Goal: Task Accomplishment & Management: Use online tool/utility

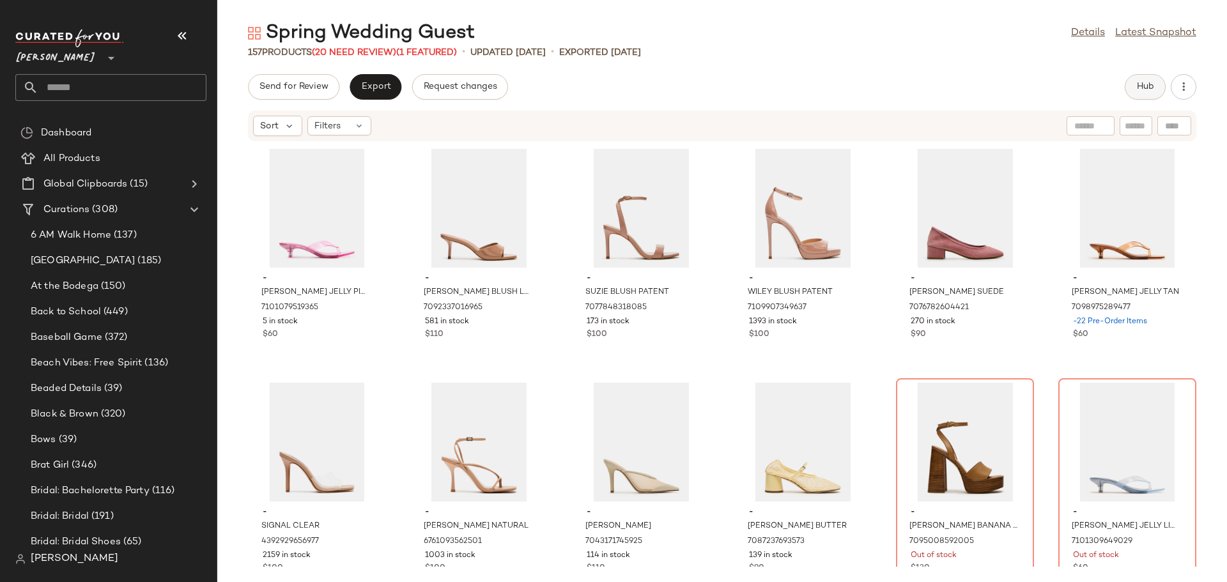
click at [1135, 90] on button "Hub" at bounding box center [1145, 87] width 41 height 26
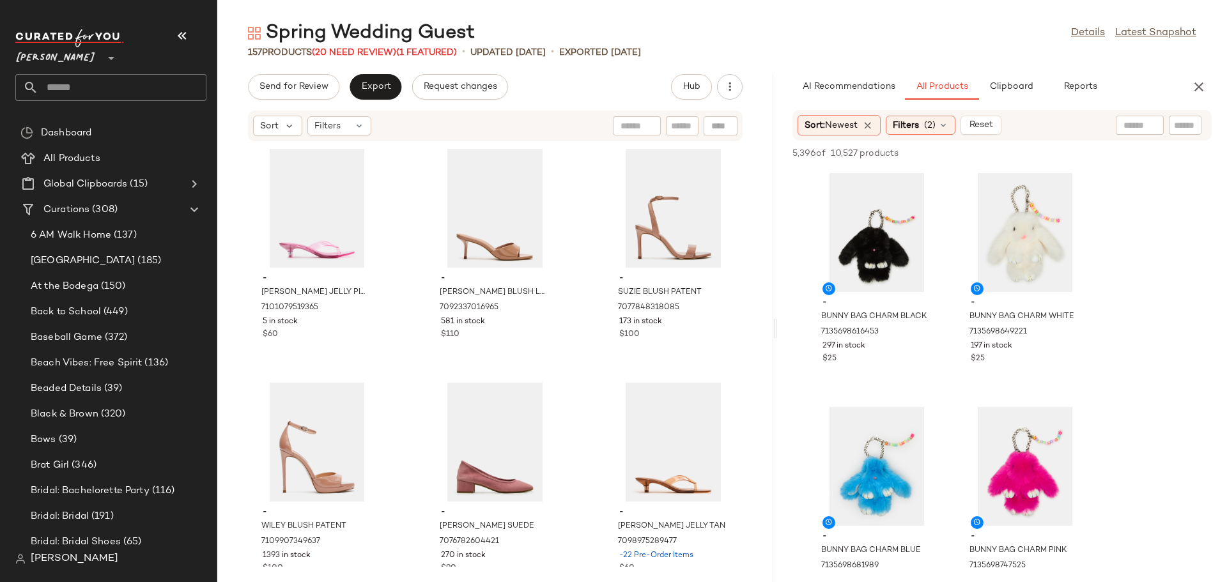
drag, startPoint x: 722, startPoint y: 331, endPoint x: 778, endPoint y: 321, distance: 56.4
click at [778, 321] on div "Spring Wedding Guest Details Latest Snapshot 157 Products (20 Need Review) (1 F…" at bounding box center [722, 301] width 1010 height 562
click at [1009, 92] on span "Clipboard" at bounding box center [1011, 87] width 44 height 10
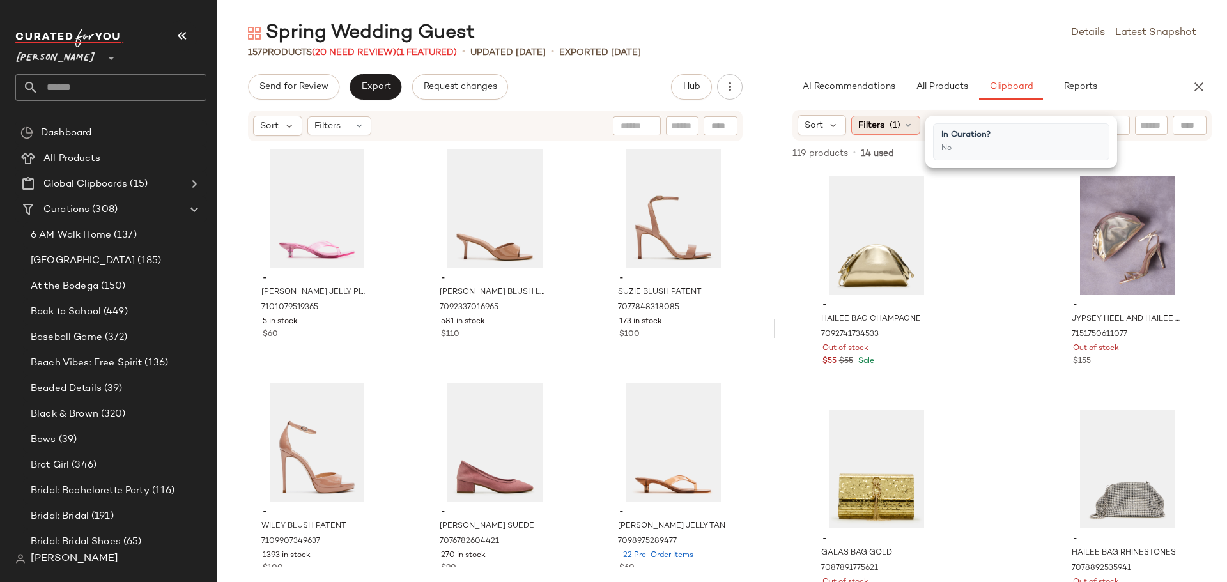
click at [907, 130] on icon at bounding box center [908, 125] width 10 height 10
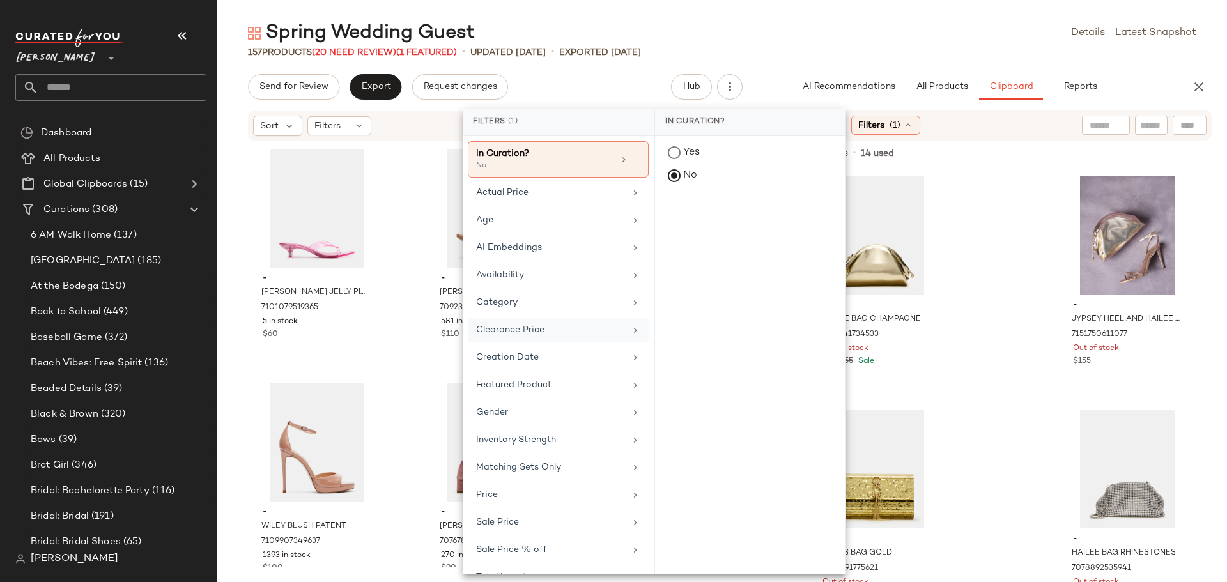
click at [534, 325] on div "Clearance Price" at bounding box center [550, 329] width 149 height 13
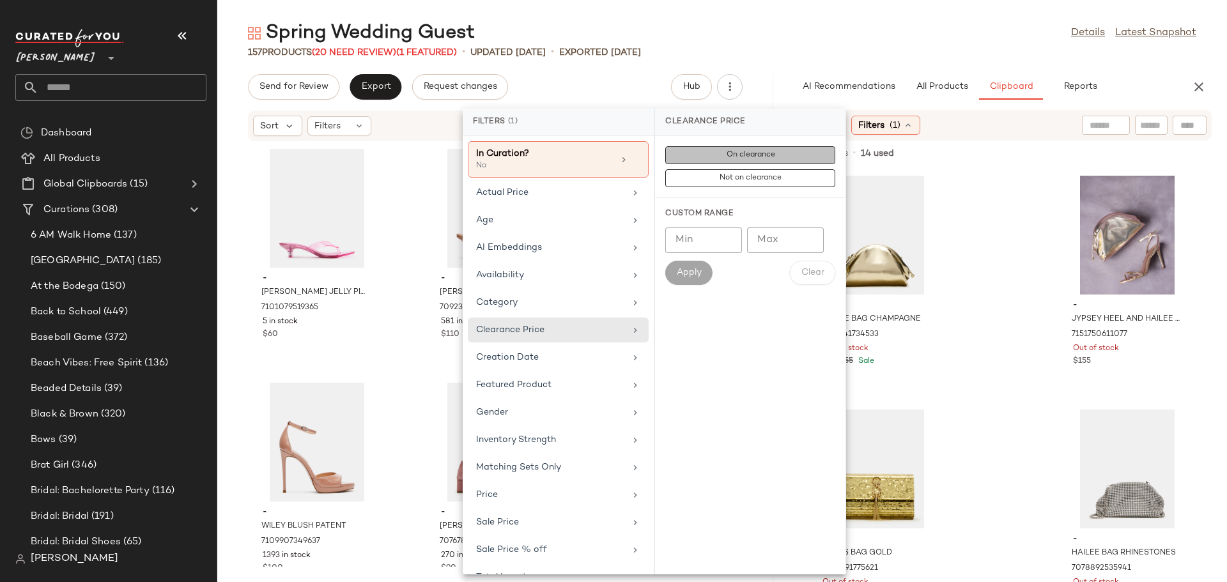
click at [733, 159] on span "On clearance" at bounding box center [750, 155] width 49 height 9
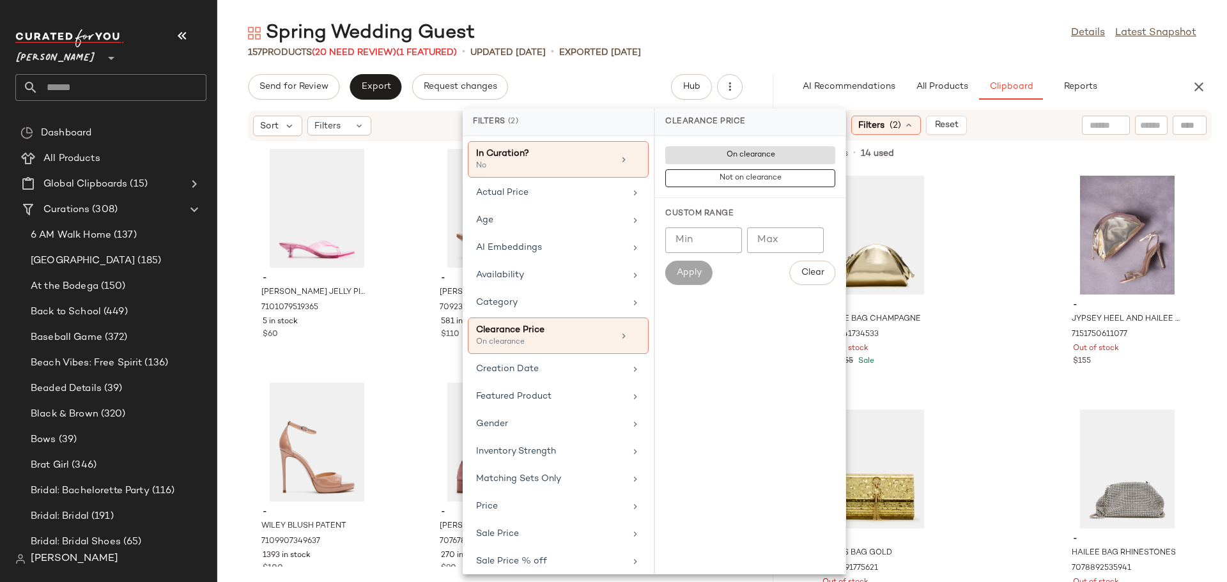
click at [992, 244] on div "- HAILEE BAG CHAMPAGNE 7092741734533 Out of stock $55 $55 Sale - JYPSEY HEEL AN…" at bounding box center [1002, 376] width 450 height 414
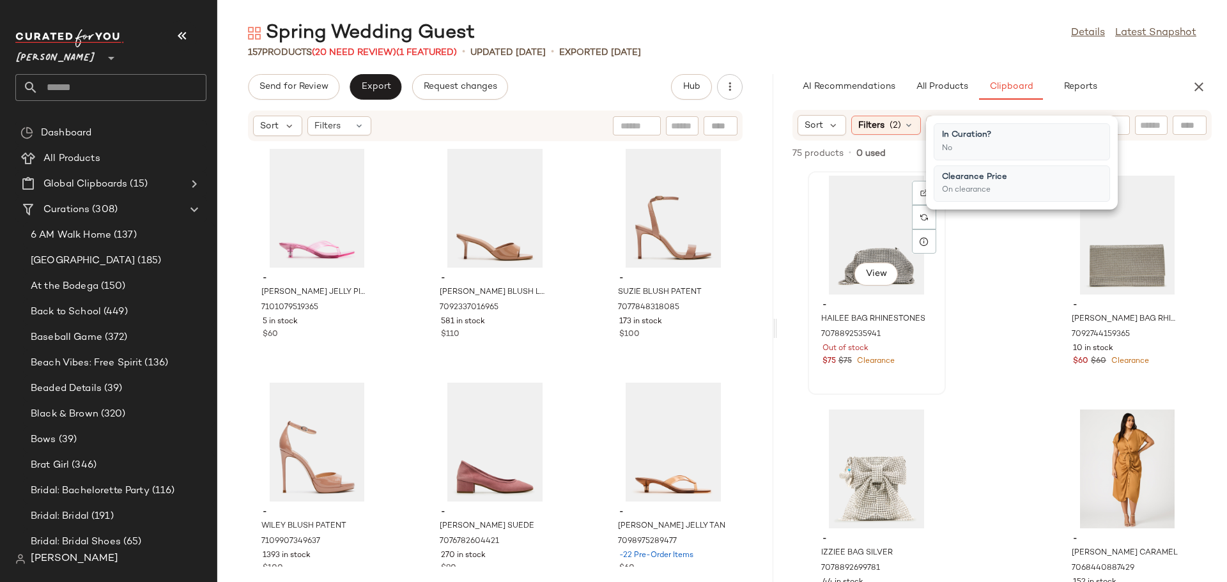
click at [855, 233] on div "View" at bounding box center [877, 235] width 129 height 119
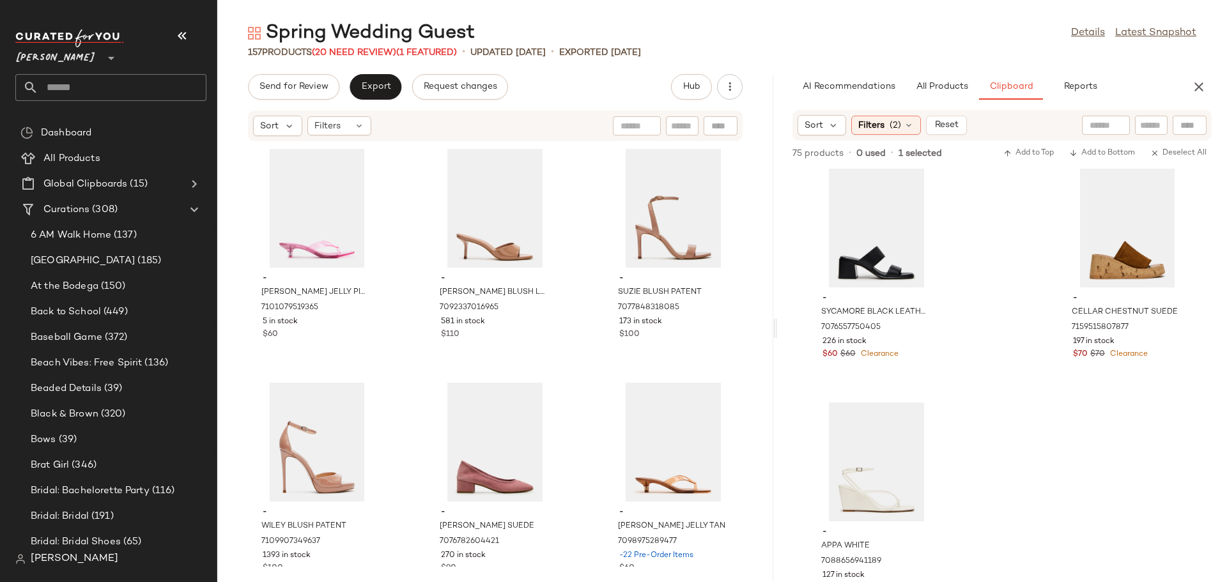
scroll to position [8480, 0]
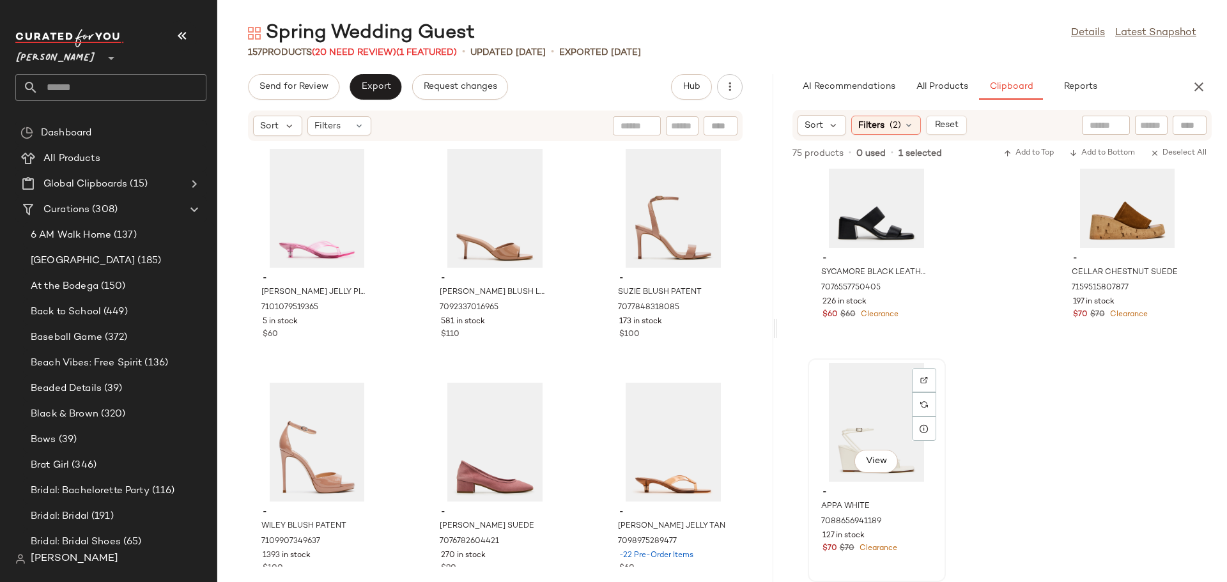
click at [849, 407] on div "View" at bounding box center [877, 422] width 129 height 119
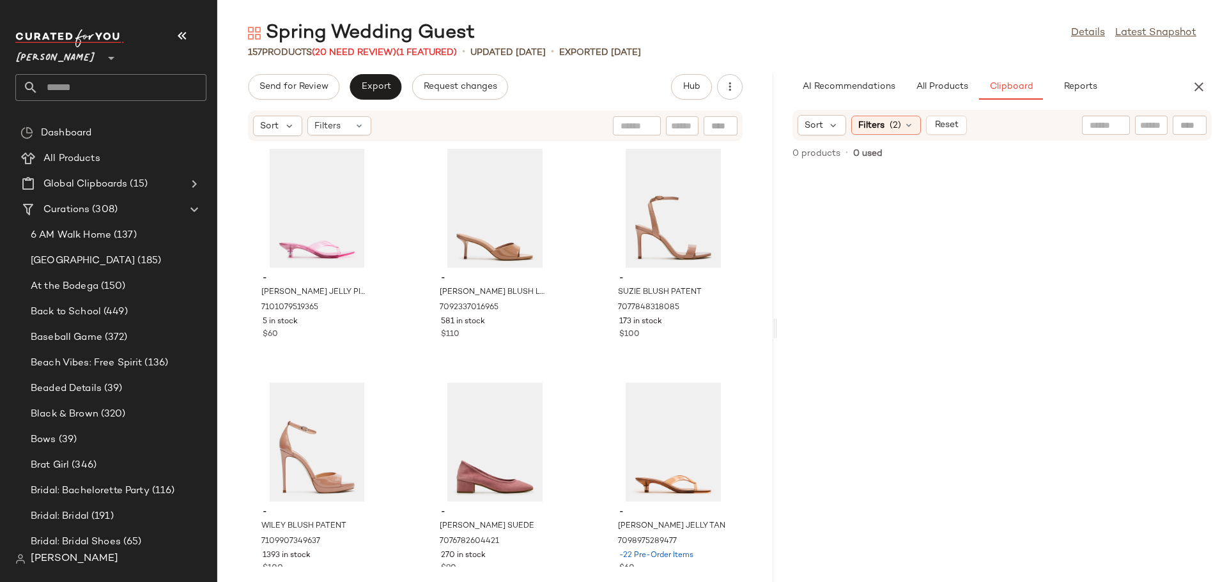
scroll to position [0, 0]
click at [910, 127] on icon at bounding box center [909, 125] width 10 height 10
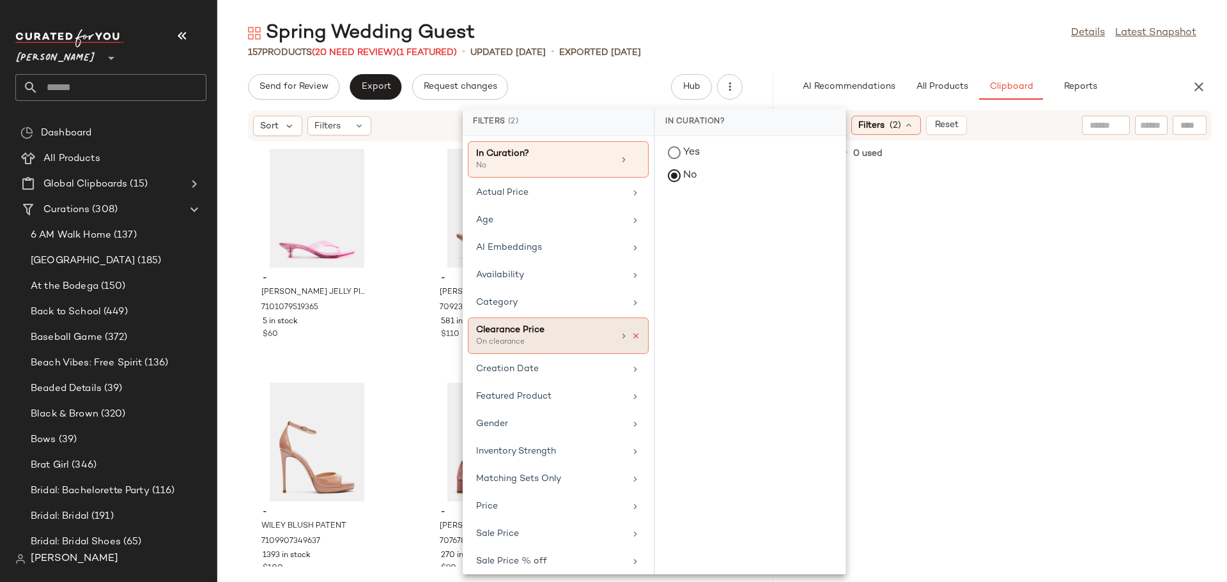
click at [632, 332] on icon at bounding box center [636, 336] width 9 height 9
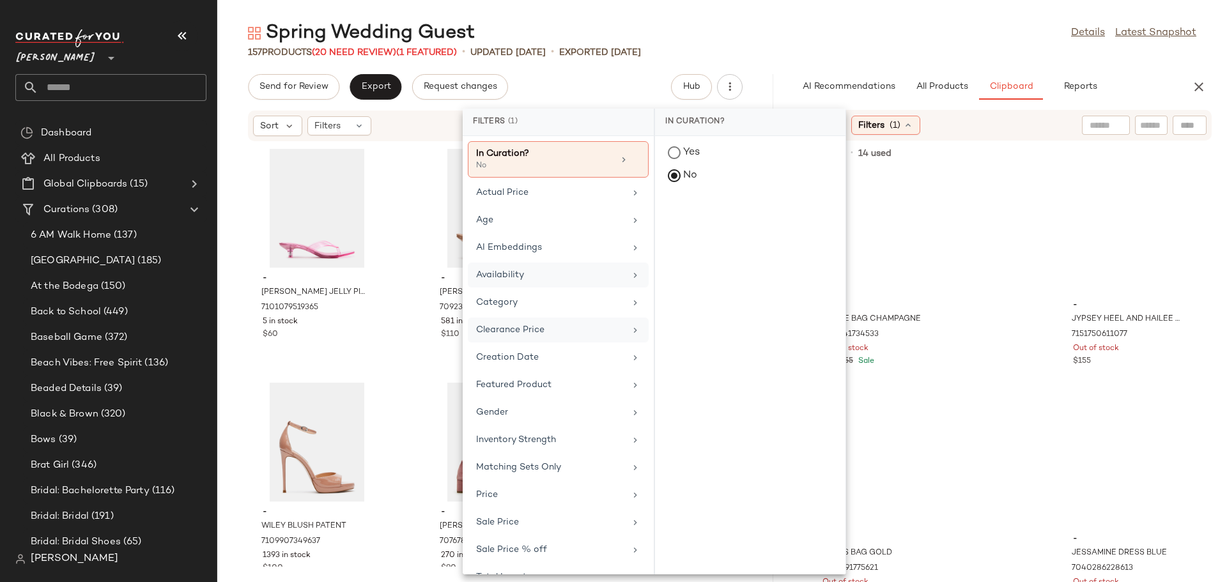
click at [609, 277] on div "Availability" at bounding box center [550, 275] width 149 height 13
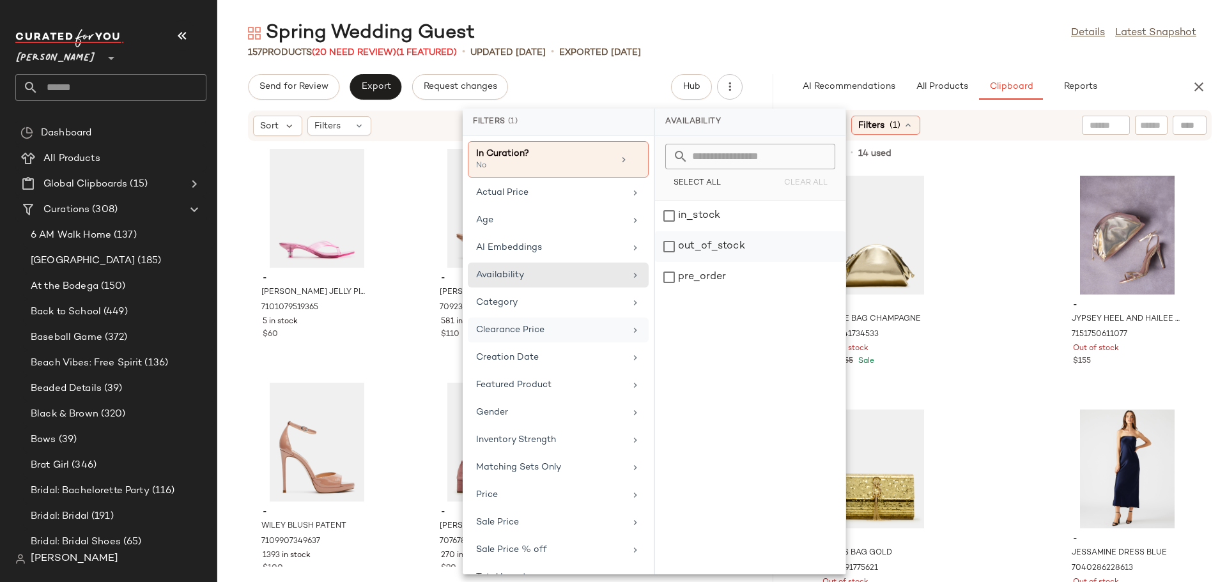
click at [669, 262] on div "out_of_stock" at bounding box center [750, 277] width 191 height 31
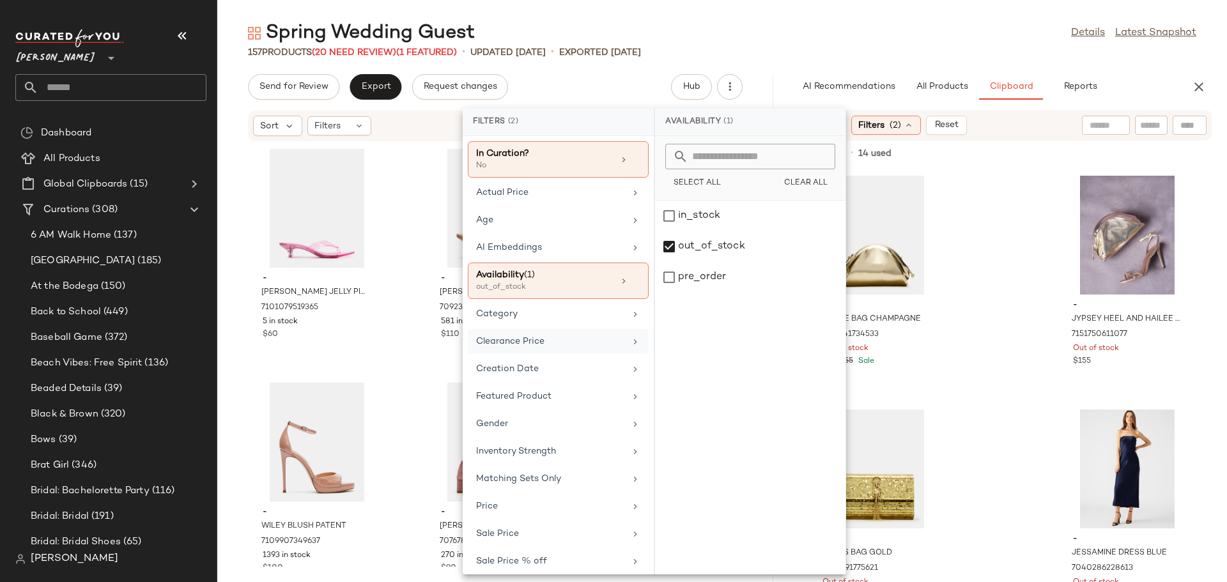
click at [992, 276] on div "- HAILEE BAG CHAMPAGNE 7092741734533 Out of stock $55 $55 Sale - JYPSEY HEEL AN…" at bounding box center [1002, 376] width 450 height 414
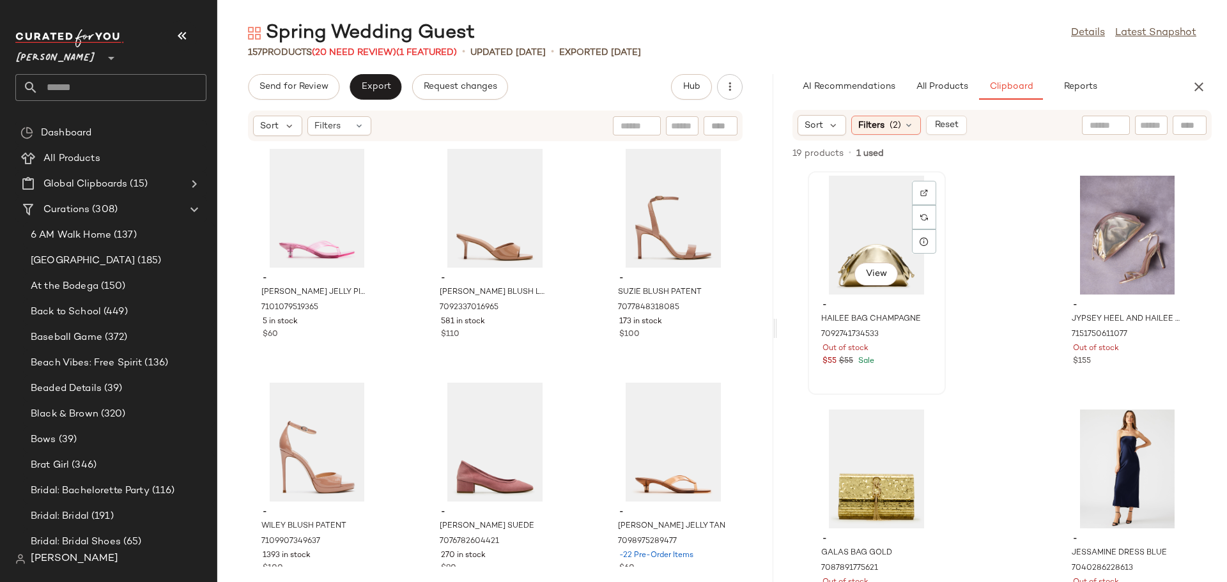
click at [869, 244] on div "View" at bounding box center [877, 235] width 129 height 119
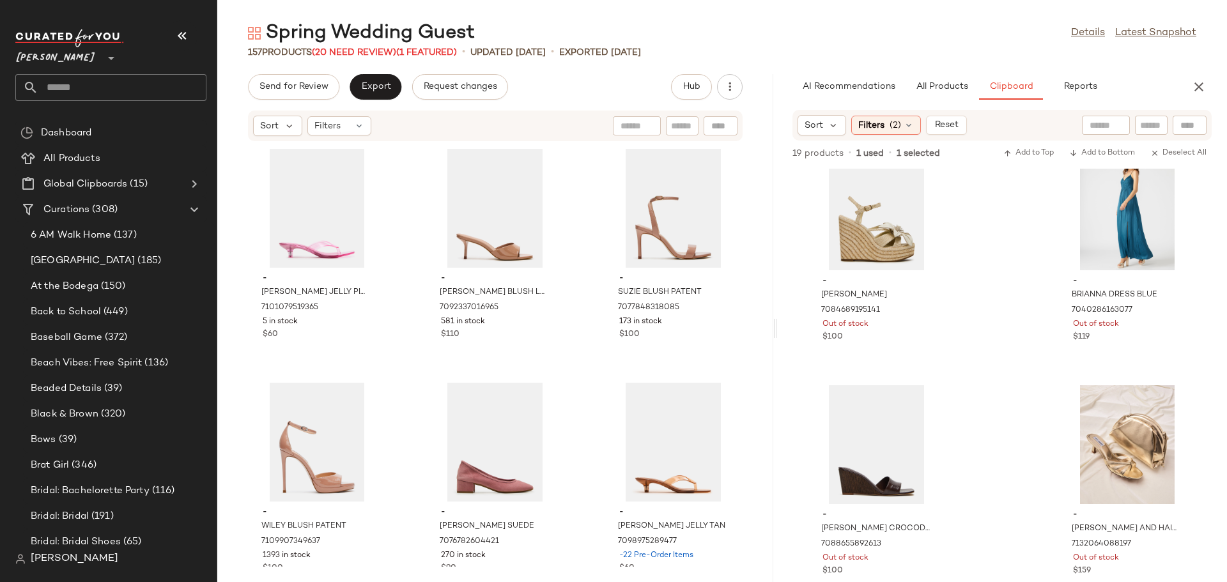
scroll to position [1695, 0]
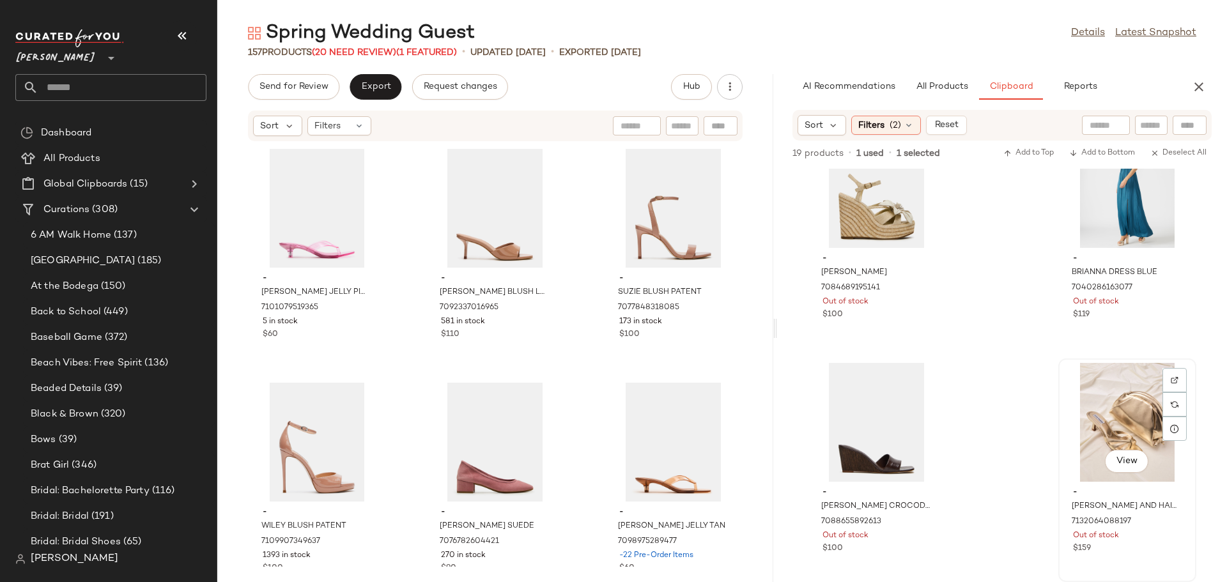
click at [1098, 387] on div "View" at bounding box center [1127, 422] width 129 height 119
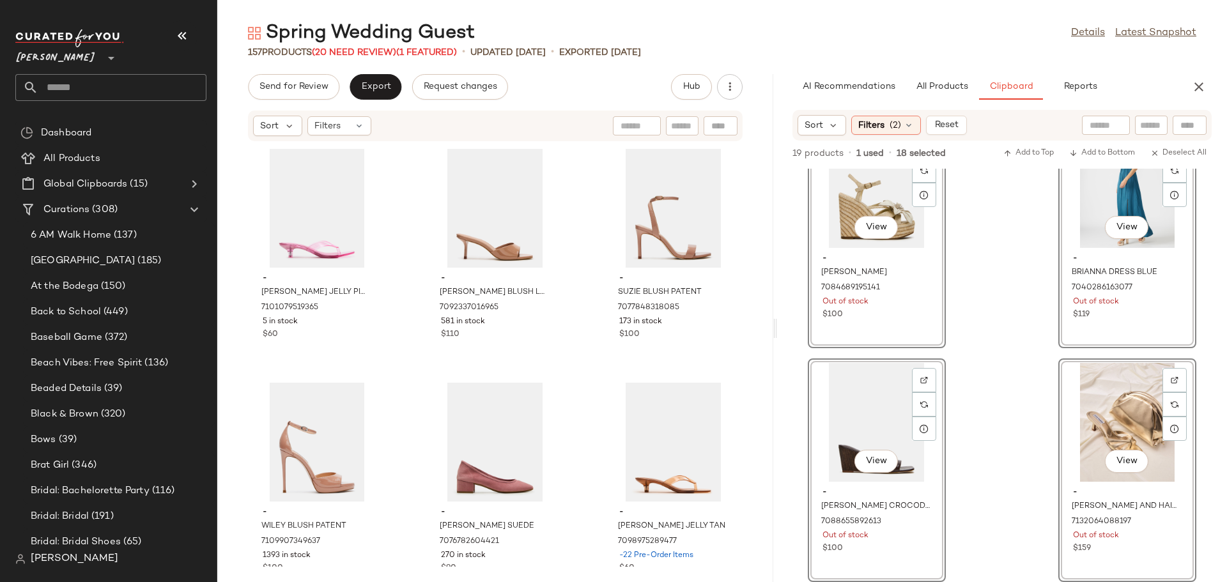
scroll to position [0, 0]
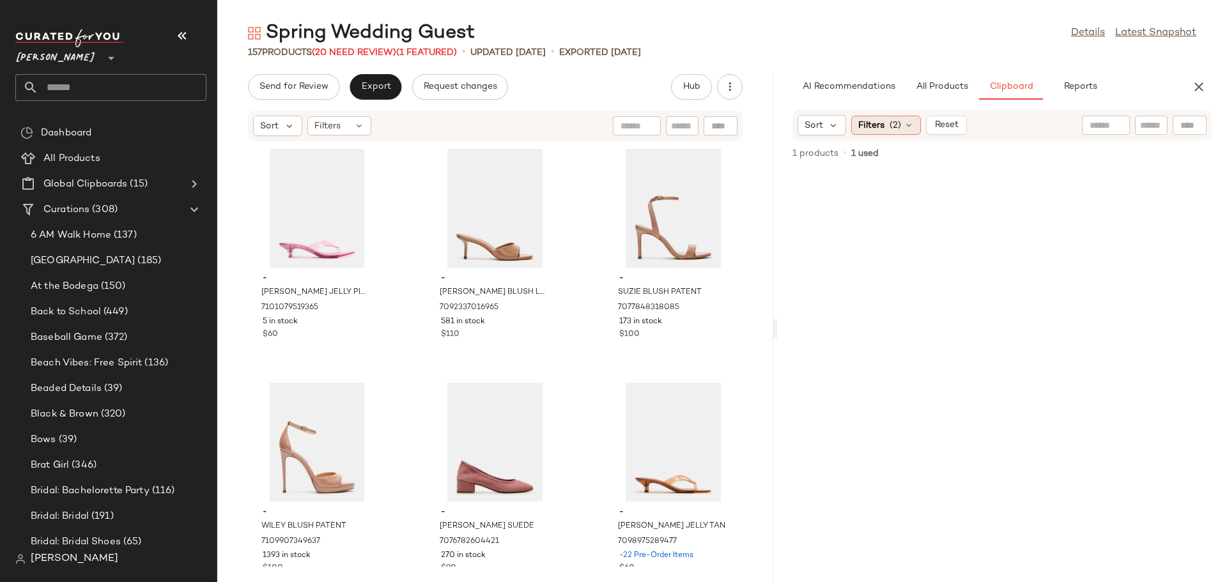
click at [907, 127] on icon at bounding box center [909, 125] width 10 height 10
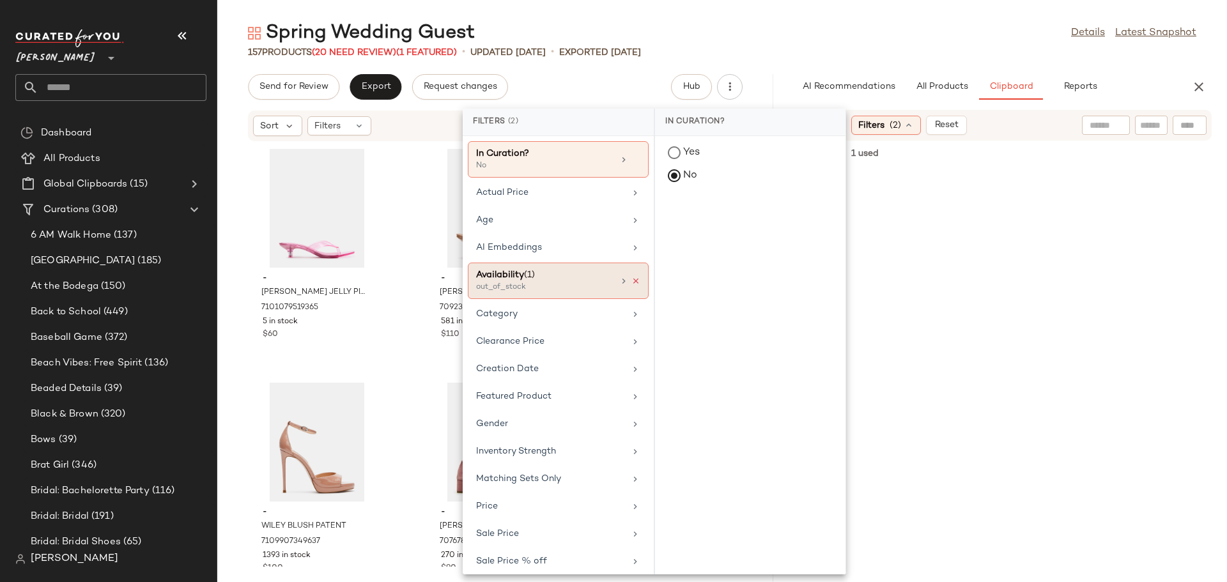
click at [634, 280] on icon at bounding box center [636, 281] width 9 height 9
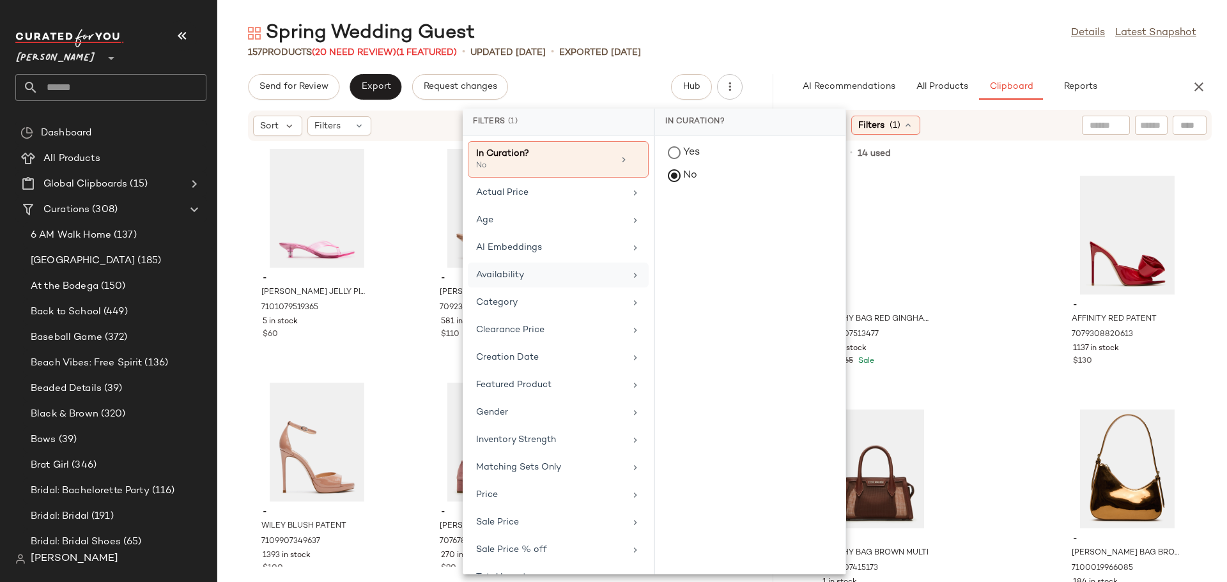
click at [997, 302] on div "- PEACHY BAG RED GINGHAM 7109907513477 134 in stock $65 $65 Sale - AFFINITY RED…" at bounding box center [1002, 376] width 450 height 414
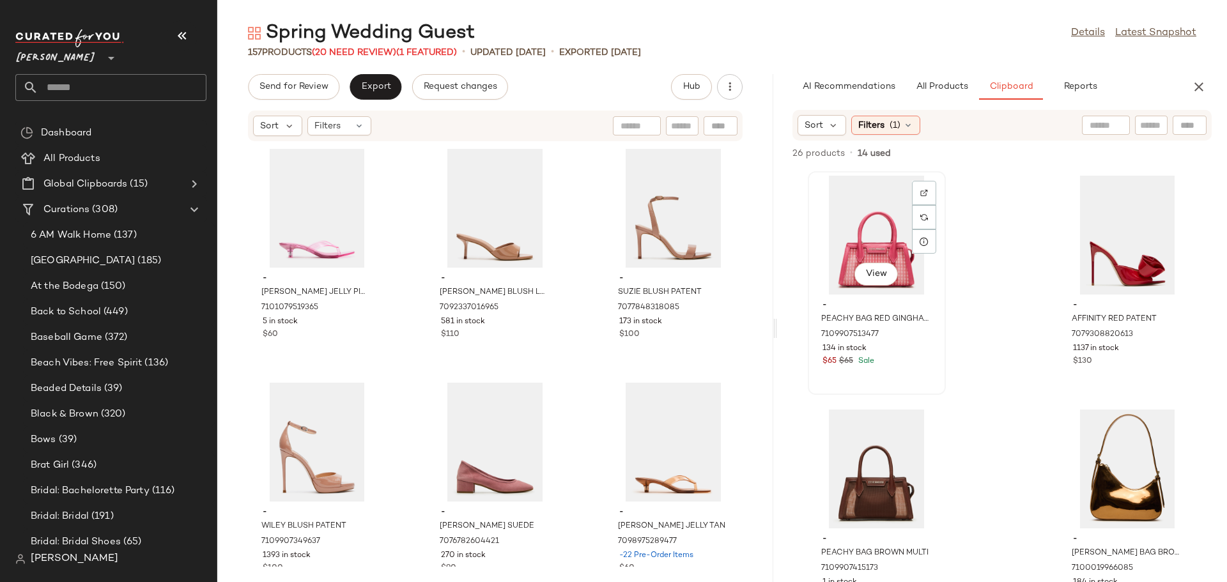
click at [837, 224] on div "View" at bounding box center [877, 235] width 129 height 119
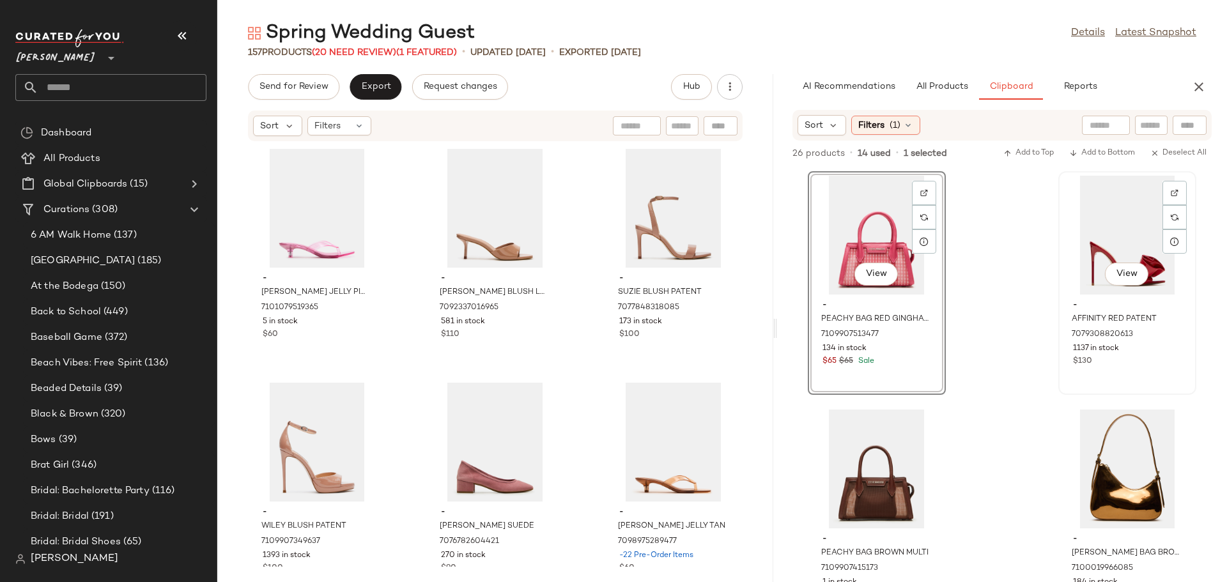
click at [1070, 244] on div "View" at bounding box center [1127, 235] width 129 height 119
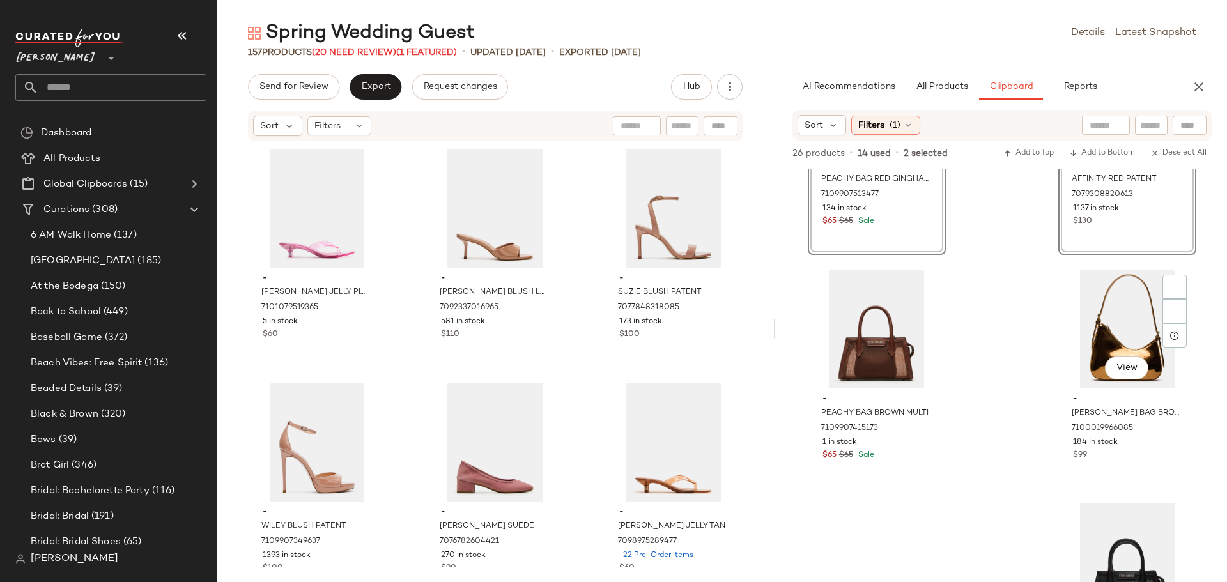
scroll to position [192, 0]
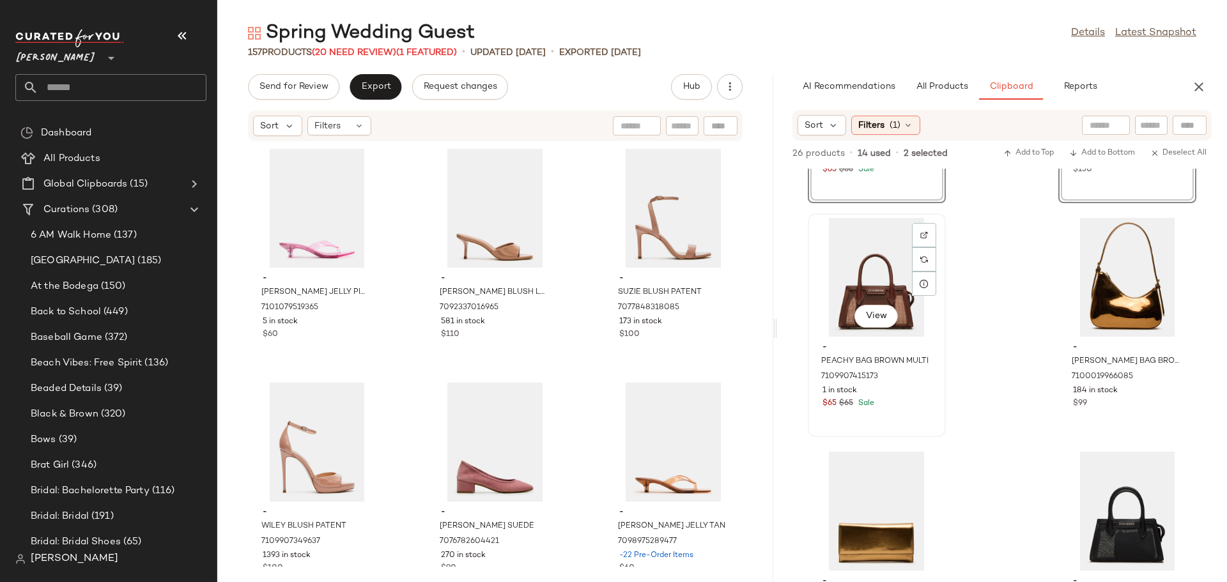
click at [868, 295] on div "View" at bounding box center [877, 277] width 129 height 119
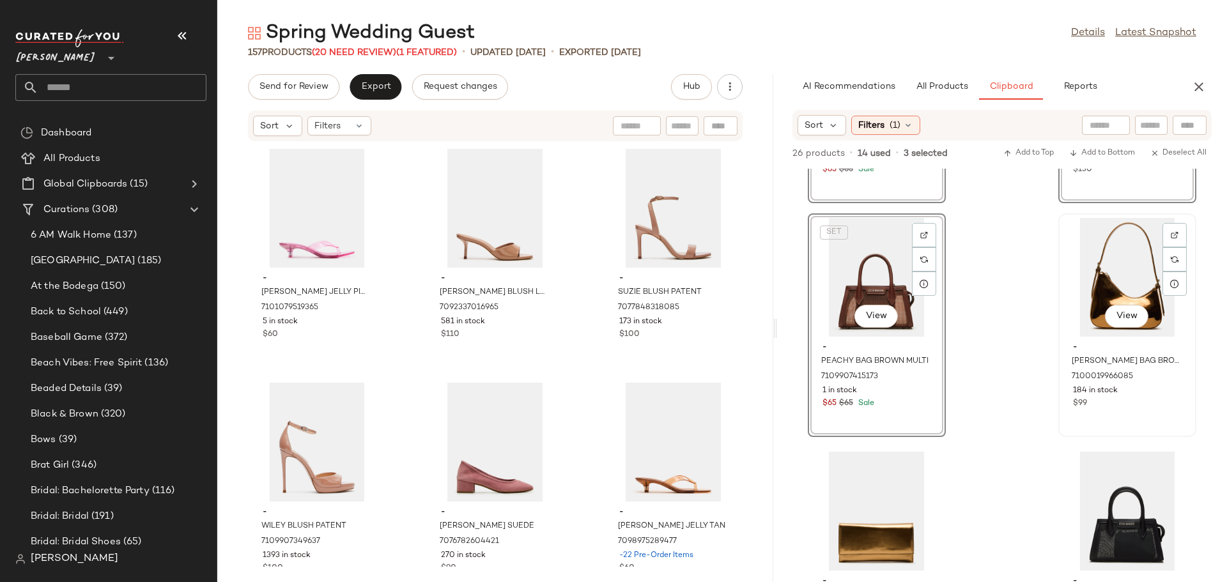
click at [1086, 299] on div "View" at bounding box center [1127, 277] width 129 height 119
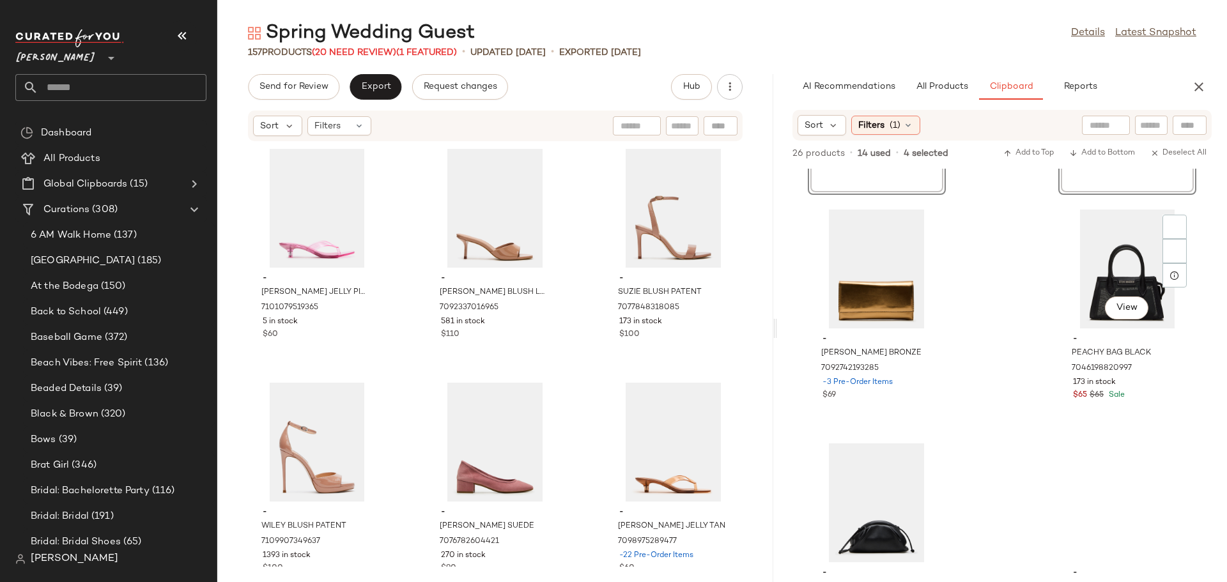
scroll to position [458, 0]
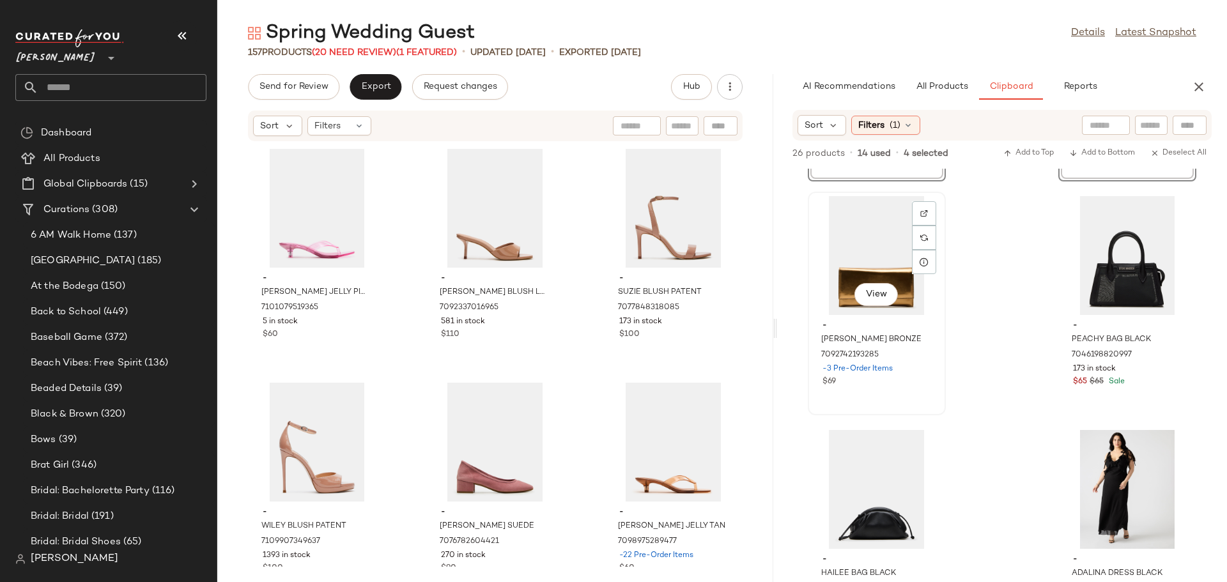
click at [852, 244] on div "View" at bounding box center [877, 255] width 129 height 119
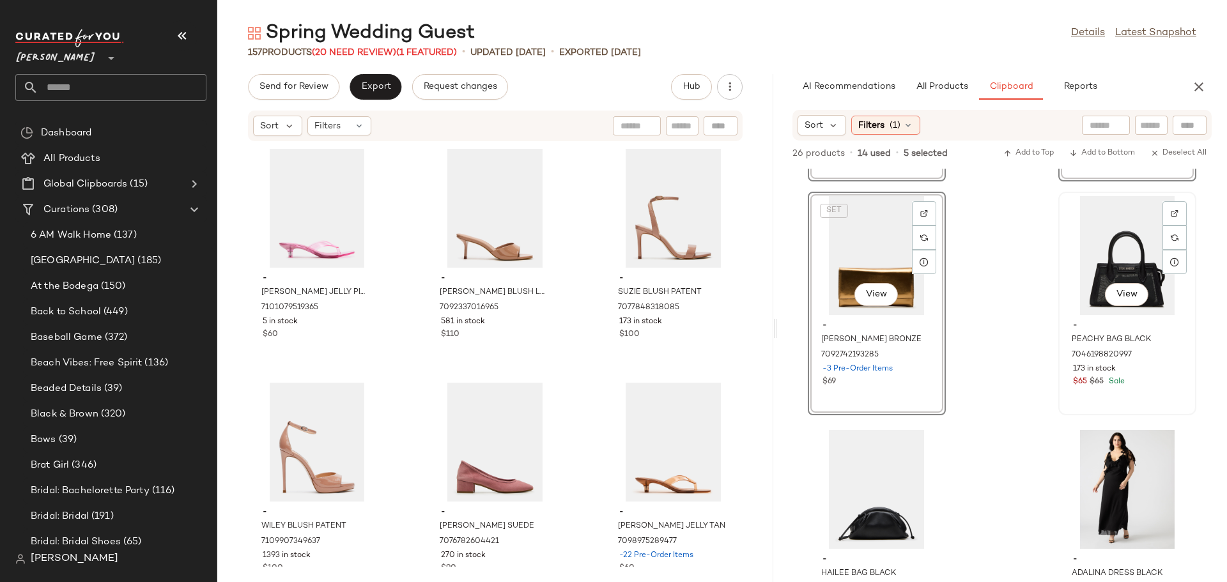
click at [1092, 264] on div "View" at bounding box center [1127, 255] width 129 height 119
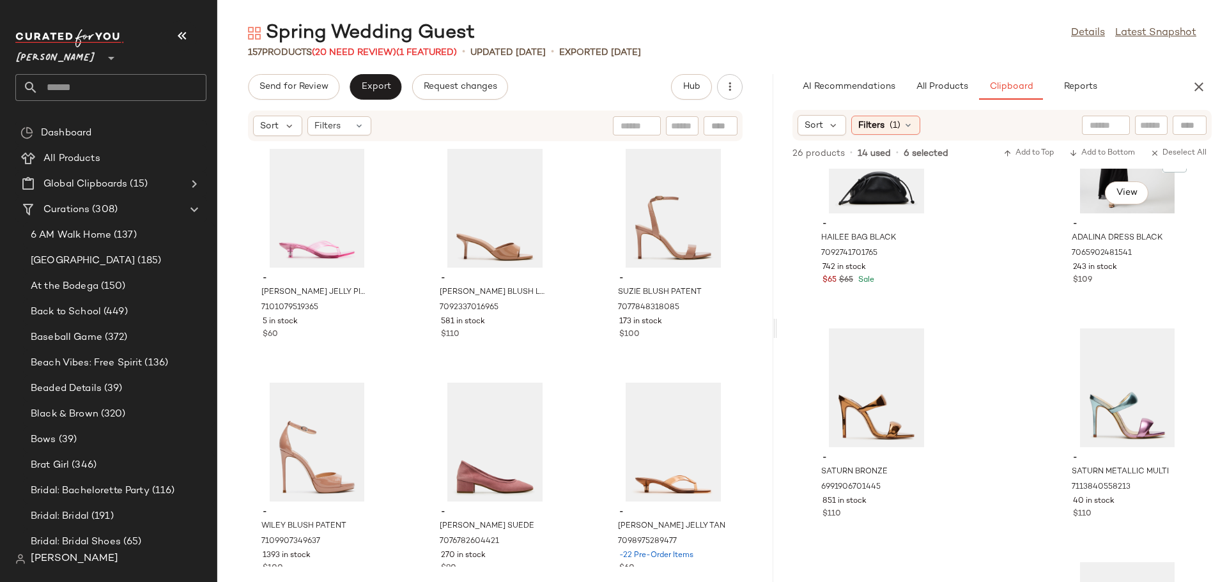
scroll to position [841, 0]
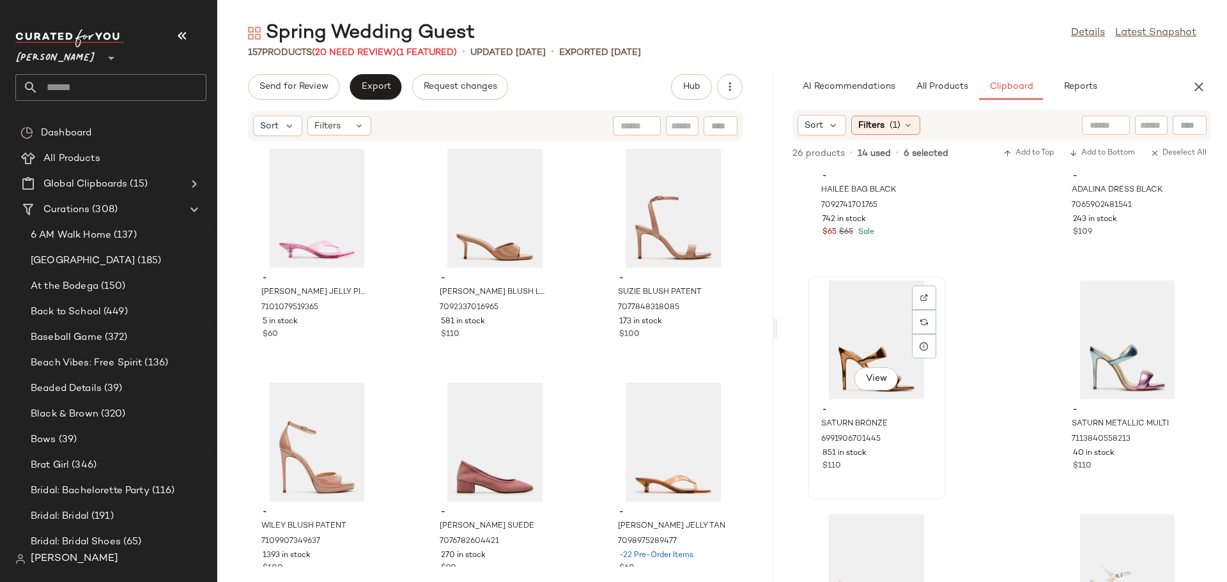
click at [865, 308] on div "View" at bounding box center [877, 340] width 129 height 119
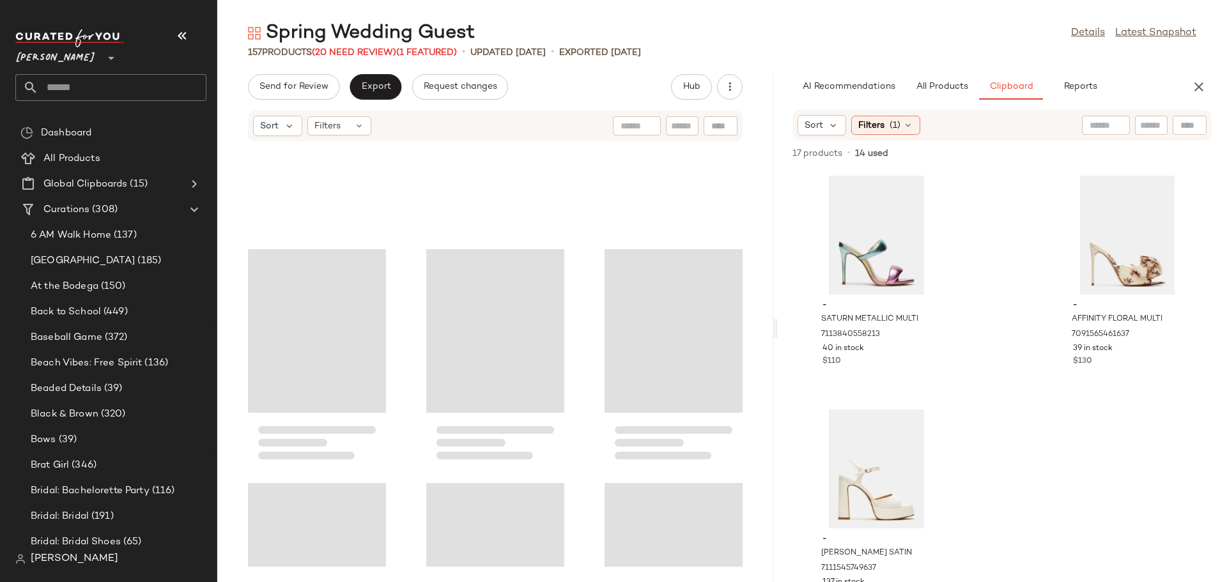
scroll to position [11979, 0]
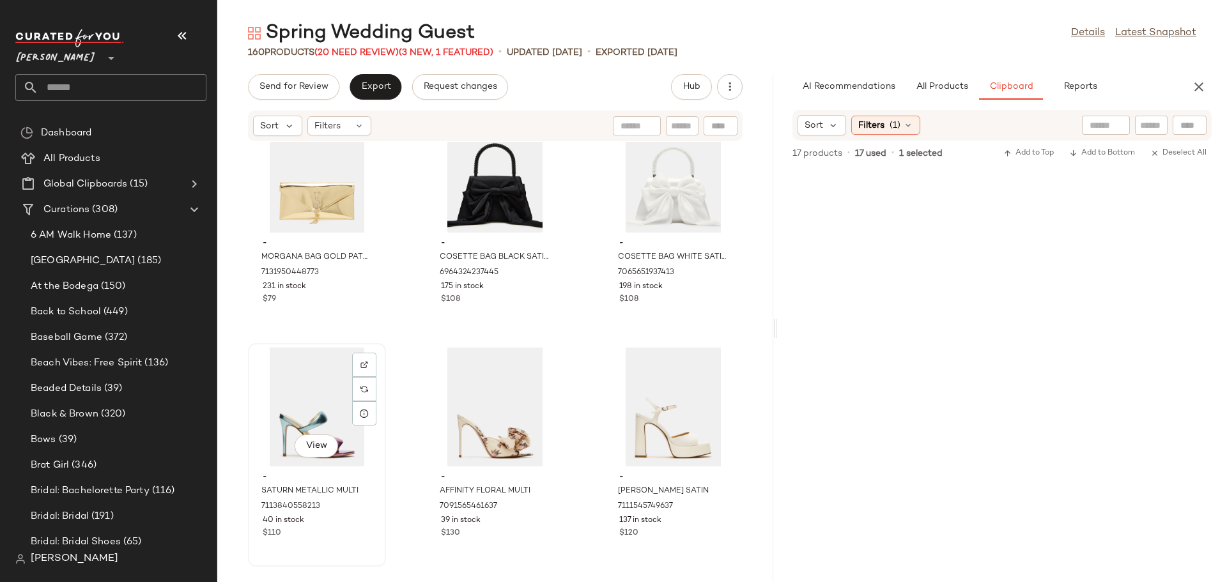
click at [312, 384] on div "View" at bounding box center [317, 407] width 129 height 119
click at [492, 386] on div "View" at bounding box center [495, 407] width 129 height 119
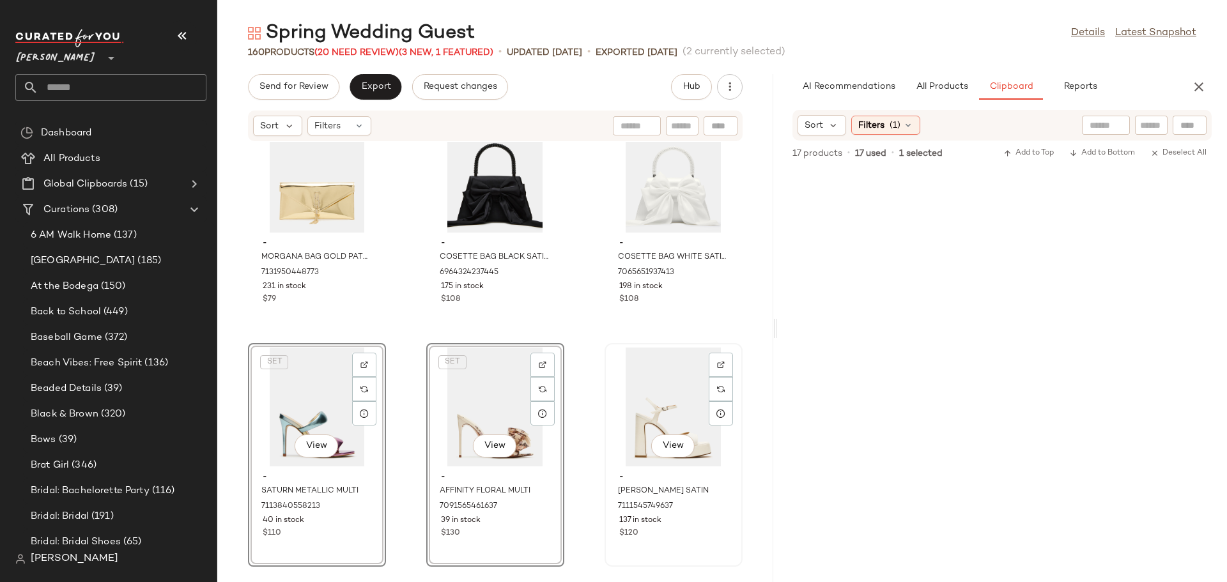
click at [648, 370] on div "View" at bounding box center [673, 407] width 129 height 119
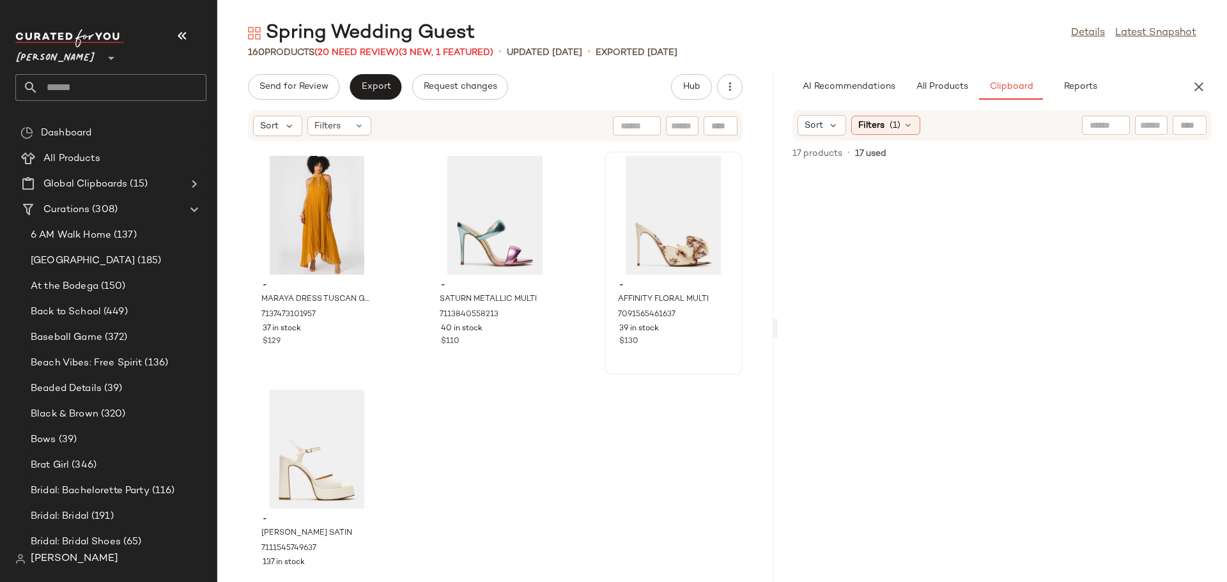
scroll to position [12213, 0]
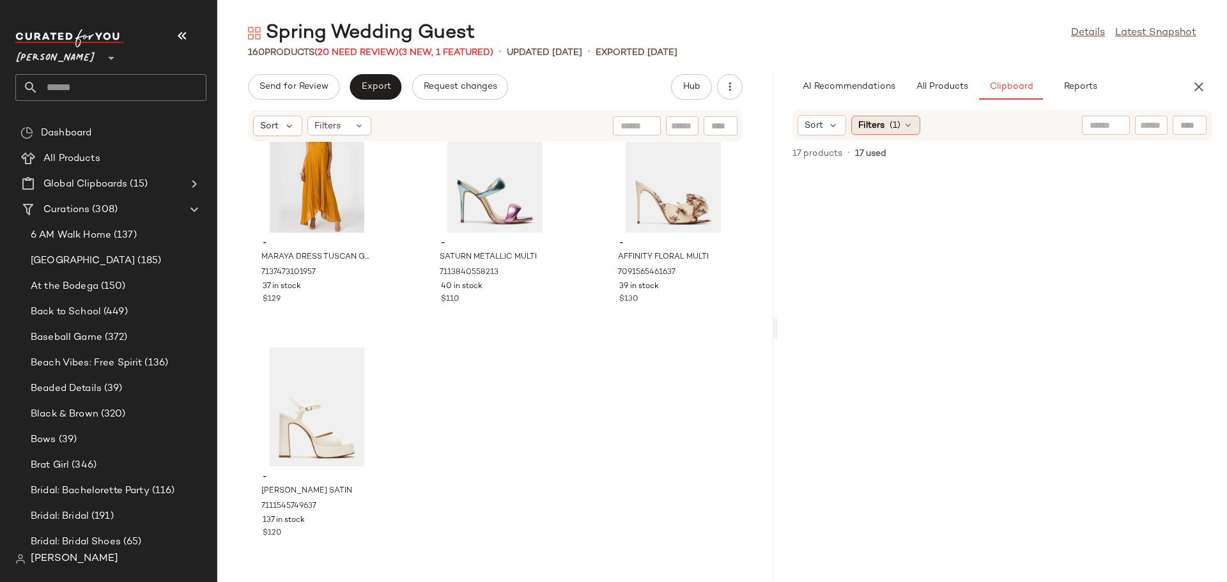
click at [914, 126] on div "Filters (1)" at bounding box center [886, 125] width 69 height 19
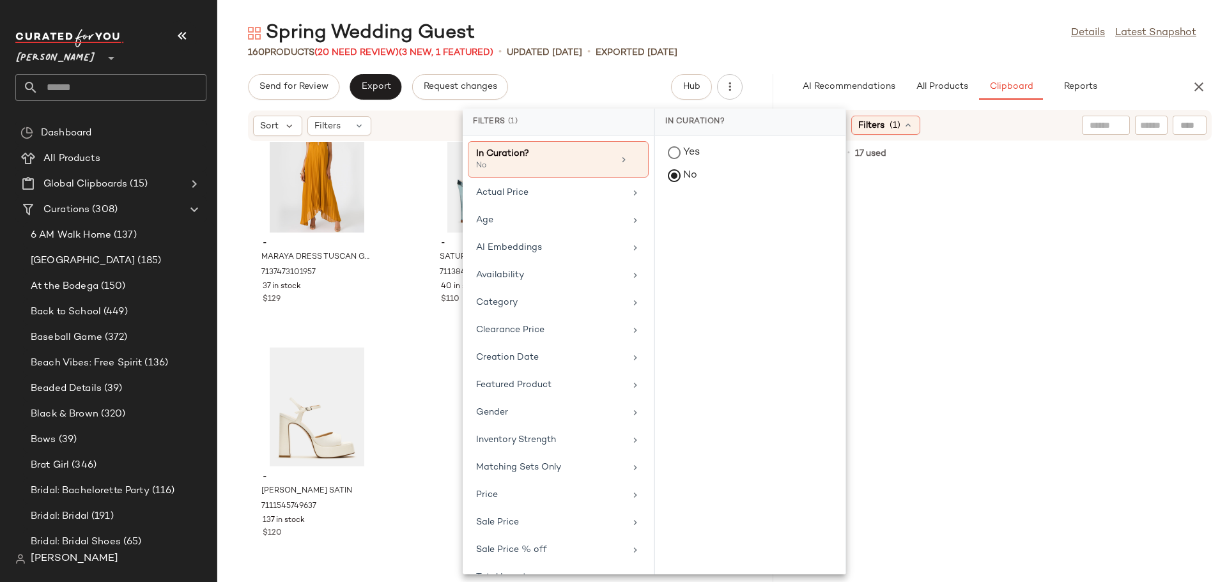
click at [914, 126] on div "Filters (1)" at bounding box center [886, 125] width 69 height 19
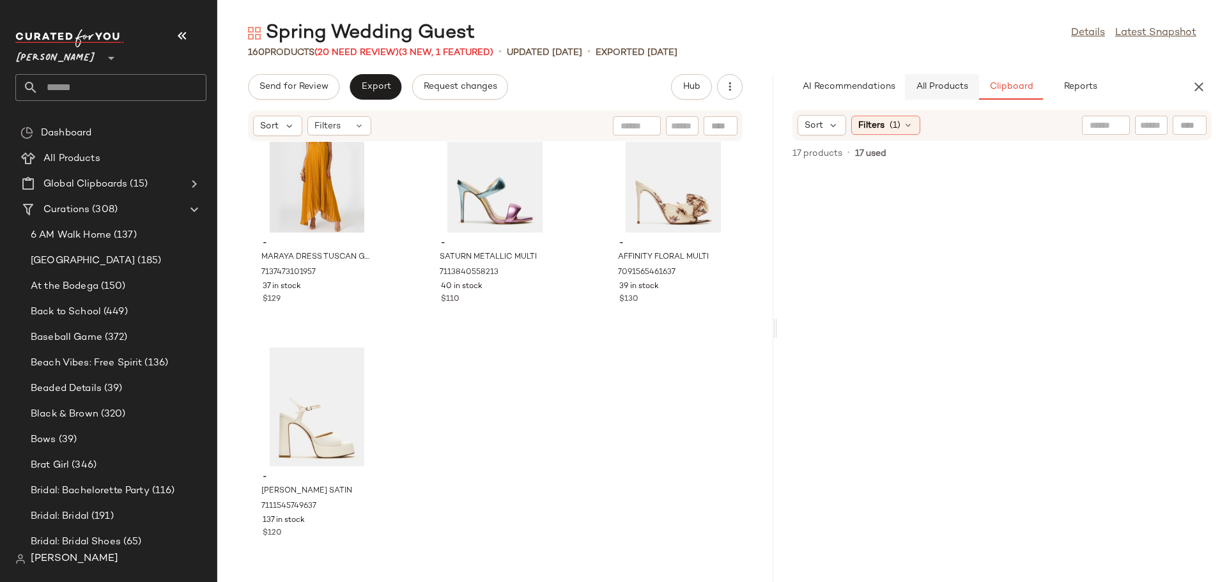
click at [946, 90] on span "All Products" at bounding box center [942, 87] width 52 height 10
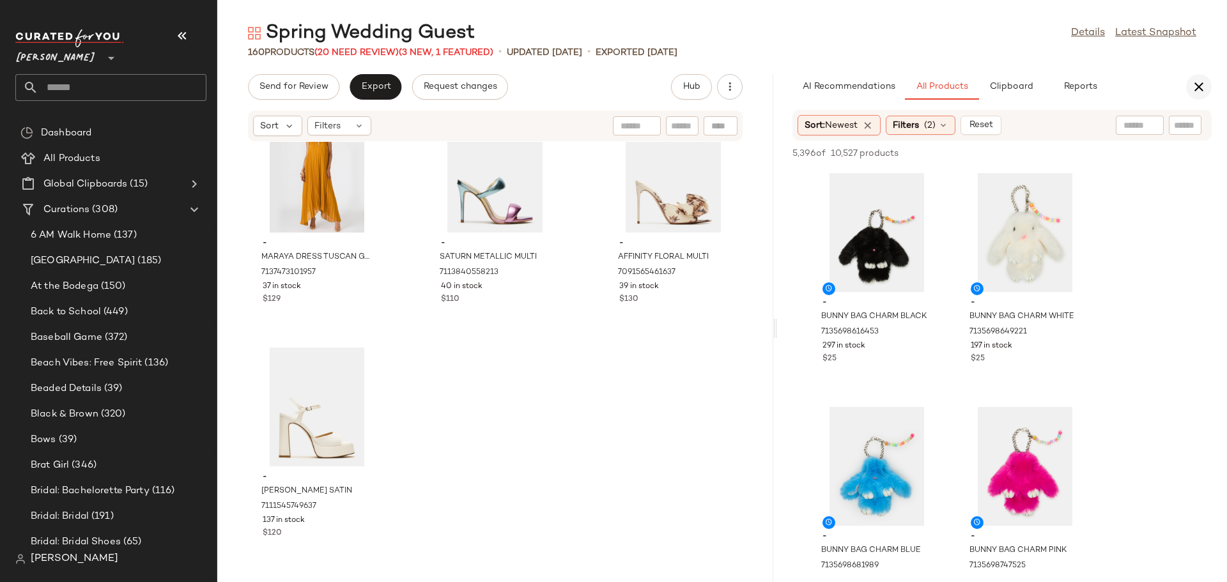
click at [1194, 91] on icon "button" at bounding box center [1199, 86] width 15 height 15
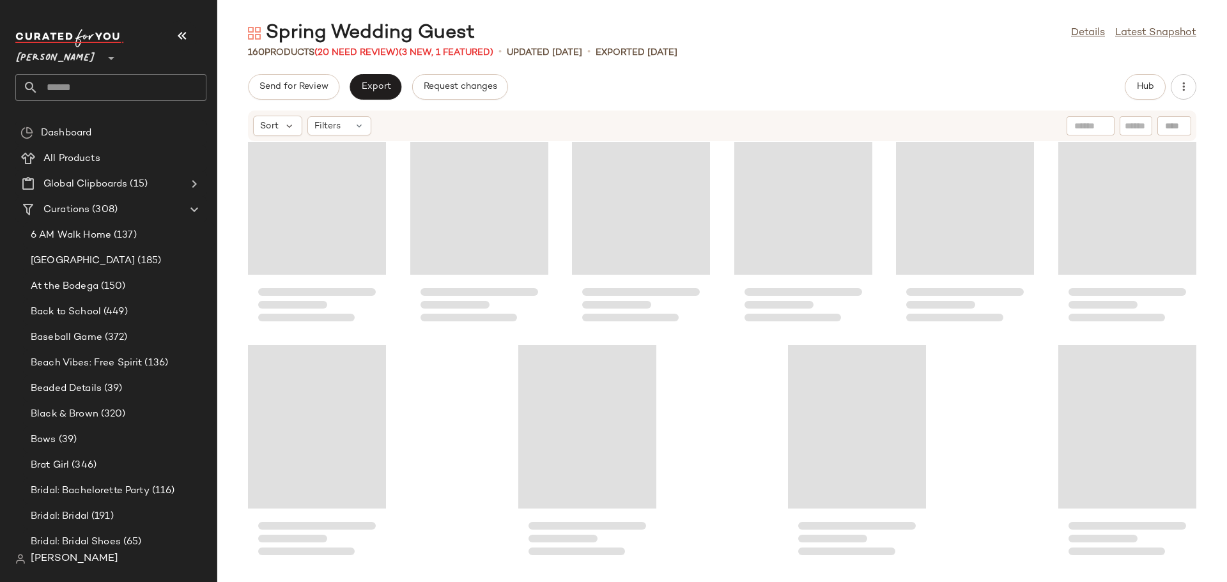
scroll to position [5895, 0]
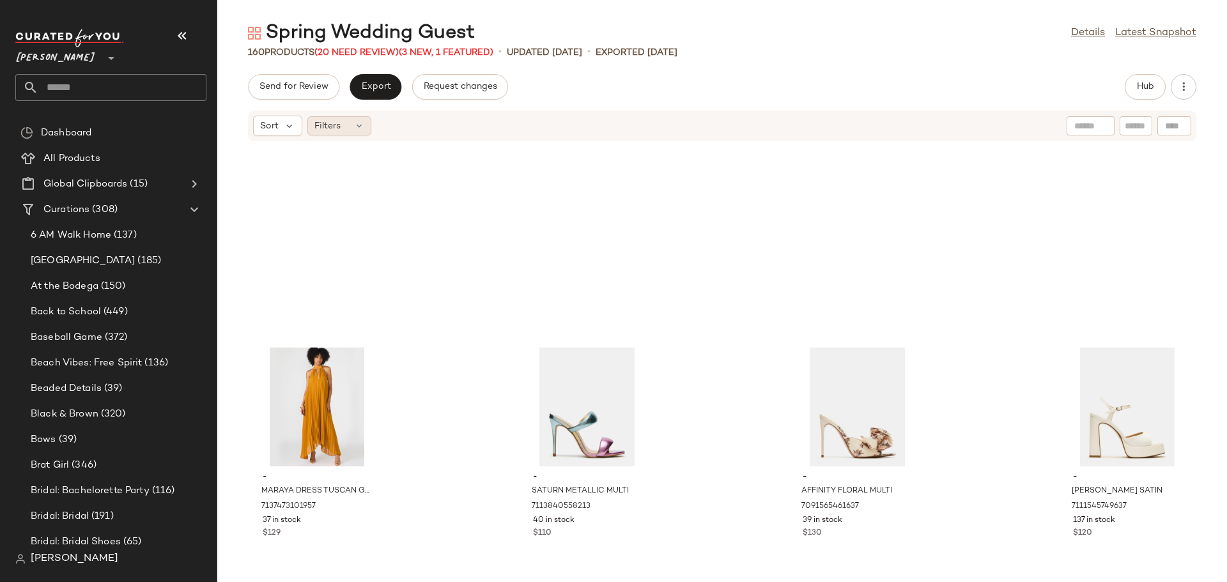
click at [358, 129] on icon at bounding box center [359, 126] width 10 height 10
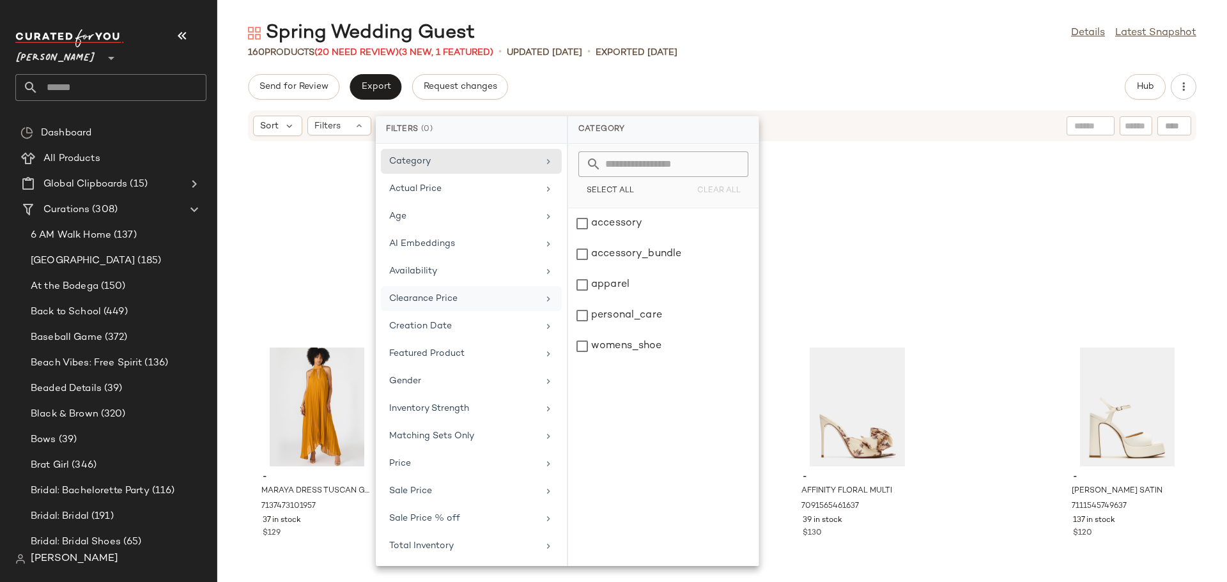
click at [438, 299] on div "Clearance Price" at bounding box center [463, 298] width 149 height 13
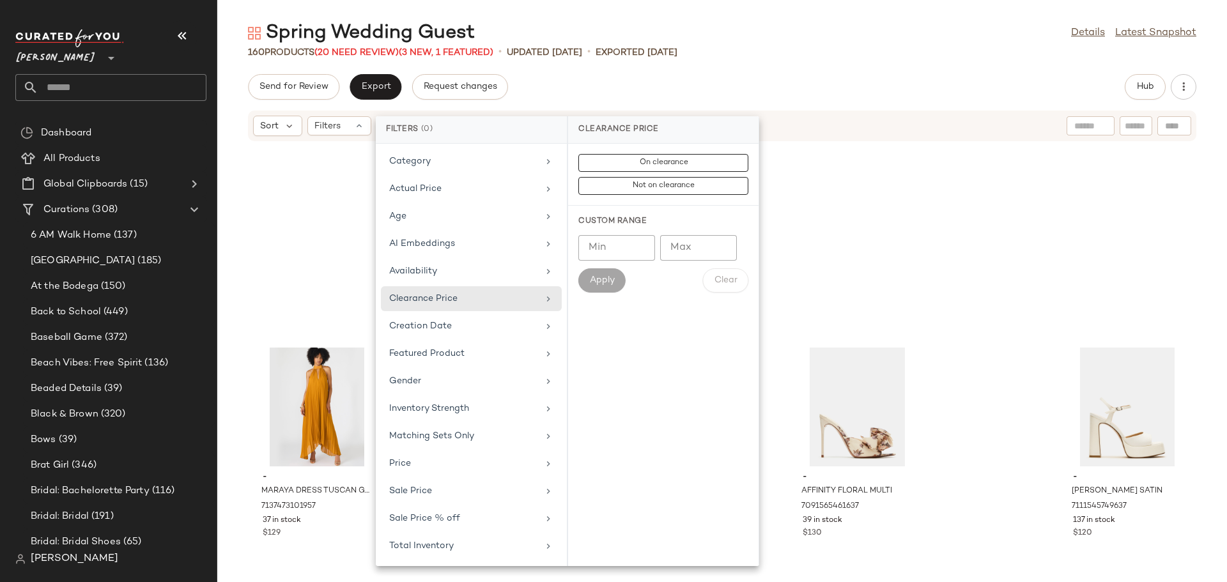
click at [648, 152] on div "On clearance Not on clearance" at bounding box center [663, 175] width 191 height 62
click at [655, 161] on span "On clearance" at bounding box center [663, 163] width 49 height 9
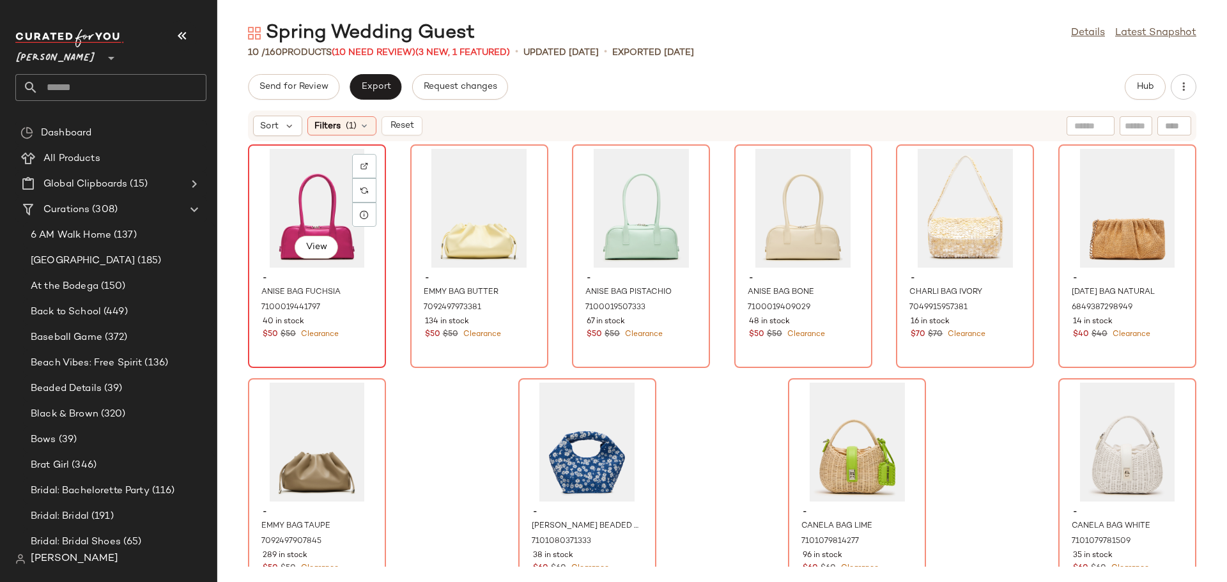
click at [315, 208] on div "View" at bounding box center [317, 208] width 129 height 119
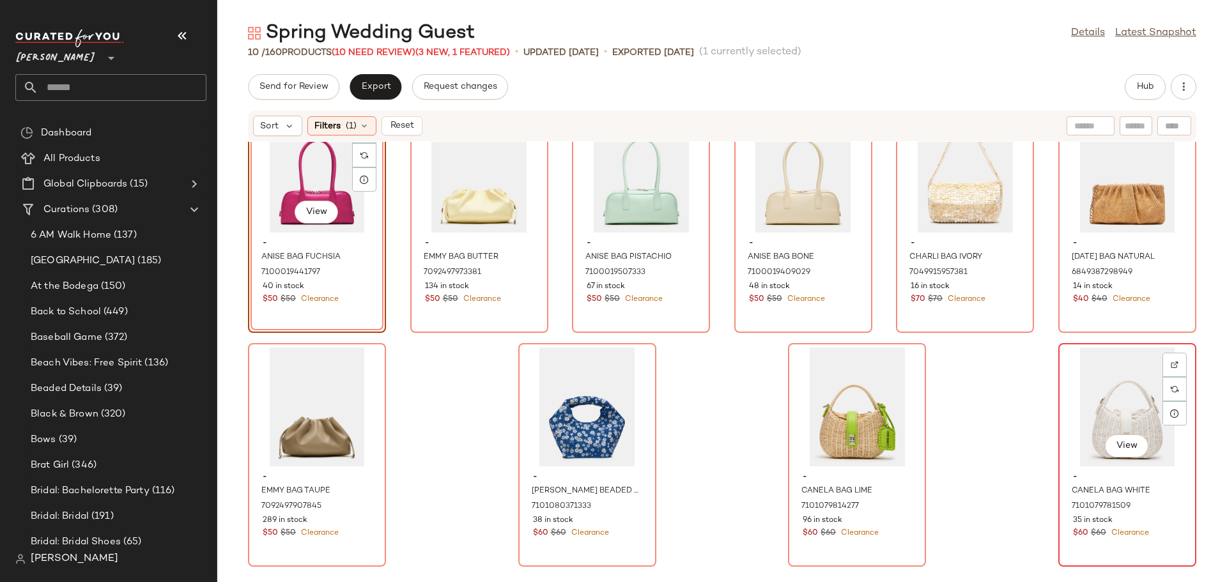
click at [1114, 372] on div "View" at bounding box center [1127, 407] width 129 height 119
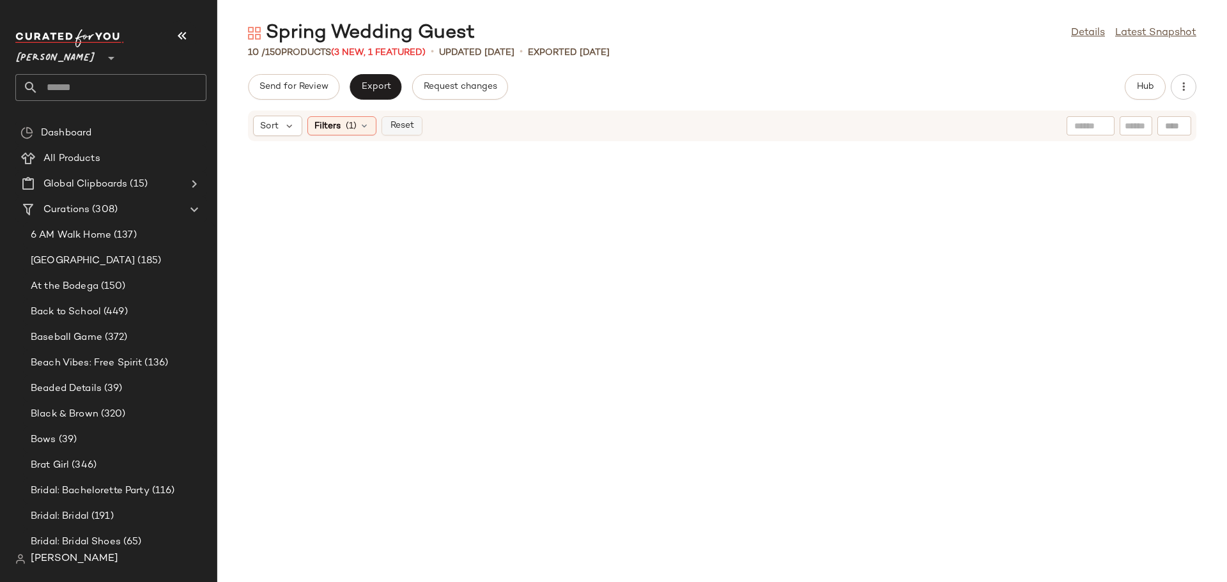
click at [394, 124] on span "Reset" at bounding box center [401, 126] width 24 height 10
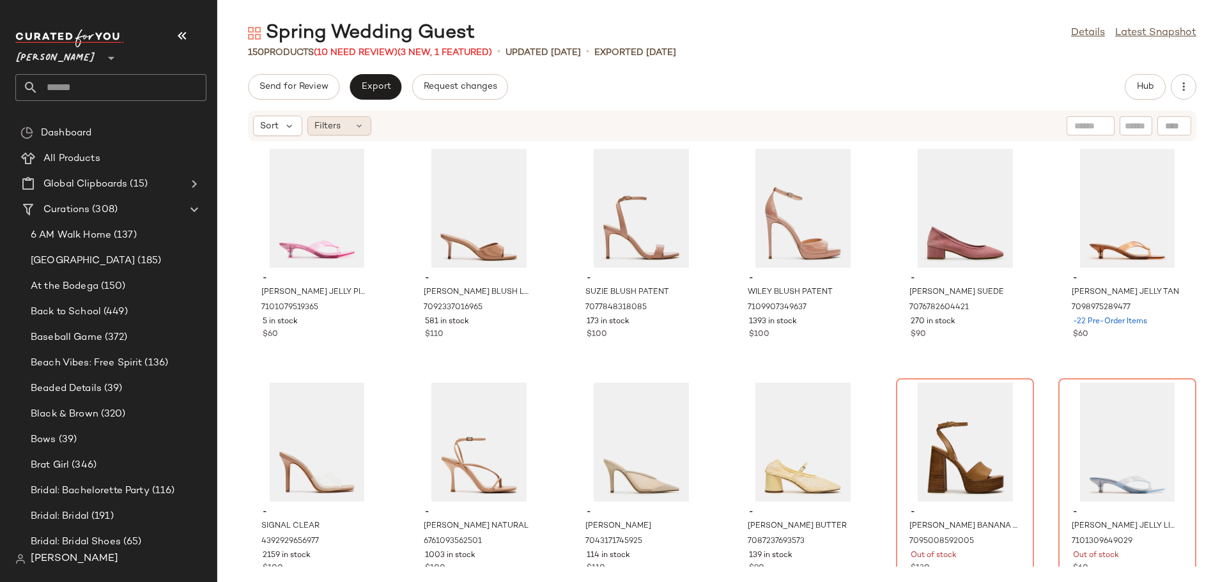
click at [359, 126] on icon at bounding box center [359, 126] width 10 height 10
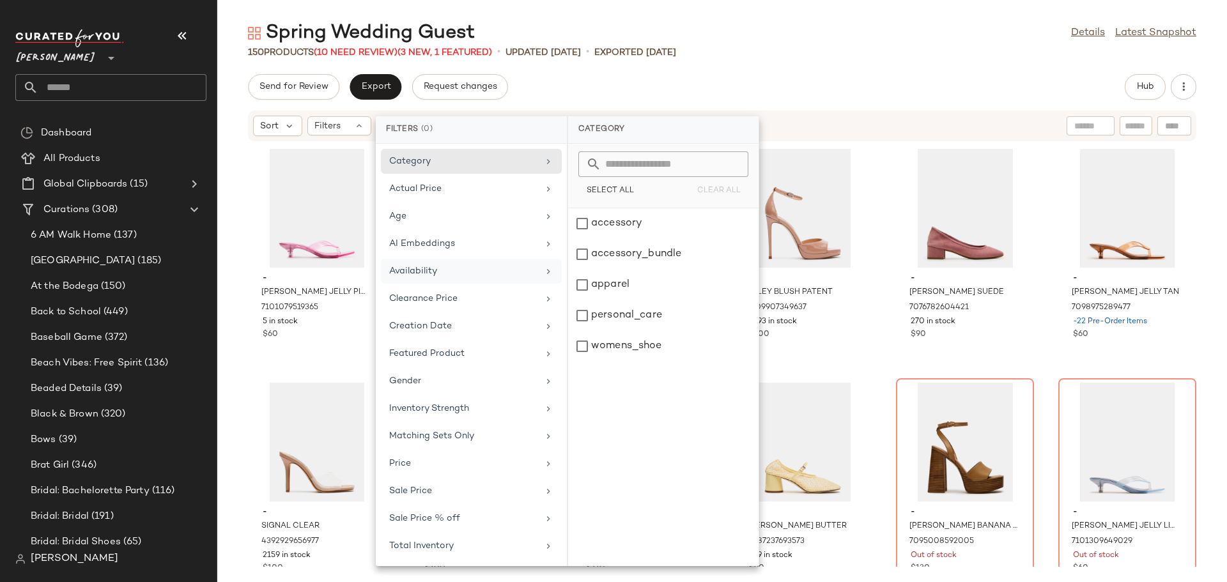
click at [405, 276] on div "Availability" at bounding box center [463, 271] width 149 height 13
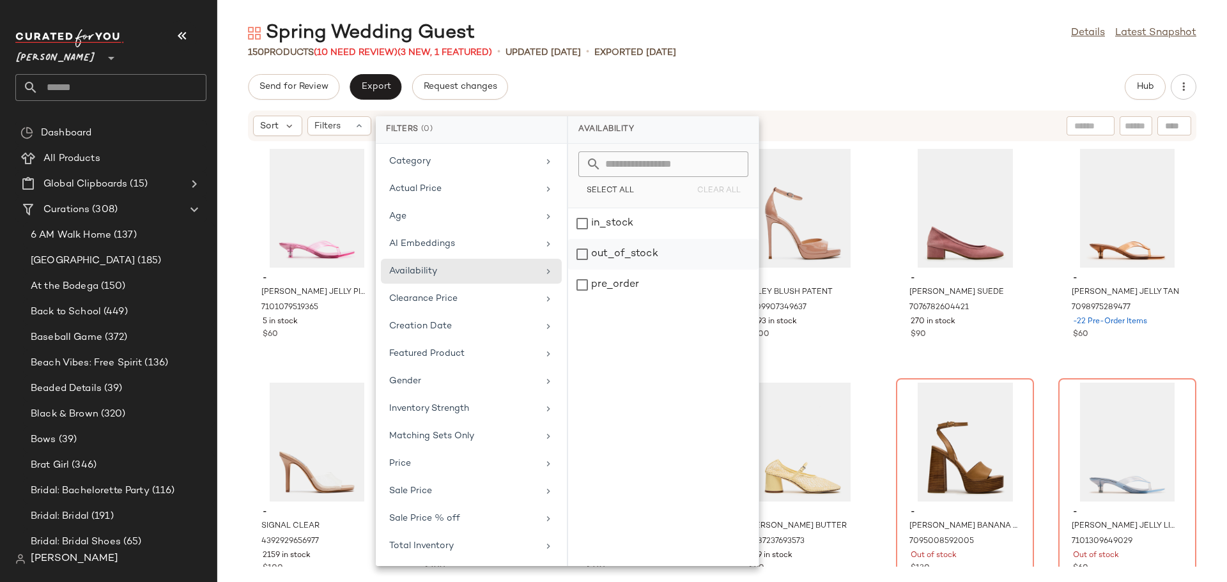
click at [585, 270] on div "out_of_stock" at bounding box center [663, 285] width 191 height 31
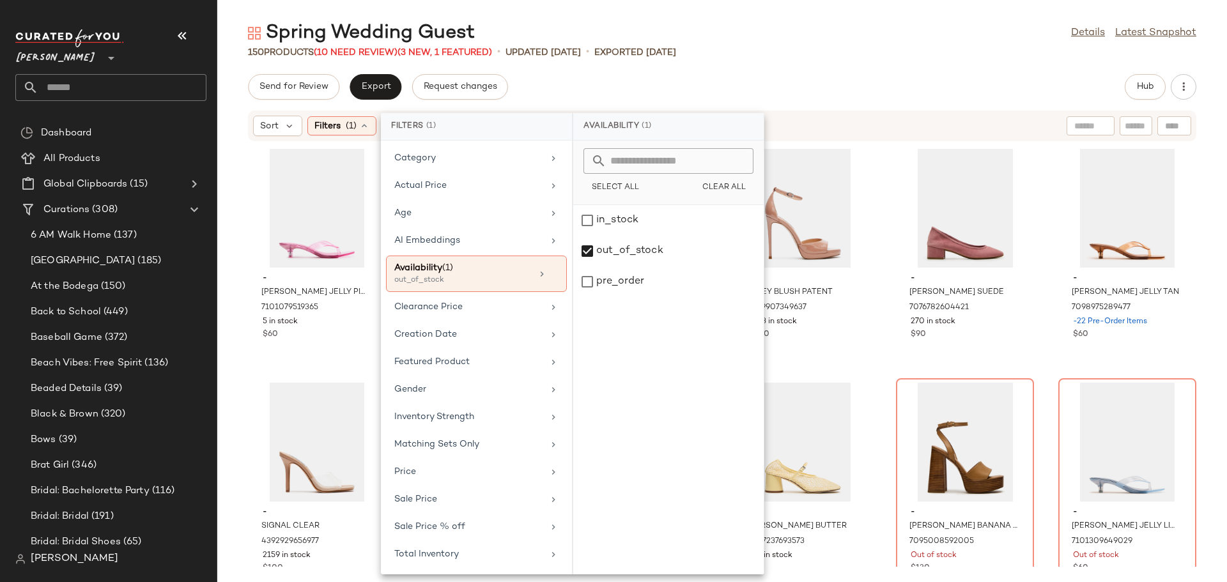
click at [235, 287] on div "- TRACIE JELLY PINK 7101079519365 5 in stock $60 - KENDRIX BLUSH LEATHER 709233…" at bounding box center [722, 354] width 1010 height 425
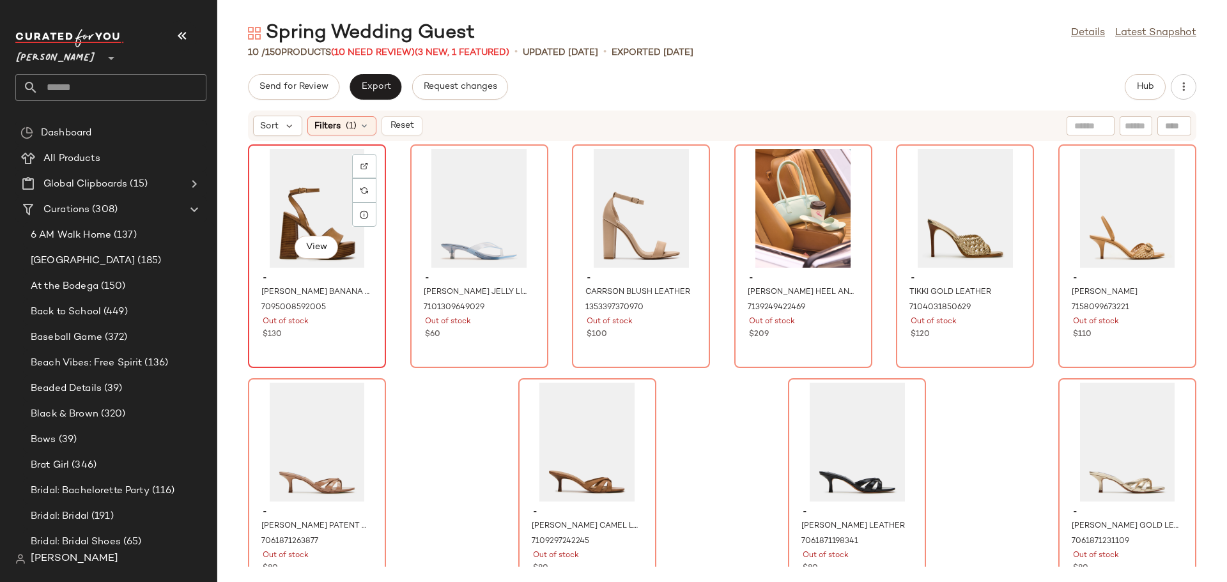
click at [334, 351] on div "View - FLORIA BANANA LEATHER 7095008592005 Out of stock $130" at bounding box center [317, 256] width 136 height 221
click at [487, 343] on div "View - TRACIE JELLY LIGHT BLUE 7101309649029 Out of stock $60" at bounding box center [480, 256] width 136 height 221
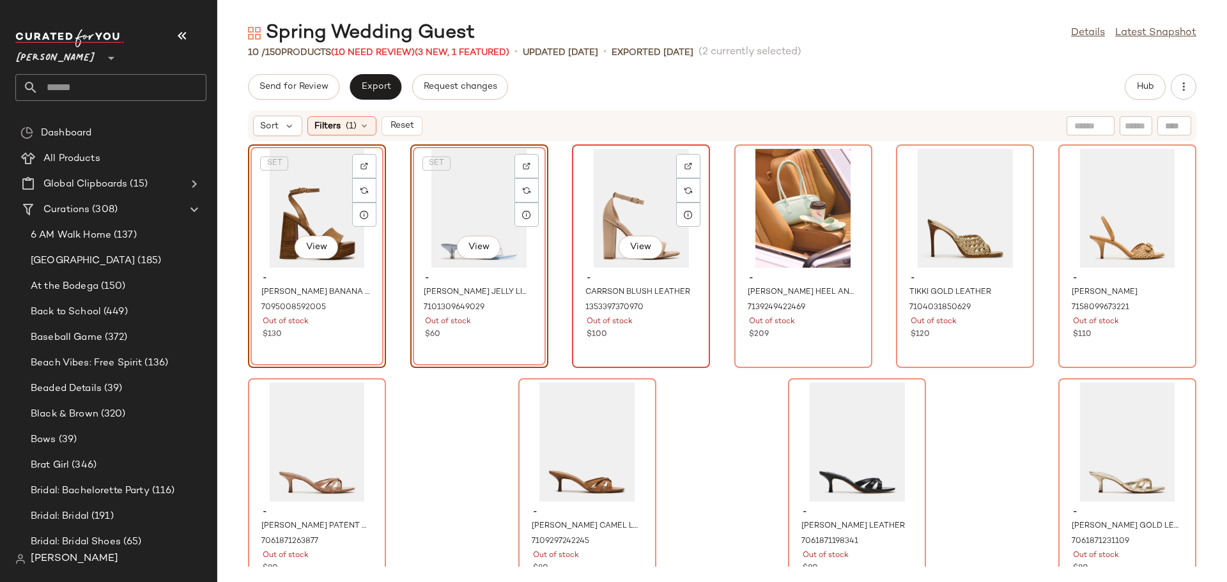
click at [656, 341] on div "- CARRSON BLUSH LEATHER 1353397370970 Out of stock $100" at bounding box center [641, 305] width 129 height 74
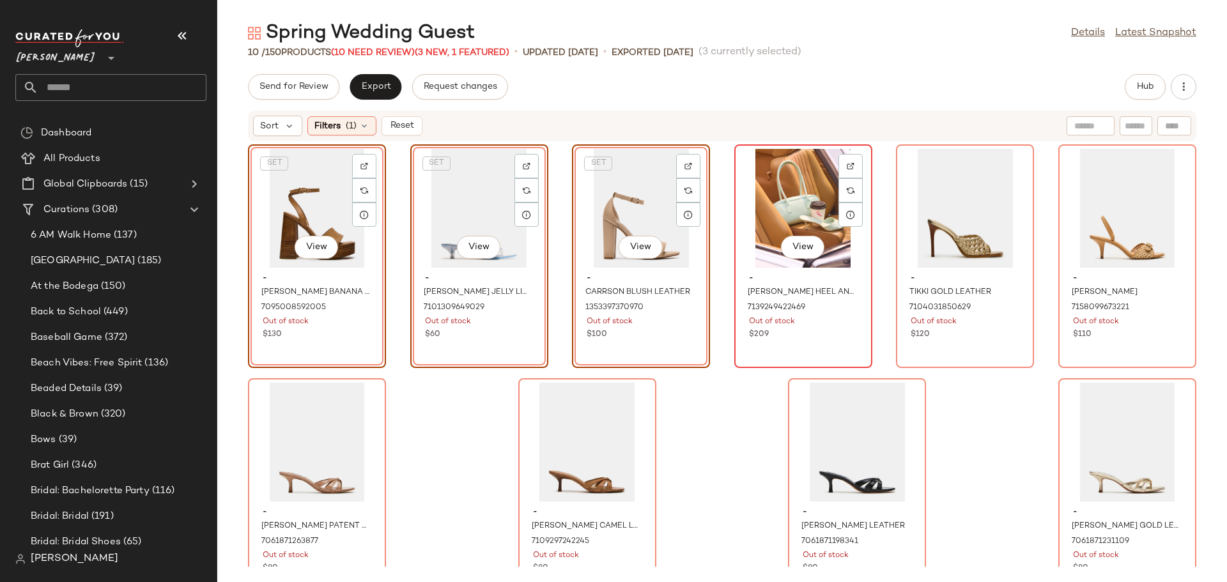
click at [777, 339] on div "$209" at bounding box center [803, 335] width 109 height 12
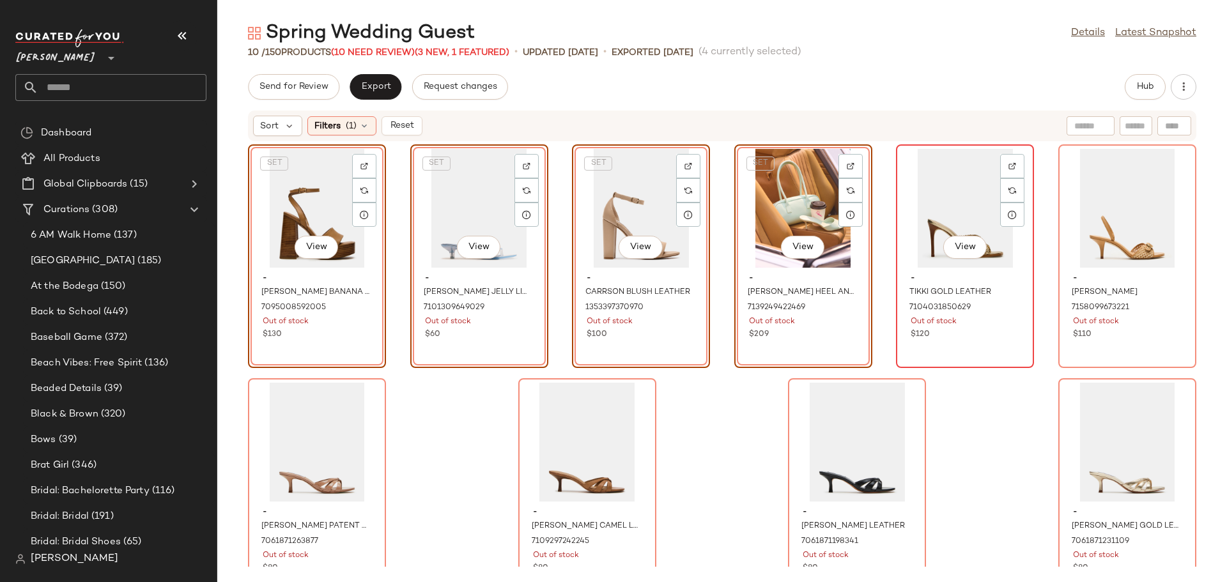
click at [967, 349] on div "View - TIKKI GOLD LEATHER 7104031850629 Out of stock $120" at bounding box center [966, 256] width 136 height 221
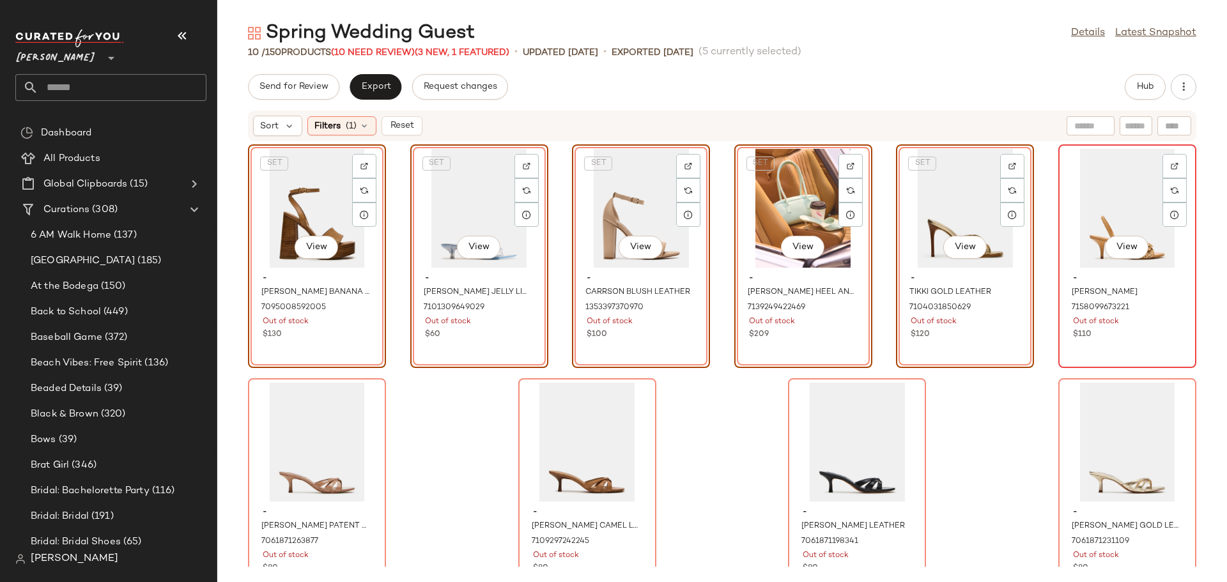
click at [1070, 348] on div "View - HENRIETTA RAFFIA 7158099673221 Out of stock $110" at bounding box center [1128, 256] width 136 height 221
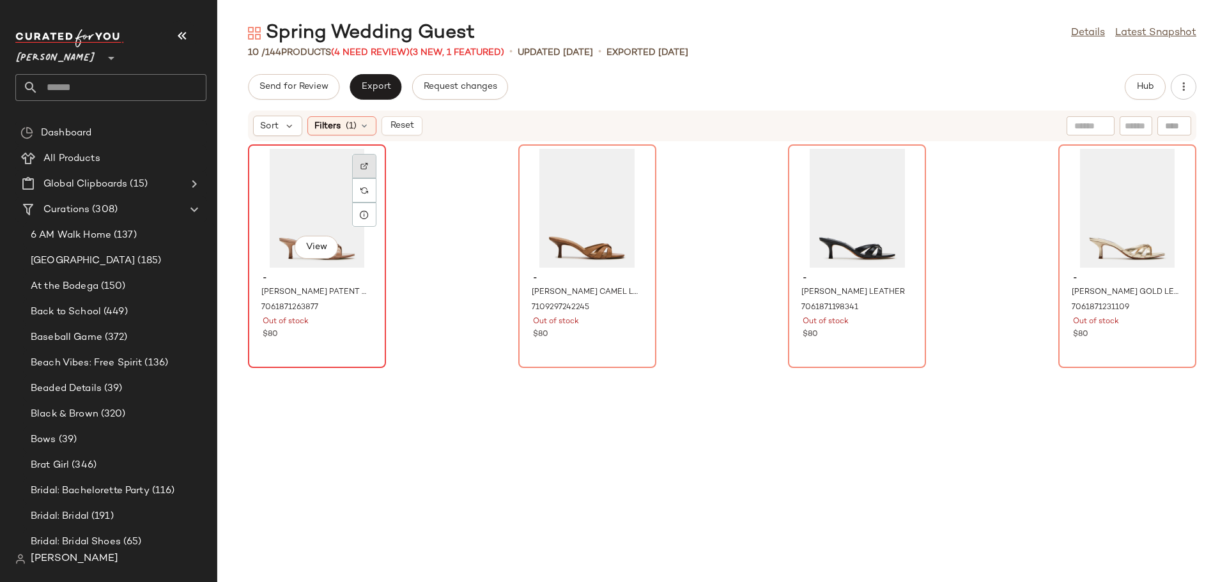
click at [364, 167] on img at bounding box center [365, 166] width 8 height 8
click at [559, 180] on div "View" at bounding box center [587, 208] width 129 height 119
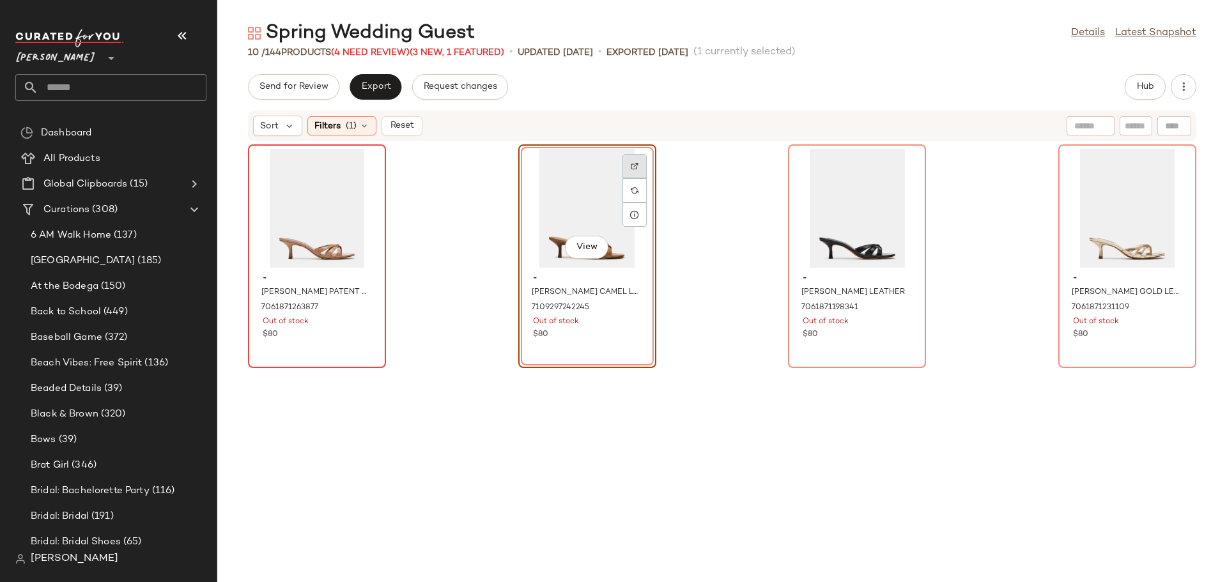
click at [631, 167] on img at bounding box center [635, 166] width 8 height 8
click at [901, 169] on img at bounding box center [905, 166] width 8 height 8
click at [1105, 190] on div "View" at bounding box center [1127, 208] width 129 height 119
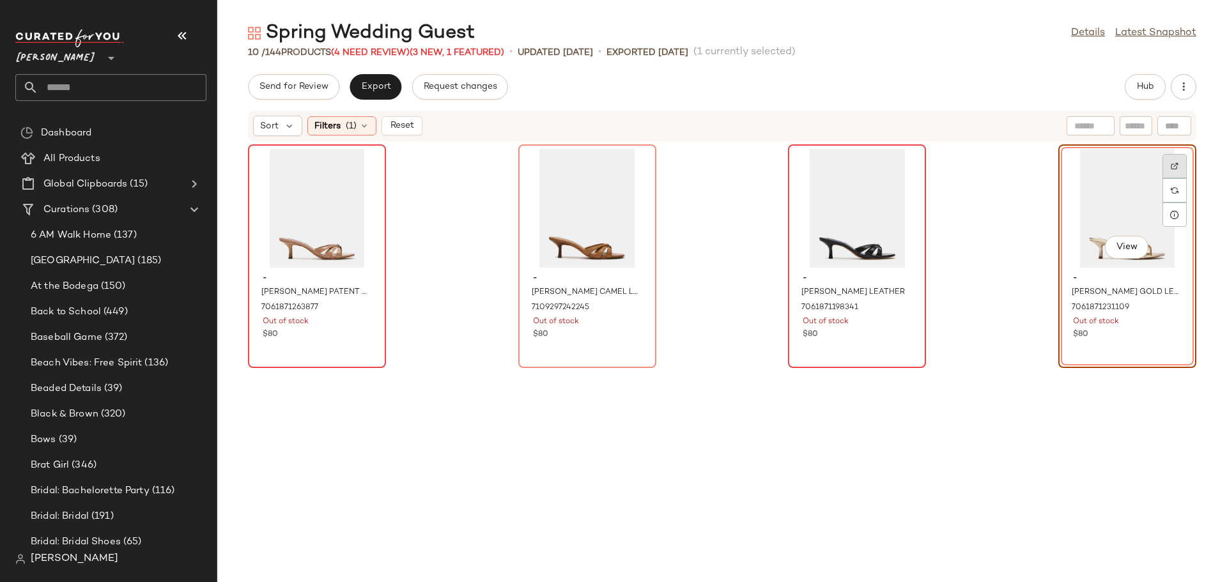
click at [1171, 164] on img at bounding box center [1175, 166] width 8 height 8
click at [396, 129] on span "Reset" at bounding box center [401, 126] width 24 height 10
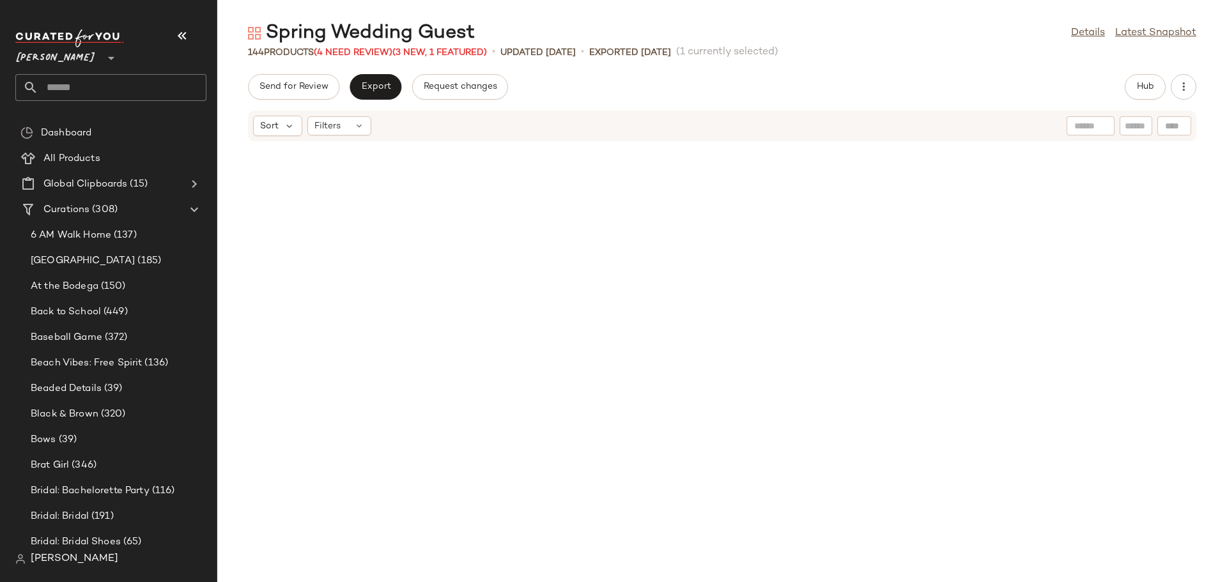
scroll to position [3978, 0]
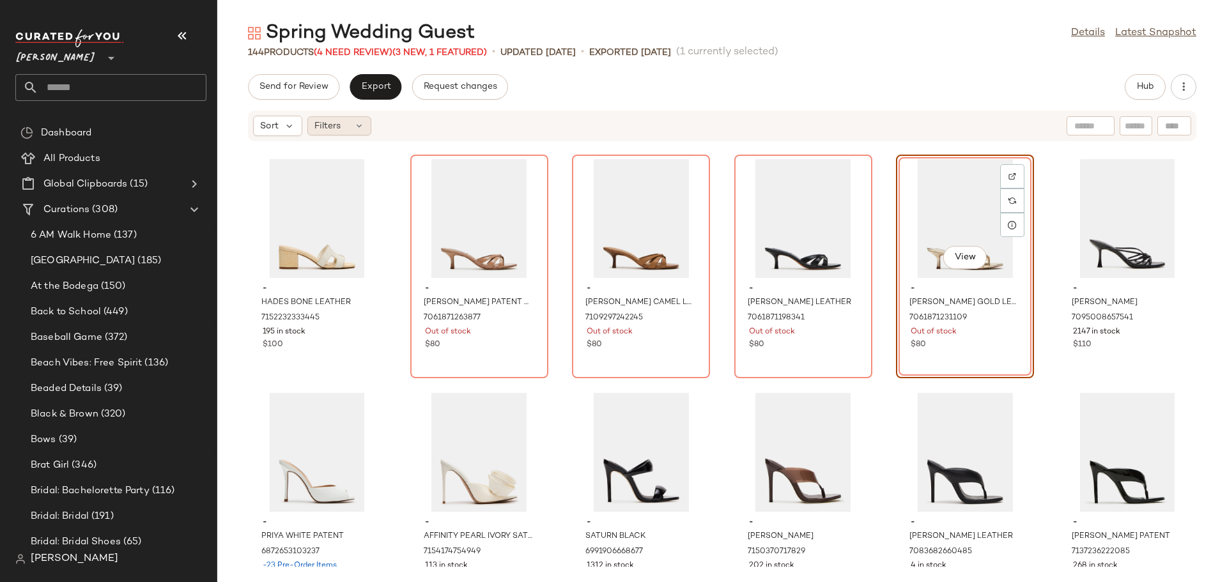
click at [361, 124] on icon at bounding box center [359, 126] width 10 height 10
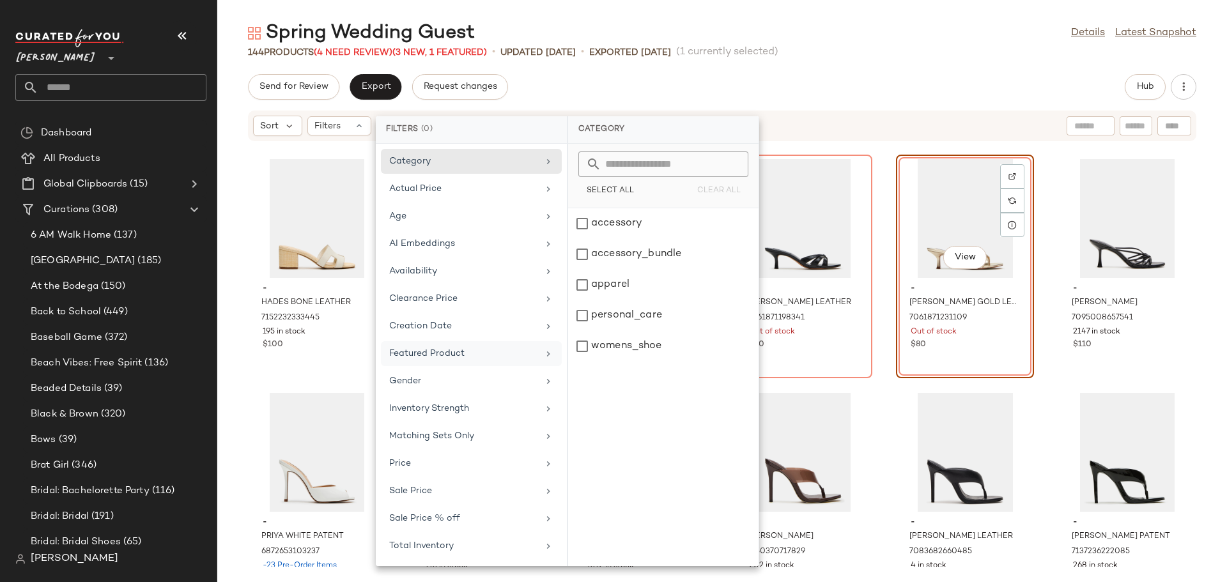
click at [421, 353] on div "Featured Product" at bounding box center [463, 353] width 149 height 13
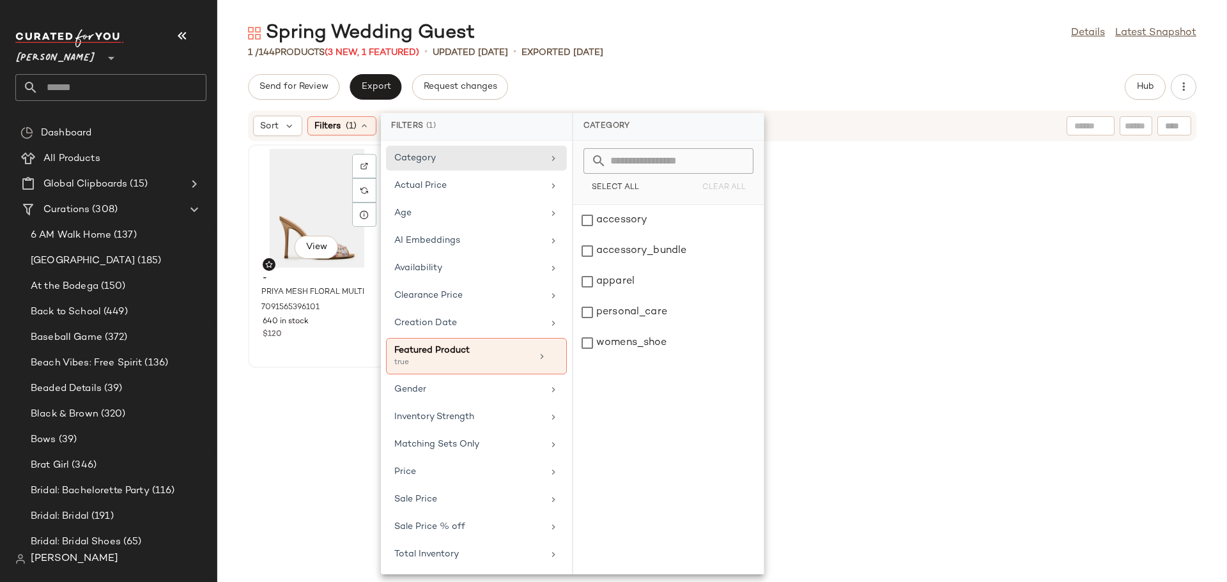
click at [310, 205] on div "View" at bounding box center [317, 208] width 129 height 119
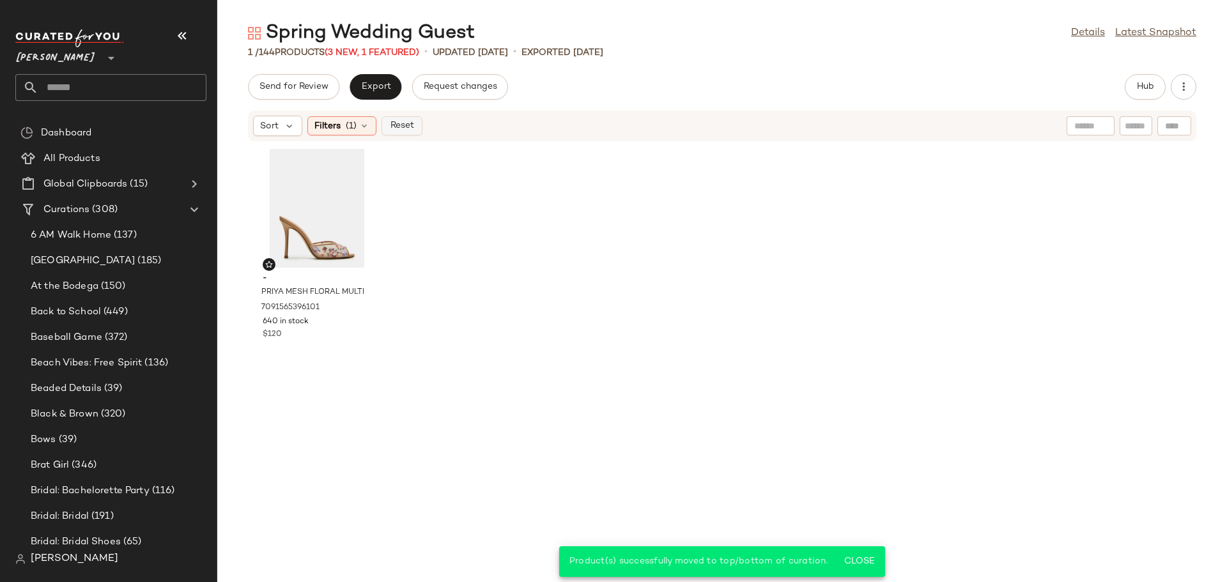
click at [397, 132] on button "Reset" at bounding box center [402, 125] width 41 height 19
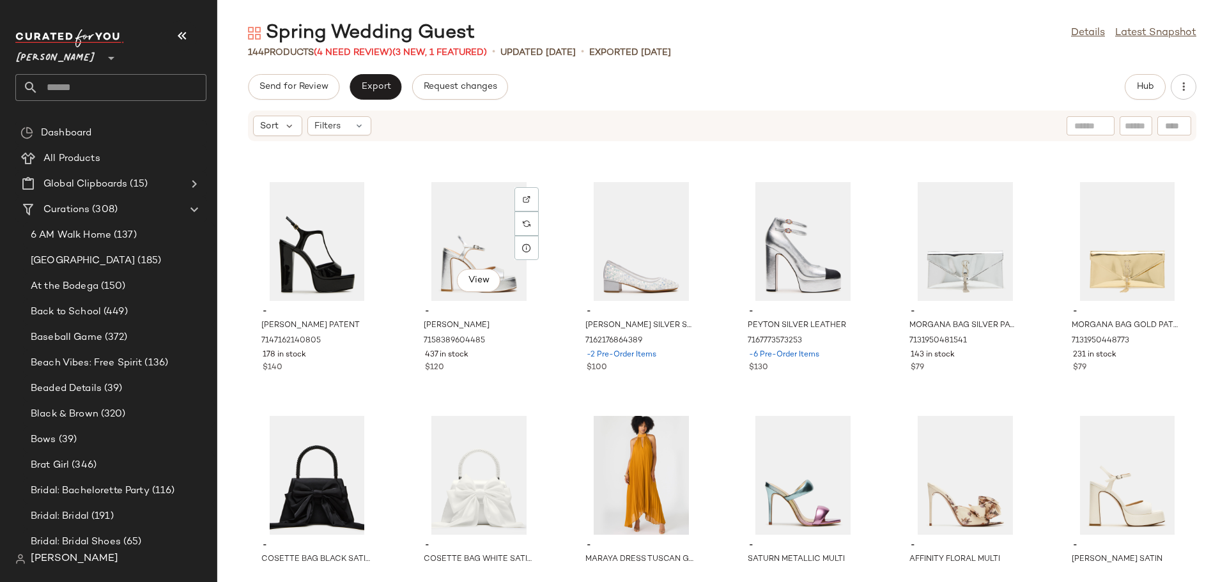
scroll to position [5193, 0]
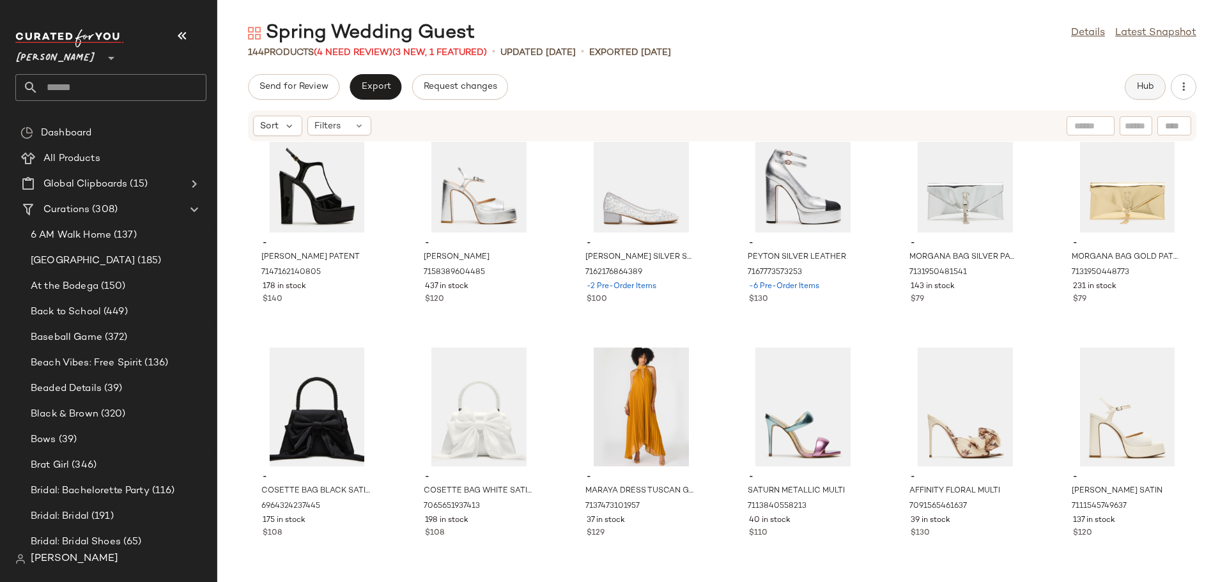
click at [1151, 87] on span "Hub" at bounding box center [1146, 87] width 18 height 10
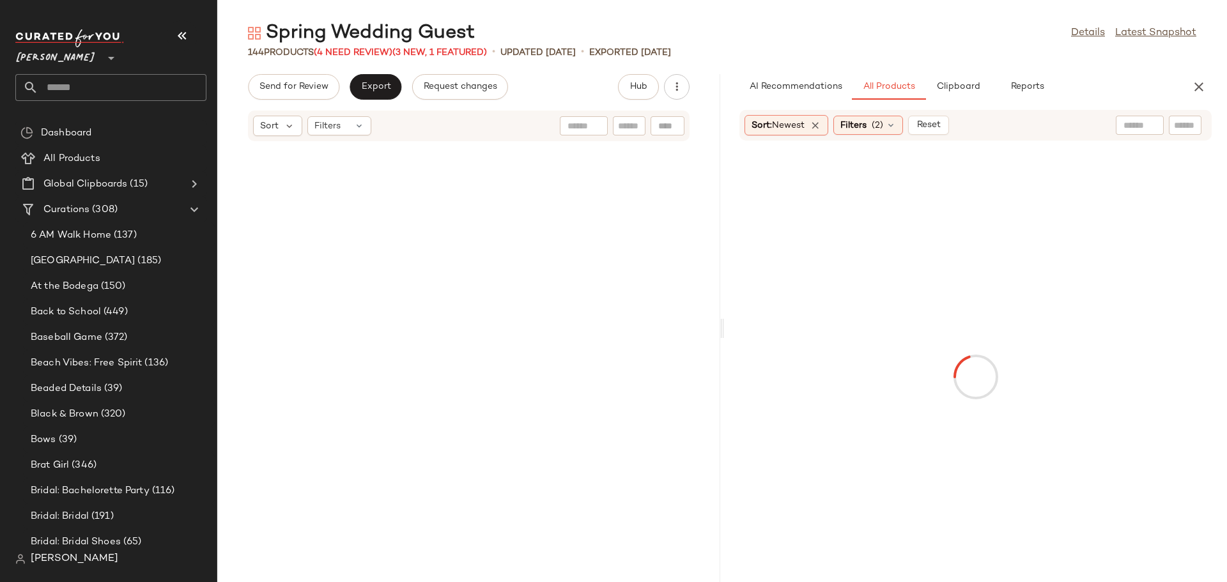
scroll to position [0, 0]
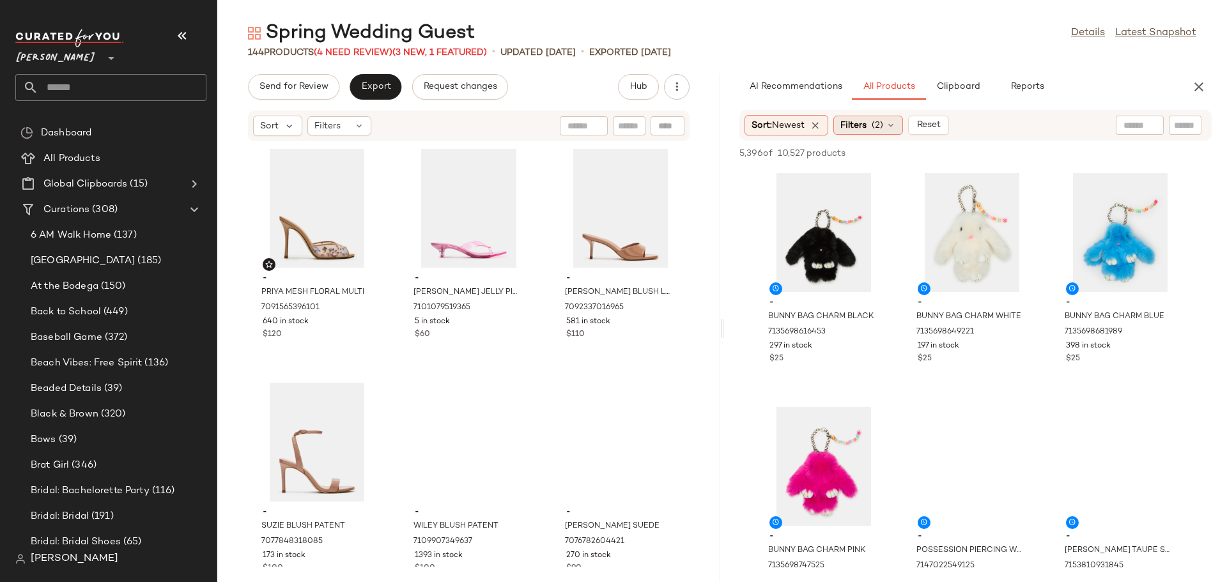
click at [889, 132] on div "Filters (2)" at bounding box center [869, 125] width 70 height 19
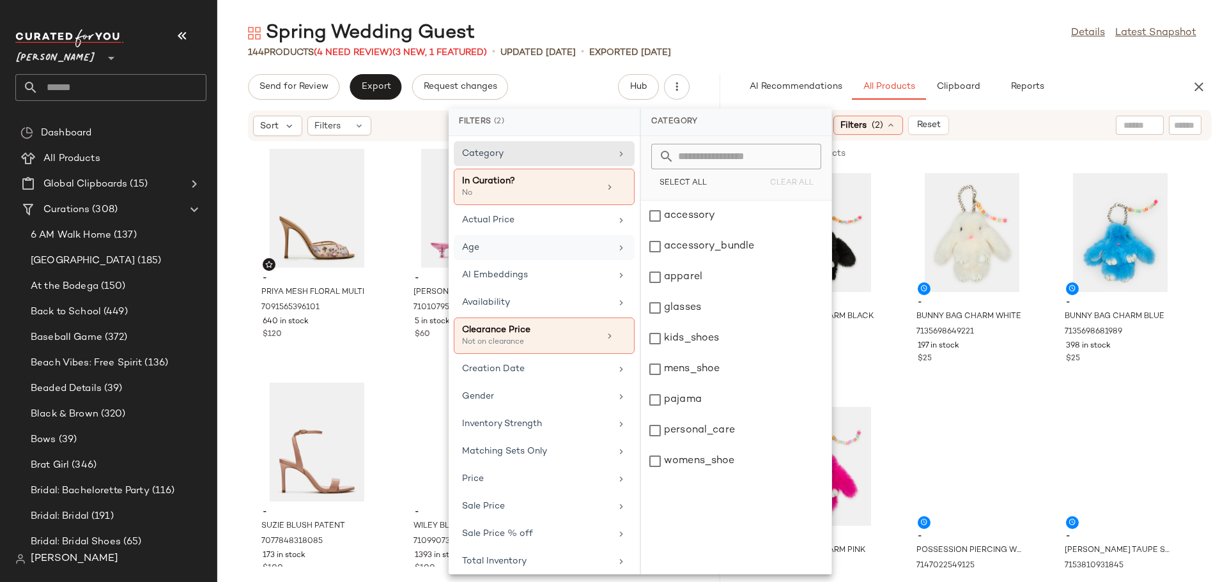
click at [616, 249] on icon at bounding box center [621, 248] width 10 height 10
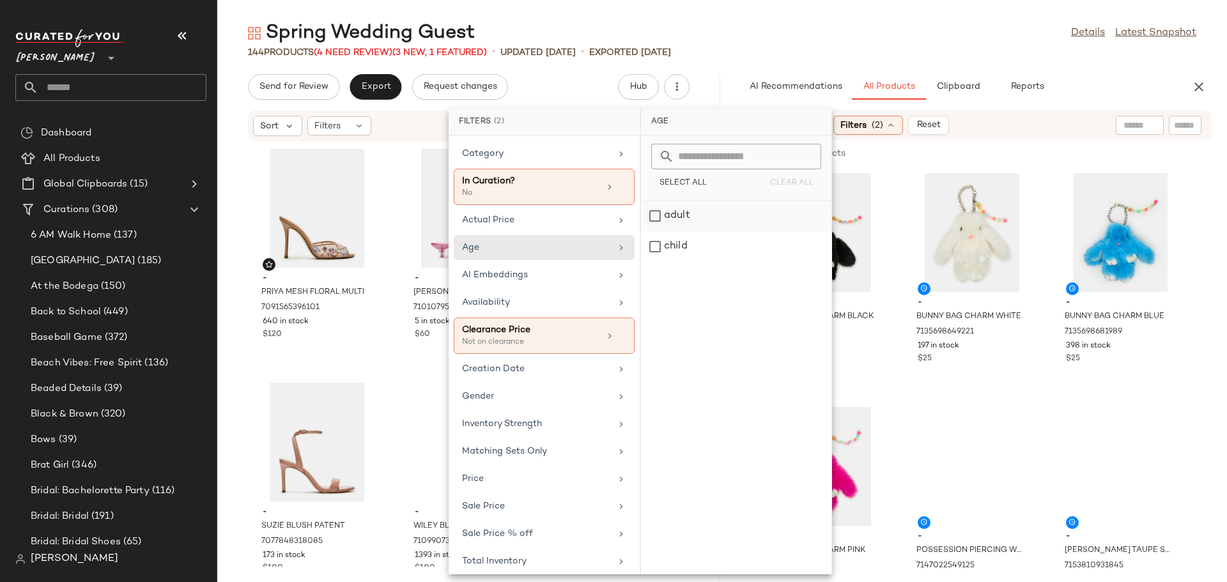
click at [655, 231] on div "adult" at bounding box center [736, 246] width 191 height 31
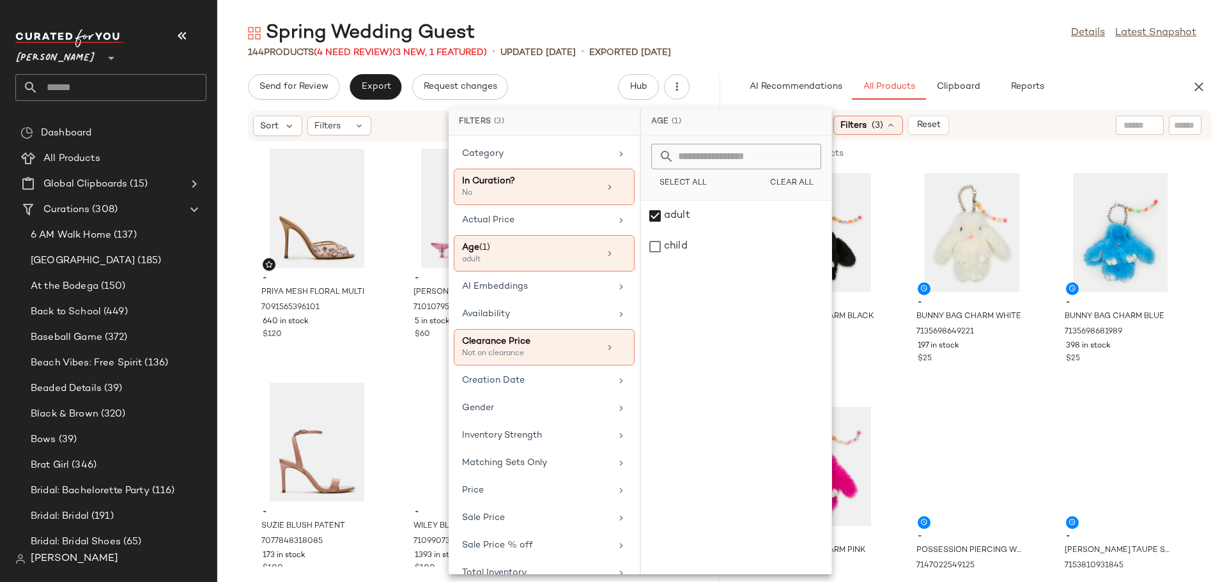
click at [1178, 127] on input "text" at bounding box center [1185, 125] width 22 height 13
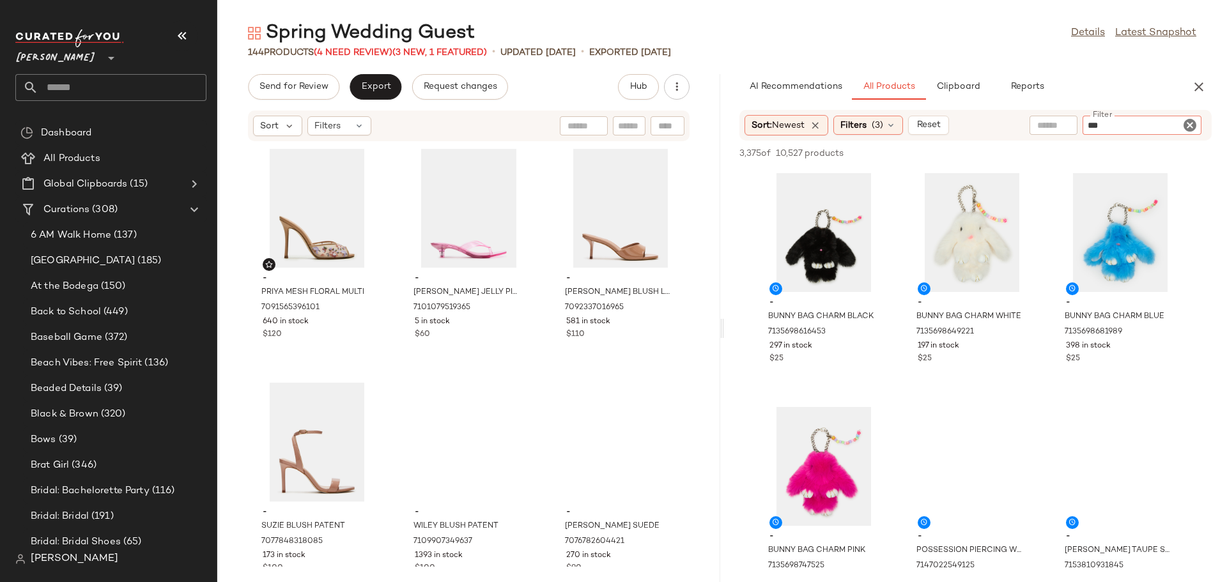
type input "****"
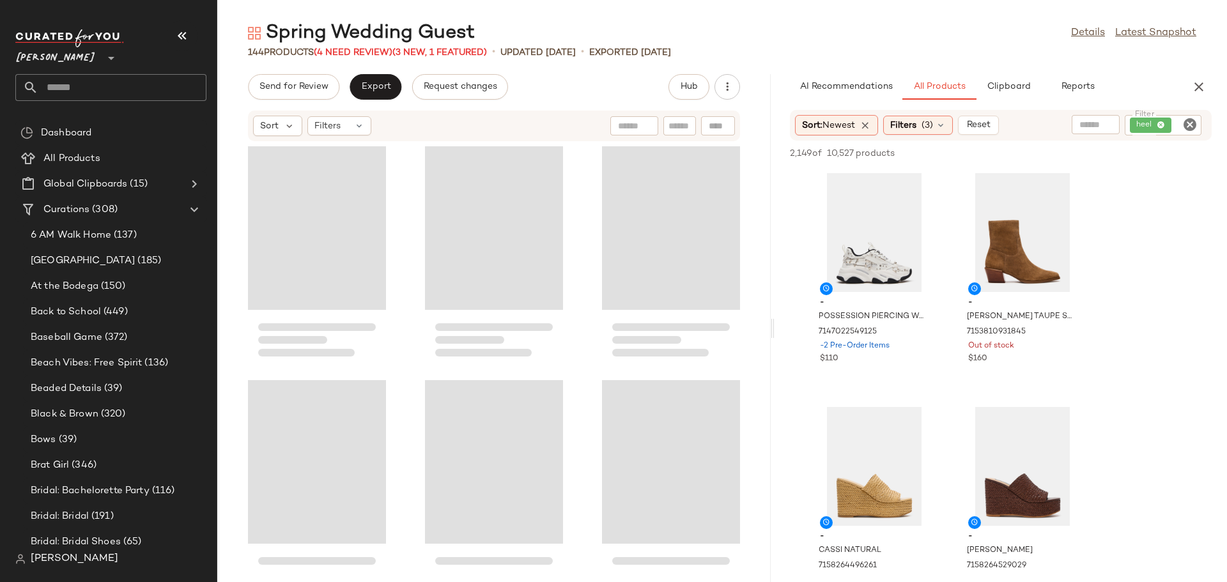
drag, startPoint x: 720, startPoint y: 331, endPoint x: 773, endPoint y: 334, distance: 53.2
click at [773, 334] on div "Spring Wedding Guest Details Latest Snapshot 144 Products (4 Need Review) (3 Ne…" at bounding box center [722, 301] width 1010 height 562
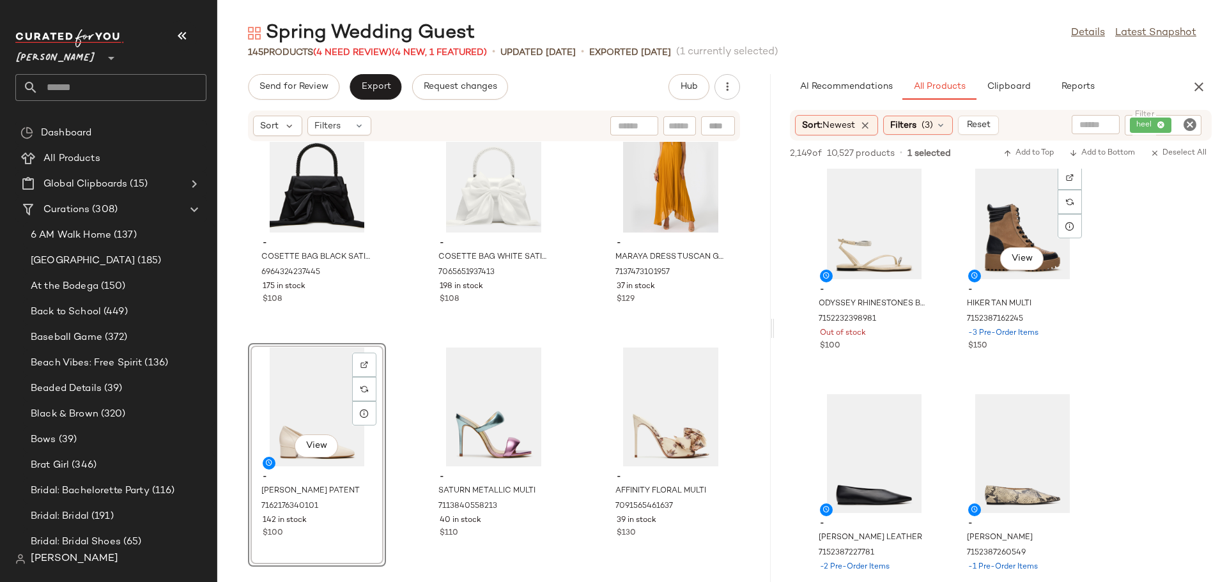
scroll to position [3069, 0]
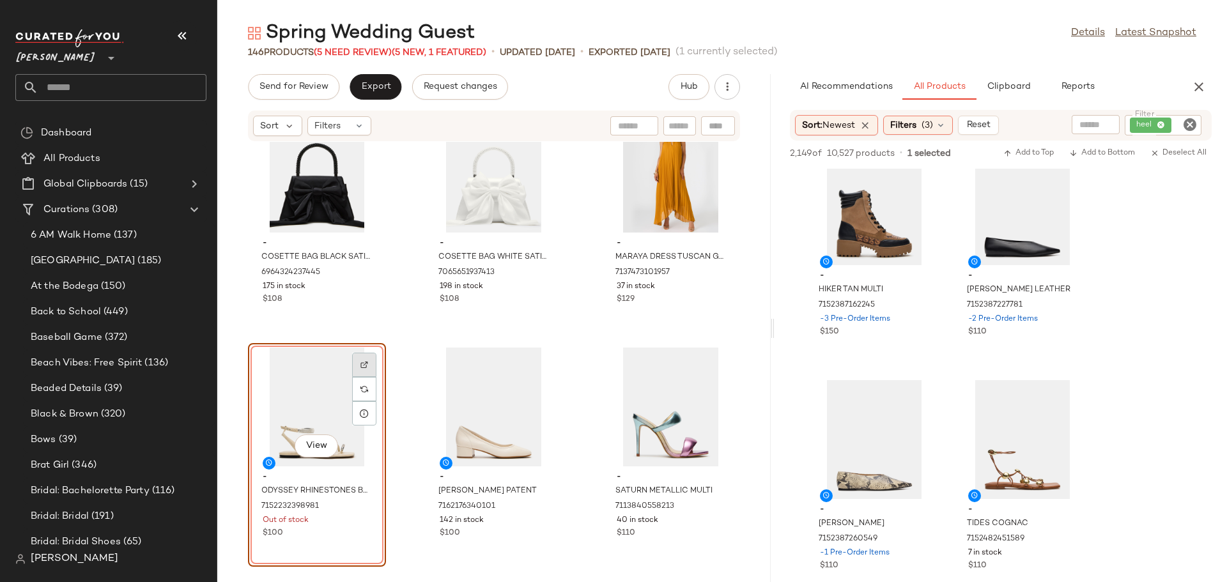
click at [367, 366] on img at bounding box center [365, 365] width 8 height 8
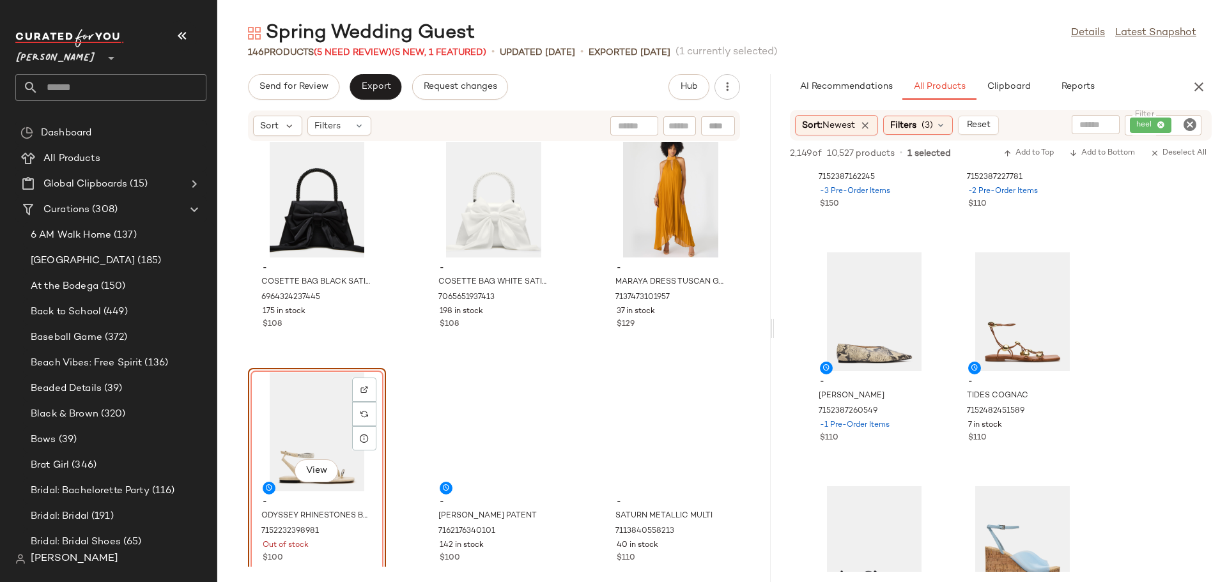
scroll to position [11043, 0]
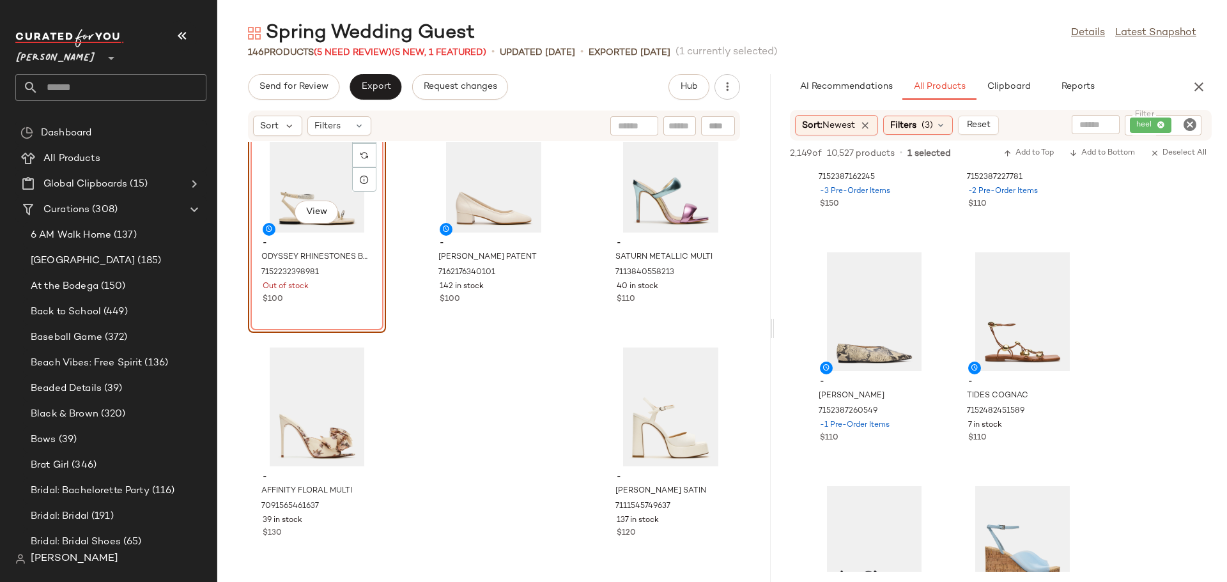
click at [300, 177] on div "View" at bounding box center [317, 173] width 129 height 119
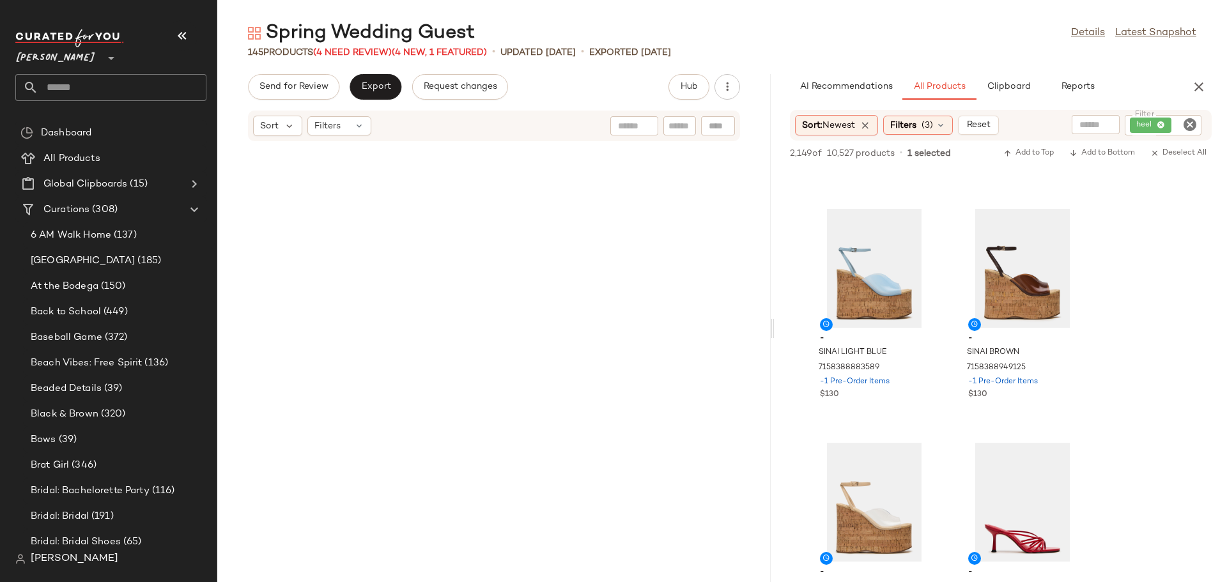
scroll to position [11043, 0]
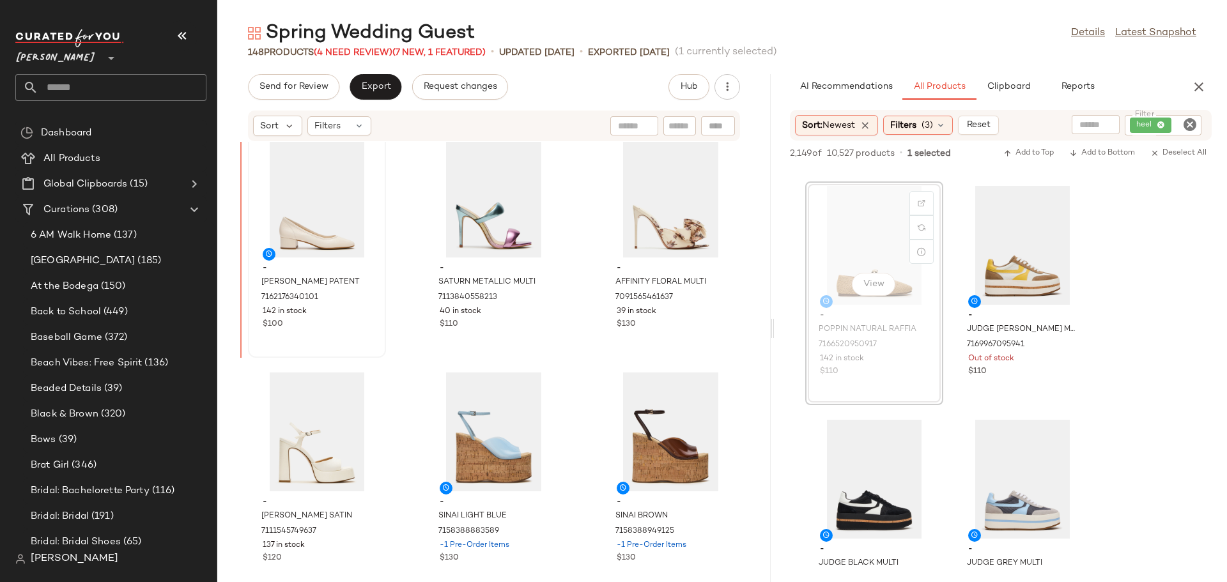
scroll to position [11016, 0]
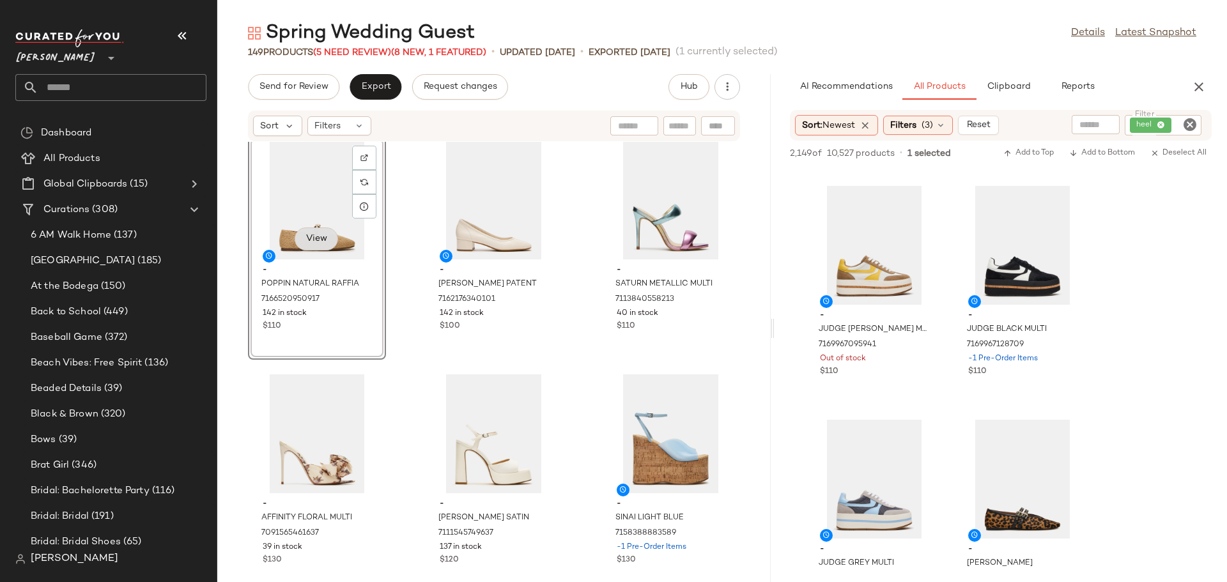
click at [322, 234] on span "View" at bounding box center [317, 239] width 22 height 10
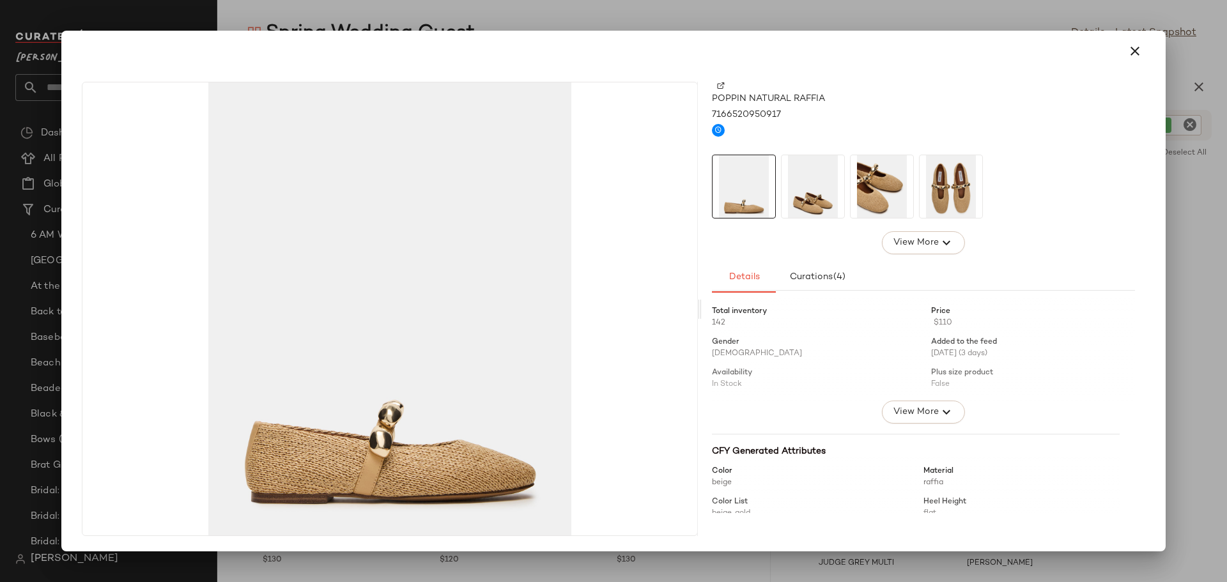
click at [870, 199] on img at bounding box center [882, 186] width 63 height 63
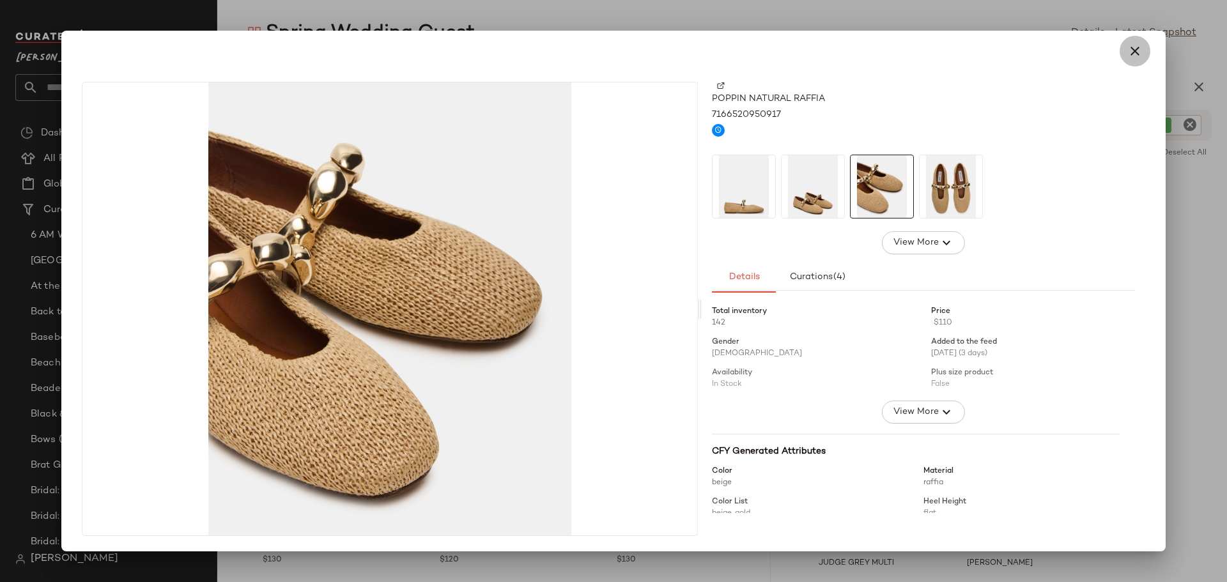
click at [1133, 52] on icon "button" at bounding box center [1135, 50] width 15 height 15
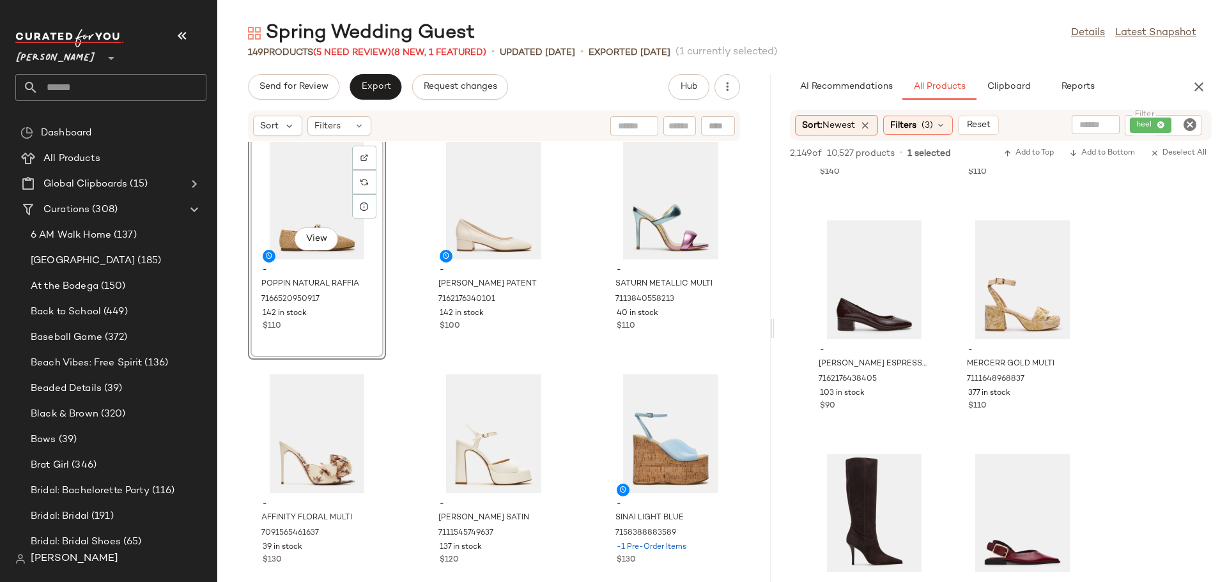
scroll to position [7672, 0]
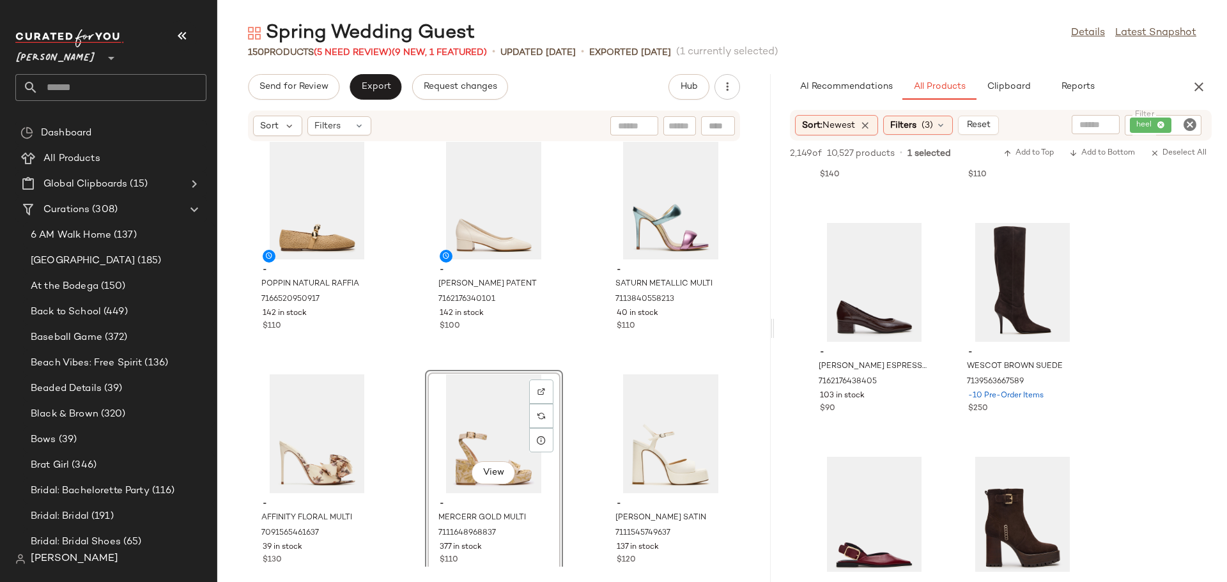
click at [592, 446] on div "- COSETTE BAG BLACK SATIN 6964324237445 175 in stock $108 - COSETTE BAG WHITE S…" at bounding box center [494, 354] width 554 height 425
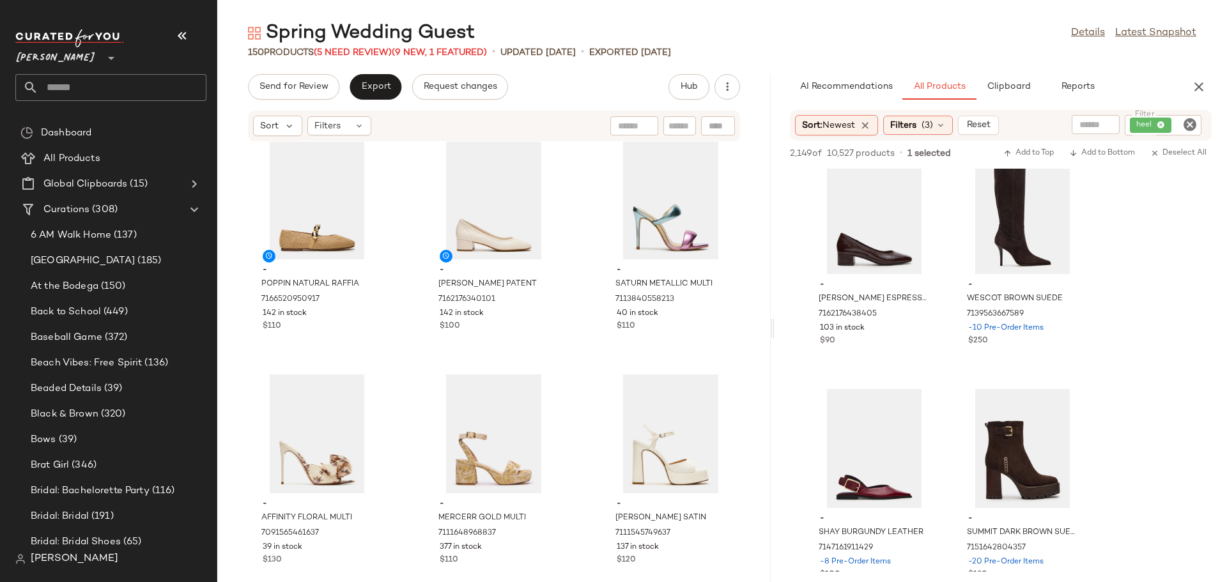
scroll to position [7736, 0]
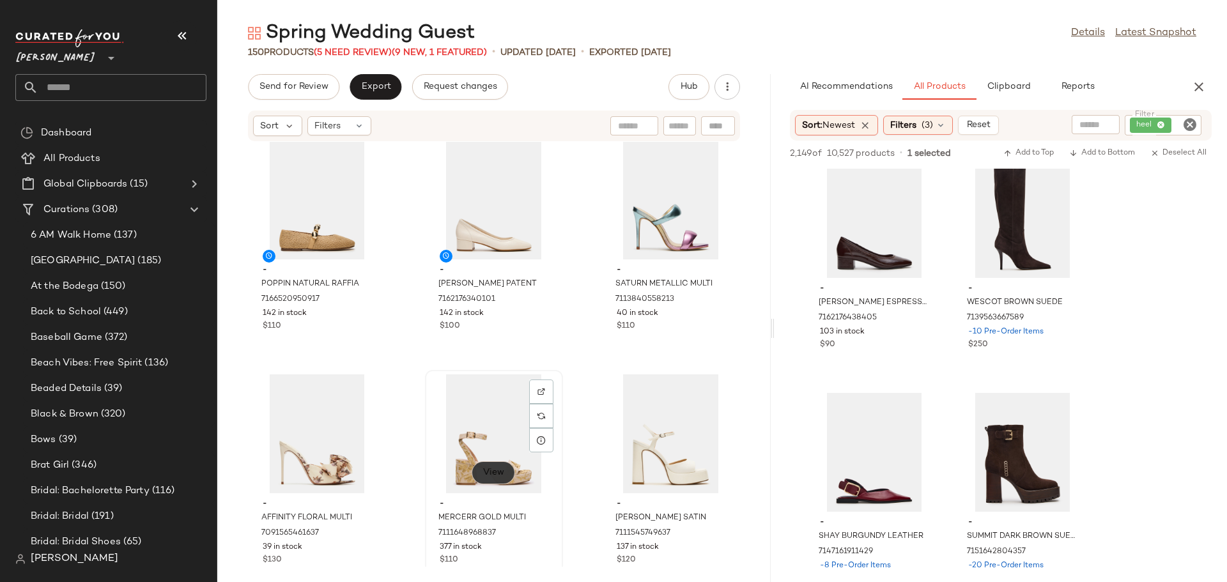
click at [498, 480] on button "View" at bounding box center [493, 473] width 43 height 23
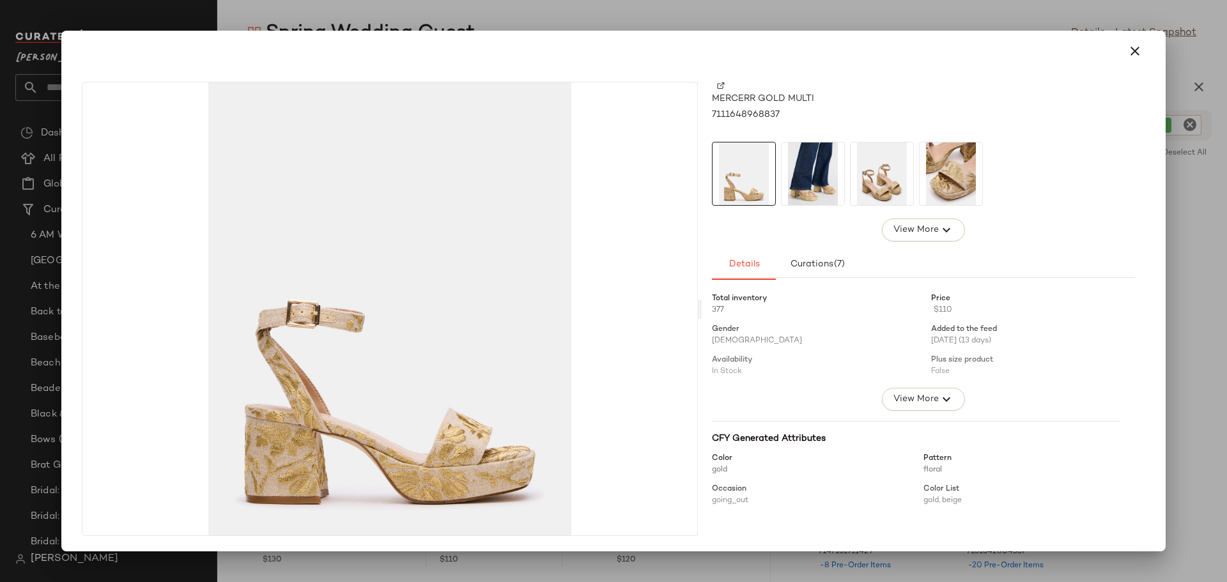
click at [812, 169] on img at bounding box center [813, 174] width 63 height 63
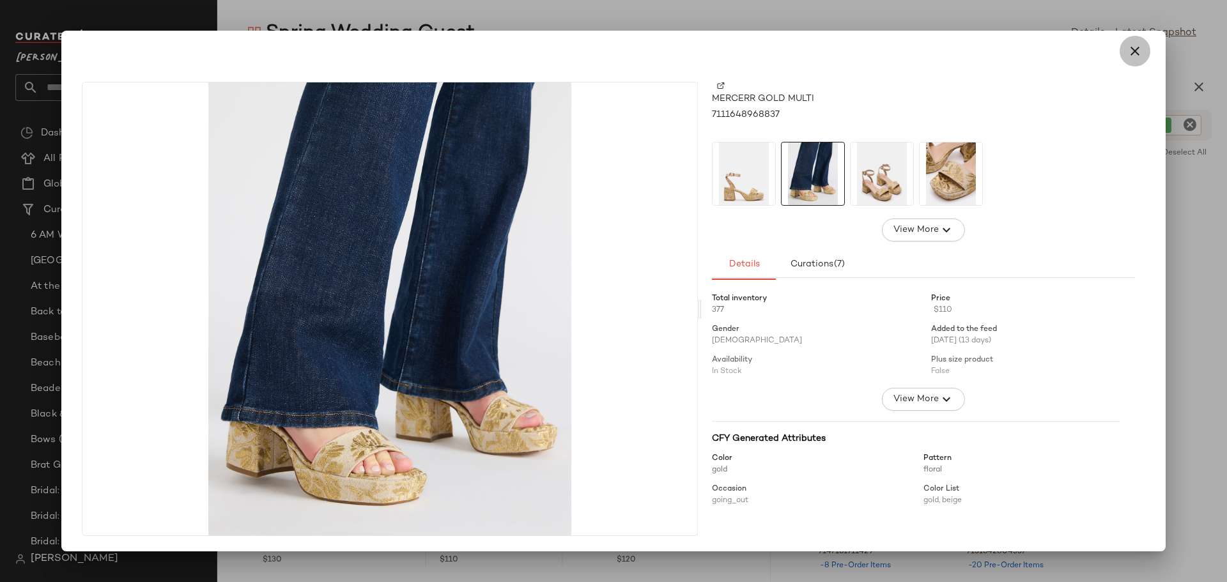
click at [1132, 52] on icon "button" at bounding box center [1135, 50] width 15 height 15
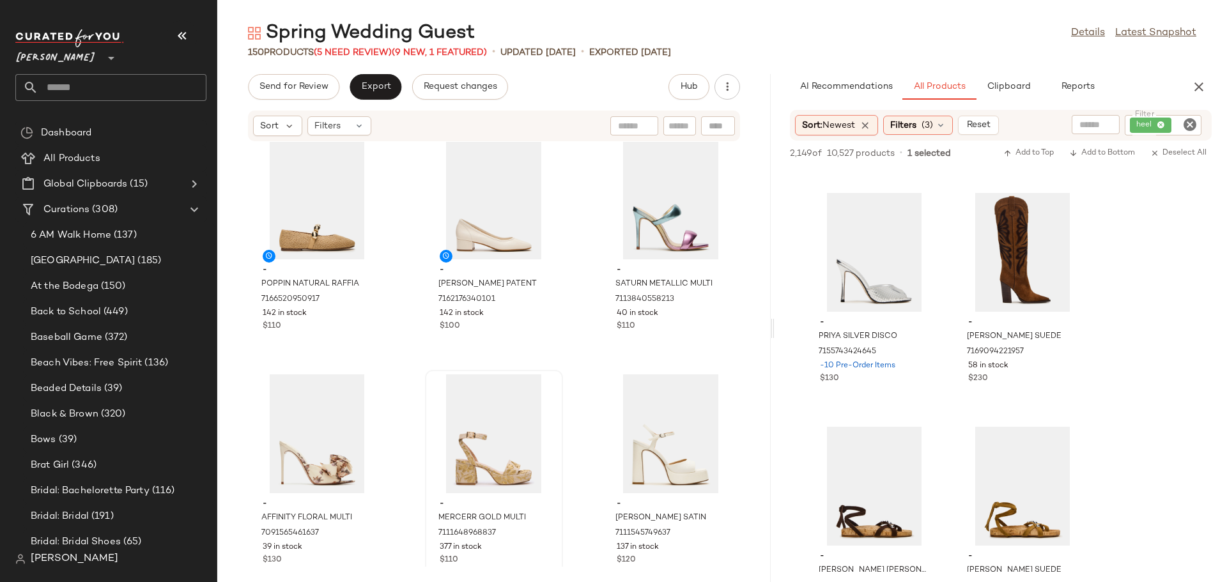
scroll to position [19656, 0]
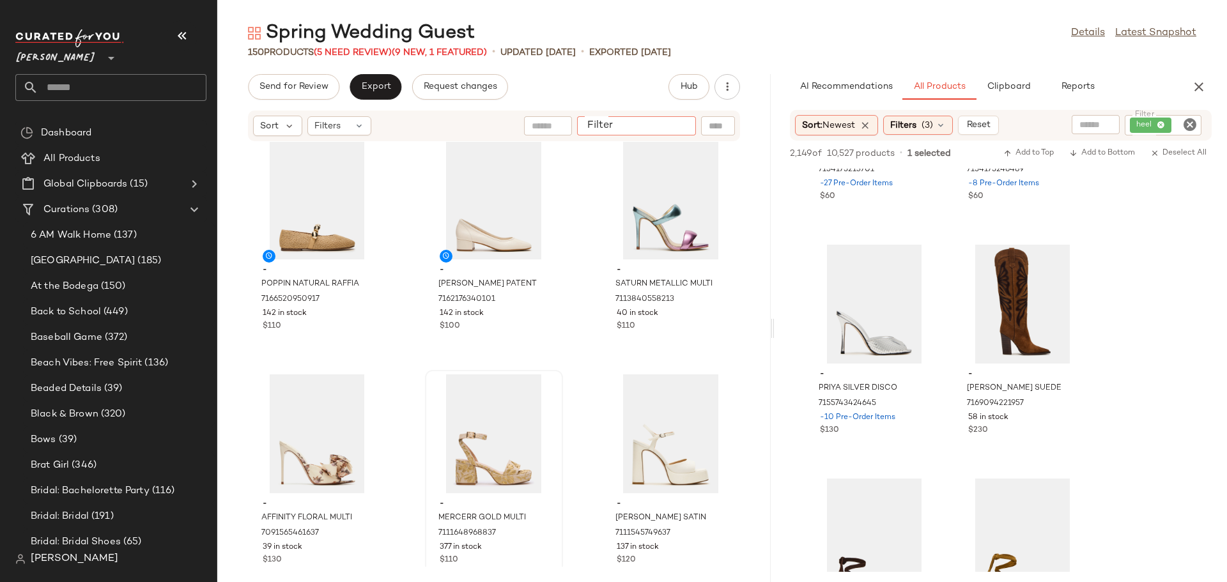
click at [682, 130] on input "Filter" at bounding box center [636, 126] width 109 height 13
type input "******"
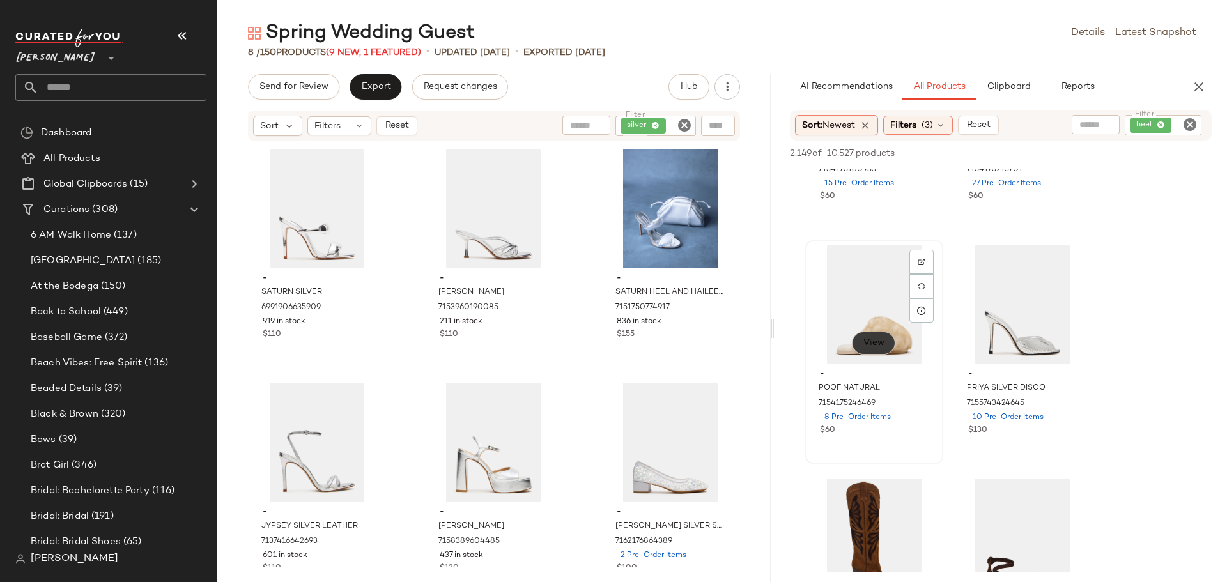
click at [877, 345] on span "View" at bounding box center [874, 343] width 22 height 10
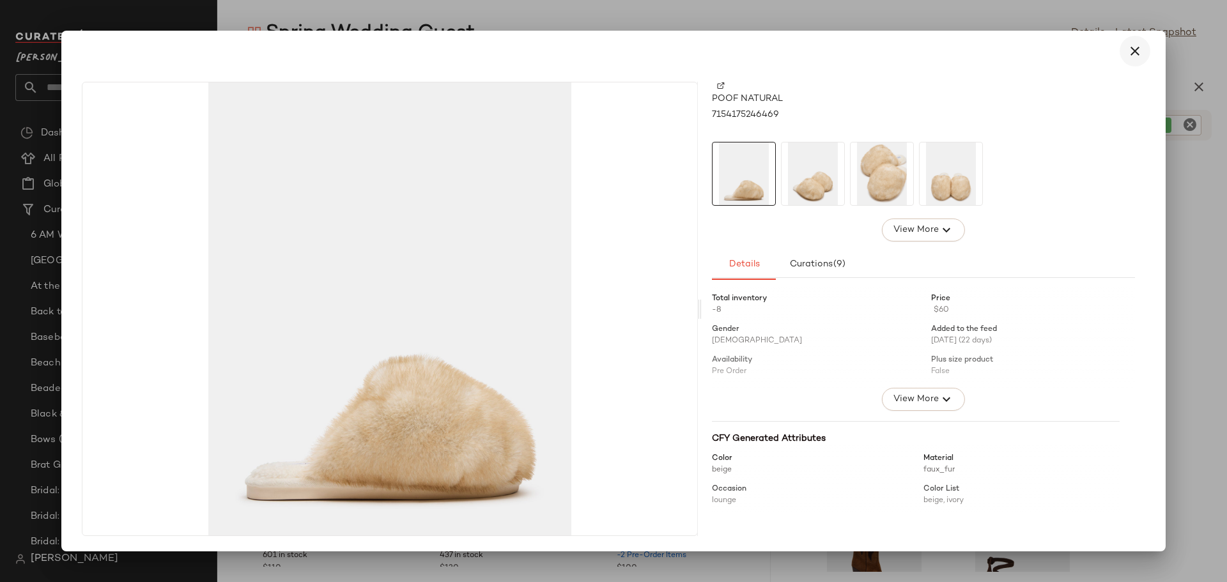
click at [1134, 49] on icon "button" at bounding box center [1135, 50] width 15 height 15
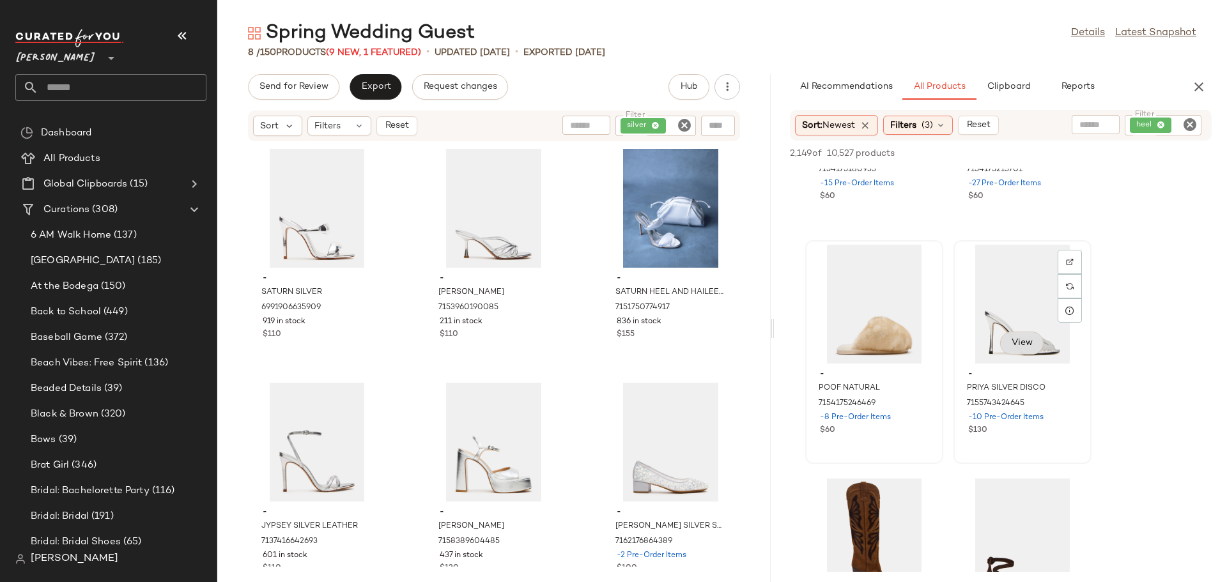
click at [1024, 344] on span "View" at bounding box center [1022, 343] width 22 height 10
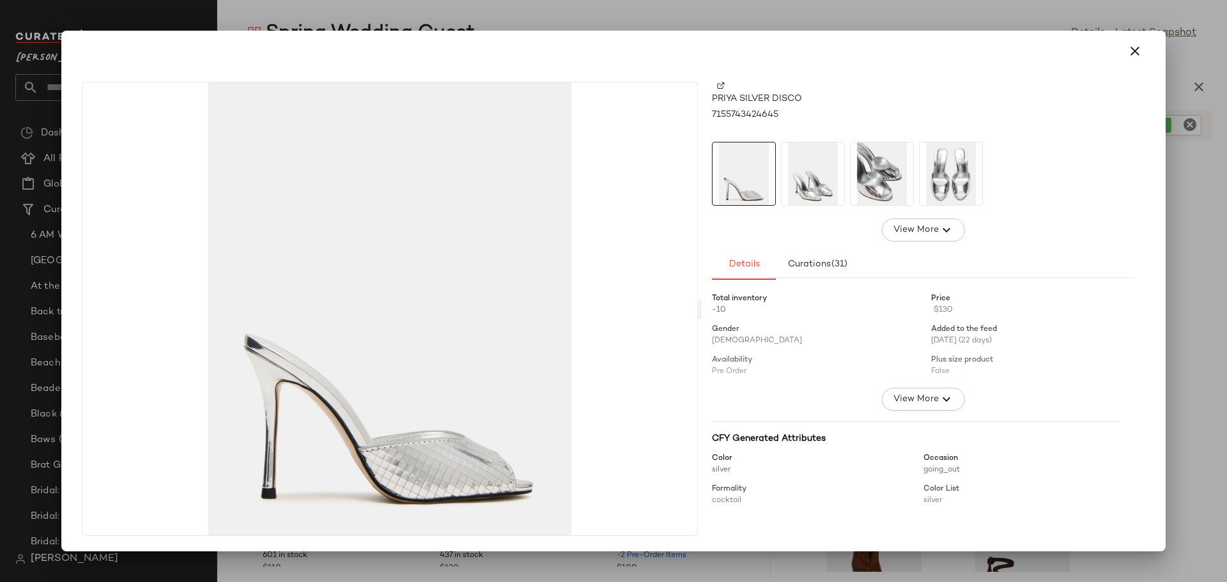
click at [813, 183] on img at bounding box center [813, 174] width 63 height 63
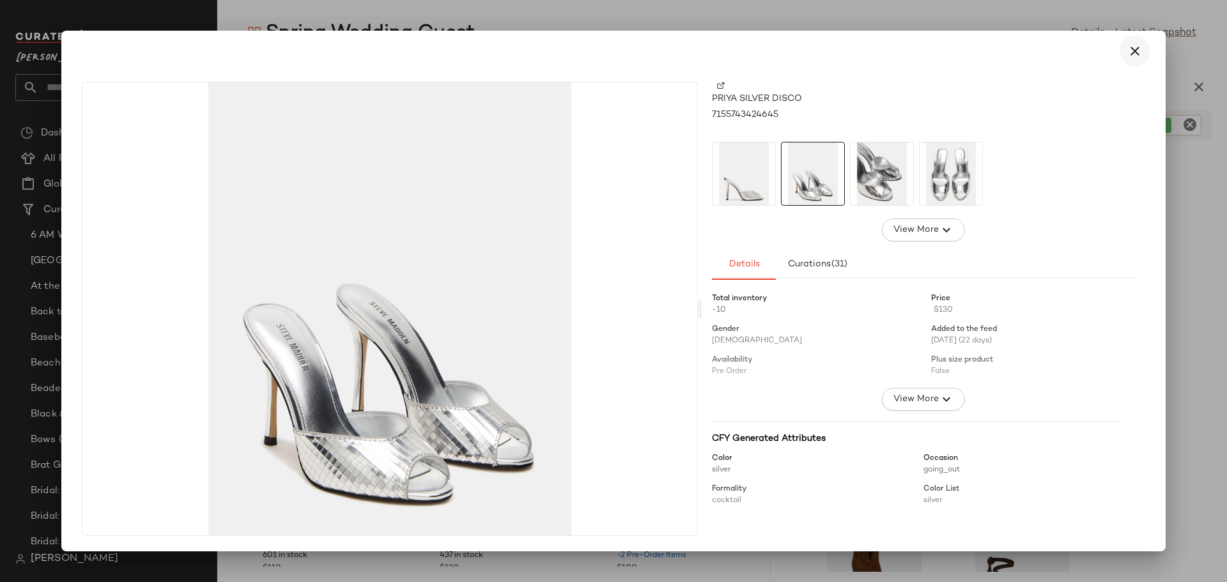
click at [1135, 53] on icon "button" at bounding box center [1135, 50] width 15 height 15
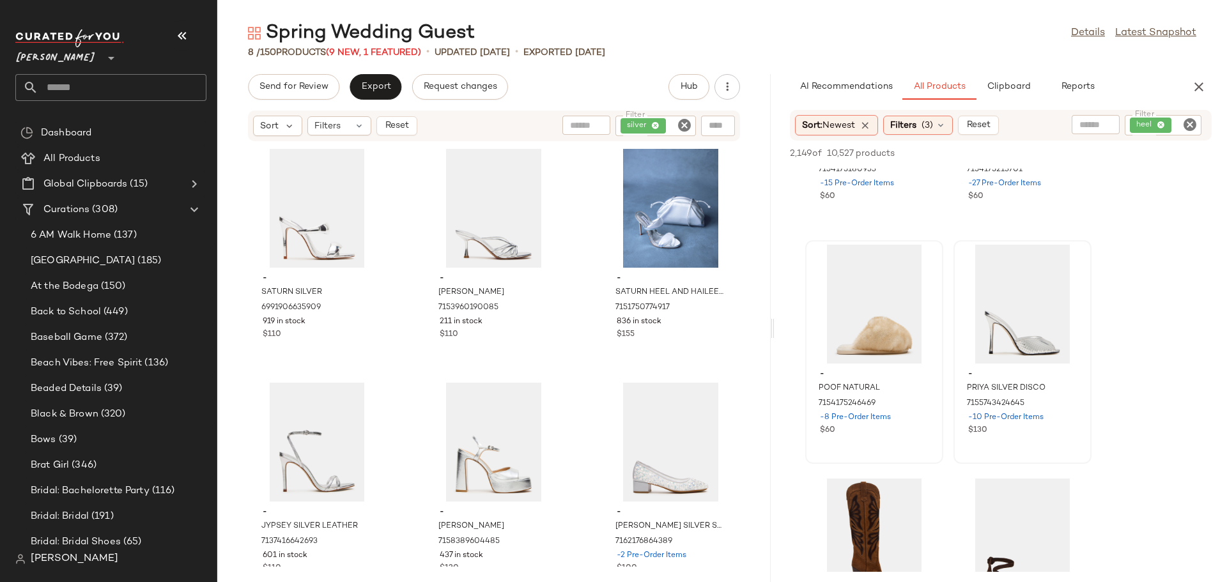
click at [684, 127] on icon "Clear Filter" at bounding box center [684, 125] width 15 height 15
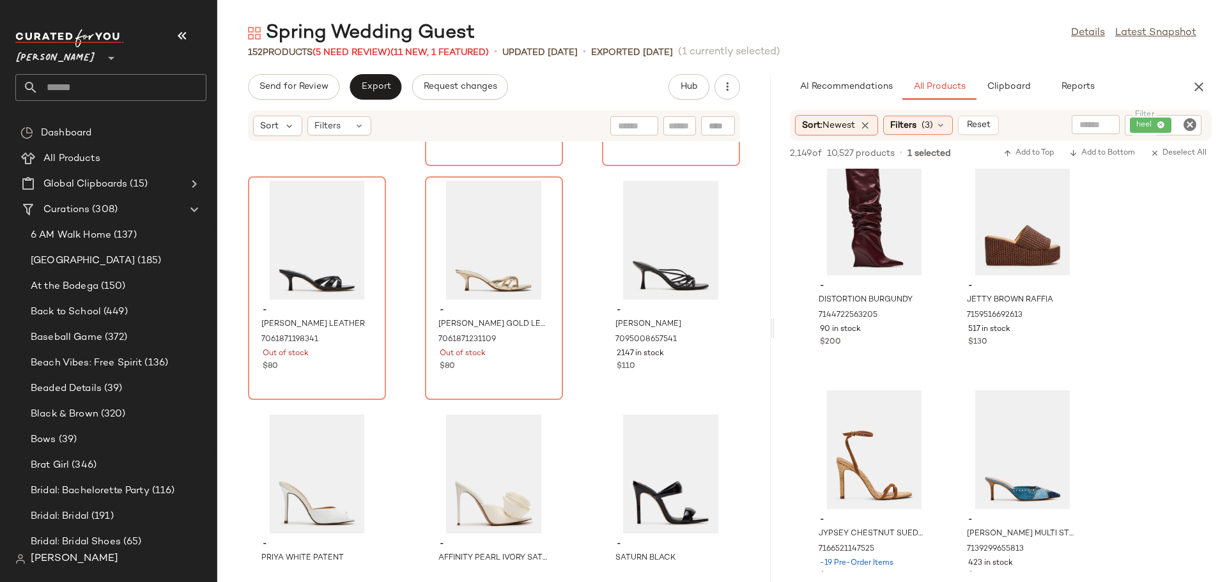
scroll to position [8172, 0]
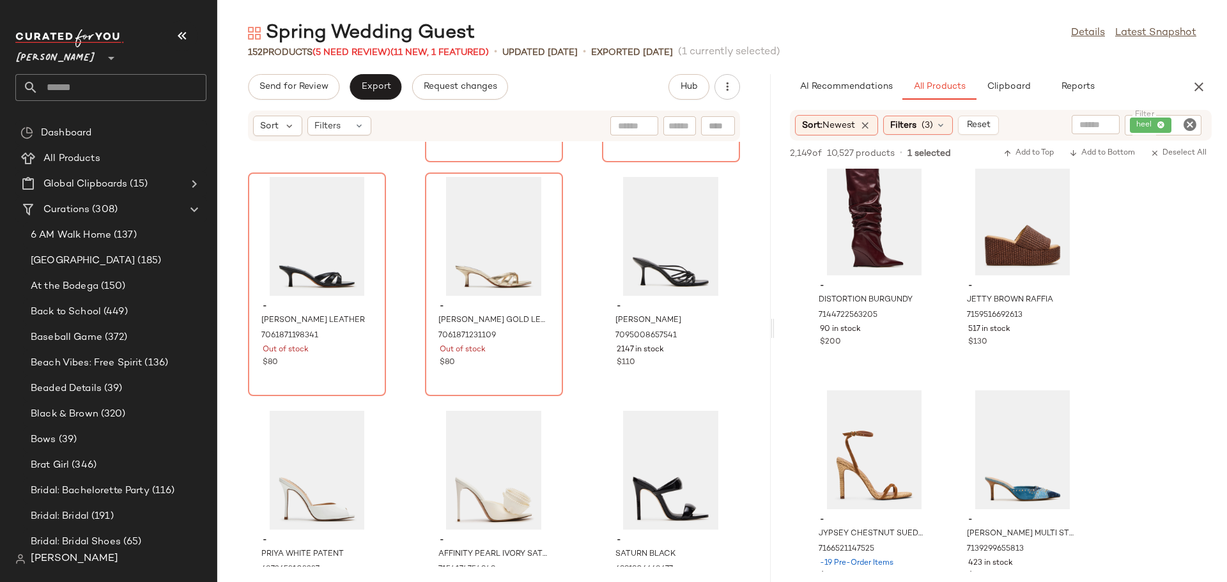
click at [676, 127] on input "text" at bounding box center [680, 126] width 22 height 13
type input "*****"
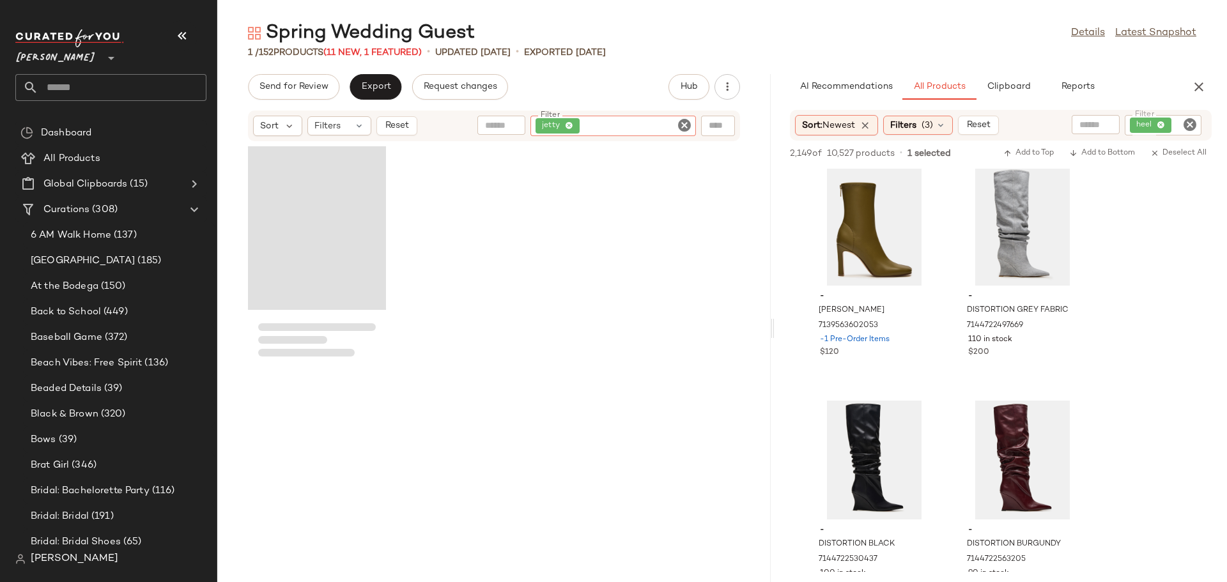
scroll to position [21454, 0]
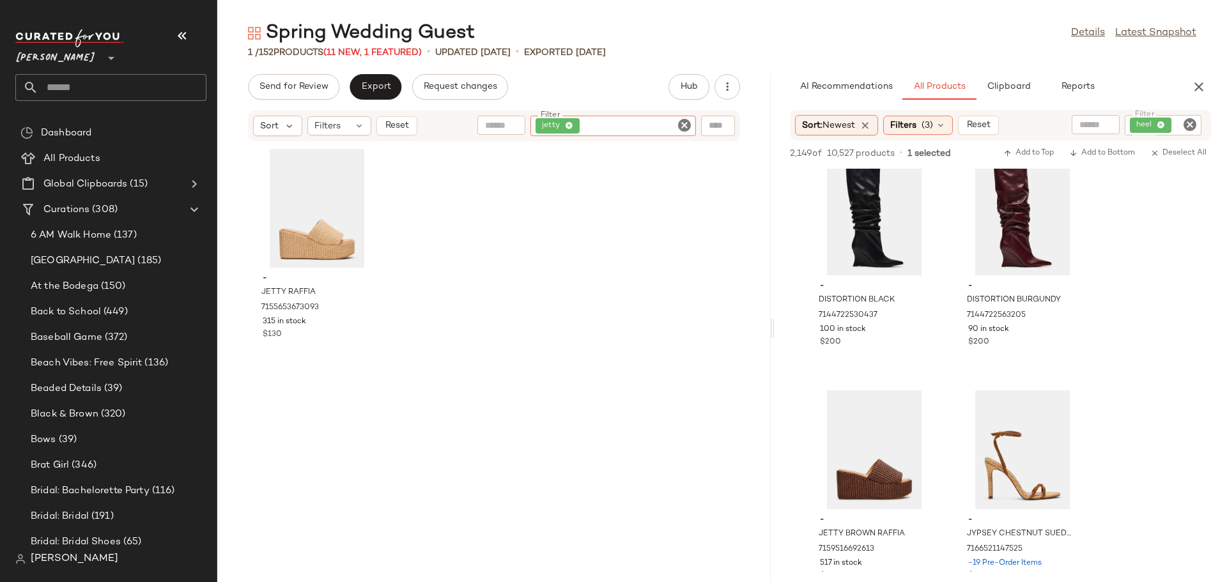
click at [685, 122] on icon "Clear Filter" at bounding box center [684, 125] width 15 height 15
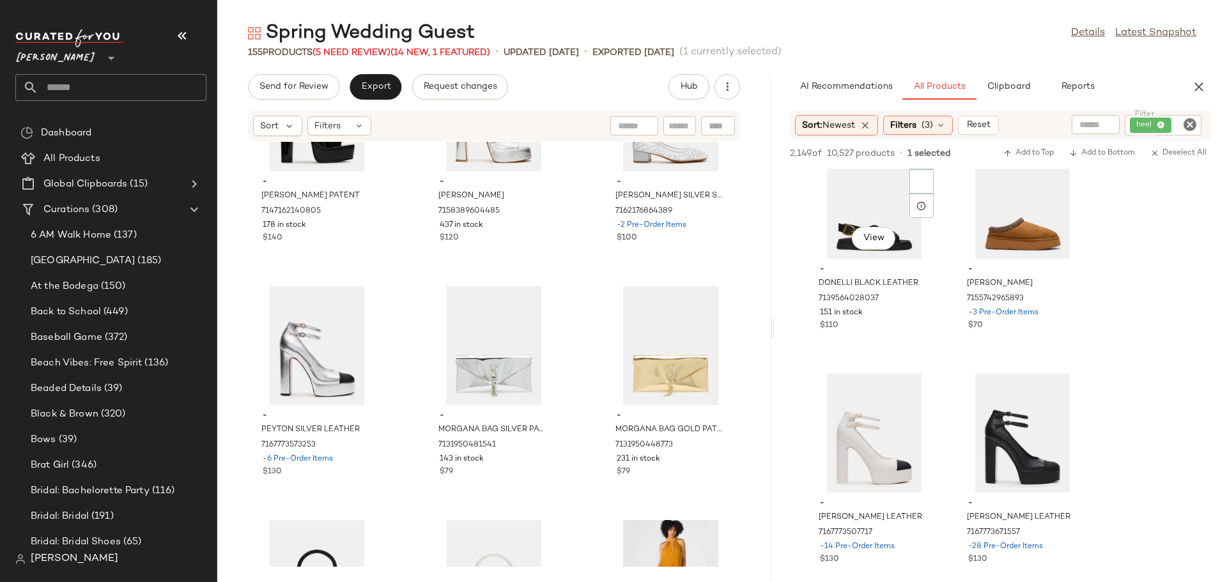
scroll to position [36622, 0]
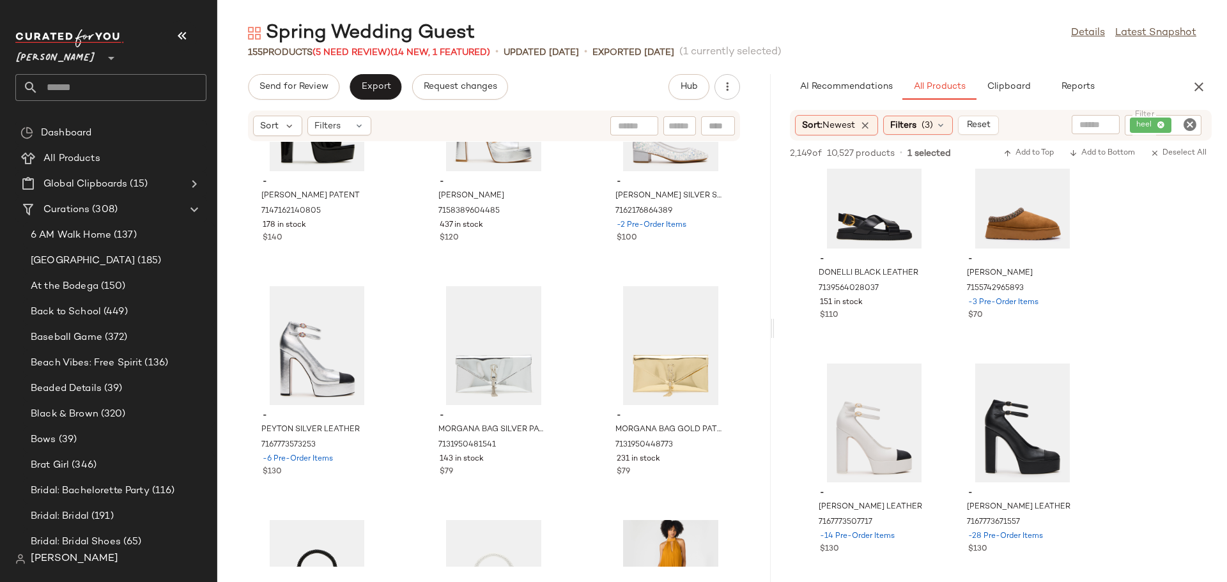
click at [1191, 123] on icon "Clear Filter" at bounding box center [1190, 124] width 15 height 15
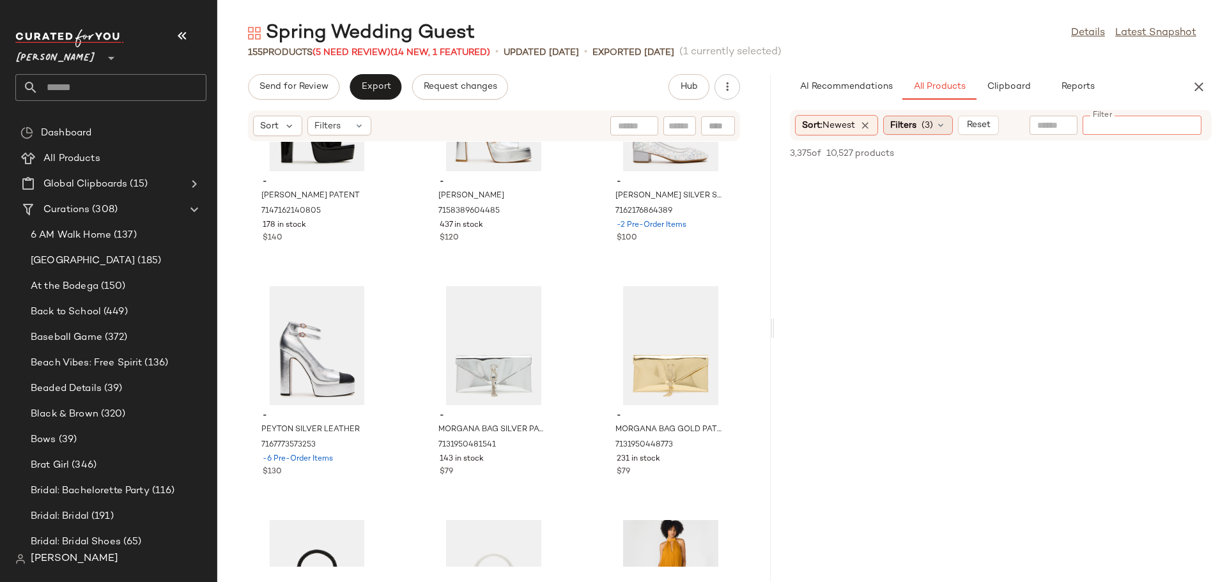
click at [946, 127] on icon at bounding box center [941, 125] width 10 height 10
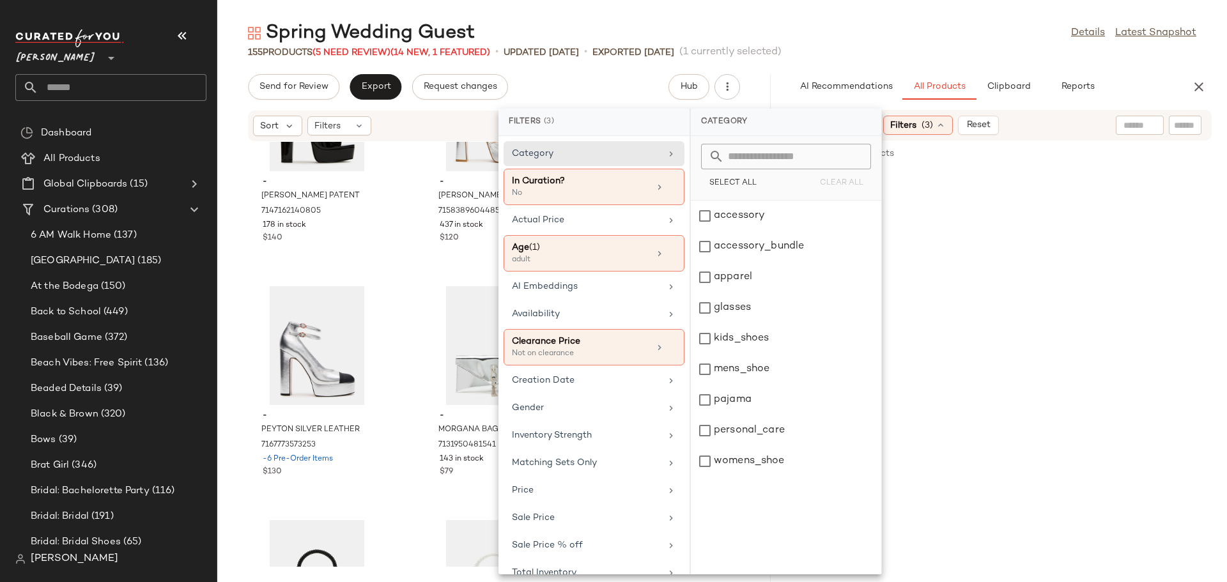
click at [946, 127] on icon at bounding box center [941, 125] width 10 height 10
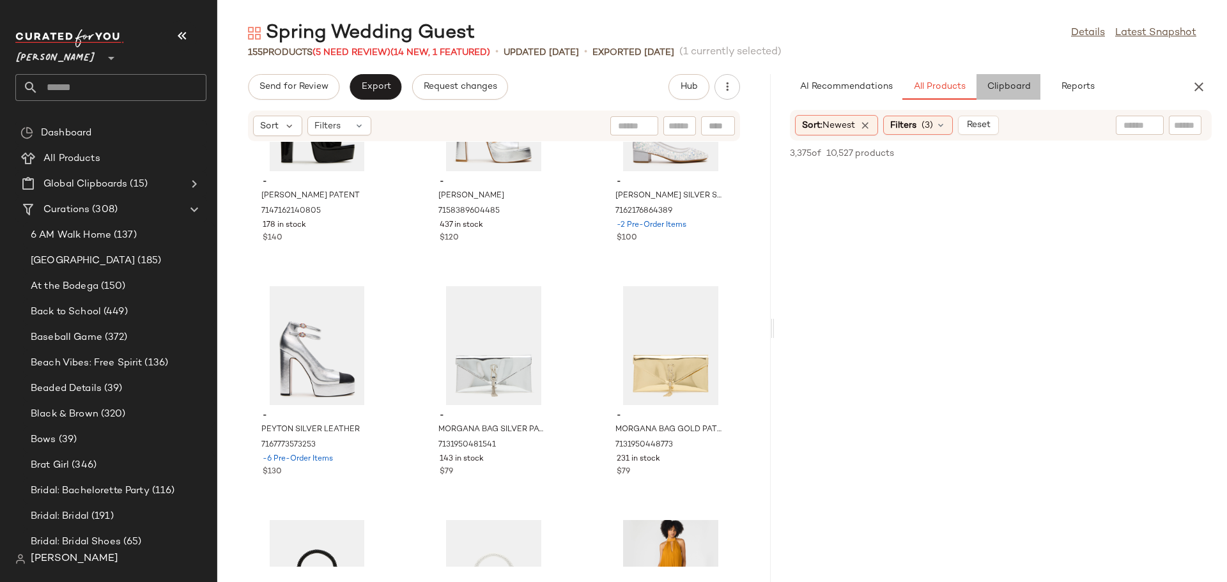
click at [1008, 84] on span "Clipboard" at bounding box center [1008, 87] width 44 height 10
click at [947, 89] on span "All Products" at bounding box center [940, 87] width 52 height 10
click at [1195, 93] on icon "button" at bounding box center [1199, 86] width 15 height 15
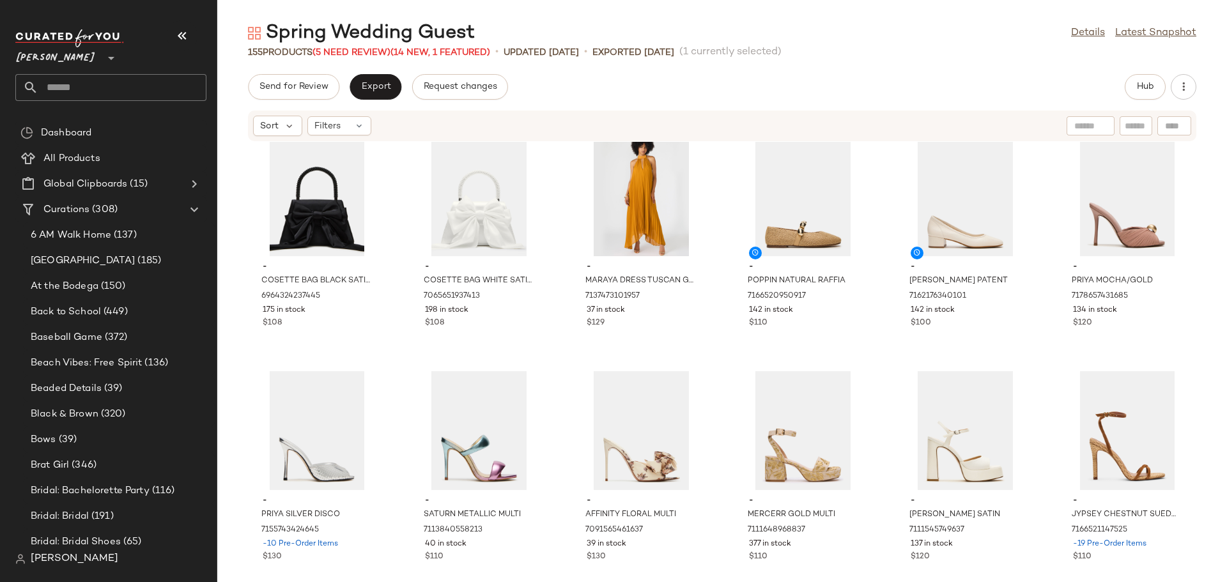
scroll to position [5467, 0]
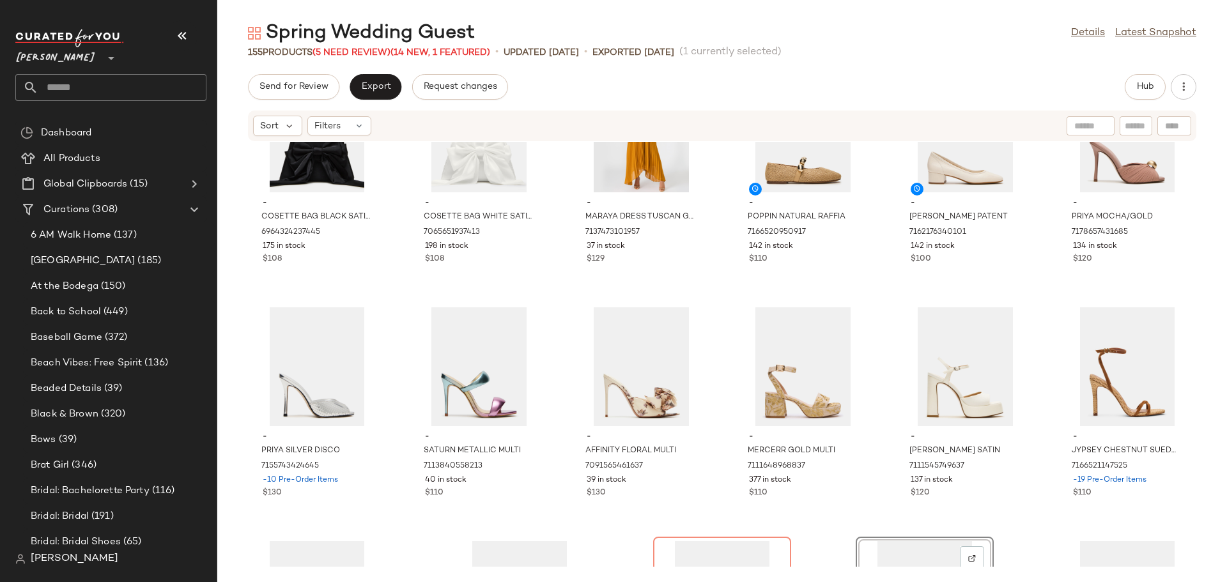
click at [399, 430] on div "- COSETTE BAG BLACK SATIN 6964324237445 175 in stock $108 - COSETTE BAG WHITE S…" at bounding box center [722, 354] width 1010 height 425
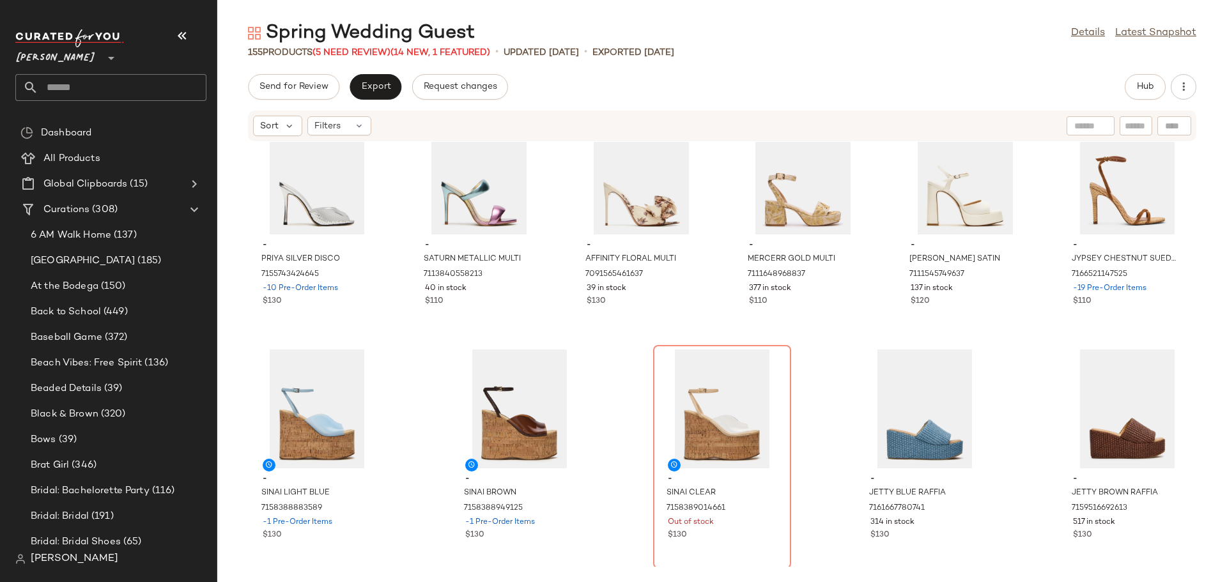
scroll to position [5661, 0]
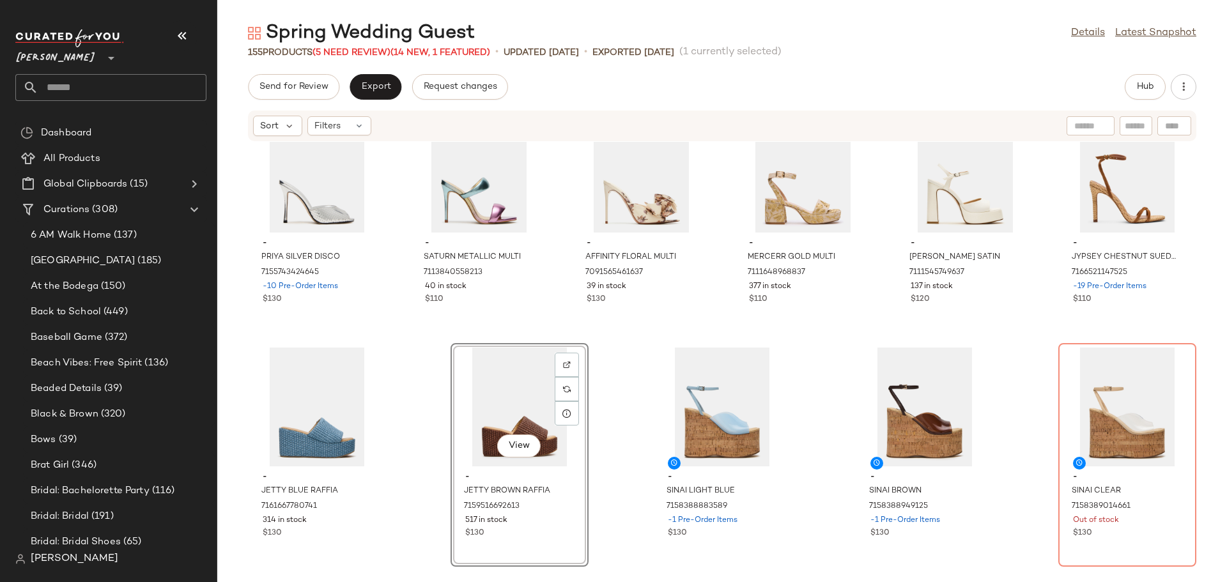
click at [417, 450] on div "- PRIYA SILVER DISCO 7155743424645 -10 Pre-Order Items $130 - SATURN METALLIC M…" at bounding box center [722, 354] width 1010 height 425
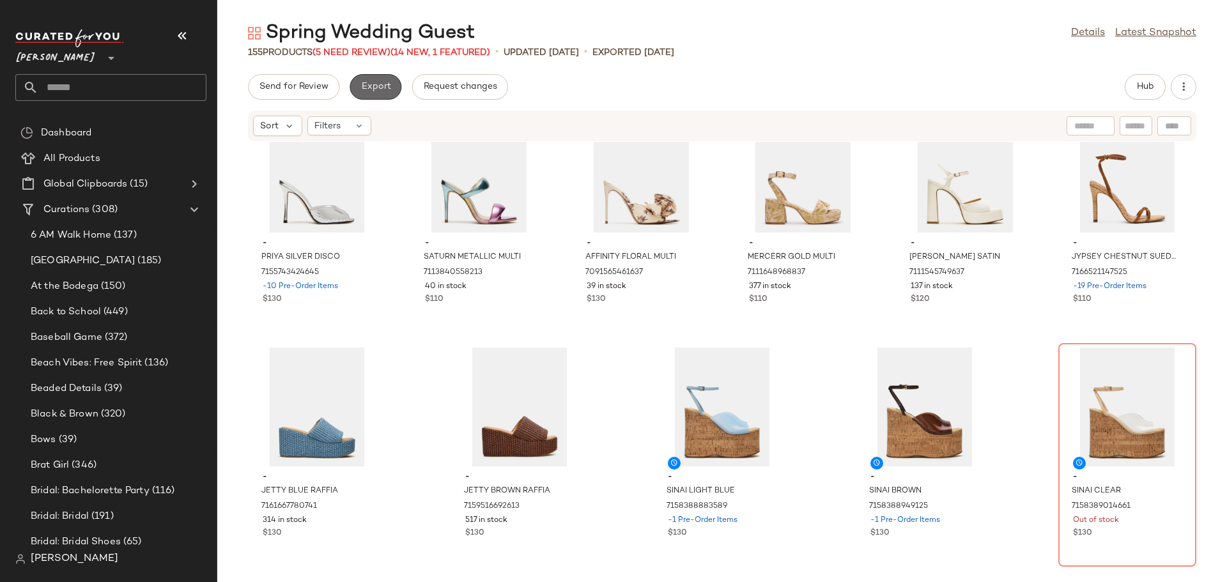
click at [373, 93] on button "Export" at bounding box center [376, 87] width 52 height 26
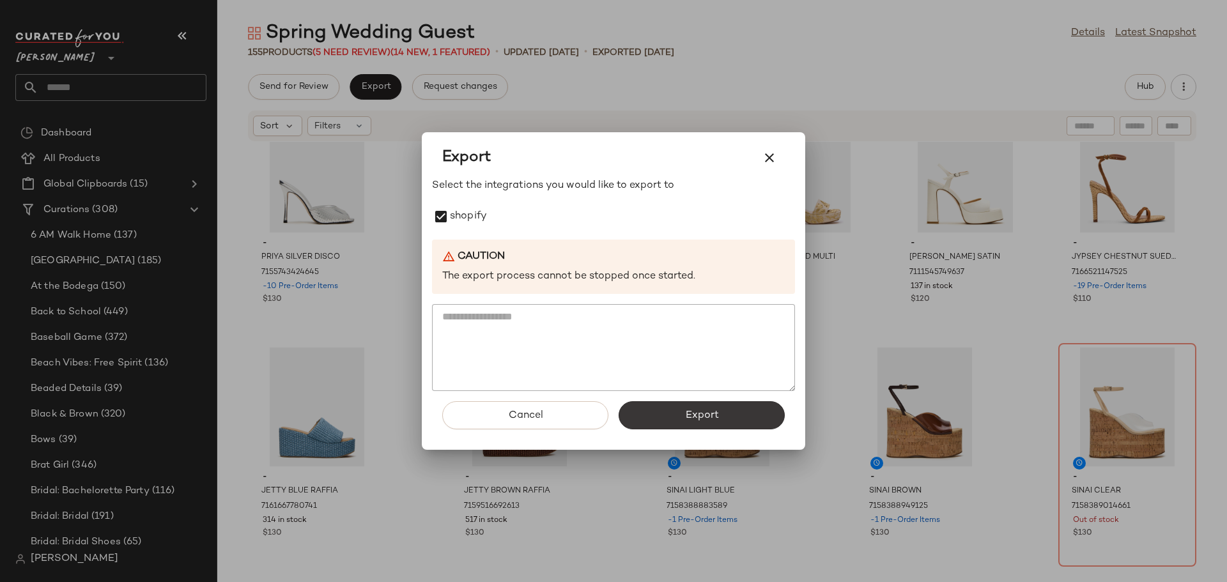
click at [706, 410] on span "Export" at bounding box center [702, 416] width 34 height 12
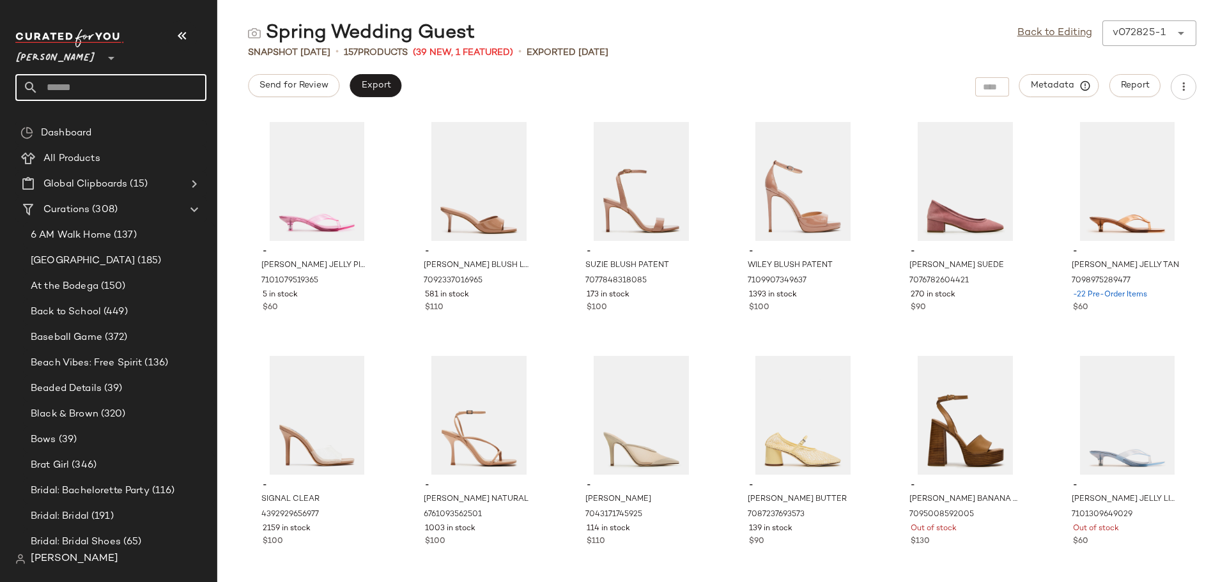
click at [127, 88] on input "text" at bounding box center [122, 87] width 168 height 27
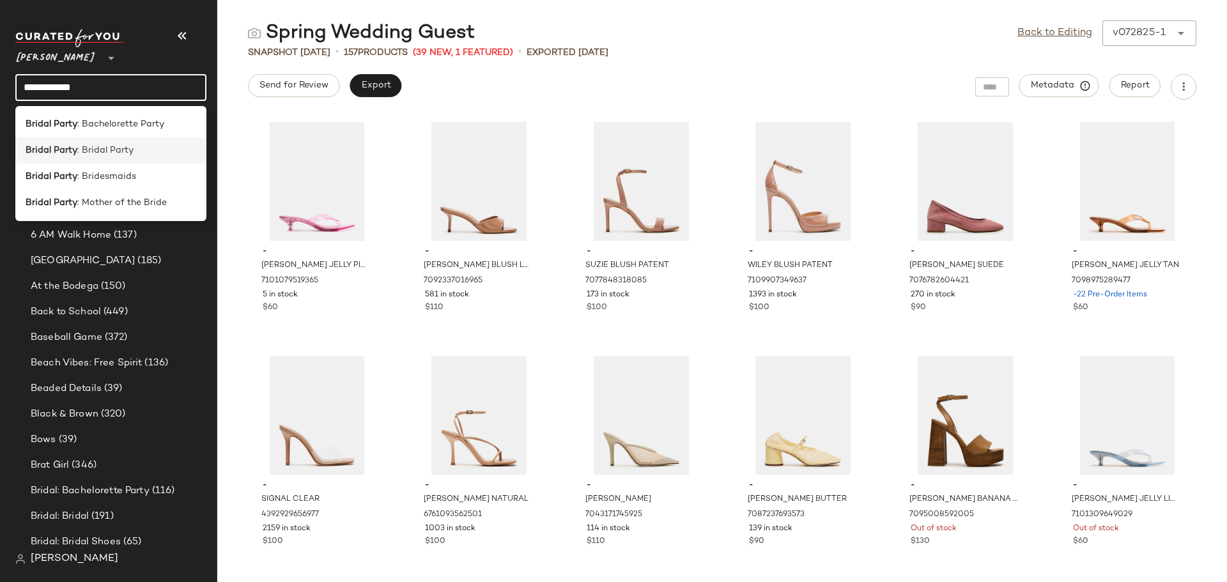
type input "**********"
click at [97, 152] on span ": Bridal Party" at bounding box center [105, 150] width 56 height 13
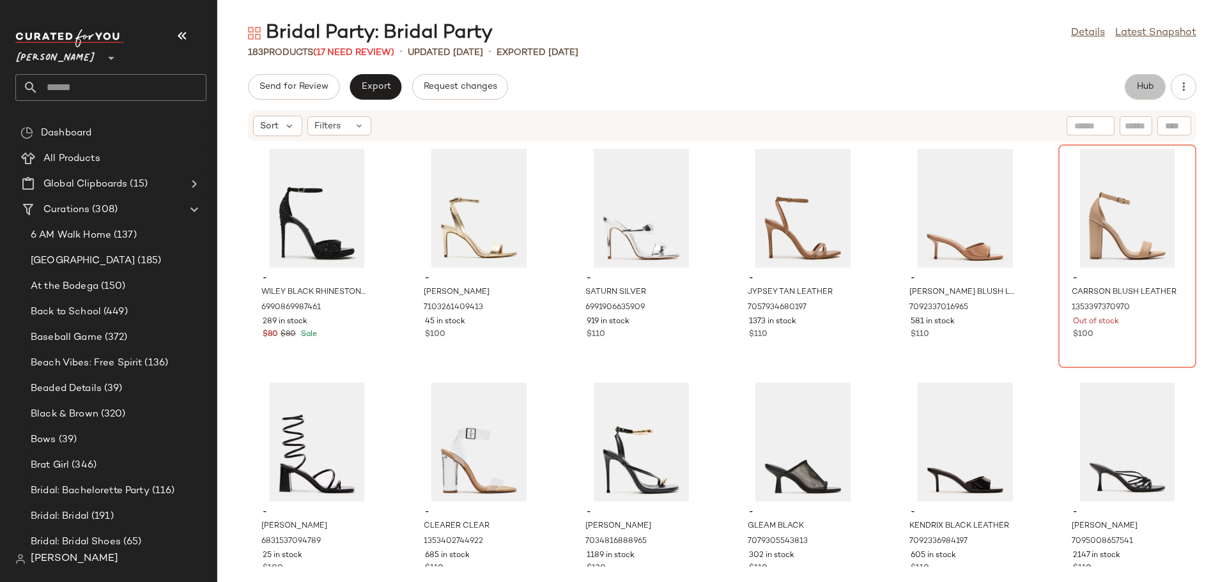
click at [1137, 82] on span "Hub" at bounding box center [1146, 87] width 18 height 10
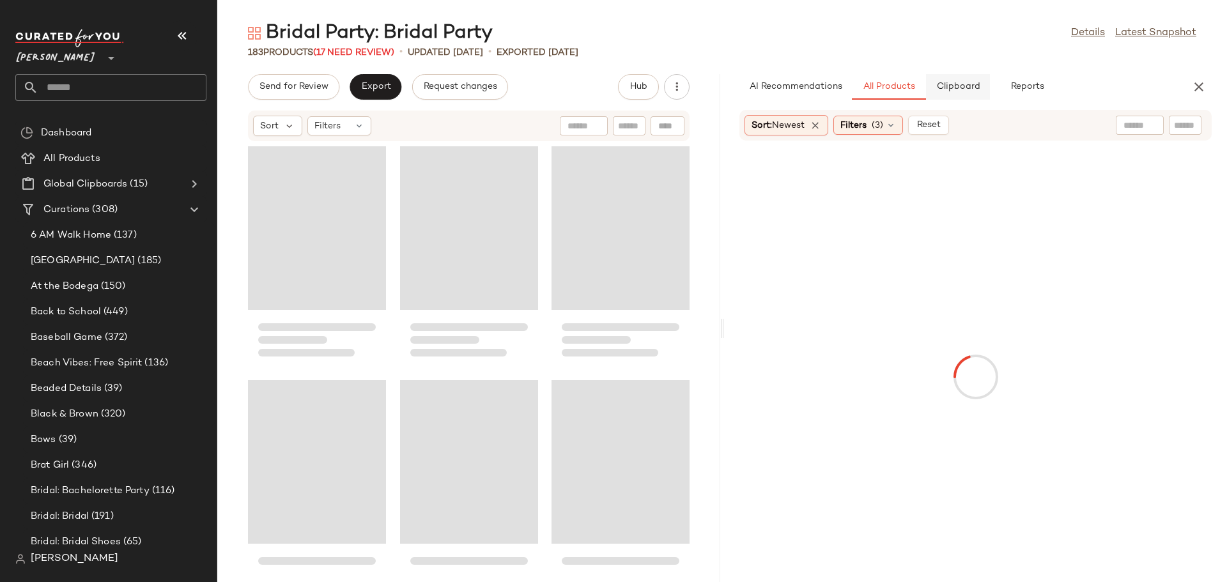
click at [958, 95] on button "Clipboard" at bounding box center [958, 87] width 64 height 26
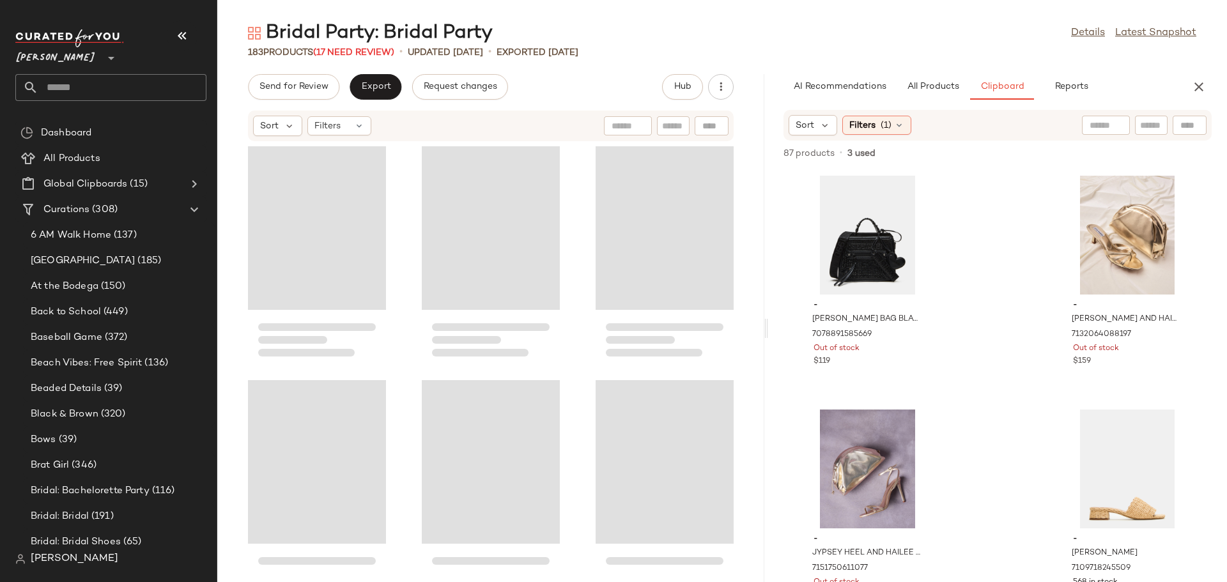
drag, startPoint x: 722, startPoint y: 334, endPoint x: 768, endPoint y: 333, distance: 46.7
click at [768, 333] on div "Bridal Party: Bridal Party Details Latest Snapshot 183 Products (17 Need Review…" at bounding box center [722, 301] width 1010 height 562
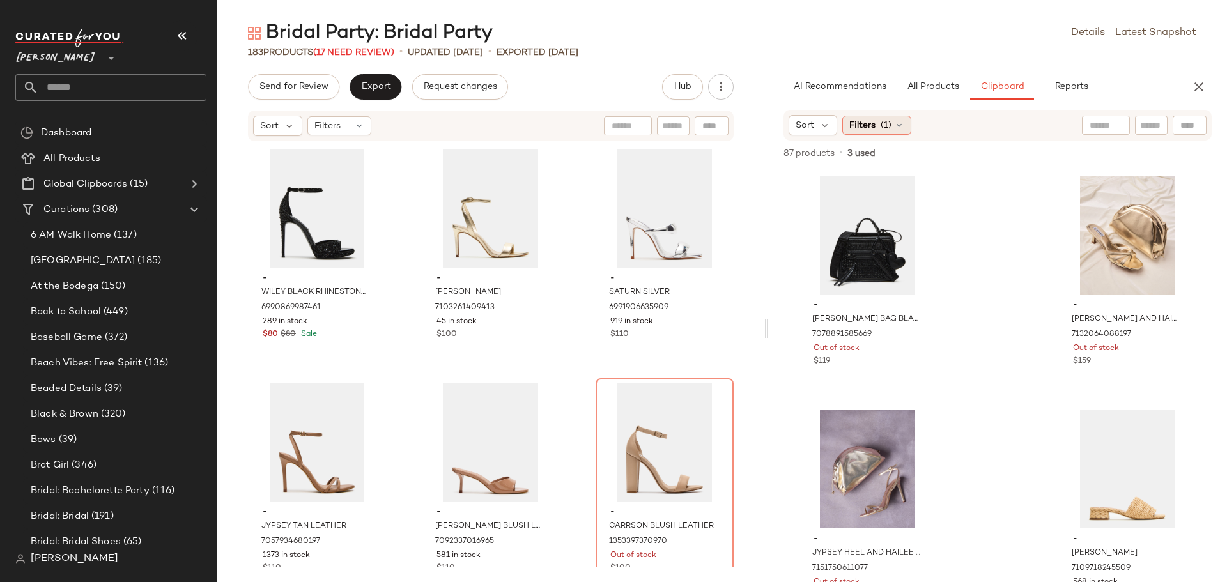
click at [896, 129] on icon at bounding box center [899, 125] width 10 height 10
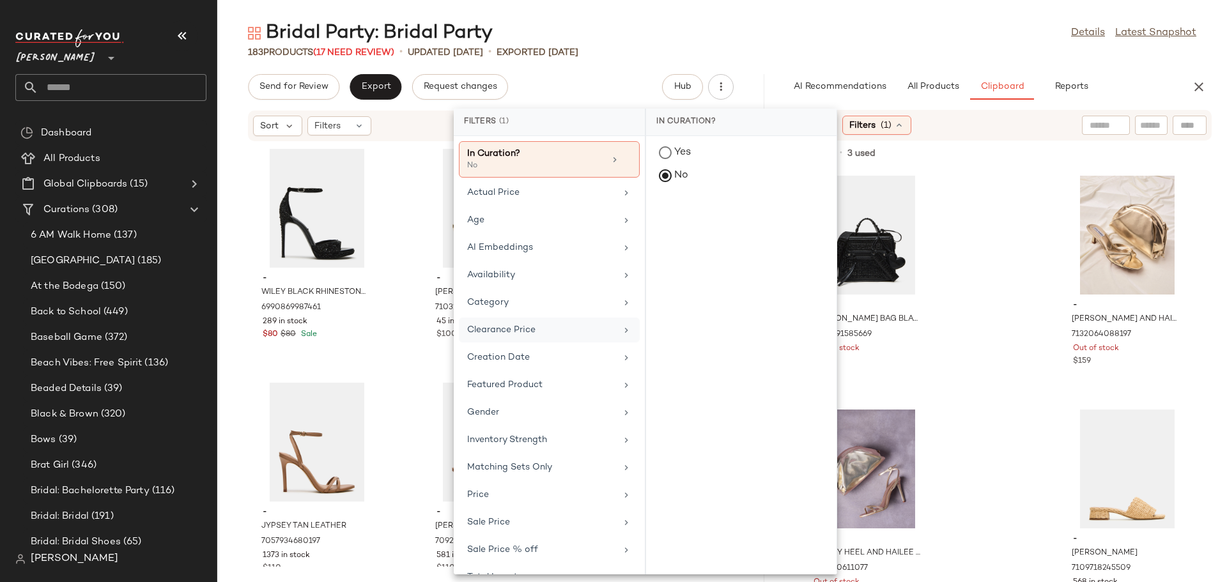
click at [524, 325] on div "Clearance Price" at bounding box center [541, 329] width 149 height 13
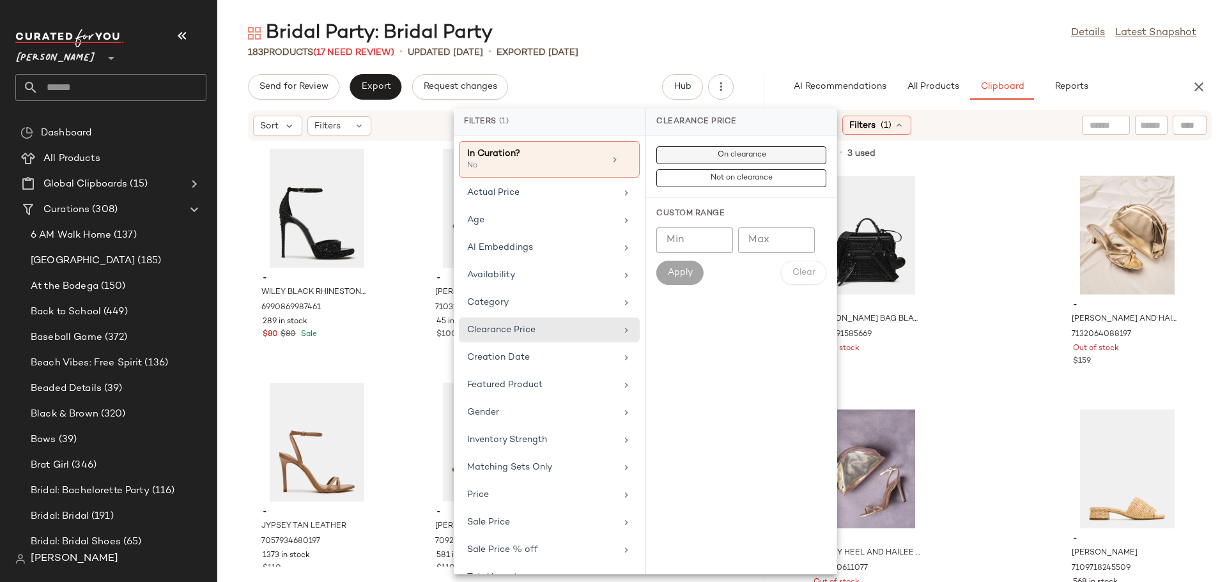
click at [720, 158] on span "On clearance" at bounding box center [741, 155] width 49 height 9
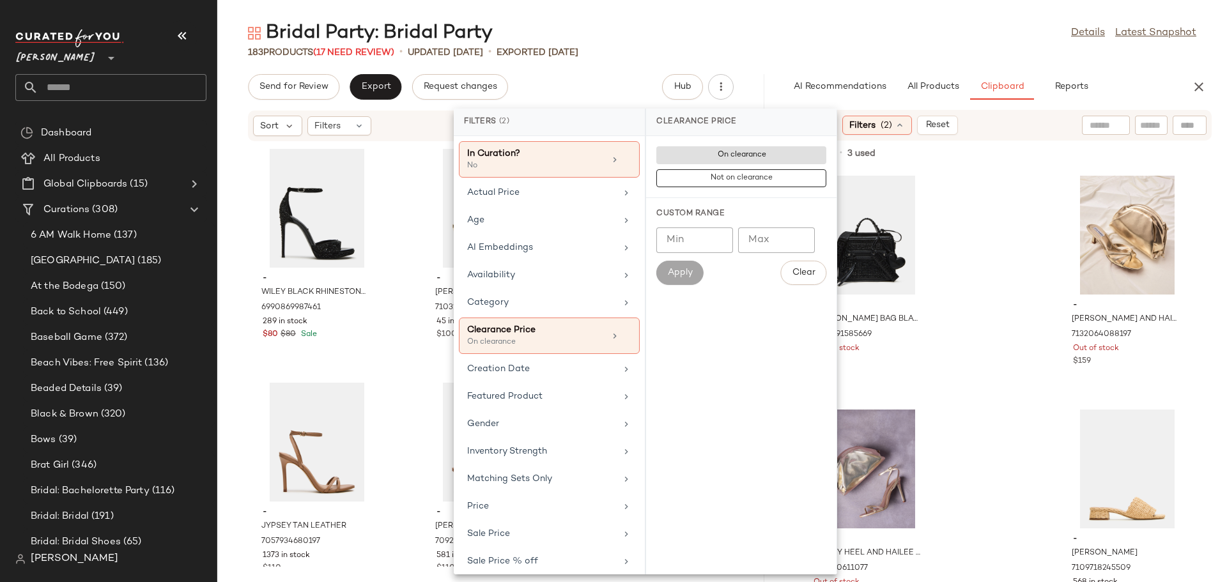
click at [995, 247] on div "- EVELYN CHARMS BAG BLACK/BLACK 7078891585669 Out of stock $119 - CARY HEEL AND…" at bounding box center [997, 376] width 459 height 414
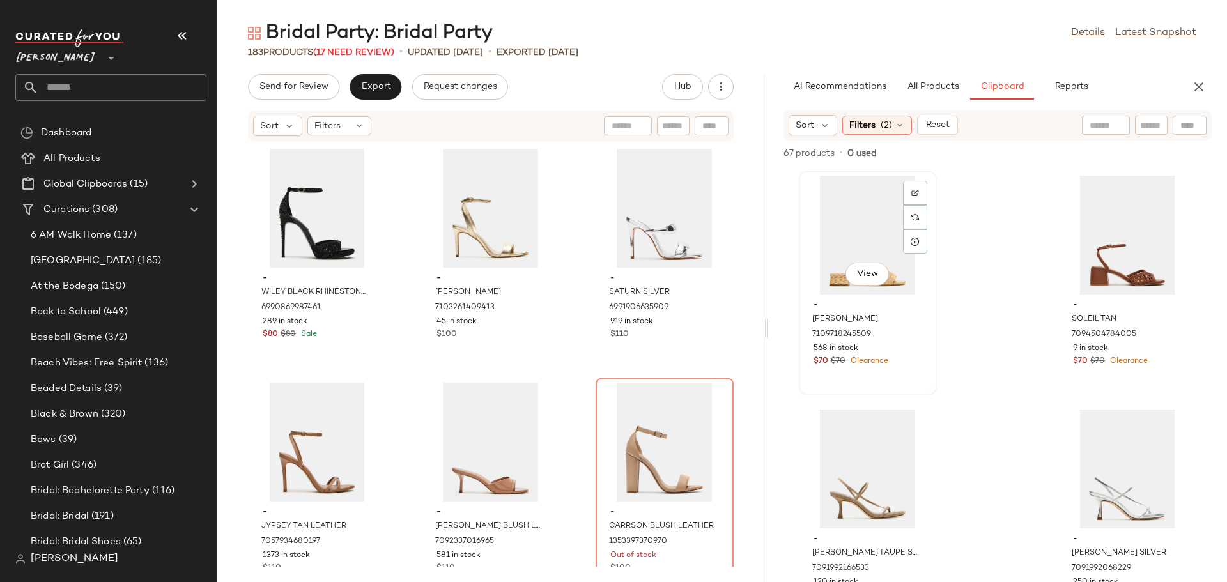
click at [864, 234] on div "View" at bounding box center [868, 235] width 129 height 119
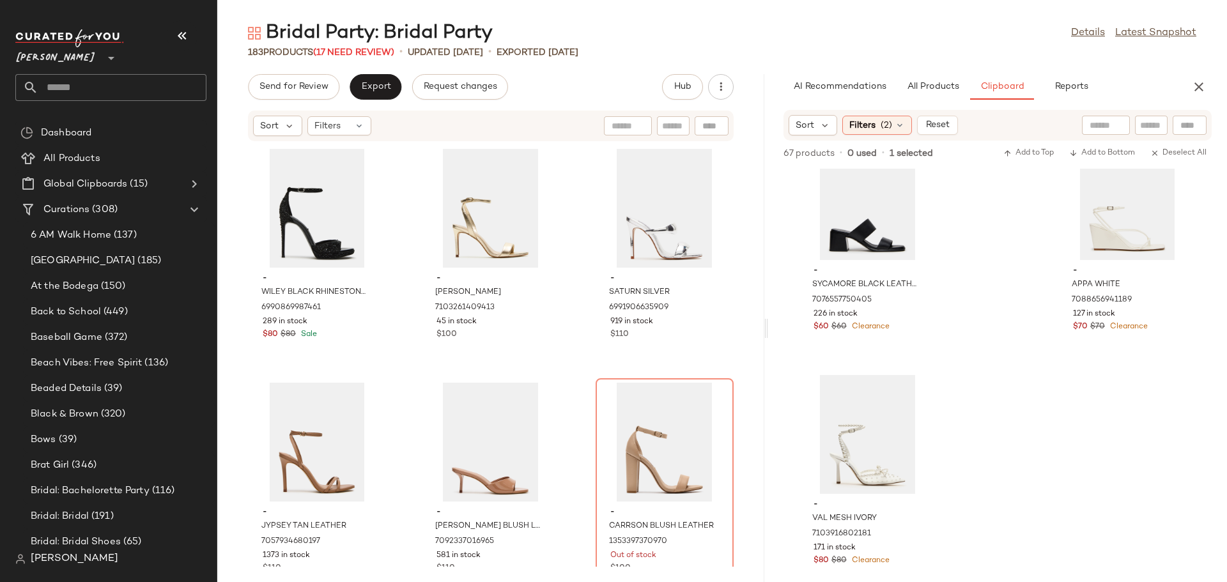
scroll to position [7544, 0]
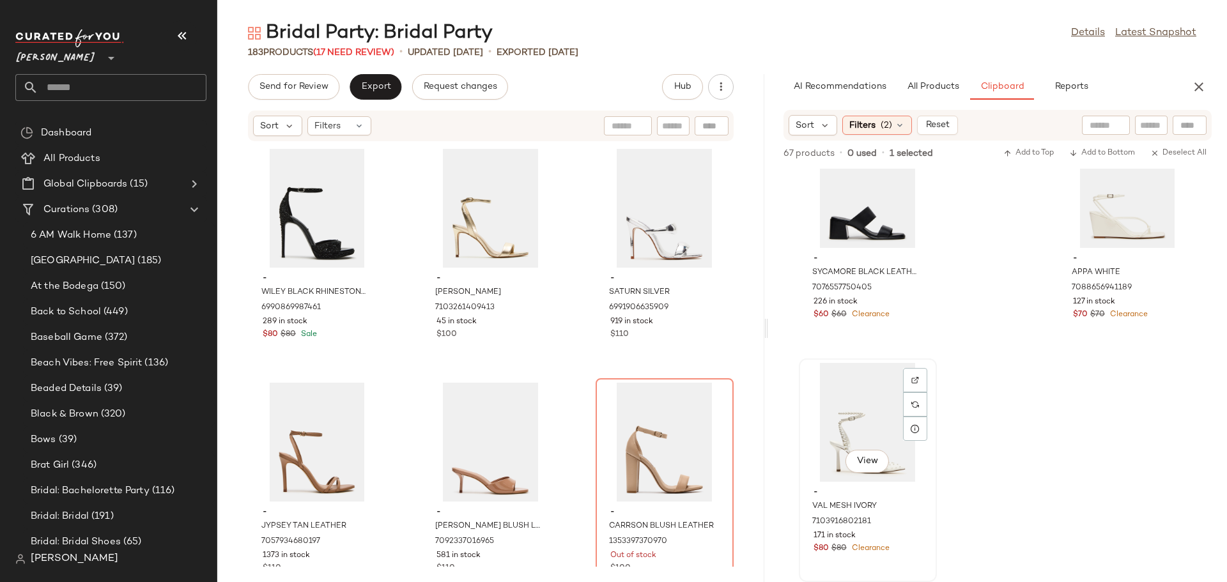
click at [859, 405] on div "View" at bounding box center [868, 422] width 129 height 119
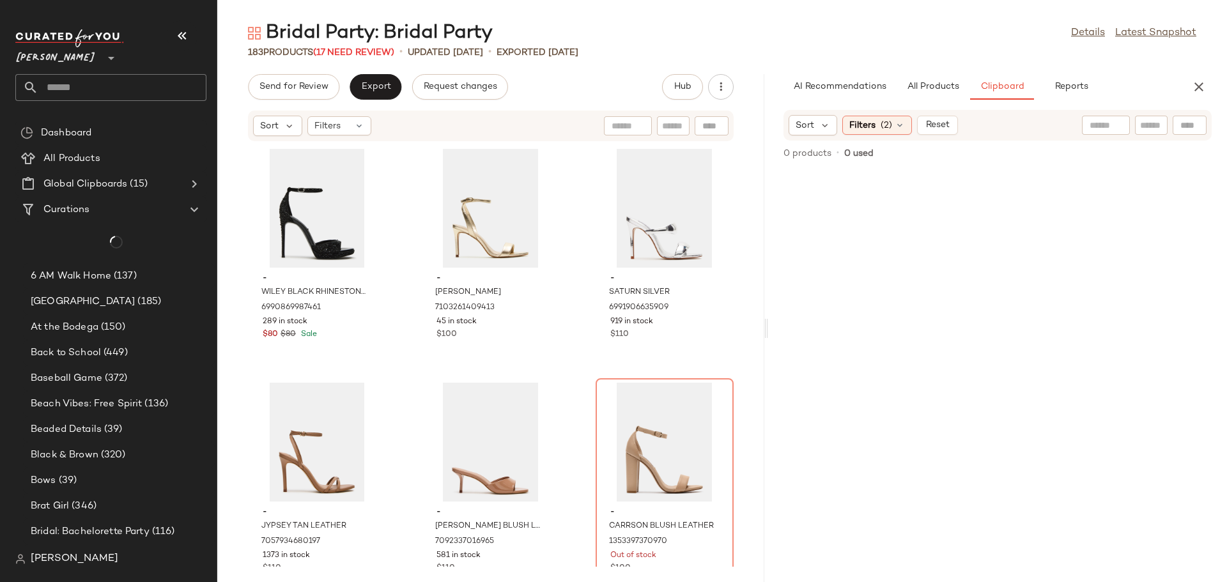
scroll to position [0, 0]
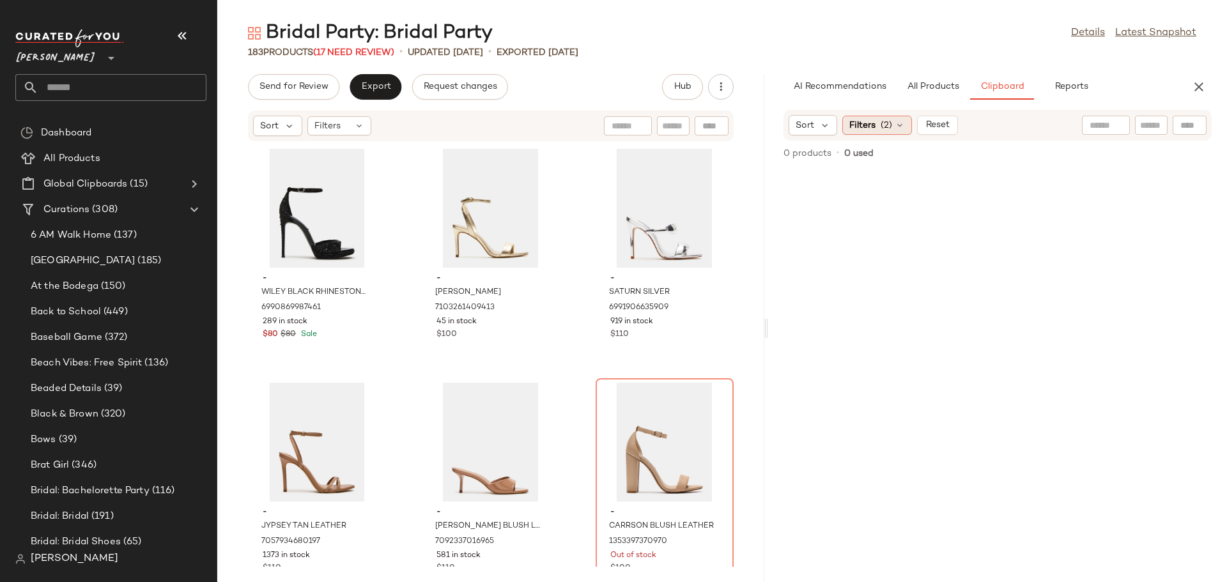
click at [901, 121] on icon at bounding box center [900, 125] width 10 height 10
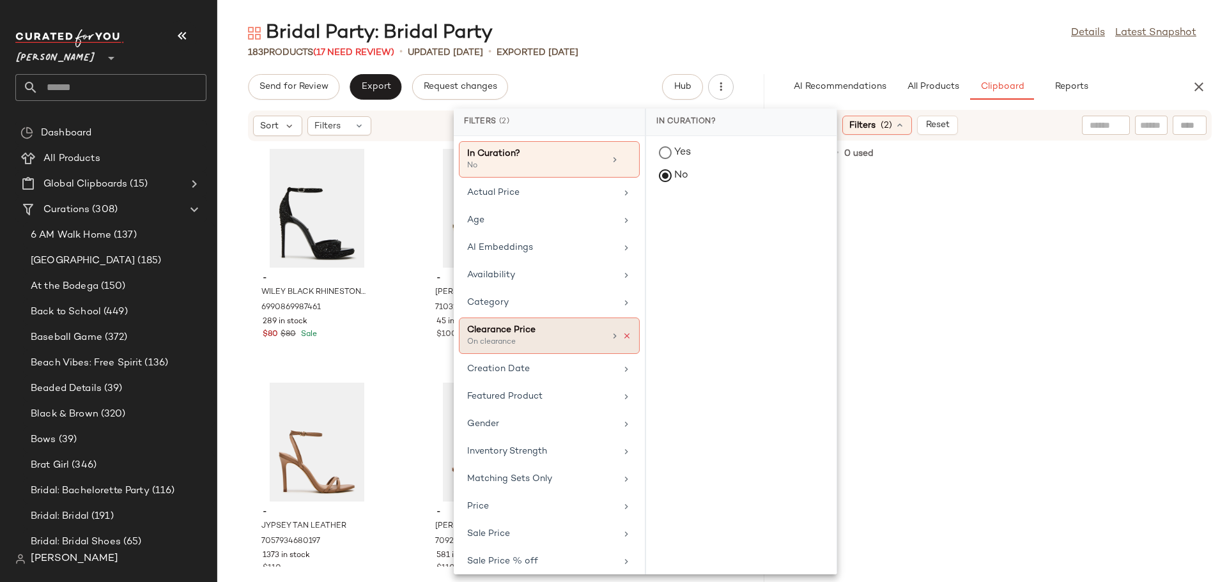
click at [625, 339] on icon at bounding box center [627, 336] width 9 height 9
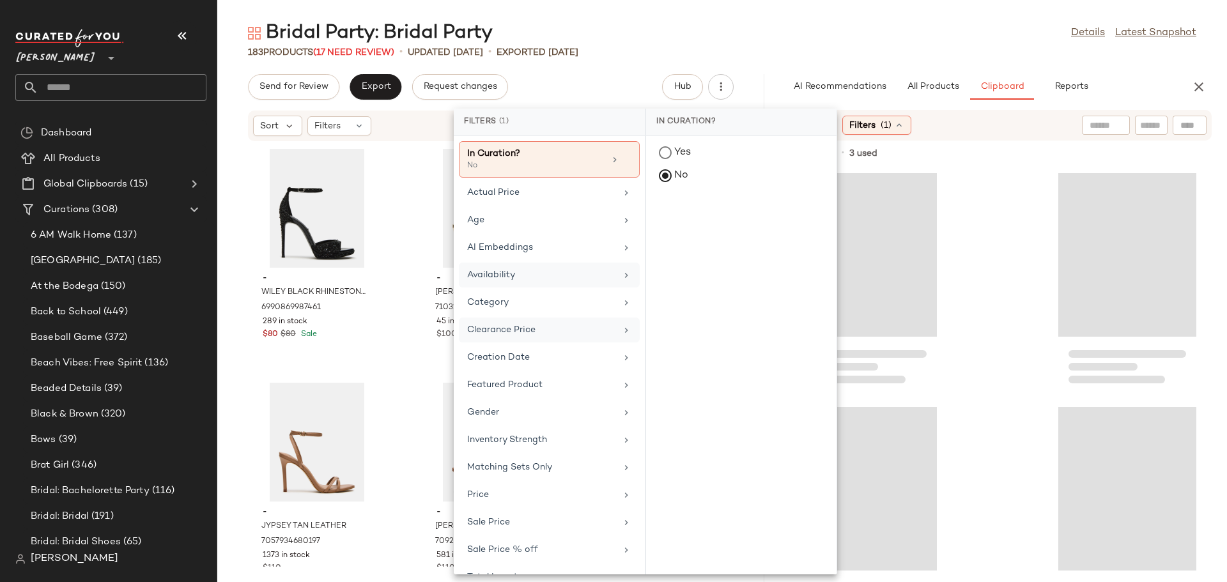
click at [621, 277] on icon at bounding box center [626, 275] width 10 height 10
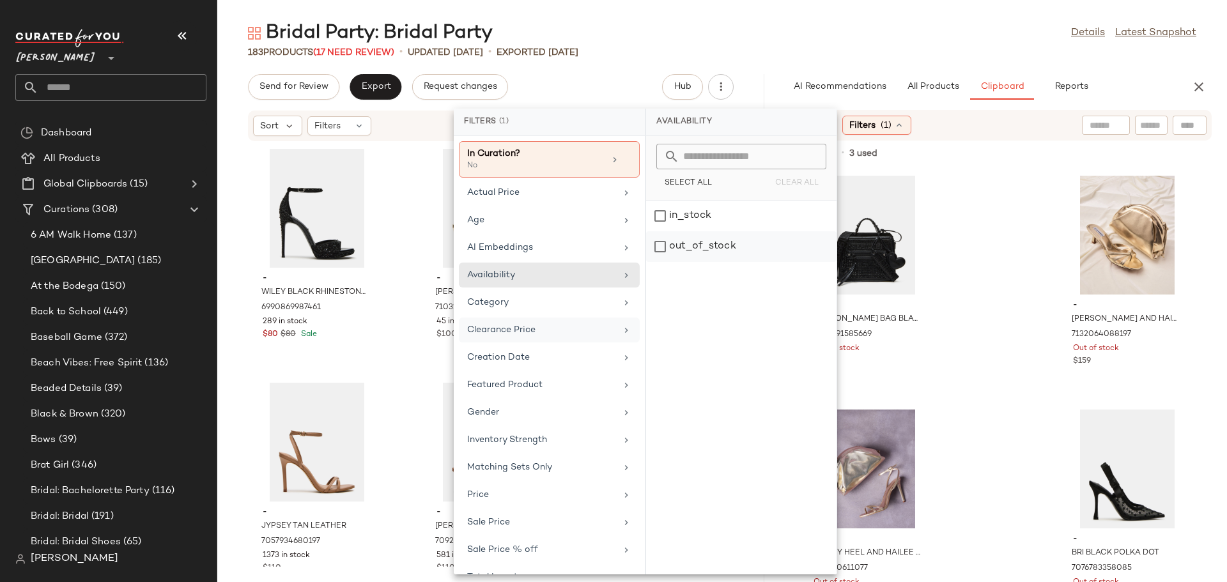
click at [661, 249] on div "out_of_stock" at bounding box center [741, 246] width 191 height 31
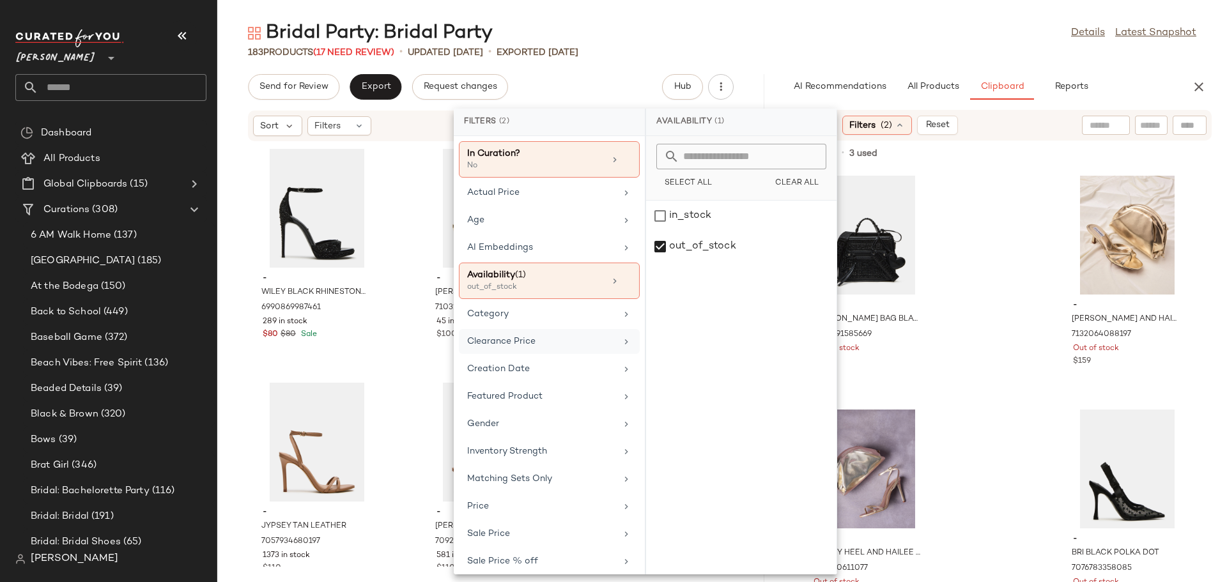
click at [994, 313] on div "- EVELYN CHARMS BAG BLACK/BLACK 7078891585669 Out of stock $119 - CARY HEEL AND…" at bounding box center [997, 376] width 459 height 414
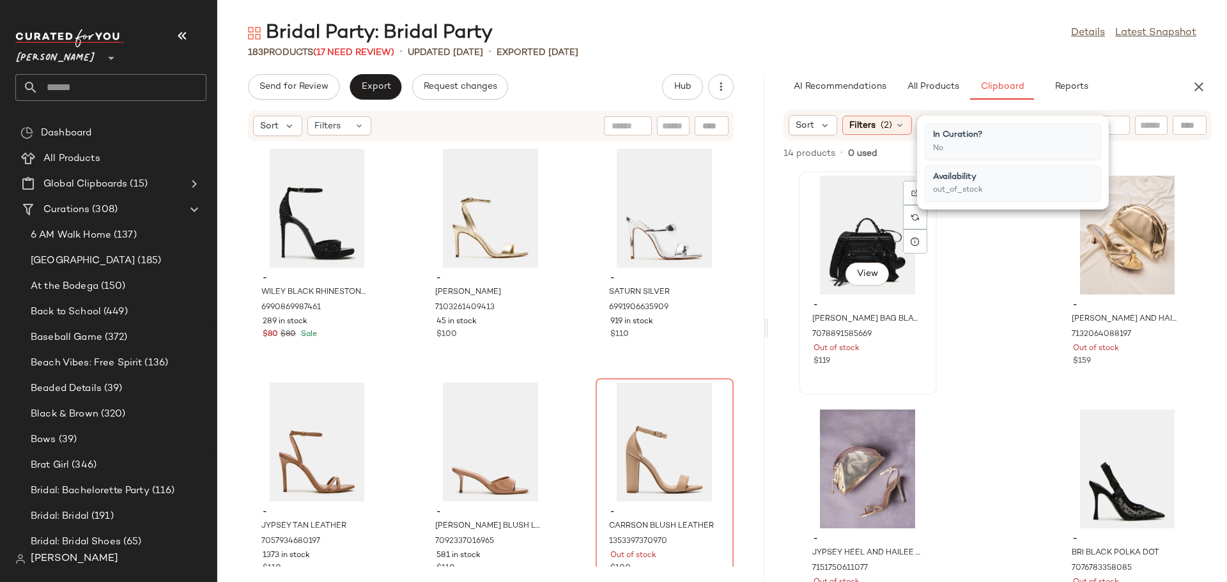
click at [851, 231] on div "View" at bounding box center [868, 235] width 129 height 119
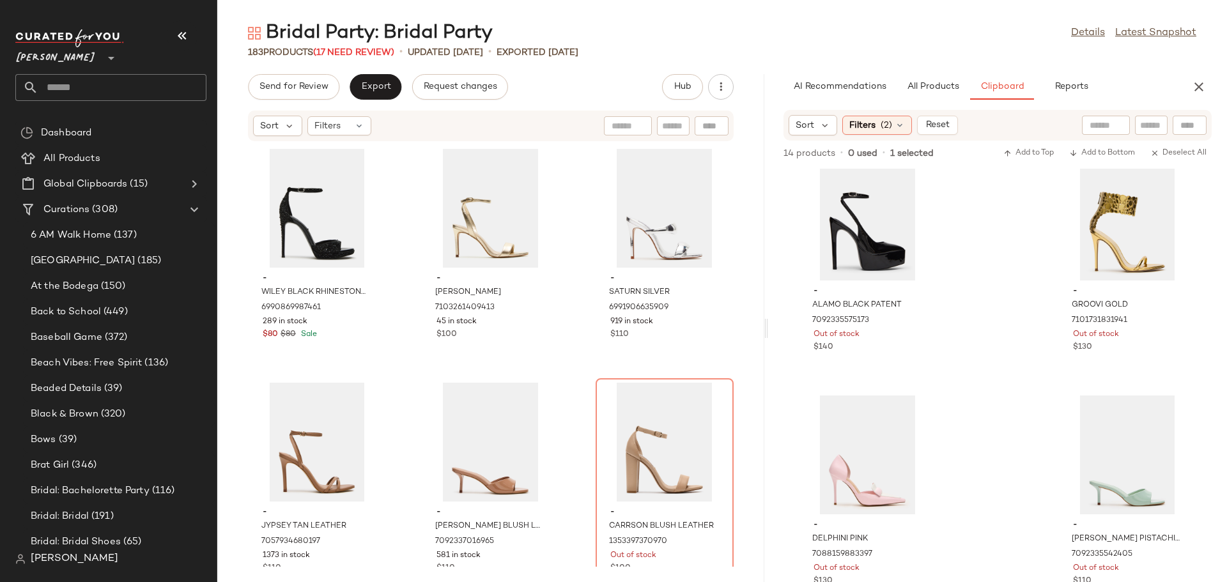
scroll to position [1227, 0]
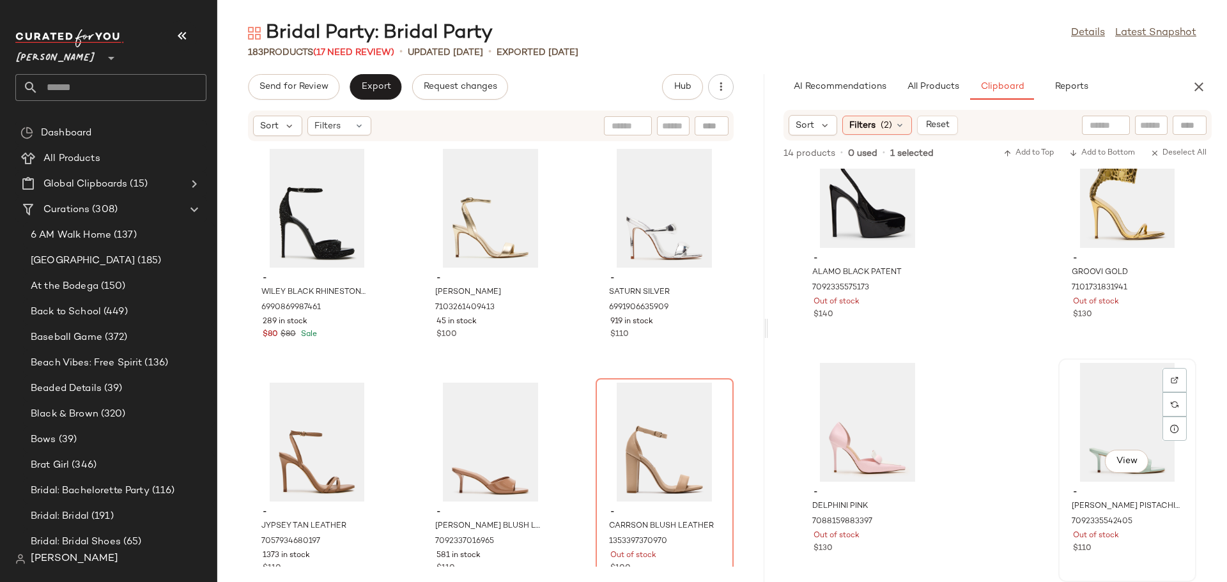
click at [1086, 403] on div "View" at bounding box center [1127, 422] width 129 height 119
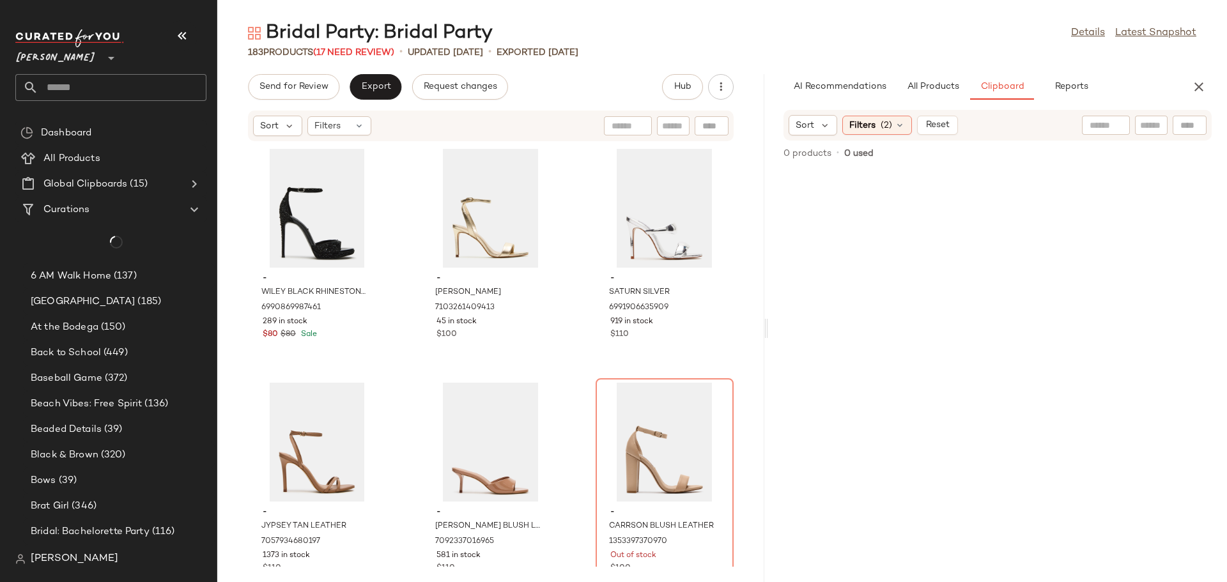
scroll to position [0, 0]
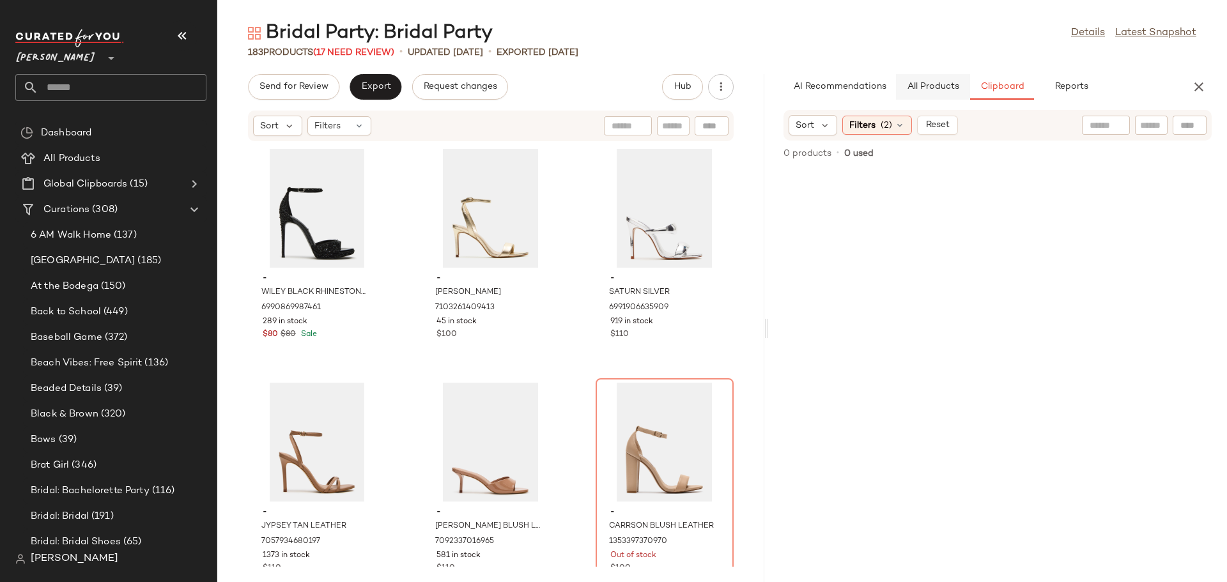
click at [910, 90] on span "All Products" at bounding box center [933, 87] width 52 height 10
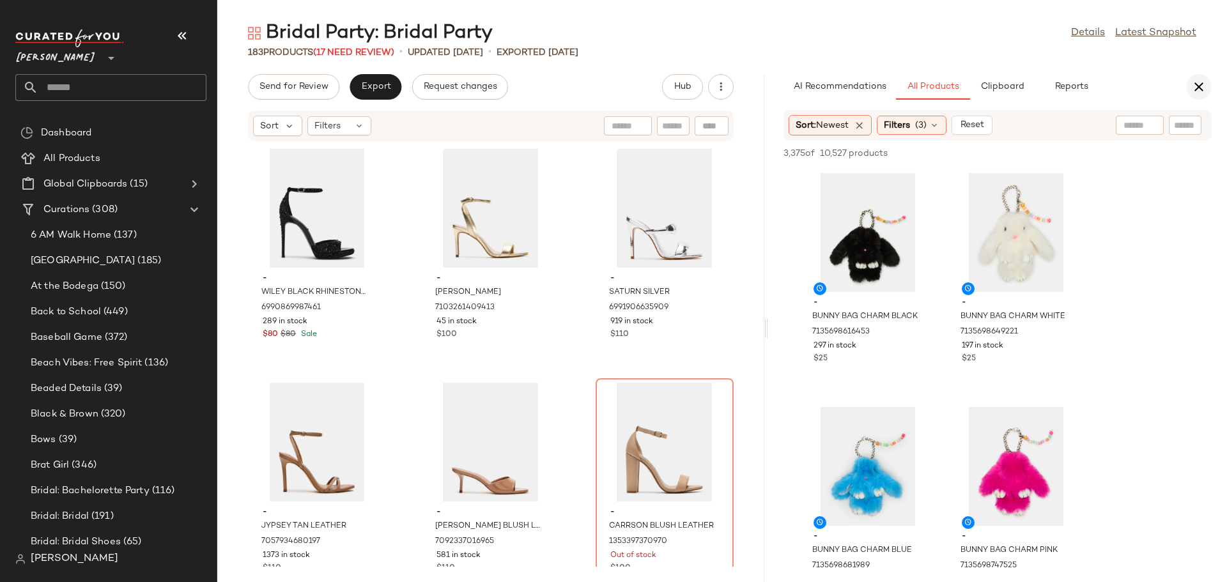
click at [1195, 88] on icon "button" at bounding box center [1199, 86] width 15 height 15
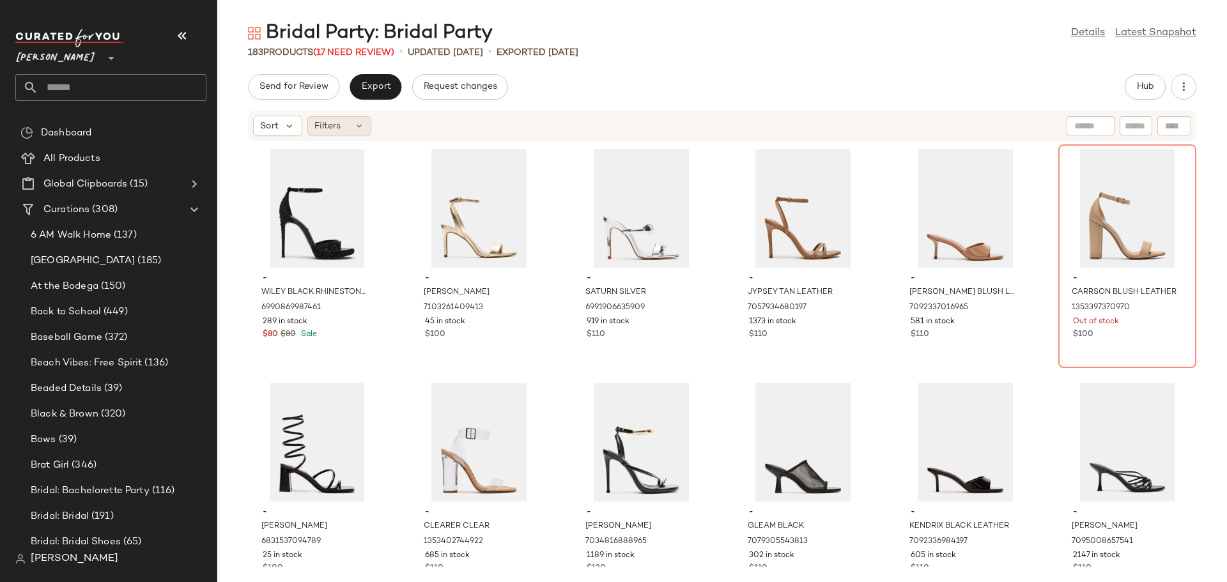
click at [360, 127] on icon at bounding box center [359, 126] width 10 height 10
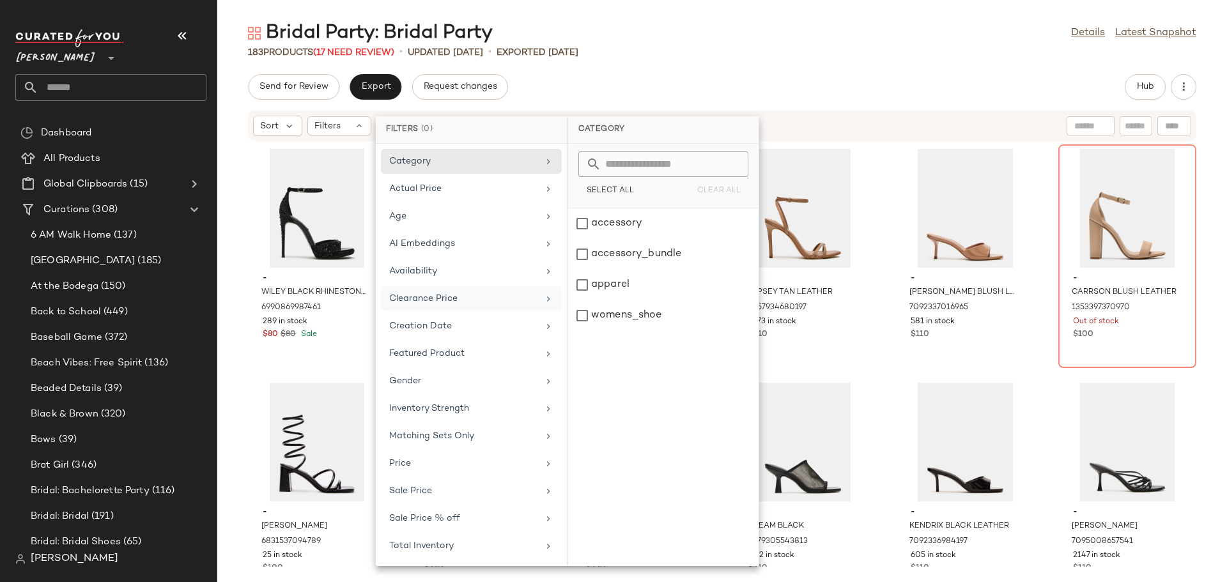
click at [419, 298] on div "Clearance Price" at bounding box center [463, 298] width 149 height 13
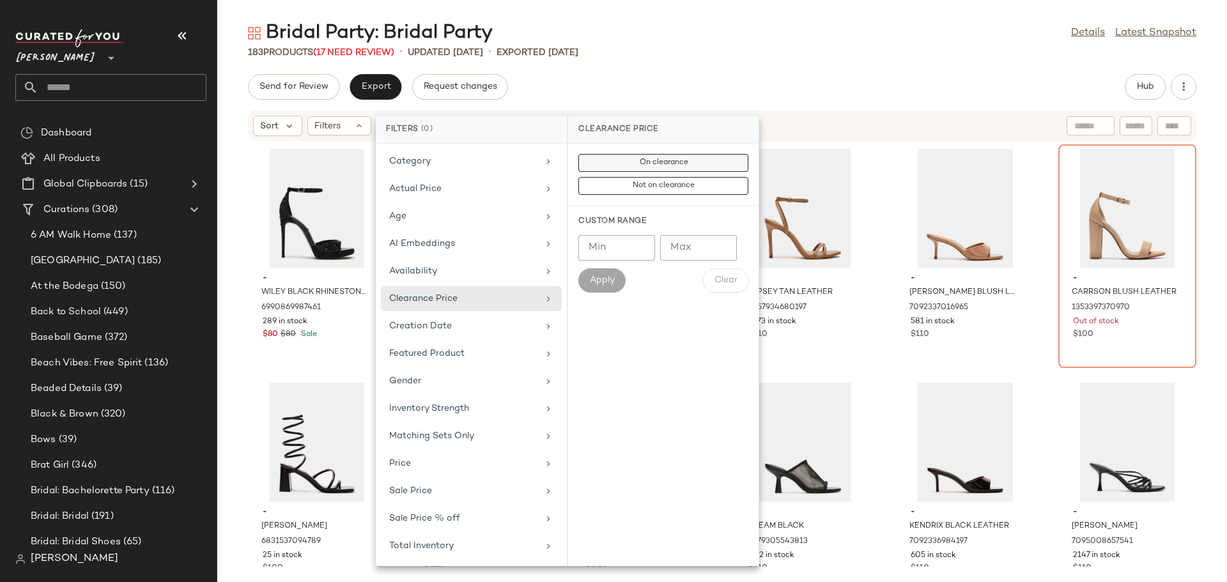
click at [657, 160] on span "On clearance" at bounding box center [663, 163] width 49 height 9
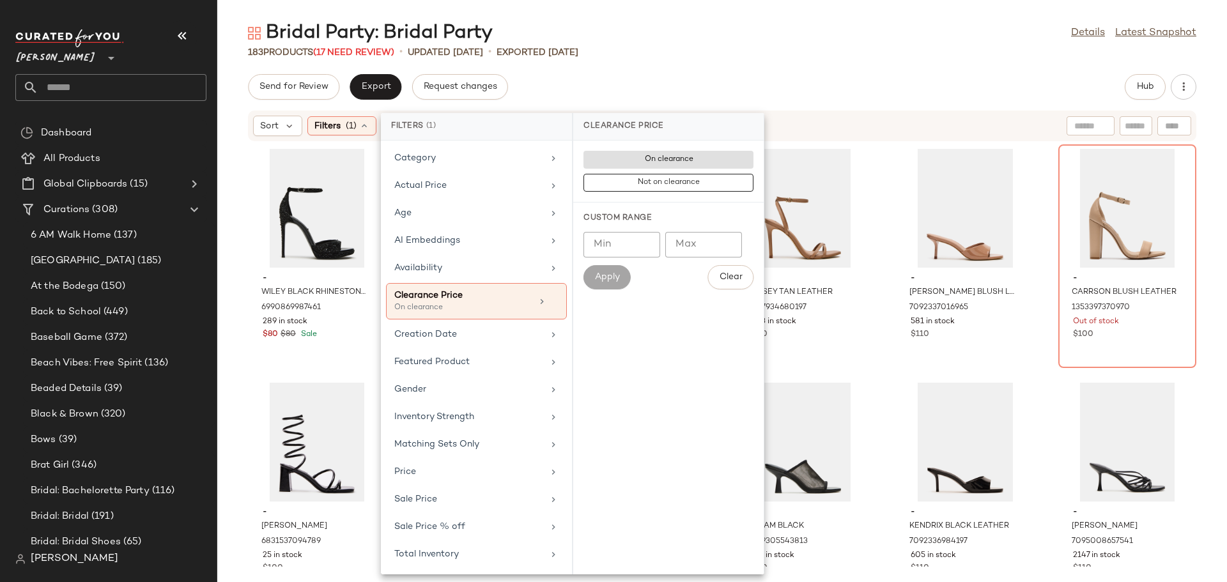
click at [752, 66] on div "Bridal Party: Bridal Party Details Latest Snapshot 183 Products (17 Need Review…" at bounding box center [722, 301] width 1010 height 562
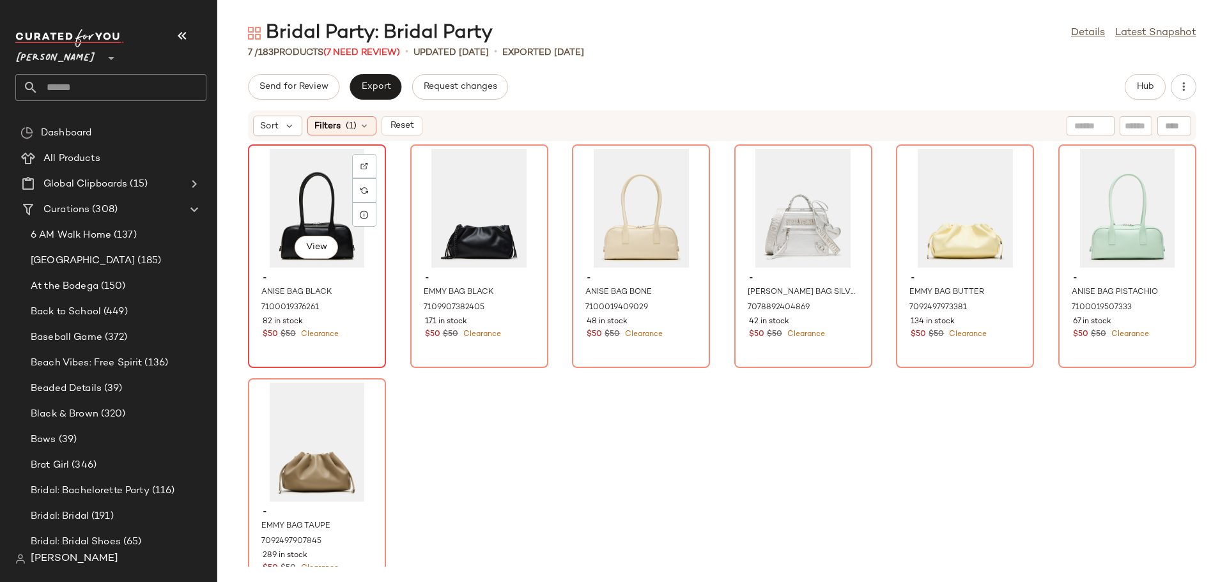
click at [285, 201] on div "View" at bounding box center [317, 208] width 129 height 119
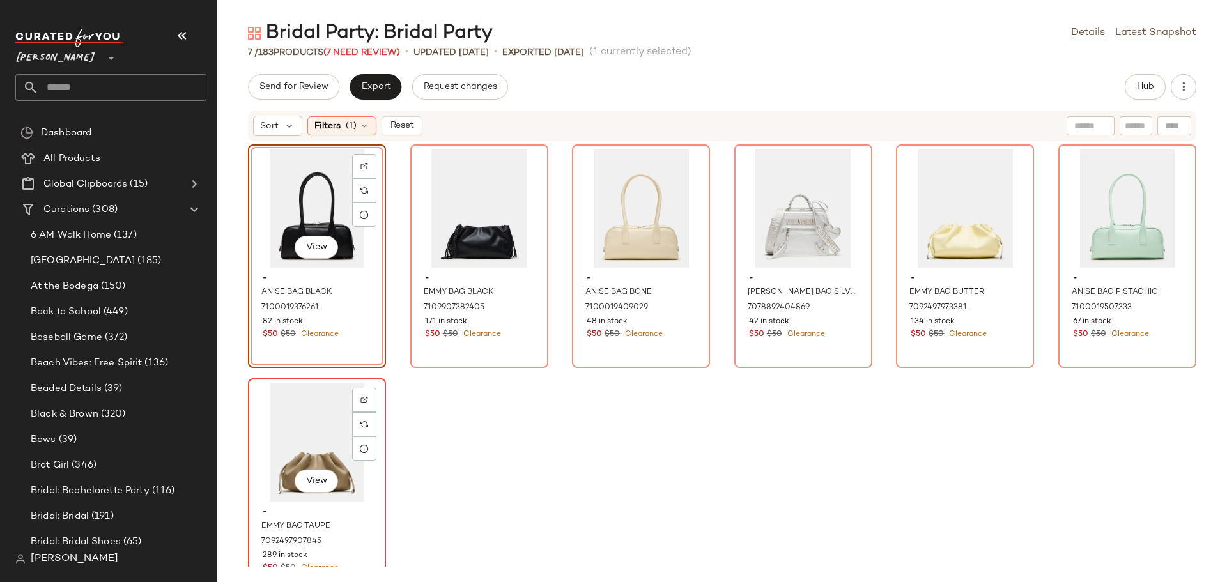
click at [315, 420] on div "View" at bounding box center [317, 442] width 129 height 119
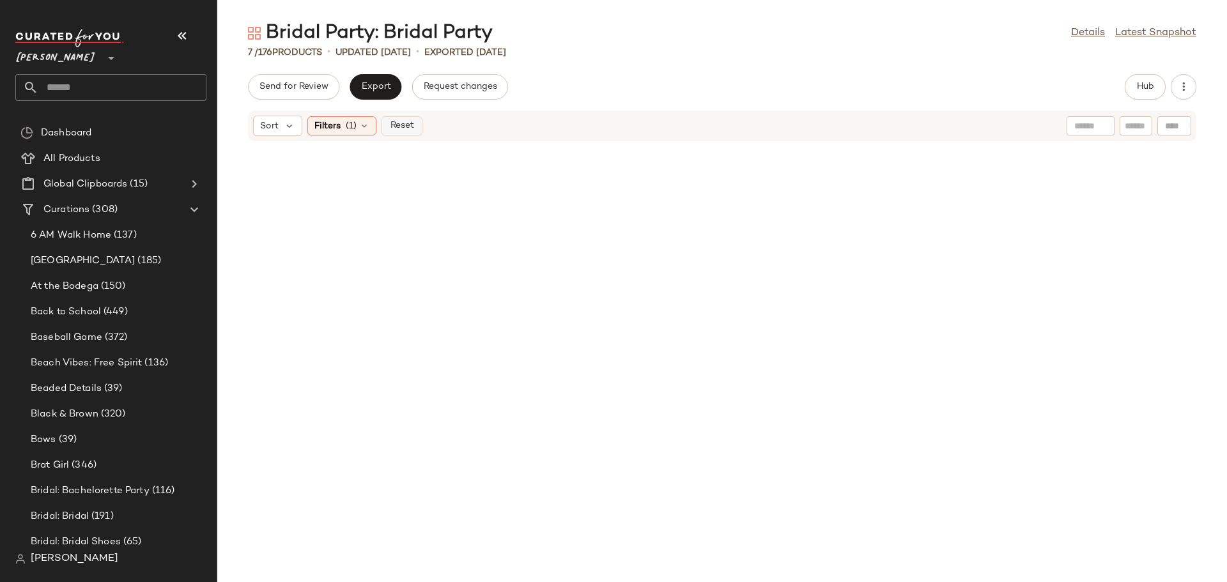
click at [398, 130] on span "Reset" at bounding box center [401, 126] width 24 height 10
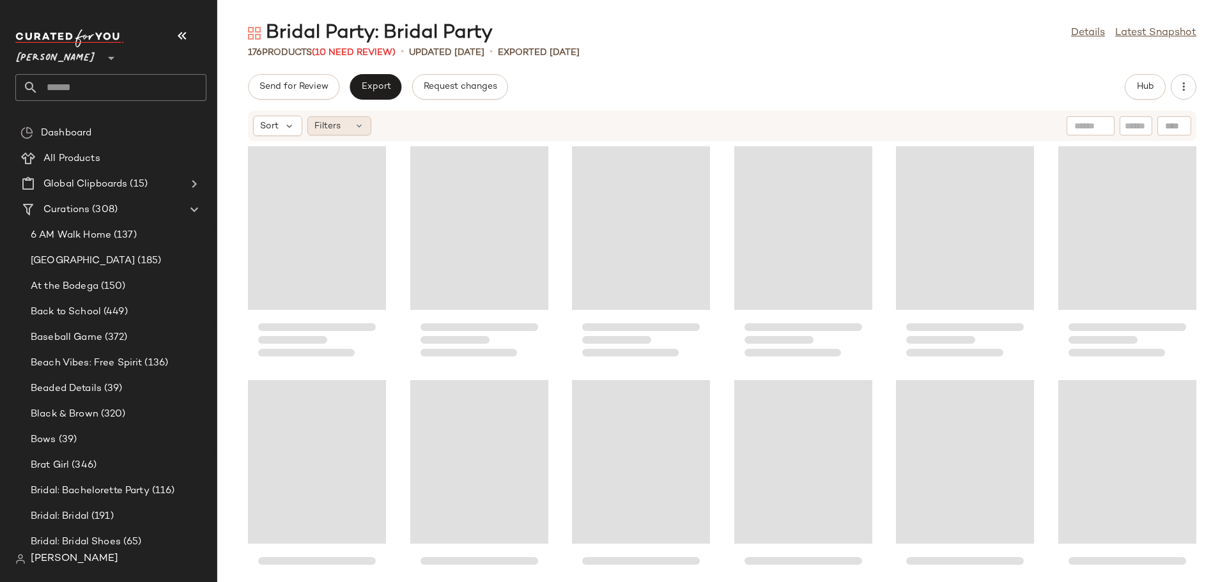
click at [352, 124] on div "Filters" at bounding box center [340, 125] width 64 height 19
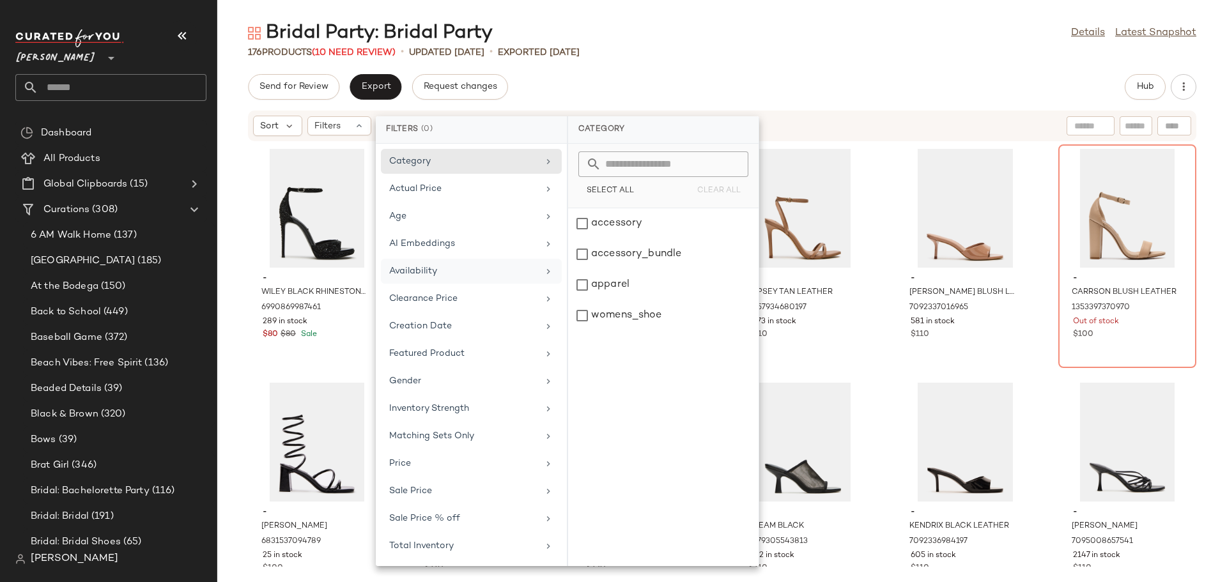
click at [391, 266] on div "Availability" at bounding box center [463, 271] width 149 height 13
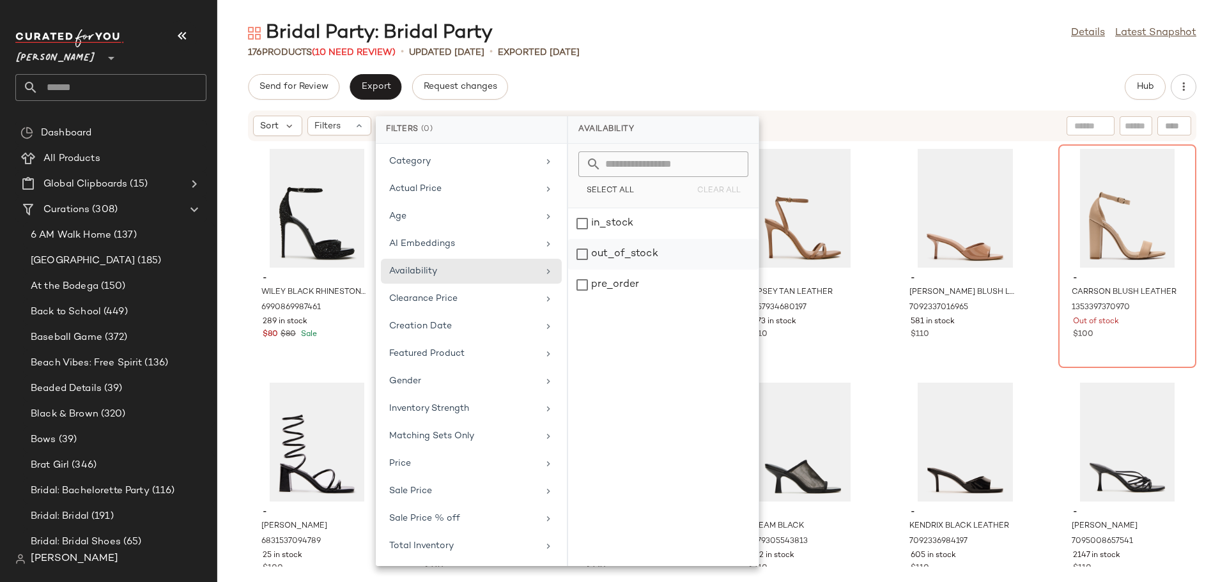
click at [572, 270] on div "out_of_stock" at bounding box center [663, 285] width 191 height 31
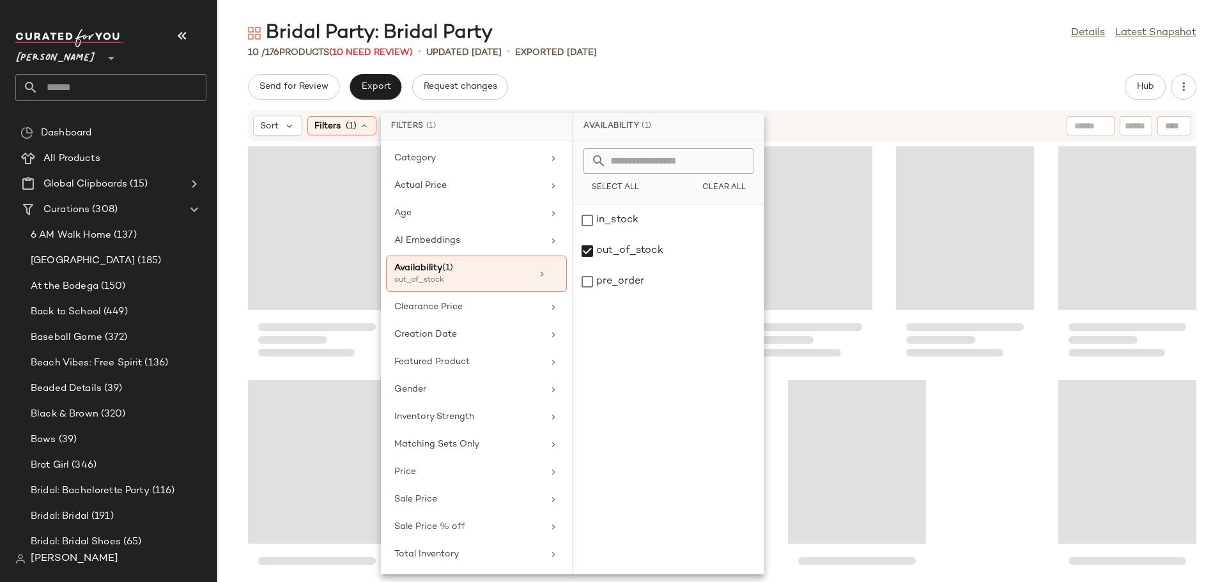
click at [238, 264] on div at bounding box center [722, 354] width 1010 height 425
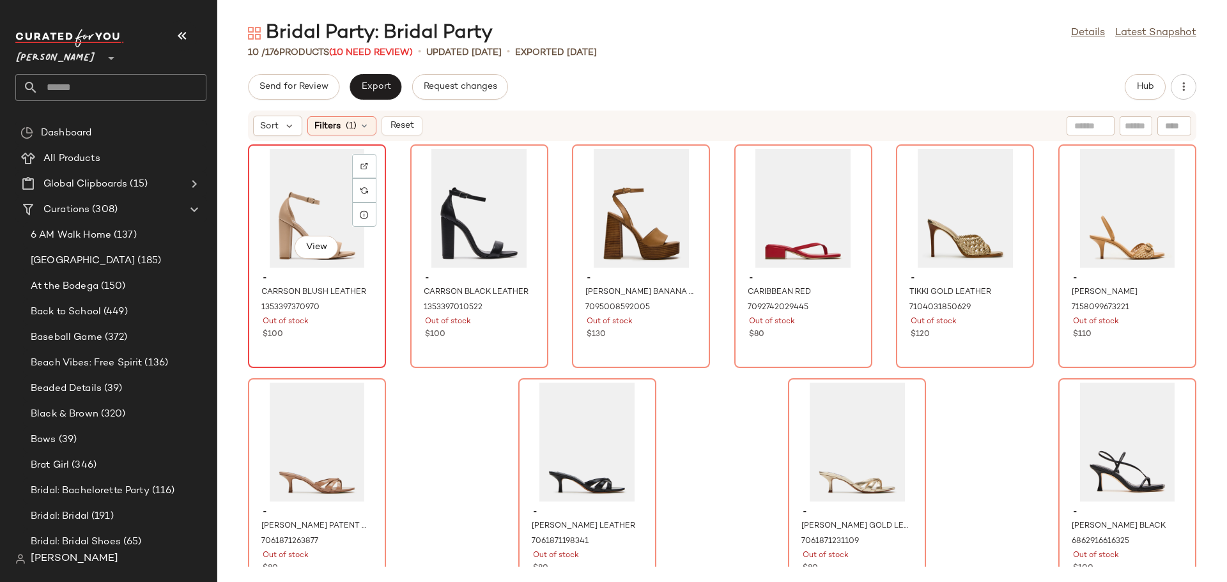
click at [325, 219] on div "View" at bounding box center [317, 208] width 129 height 119
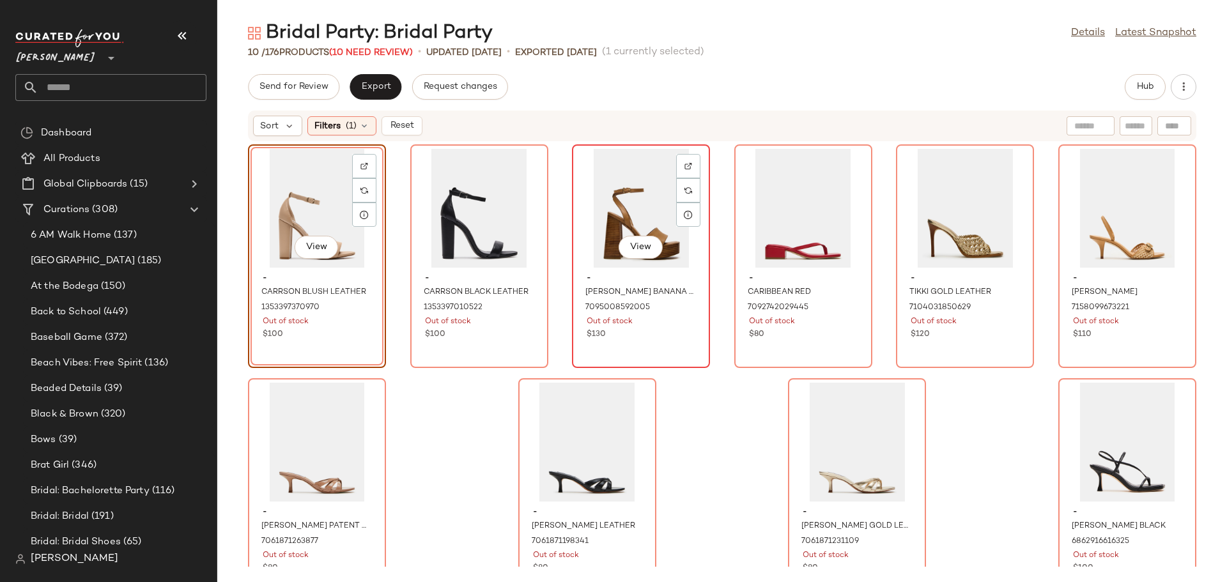
click at [609, 233] on div "View" at bounding box center [641, 208] width 129 height 119
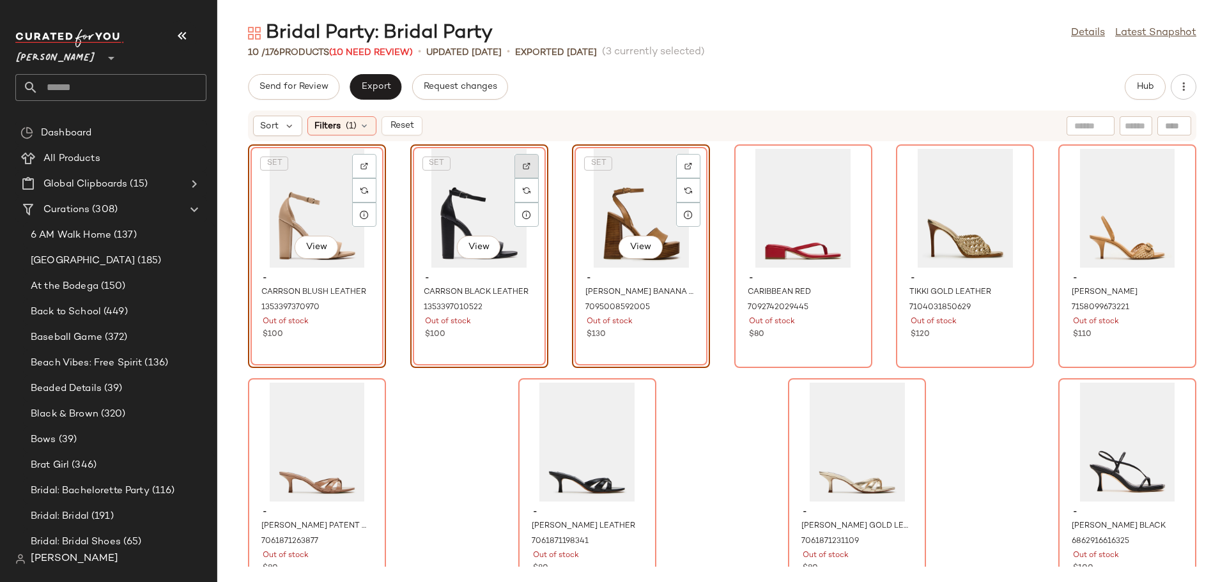
click at [529, 178] on div at bounding box center [527, 190] width 24 height 24
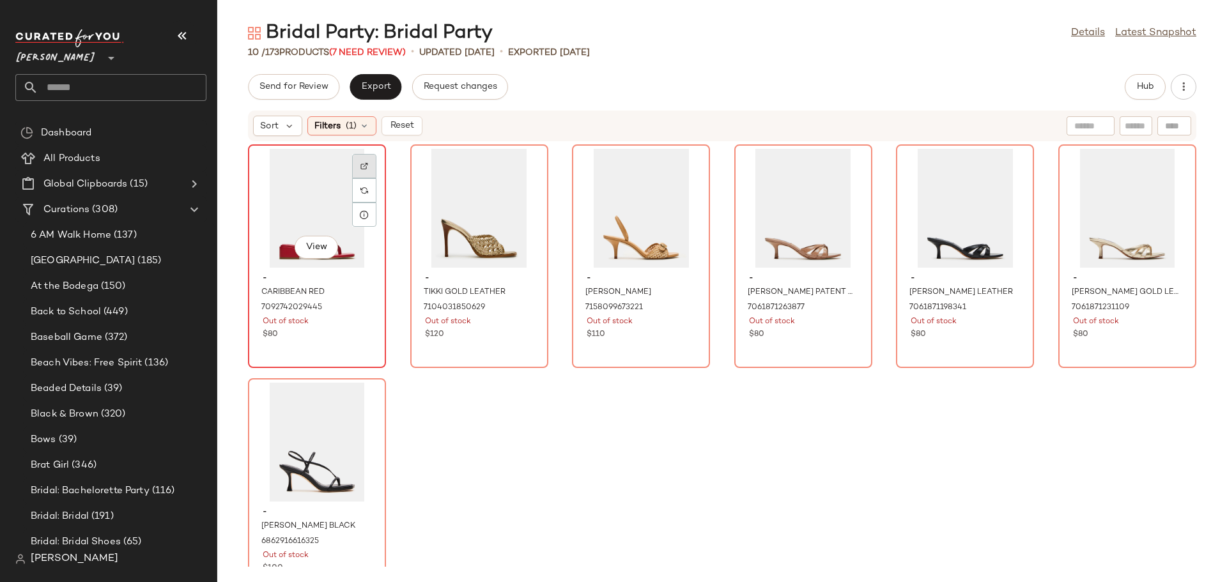
click at [366, 168] on img at bounding box center [365, 166] width 8 height 8
click at [456, 222] on div "View" at bounding box center [479, 208] width 129 height 119
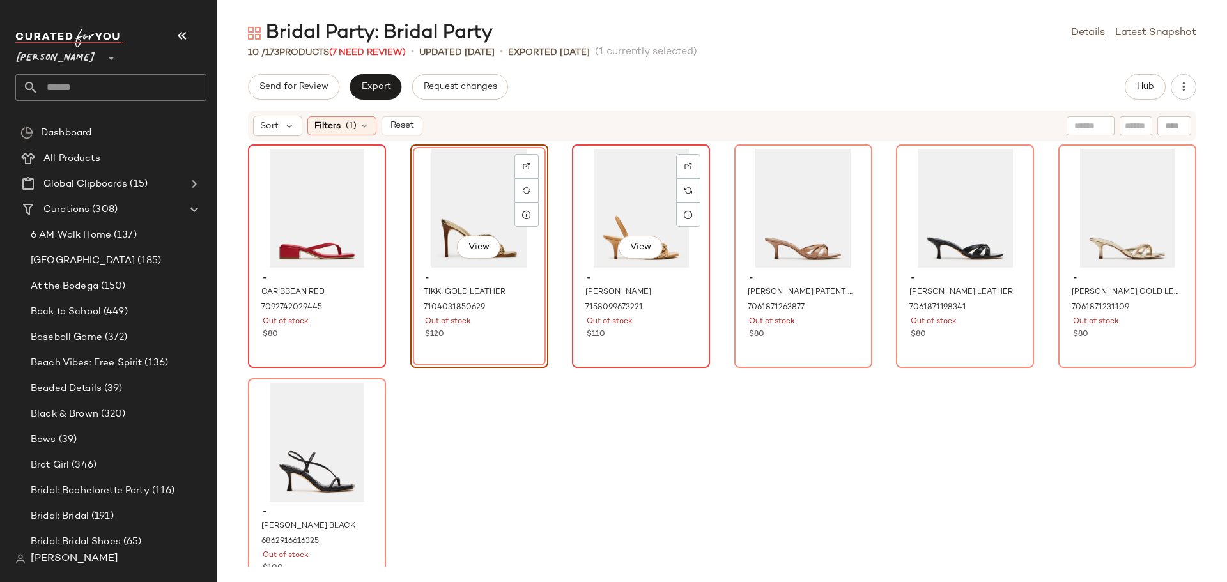
click at [614, 214] on div "View" at bounding box center [641, 208] width 129 height 119
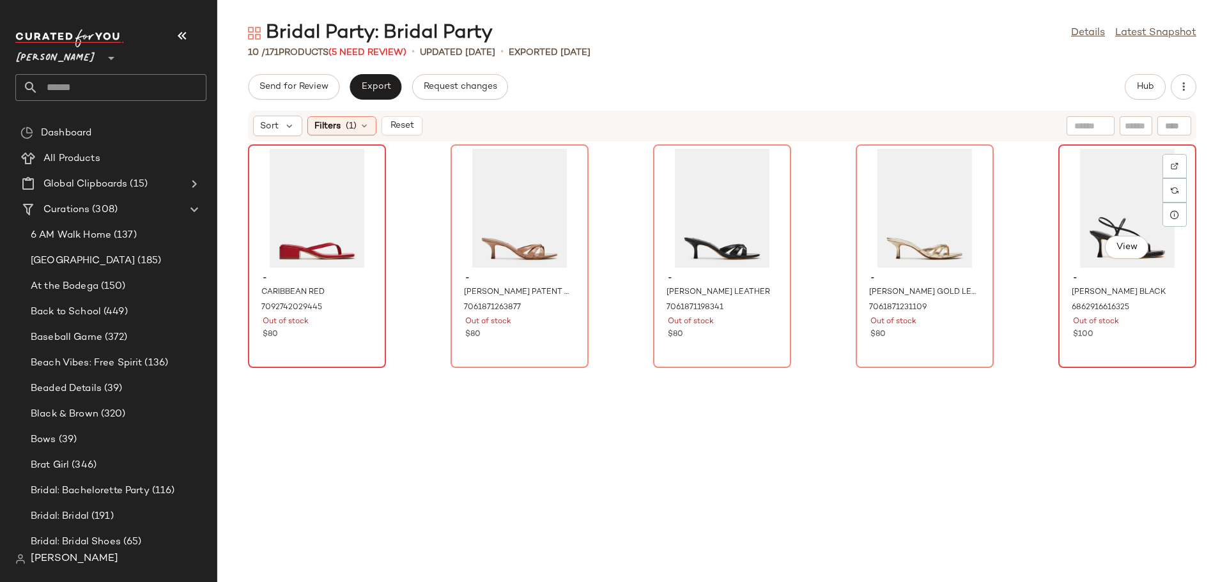
click at [1115, 220] on div "View" at bounding box center [1127, 208] width 129 height 119
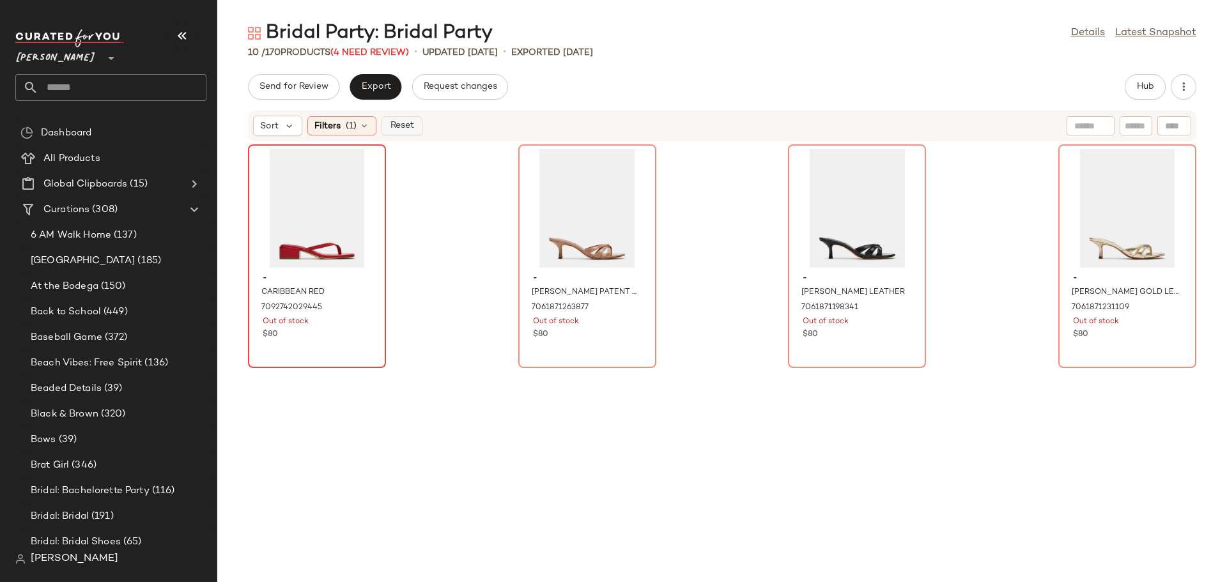
click at [411, 129] on span "Reset" at bounding box center [401, 126] width 24 height 10
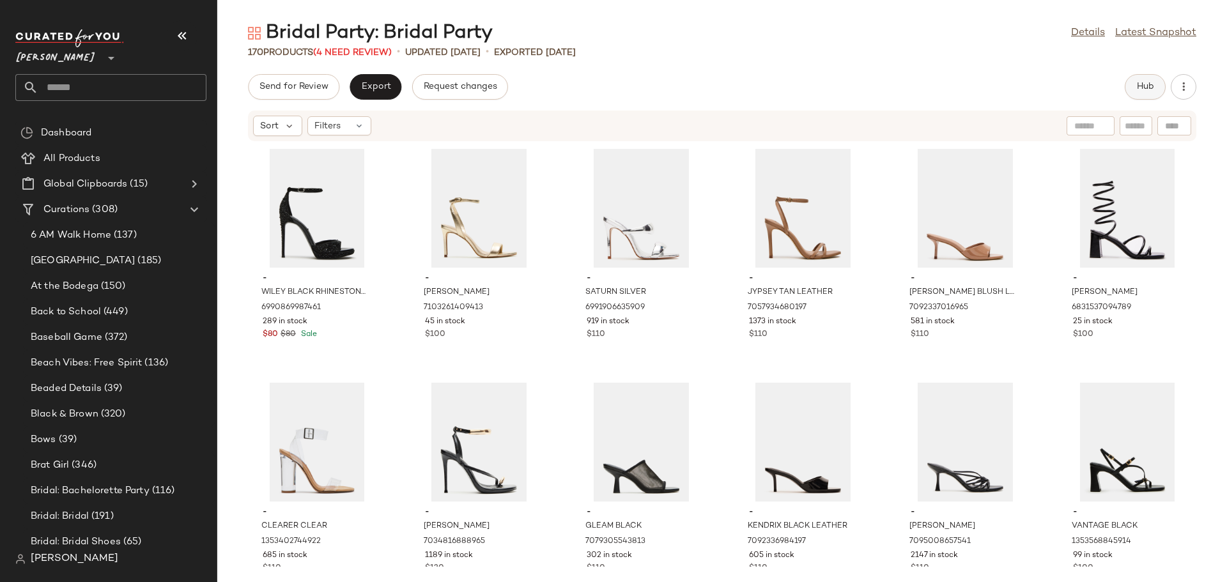
click at [1151, 89] on span "Hub" at bounding box center [1146, 87] width 18 height 10
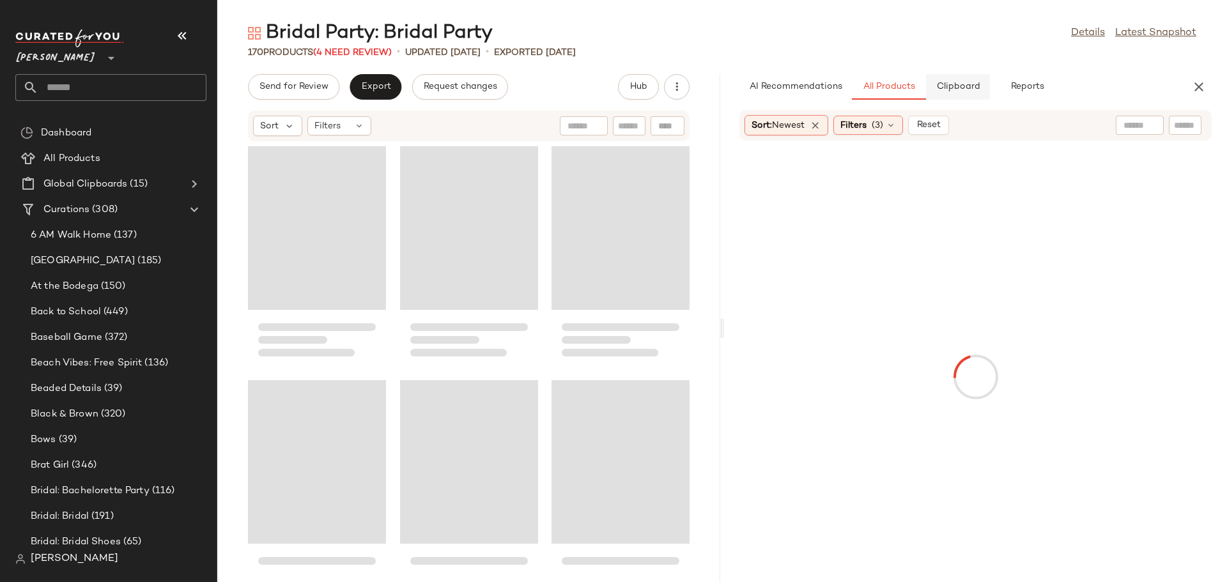
click at [963, 93] on button "Clipboard" at bounding box center [958, 87] width 64 height 26
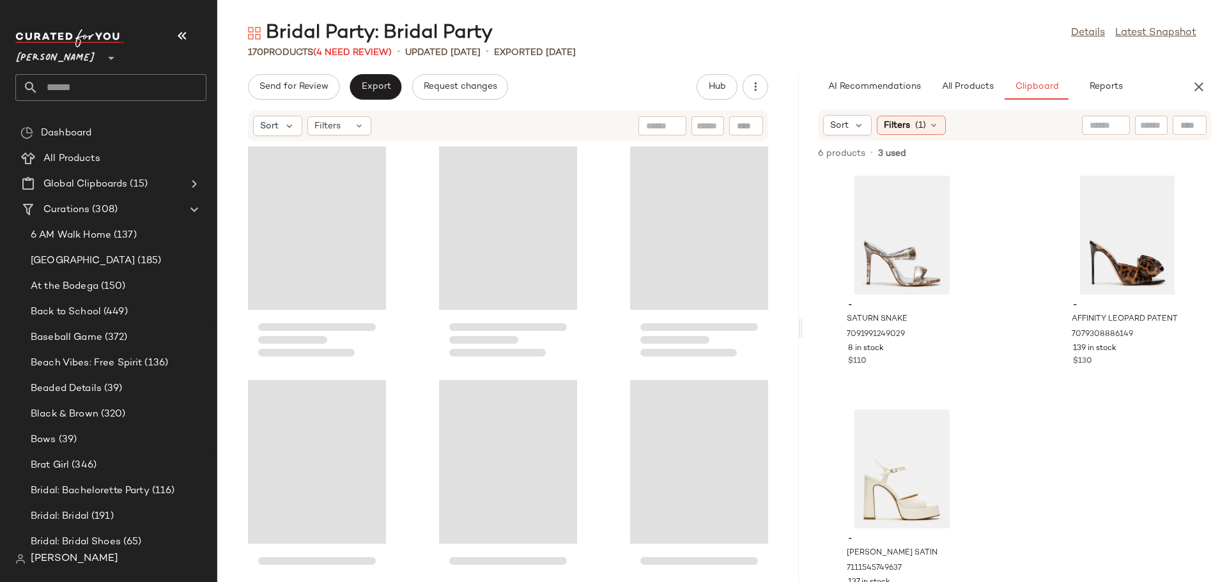
drag, startPoint x: 722, startPoint y: 329, endPoint x: 803, endPoint y: 317, distance: 82.0
click at [803, 317] on div "Bridal Party: Bridal Party Details Latest Snapshot 170 Products (4 Need Review)…" at bounding box center [722, 301] width 1010 height 562
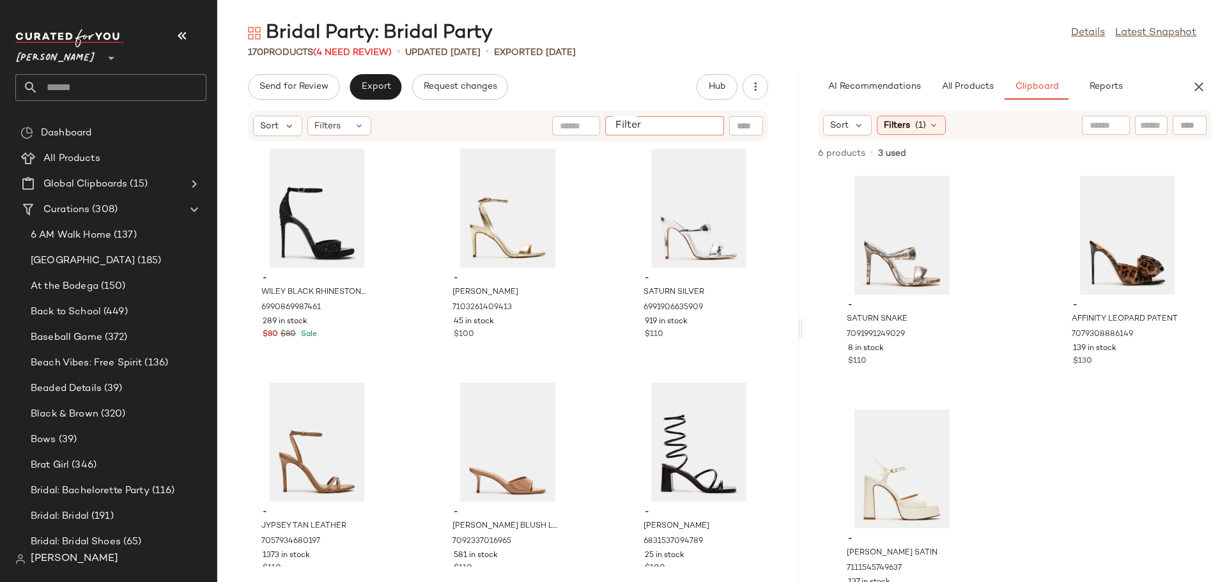
click at [706, 128] on input "Filter" at bounding box center [665, 126] width 109 height 13
type input "*****"
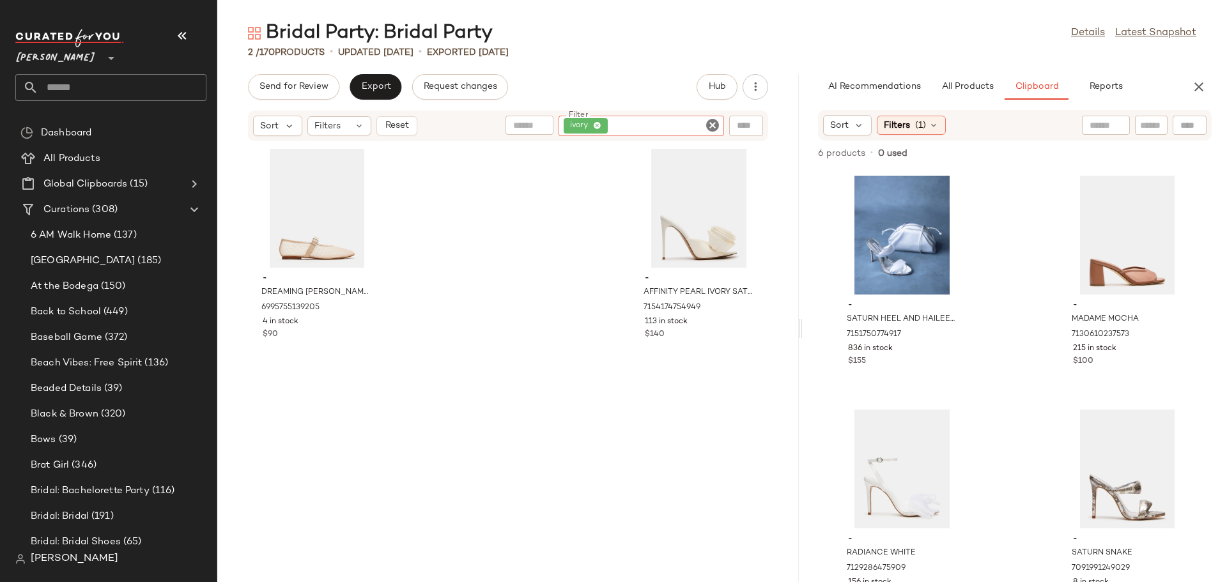
click at [711, 124] on icon "Clear Filter" at bounding box center [712, 125] width 15 height 15
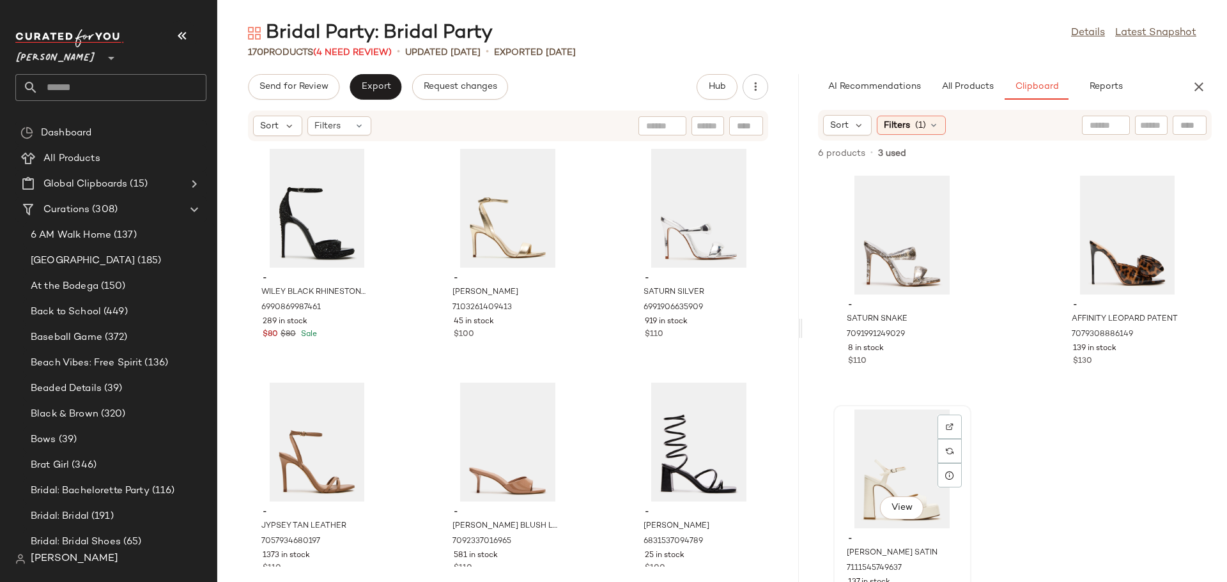
click at [883, 465] on div "View" at bounding box center [902, 469] width 129 height 119
click at [1094, 151] on span "Add to Bottom" at bounding box center [1103, 153] width 66 height 9
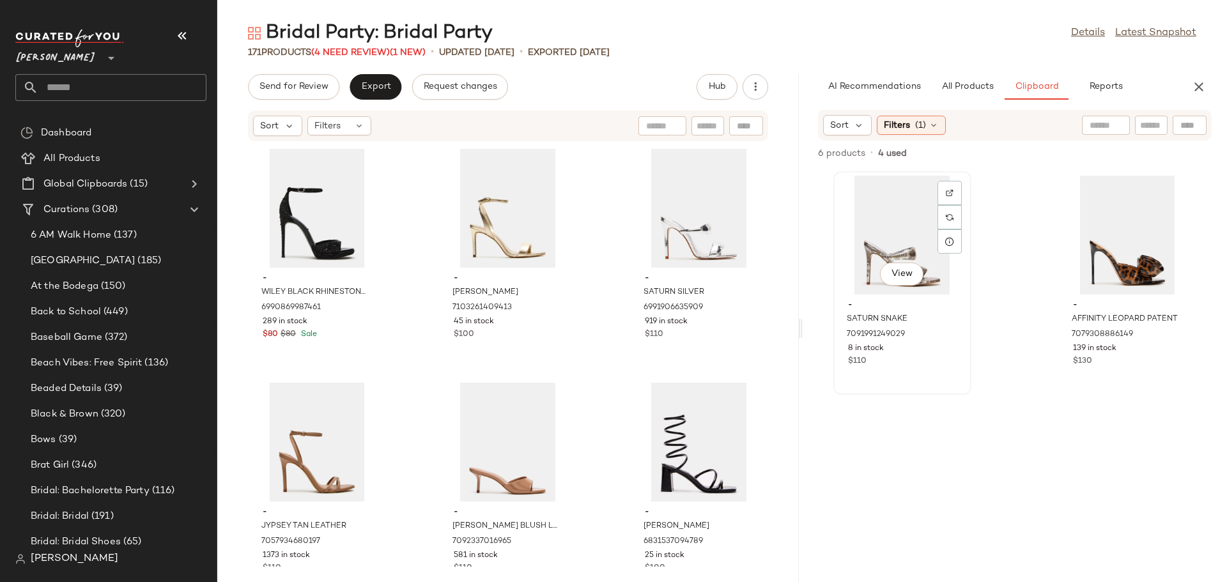
click at [894, 230] on div "View" at bounding box center [902, 235] width 129 height 119
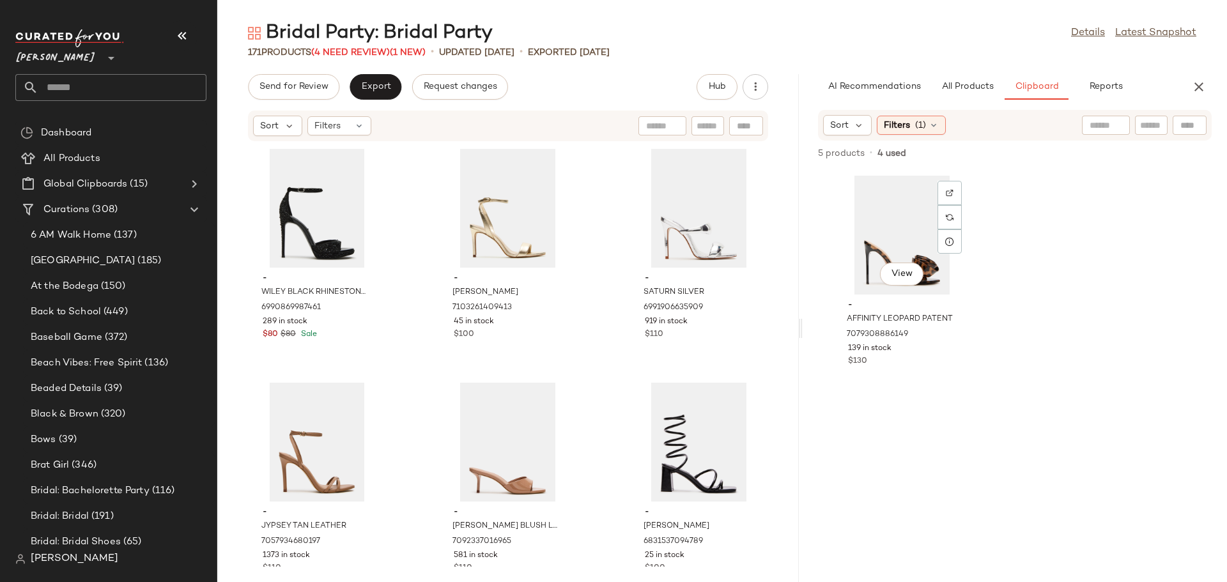
click at [894, 230] on div "View" at bounding box center [902, 235] width 129 height 119
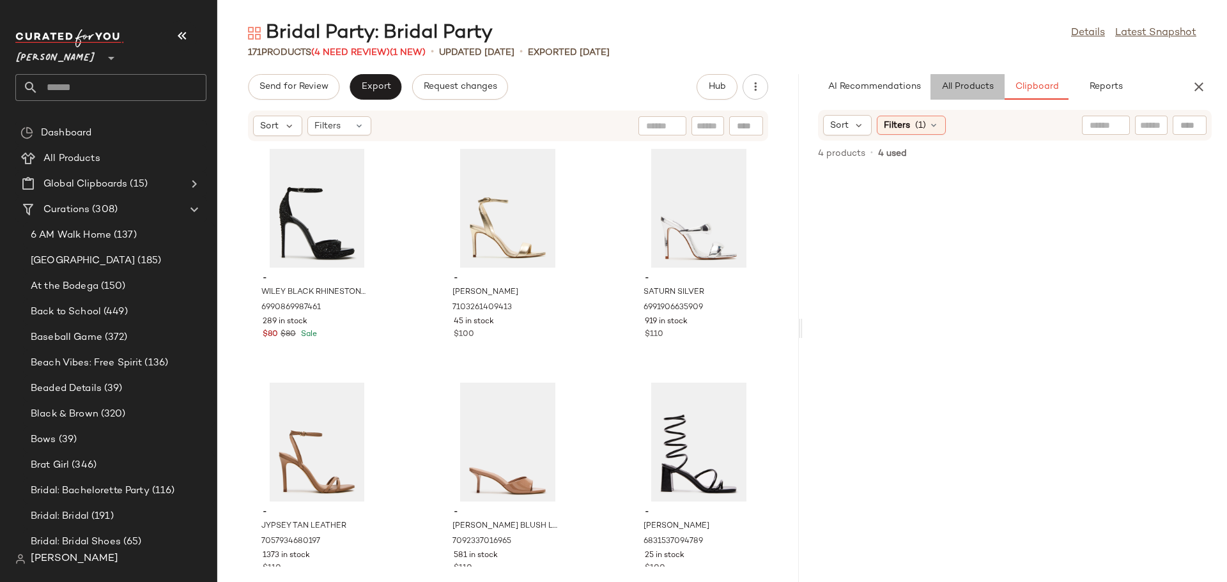
click at [966, 85] on span "All Products" at bounding box center [967, 87] width 52 height 10
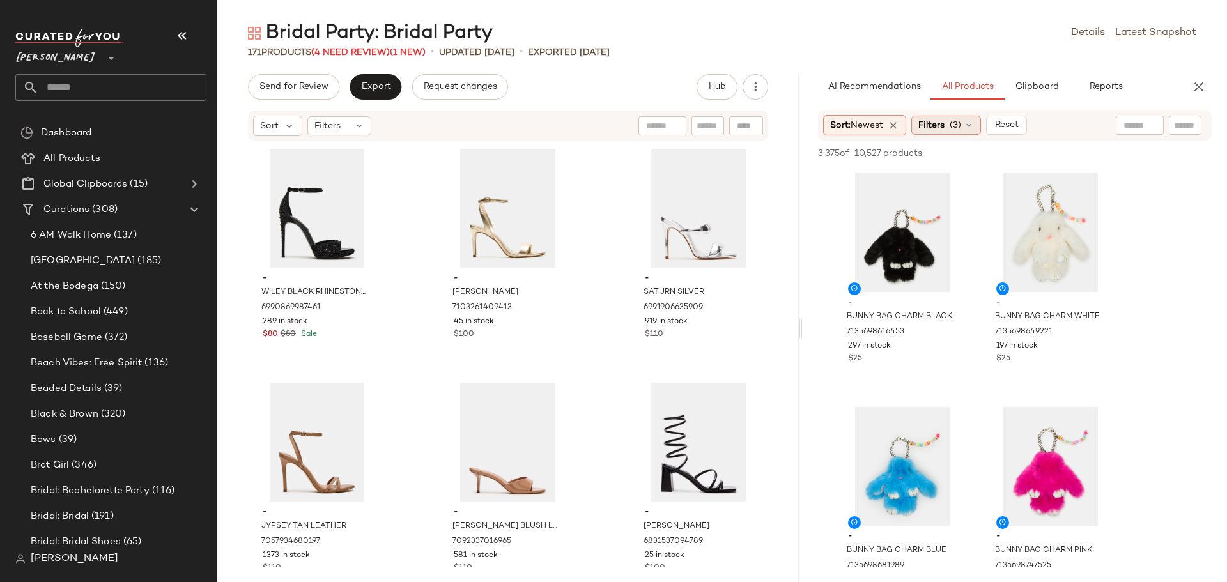
click at [970, 126] on icon at bounding box center [969, 125] width 10 height 10
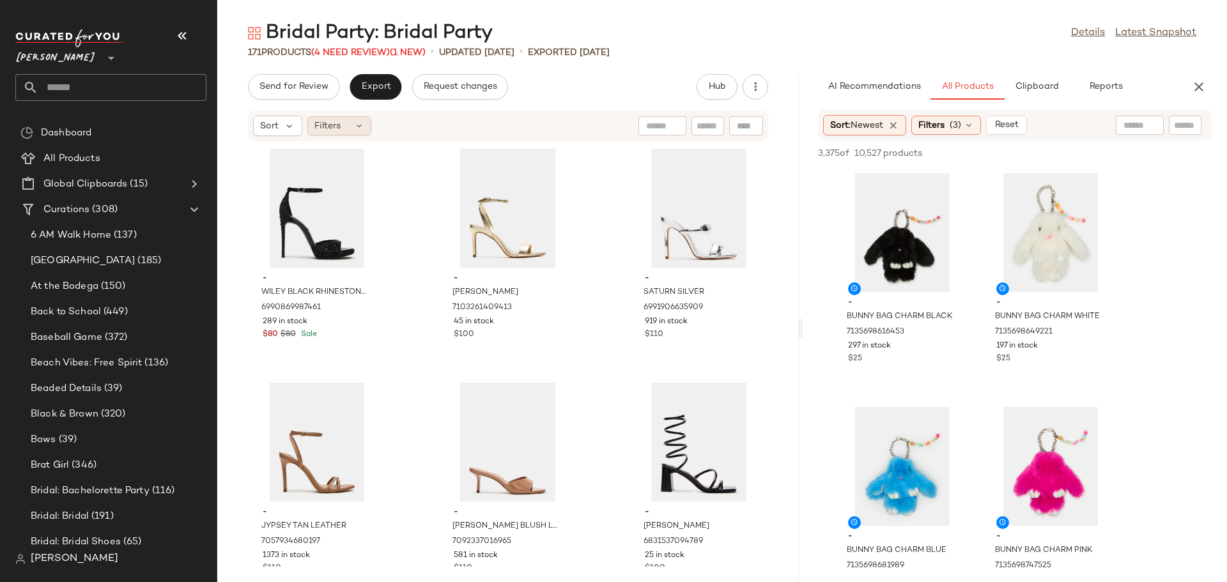
click at [358, 123] on icon at bounding box center [359, 126] width 10 height 10
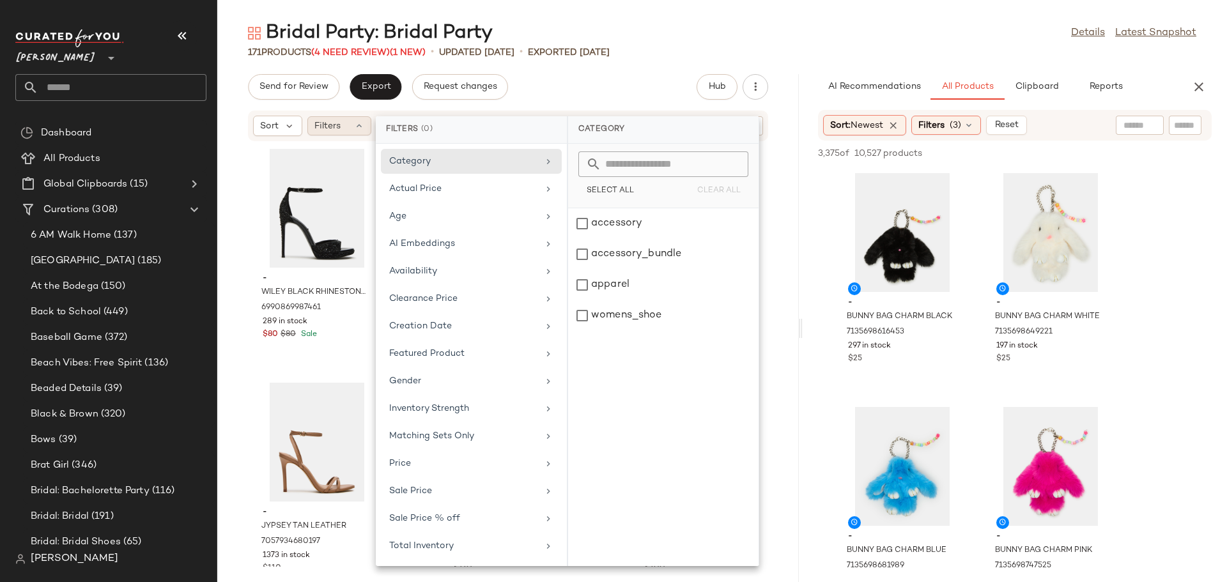
click at [358, 123] on icon at bounding box center [359, 126] width 10 height 10
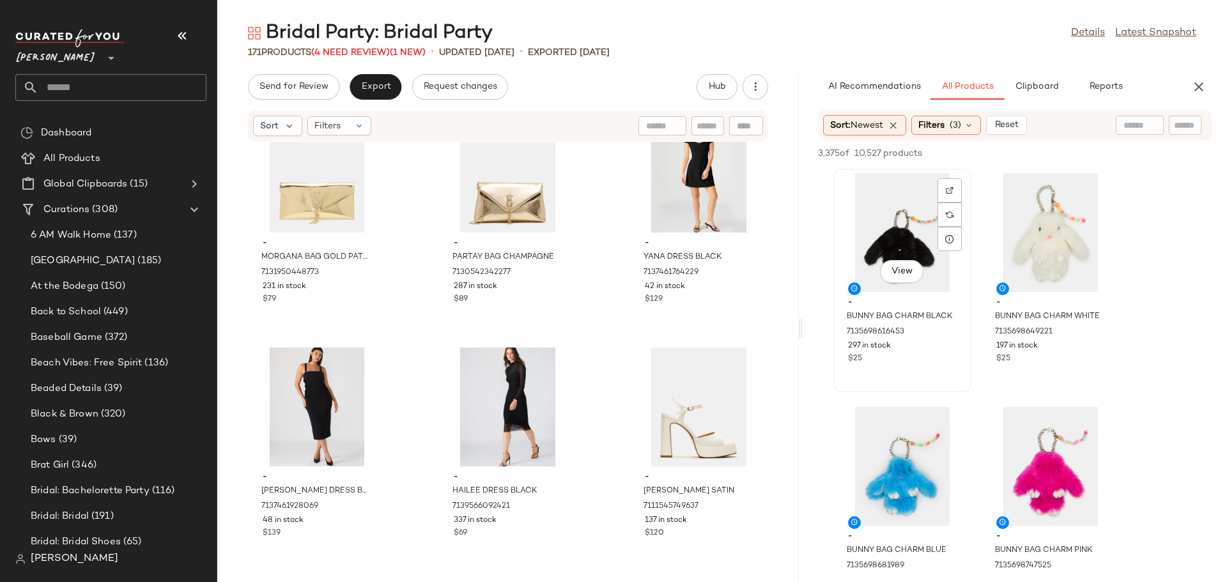
click at [906, 368] on div "View - BUNNY BAG CHARM BLACK 7135698616453 297 in stock $25" at bounding box center [903, 280] width 136 height 221
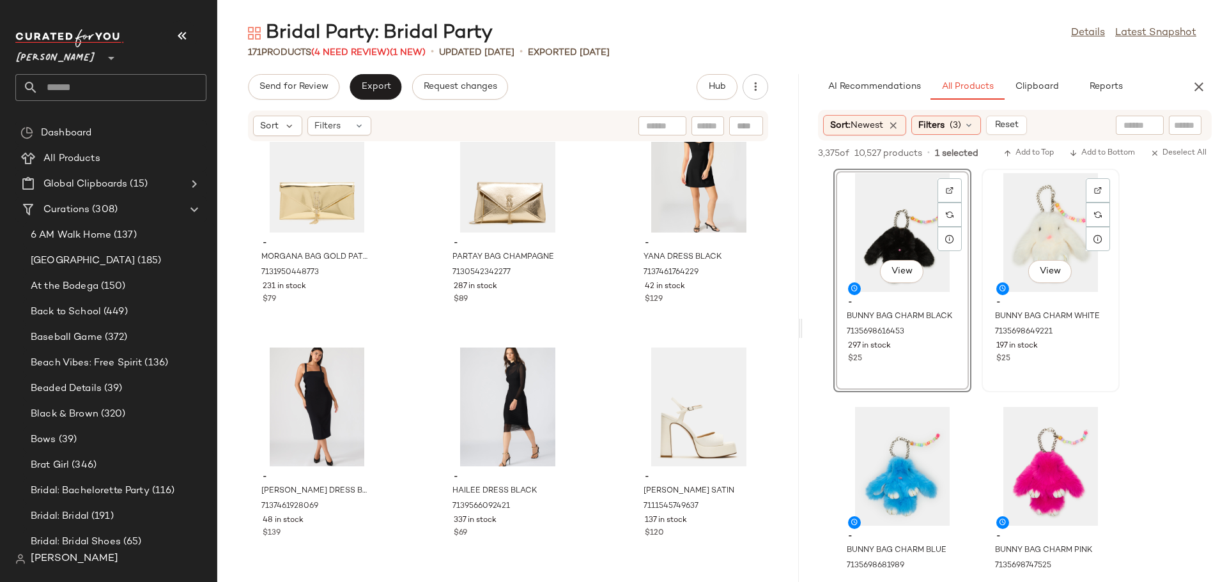
click at [1058, 373] on div "View - BUNNY BAG CHARM WHITE 7135698649221 197 in stock $25" at bounding box center [1051, 280] width 136 height 221
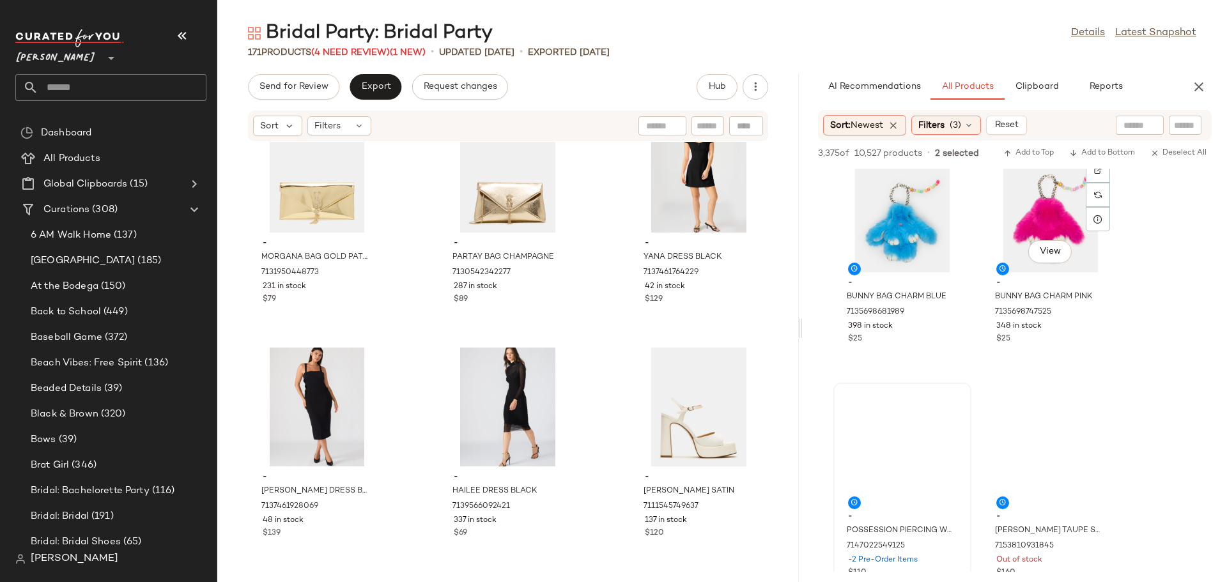
scroll to position [256, 0]
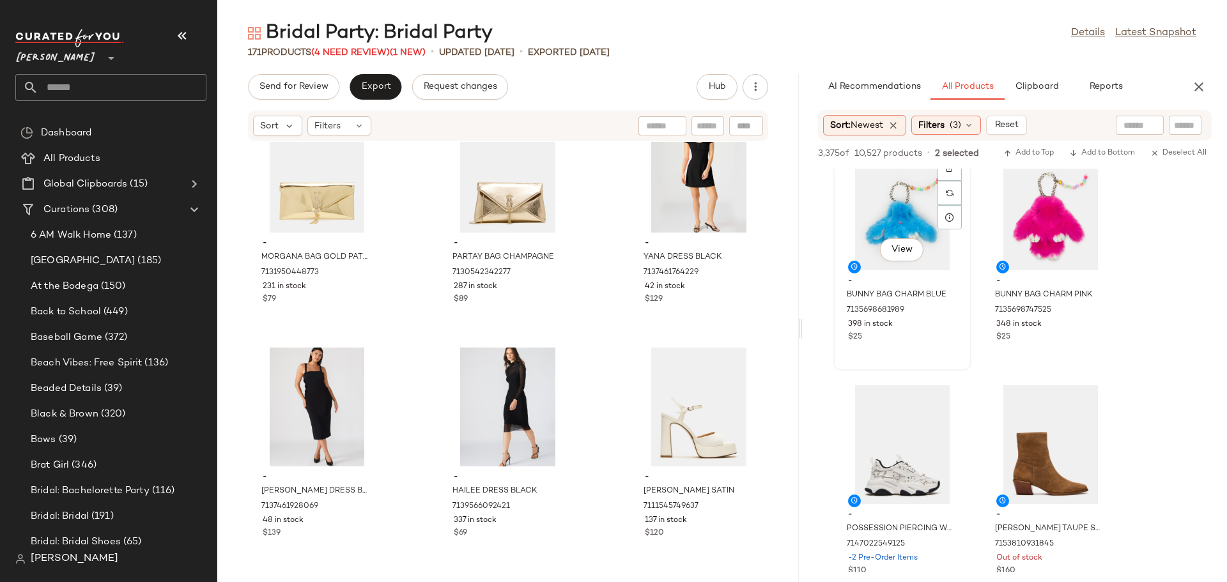
click at [933, 345] on div "View - BUNNY BAG CHARM BLUE 7135698681989 398 in stock $25" at bounding box center [903, 258] width 136 height 221
click at [1048, 357] on div "View - BUNNY BAG CHARM PINK 7135698747525 348 in stock $25" at bounding box center [1051, 258] width 136 height 221
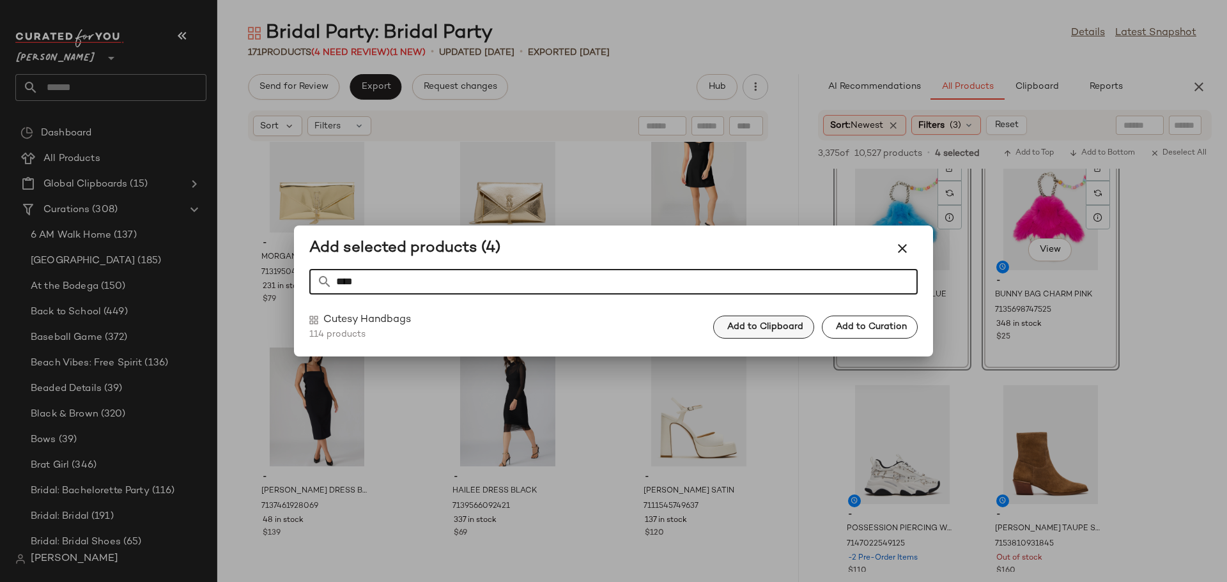
type input "****"
click at [783, 328] on span "Add to Clipboard" at bounding box center [765, 327] width 77 height 10
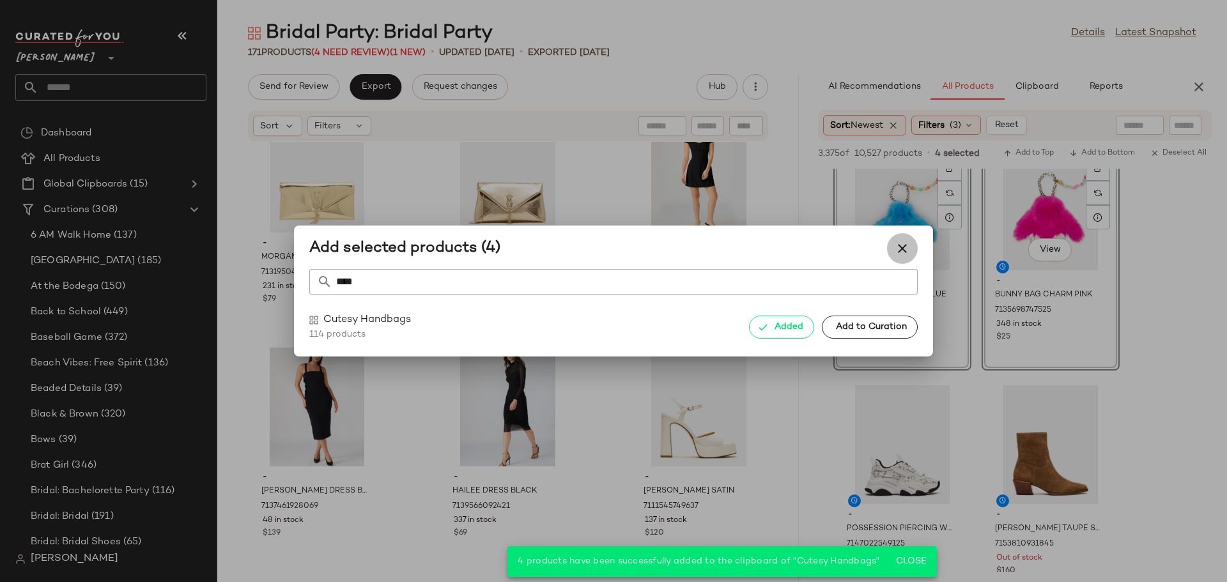
click at [903, 246] on icon "button" at bounding box center [902, 248] width 15 height 15
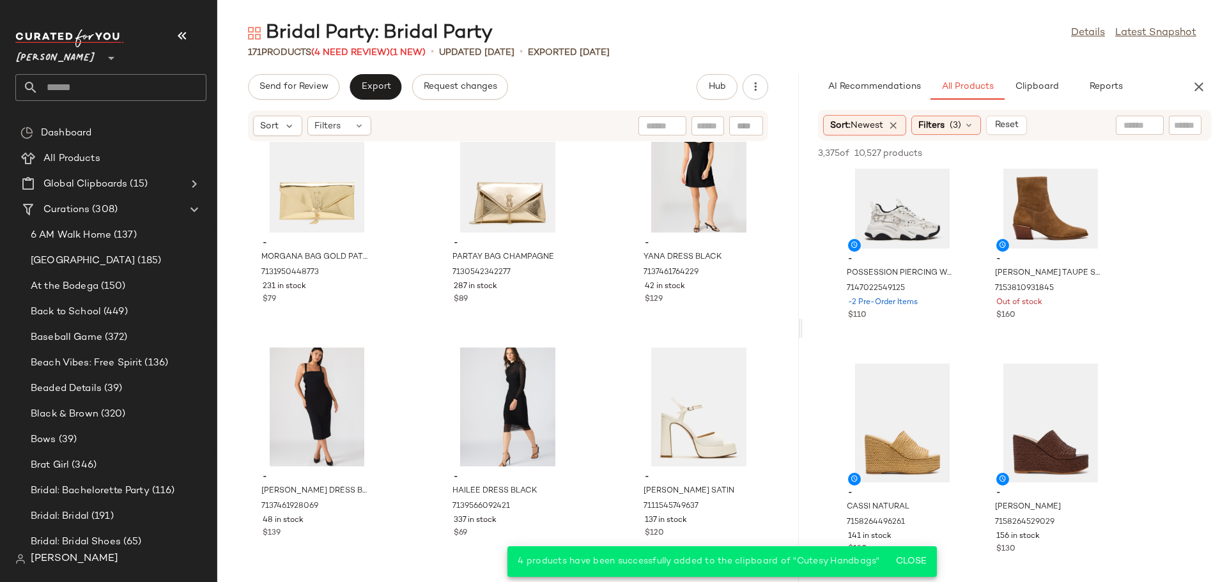
scroll to position [575, 0]
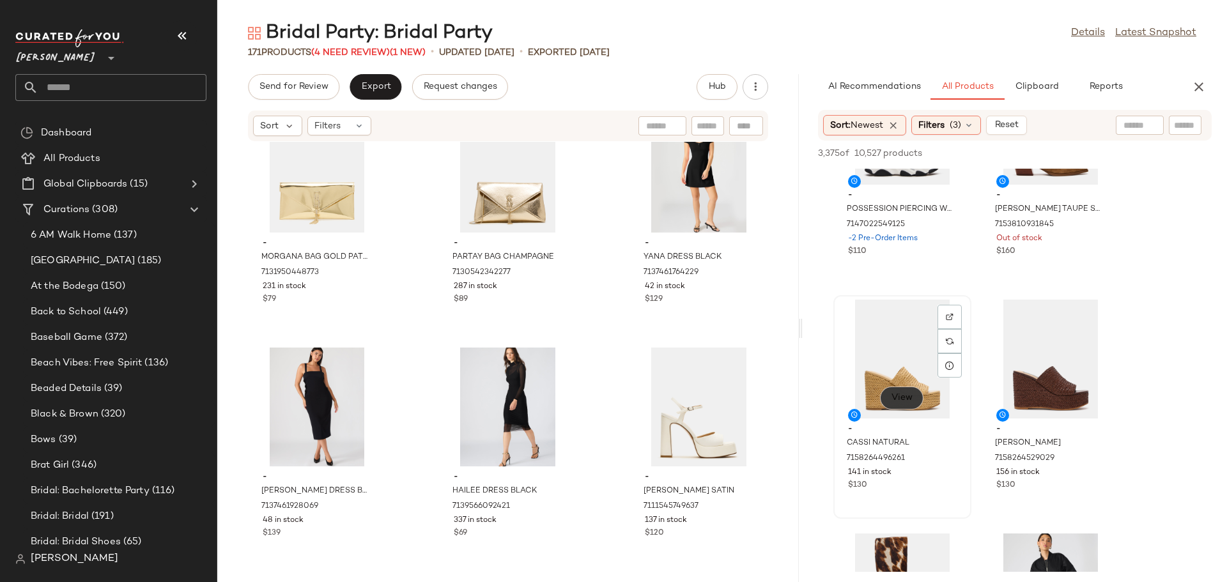
click at [912, 400] on span "View" at bounding box center [902, 398] width 22 height 10
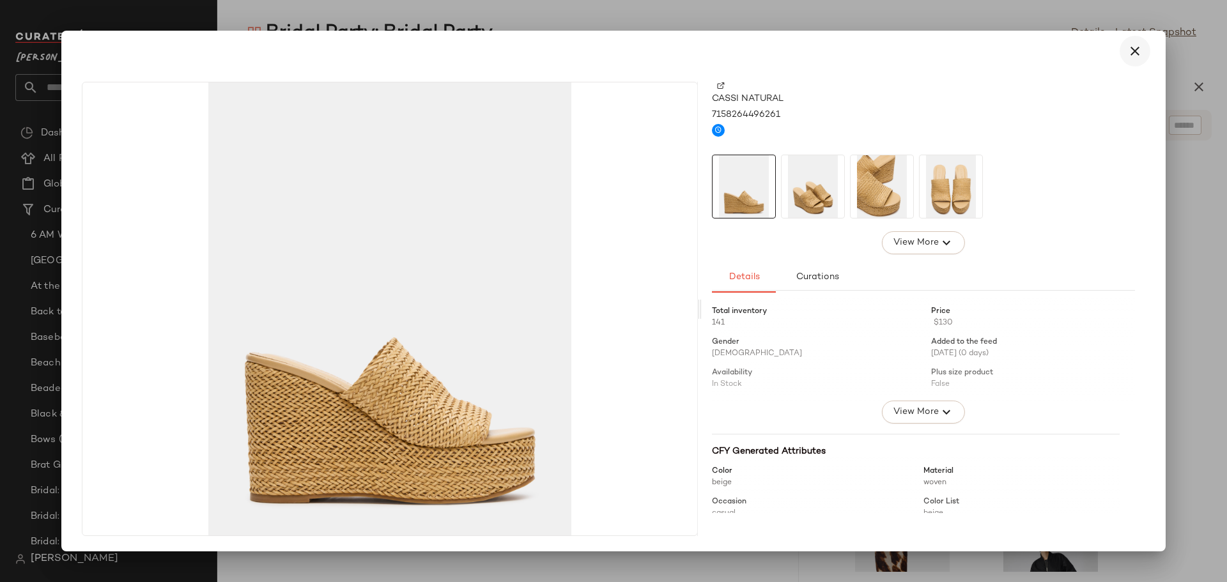
click at [1135, 54] on icon "button" at bounding box center [1135, 50] width 15 height 15
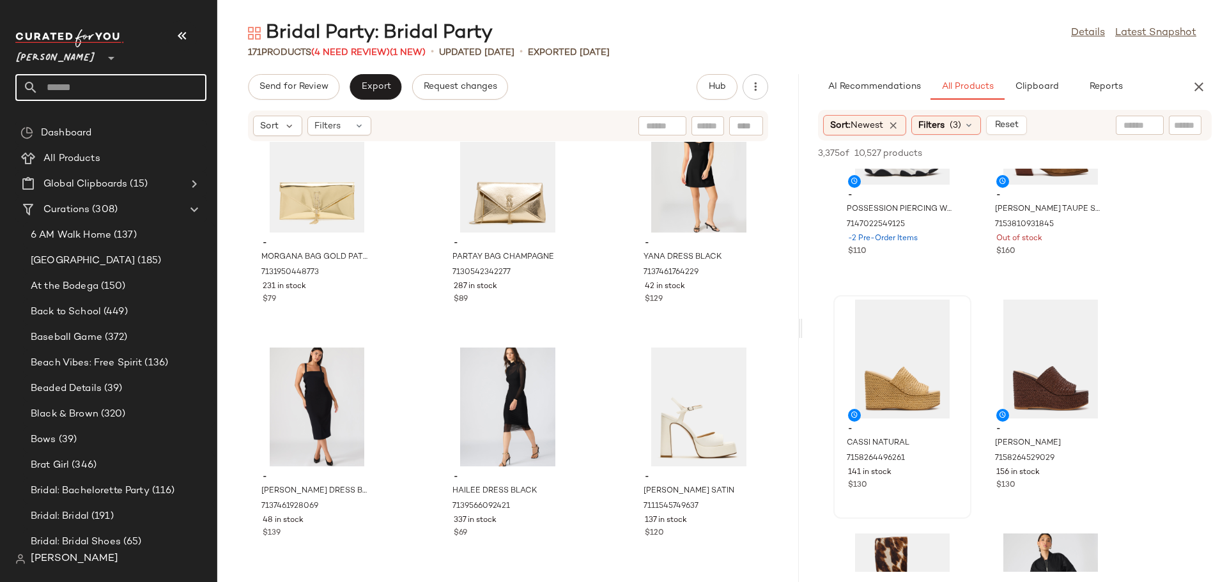
click at [150, 90] on input "text" at bounding box center [122, 87] width 168 height 27
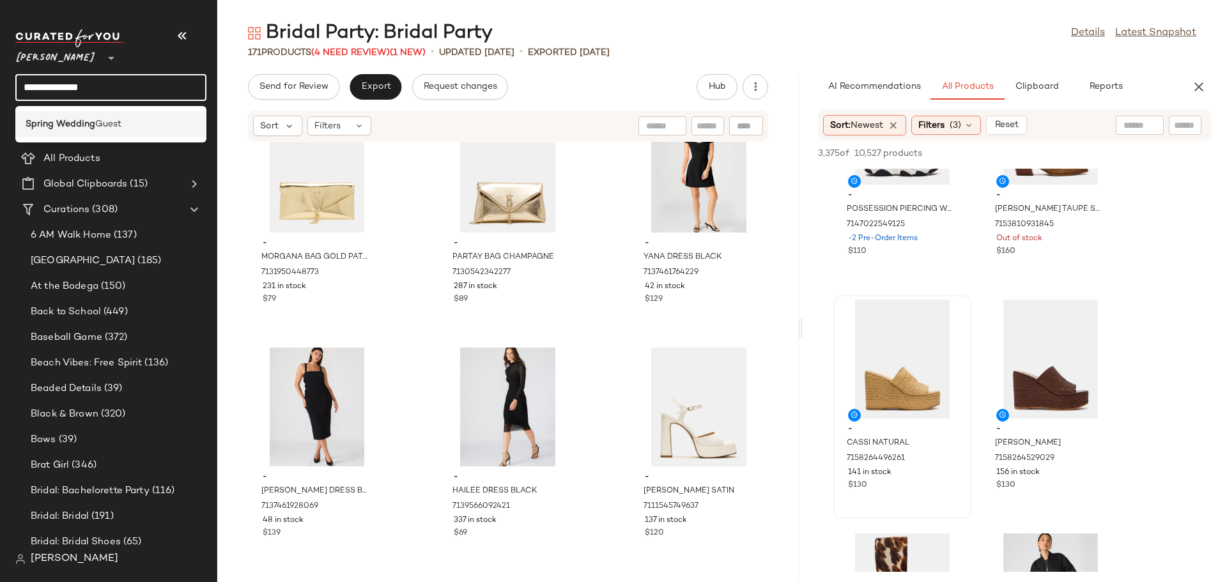
type input "**********"
click at [118, 121] on span "Guest" at bounding box center [108, 124] width 26 height 13
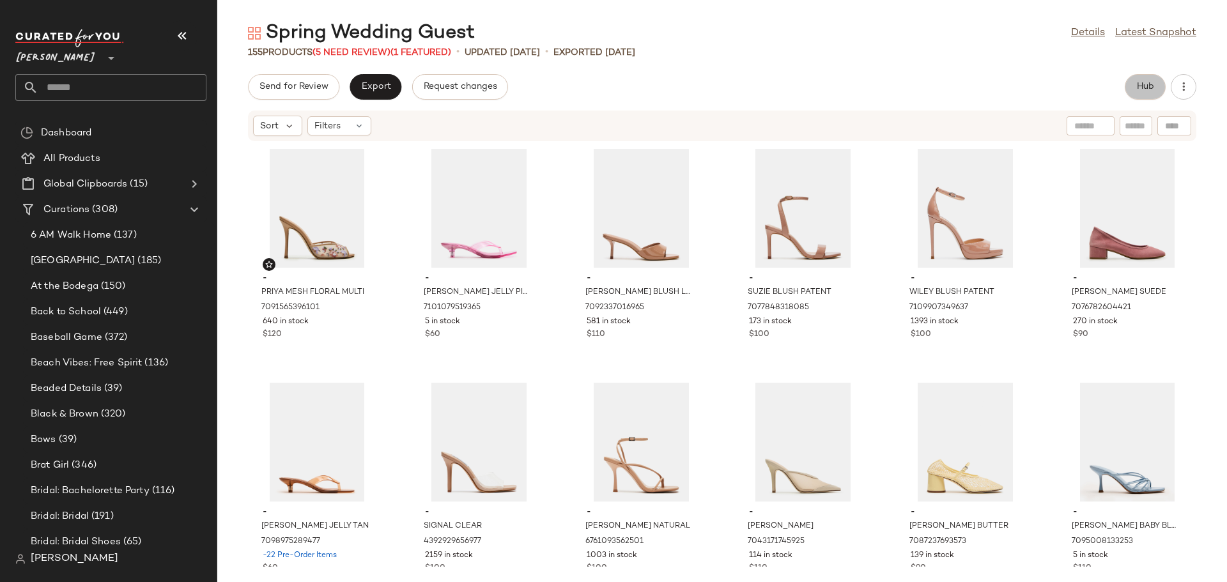
click at [1142, 95] on button "Hub" at bounding box center [1145, 87] width 41 height 26
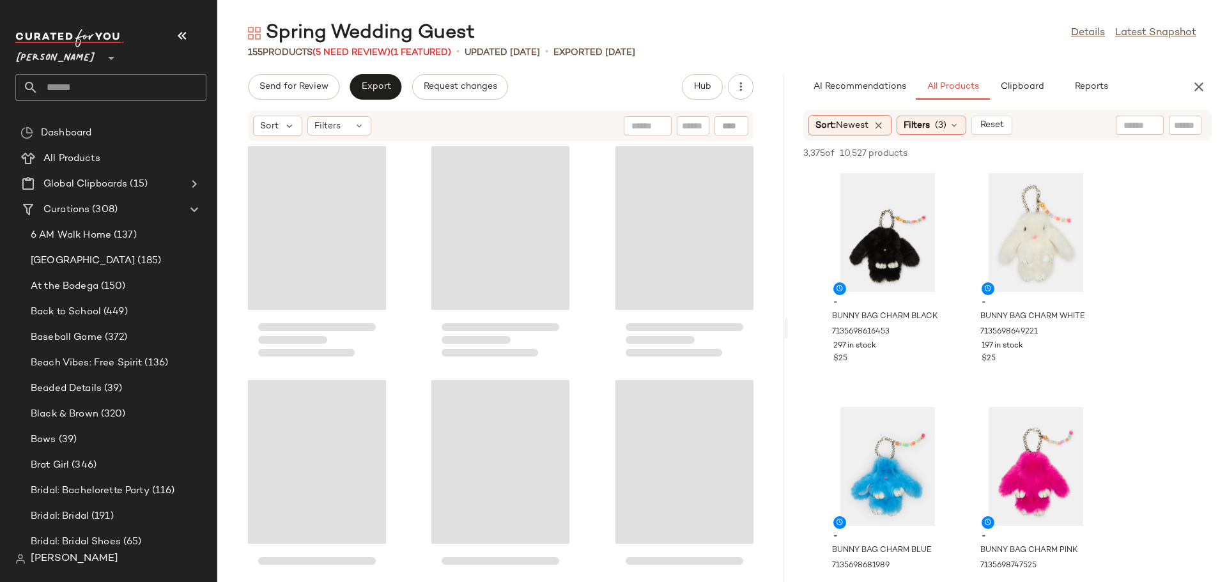
drag, startPoint x: 722, startPoint y: 331, endPoint x: 788, endPoint y: 332, distance: 66.5
click at [788, 332] on div "Spring Wedding Guest Details Latest Snapshot 155 Products (5 Need Review) (1 Fe…" at bounding box center [722, 301] width 1010 height 562
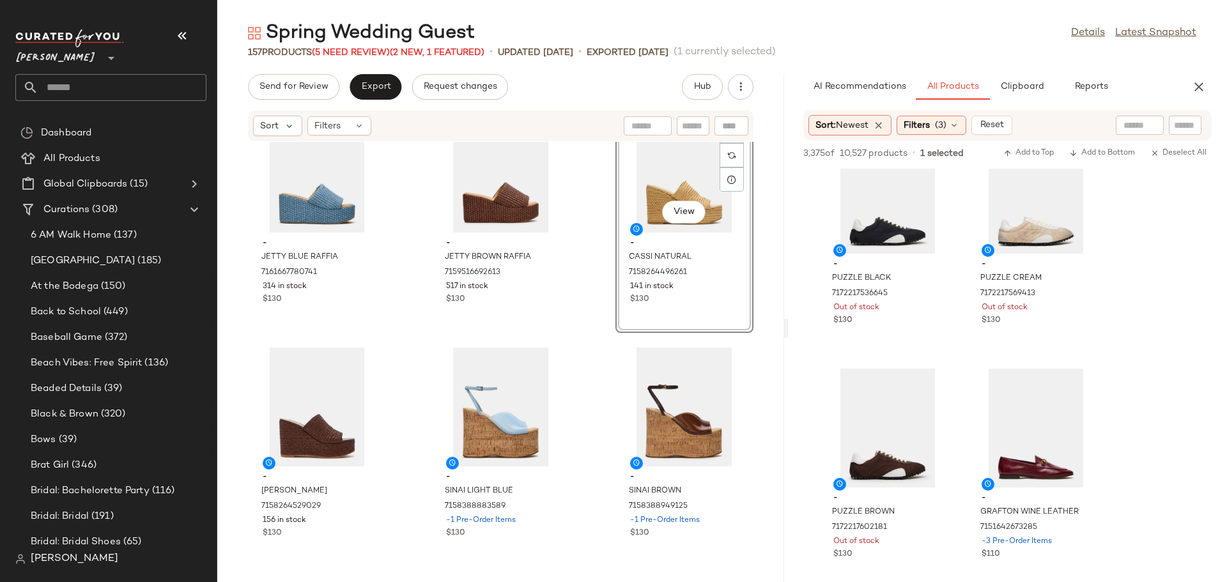
scroll to position [4795, 0]
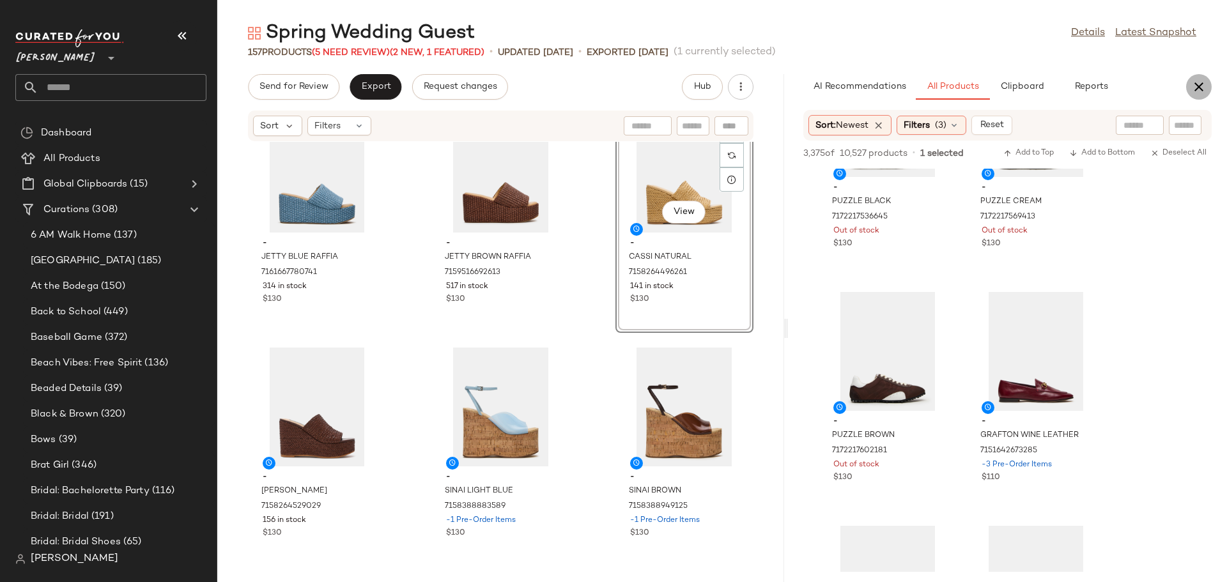
click at [1200, 91] on icon "button" at bounding box center [1199, 86] width 15 height 15
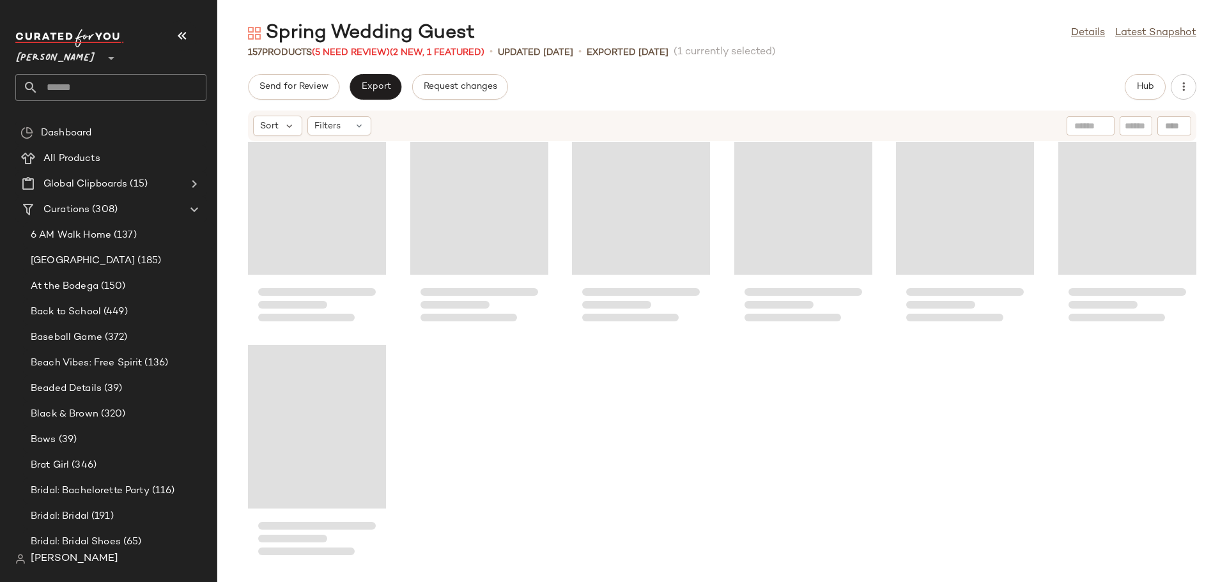
scroll to position [5850, 0]
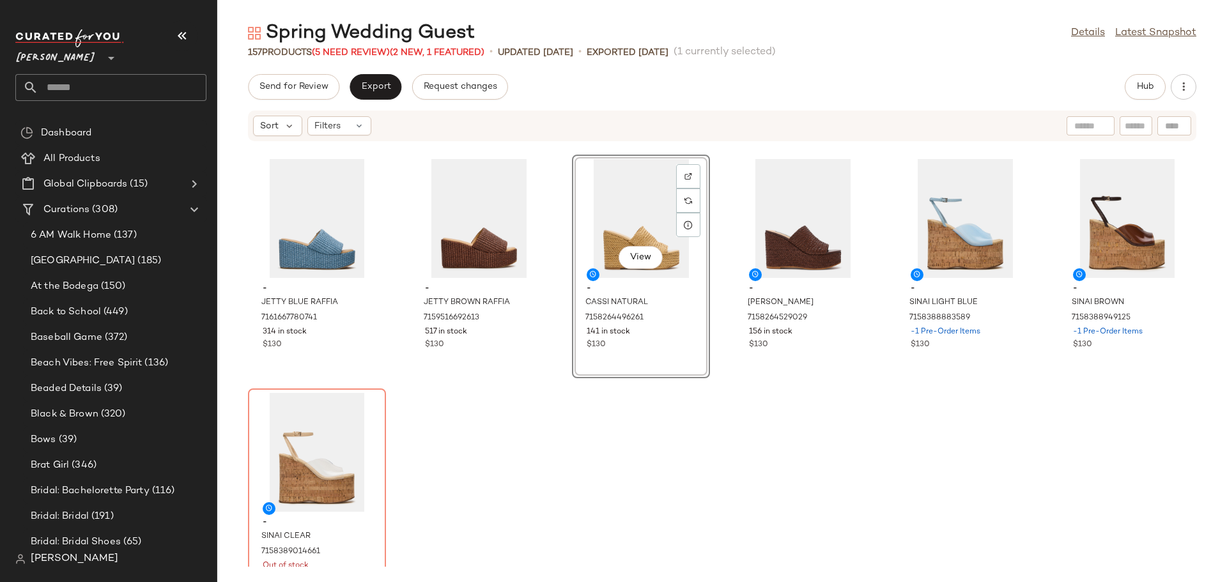
click at [765, 466] on div "- JETTY BLUE RAFFIA 7161667780741 314 in stock $130 - JETTY BROWN RAFFIA 715951…" at bounding box center [722, 354] width 1010 height 425
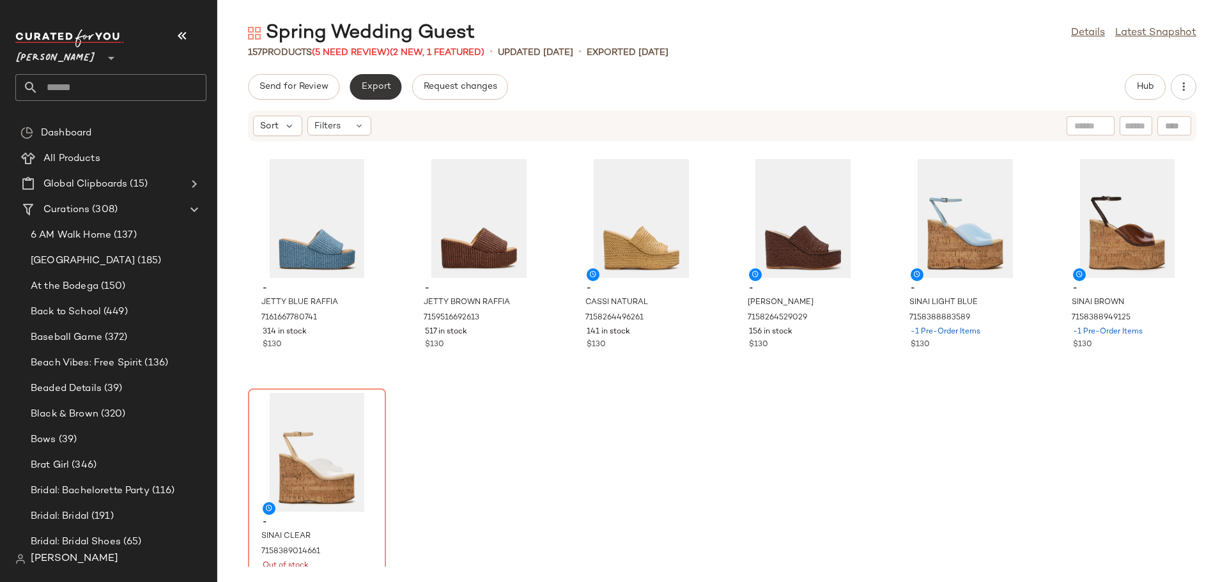
click at [381, 85] on span "Export" at bounding box center [376, 87] width 30 height 10
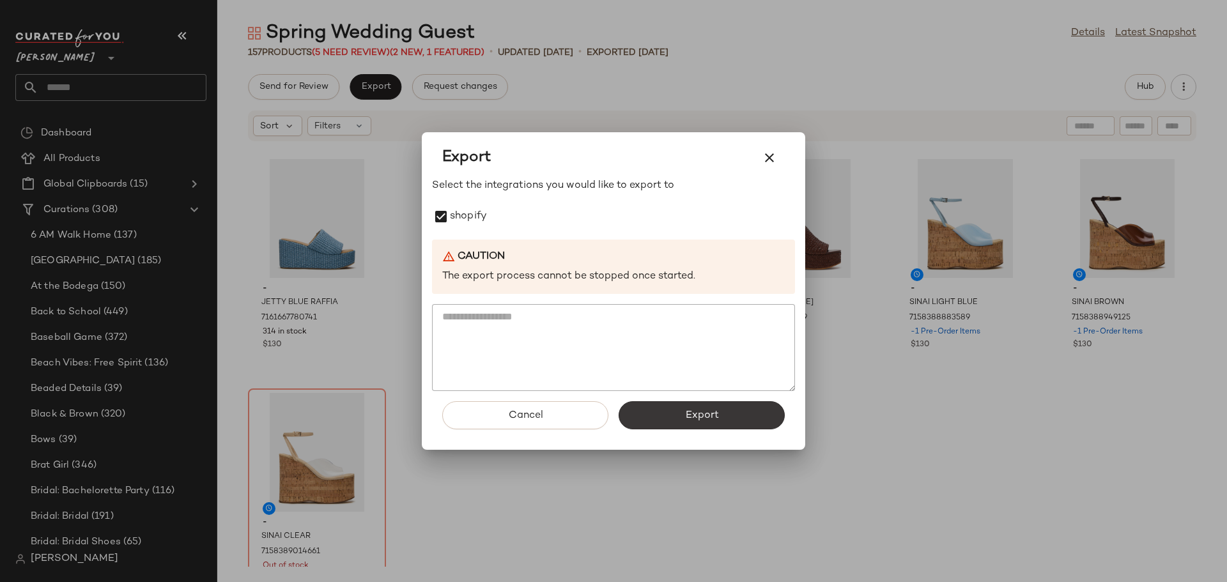
click at [765, 421] on button "Export" at bounding box center [702, 415] width 166 height 28
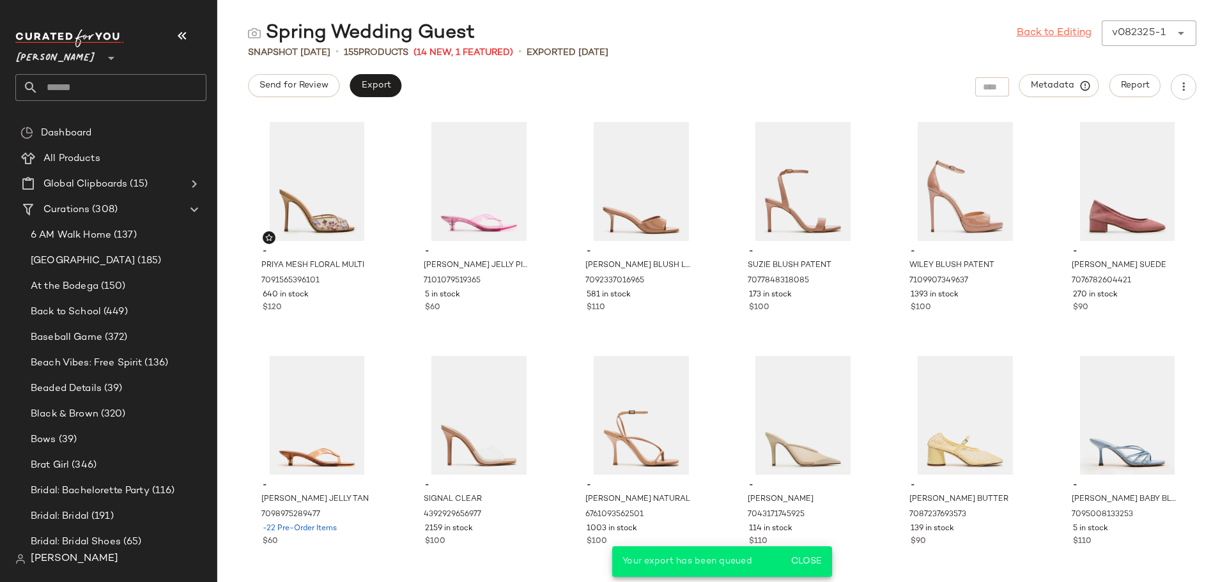
click at [1055, 34] on link "Back to Editing" at bounding box center [1054, 33] width 75 height 15
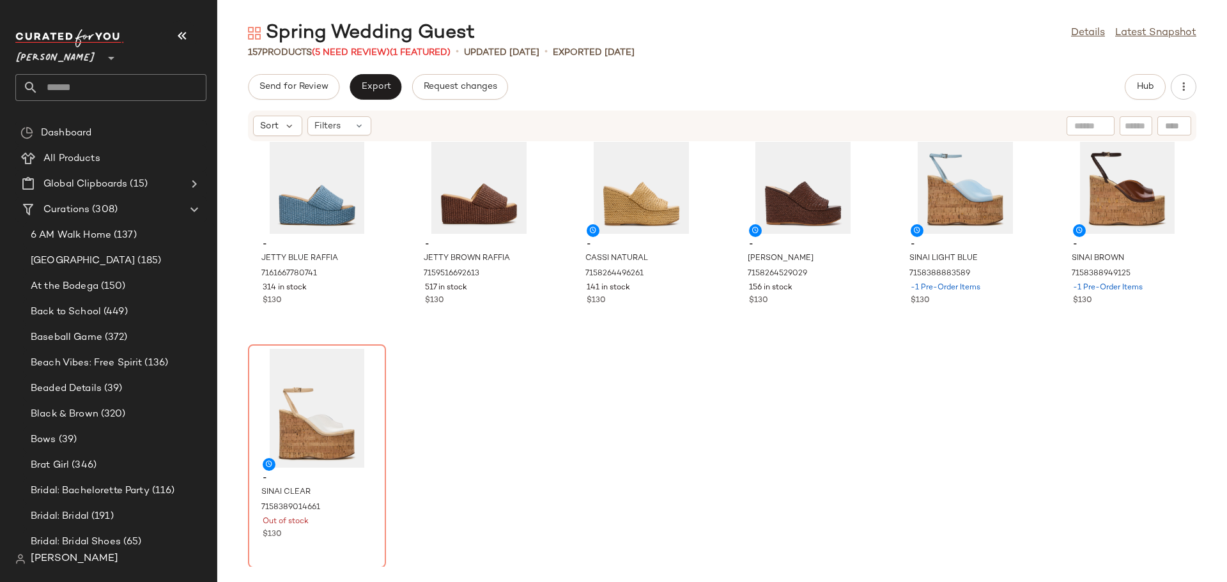
scroll to position [5895, 0]
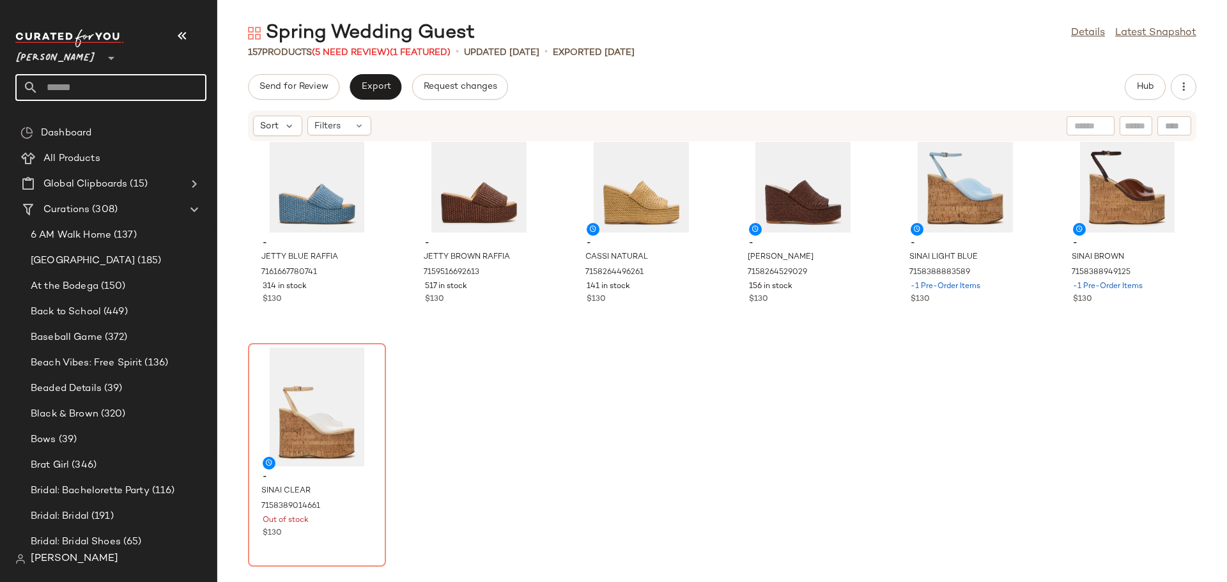
click at [111, 81] on input "text" at bounding box center [122, 87] width 168 height 27
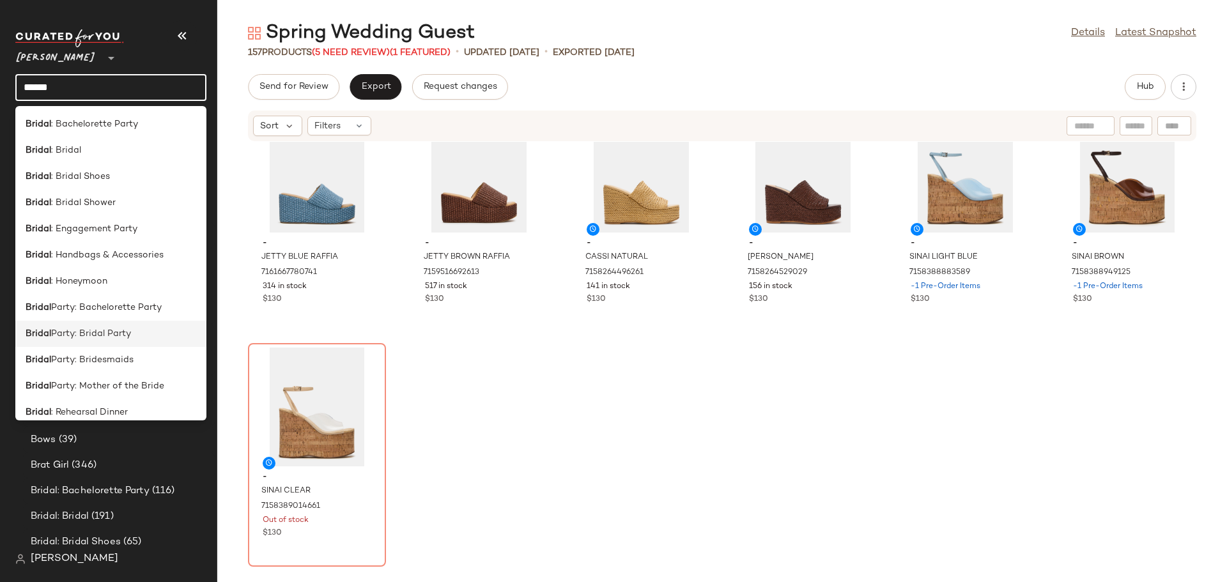
type input "******"
click at [100, 336] on span "Party: Bridal Party" at bounding box center [91, 333] width 80 height 13
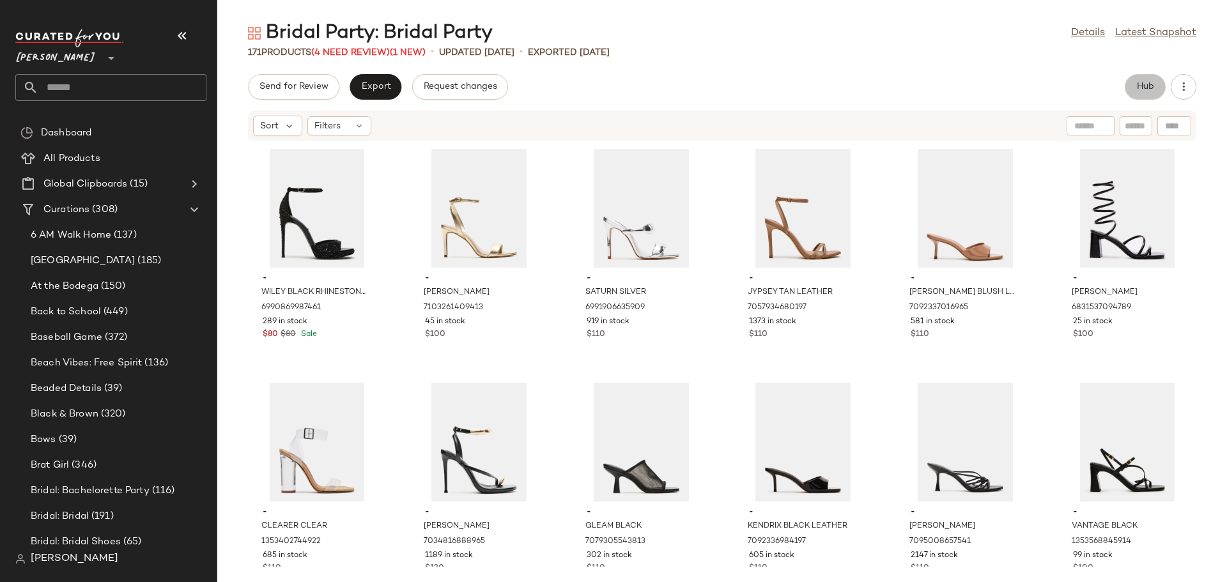
click at [1135, 87] on button "Hub" at bounding box center [1145, 87] width 41 height 26
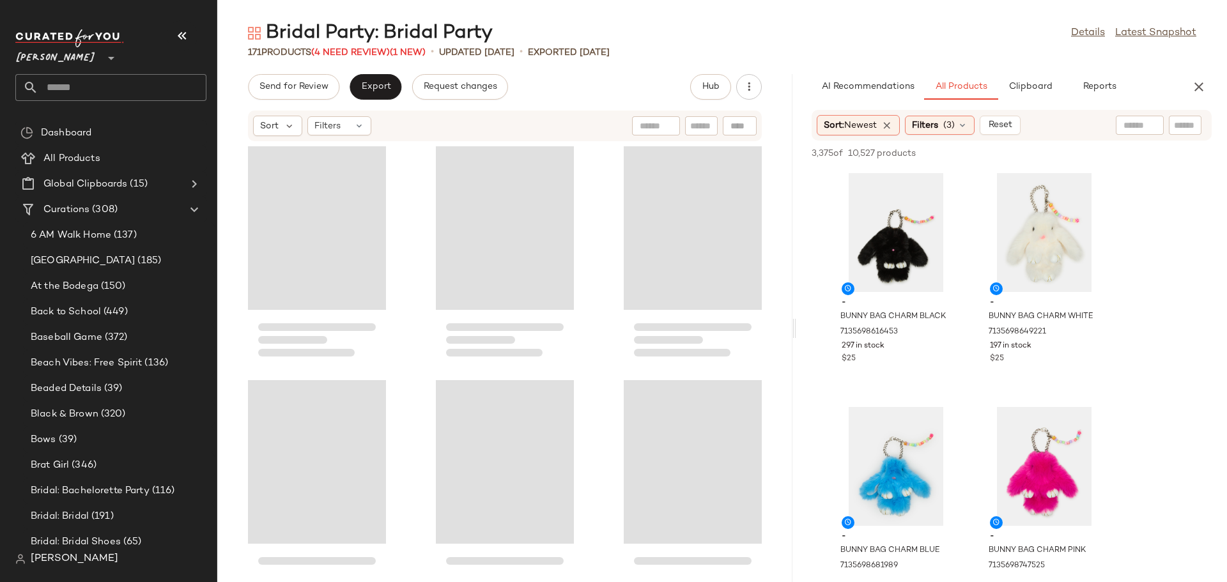
drag, startPoint x: 721, startPoint y: 332, endPoint x: 796, endPoint y: 329, distance: 74.9
click at [796, 329] on div "Bridal Party: Bridal Party Details Latest Snapshot 171 Products (4 Need Review)…" at bounding box center [722, 301] width 1010 height 562
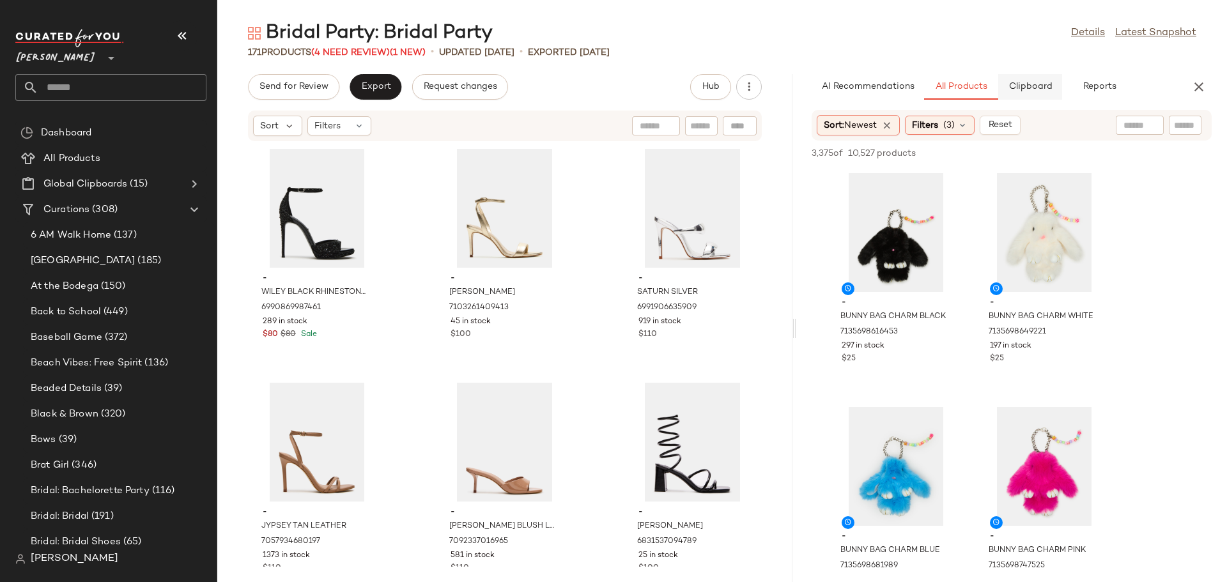
click at [1024, 88] on span "Clipboard" at bounding box center [1030, 87] width 44 height 10
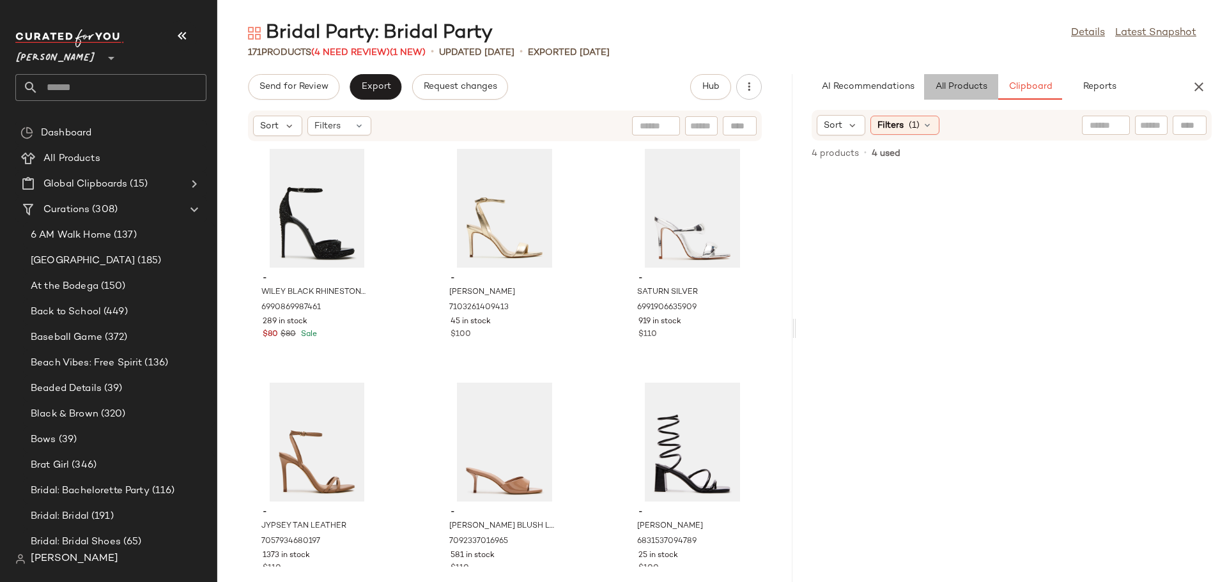
click at [972, 85] on span "All Products" at bounding box center [961, 87] width 52 height 10
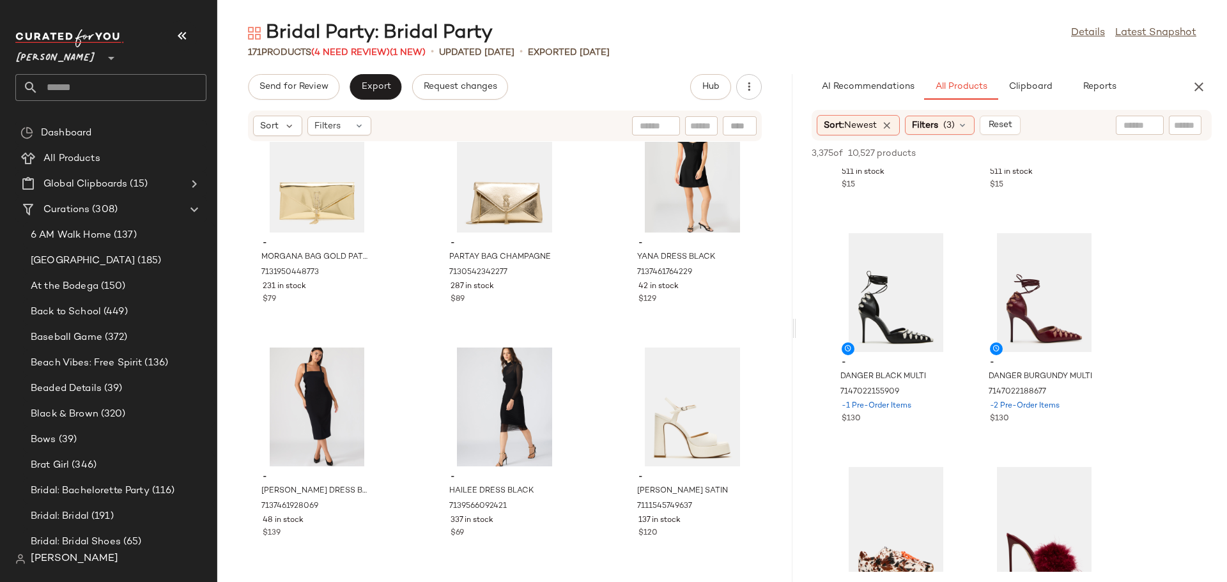
scroll to position [2110, 0]
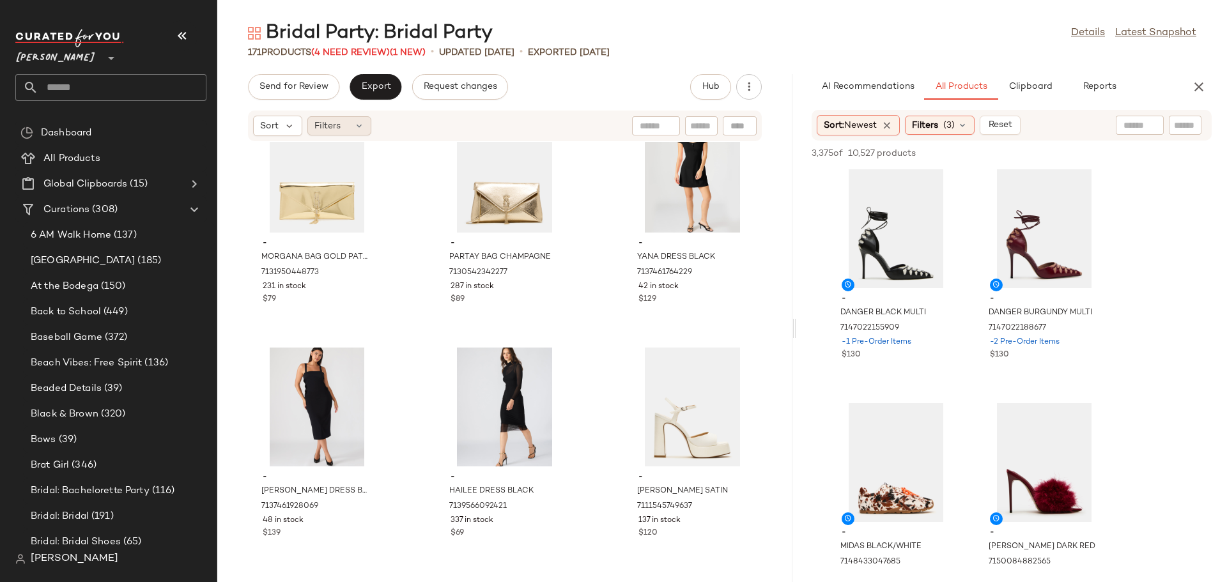
click at [360, 129] on icon at bounding box center [359, 126] width 10 height 10
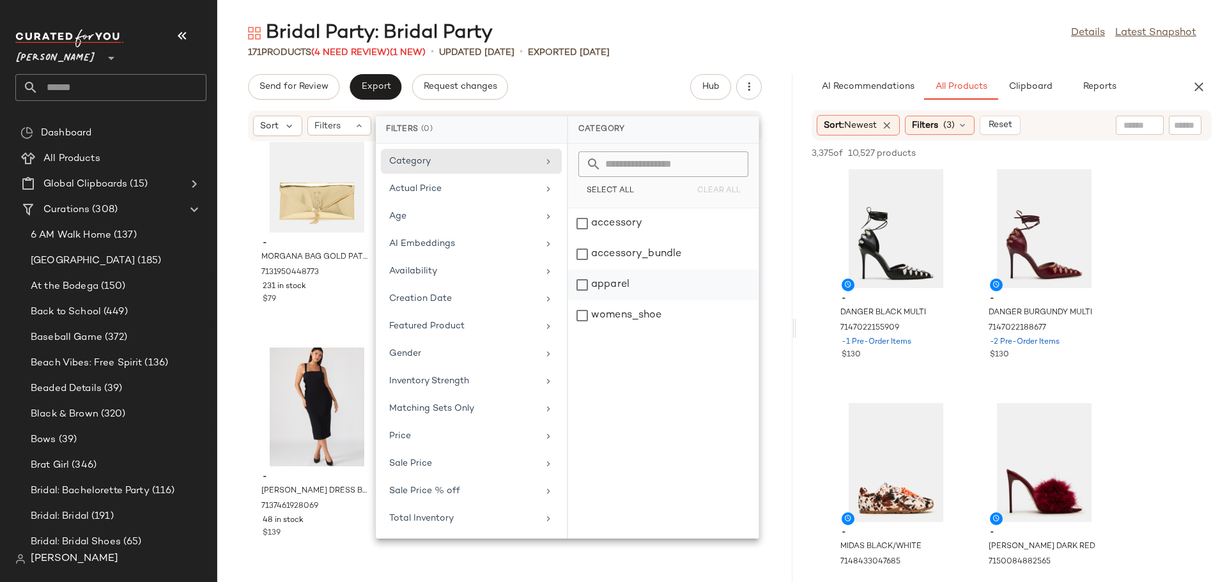
click at [582, 300] on div "apparel" at bounding box center [663, 315] width 191 height 31
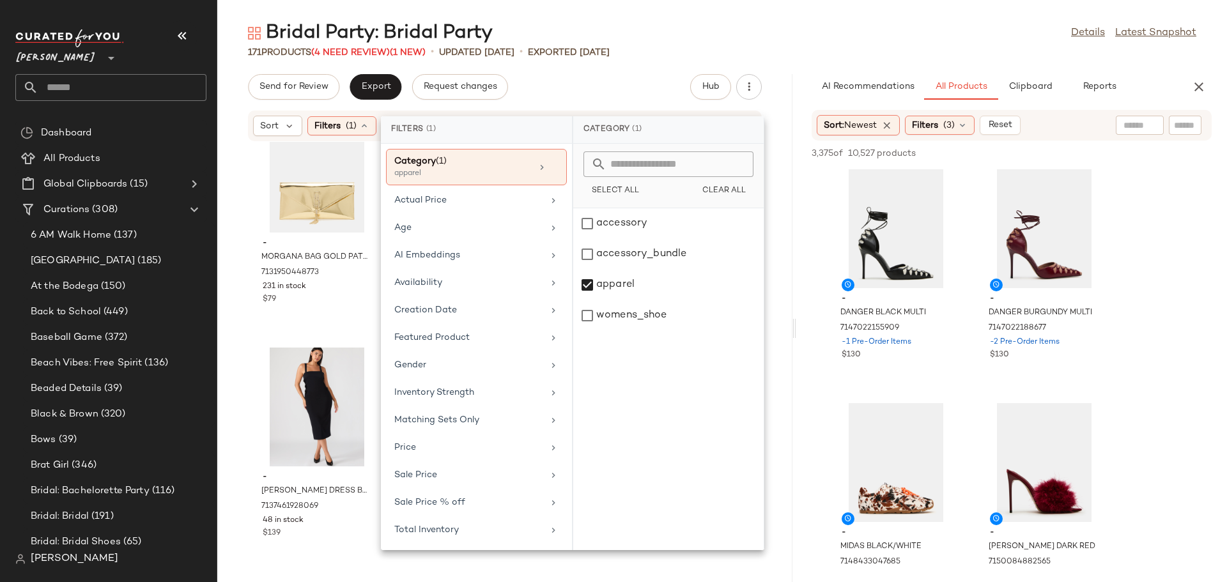
click at [240, 334] on div "- SMOOTH BAG BLACK VELVET 7130542080133 178 in stock $69 - MORGANA BAG BLACK PA…" at bounding box center [504, 354] width 575 height 425
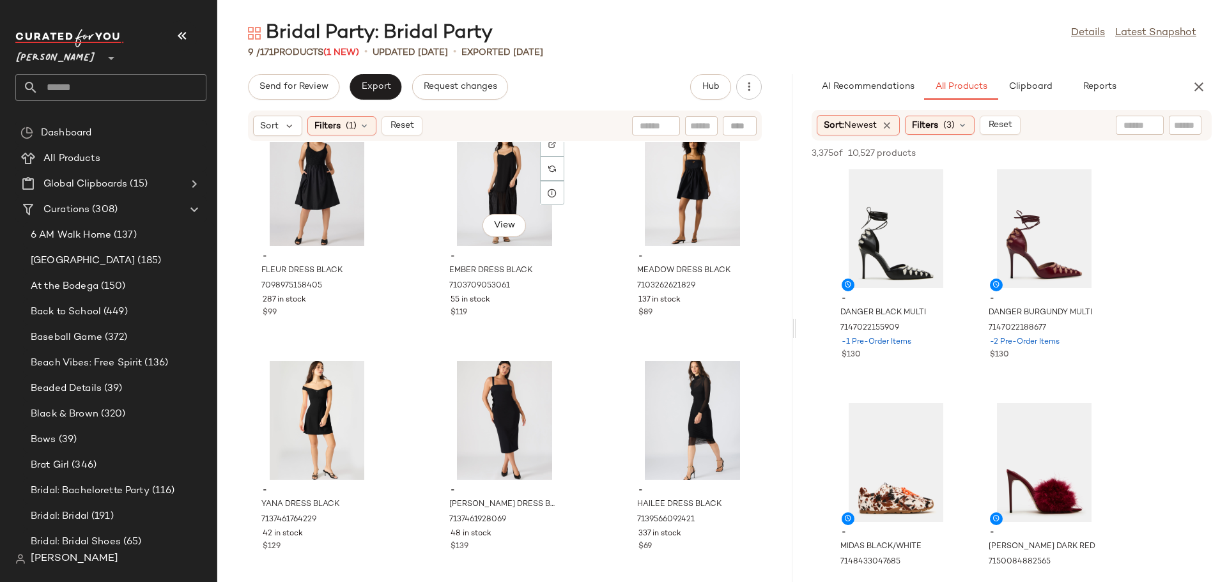
scroll to position [279, 0]
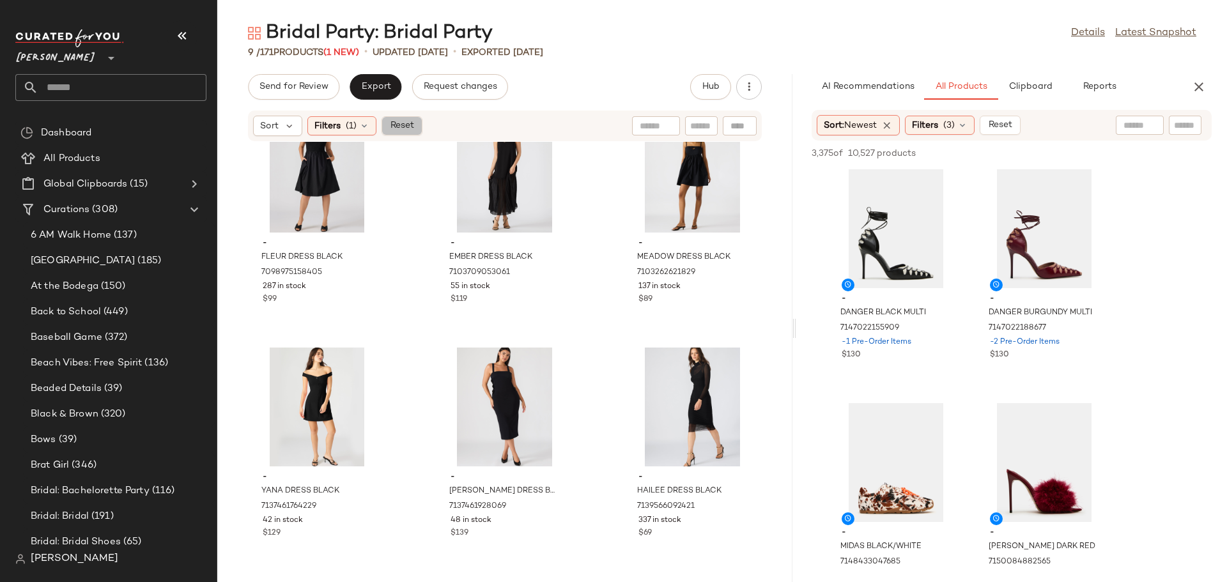
click at [407, 121] on span "Reset" at bounding box center [401, 126] width 24 height 10
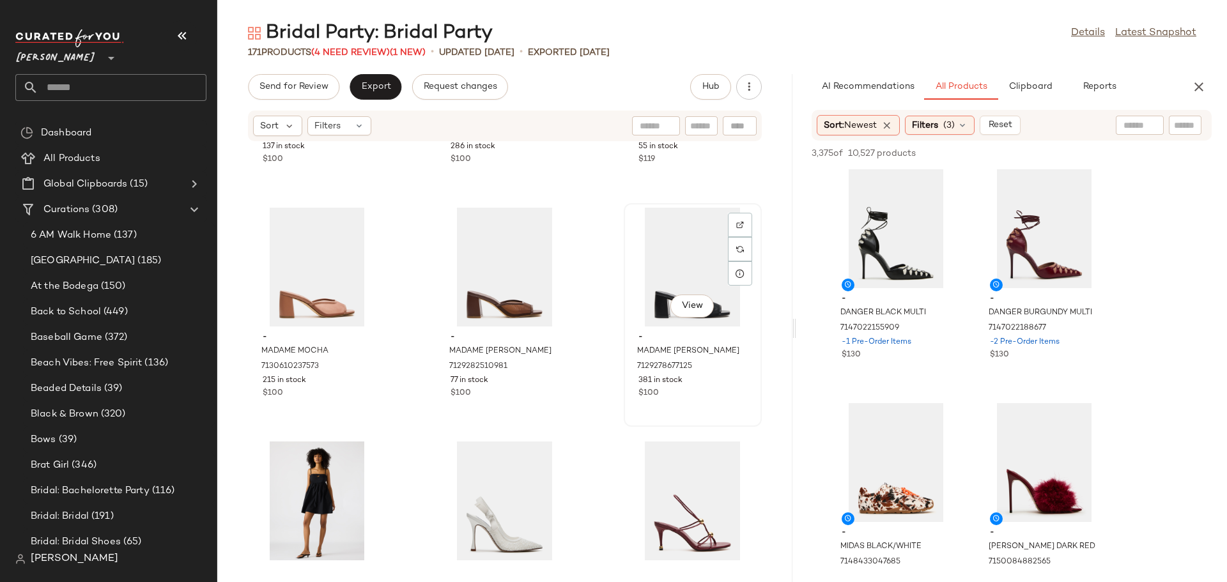
scroll to position [8385, 0]
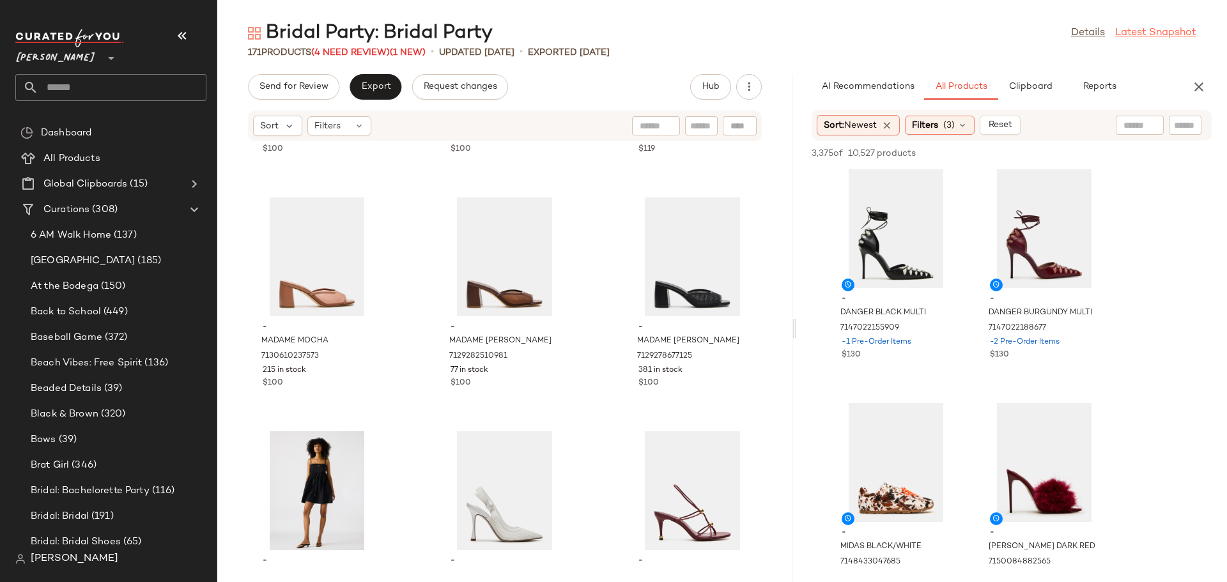
click at [1126, 27] on link "Latest Snapshot" at bounding box center [1156, 33] width 81 height 15
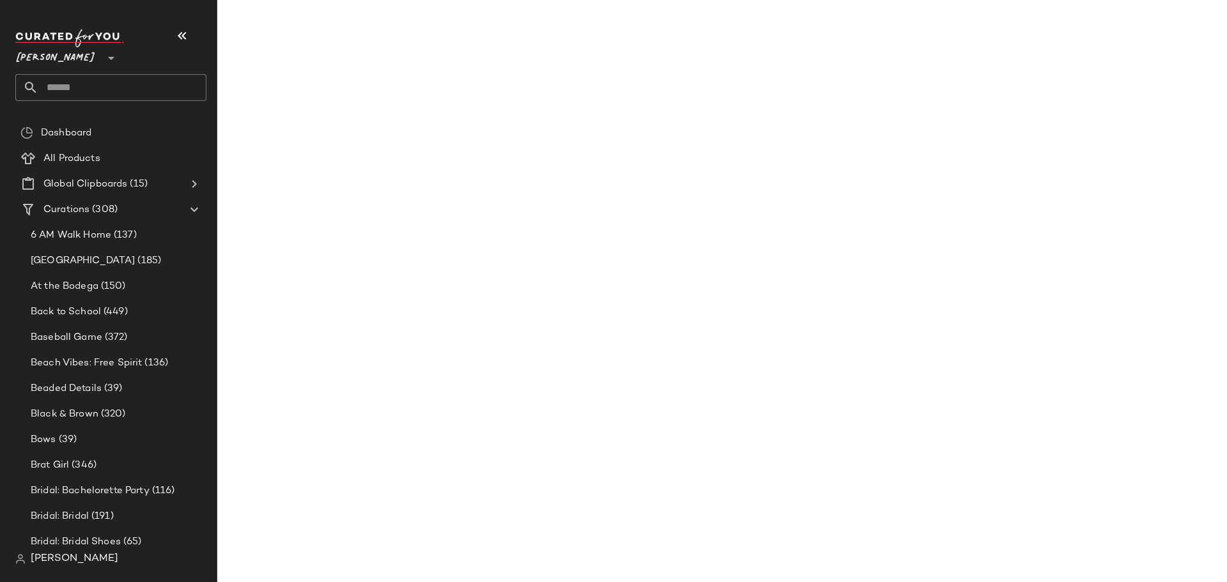
scroll to position [4216, 0]
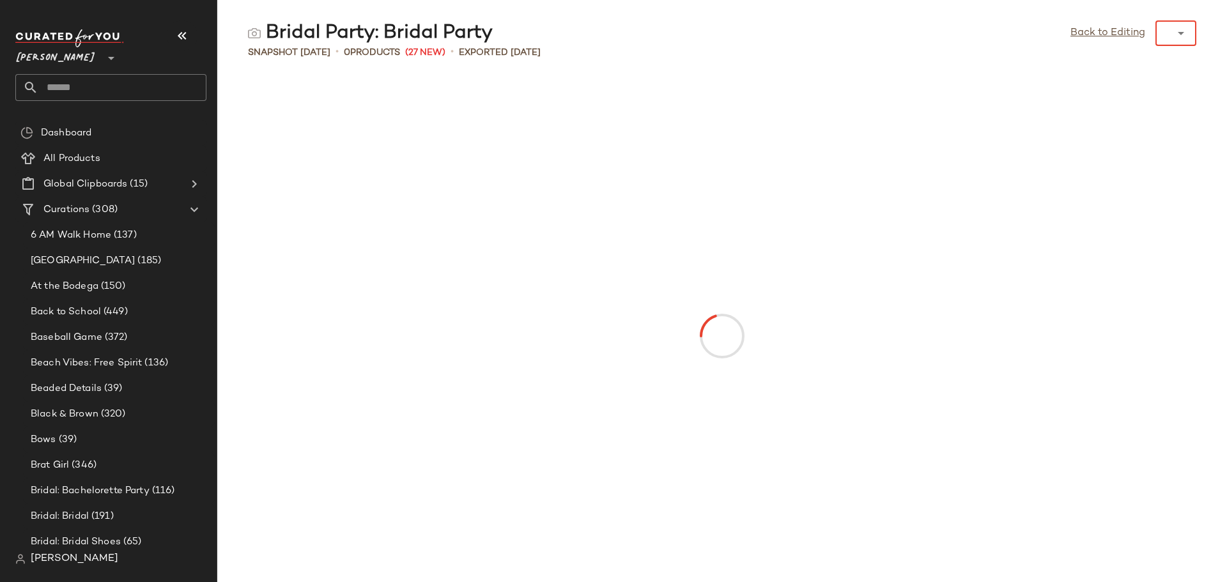
click at [1180, 35] on icon at bounding box center [1181, 33] width 15 height 15
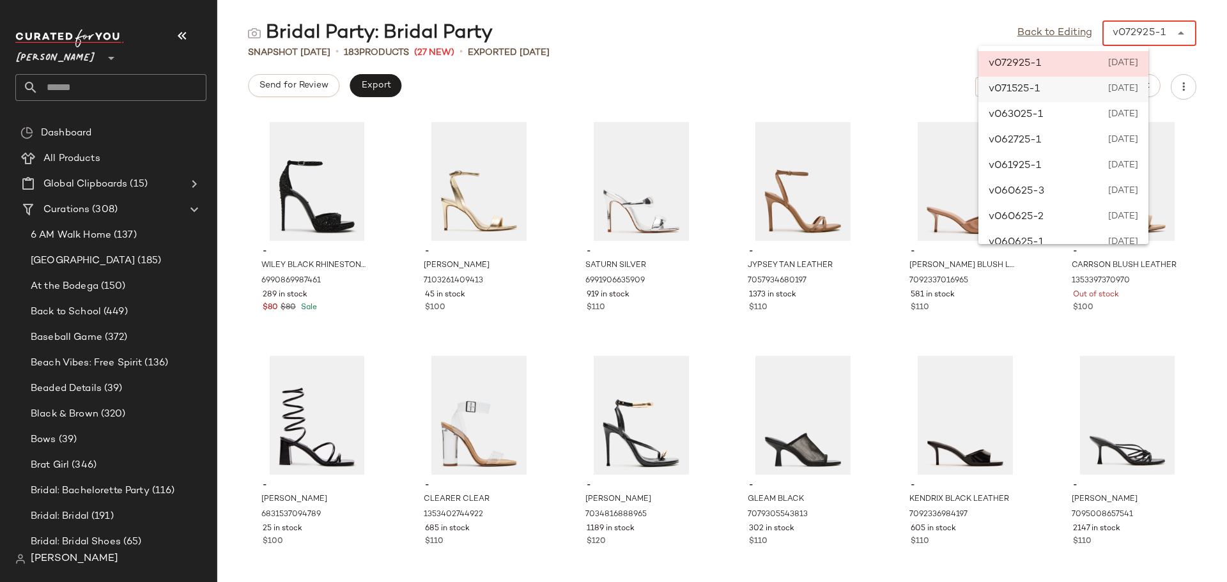
click at [1139, 89] on span "July 14th 2025" at bounding box center [1121, 89] width 35 height 15
type input "******"
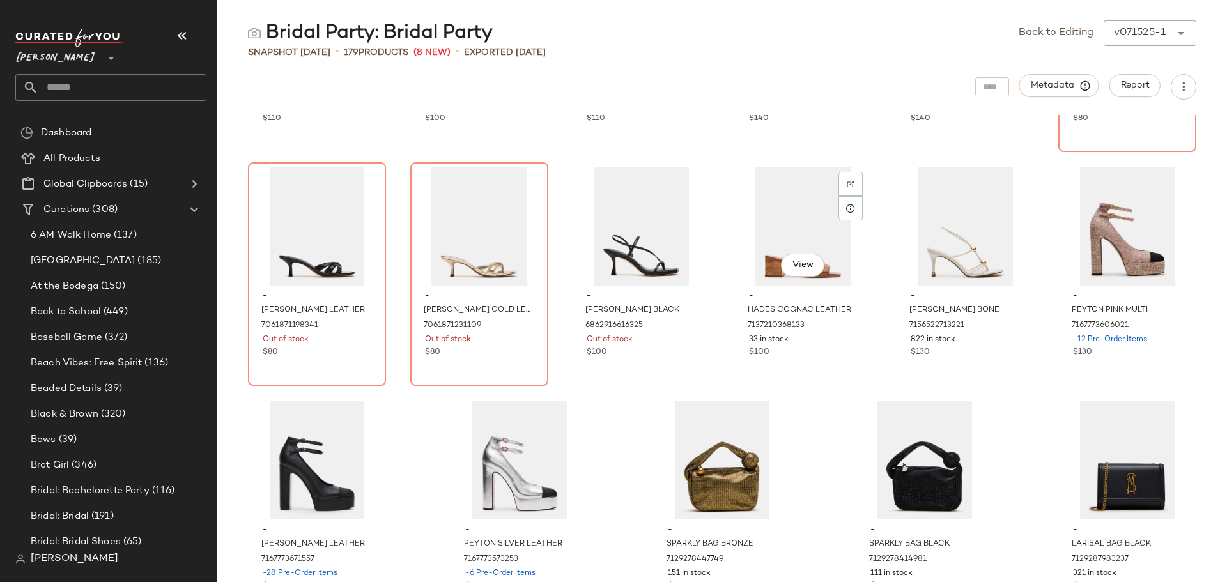
scroll to position [6531, 0]
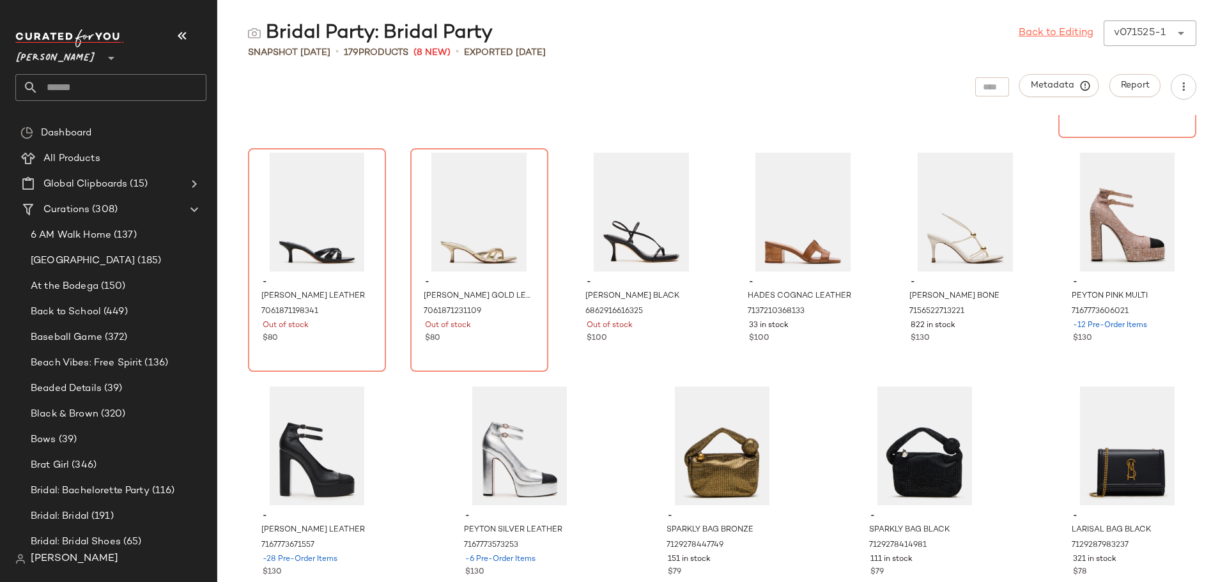
click at [1044, 35] on link "Back to Editing" at bounding box center [1056, 33] width 75 height 15
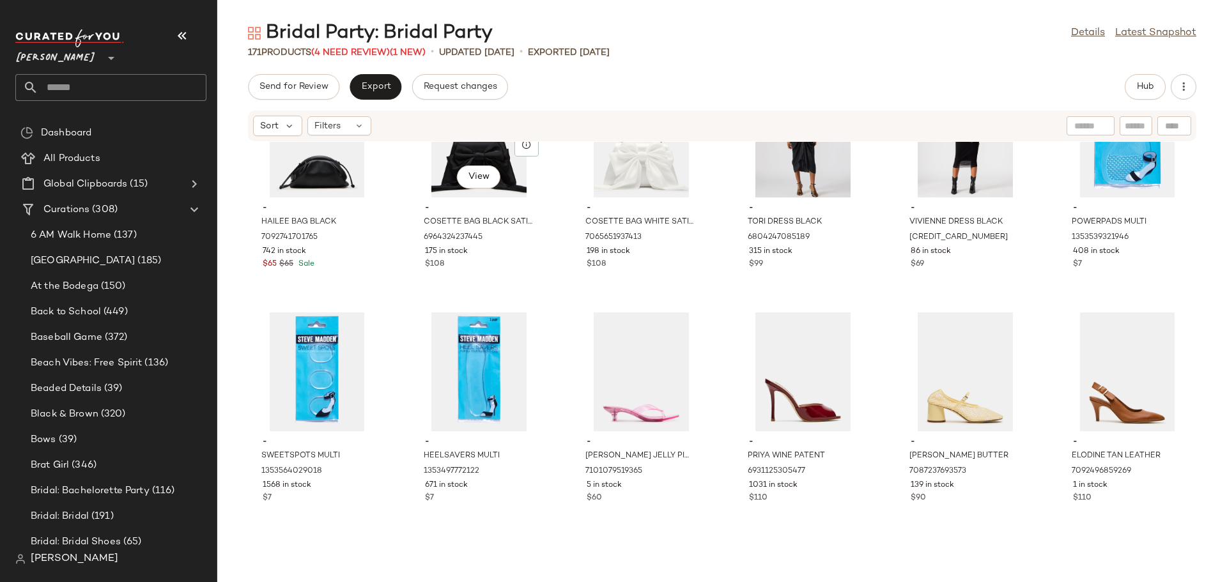
scroll to position [2951, 0]
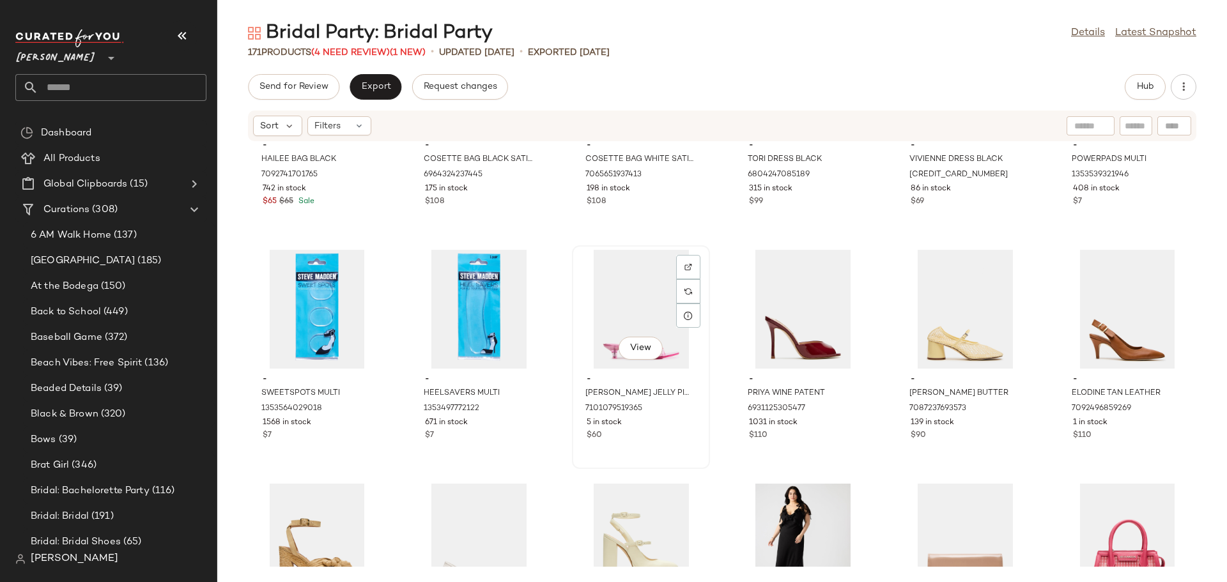
click at [611, 303] on div "View" at bounding box center [641, 309] width 129 height 119
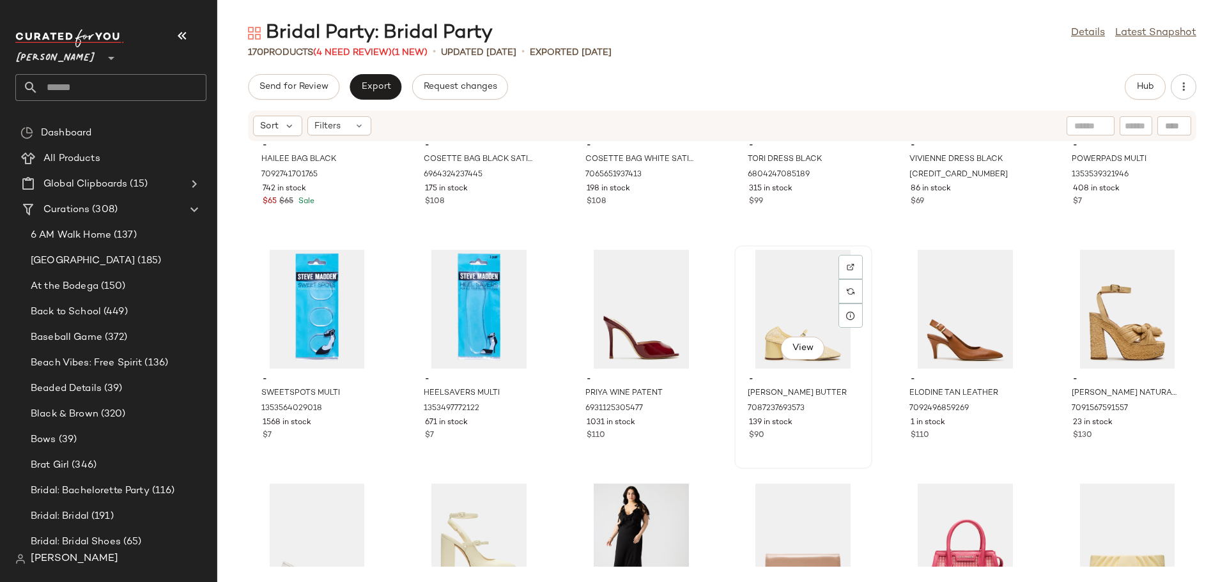
click at [780, 312] on div "View" at bounding box center [803, 309] width 129 height 119
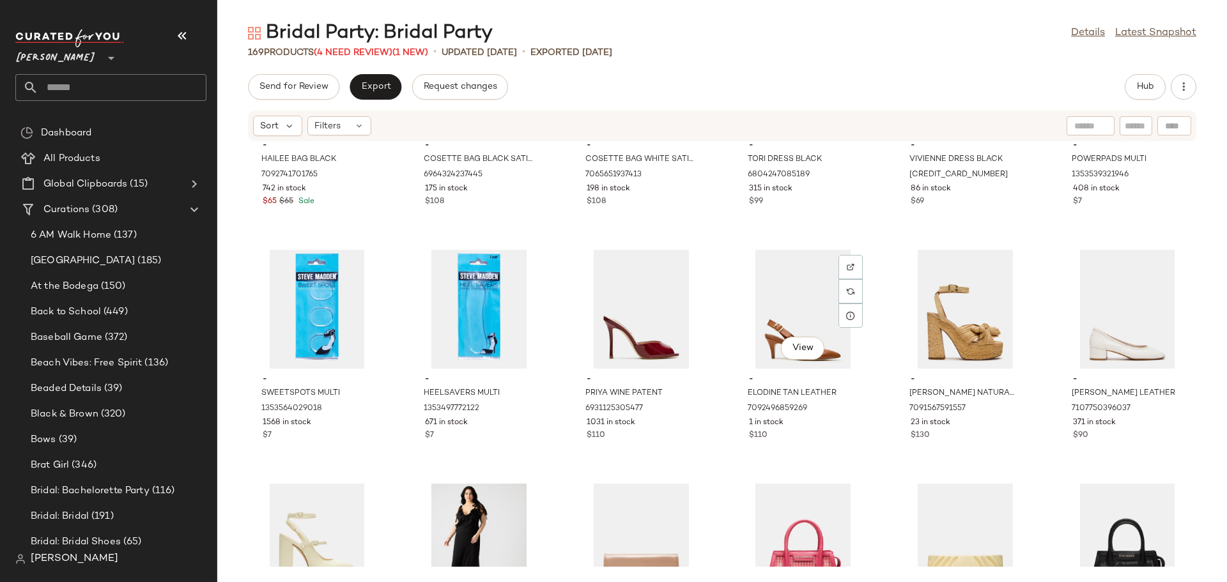
click at [780, 312] on div "View" at bounding box center [803, 309] width 129 height 119
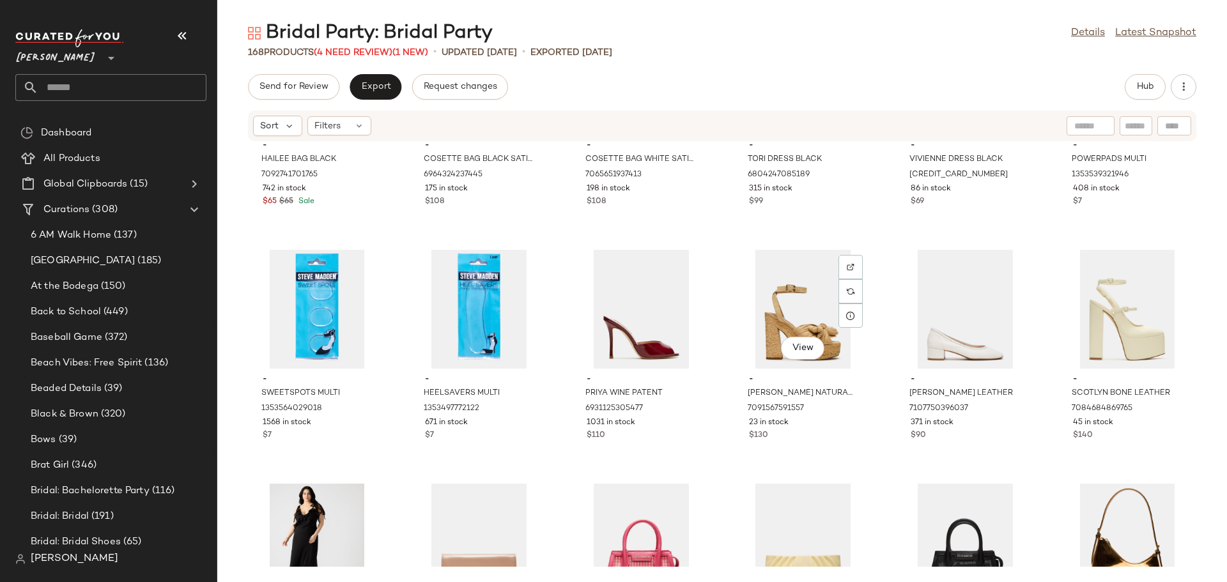
click at [780, 312] on div "View" at bounding box center [803, 309] width 129 height 119
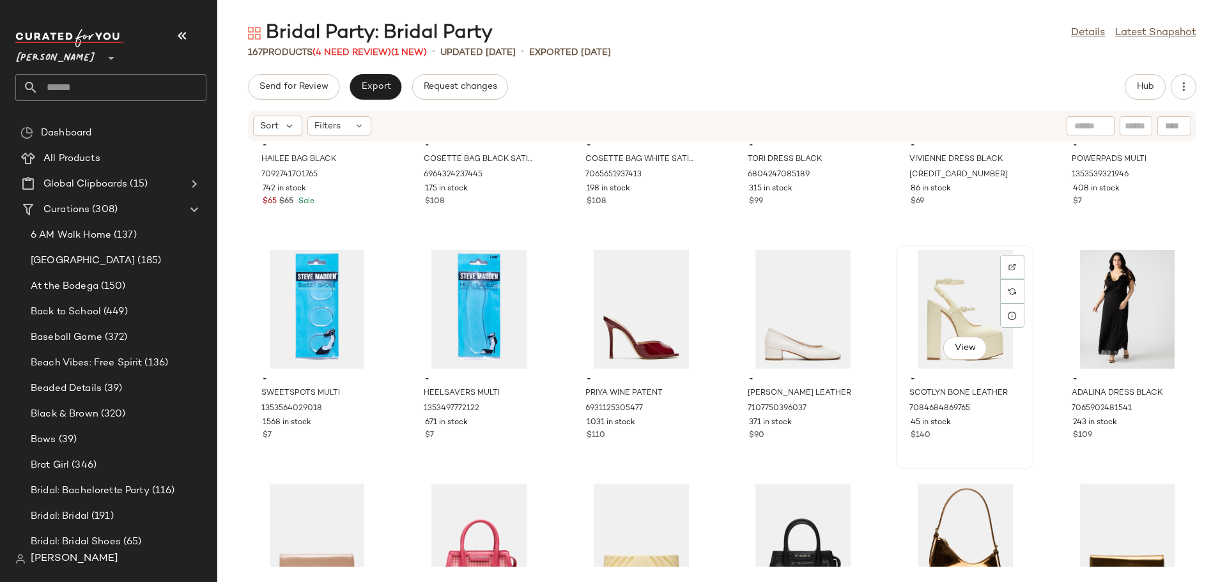
click at [939, 297] on div "View" at bounding box center [965, 309] width 129 height 119
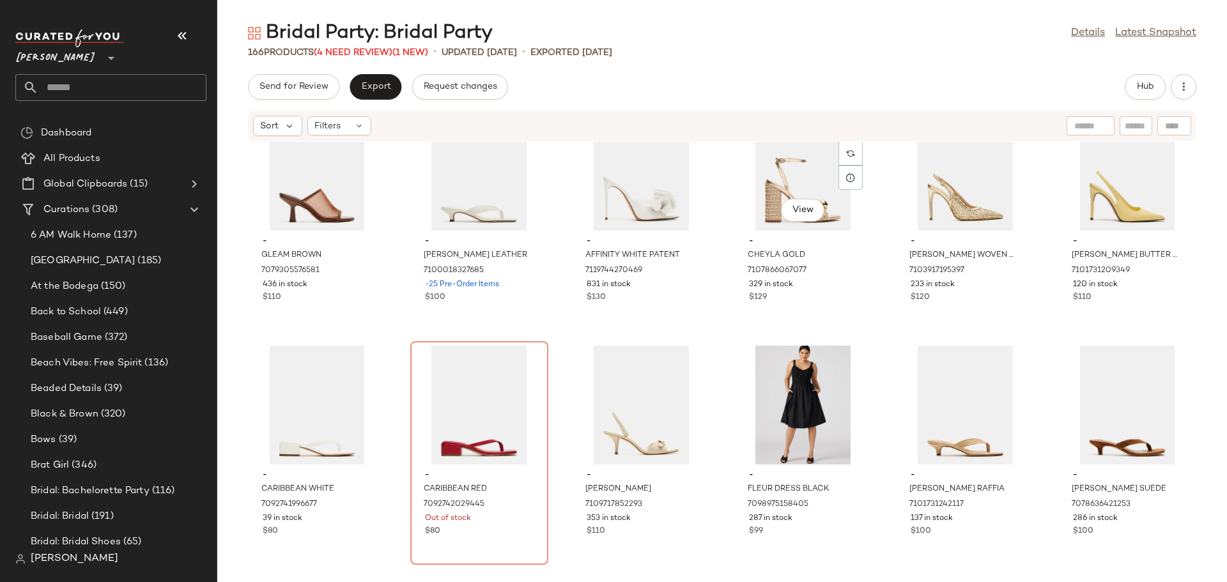
scroll to position [3590, 0]
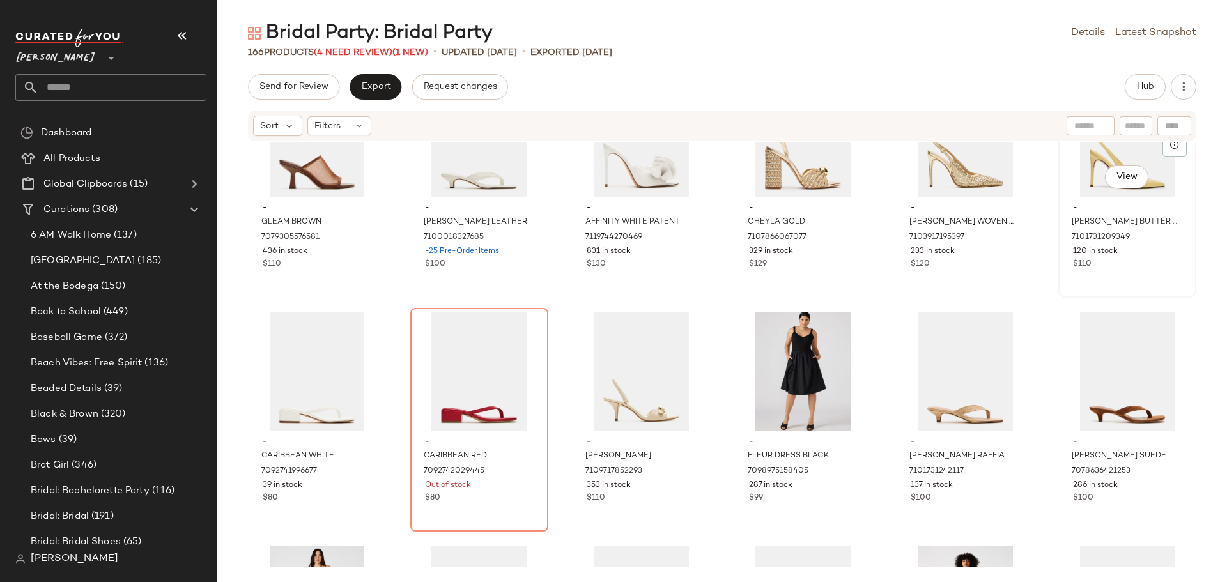
click at [1116, 271] on div "- REYES BUTTER LEATHER 7101731209349 120 in stock $110" at bounding box center [1127, 235] width 129 height 74
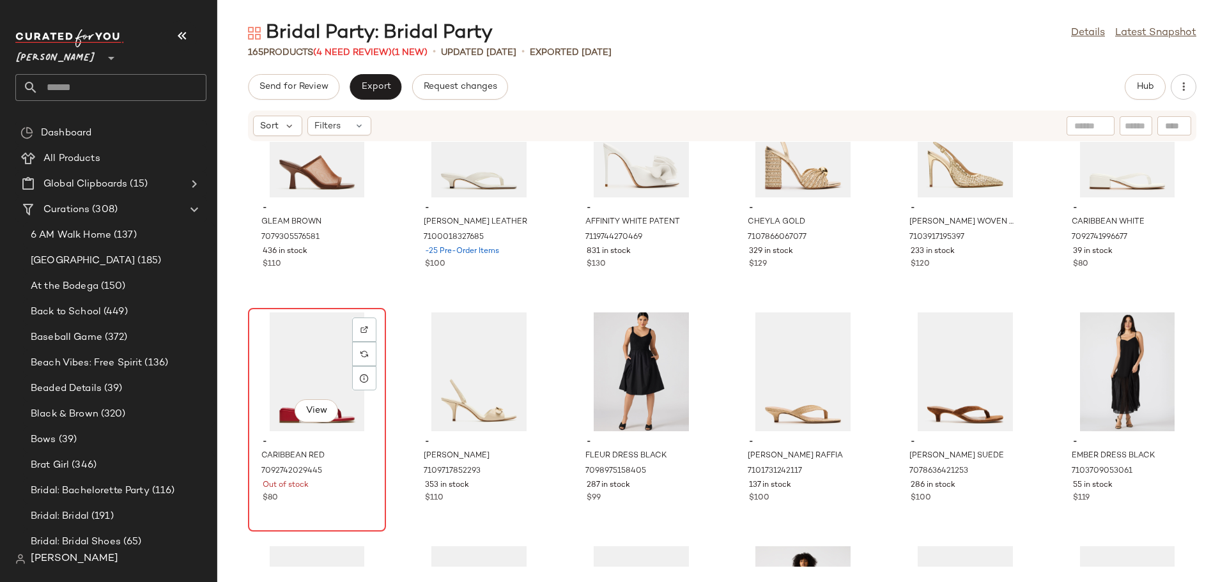
click at [331, 508] on div "View - CARIBBEAN RED 7092742029445 Out of stock $80" at bounding box center [317, 419] width 136 height 221
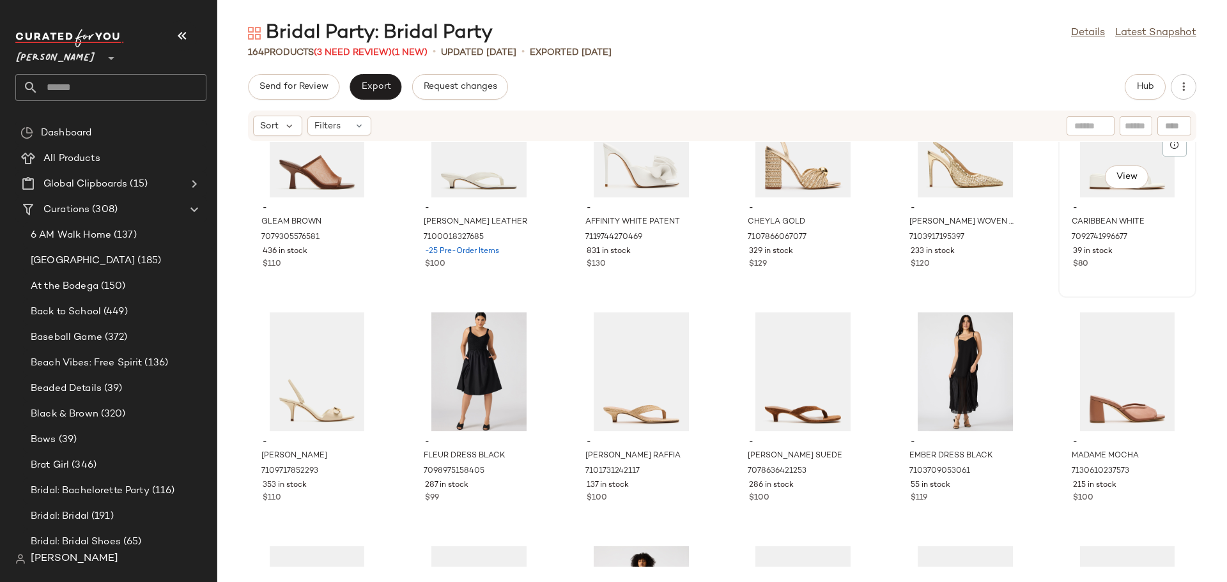
click at [1122, 263] on div "$80" at bounding box center [1127, 265] width 109 height 12
click at [656, 496] on div "$100" at bounding box center [641, 499] width 109 height 12
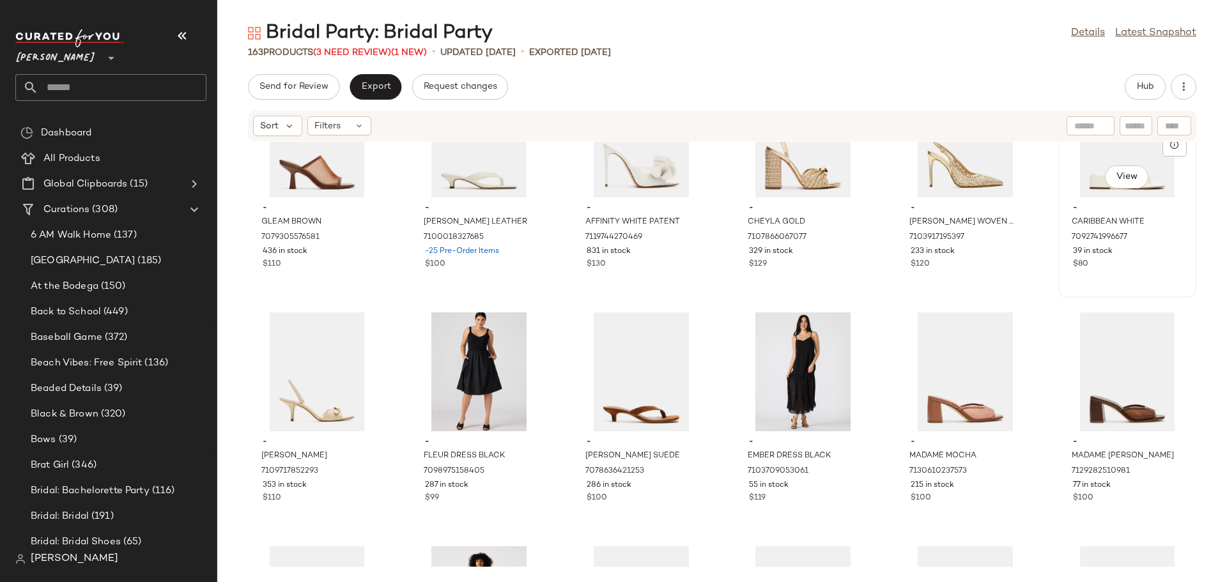
click at [1096, 277] on div "View - CARIBBEAN WHITE 7092741996677 39 in stock $80" at bounding box center [1128, 185] width 136 height 221
click at [549, 313] on div "- GLEAM BROWN 7079305576581 436 in stock $110 - TRACIE WHITE LEATHER 7100018327…" at bounding box center [722, 354] width 1010 height 425
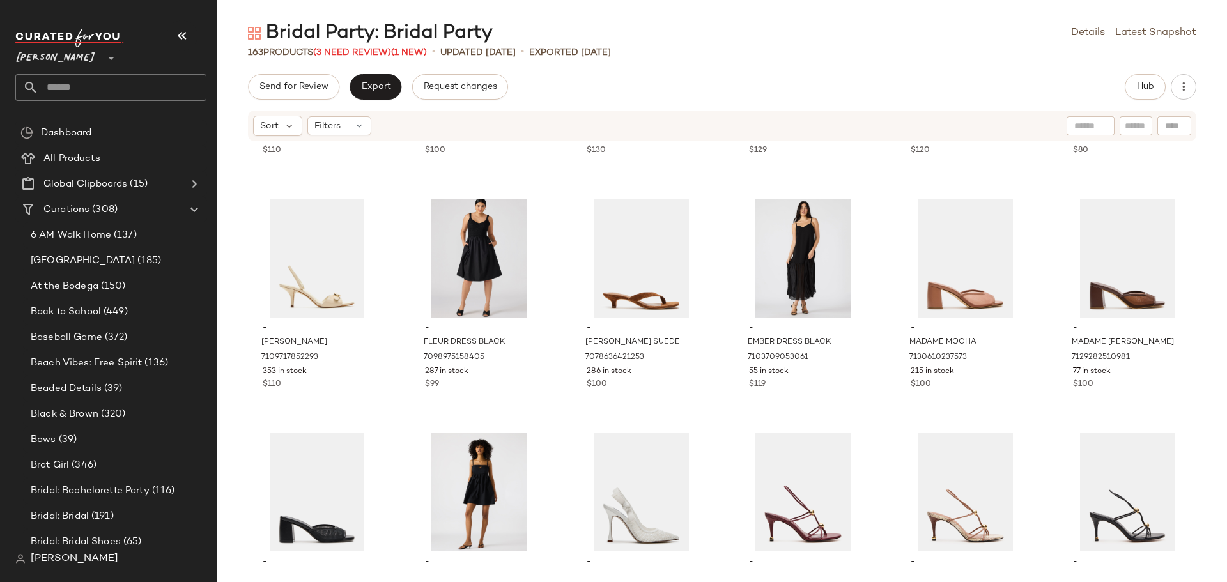
scroll to position [3718, 0]
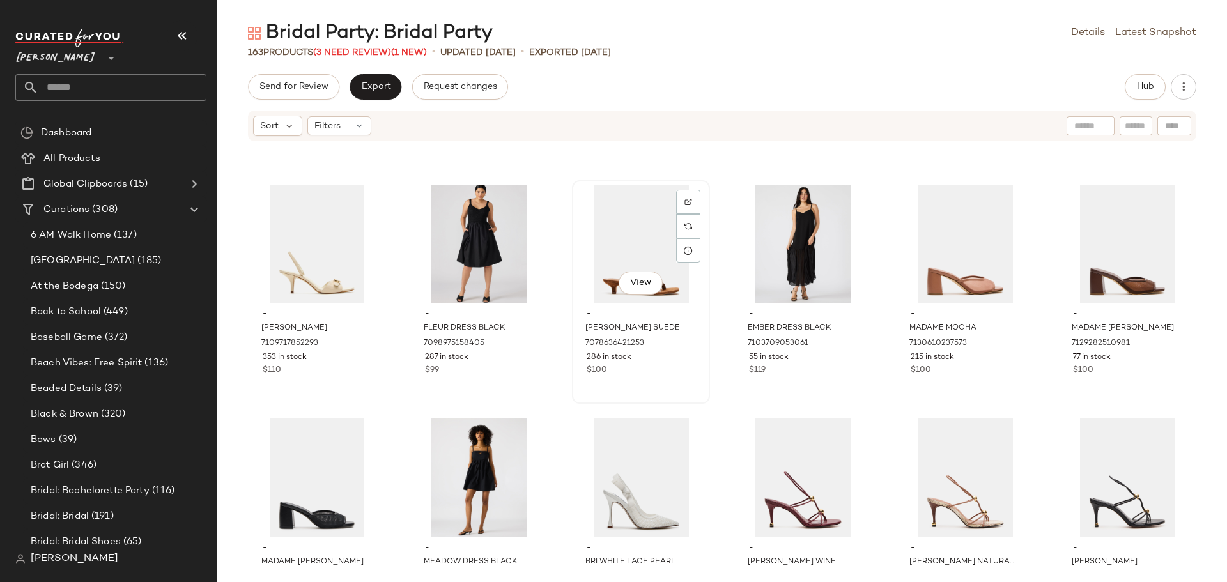
click at [664, 385] on div "View - TRACIE CHESTNUT SUEDE 7078636421253 286 in stock $100" at bounding box center [641, 292] width 136 height 221
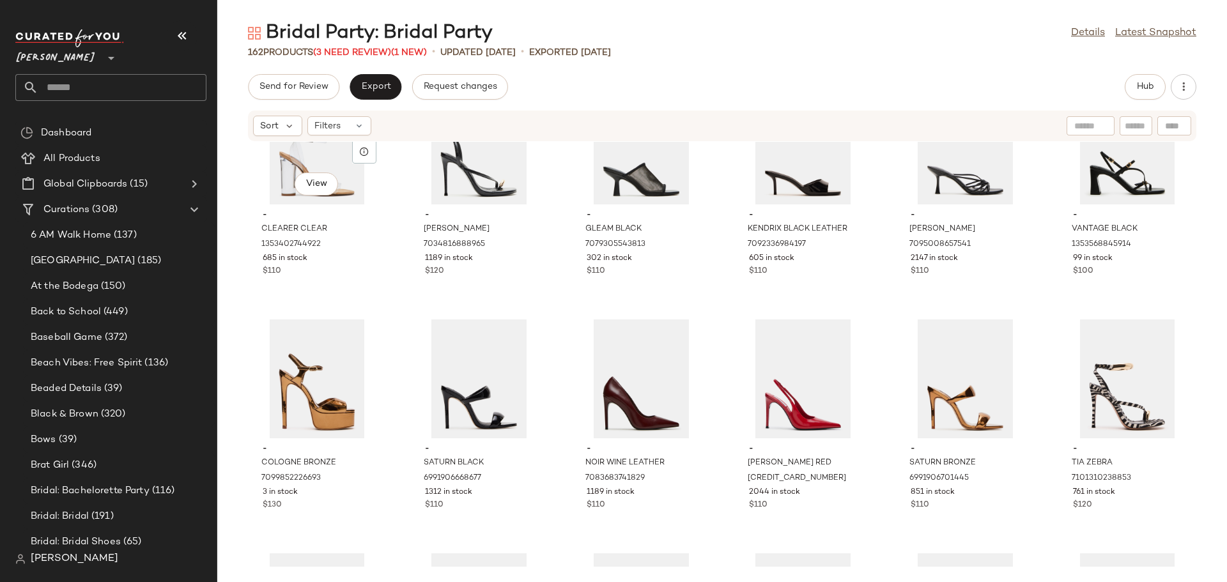
scroll to position [330, 0]
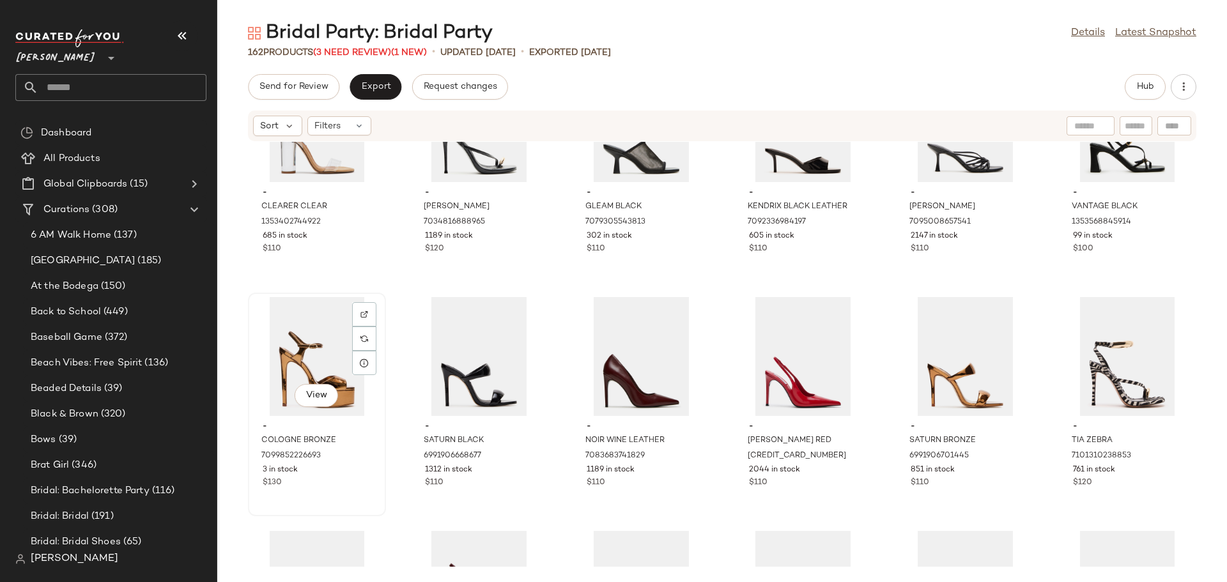
click at [320, 495] on div "View - COLOGNE BRONZE 7099852226693 3 in stock $130" at bounding box center [317, 404] width 136 height 221
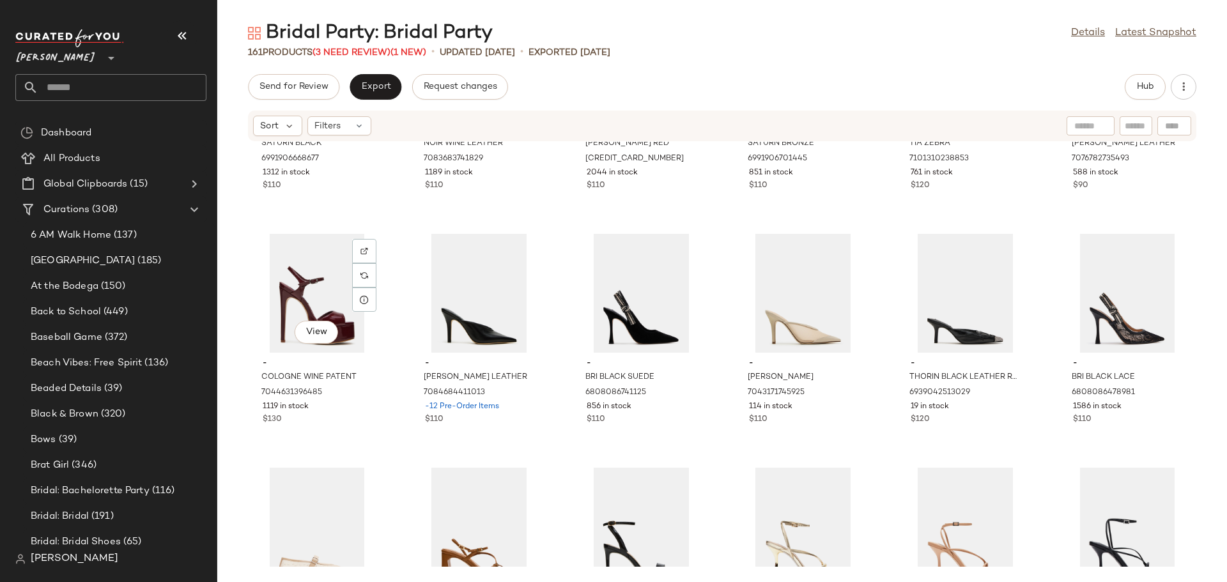
scroll to position [650, 0]
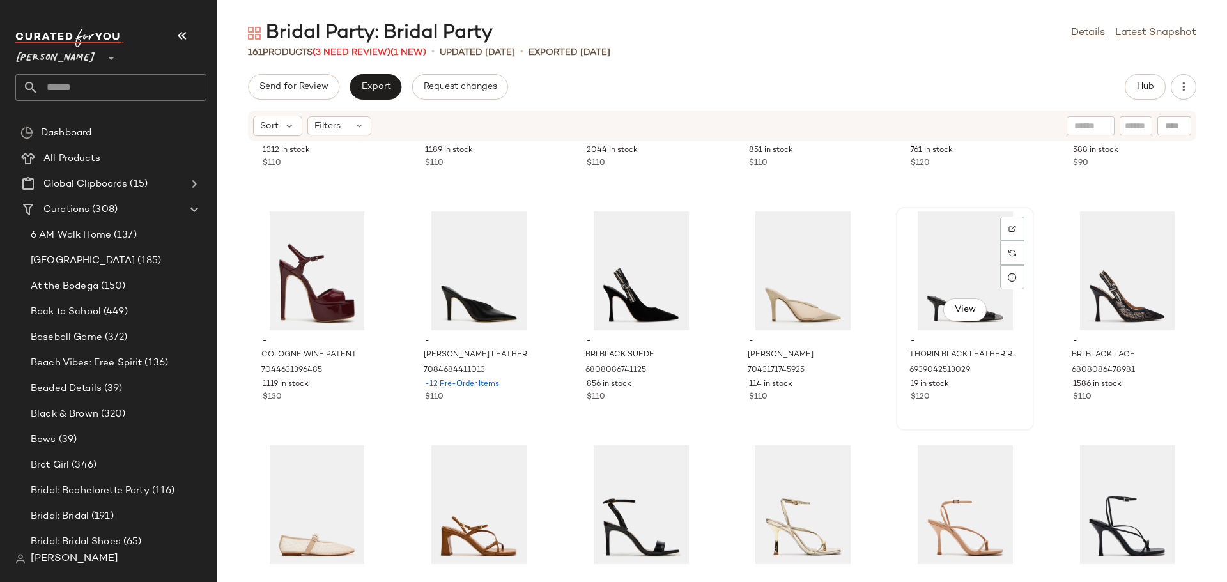
click at [935, 263] on div "View" at bounding box center [965, 271] width 129 height 119
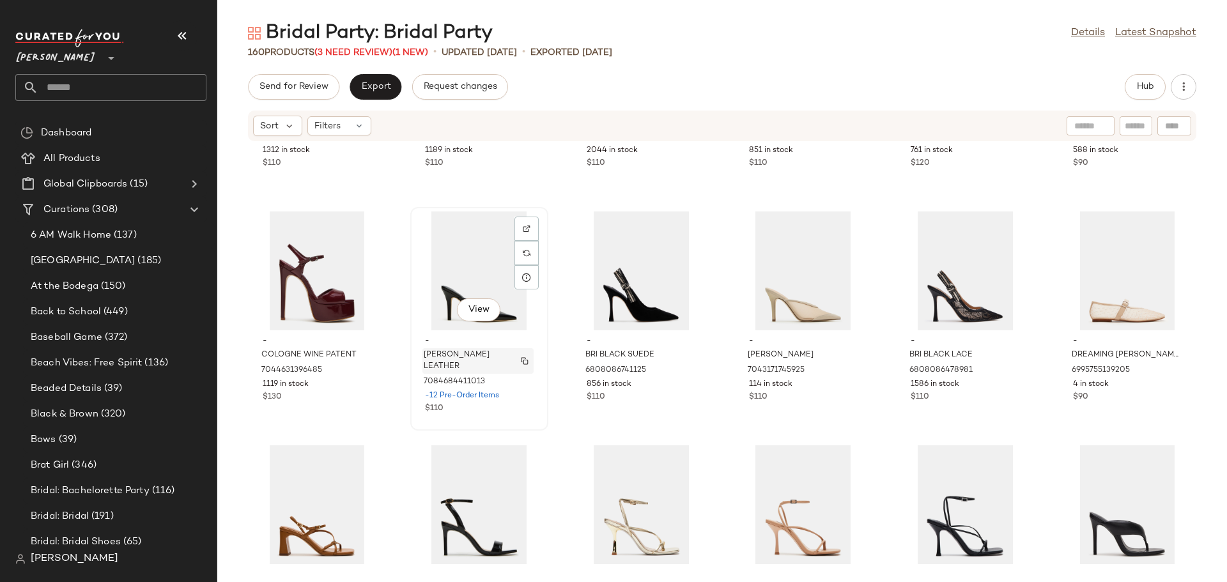
scroll to position [713, 0]
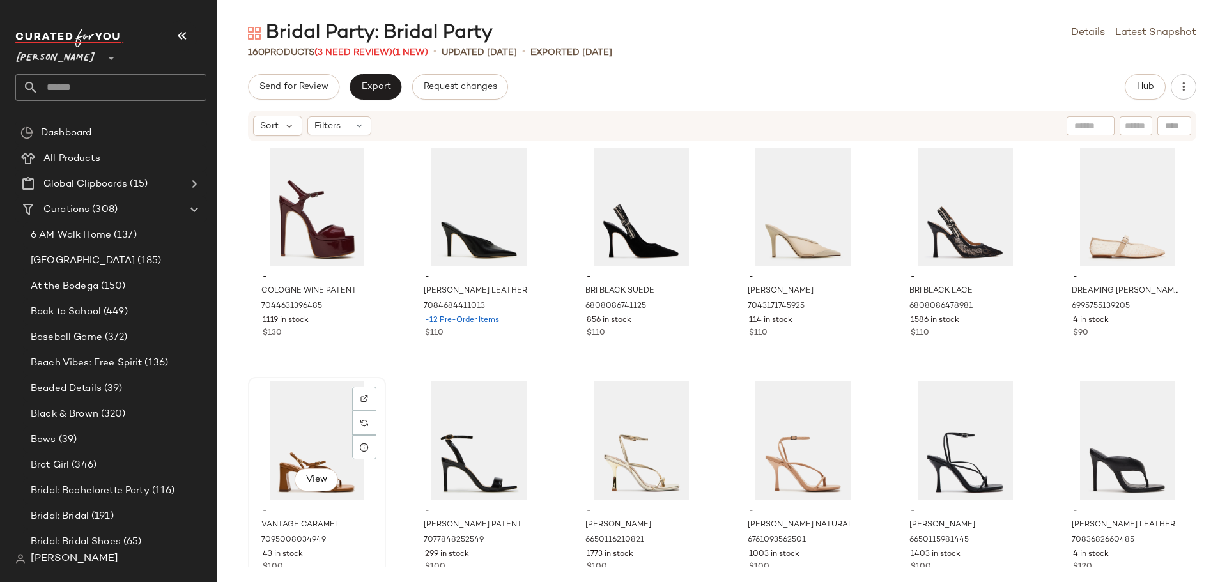
click at [256, 416] on div "View" at bounding box center [317, 441] width 129 height 119
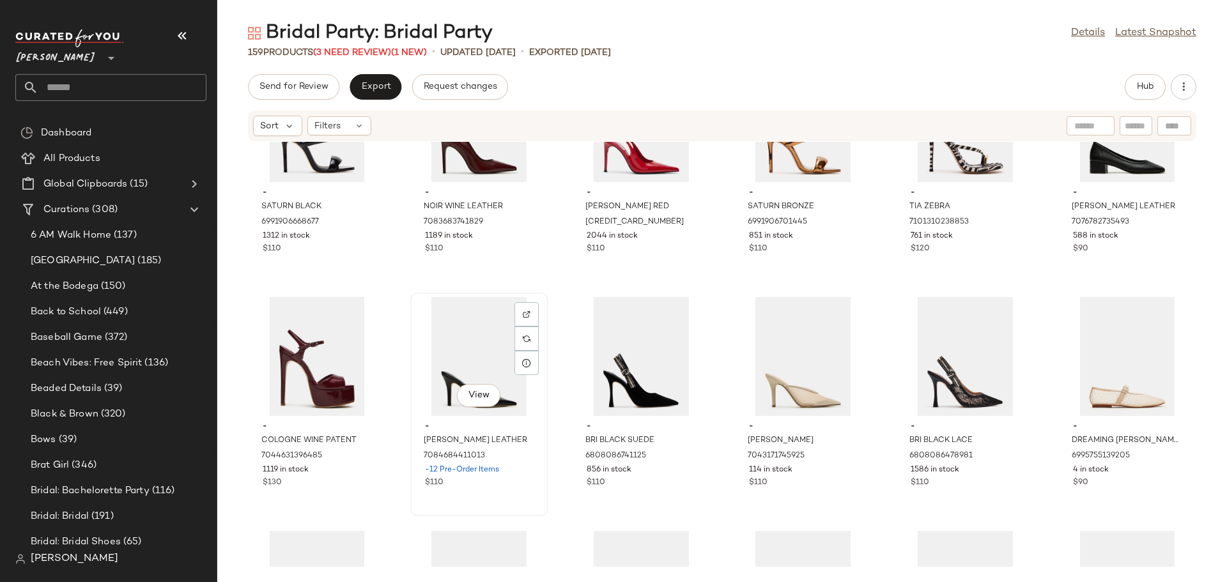
scroll to position [522, 0]
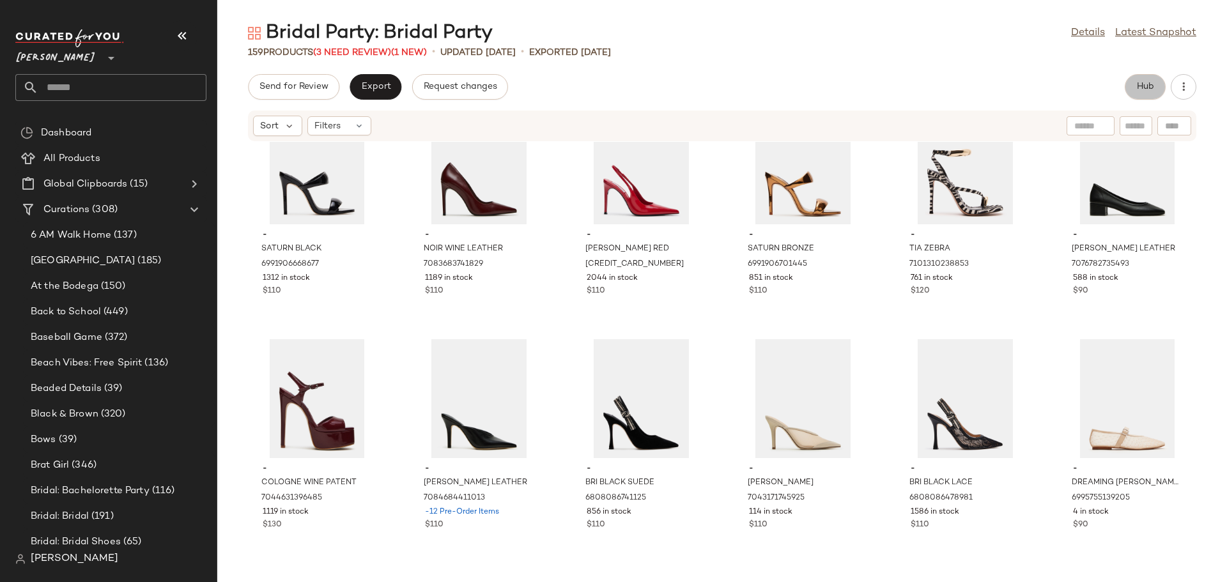
click at [1133, 91] on button "Hub" at bounding box center [1145, 87] width 41 height 26
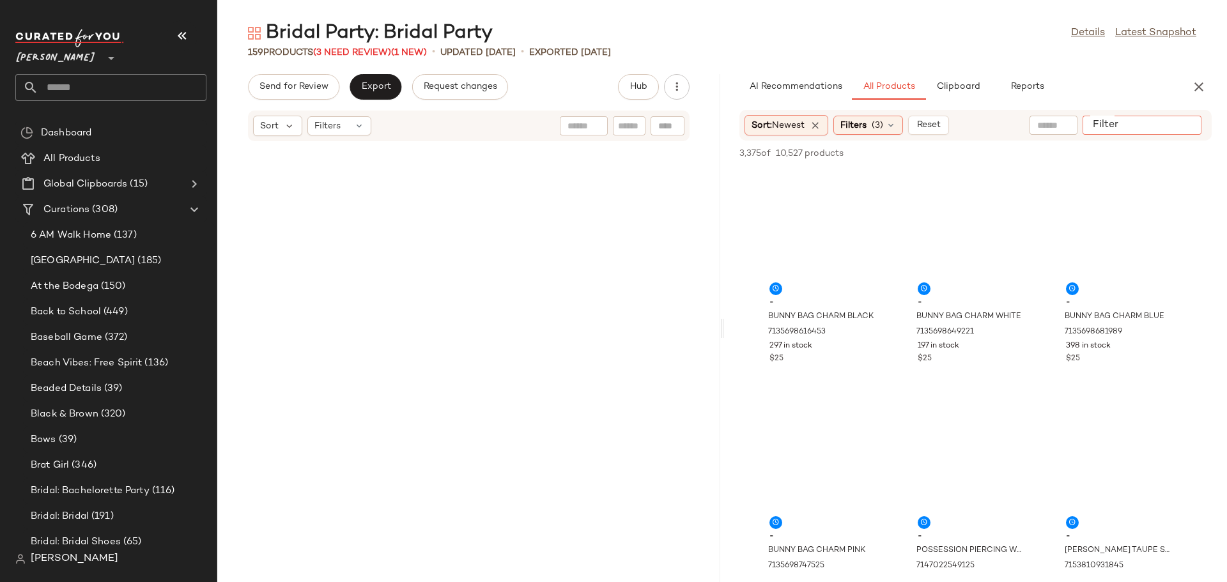
click at [1178, 118] on div at bounding box center [1142, 125] width 119 height 19
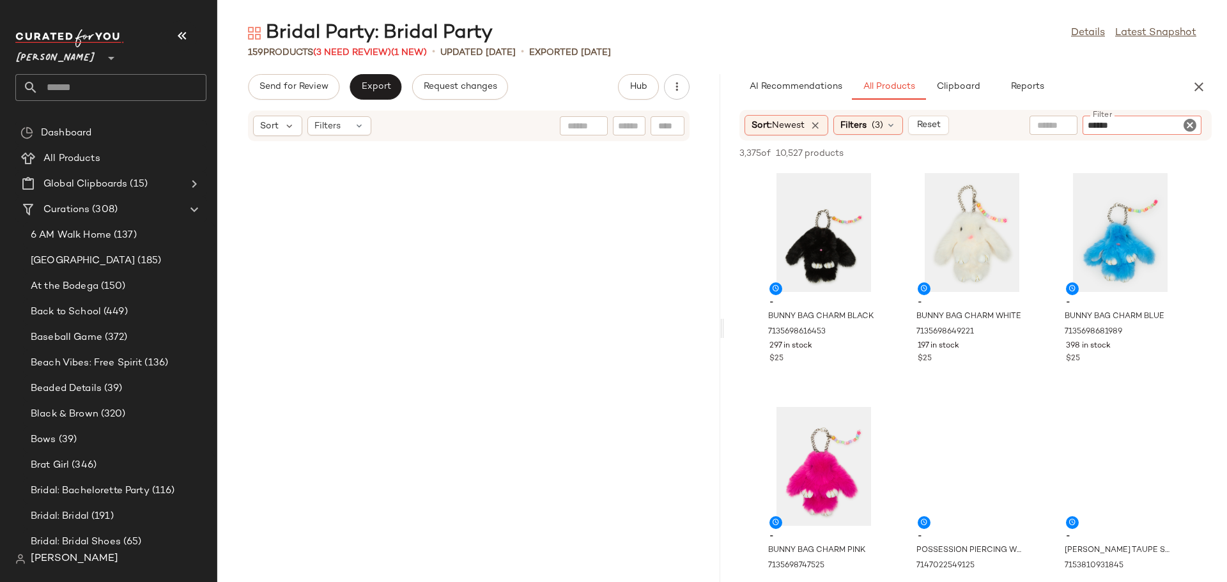
type input "*******"
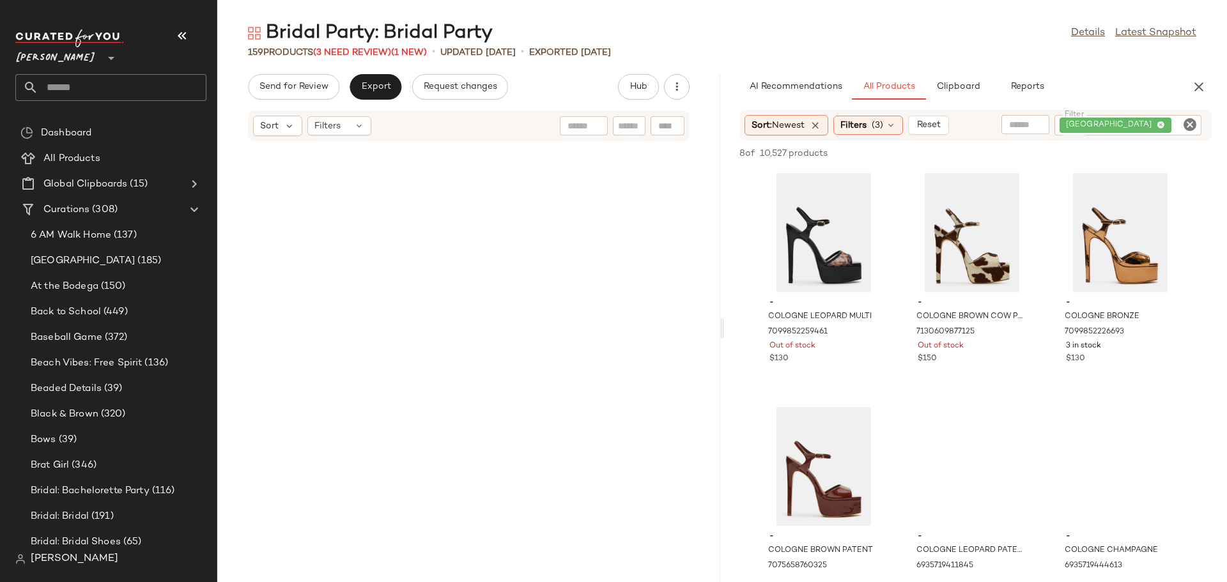
scroll to position [532, 0]
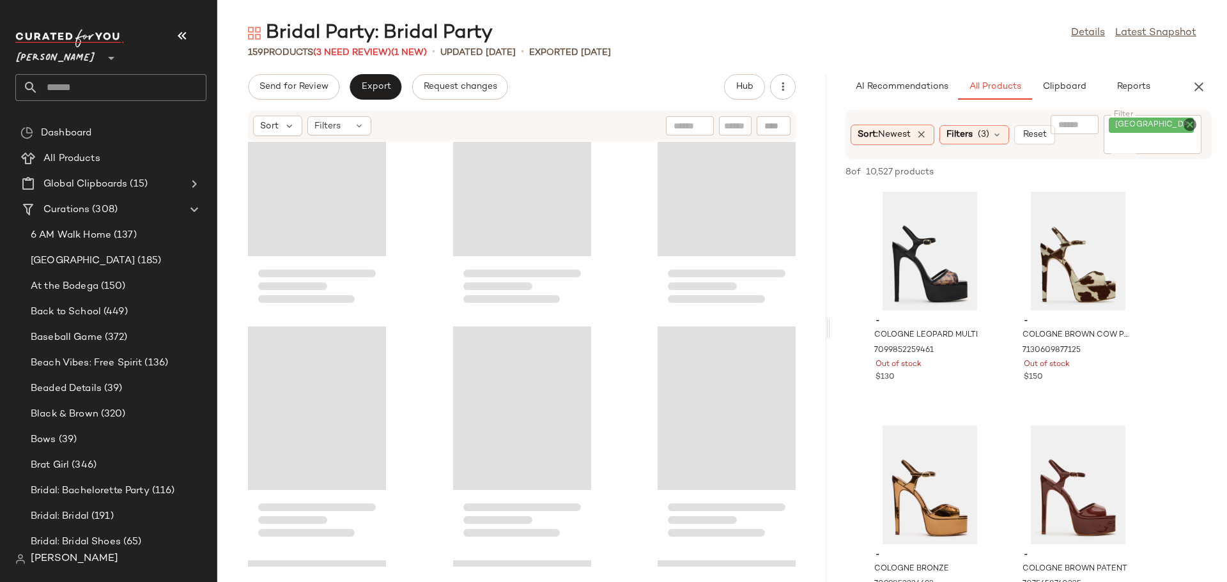
drag, startPoint x: 723, startPoint y: 332, endPoint x: 832, endPoint y: 334, distance: 109.3
click at [832, 334] on div "Bridal Party: Bridal Party Details Latest Snapshot 159 Products (3 Need Review)…" at bounding box center [722, 301] width 1010 height 562
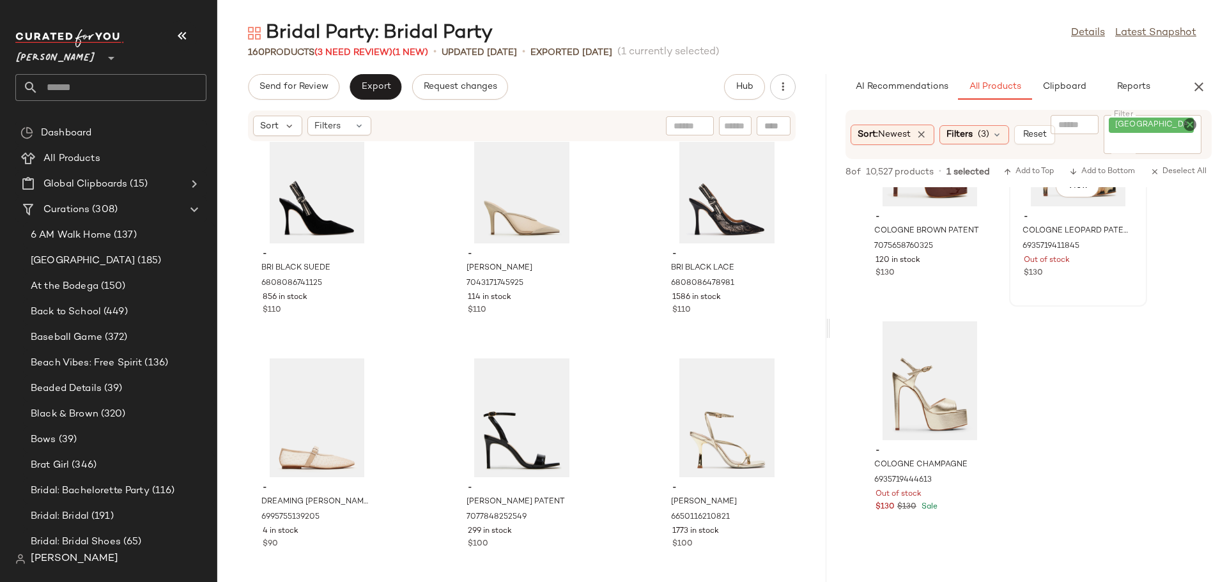
scroll to position [384, 0]
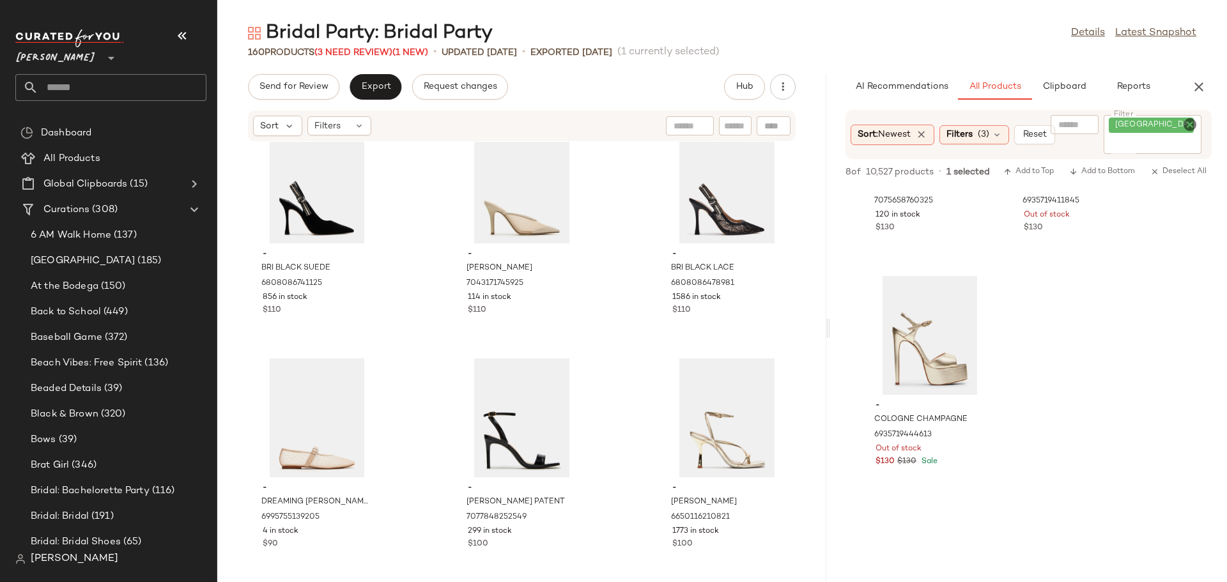
click at [1187, 123] on icon "Clear Filter" at bounding box center [1190, 124] width 15 height 15
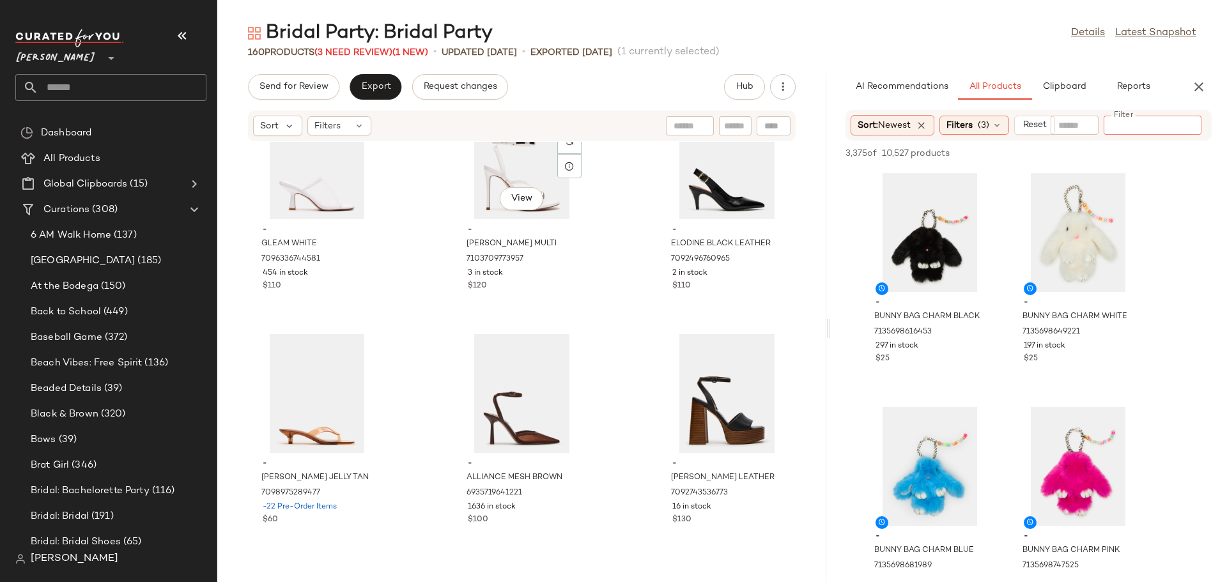
scroll to position [3399, 0]
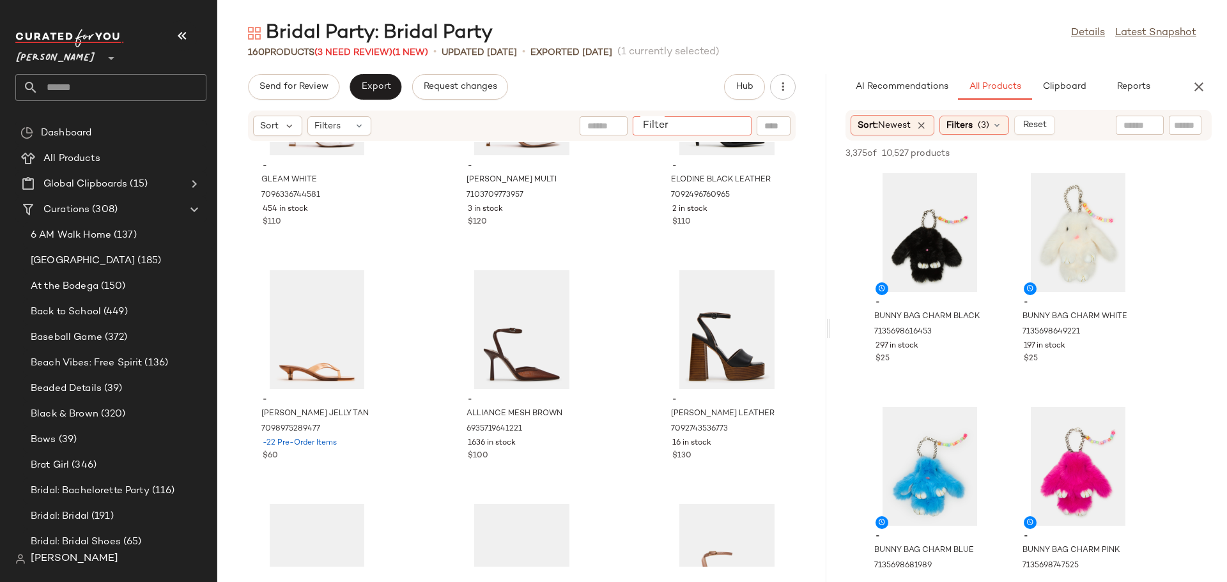
click at [731, 127] on input "Filter" at bounding box center [692, 126] width 109 height 13
type input "******"
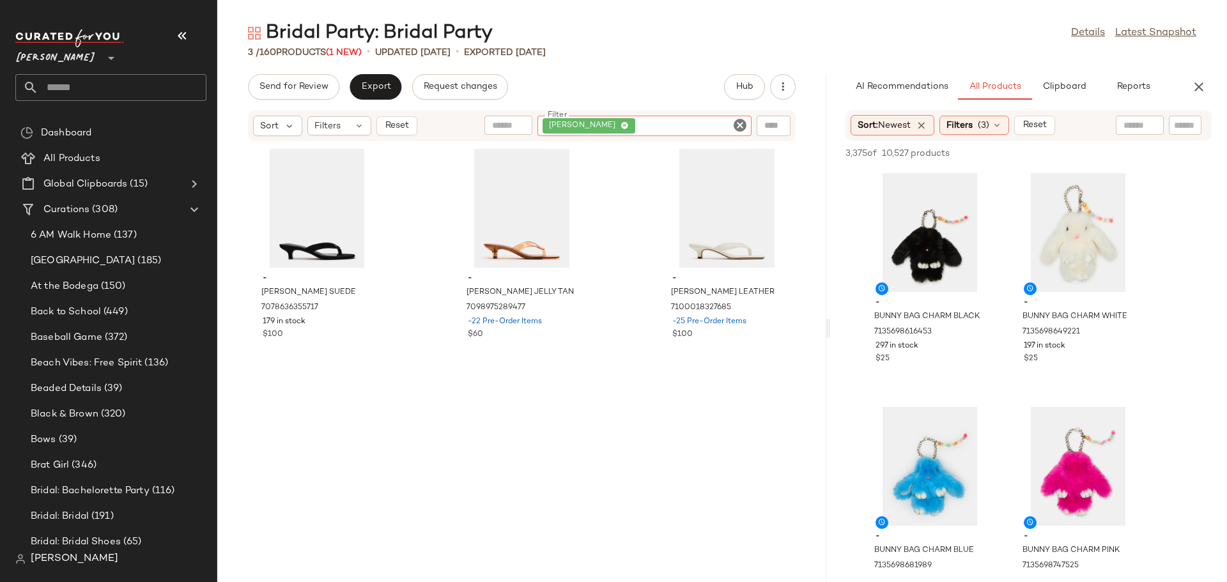
click at [742, 127] on icon "Clear Filter" at bounding box center [740, 125] width 15 height 15
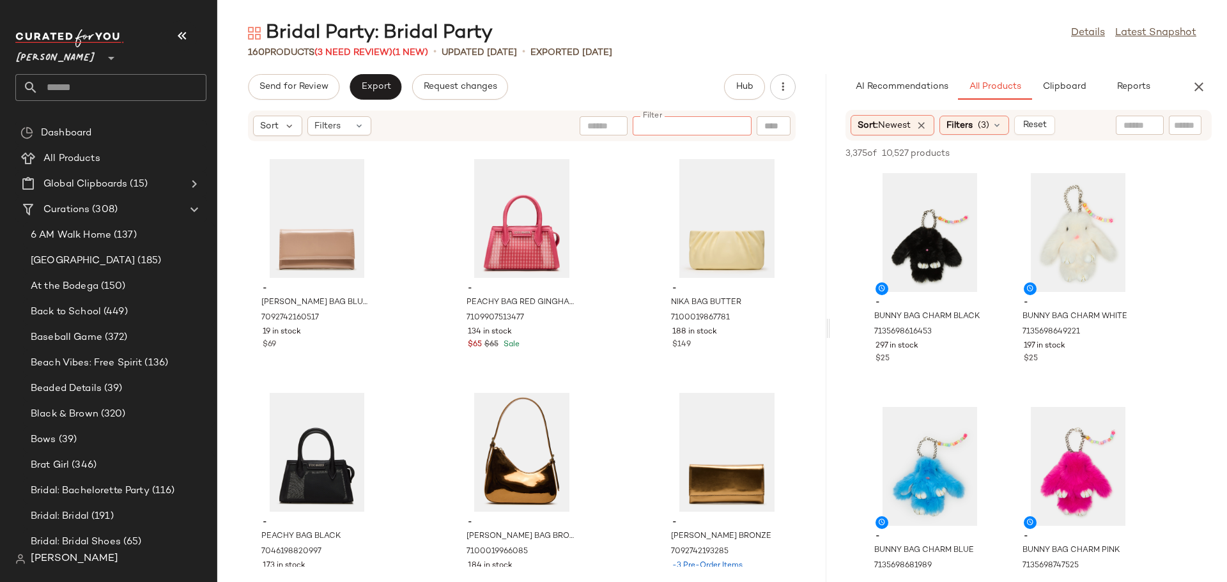
scroll to position [6339, 0]
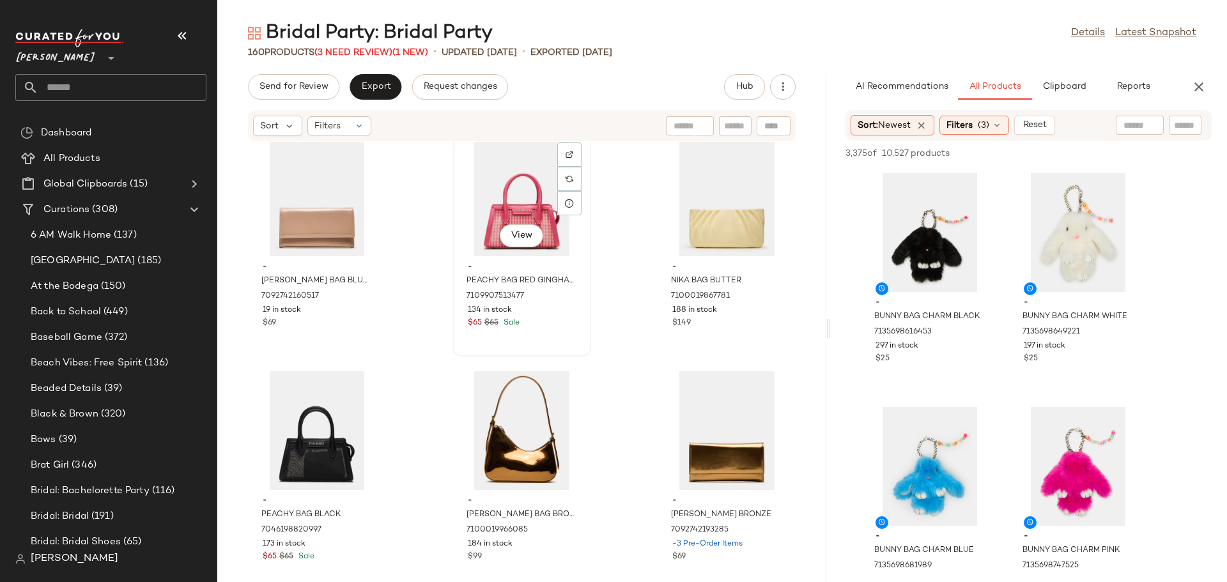
click at [476, 212] on div "View" at bounding box center [522, 196] width 129 height 119
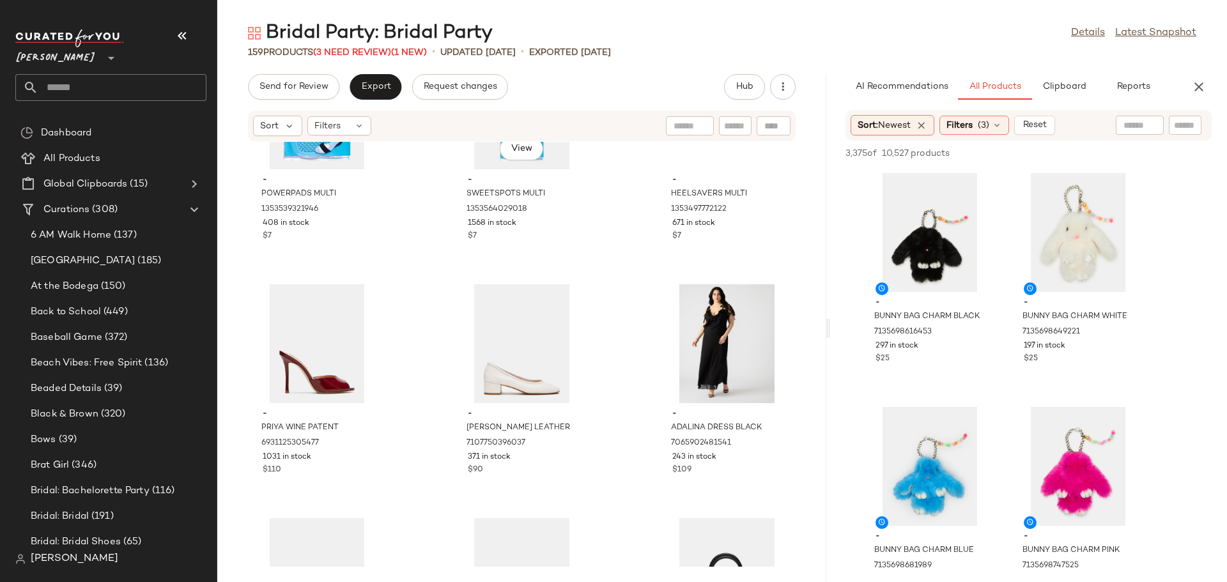
scroll to position [5956, 0]
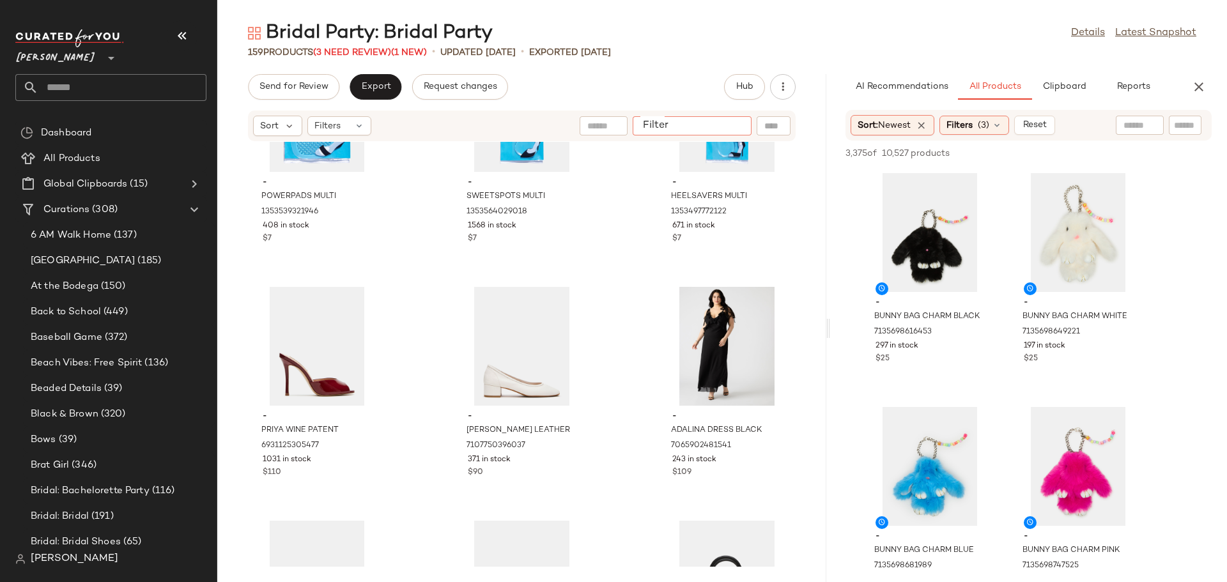
click at [734, 127] on input "Filter" at bounding box center [692, 126] width 109 height 13
type input "***"
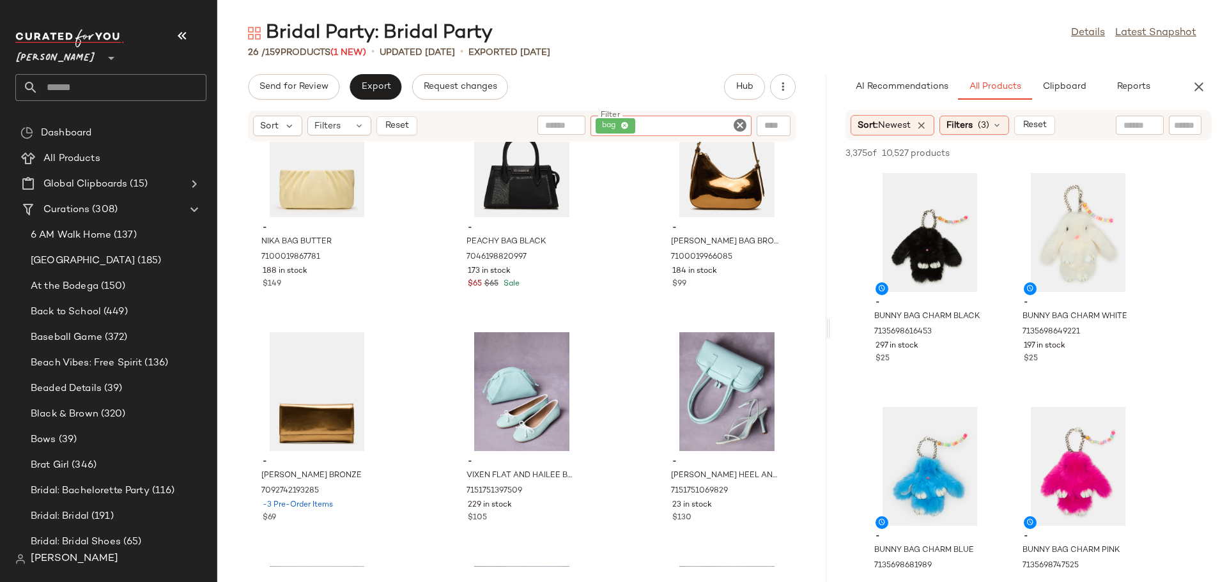
scroll to position [405, 0]
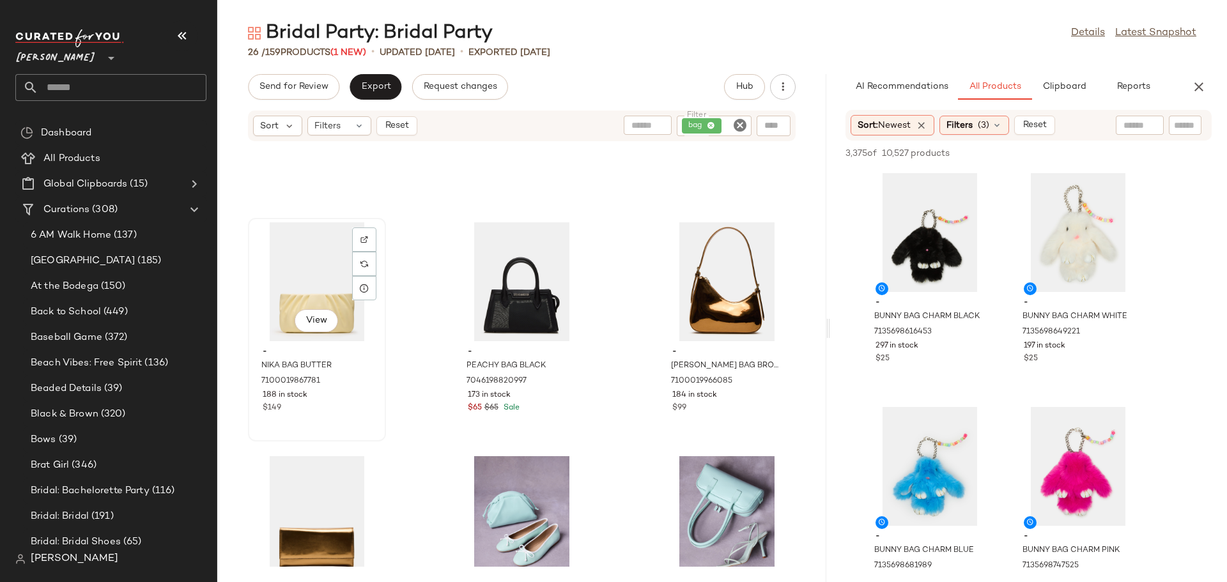
click at [355, 400] on div "188 in stock" at bounding box center [317, 396] width 109 height 12
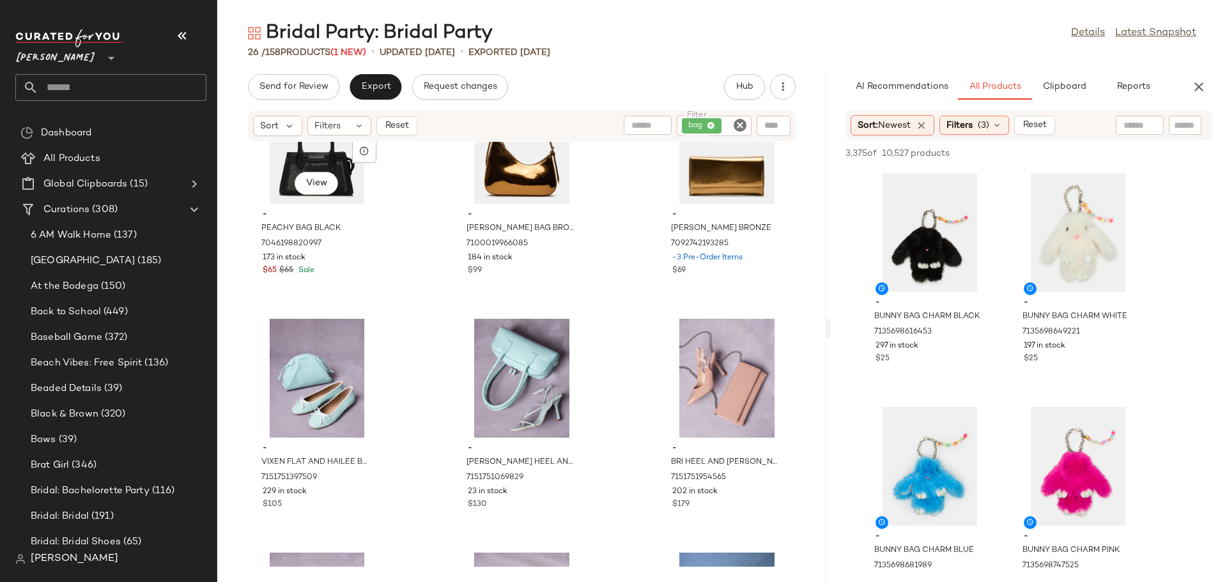
scroll to position [596, 0]
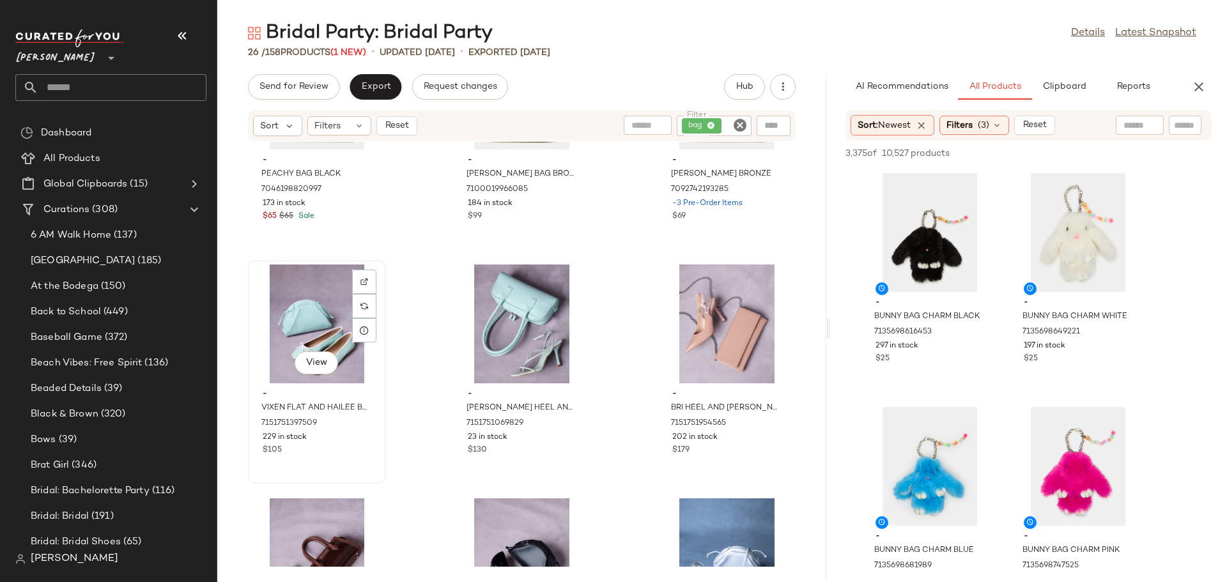
click at [345, 458] on div "View - VIXEN FLAT AND HAILEE BAG PISTACHIO BUNDLE 7151751397509 229 in stock $1…" at bounding box center [317, 371] width 136 height 221
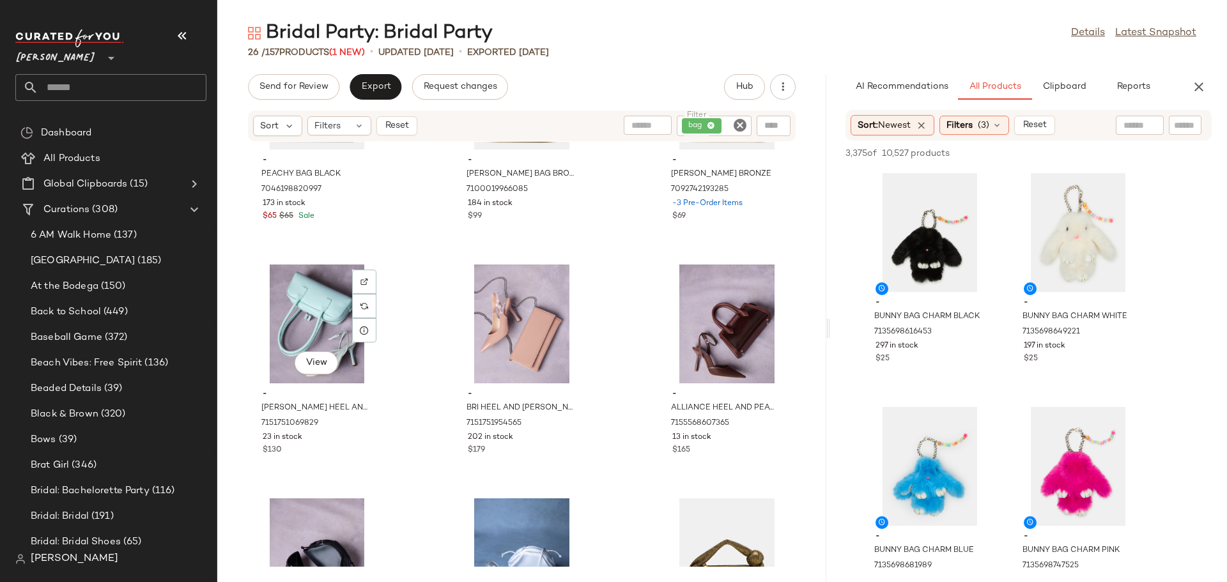
click at [345, 458] on div "View - ANNIE HEEL AND ANISE BAG PISTACHIO BUNDLE 7151751069829 23 in stock $130" at bounding box center [317, 371] width 136 height 221
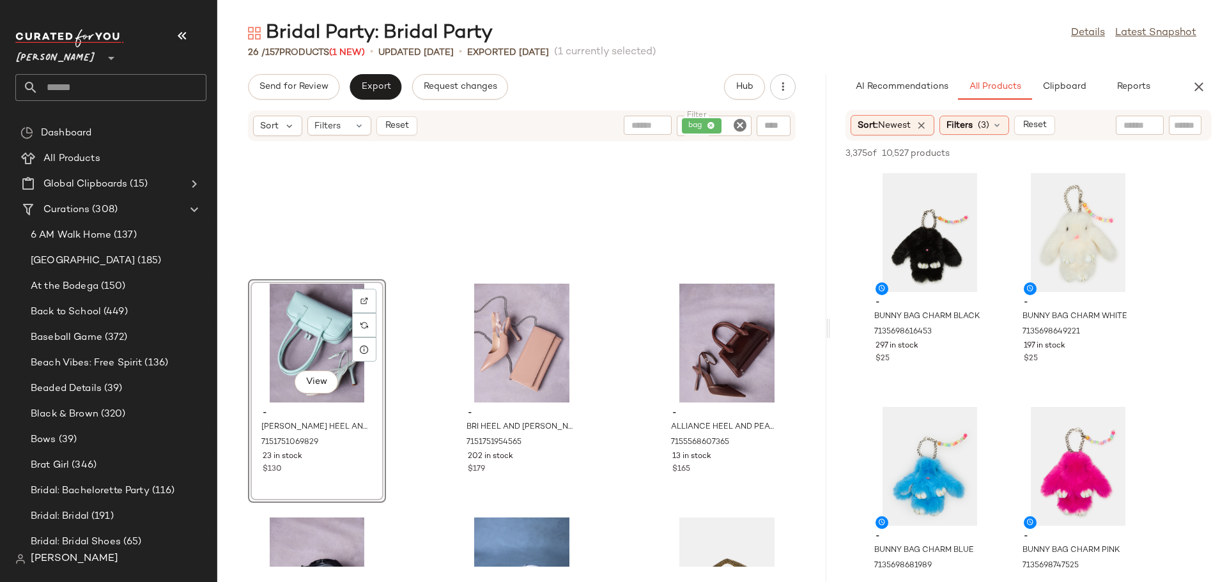
scroll to position [533, 0]
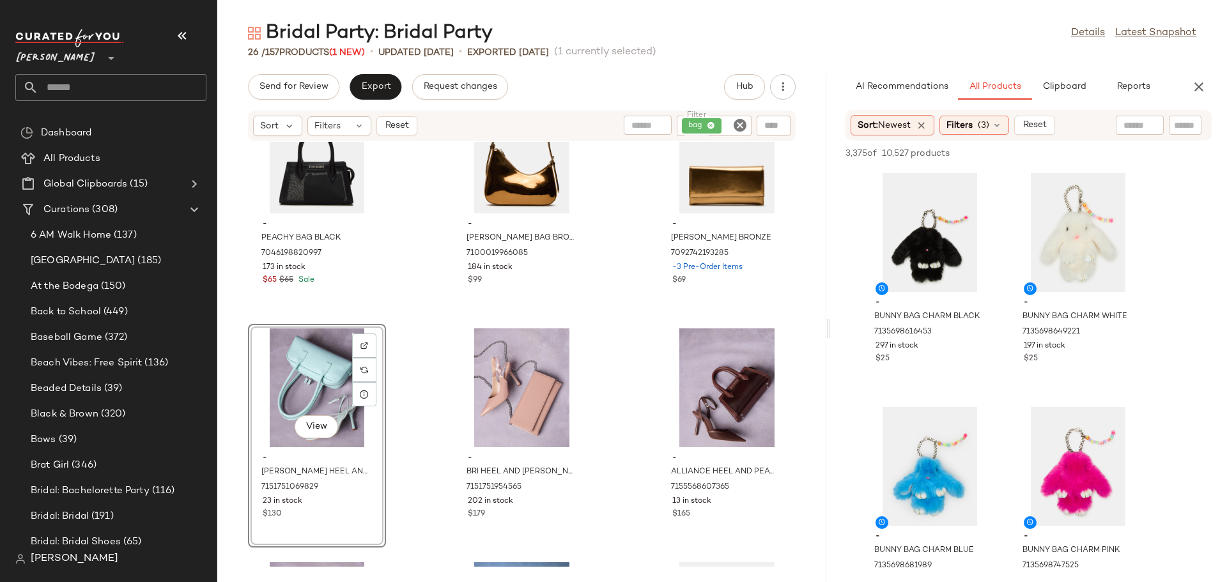
click at [359, 504] on div "View - ANNIE HEEL AND ANISE BAG PISTACHIO BUNDLE 7151751069829 23 in stock $130" at bounding box center [317, 436] width 138 height 224
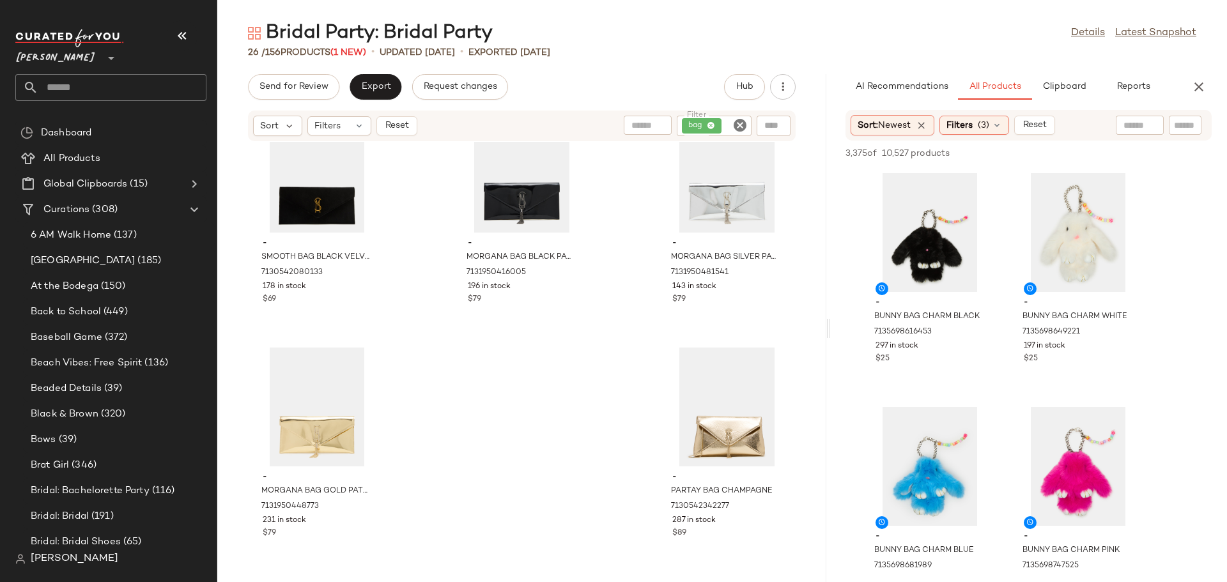
scroll to position [298, 0]
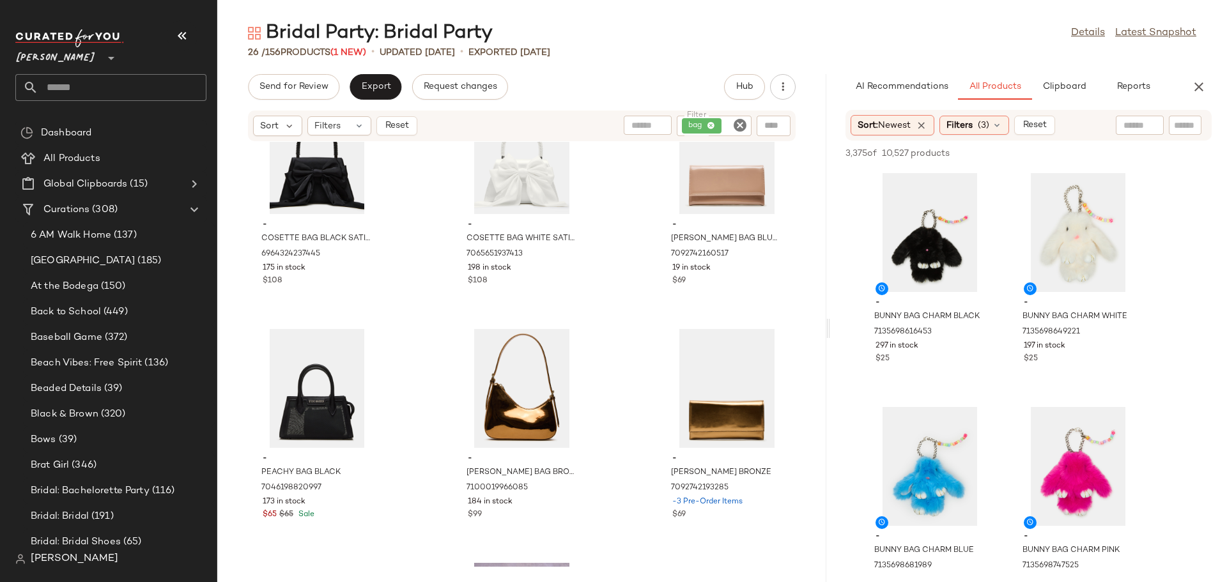
click at [813, 192] on div "- COSETTE BAG BLACK SATIN 6964324237445 175 in stock $108 - COSETTE BAG WHITE S…" at bounding box center [521, 354] width 609 height 425
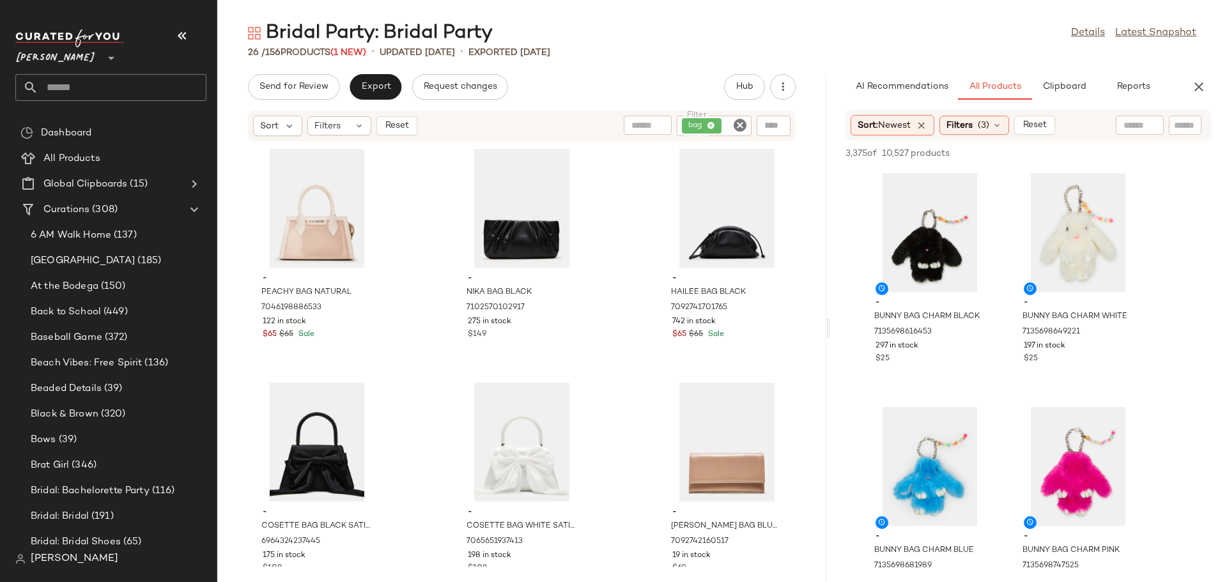
click at [738, 126] on icon "Clear Filter" at bounding box center [740, 125] width 15 height 15
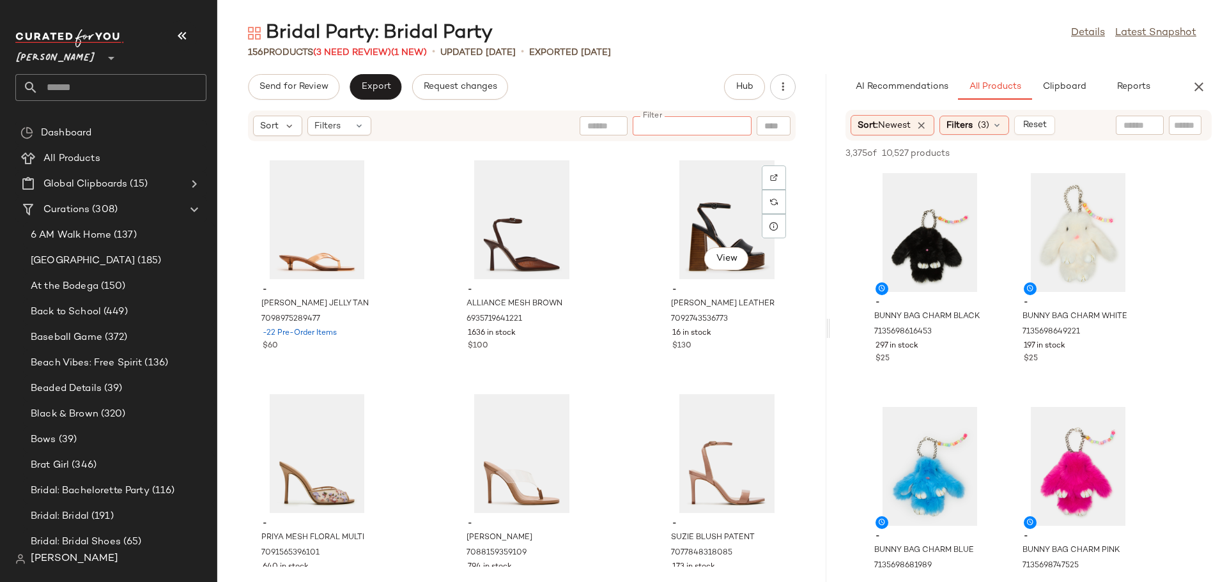
scroll to position [3463, 0]
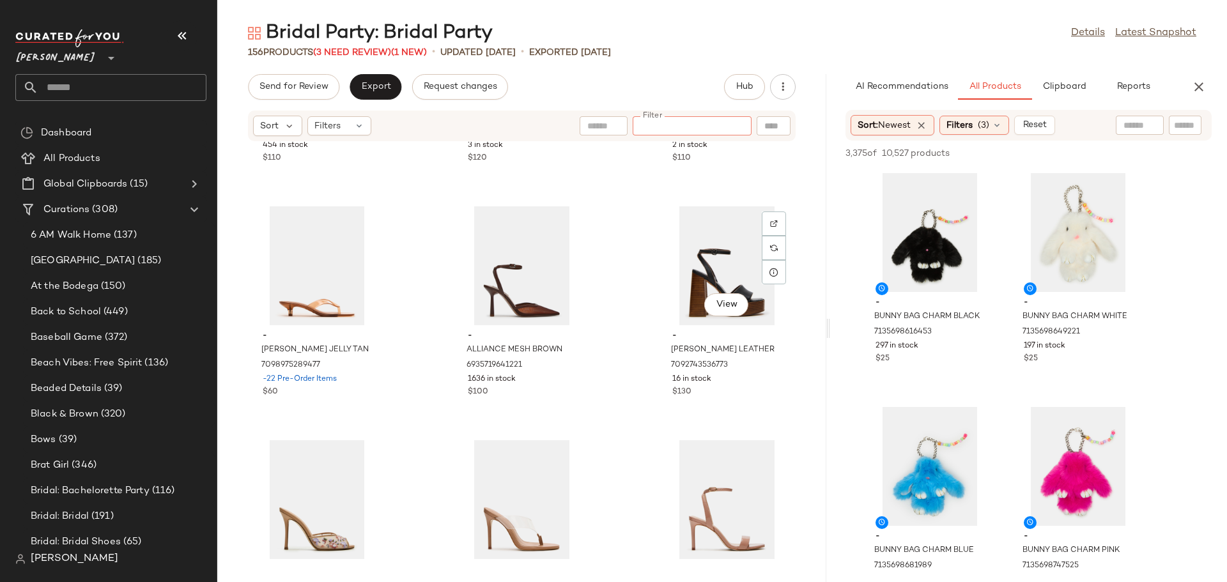
click at [664, 305] on div "View" at bounding box center [726, 265] width 129 height 119
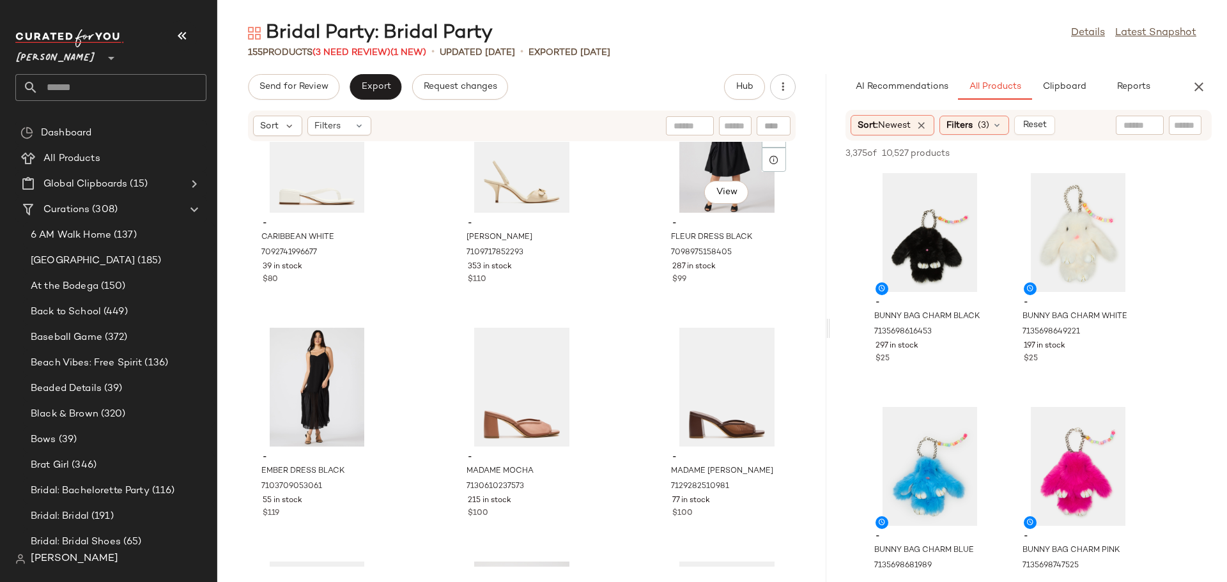
scroll to position [7165, 0]
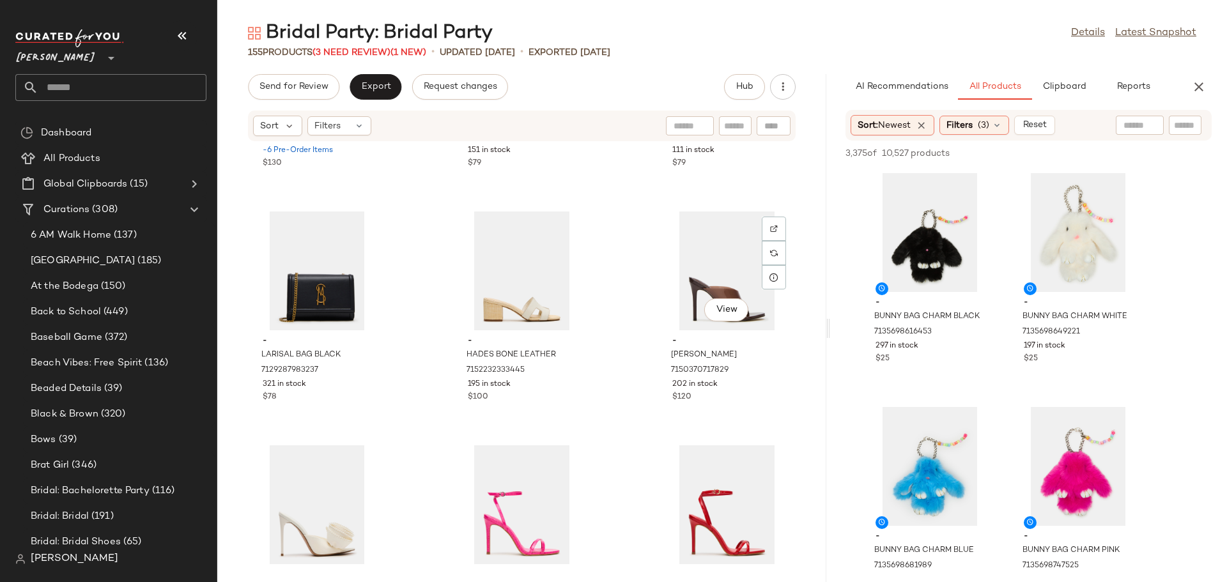
scroll to position [9792, 0]
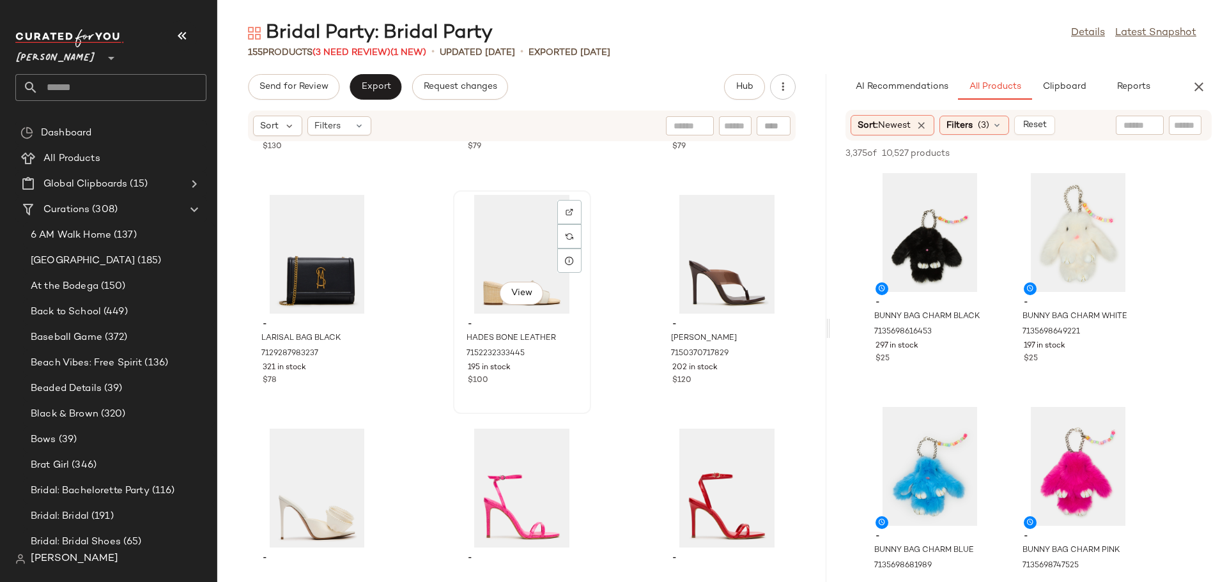
click at [508, 239] on div "View" at bounding box center [522, 254] width 129 height 119
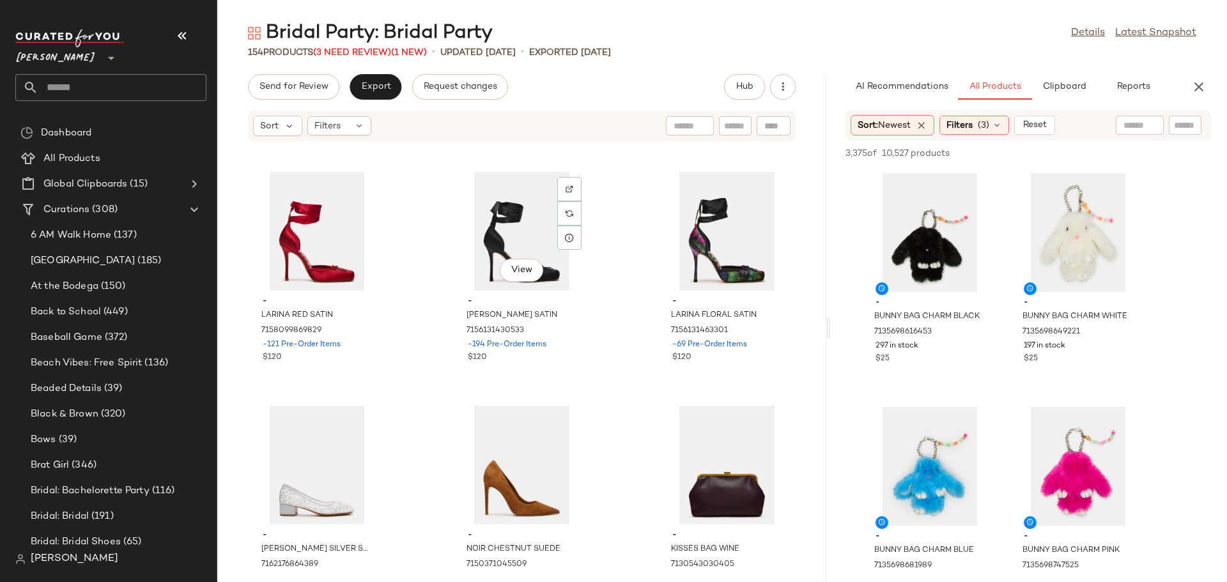
scroll to position [10815, 0]
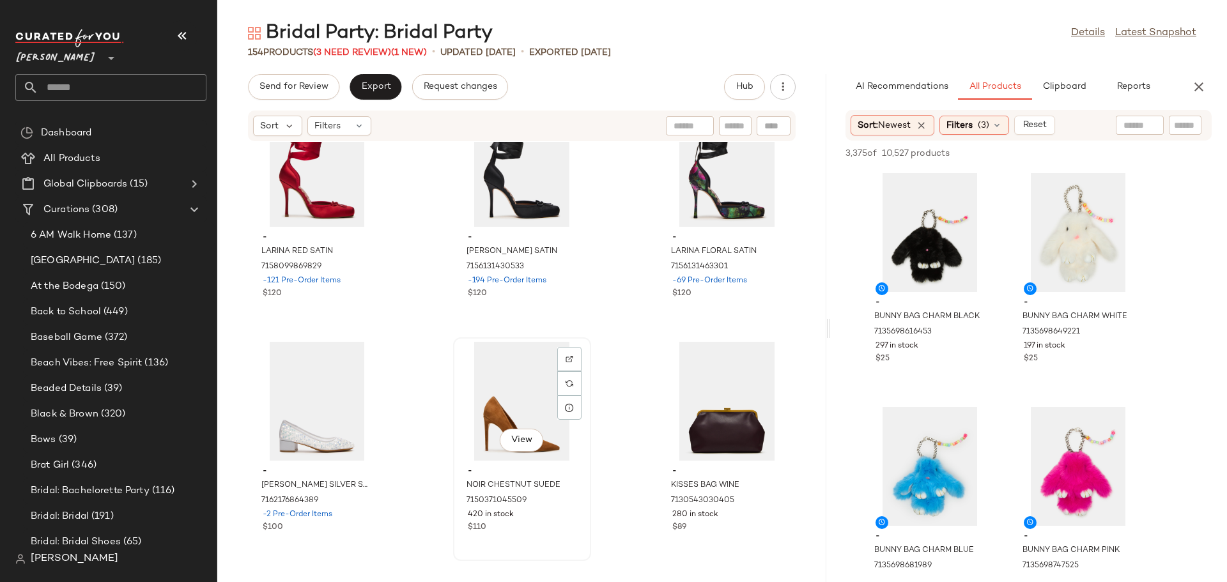
click at [496, 368] on div "View" at bounding box center [522, 401] width 129 height 119
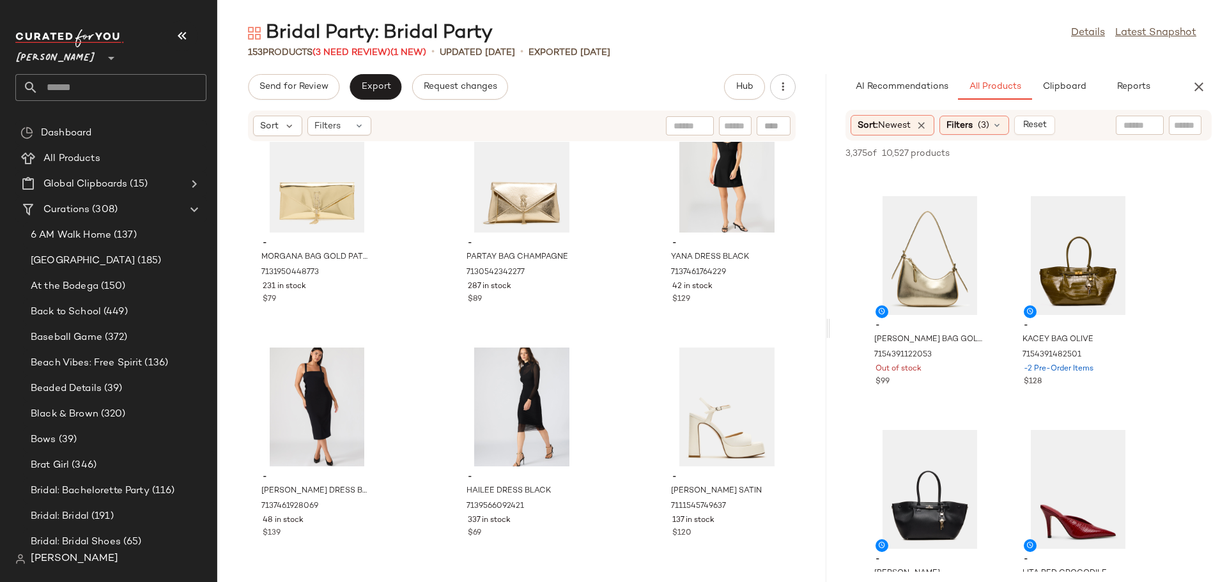
scroll to position [3260, 0]
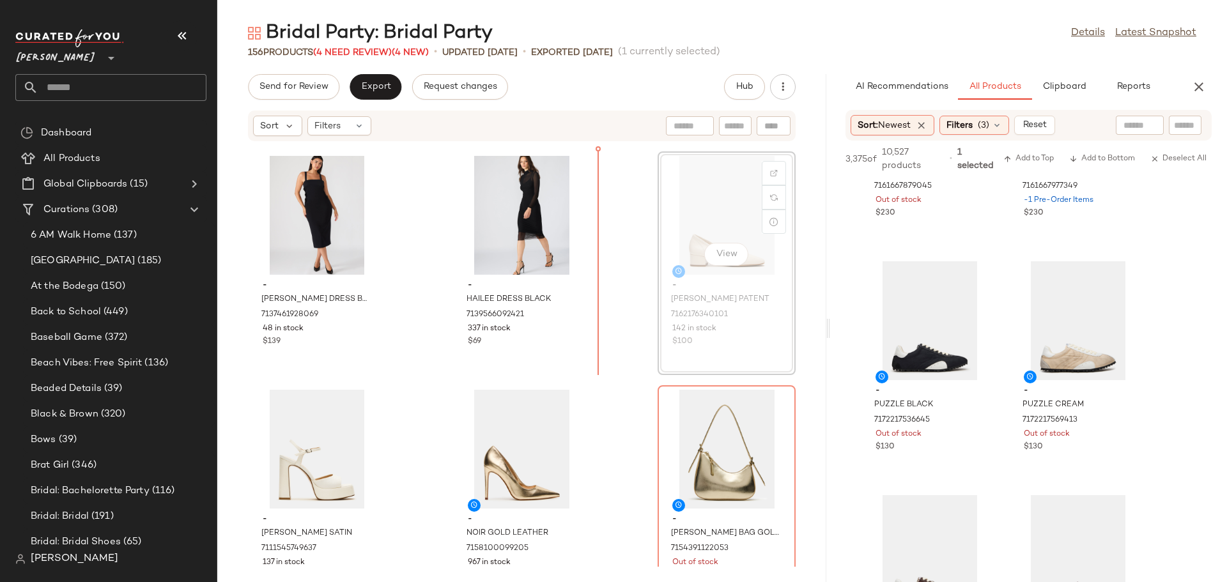
scroll to position [11702, 0]
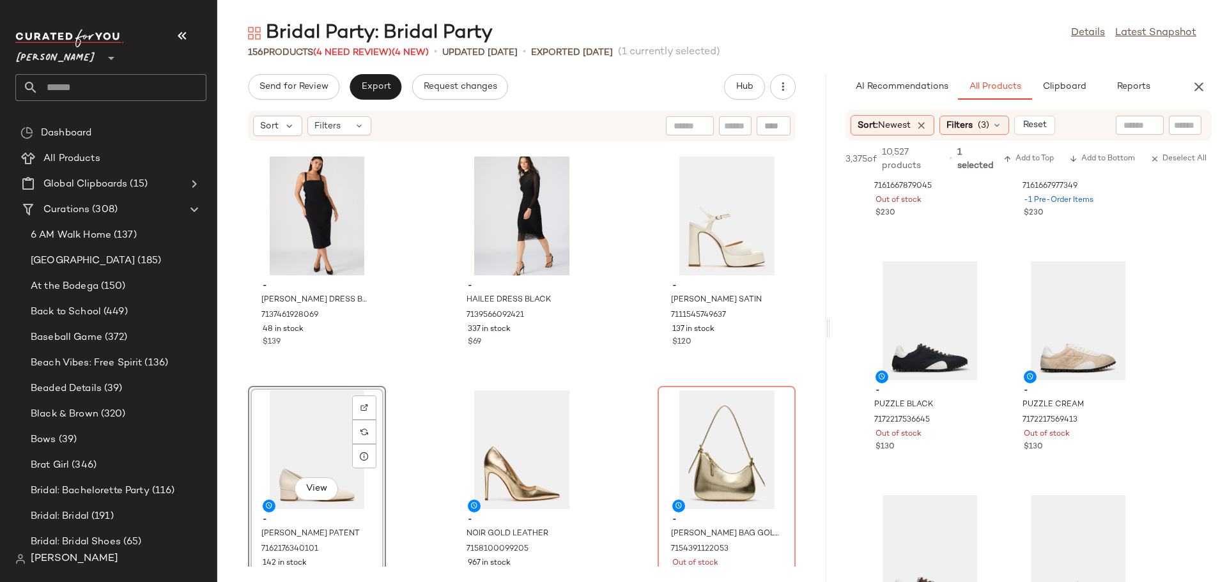
click at [440, 435] on div "- MORGANA BAG GOLD PATENT 7131950448773 231 in stock $79 - PARTAY BAG CHAMPAGNE…" at bounding box center [521, 354] width 609 height 425
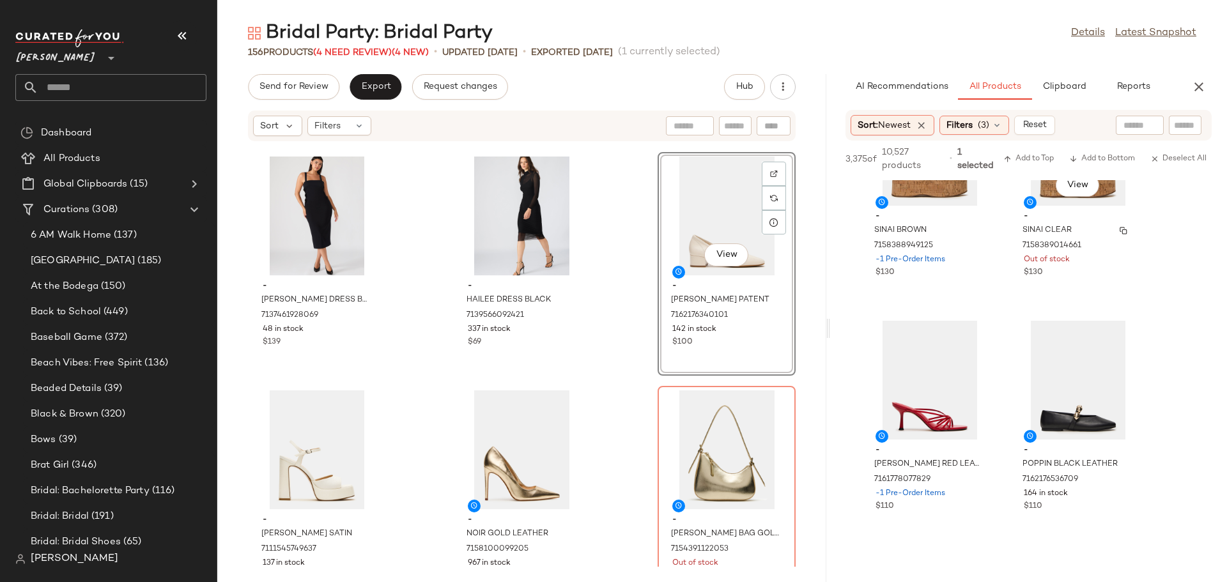
scroll to position [6201, 0]
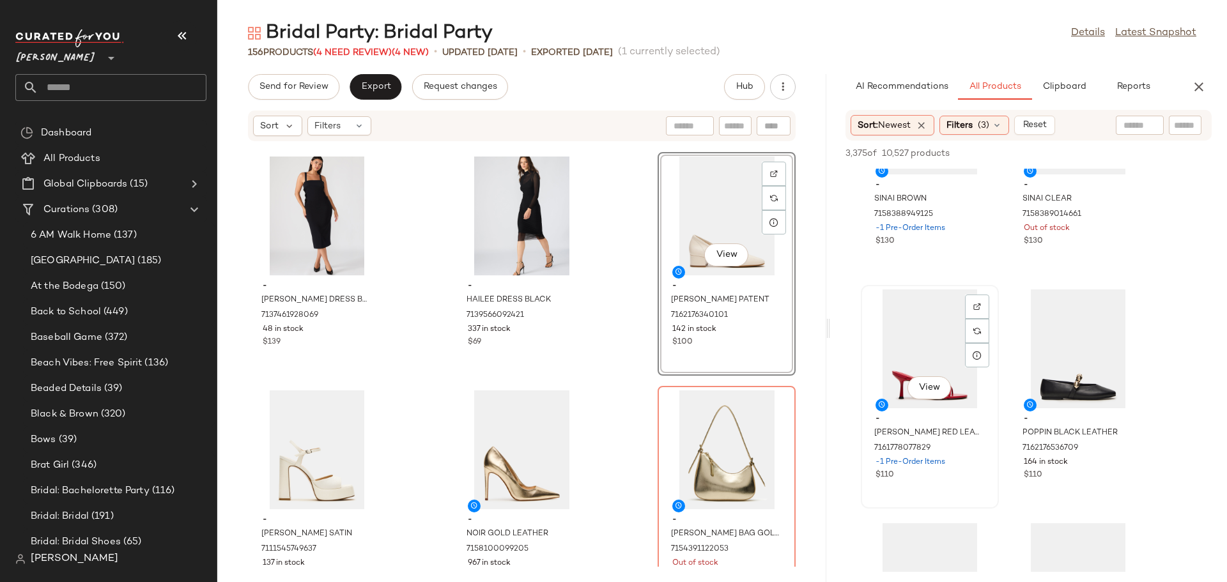
click at [896, 370] on div "View" at bounding box center [930, 349] width 129 height 119
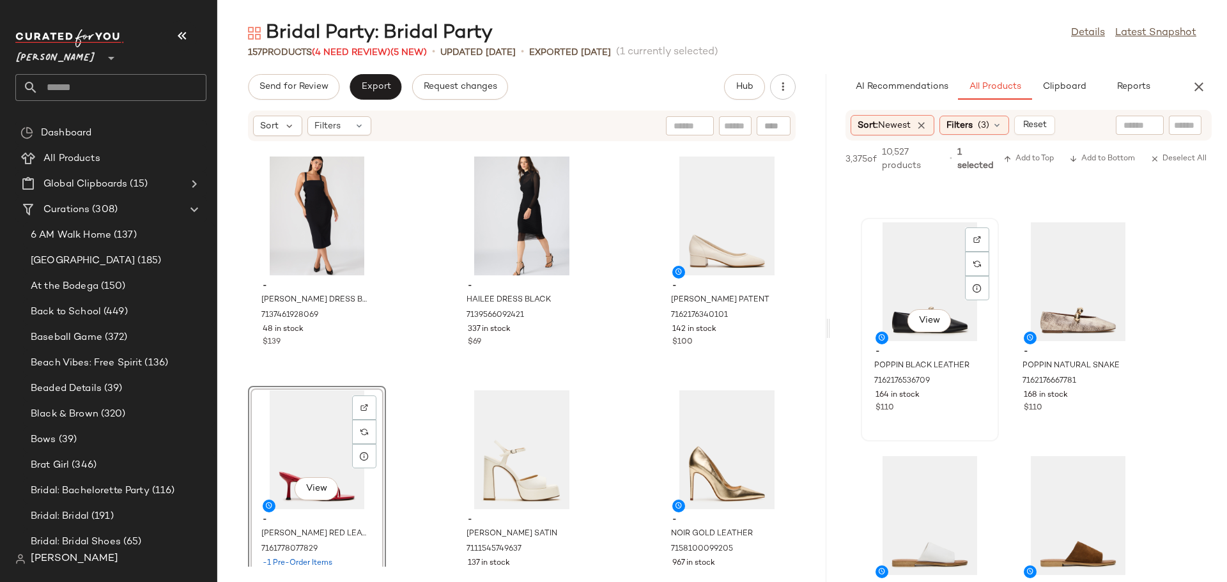
scroll to position [6329, 0]
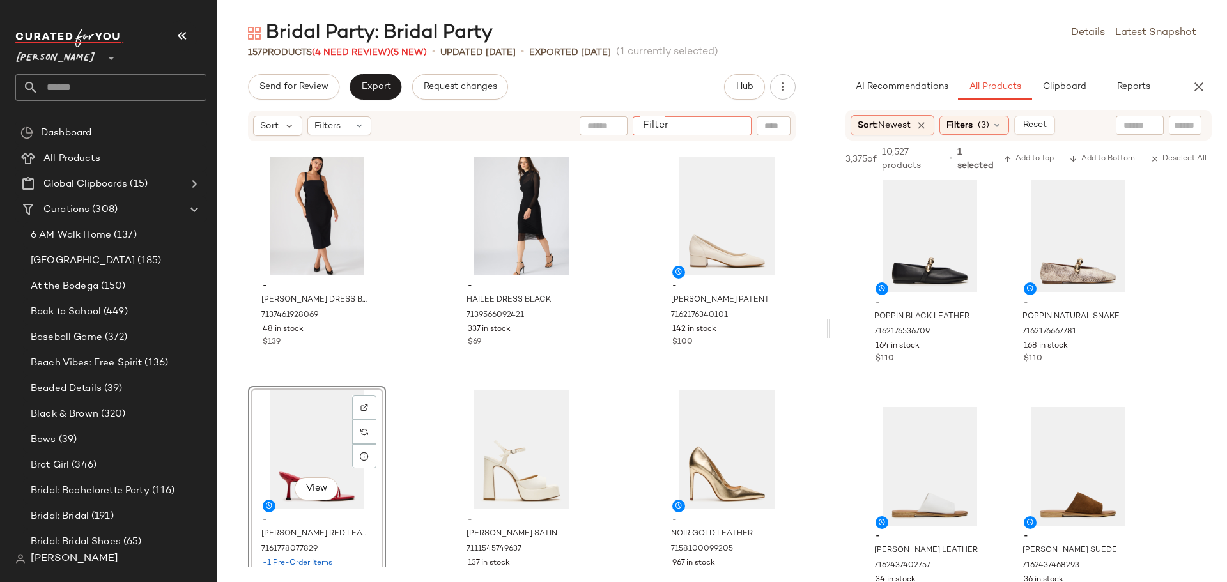
click at [731, 129] on input "Filter" at bounding box center [692, 126] width 109 height 13
type input "****"
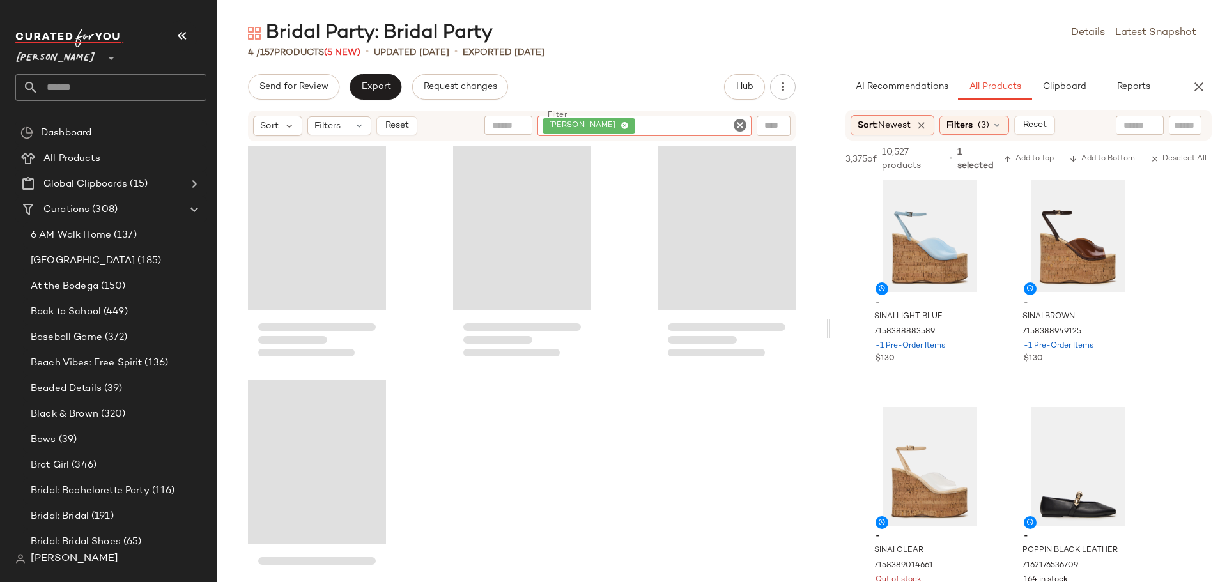
scroll to position [6563, 0]
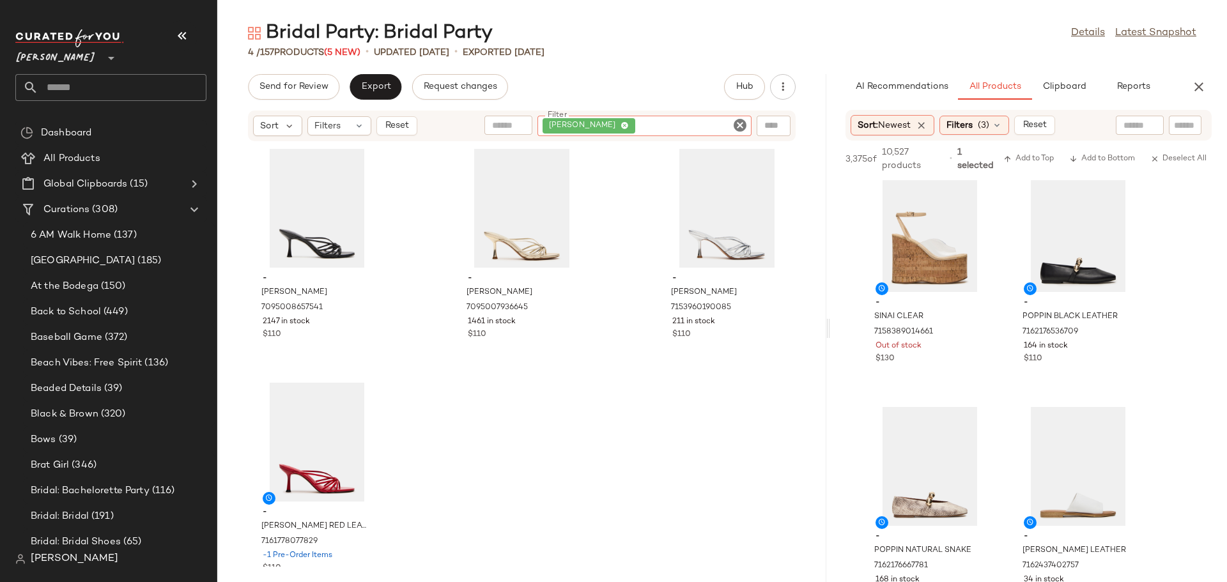
click at [740, 127] on icon "Clear Filter" at bounding box center [740, 125] width 15 height 15
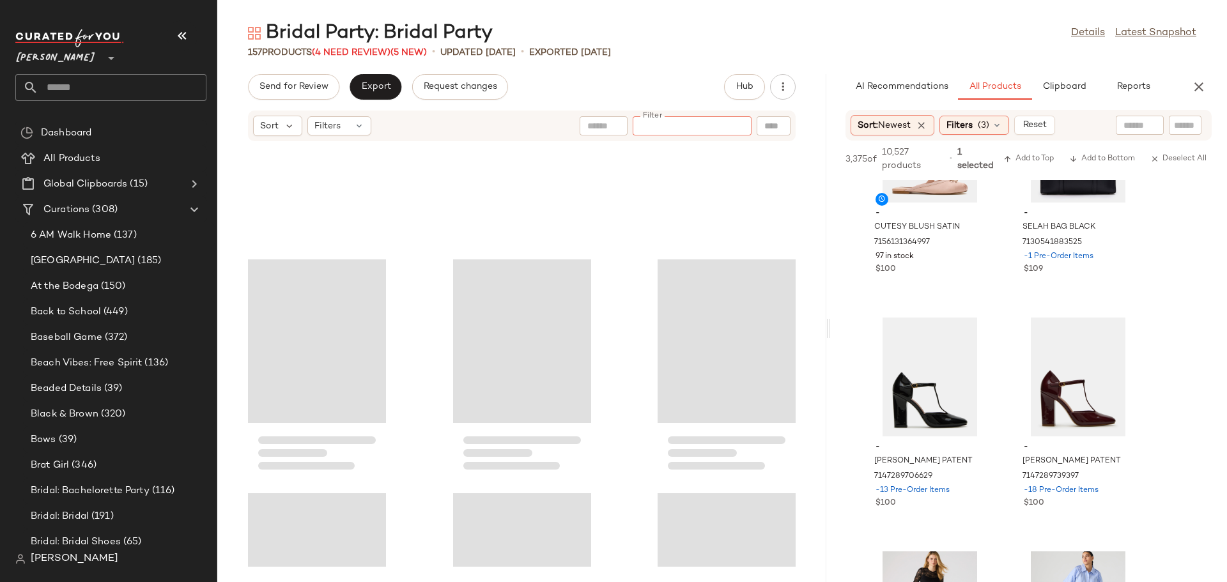
scroll to position [11979, 0]
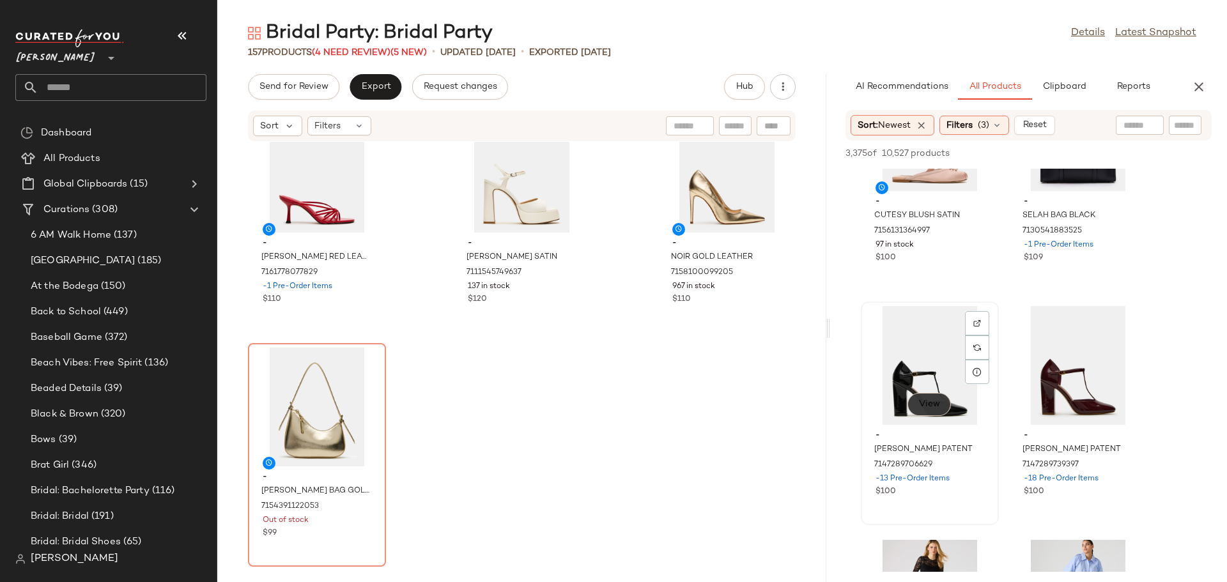
click at [928, 419] on div "View" at bounding box center [930, 365] width 129 height 119
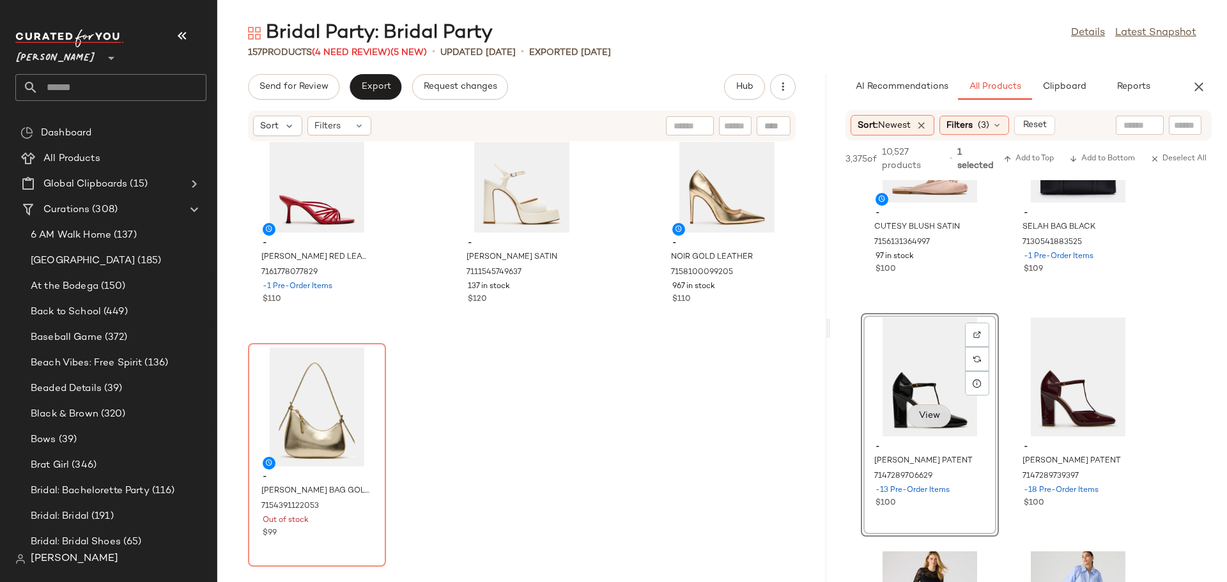
click at [928, 419] on span "View" at bounding box center [930, 416] width 22 height 10
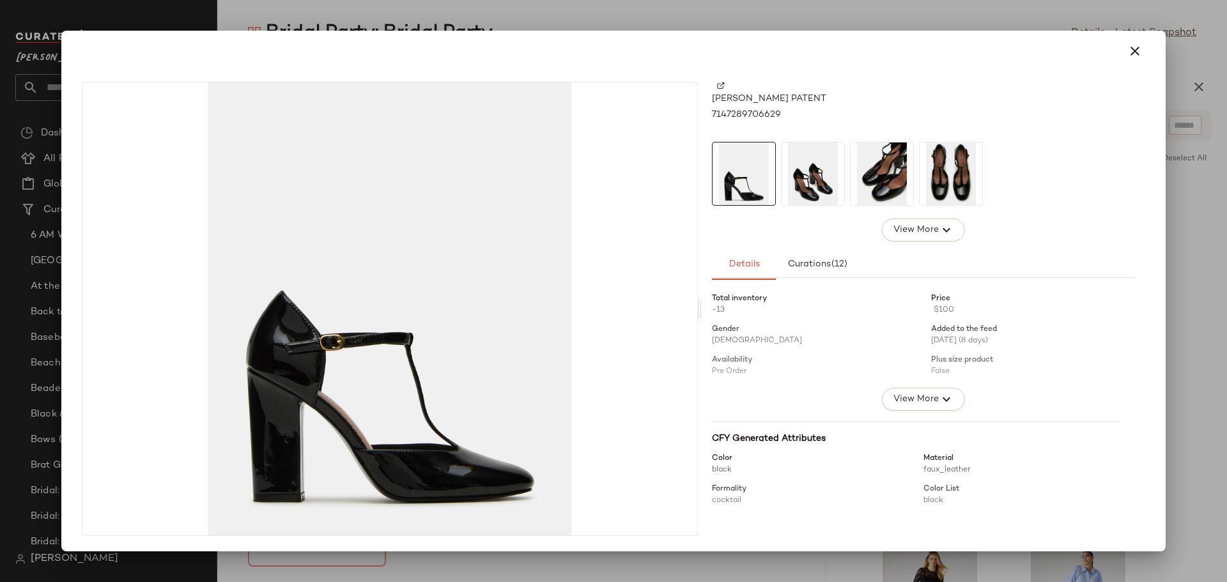
click at [827, 182] on img at bounding box center [813, 174] width 63 height 63
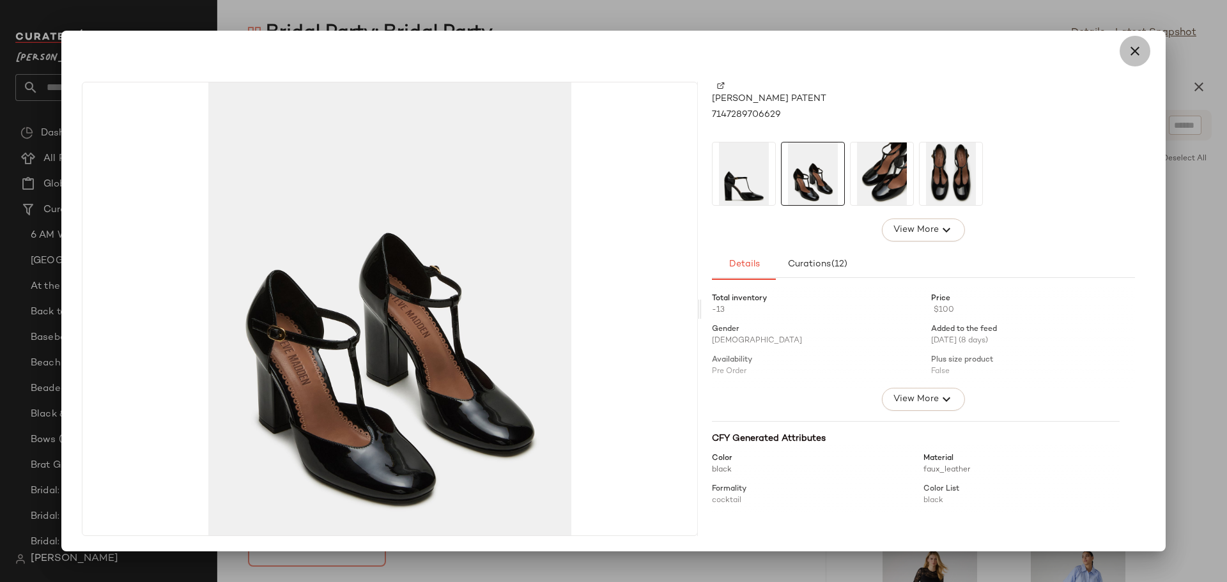
click at [1133, 52] on icon "button" at bounding box center [1135, 50] width 15 height 15
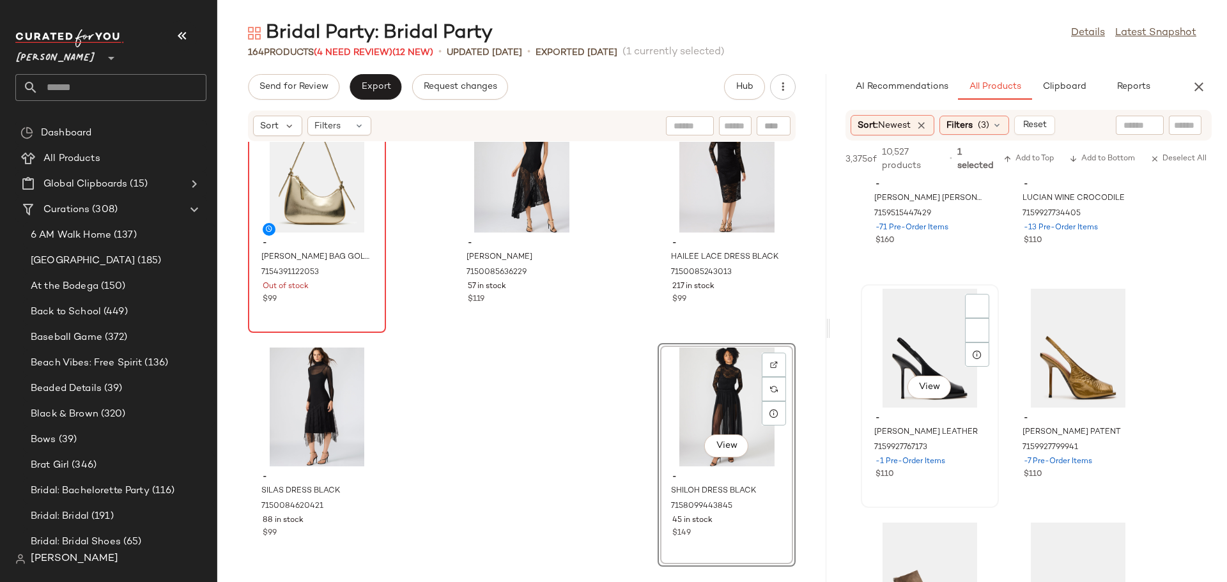
scroll to position [19614, 0]
click at [940, 400] on div "View" at bounding box center [930, 346] width 129 height 119
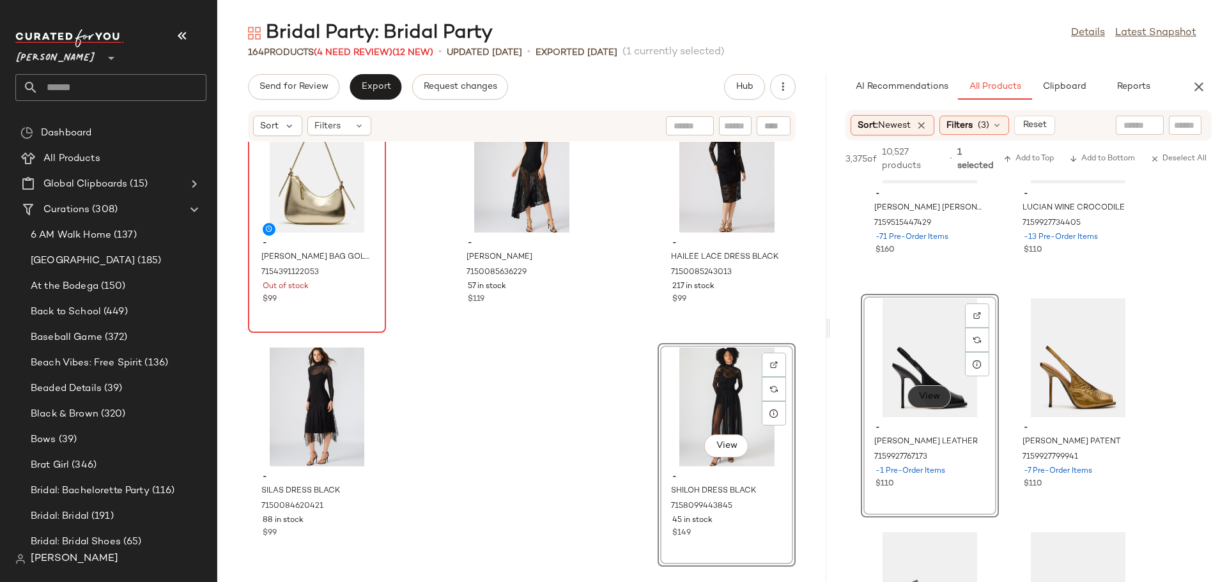
click at [944, 402] on button "View" at bounding box center [929, 397] width 43 height 23
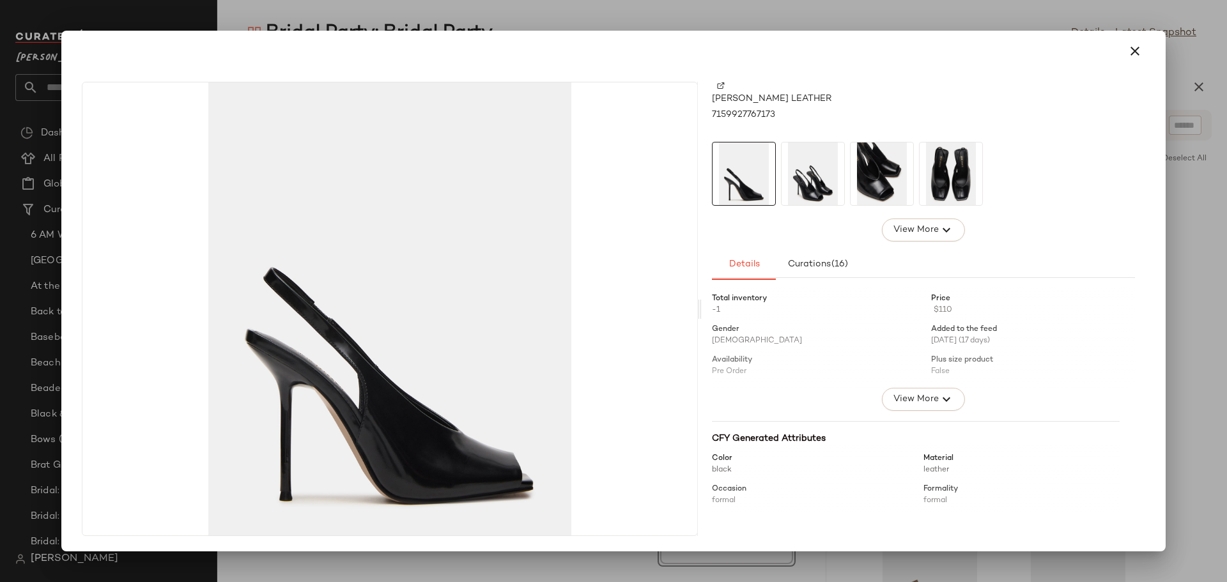
click at [831, 181] on img at bounding box center [813, 174] width 63 height 63
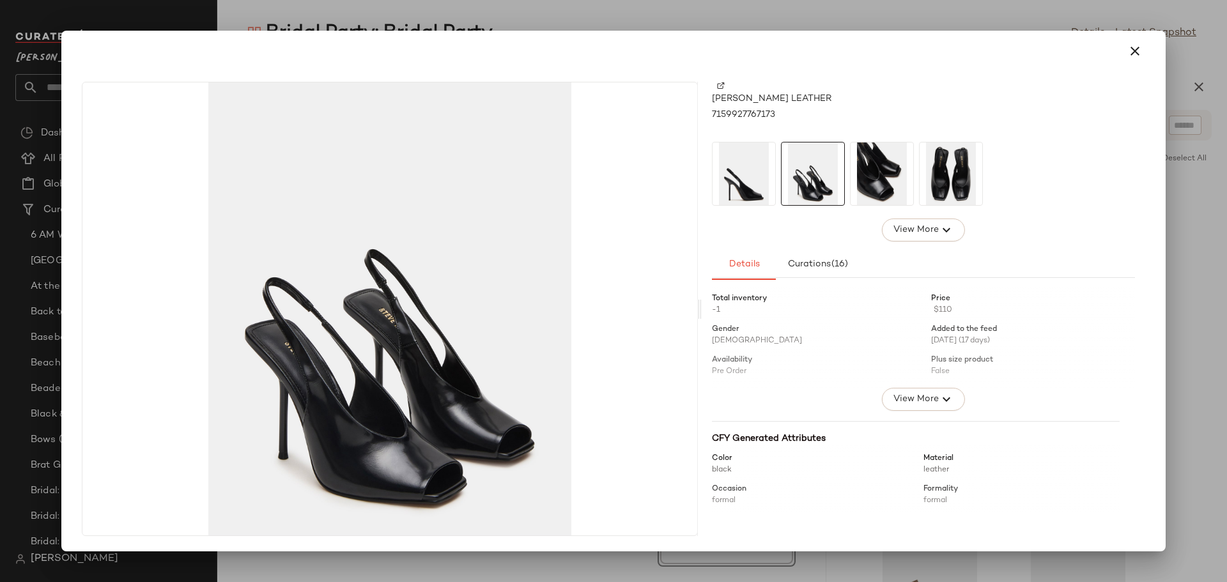
click at [947, 180] on img at bounding box center [951, 174] width 63 height 63
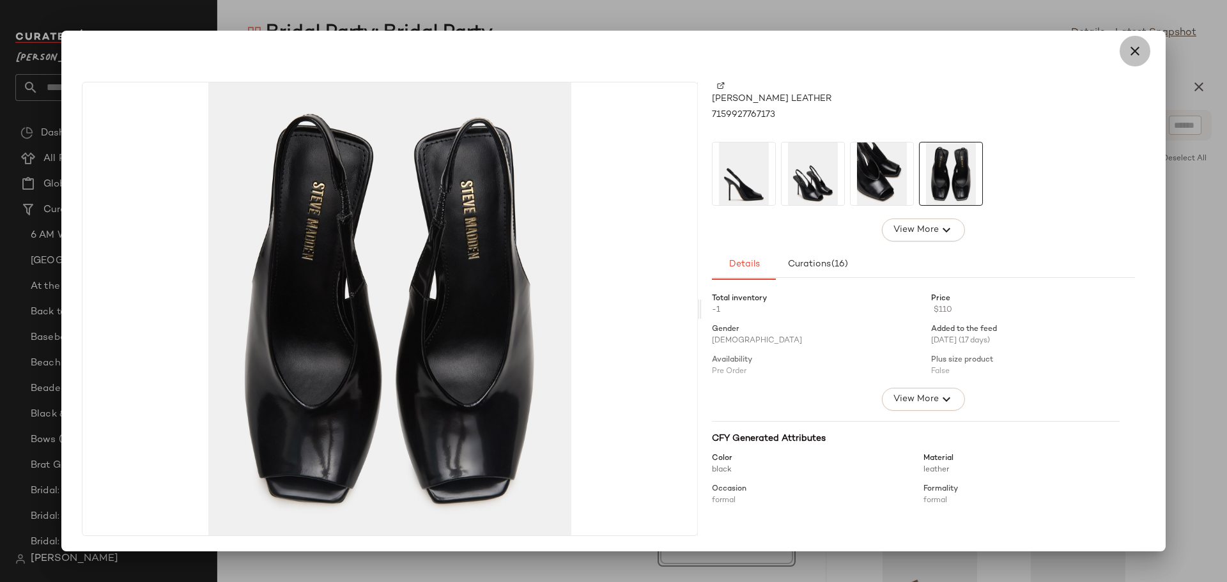
click at [1134, 53] on icon "button" at bounding box center [1135, 50] width 15 height 15
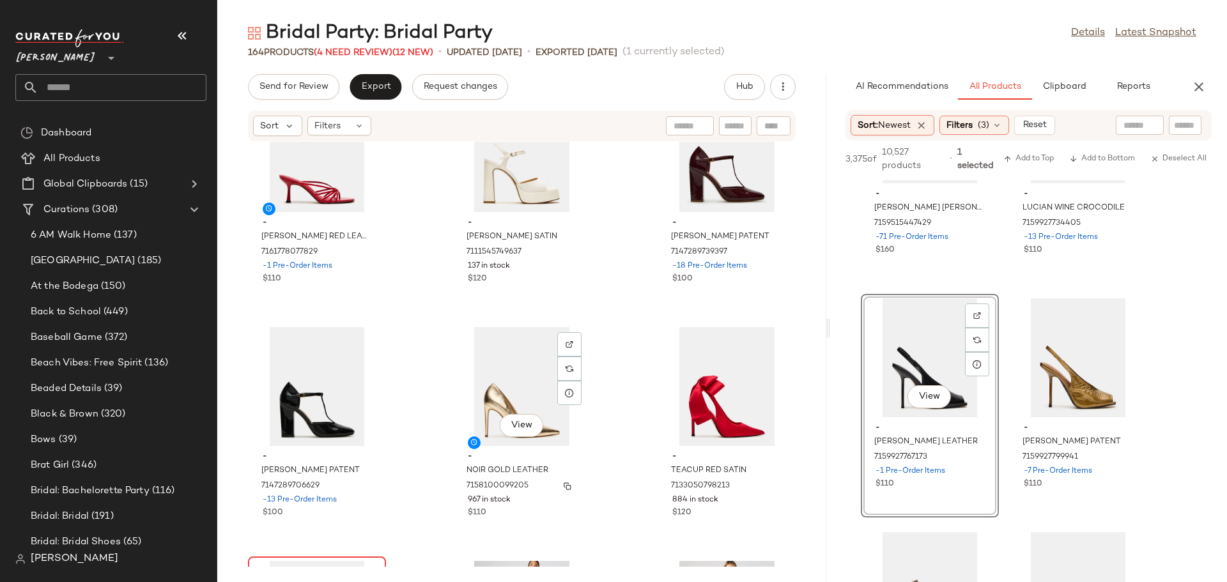
scroll to position [11935, 0]
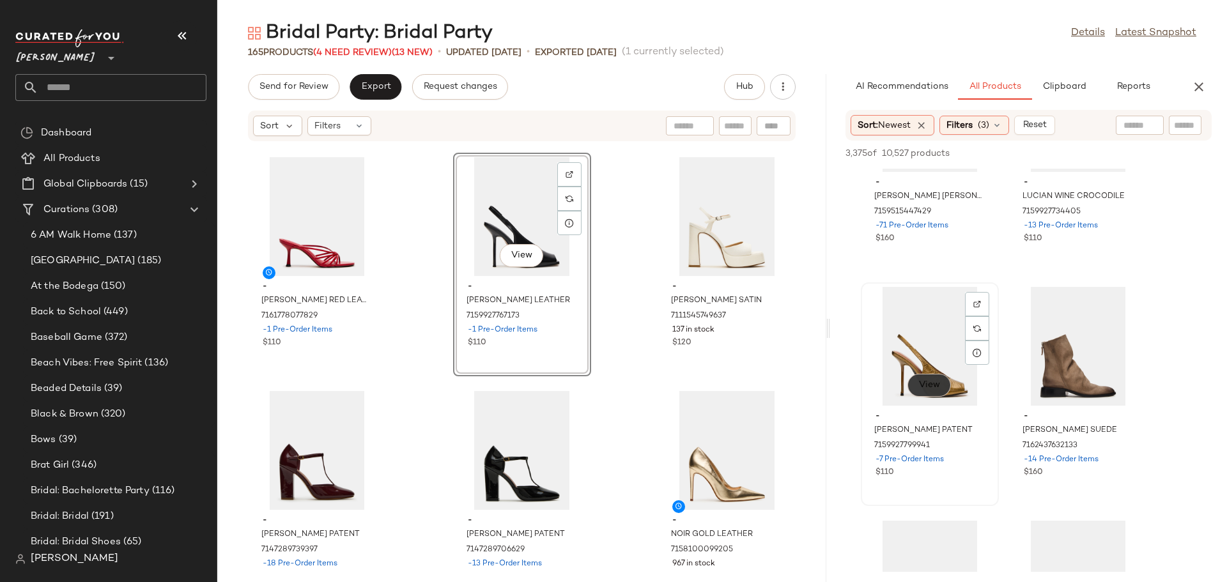
click at [935, 394] on button "View" at bounding box center [929, 385] width 43 height 23
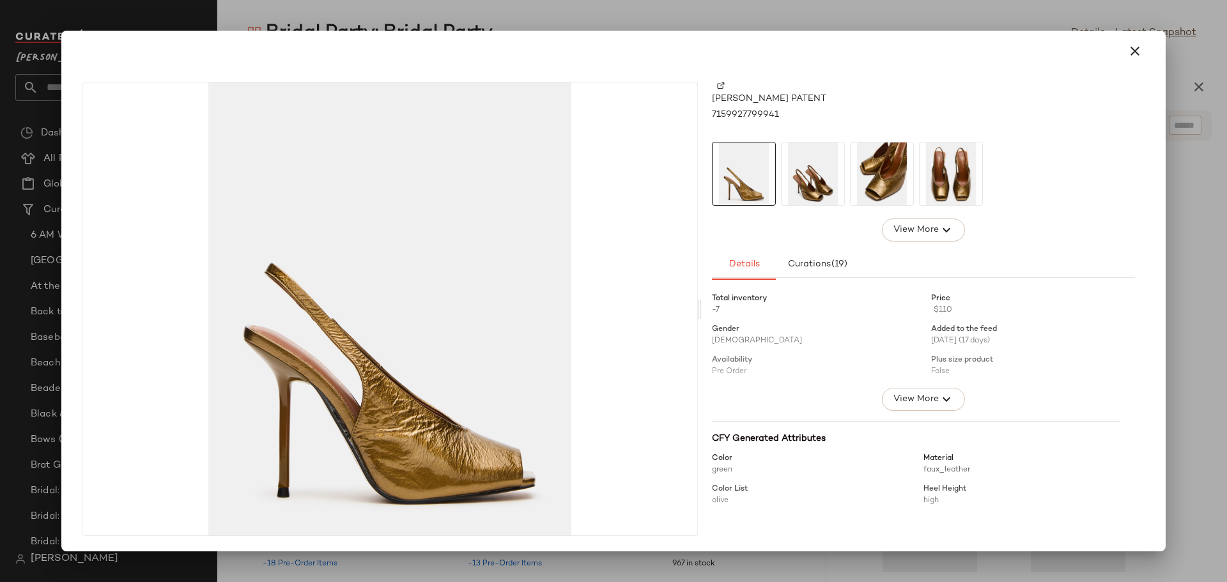
click at [820, 177] on img at bounding box center [813, 174] width 63 height 63
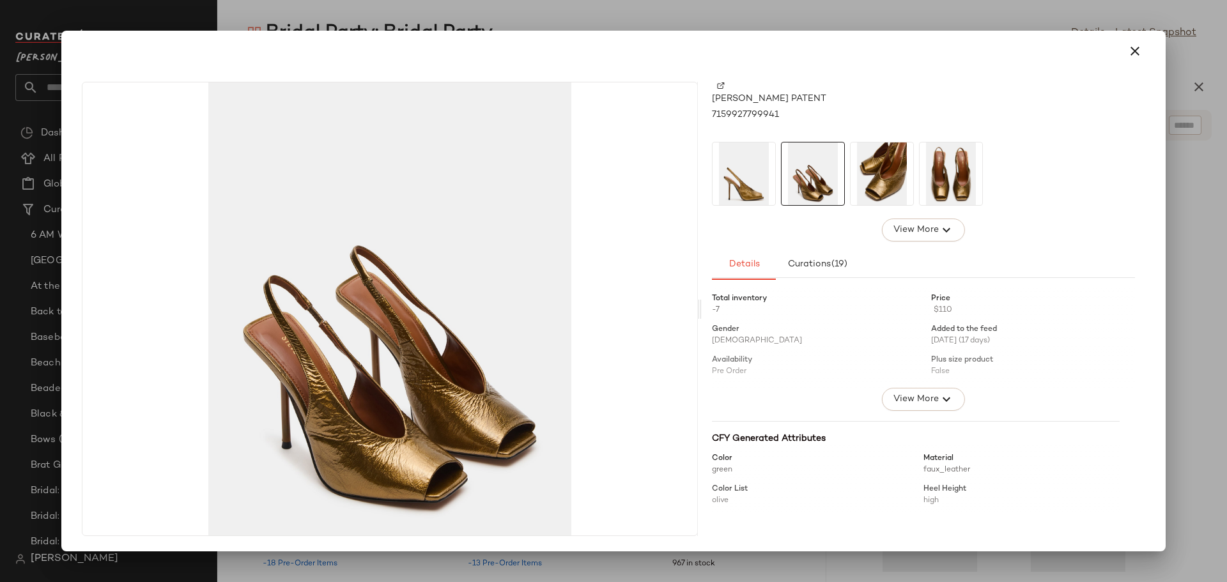
click at [880, 184] on img at bounding box center [882, 174] width 63 height 63
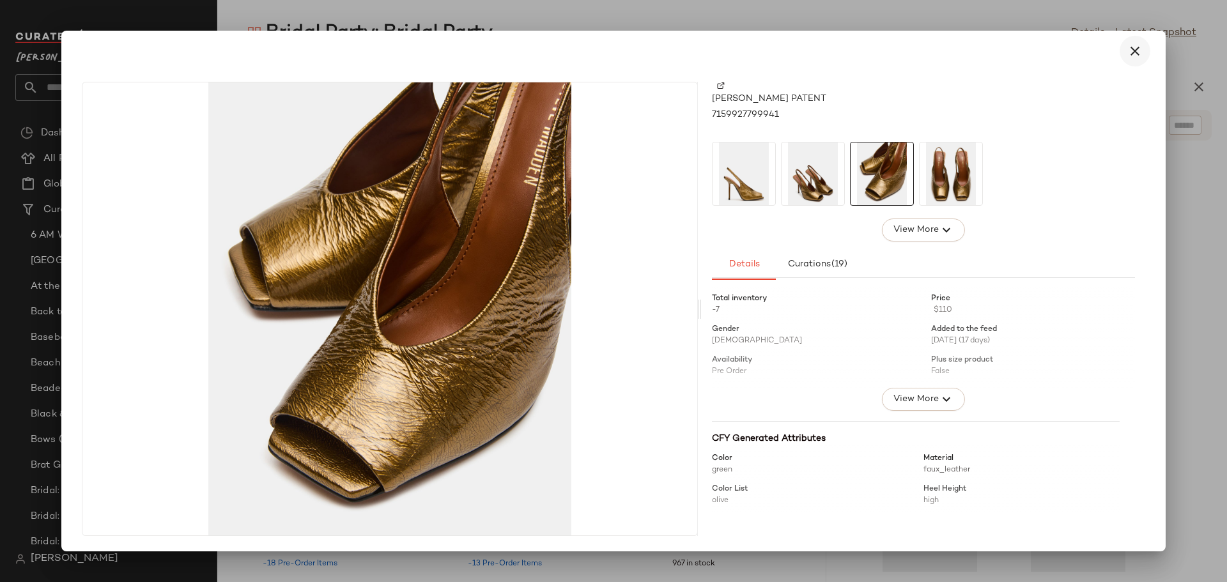
click at [1133, 54] on icon "button" at bounding box center [1135, 50] width 15 height 15
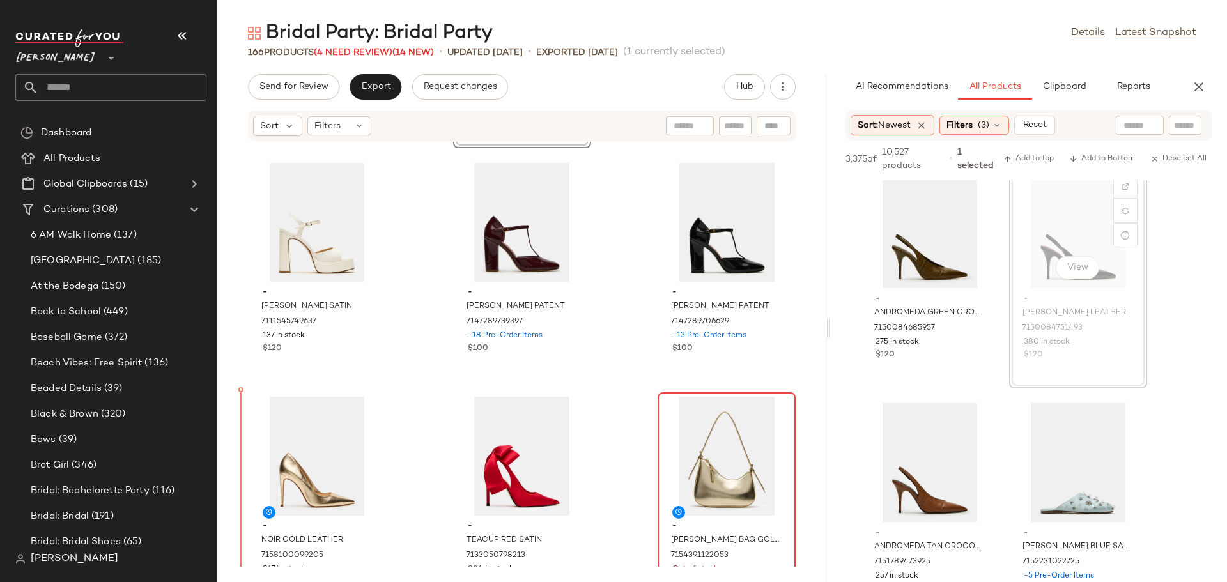
scroll to position [12213, 0]
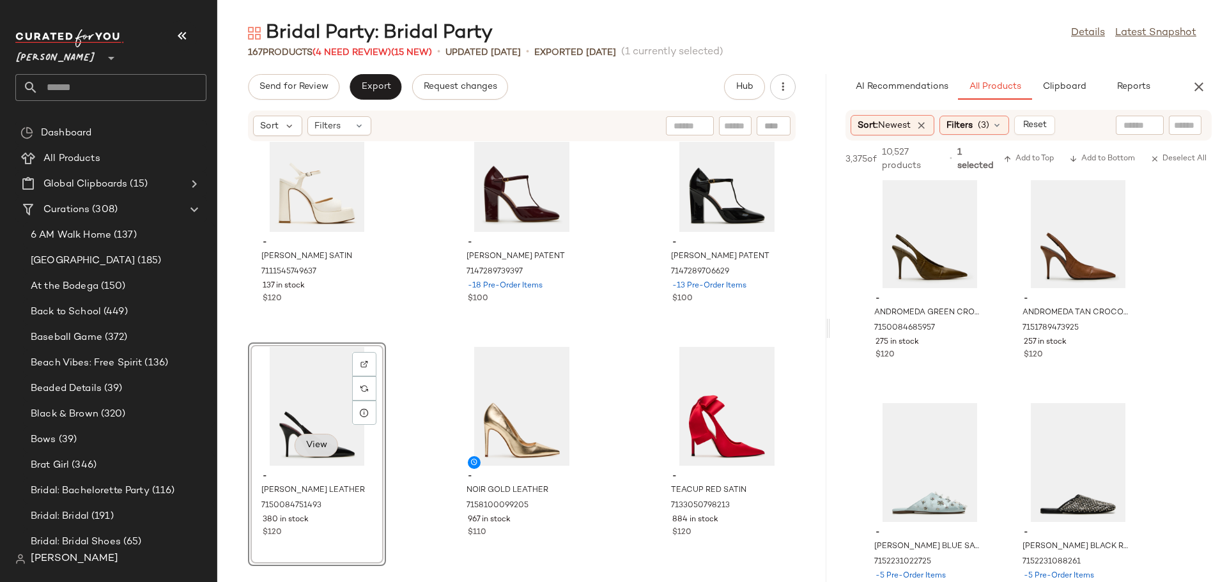
click at [320, 444] on span "View" at bounding box center [317, 445] width 22 height 10
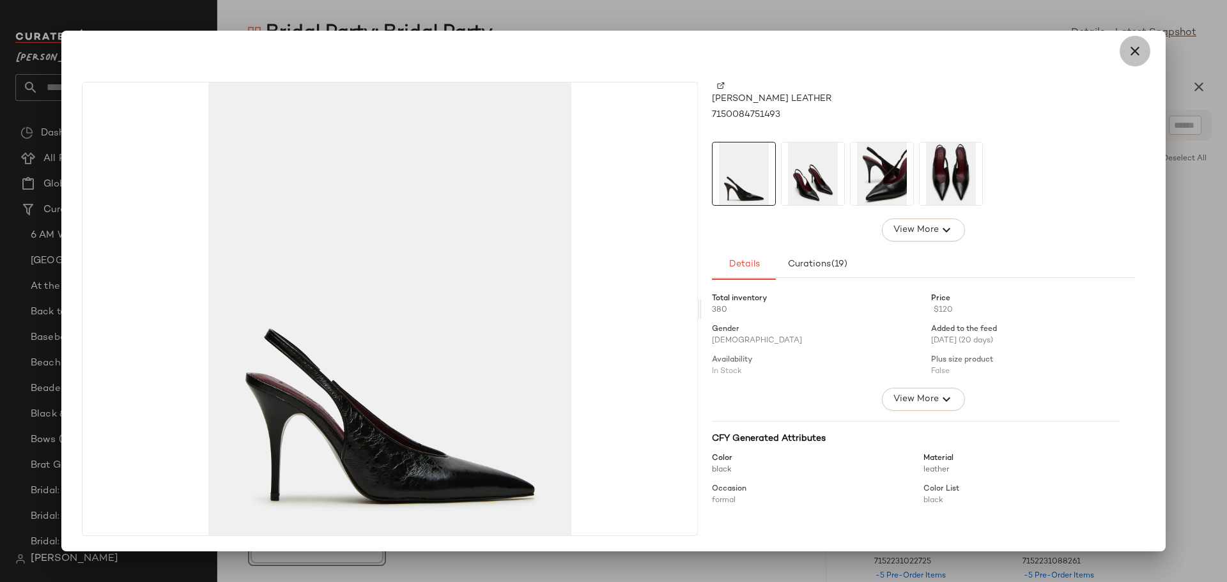
click at [1137, 47] on icon "button" at bounding box center [1135, 50] width 15 height 15
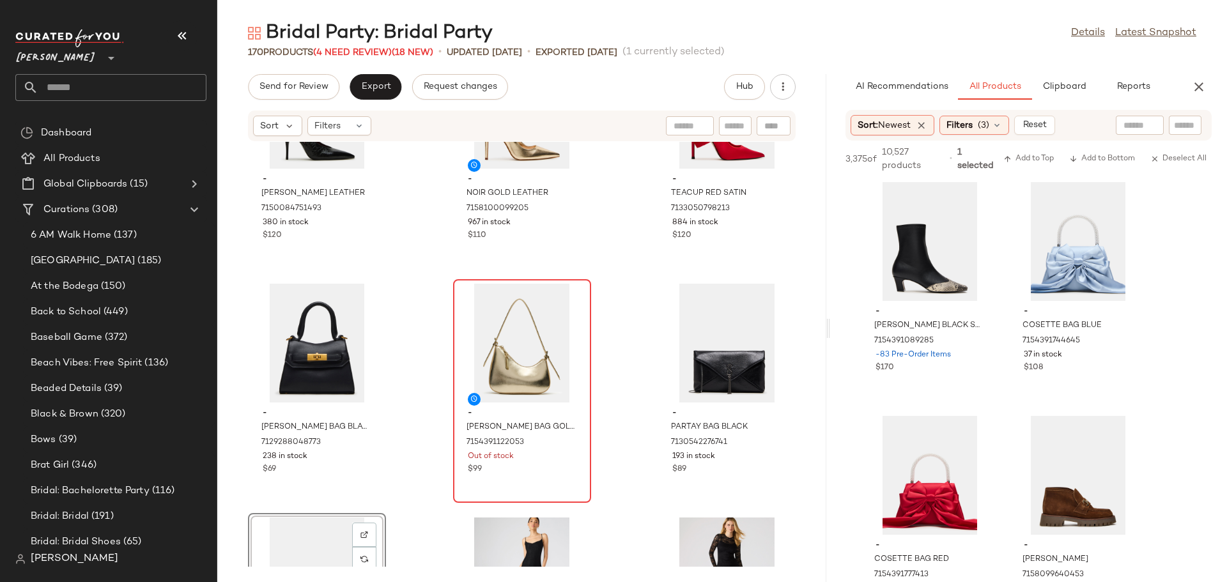
scroll to position [12533, 0]
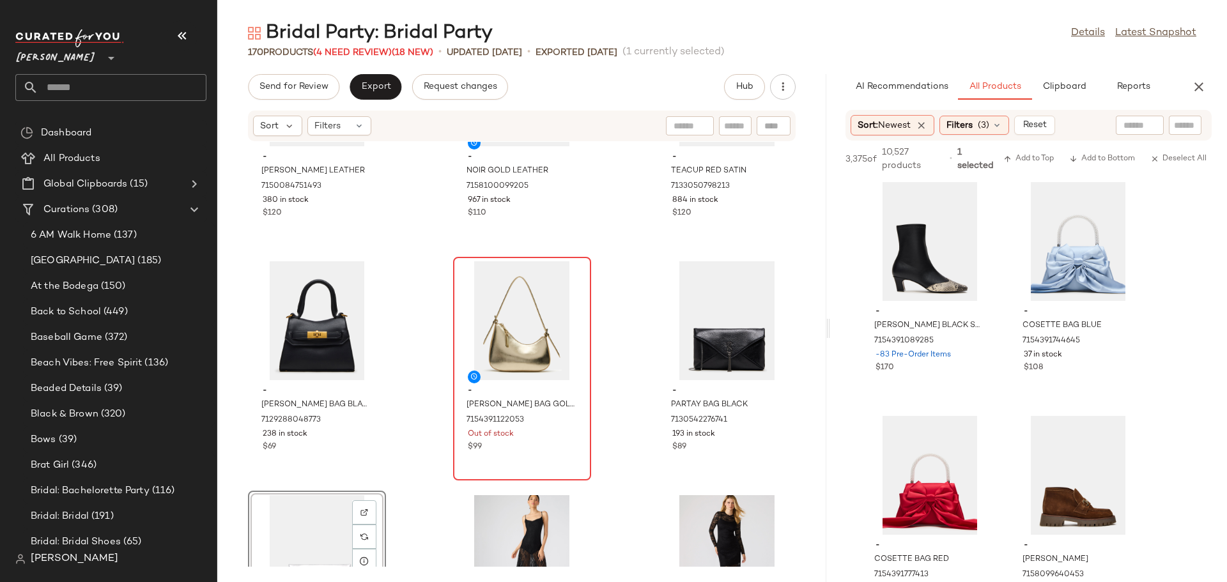
click at [740, 120] on input "text" at bounding box center [735, 126] width 22 height 13
type input "***"
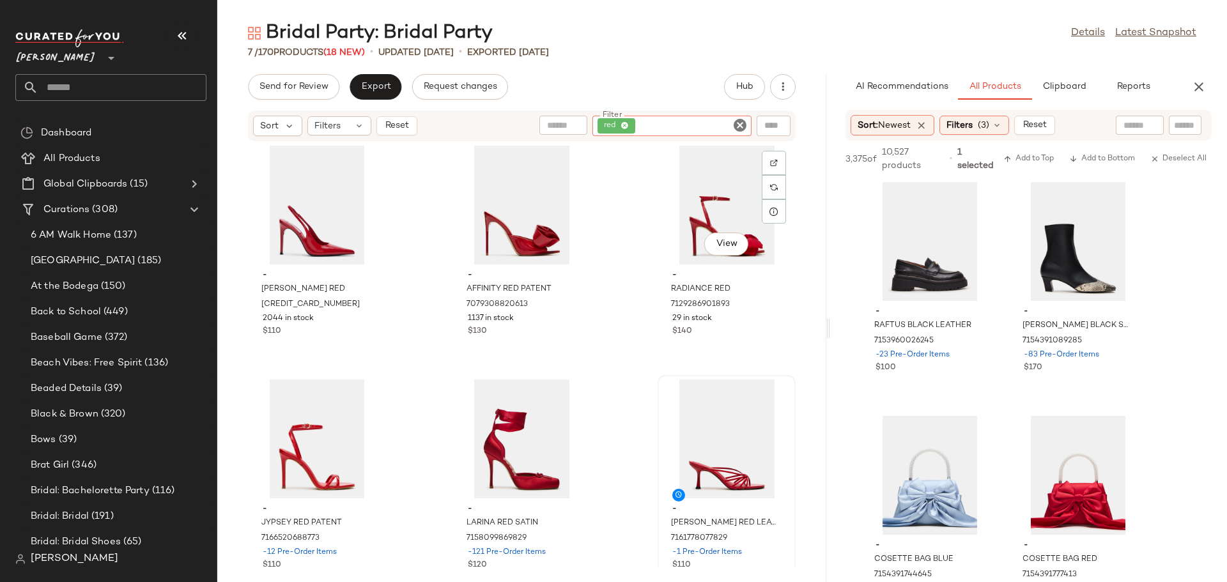
scroll to position [0, 0]
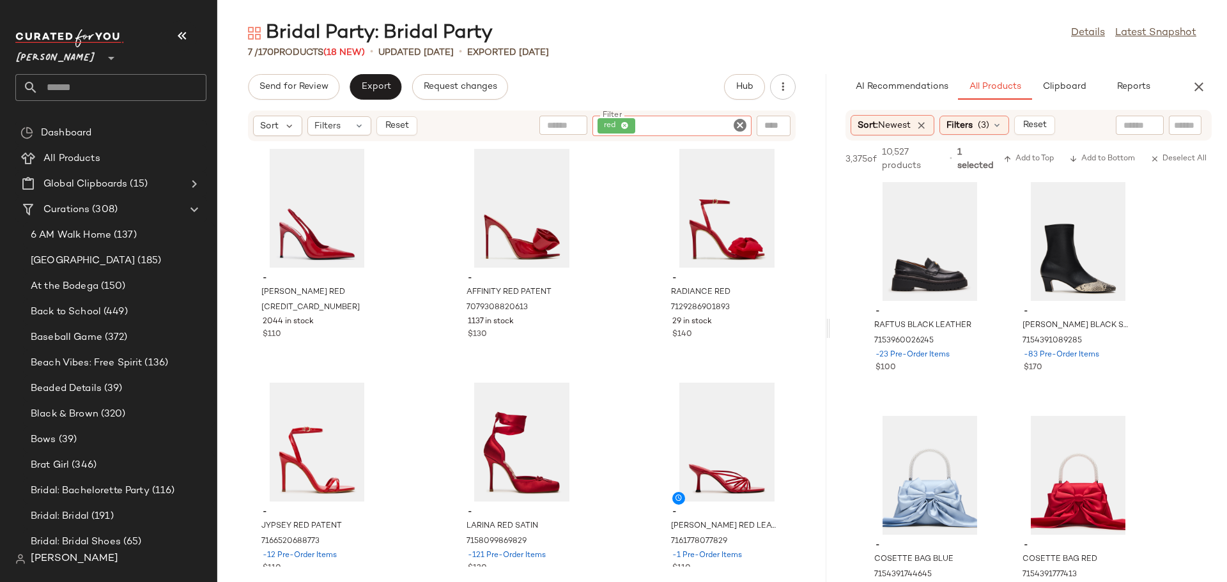
click at [743, 121] on icon "Clear Filter" at bounding box center [740, 125] width 15 height 15
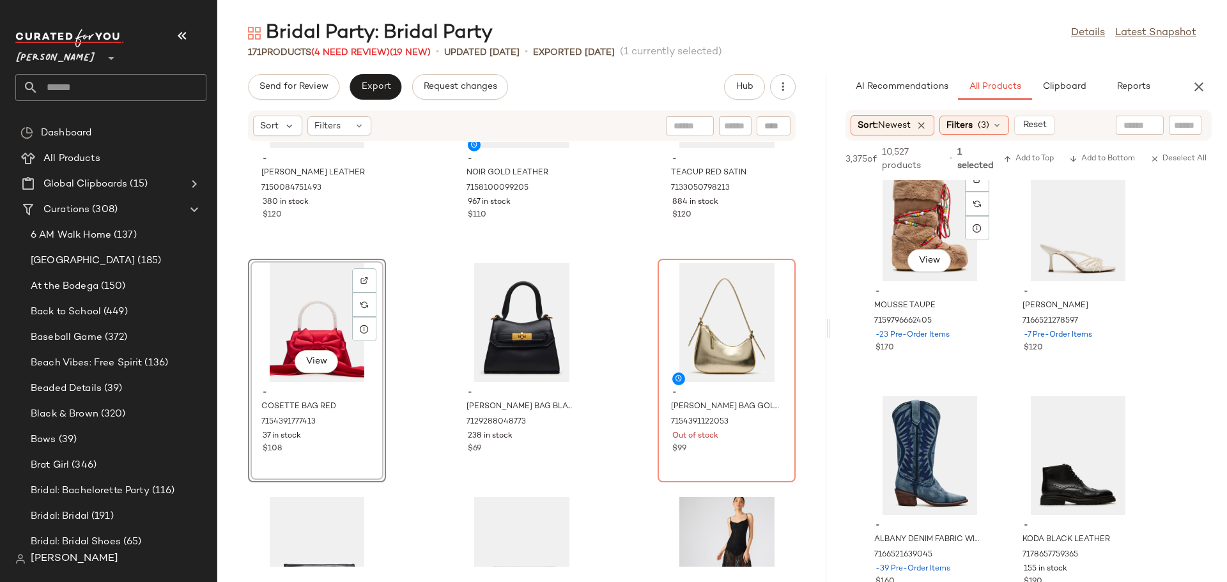
scroll to position [26591, 0]
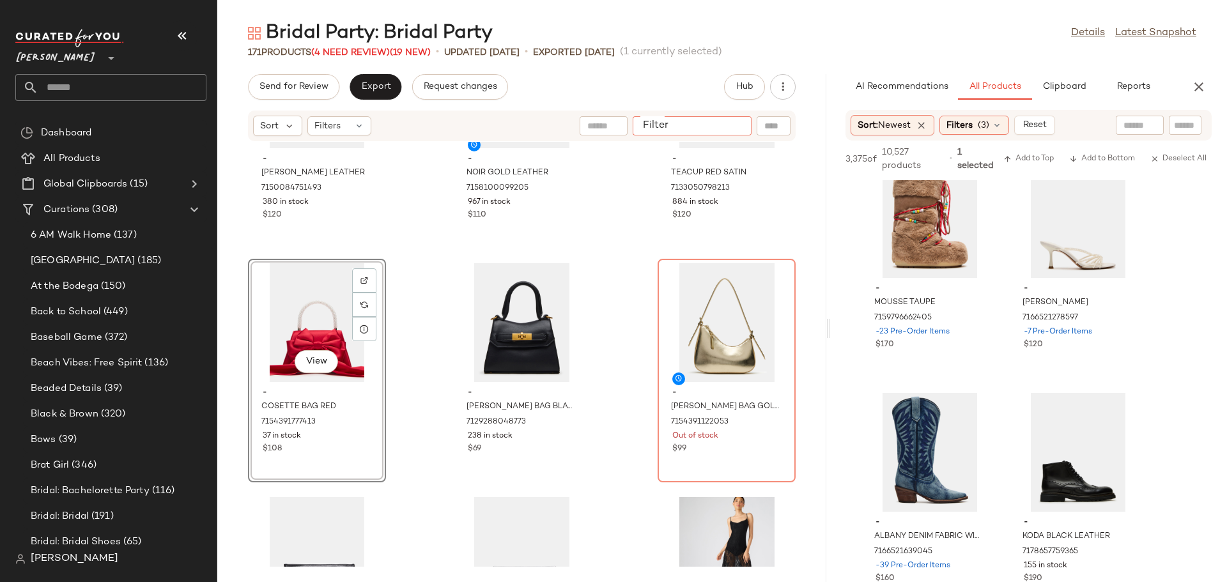
click at [729, 120] on input "Filter" at bounding box center [692, 126] width 109 height 13
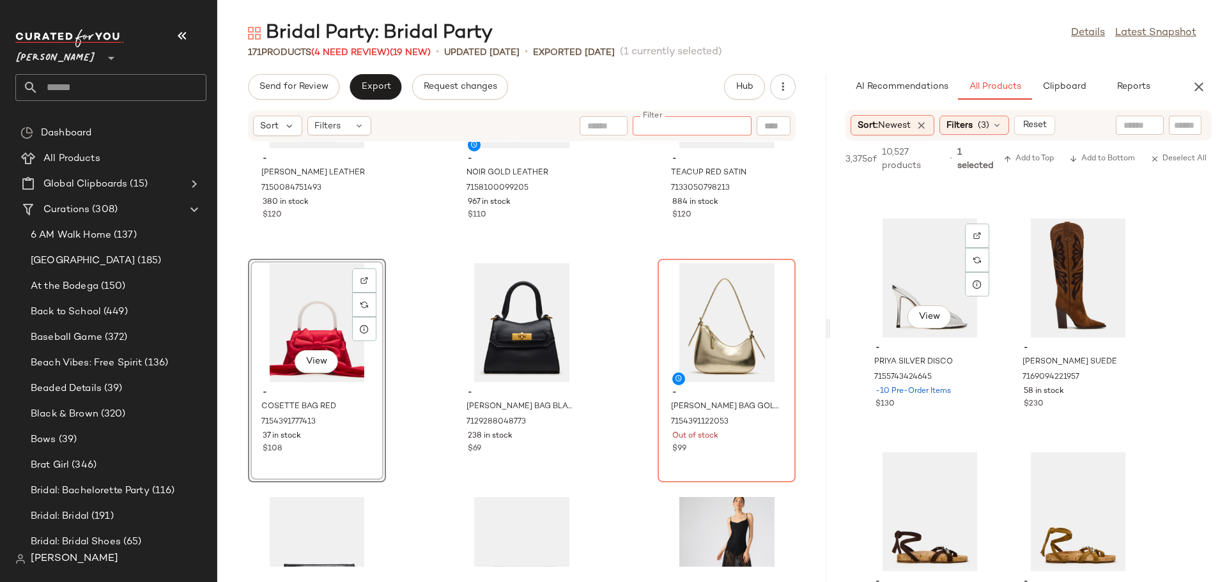
scroll to position [28463, 0]
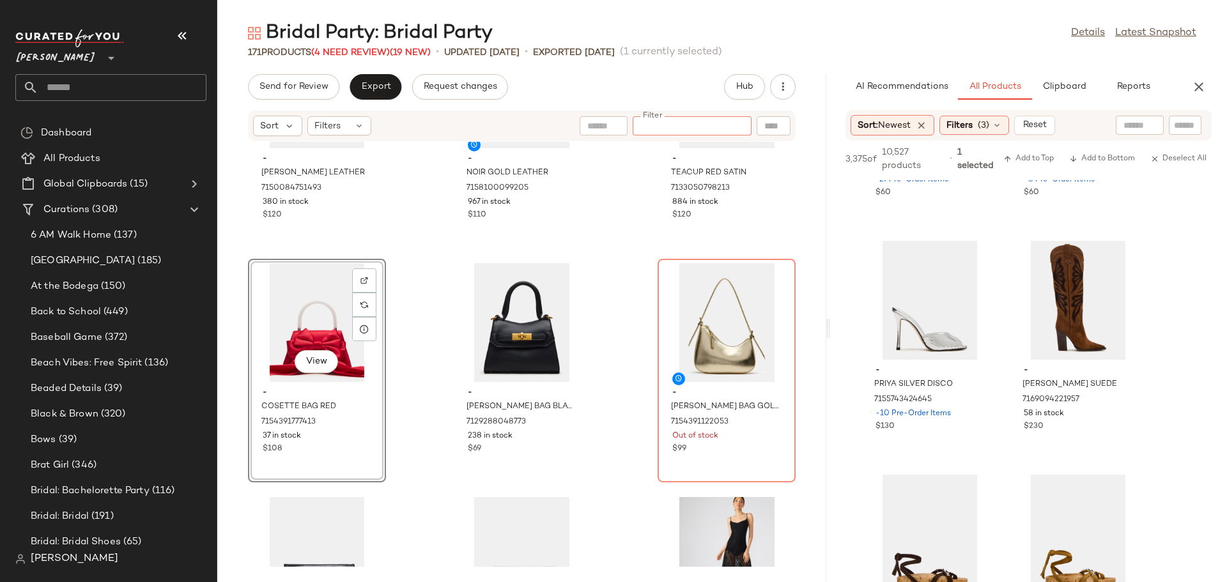
click at [727, 129] on input "Filter" at bounding box center [692, 126] width 109 height 13
type input "******"
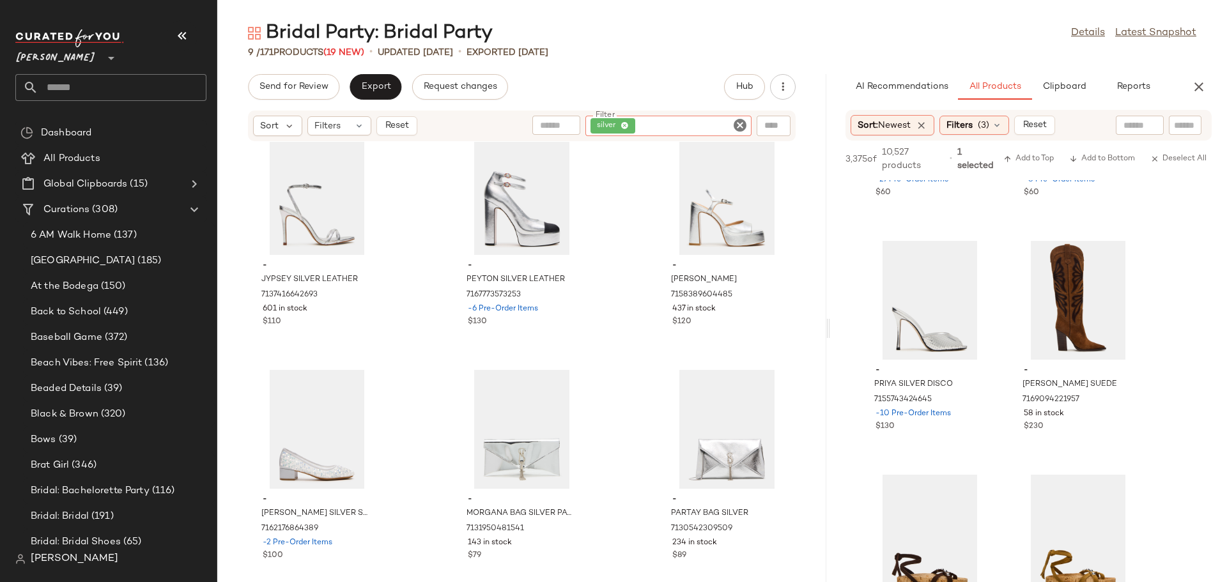
scroll to position [279, 0]
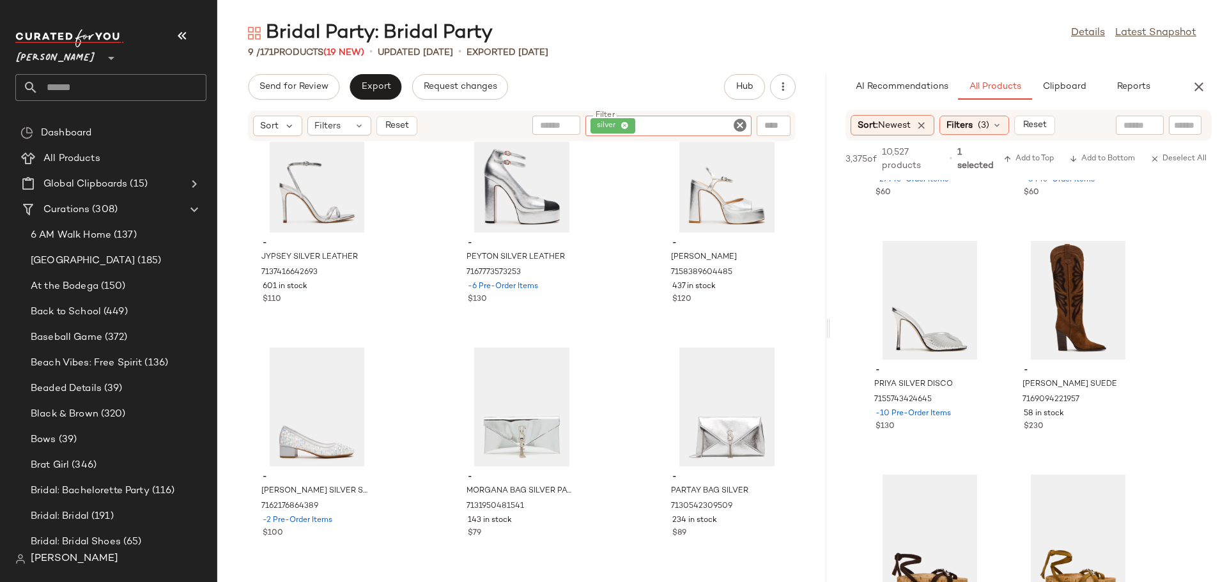
click at [742, 123] on icon "Clear Filter" at bounding box center [740, 125] width 15 height 15
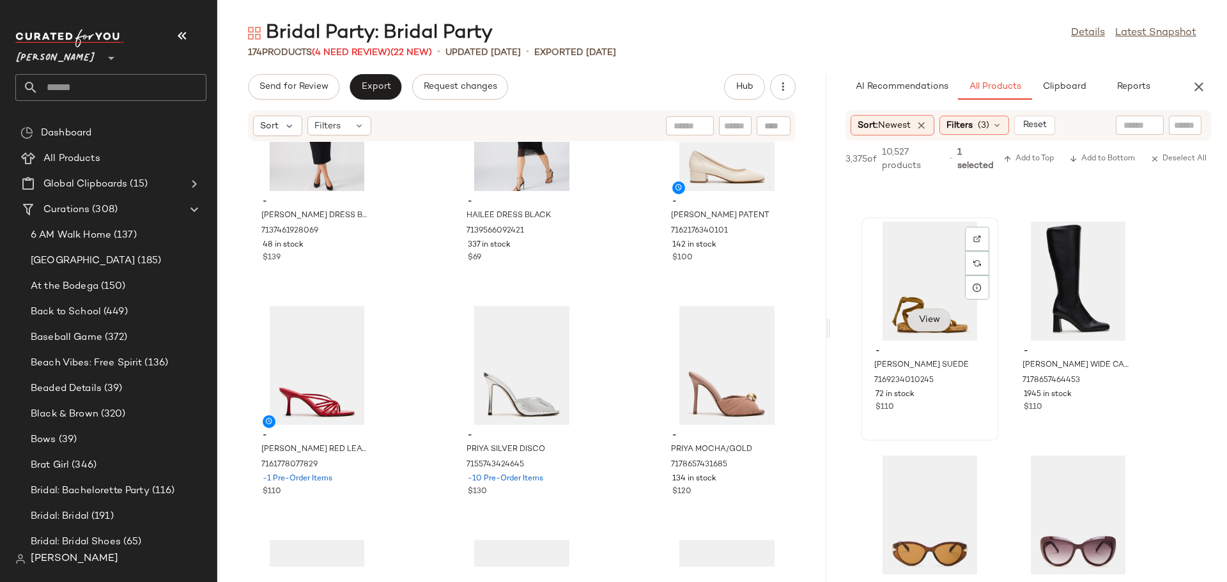
scroll to position [28793, 0]
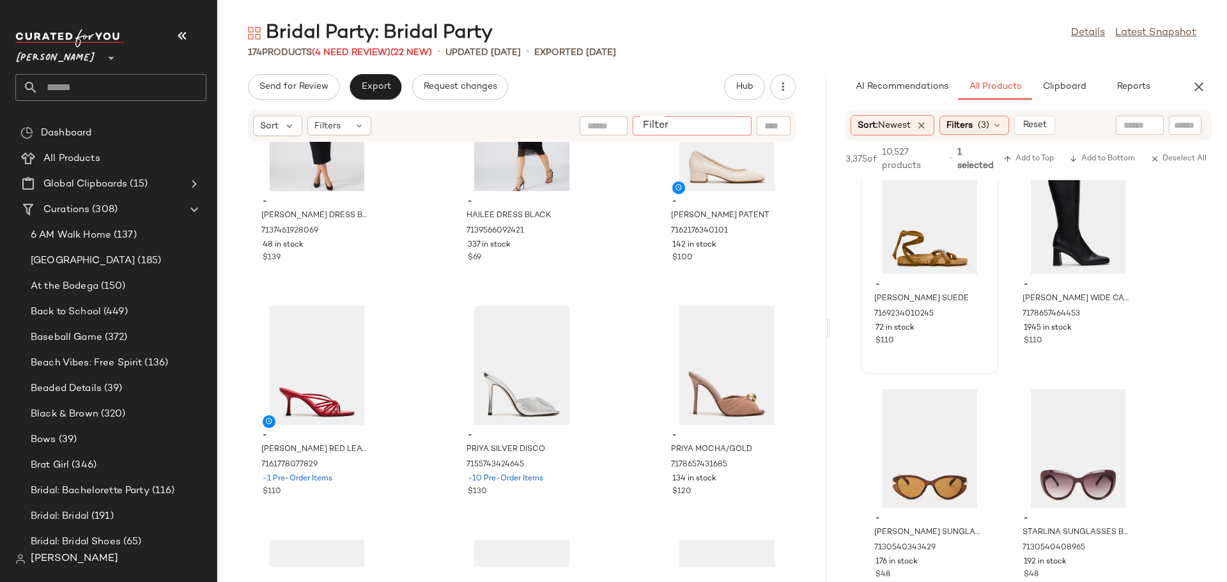
click at [738, 128] on input "Filter" at bounding box center [692, 126] width 109 height 13
type input "*****"
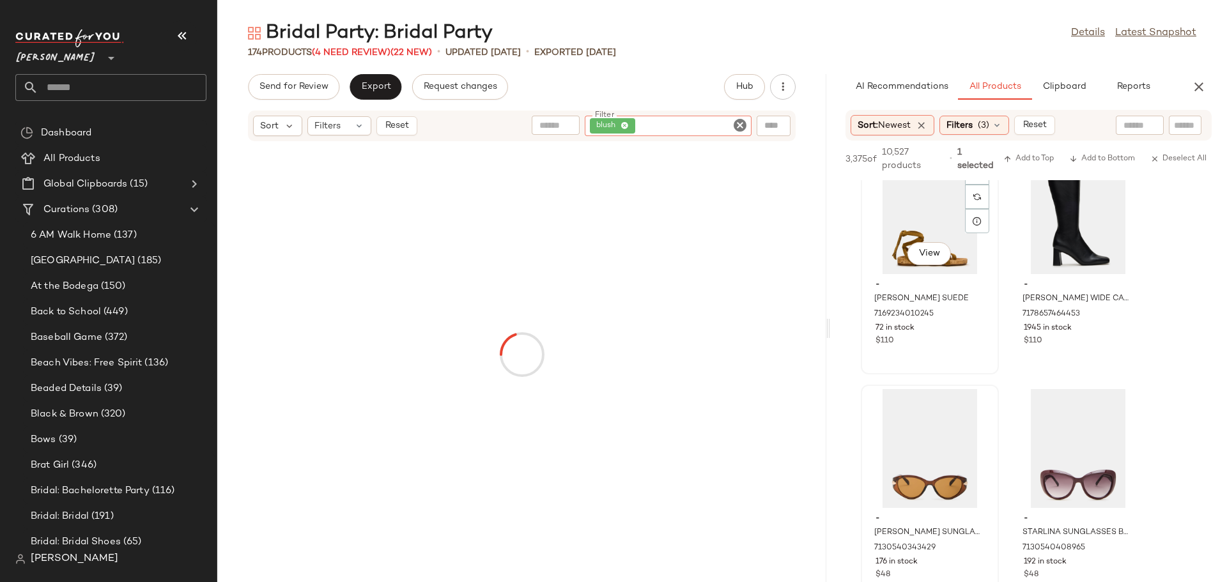
scroll to position [29770, 0]
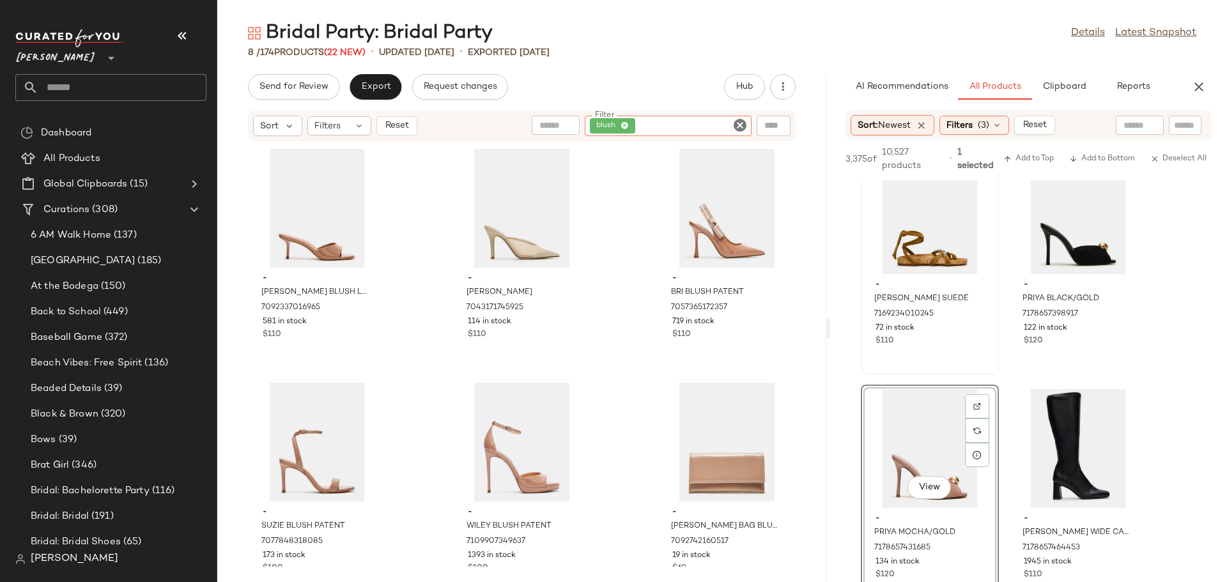
click at [740, 122] on icon "Clear Filter" at bounding box center [740, 125] width 15 height 15
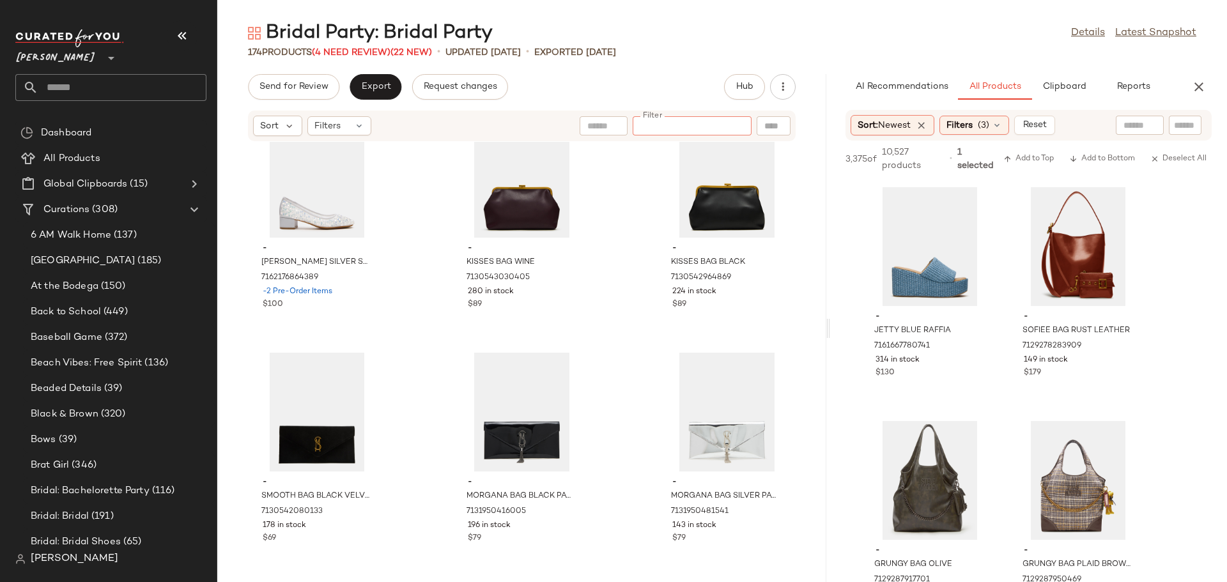
scroll to position [47566, 0]
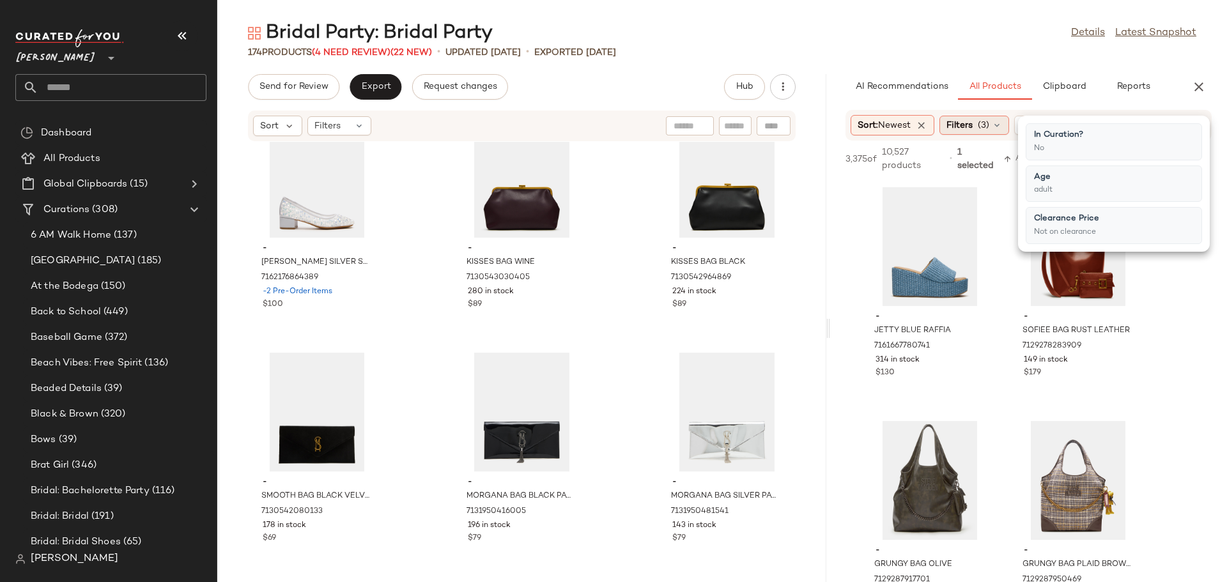
click at [1002, 126] on icon at bounding box center [997, 125] width 10 height 10
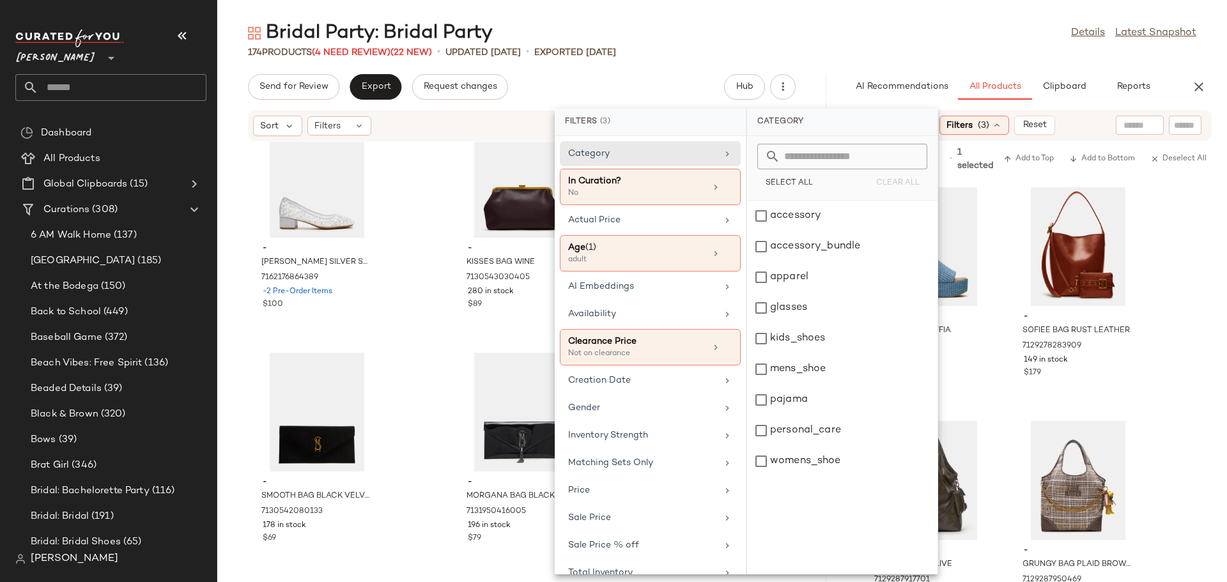
click at [1002, 126] on icon at bounding box center [997, 125] width 10 height 10
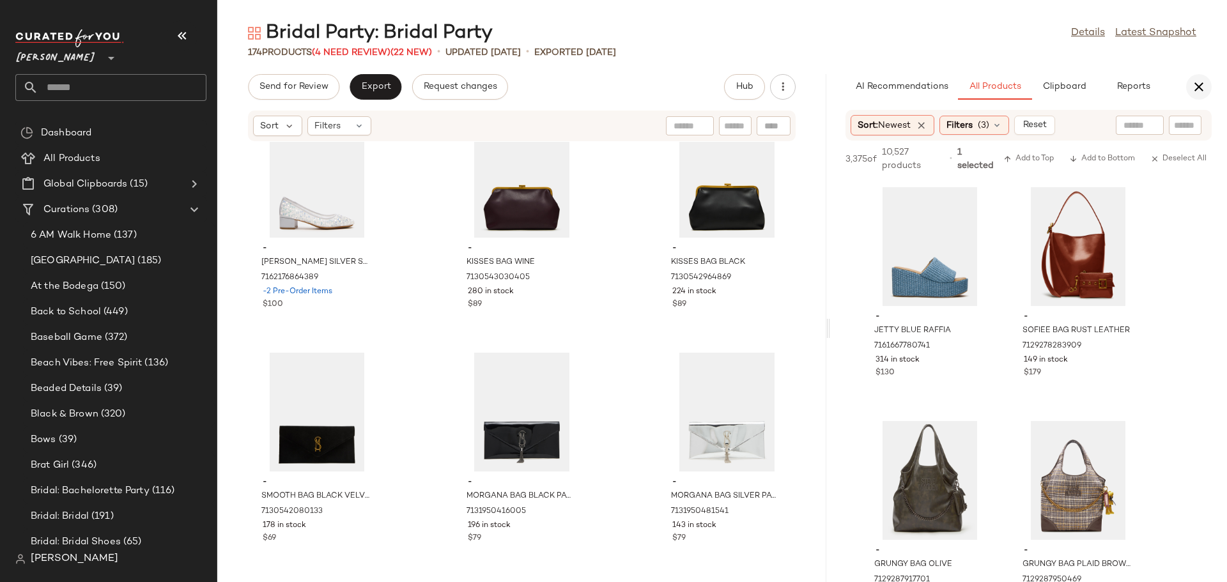
click at [1196, 84] on icon "button" at bounding box center [1199, 86] width 15 height 15
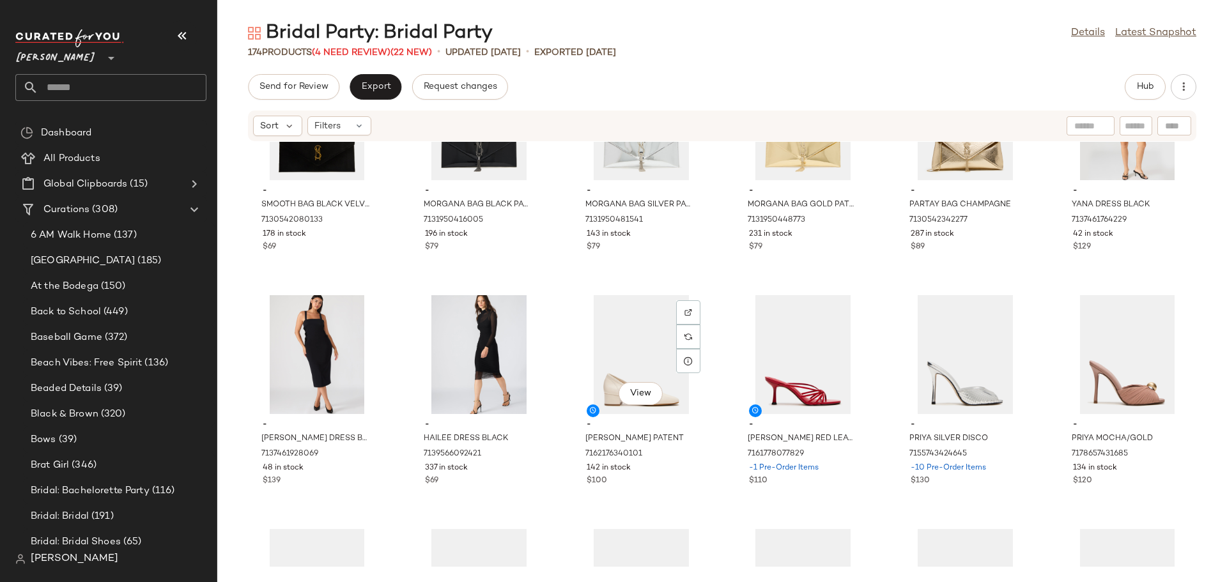
scroll to position [5765, 0]
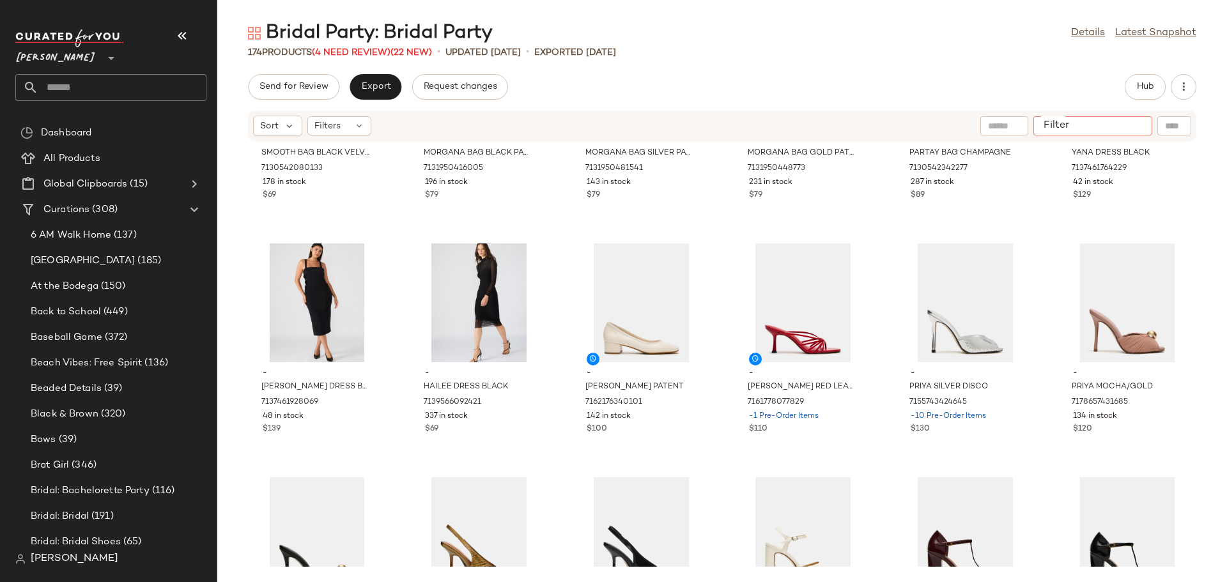
click at [1130, 125] on input "Filter" at bounding box center [1093, 126] width 109 height 13
type input "****"
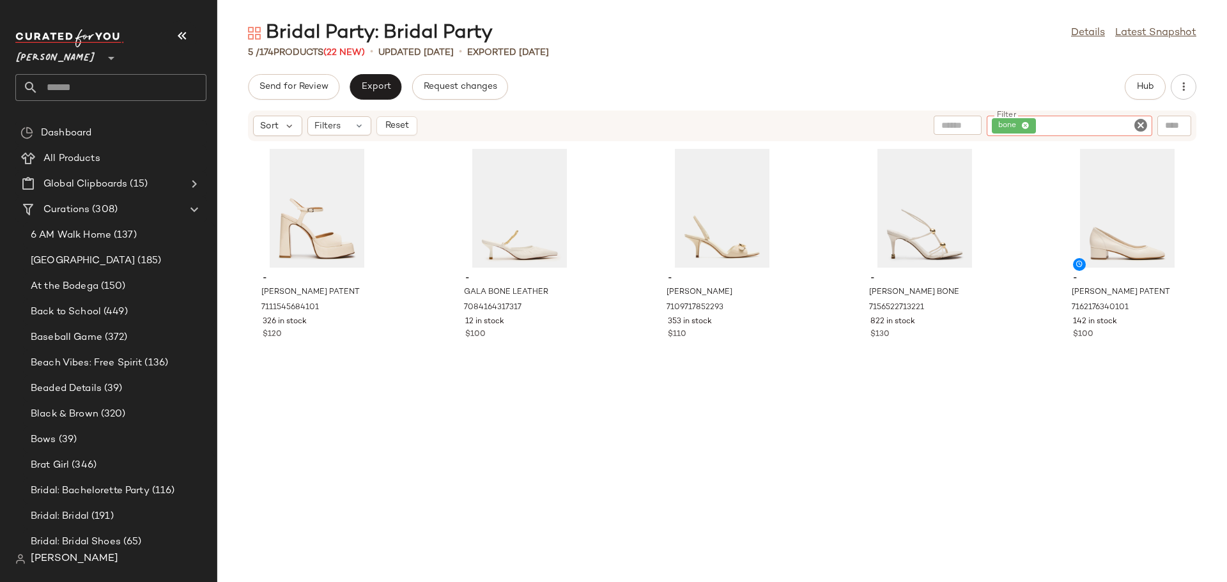
click at [1141, 123] on icon "Clear Filter" at bounding box center [1140, 125] width 15 height 15
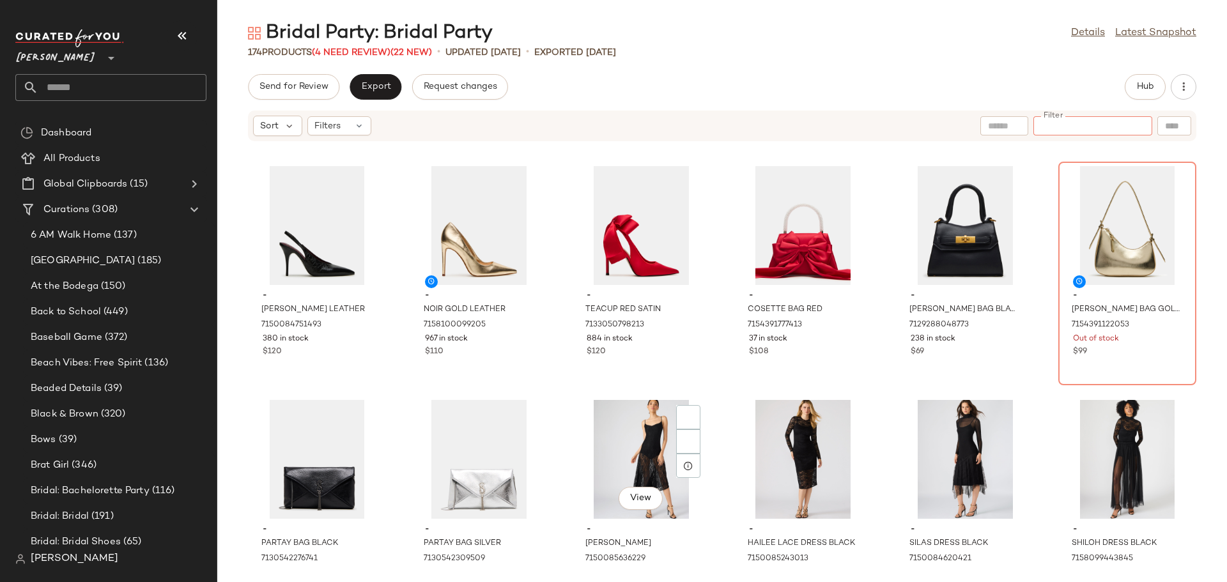
scroll to position [6363, 0]
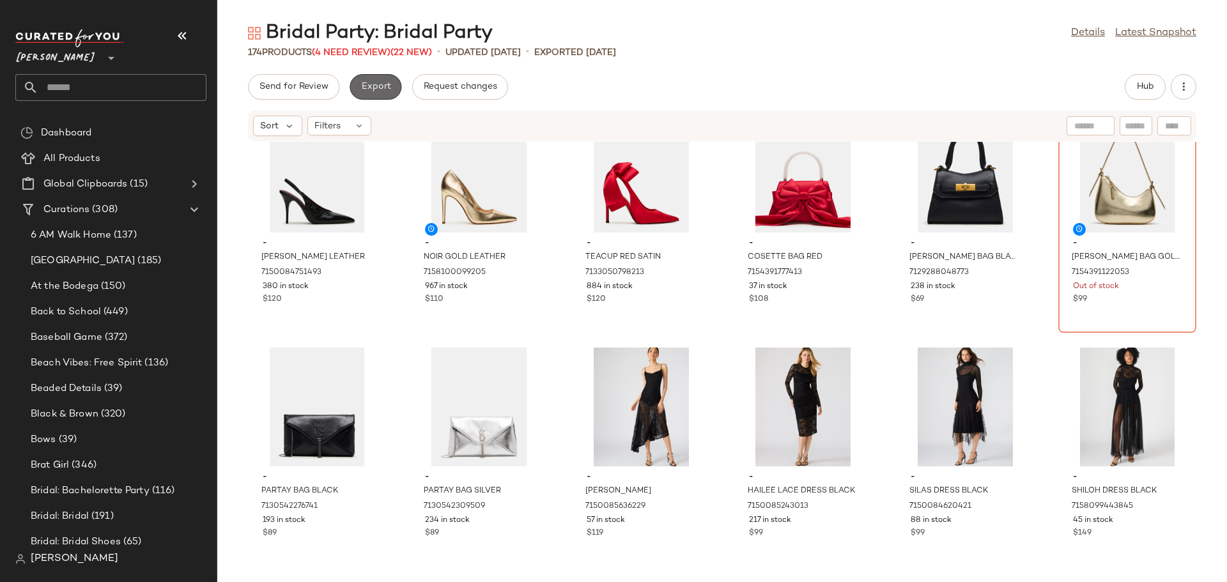
click at [385, 83] on span "Export" at bounding box center [376, 87] width 30 height 10
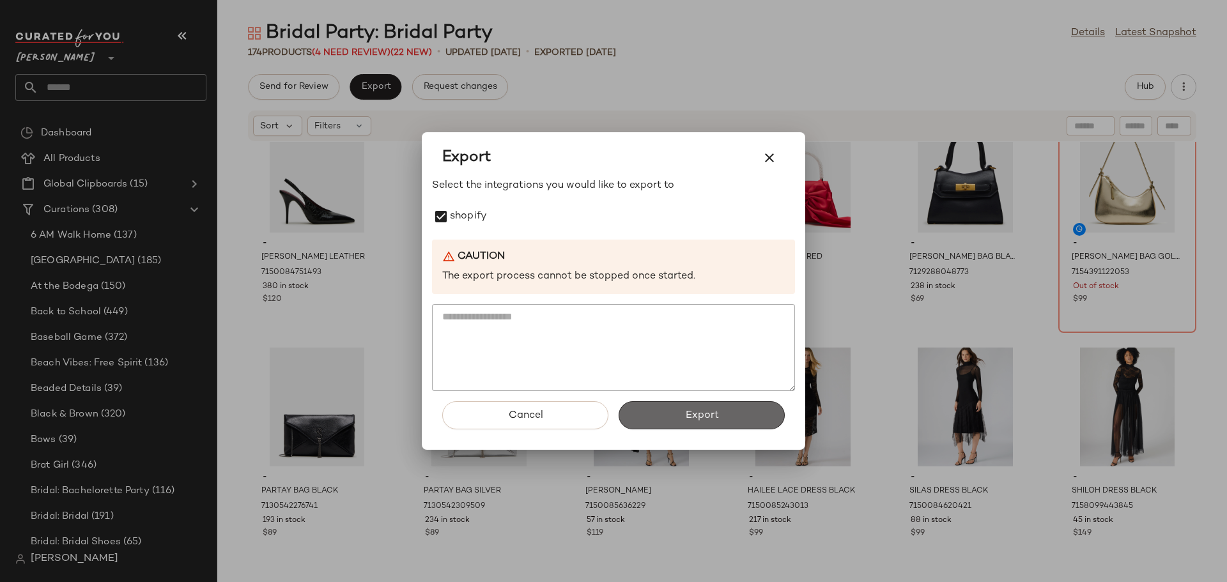
click at [700, 411] on span "Export" at bounding box center [702, 416] width 34 height 12
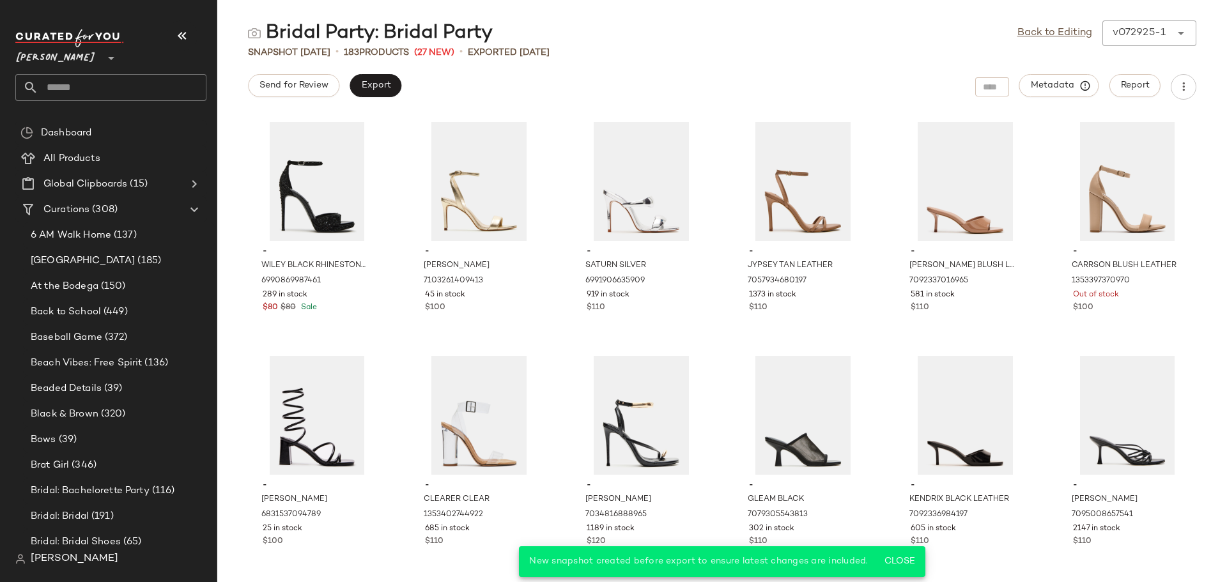
click at [115, 90] on input "text" at bounding box center [122, 87] width 168 height 27
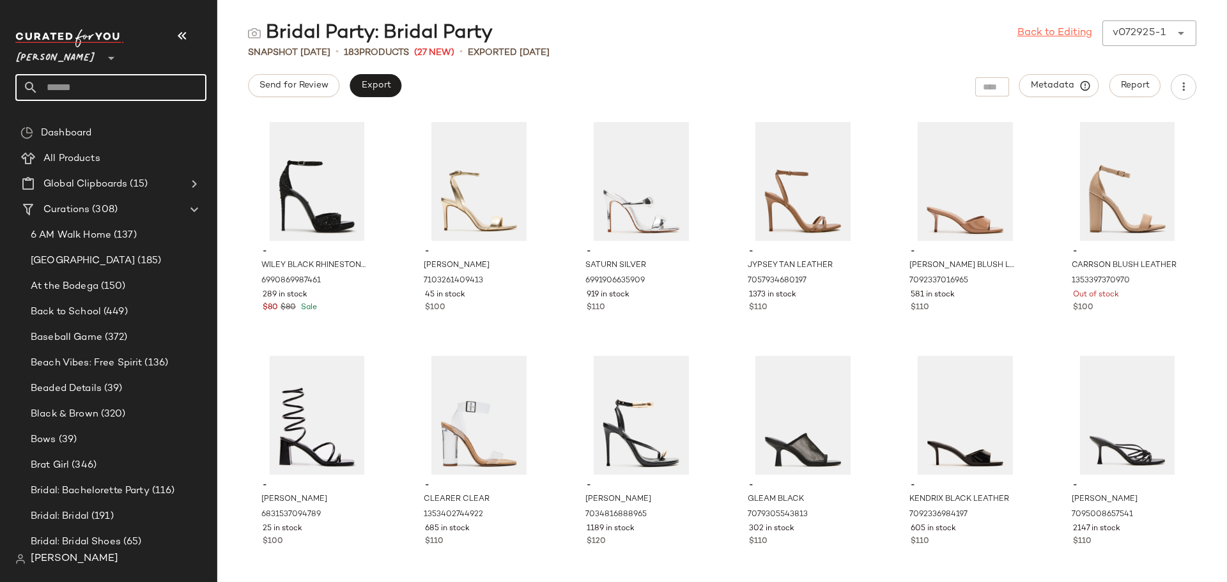
click at [1036, 36] on link "Back to Editing" at bounding box center [1055, 33] width 75 height 15
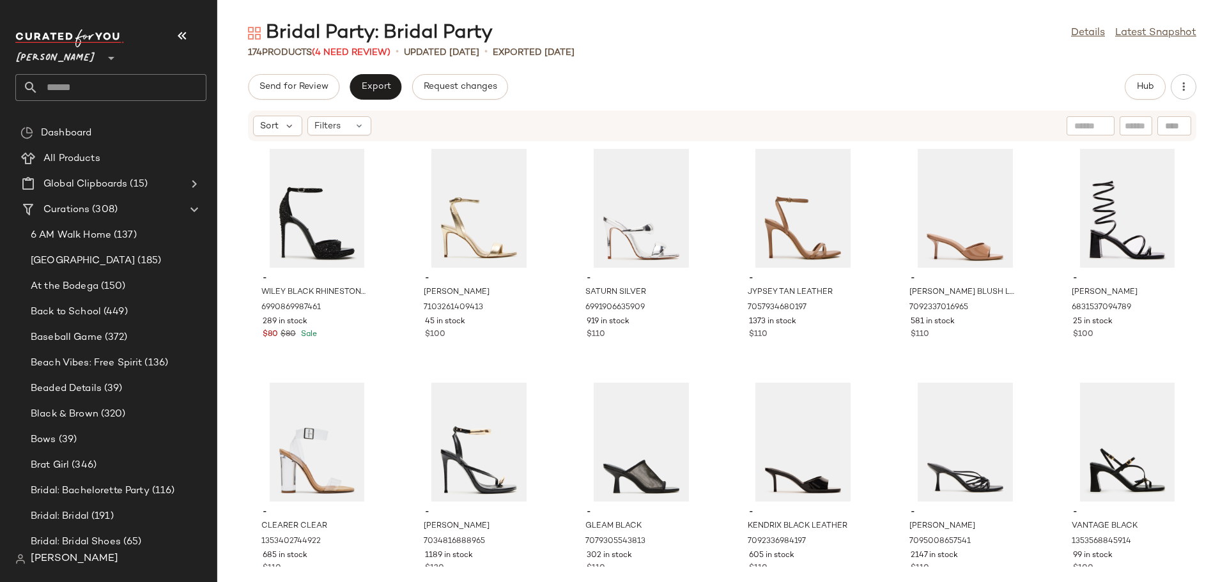
click at [135, 83] on input "text" at bounding box center [122, 87] width 168 height 27
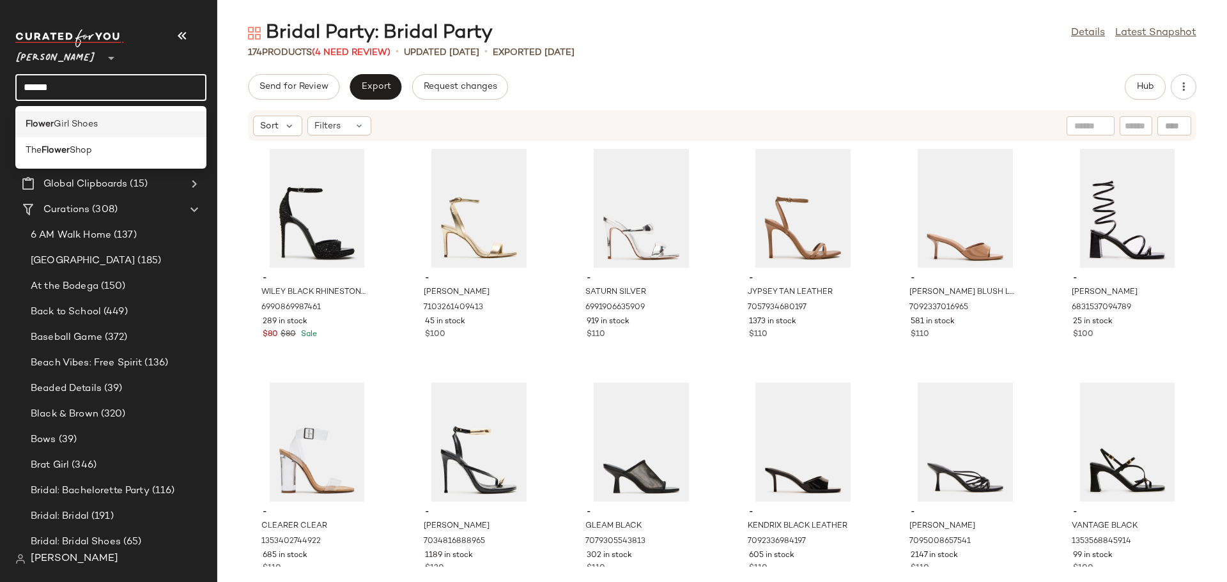
type input "******"
click at [58, 128] on span "Girl Shoes" at bounding box center [76, 124] width 44 height 13
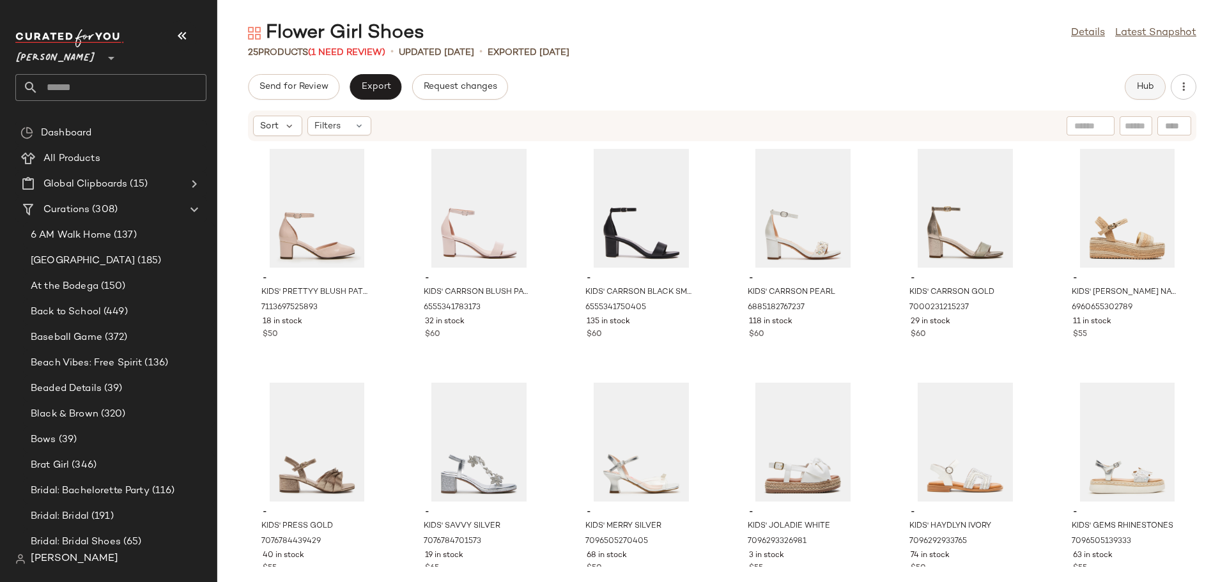
click at [1150, 90] on span "Hub" at bounding box center [1146, 87] width 18 height 10
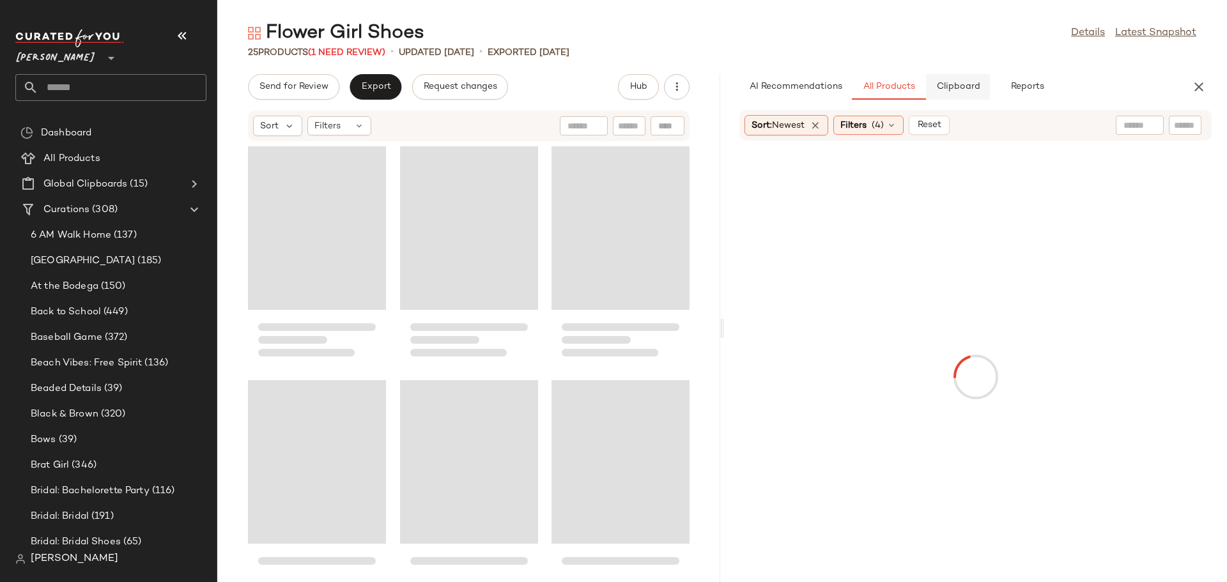
click at [954, 90] on span "Clipboard" at bounding box center [958, 87] width 44 height 10
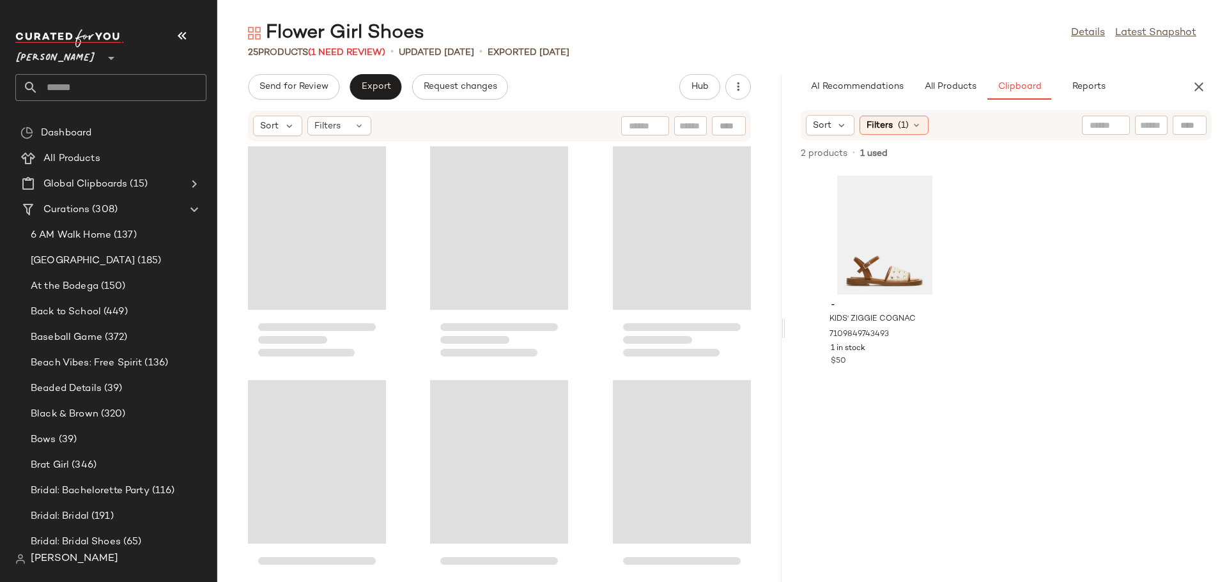
drag, startPoint x: 722, startPoint y: 325, endPoint x: 786, endPoint y: 321, distance: 64.1
click at [786, 321] on div "Flower Girl Shoes Details Latest Snapshot 25 Products (1 Need Review) • updated…" at bounding box center [722, 301] width 1010 height 562
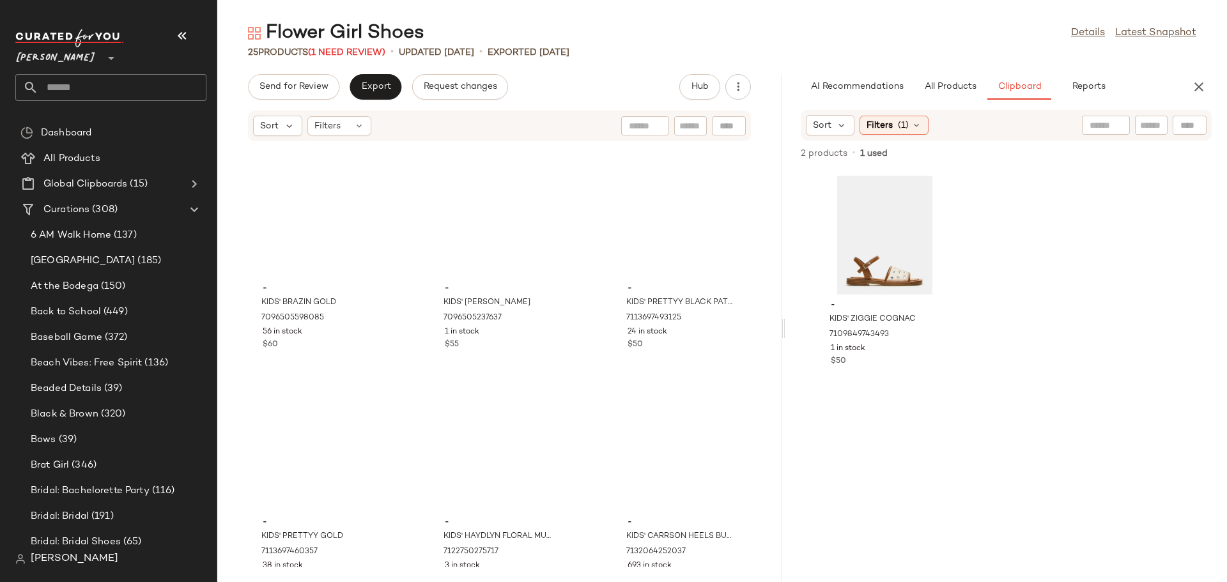
scroll to position [1683, 0]
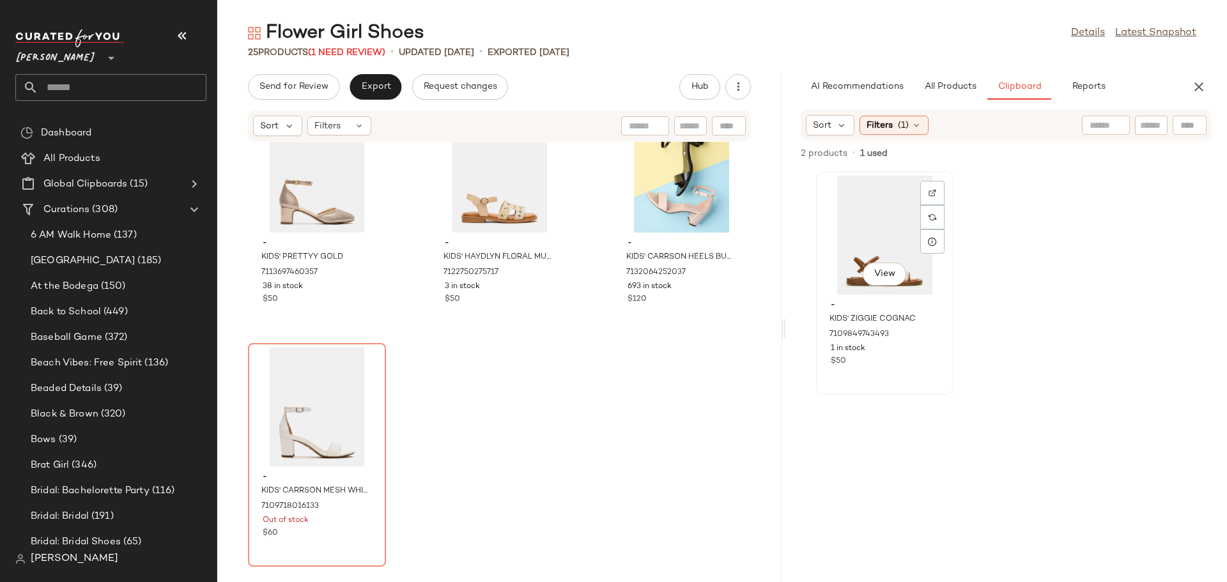
click at [859, 234] on div "View" at bounding box center [885, 235] width 129 height 119
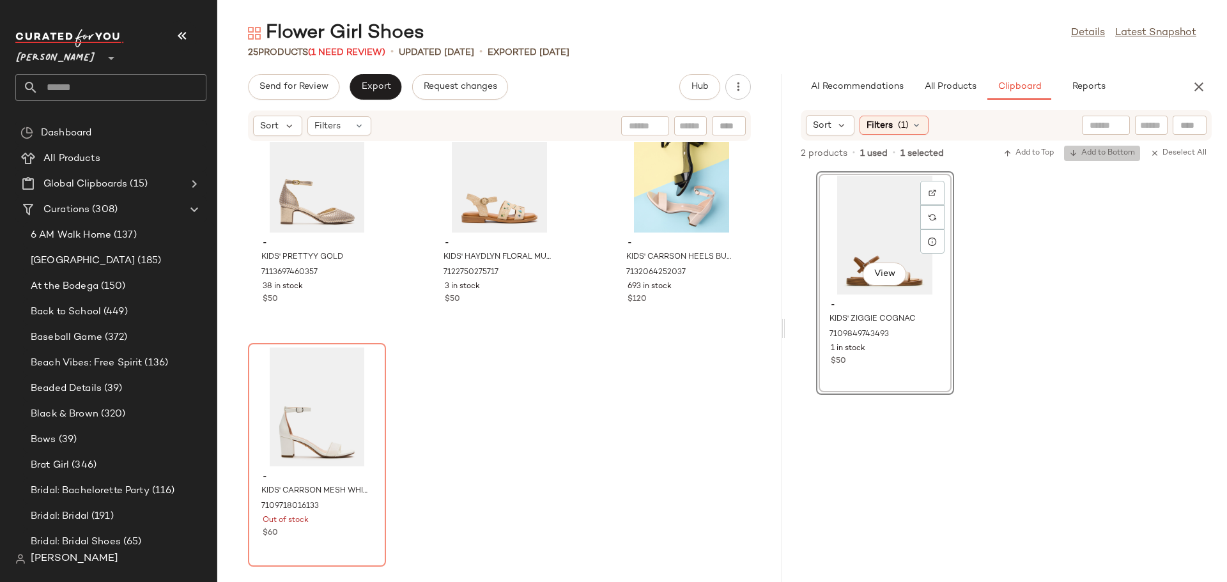
click at [1119, 150] on span "Add to Bottom" at bounding box center [1103, 153] width 66 height 9
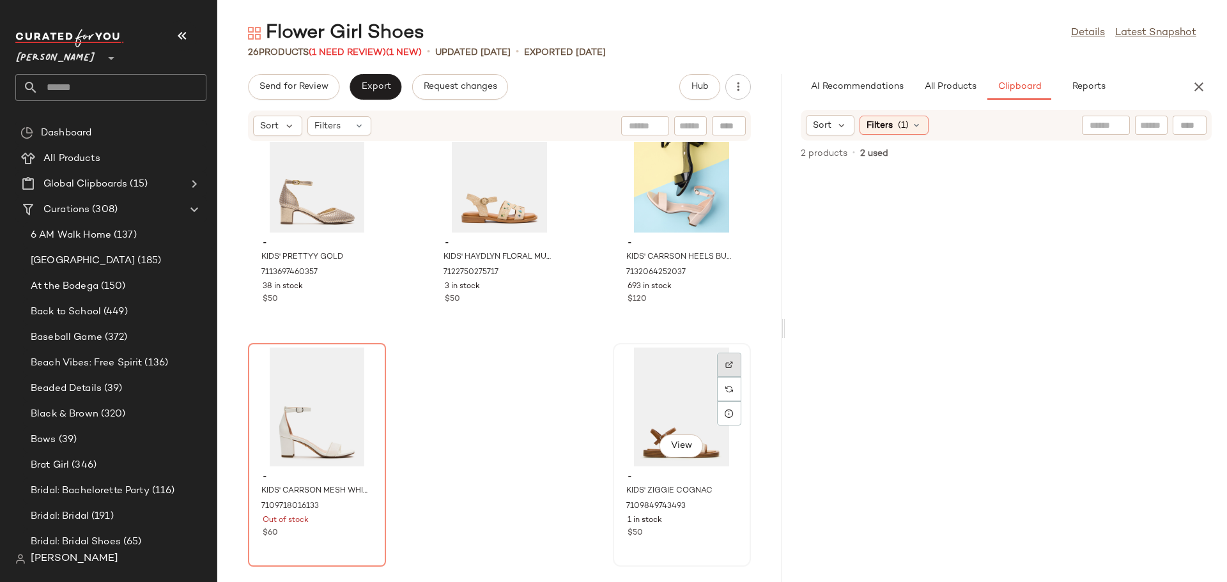
click at [727, 377] on div at bounding box center [729, 389] width 24 height 24
click at [953, 96] on button "All Products" at bounding box center [951, 87] width 74 height 26
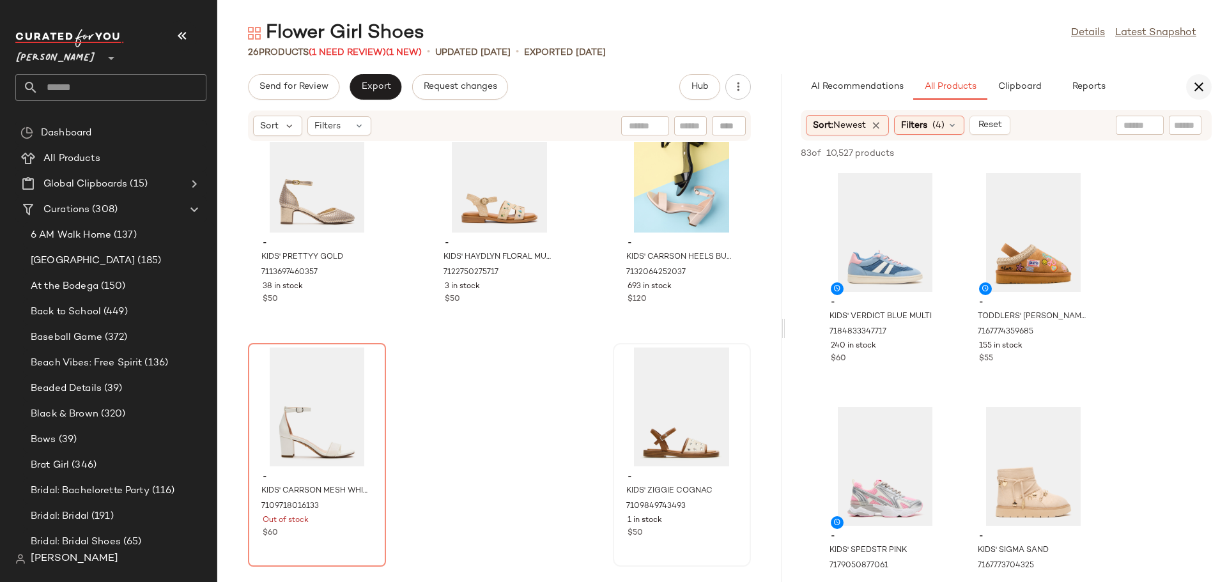
click at [1199, 85] on icon "button" at bounding box center [1199, 86] width 15 height 15
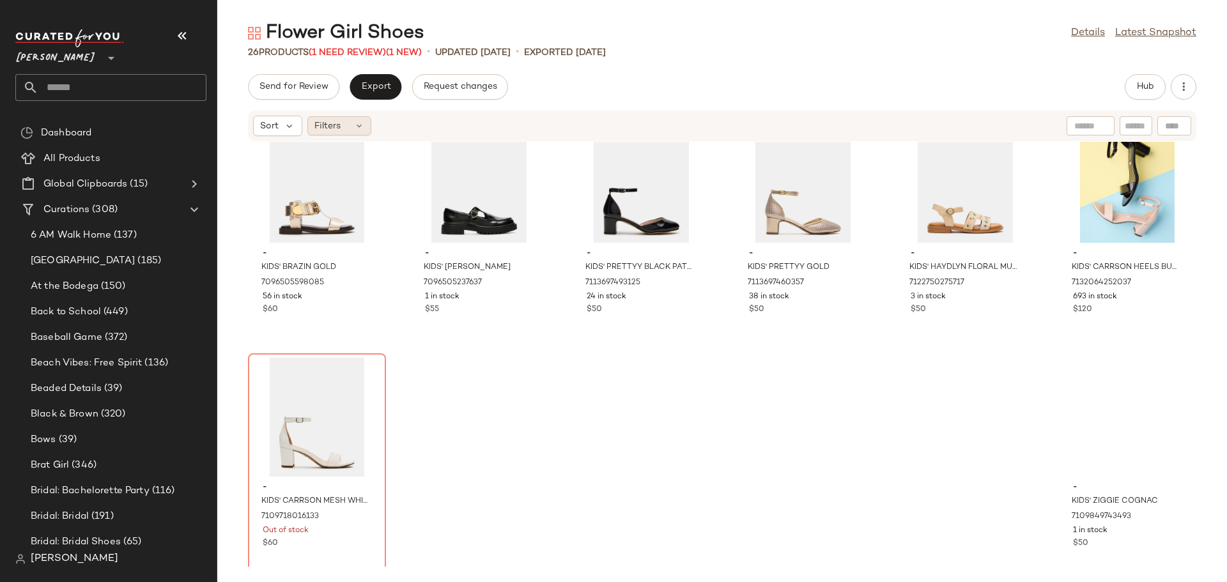
scroll to position [702, 0]
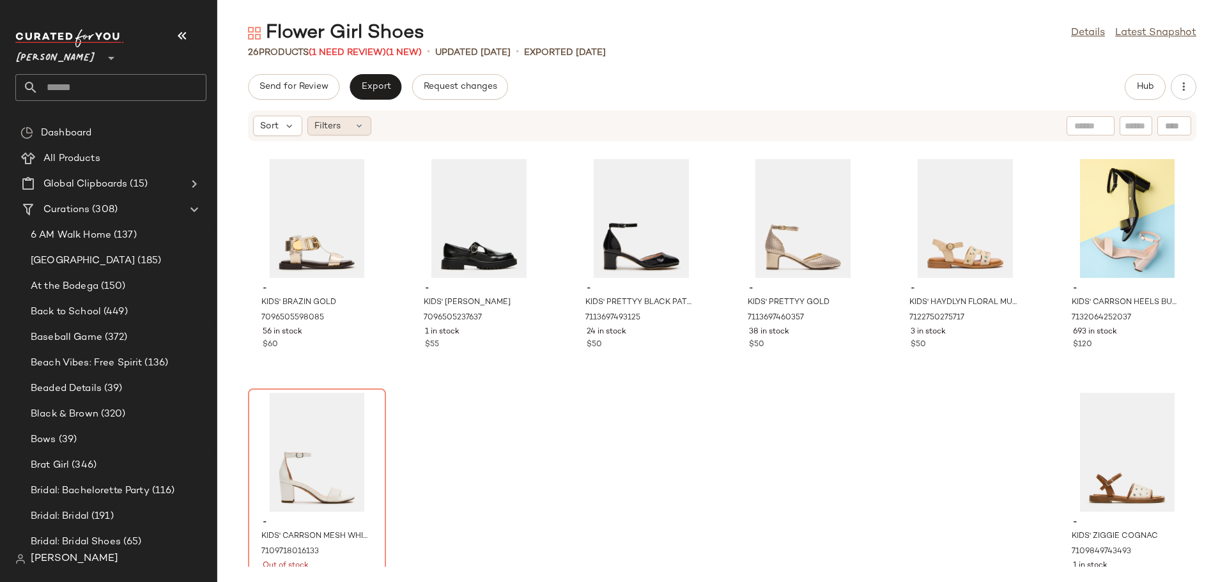
click at [350, 129] on div "Filters" at bounding box center [340, 125] width 64 height 19
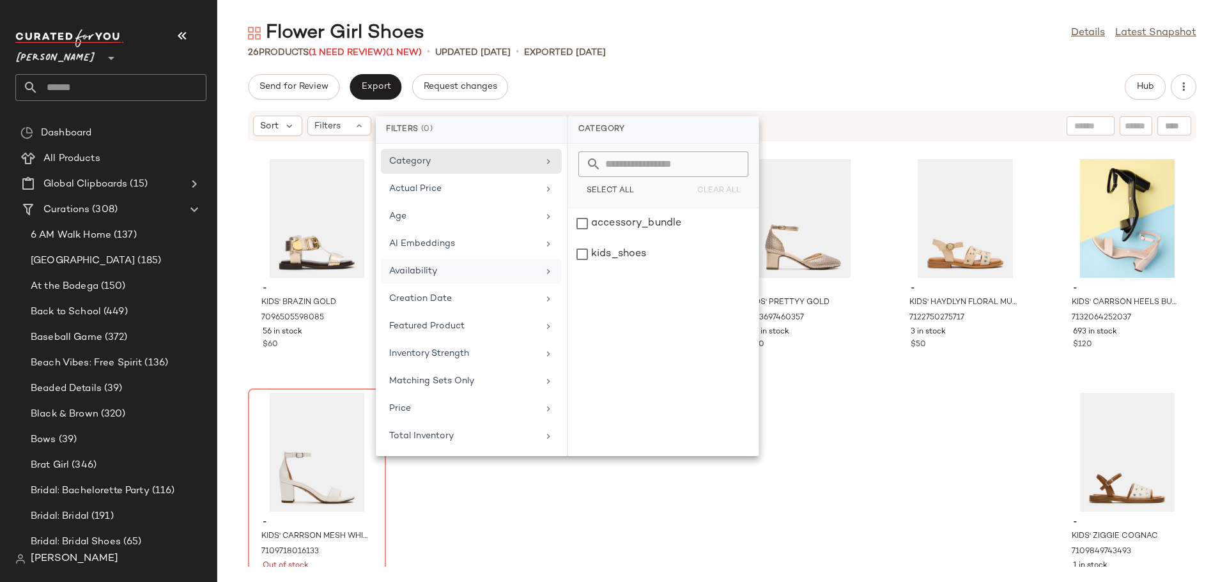
click at [423, 269] on div "Availability" at bounding box center [463, 271] width 149 height 13
click at [586, 254] on div "out_of_stock" at bounding box center [663, 254] width 191 height 31
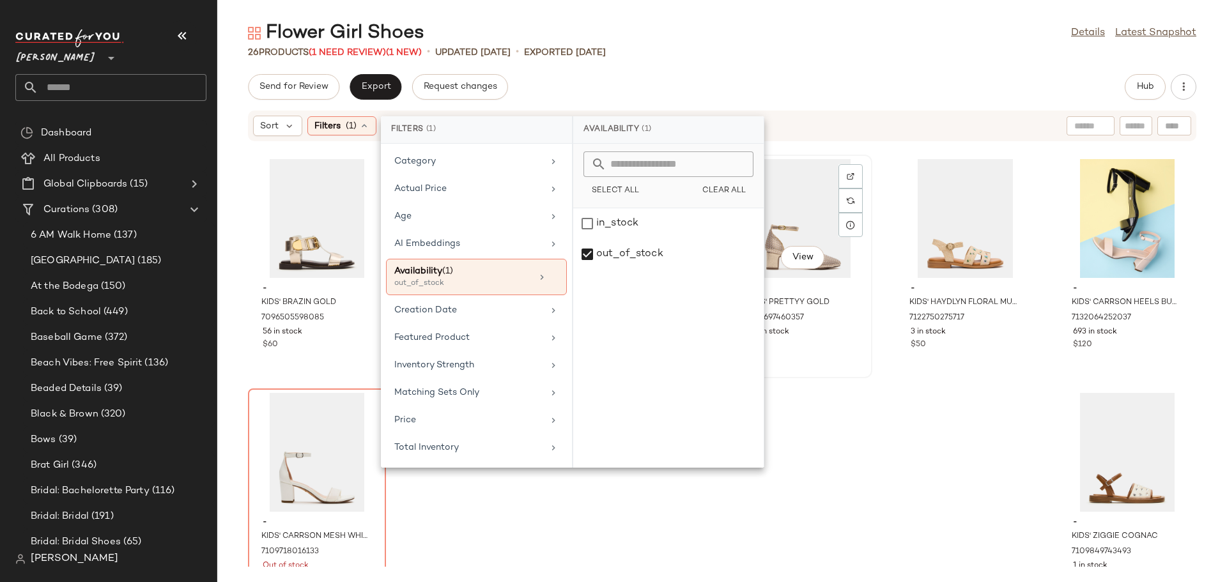
click at [837, 360] on div "View - KIDS' PRETTYY GOLD 7113697460357 38 in stock $50" at bounding box center [804, 266] width 136 height 221
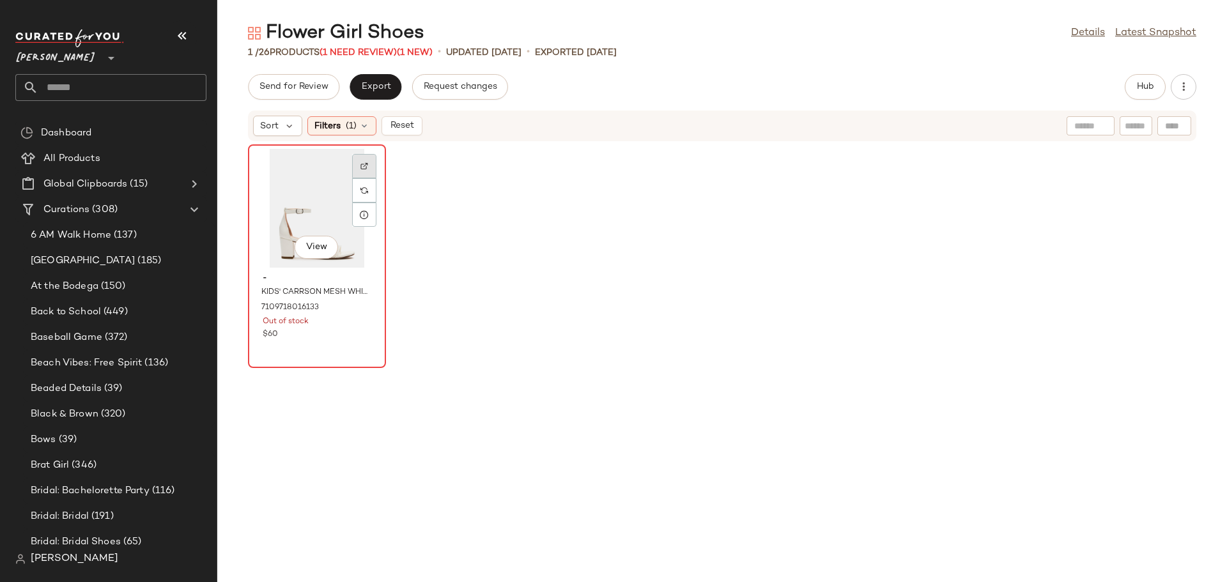
click at [364, 169] on img at bounding box center [365, 166] width 8 height 8
click at [277, 192] on div "View" at bounding box center [317, 208] width 129 height 119
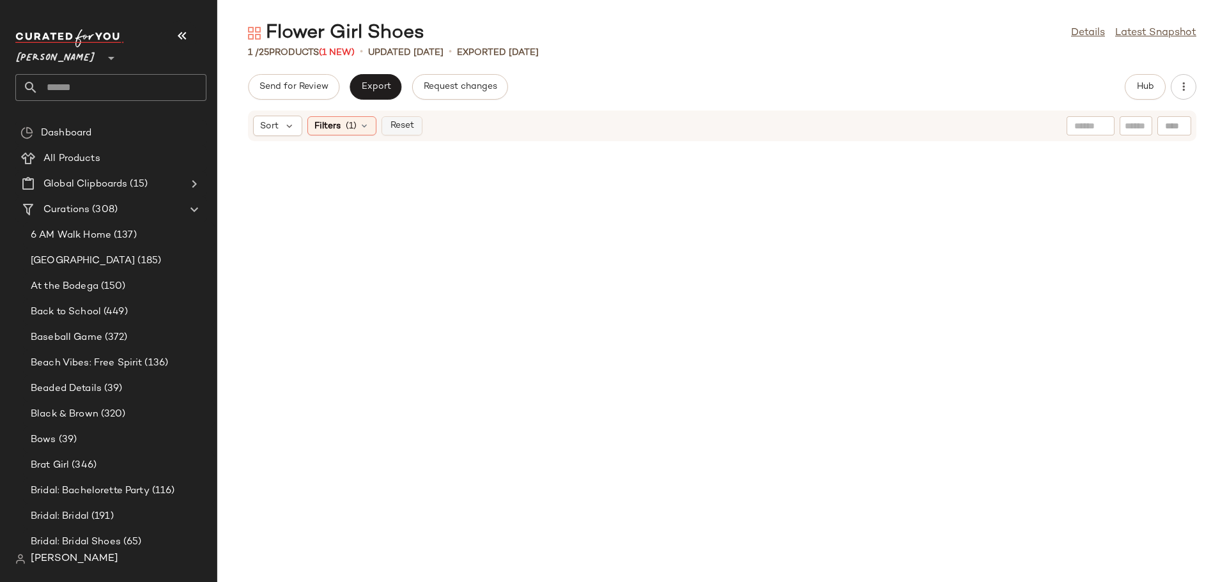
click at [398, 127] on span "Reset" at bounding box center [401, 126] width 24 height 10
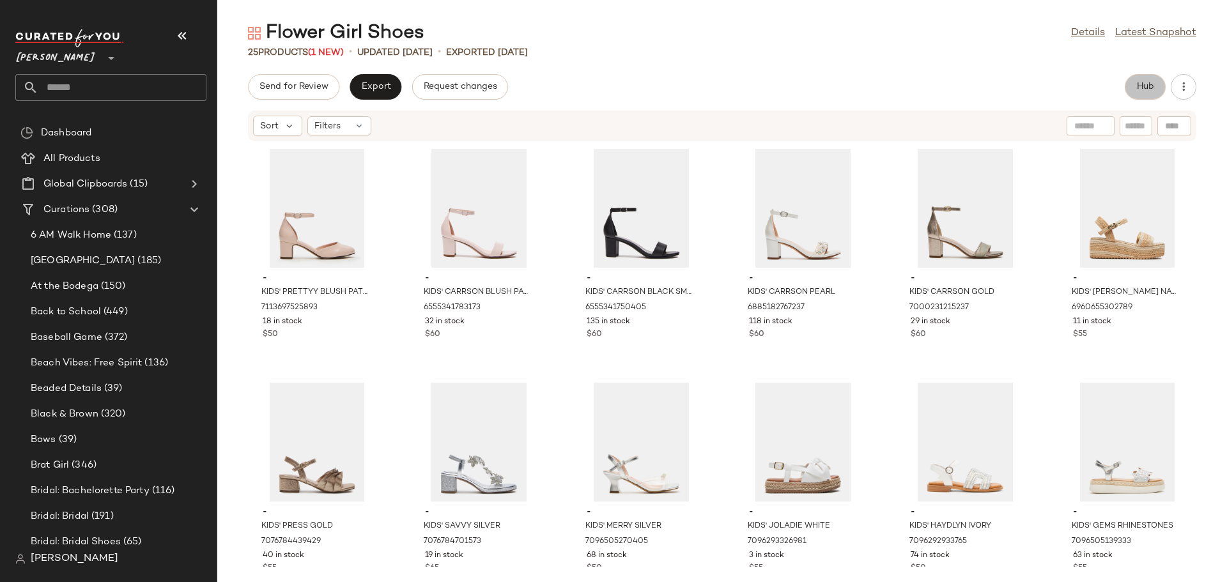
click at [1134, 90] on button "Hub" at bounding box center [1145, 87] width 41 height 26
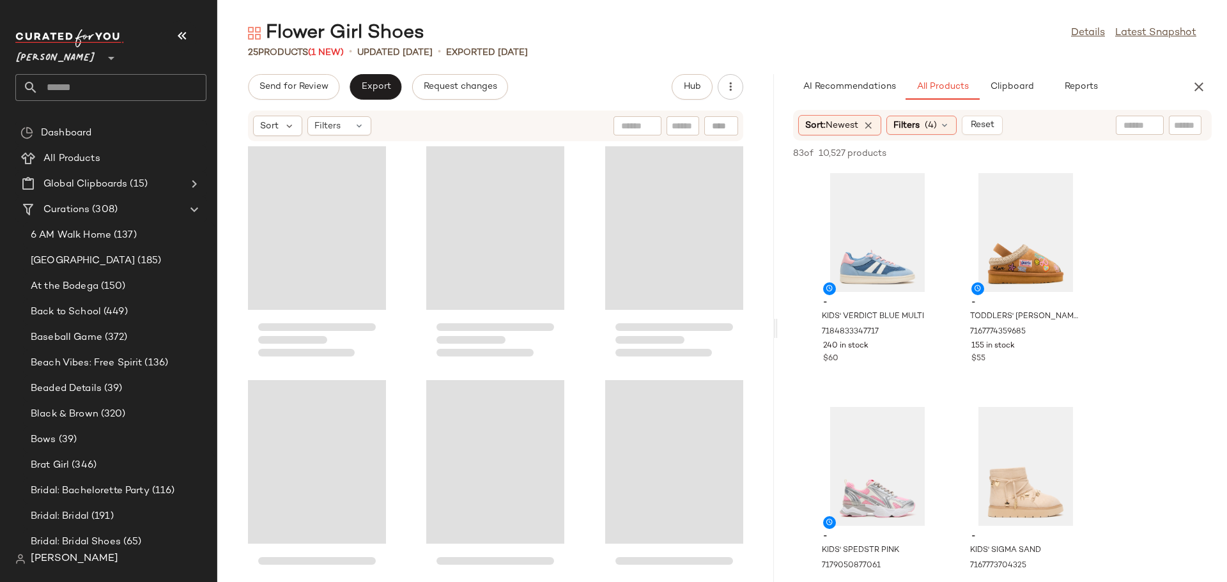
drag, startPoint x: 722, startPoint y: 332, endPoint x: 783, endPoint y: 327, distance: 60.3
click at [783, 327] on div "Flower Girl Shoes Details Latest Snapshot 25 Products (1 New) • updated Aug 22n…" at bounding box center [722, 301] width 1010 height 562
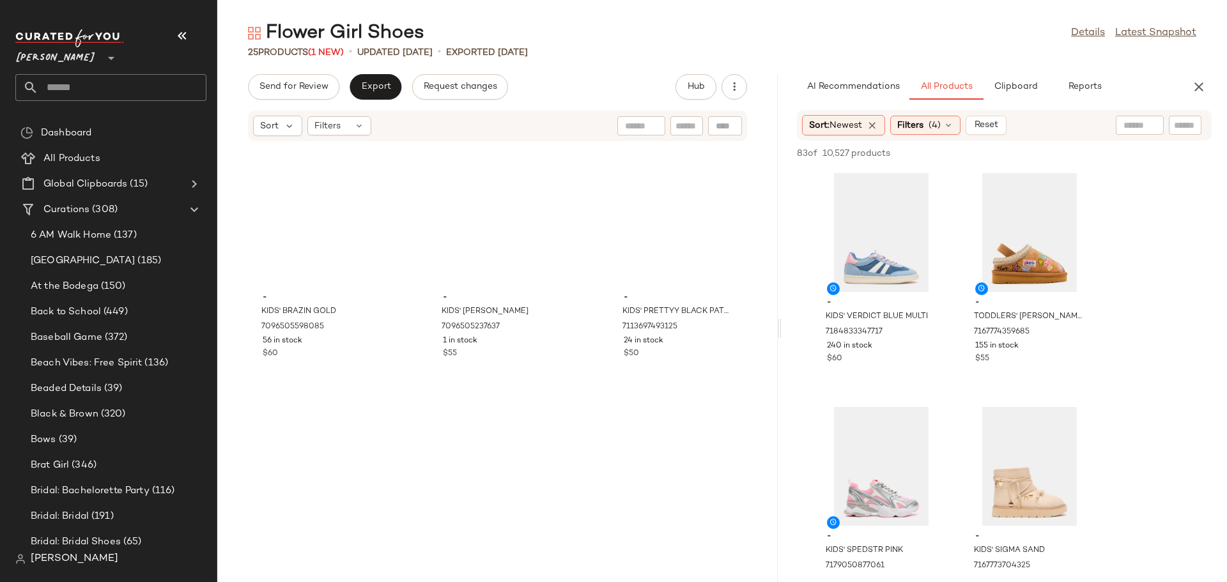
scroll to position [1683, 0]
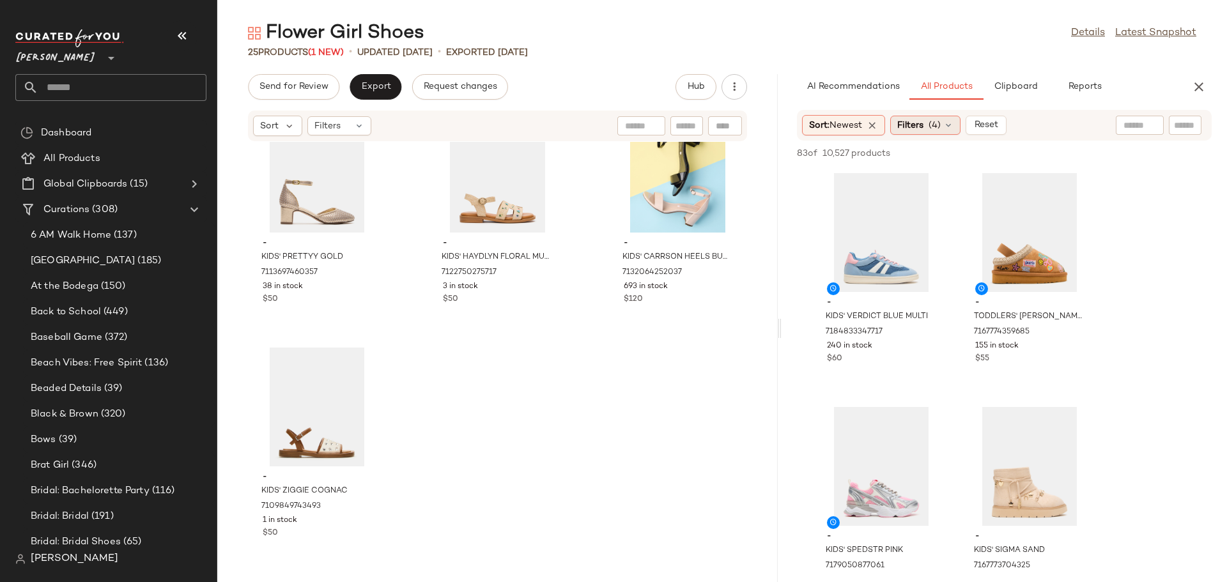
click at [947, 129] on icon at bounding box center [949, 125] width 10 height 10
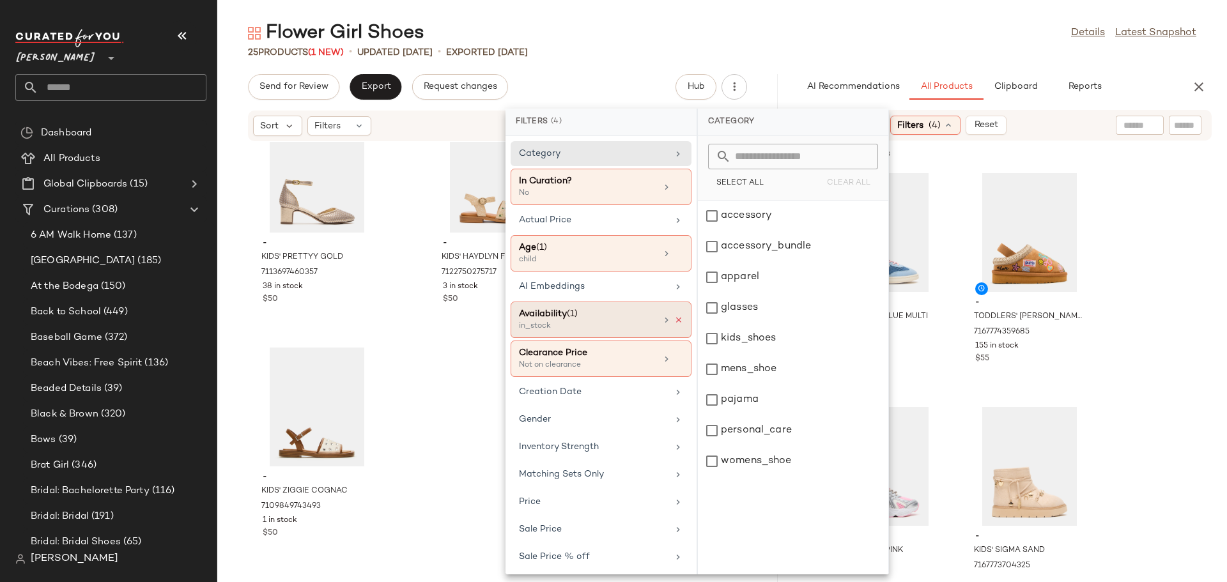
click at [674, 321] on icon at bounding box center [678, 320] width 9 height 9
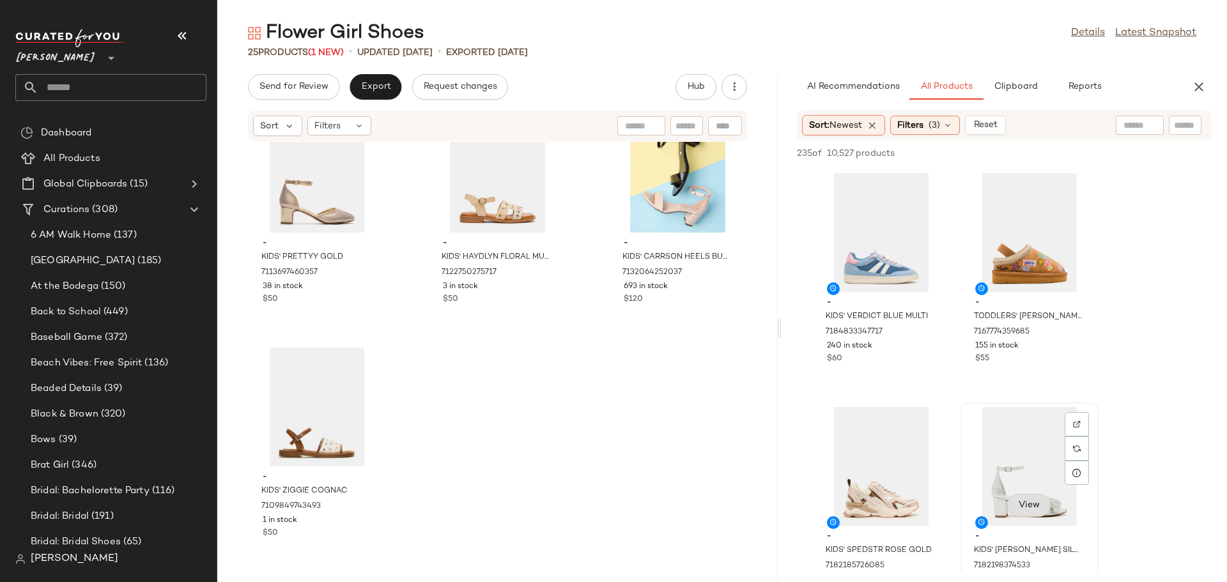
click at [1028, 503] on span "View" at bounding box center [1029, 506] width 22 height 10
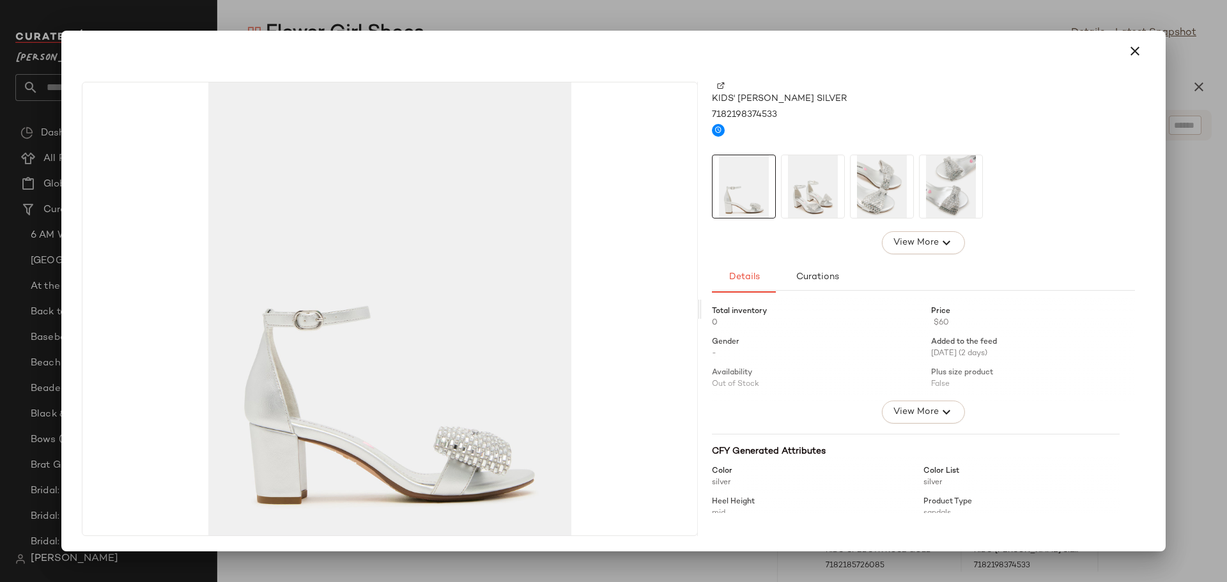
click at [832, 205] on img at bounding box center [813, 186] width 63 height 63
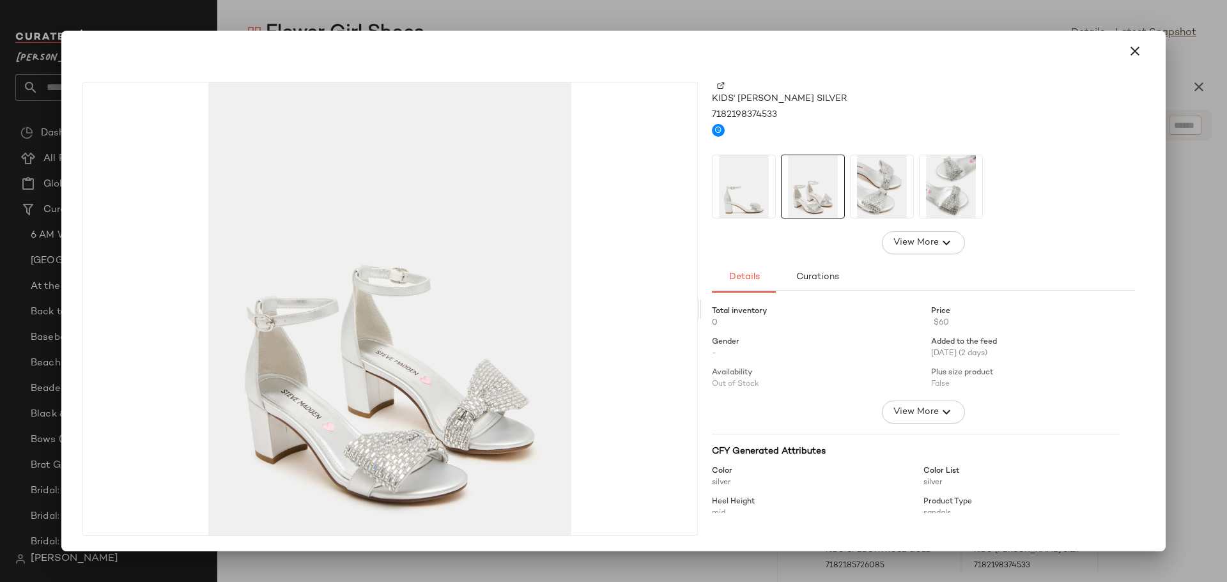
click at [883, 201] on img at bounding box center [882, 186] width 63 height 63
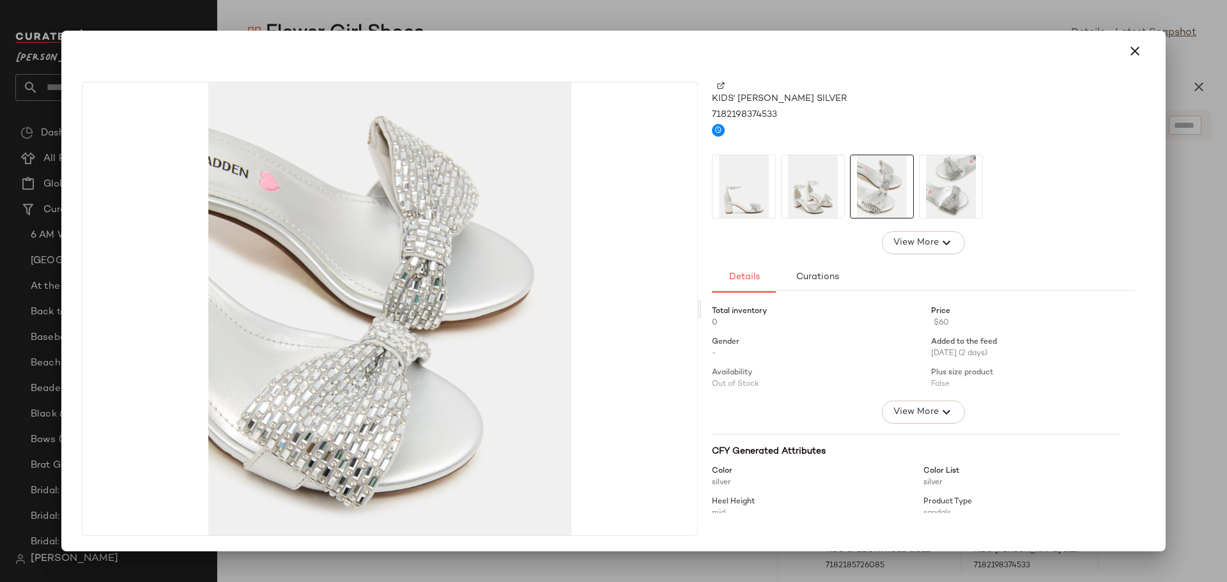
click at [942, 195] on img at bounding box center [951, 186] width 63 height 63
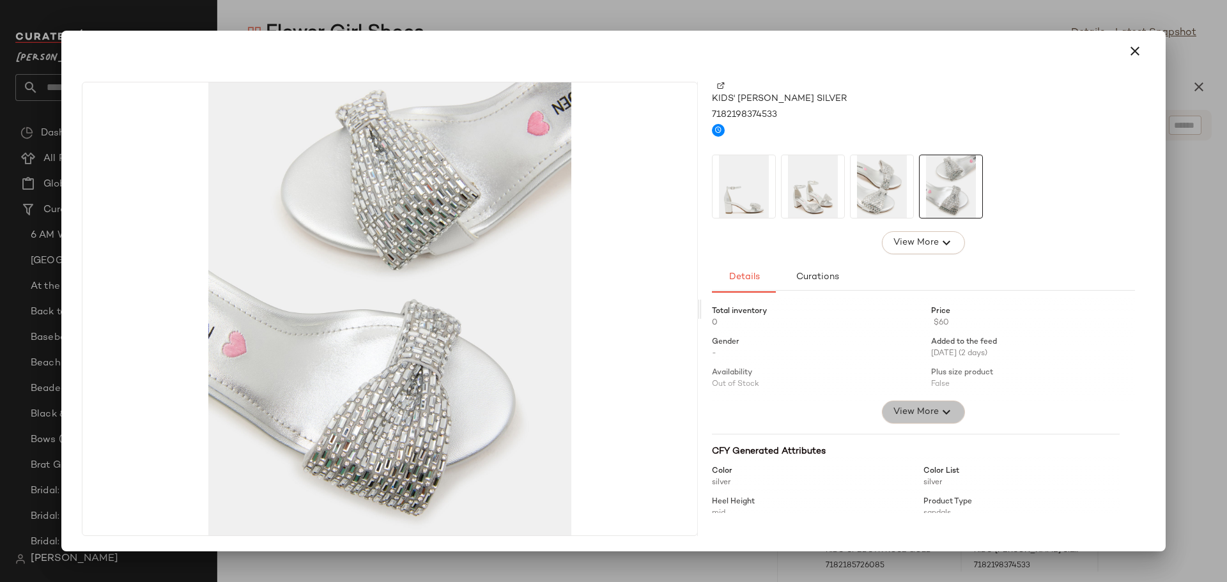
click at [901, 414] on span "View More" at bounding box center [916, 412] width 46 height 15
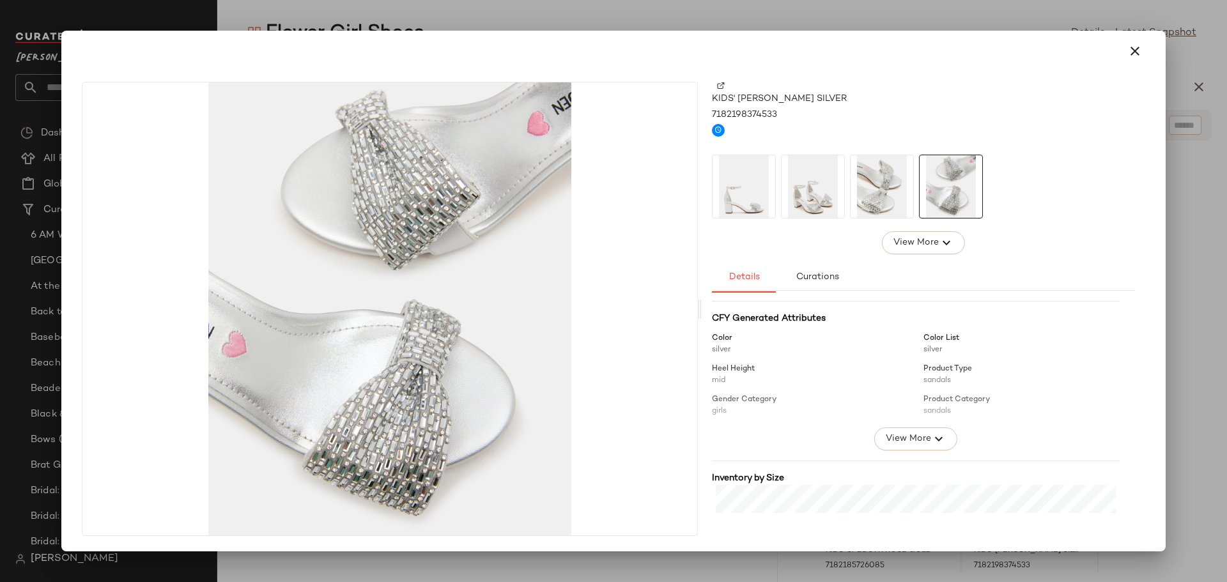
scroll to position [320, 0]
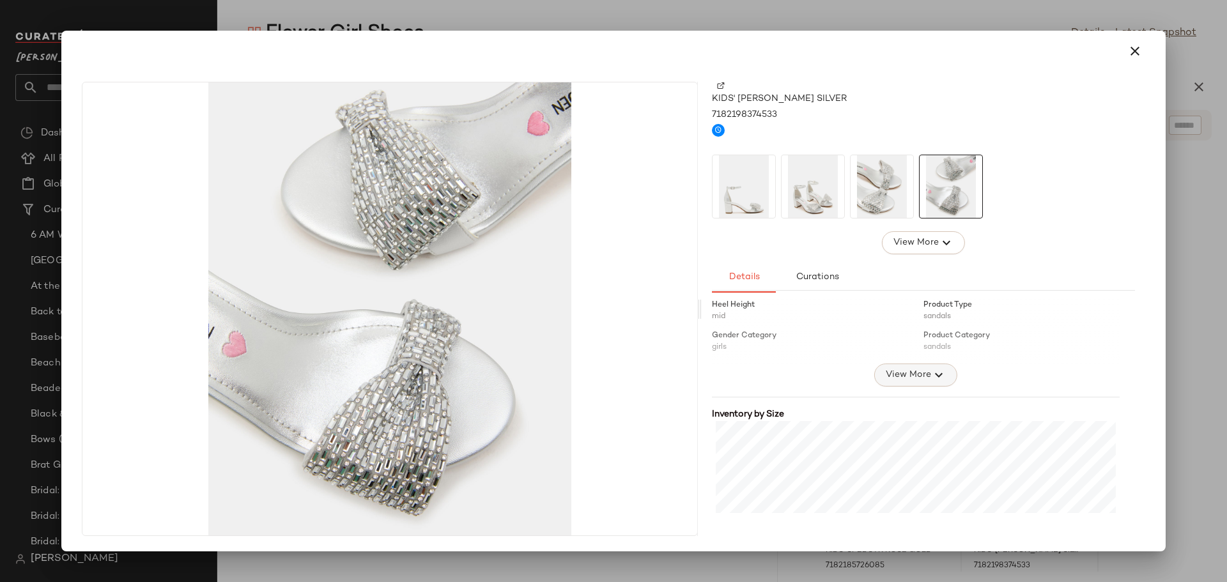
click at [905, 375] on span "View More" at bounding box center [908, 375] width 46 height 15
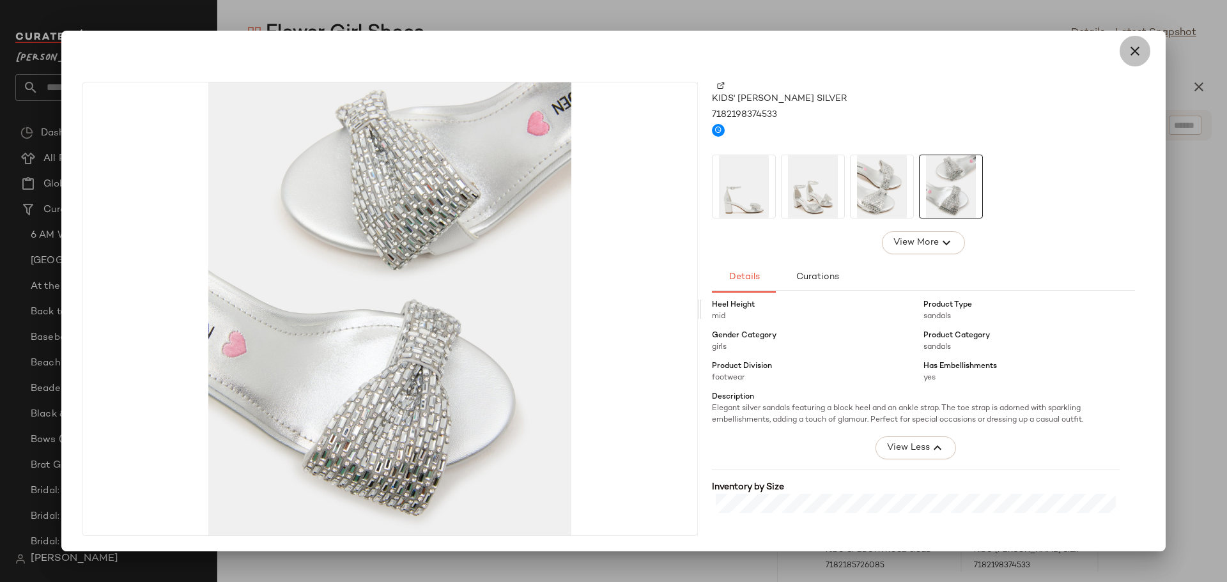
click at [1129, 49] on icon "button" at bounding box center [1135, 50] width 15 height 15
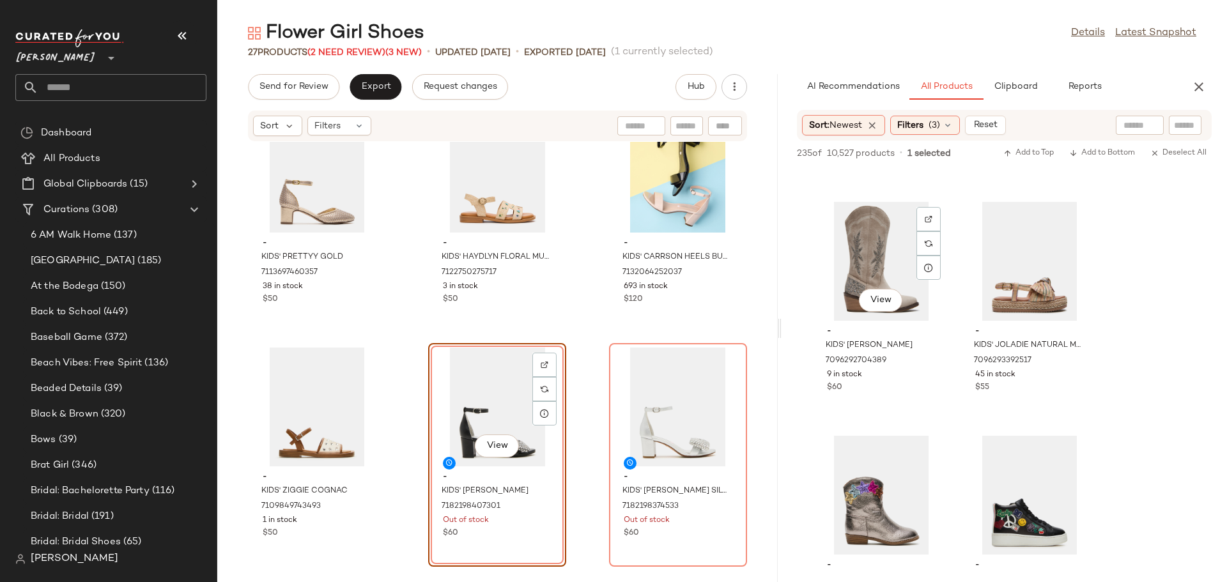
scroll to position [5626, 0]
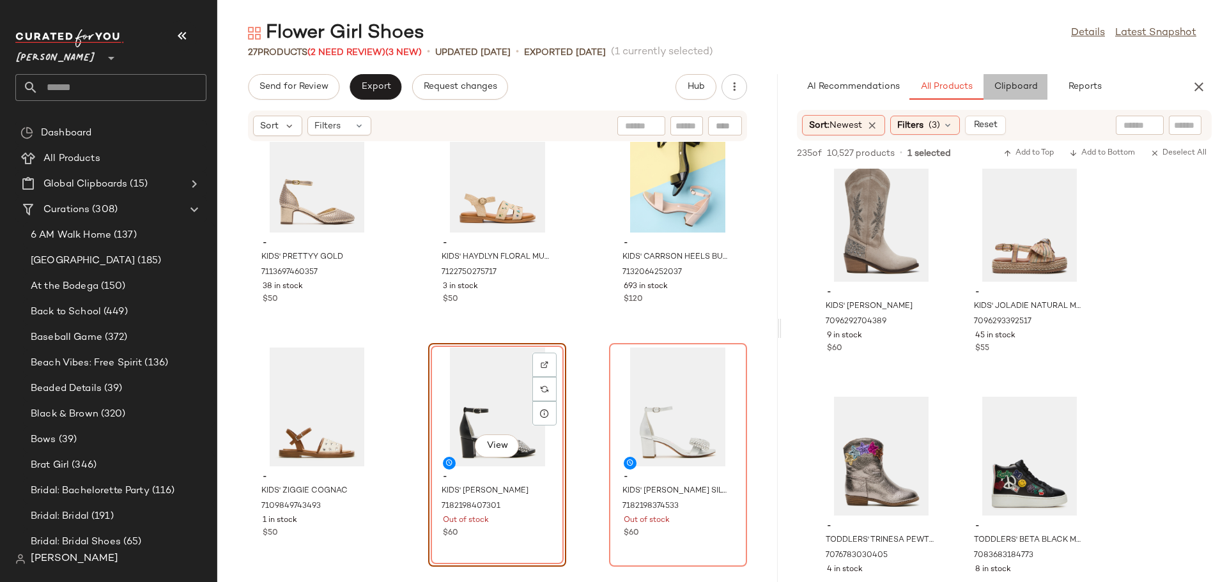
click at [1015, 97] on button "Clipboard" at bounding box center [1016, 87] width 64 height 26
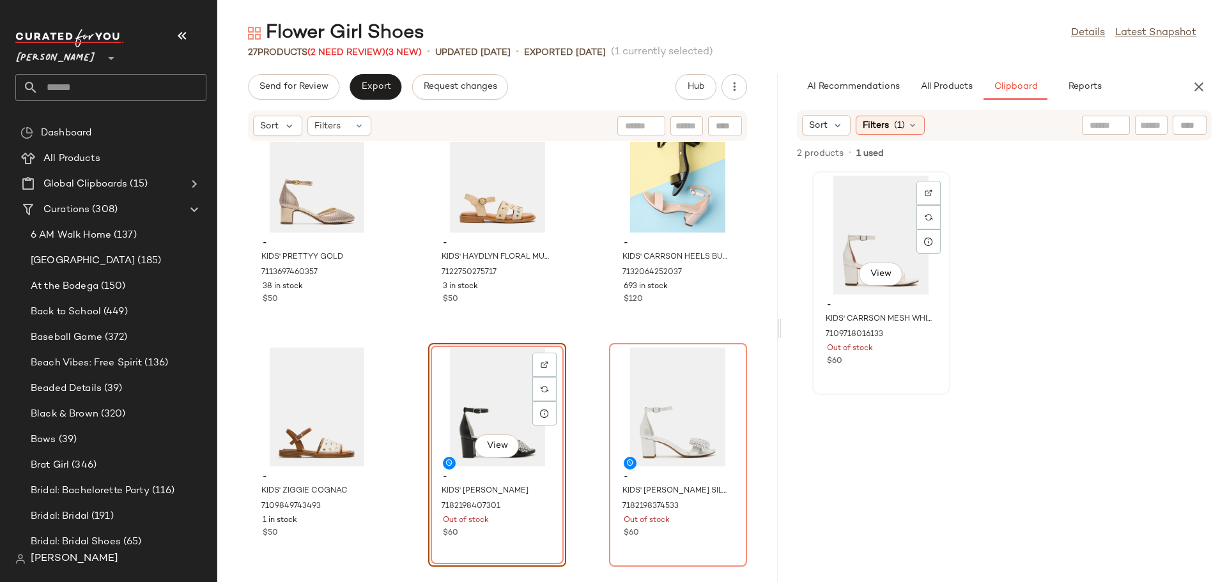
click at [876, 220] on div "View" at bounding box center [881, 235] width 129 height 119
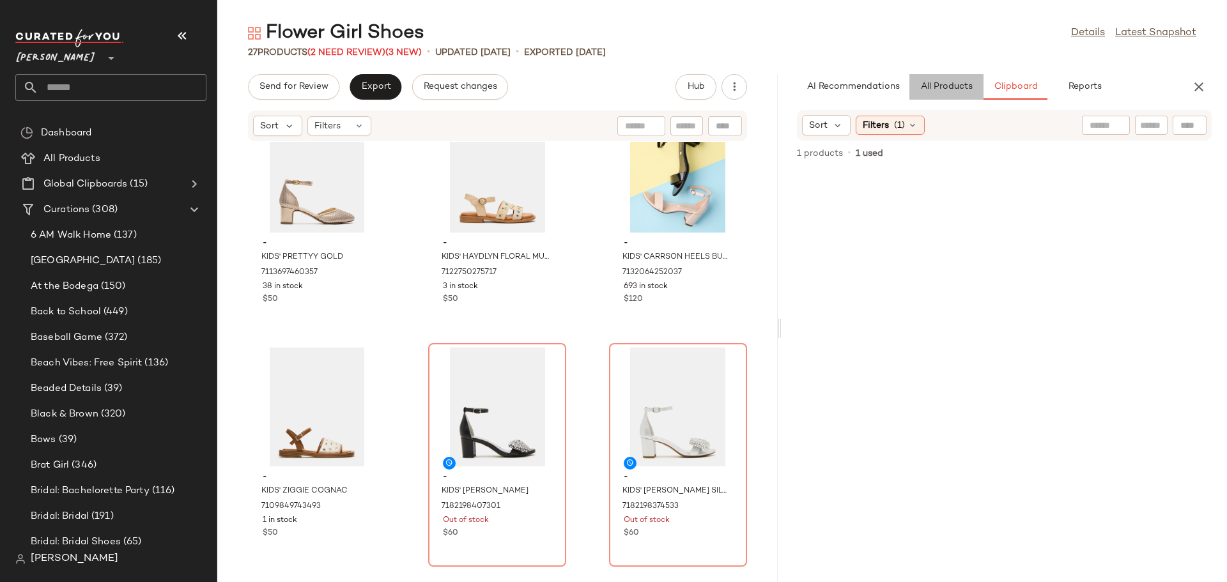
click at [934, 86] on span "All Products" at bounding box center [947, 87] width 52 height 10
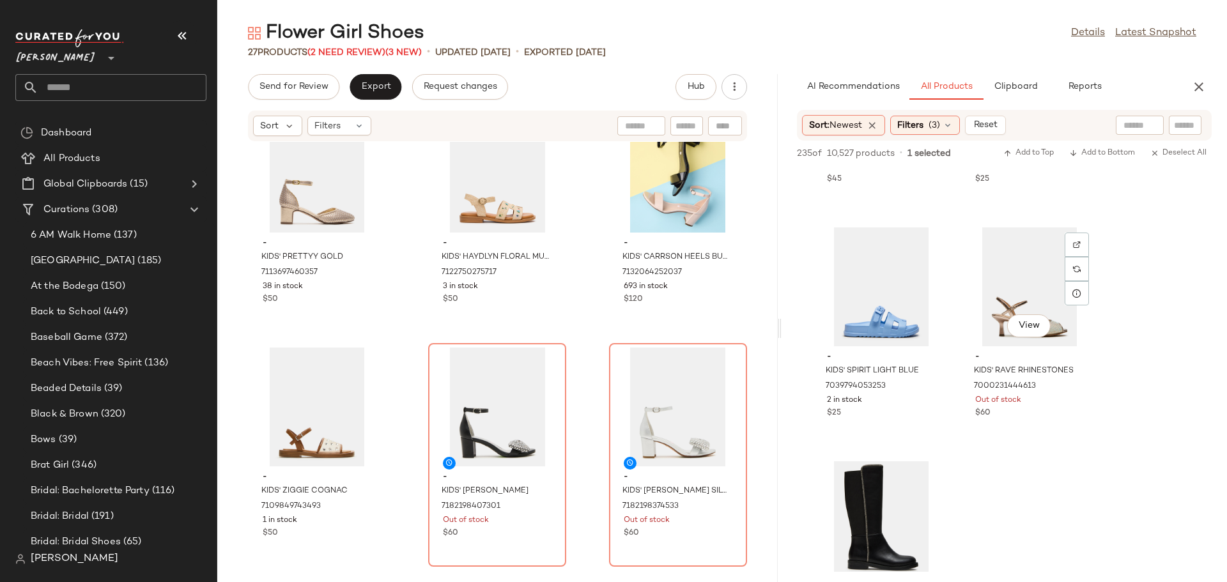
scroll to position [7224, 0]
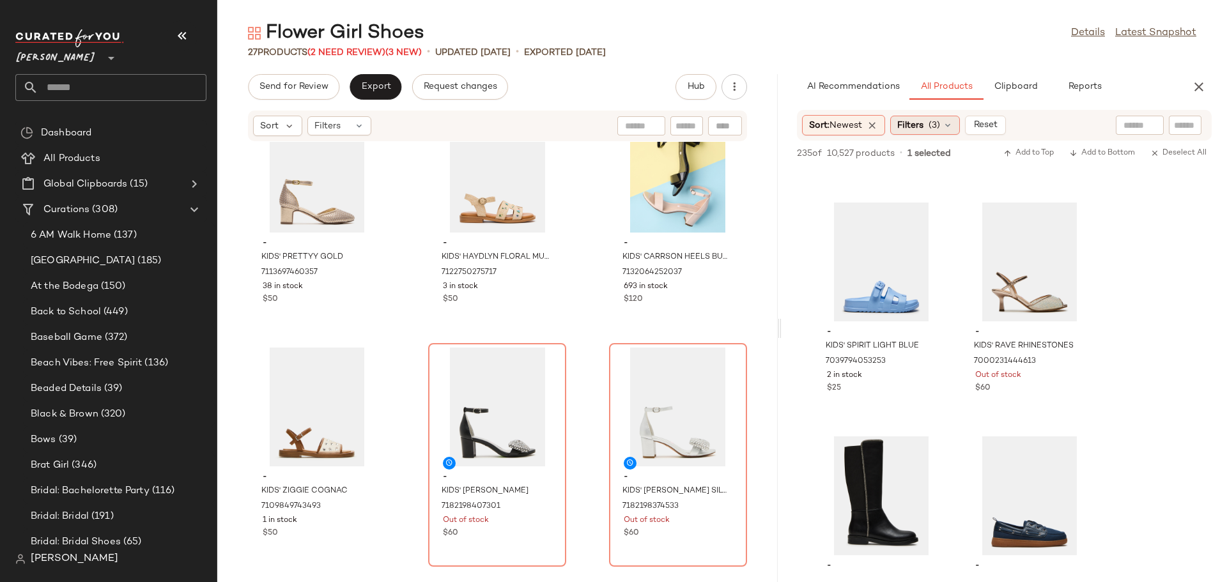
click at [940, 127] on span "(3)" at bounding box center [935, 125] width 12 height 13
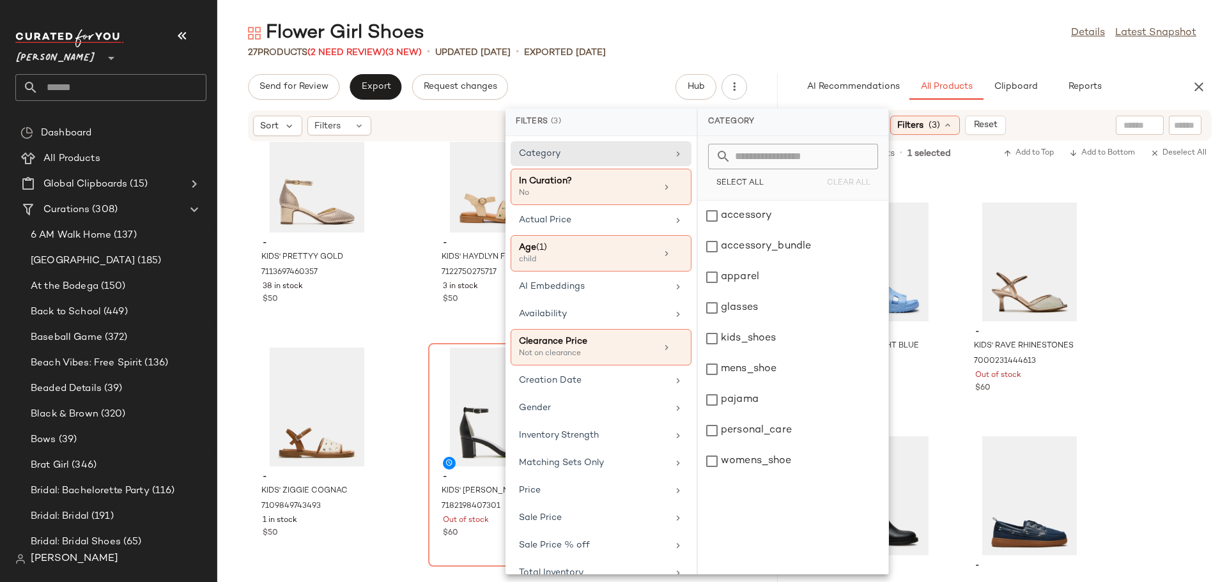
click at [940, 127] on span "(3)" at bounding box center [935, 125] width 12 height 13
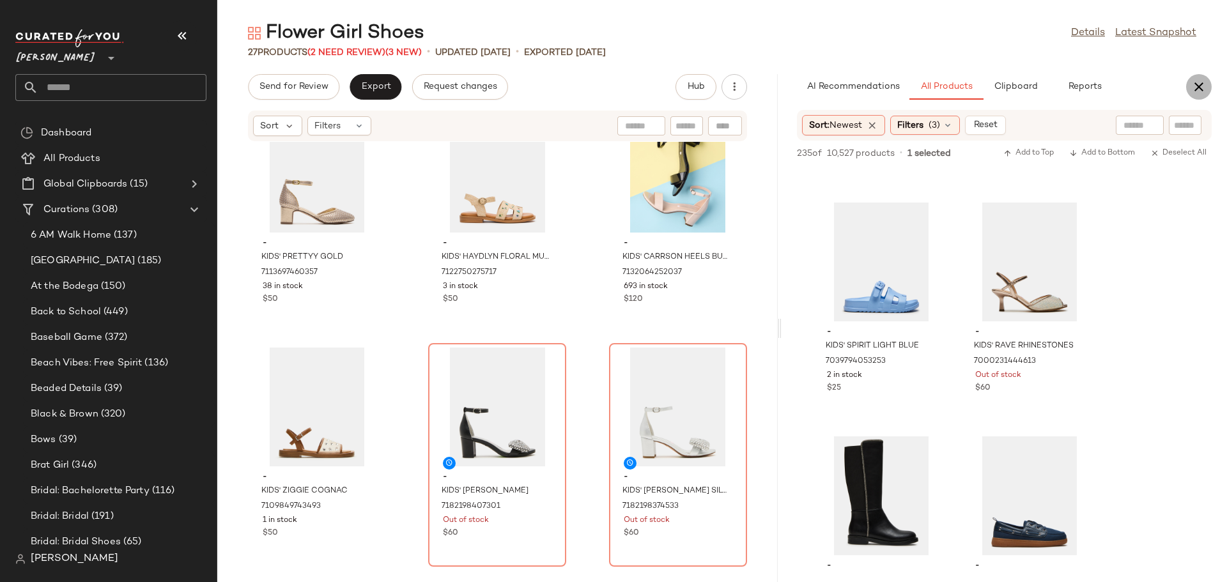
click at [1201, 84] on icon "button" at bounding box center [1199, 86] width 15 height 15
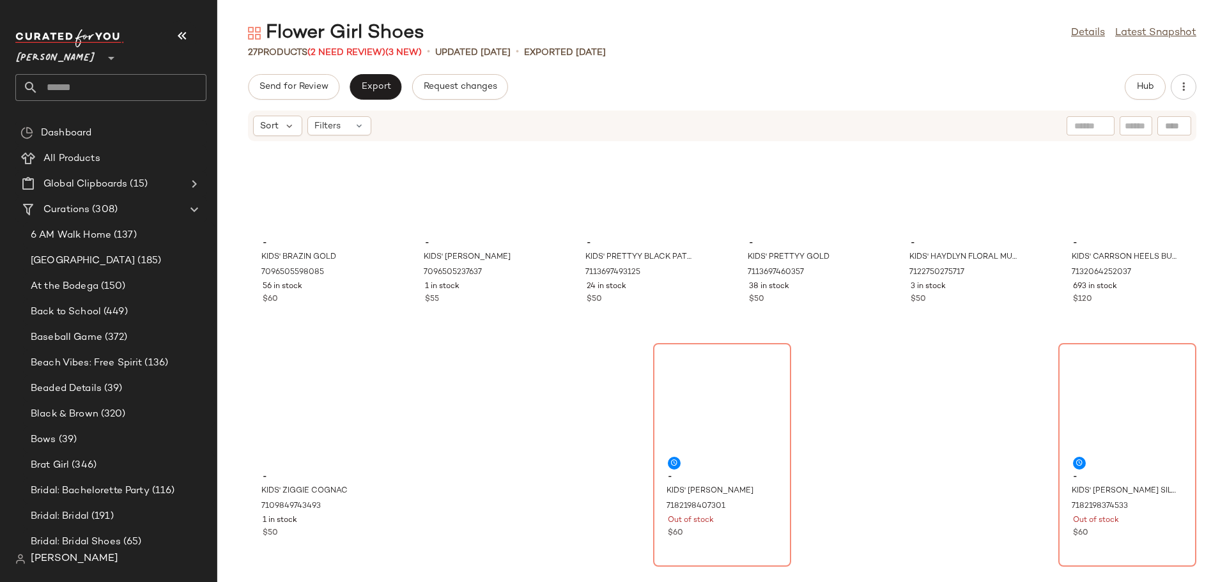
scroll to position [702, 0]
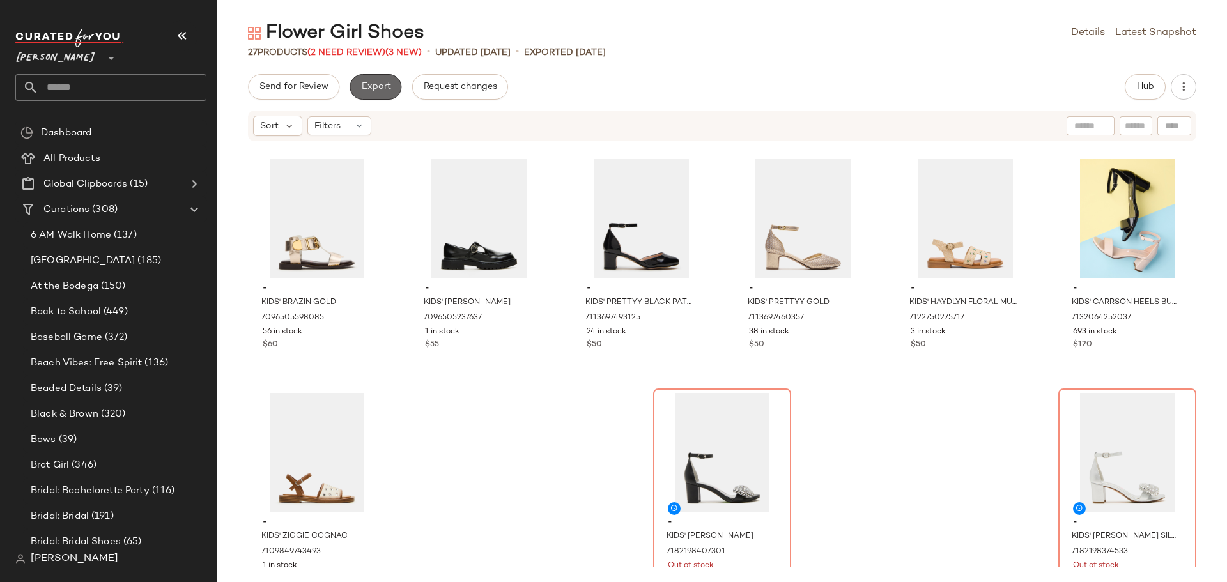
click at [378, 88] on span "Export" at bounding box center [376, 87] width 30 height 10
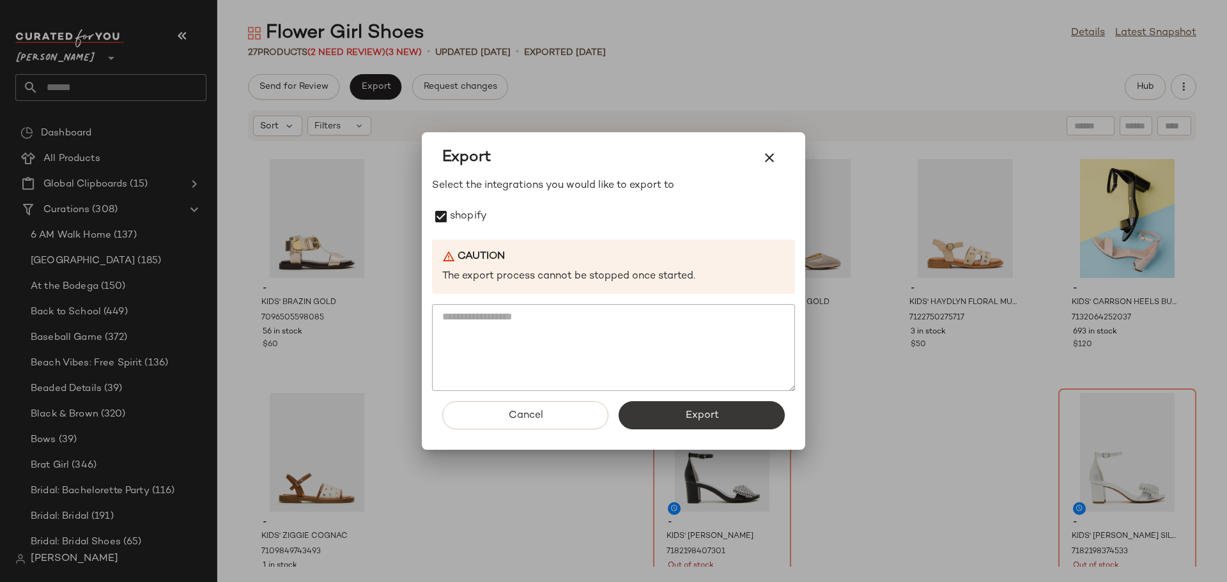
click at [710, 410] on span "Export" at bounding box center [702, 416] width 34 height 12
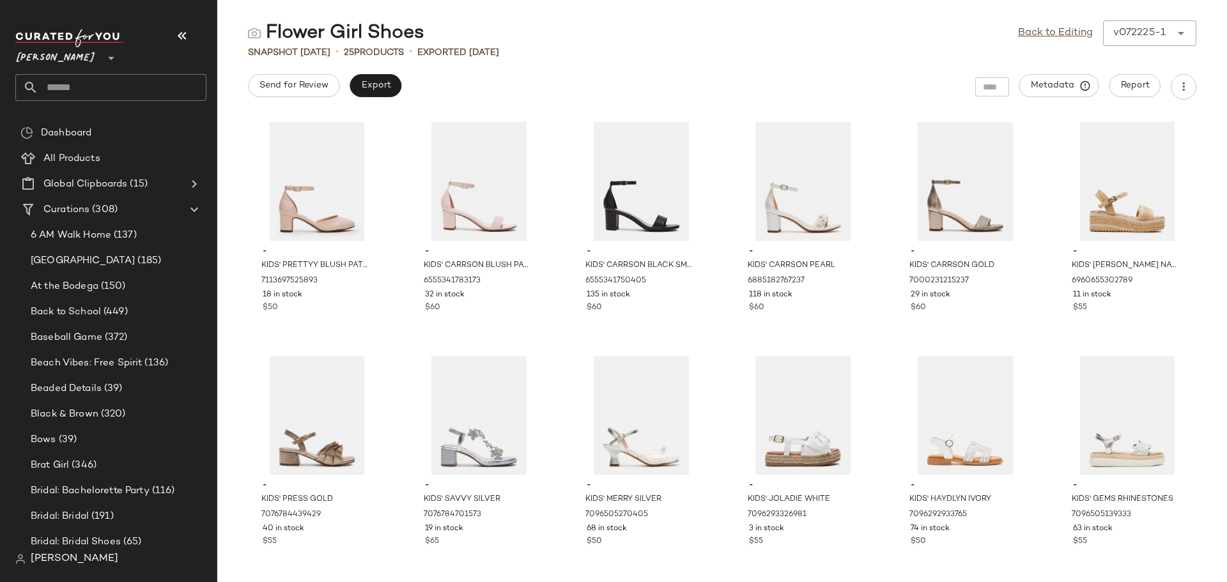
click at [82, 79] on input "text" at bounding box center [122, 87] width 168 height 27
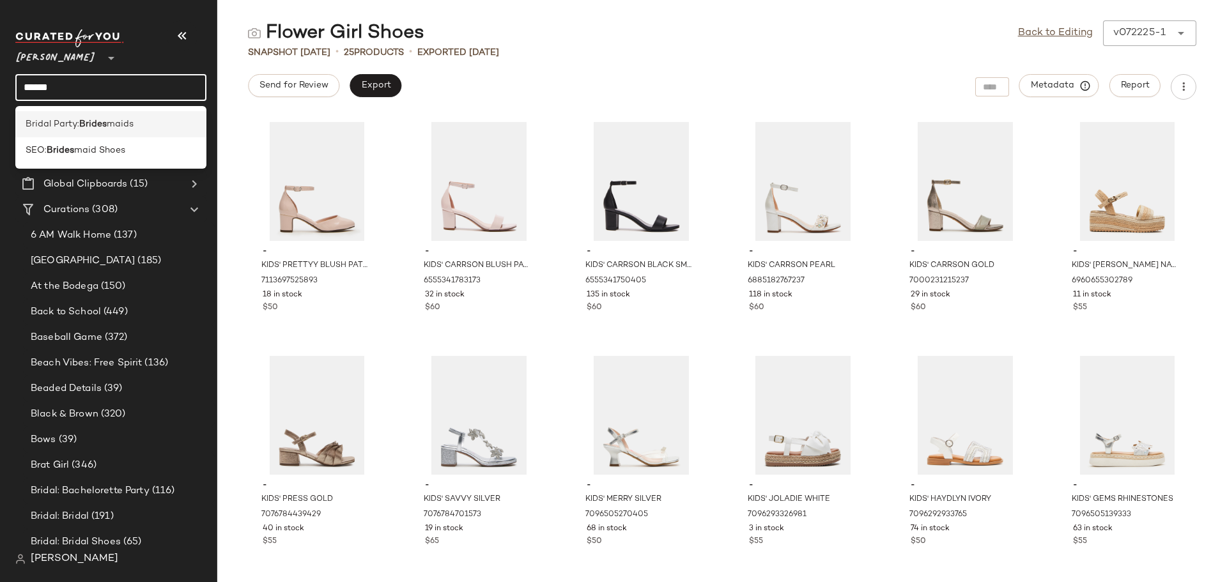
type input "******"
click at [56, 121] on span "Bridal Party:" at bounding box center [53, 124] width 54 height 13
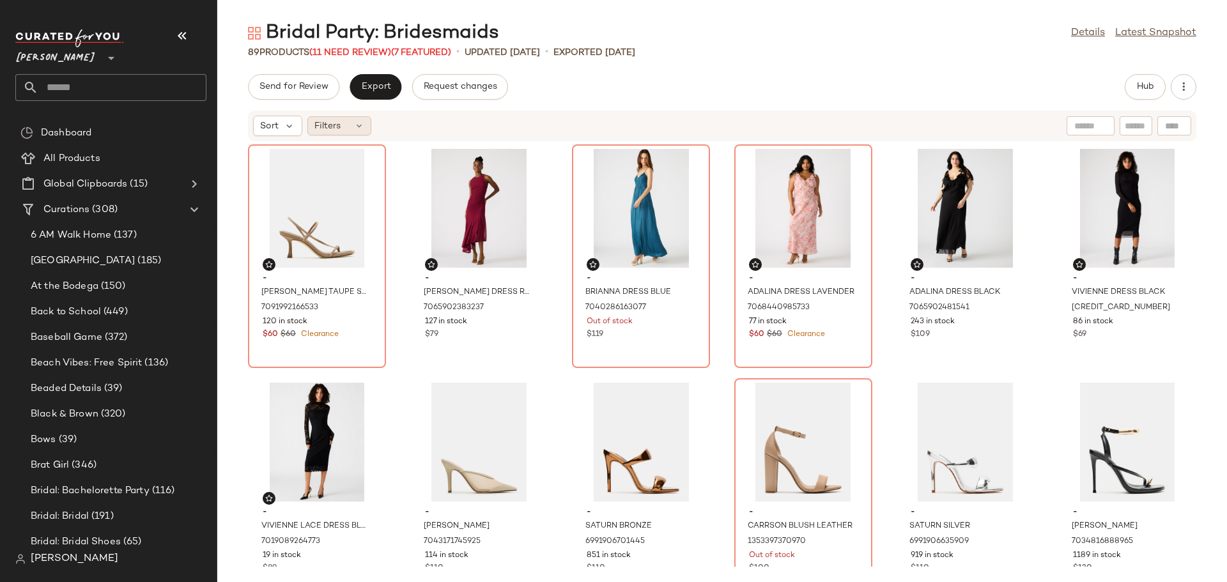
click at [359, 123] on icon at bounding box center [359, 126] width 10 height 10
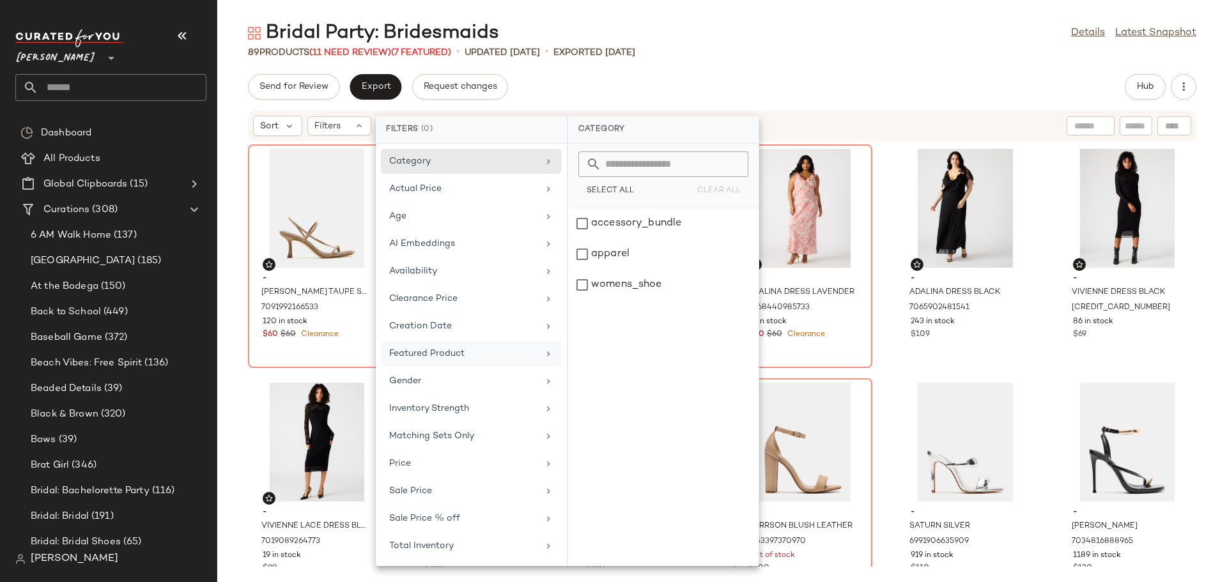
click at [425, 369] on div "Featured Product" at bounding box center [471, 381] width 181 height 25
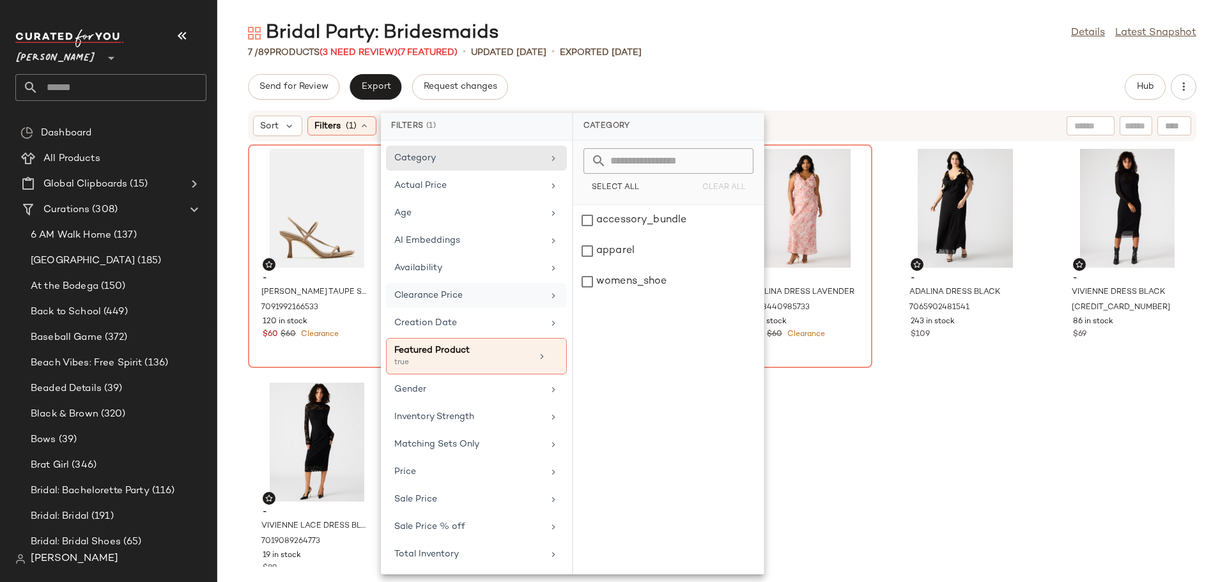
click at [541, 295] on div "Clearance Price" at bounding box center [468, 295] width 149 height 13
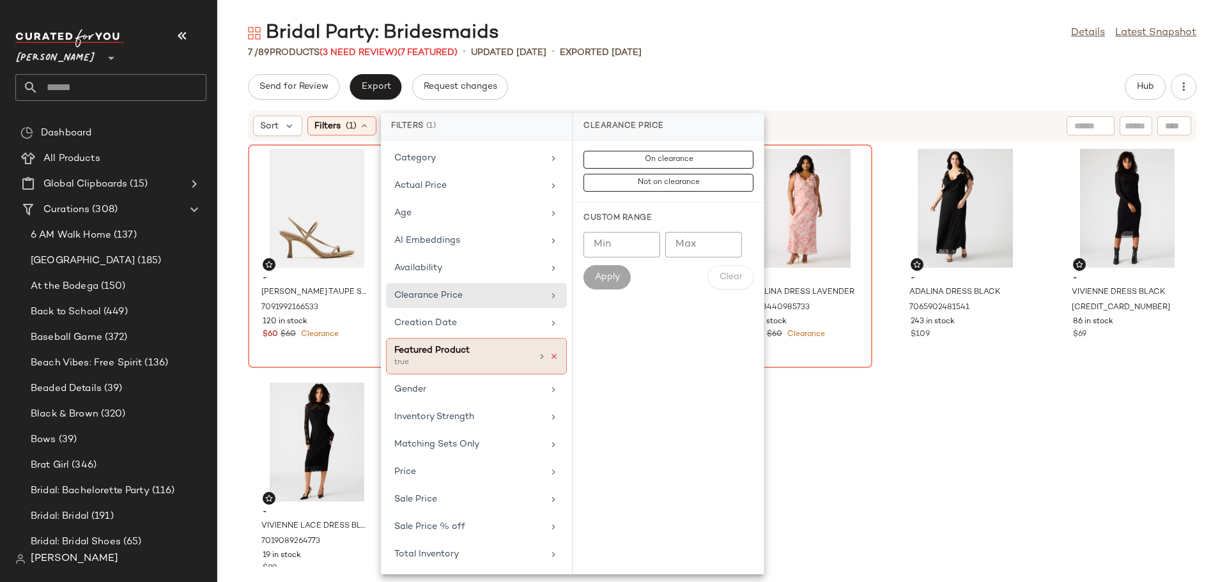
click at [554, 354] on icon at bounding box center [554, 356] width 9 height 9
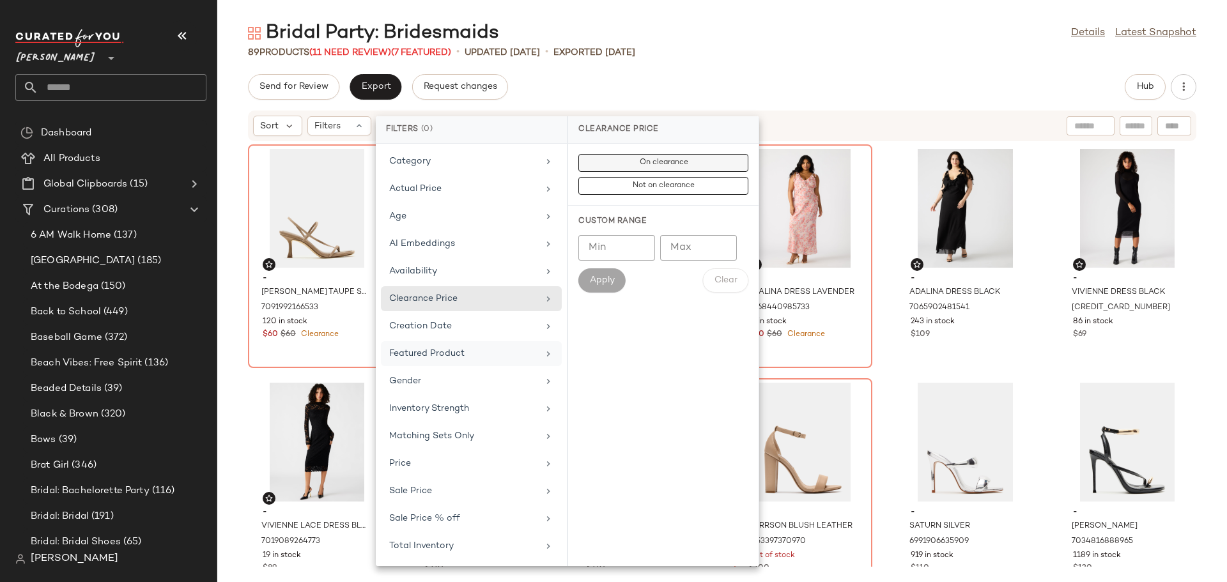
click at [614, 177] on button "On clearance" at bounding box center [664, 186] width 170 height 18
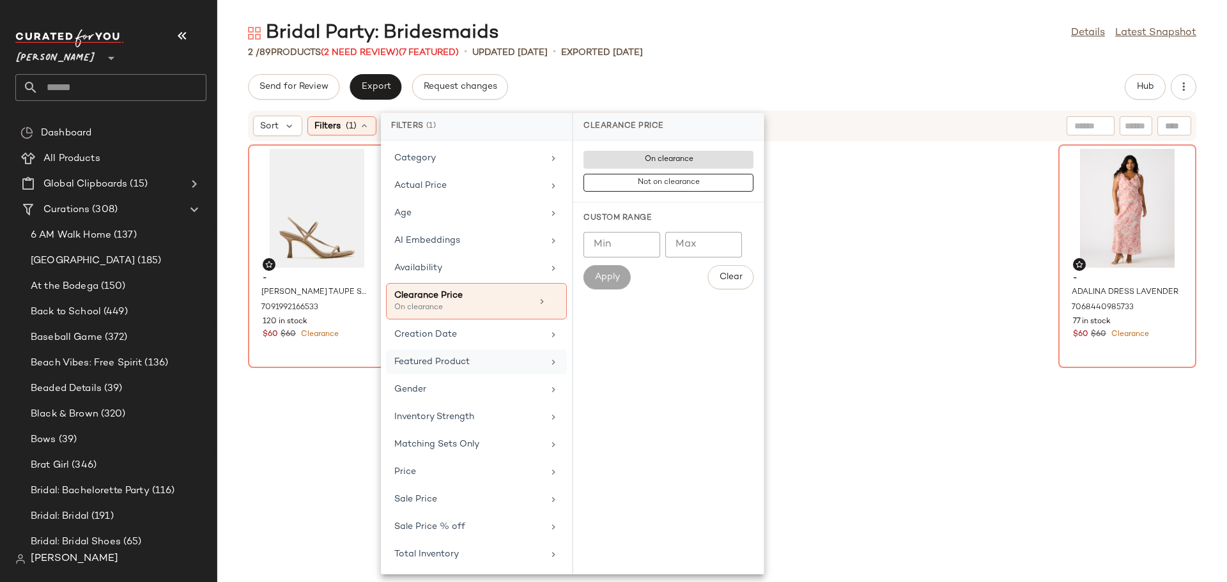
click at [237, 352] on div "- LOCKE TAUPE SUEDE 7091992166533 120 in stock $60 $60 Clearance - ADALINA DRES…" at bounding box center [722, 354] width 1010 height 425
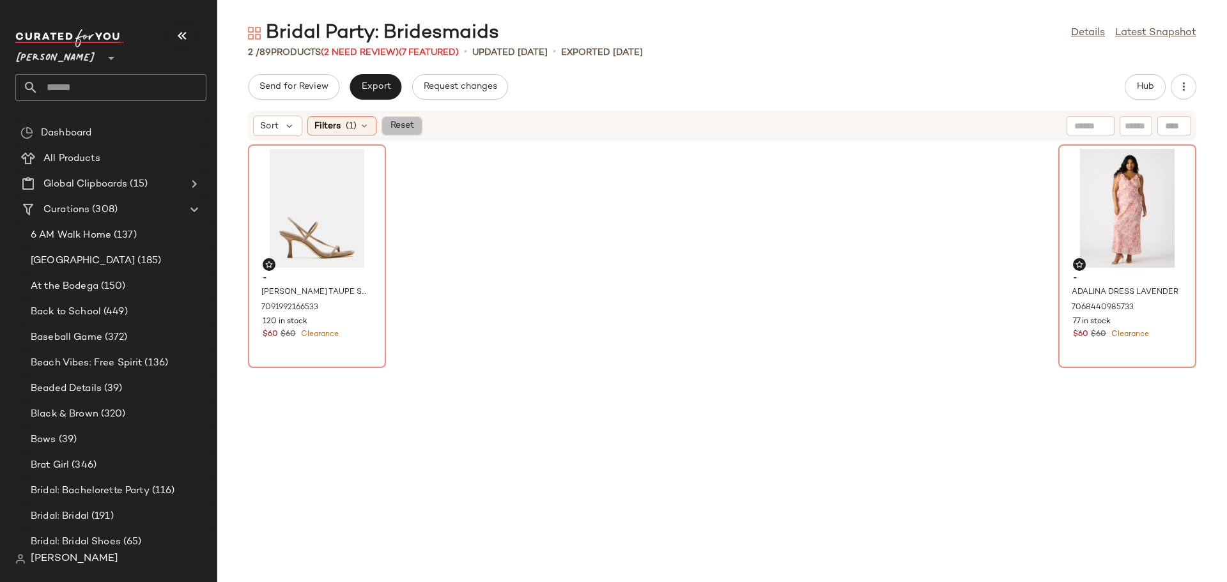
click at [411, 128] on span "Reset" at bounding box center [401, 126] width 24 height 10
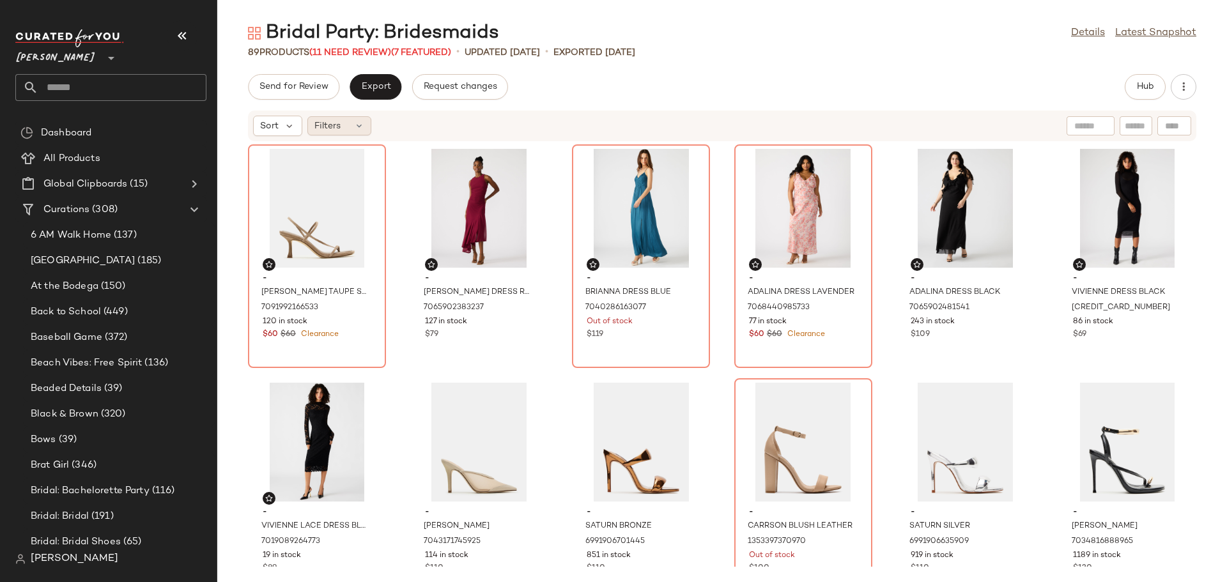
click at [359, 129] on icon at bounding box center [359, 126] width 10 height 10
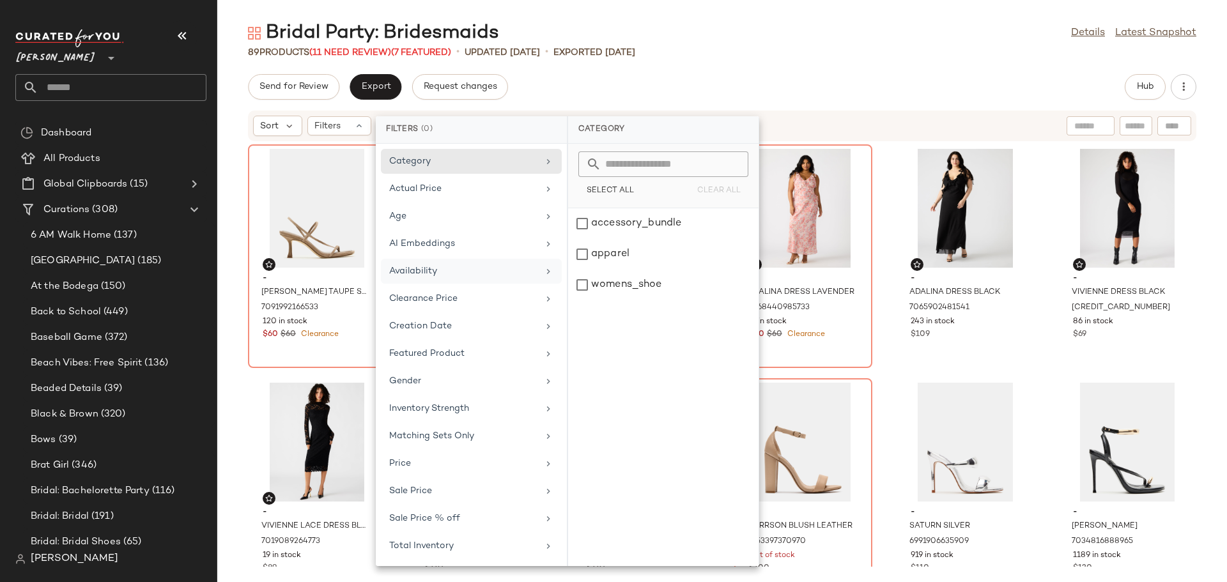
click at [456, 275] on div "Availability" at bounding box center [463, 271] width 149 height 13
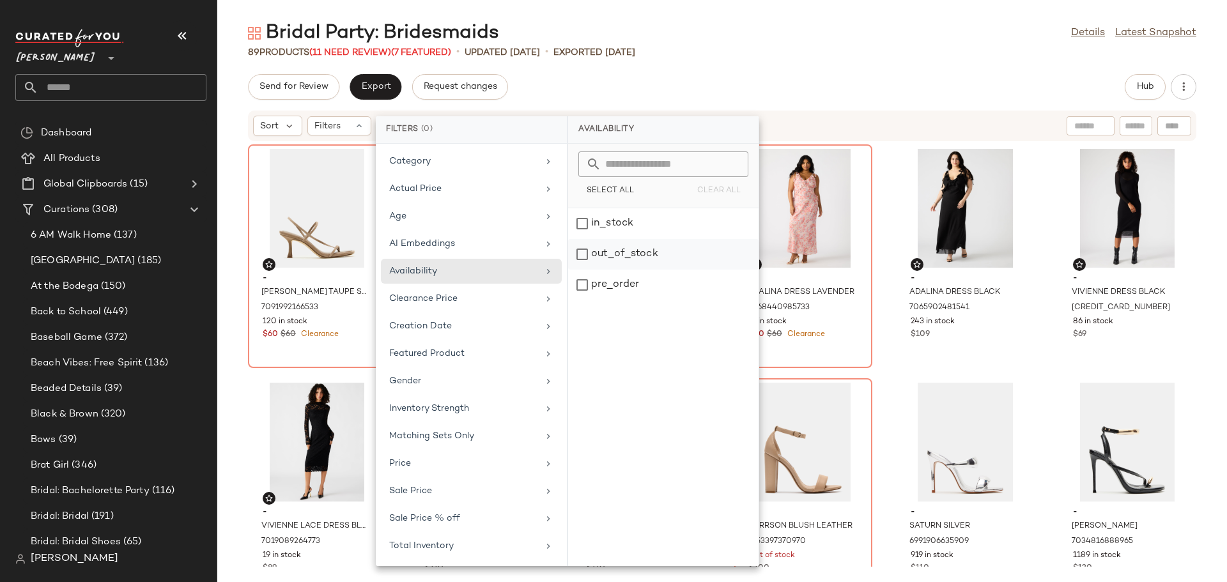
click at [586, 270] on div "out_of_stock" at bounding box center [663, 285] width 191 height 31
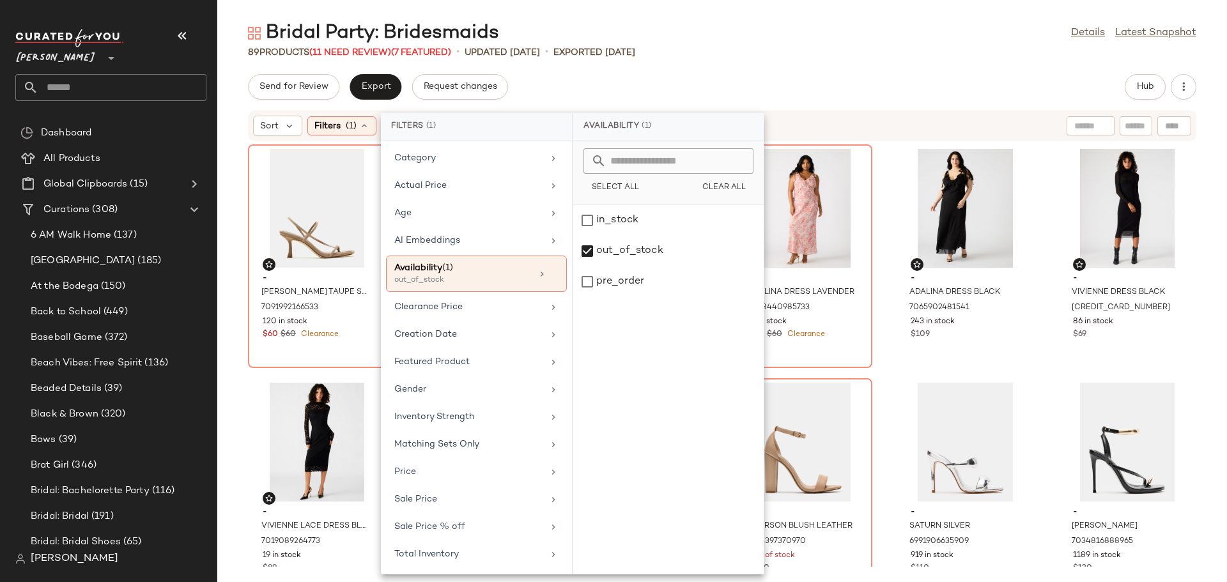
click at [843, 89] on div "Send for Review Export Request changes Hub" at bounding box center [722, 87] width 949 height 26
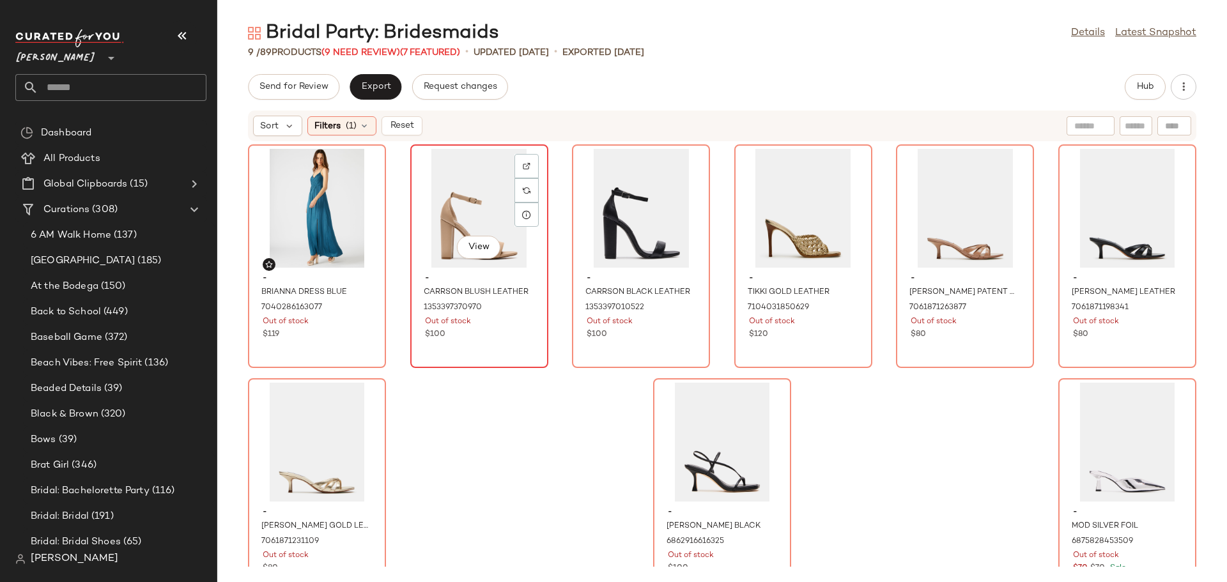
click at [487, 193] on div "View" at bounding box center [479, 208] width 129 height 119
click at [808, 189] on div "View" at bounding box center [803, 208] width 129 height 119
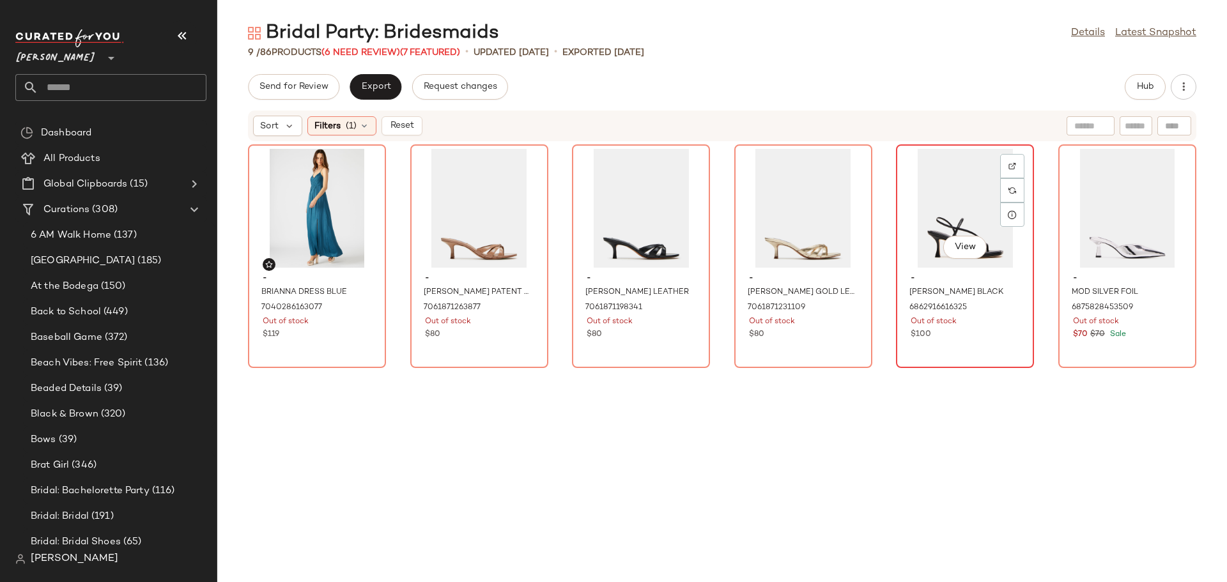
click at [953, 213] on div "View" at bounding box center [965, 208] width 129 height 119
click at [1096, 217] on div "View" at bounding box center [1127, 208] width 129 height 119
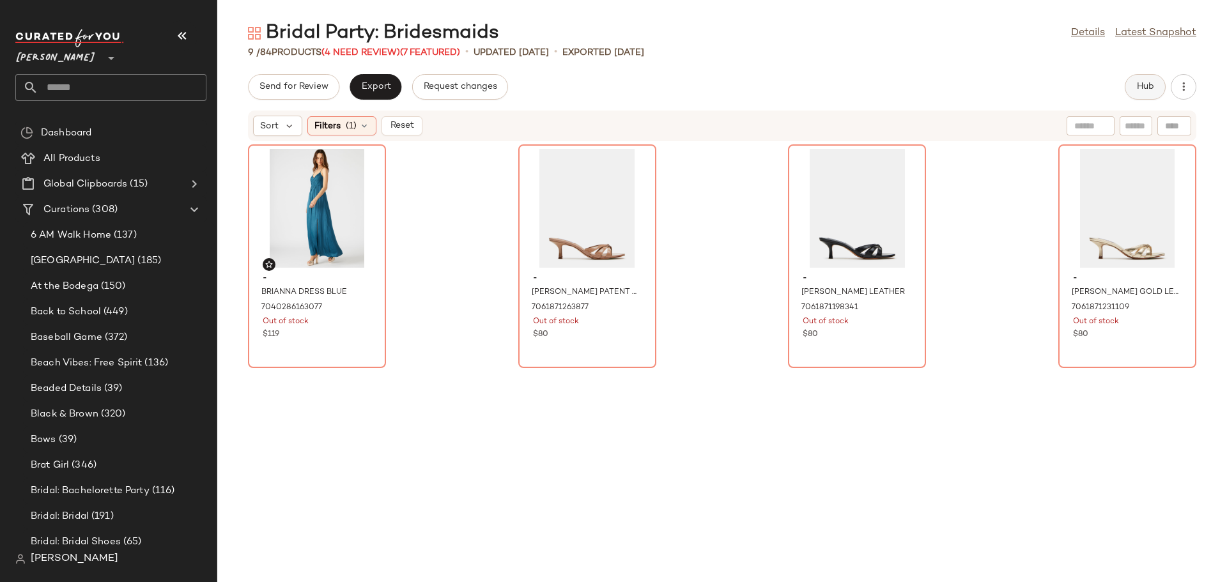
click at [1146, 92] on span "Hub" at bounding box center [1146, 87] width 18 height 10
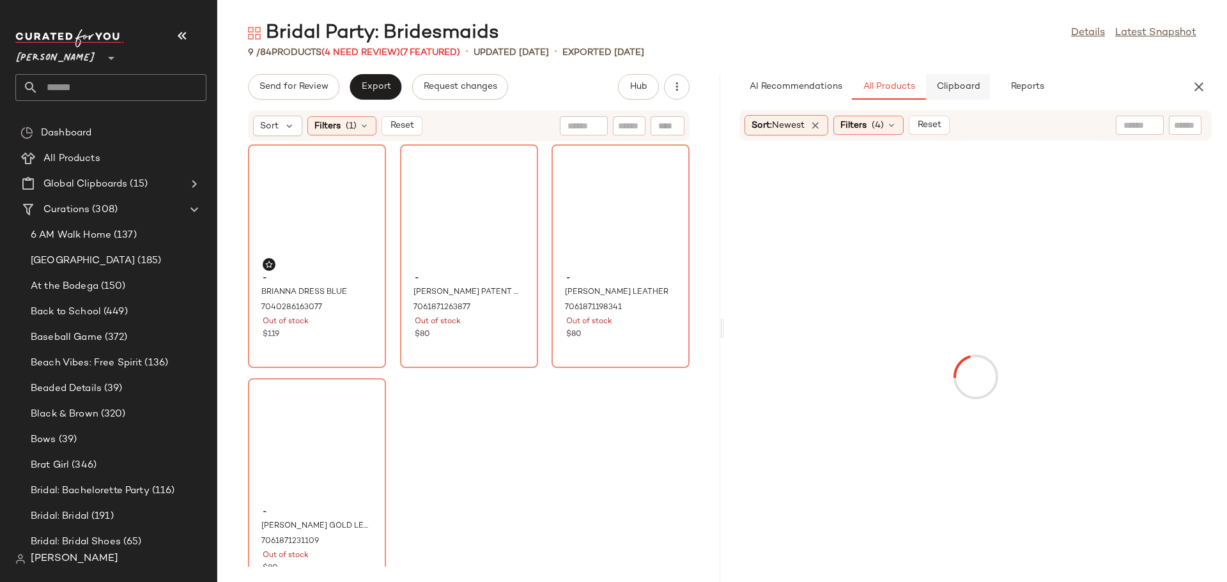
click at [949, 90] on span "Clipboard" at bounding box center [958, 87] width 44 height 10
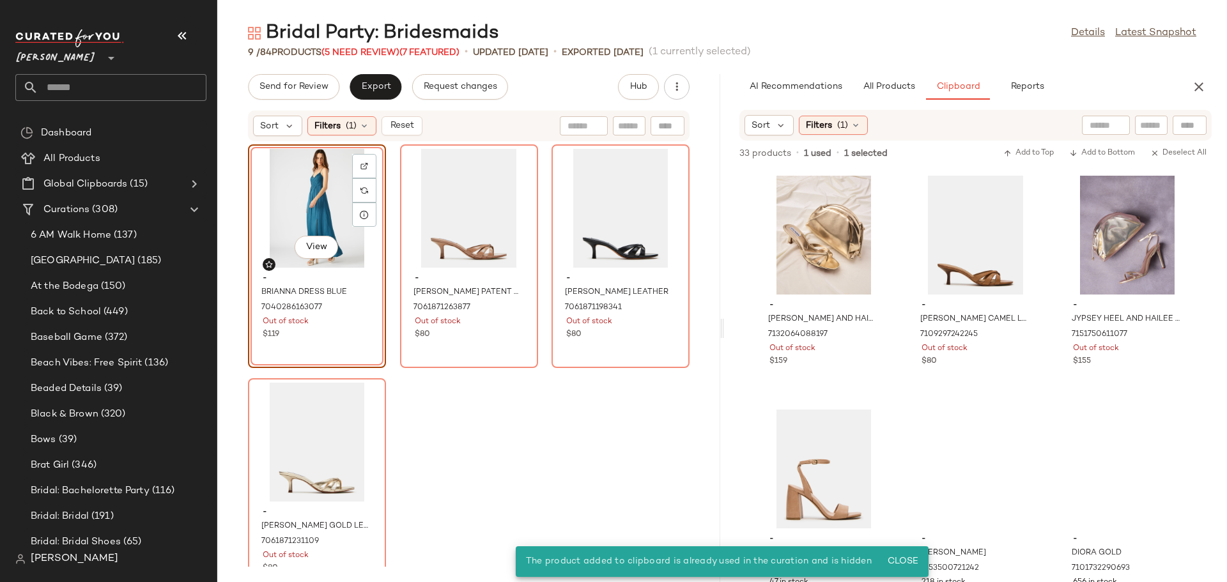
click at [307, 190] on div "View" at bounding box center [317, 208] width 129 height 119
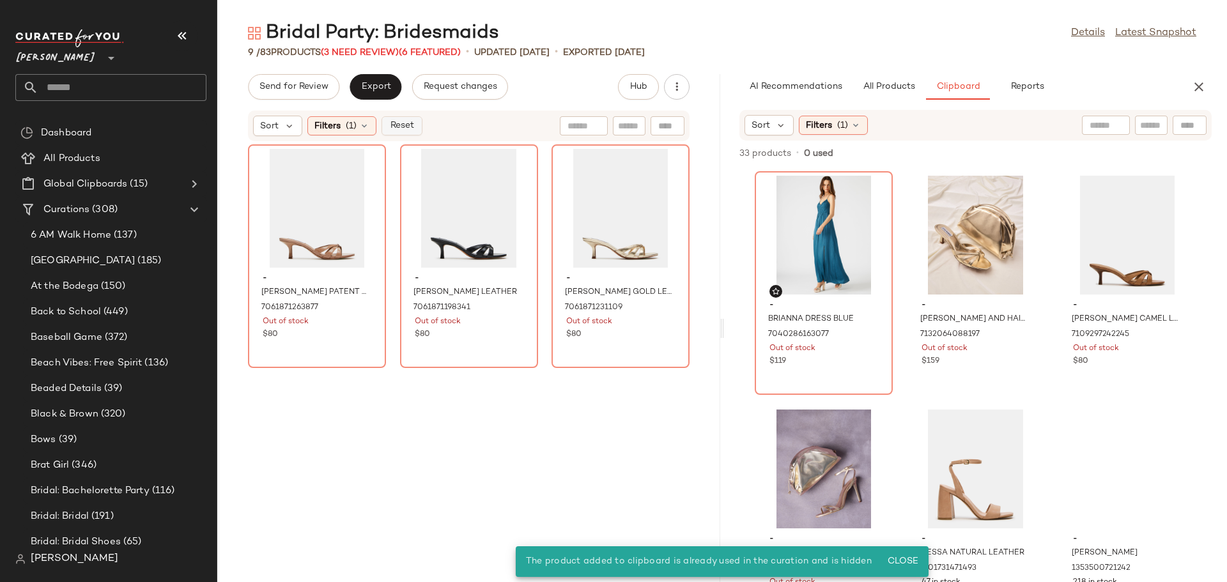
click at [414, 124] on button "Reset" at bounding box center [402, 125] width 41 height 19
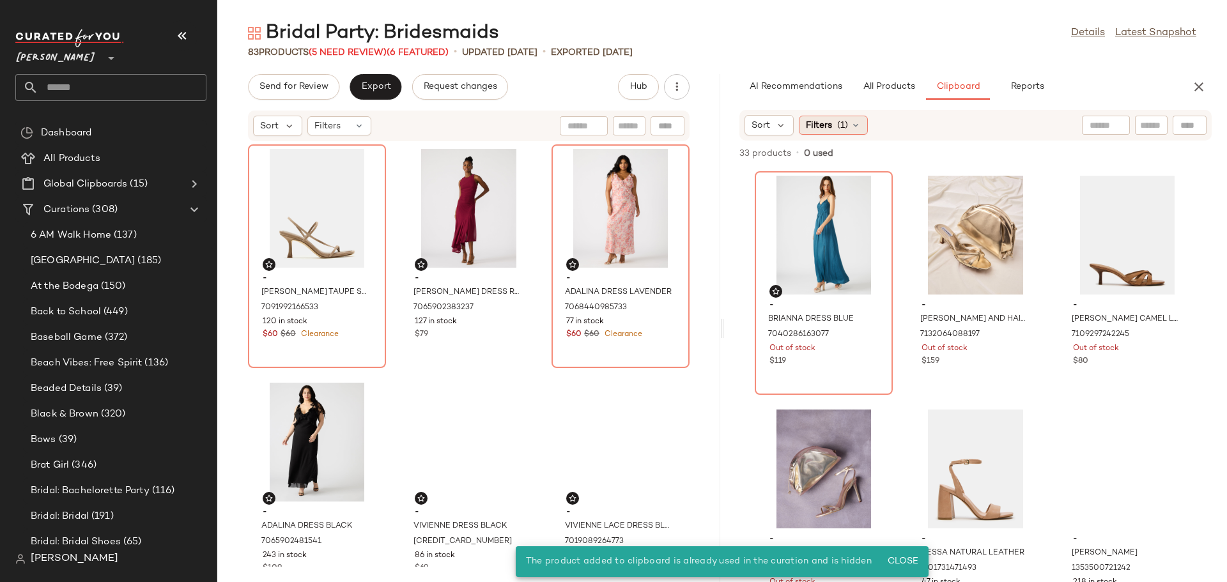
click at [857, 124] on icon at bounding box center [856, 125] width 10 height 10
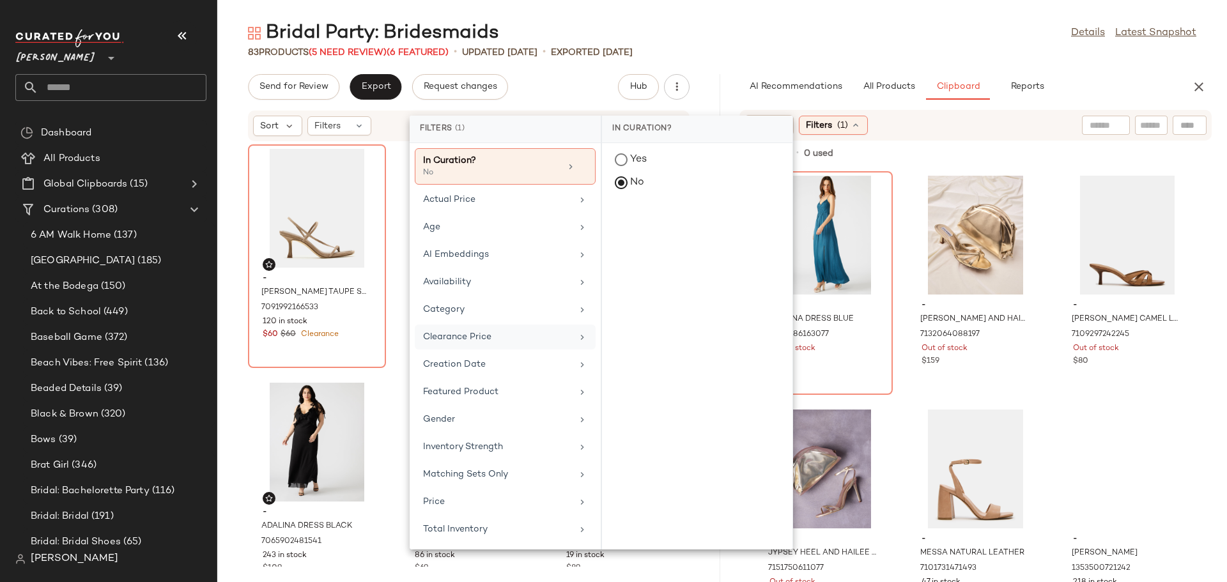
click at [523, 333] on div "Clearance Price" at bounding box center [497, 337] width 149 height 13
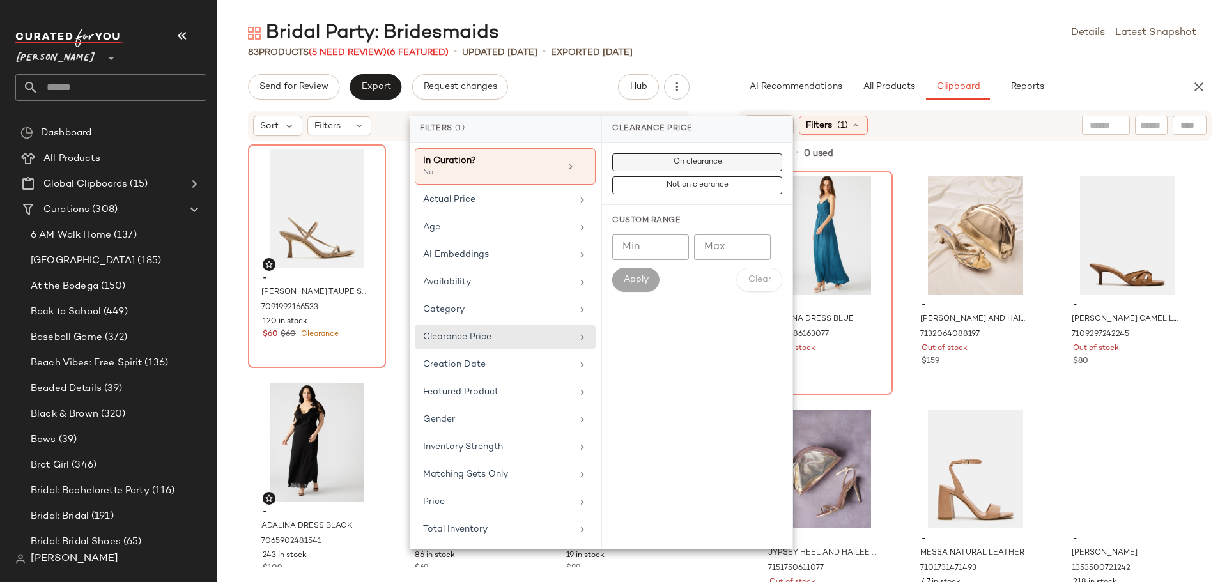
click at [694, 162] on span "On clearance" at bounding box center [697, 162] width 49 height 9
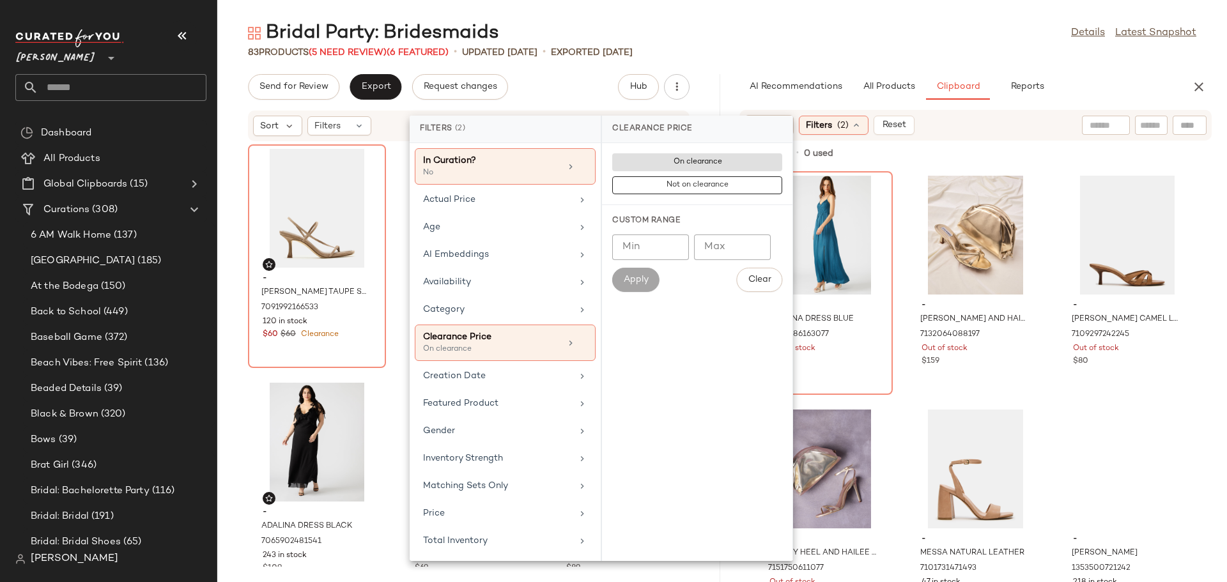
click at [963, 265] on div "- BRIANNA DRESS BLUE 7040286163077 Out of stock $119 - CARY HEEL AND HAILEE BAG…" at bounding box center [975, 376] width 503 height 414
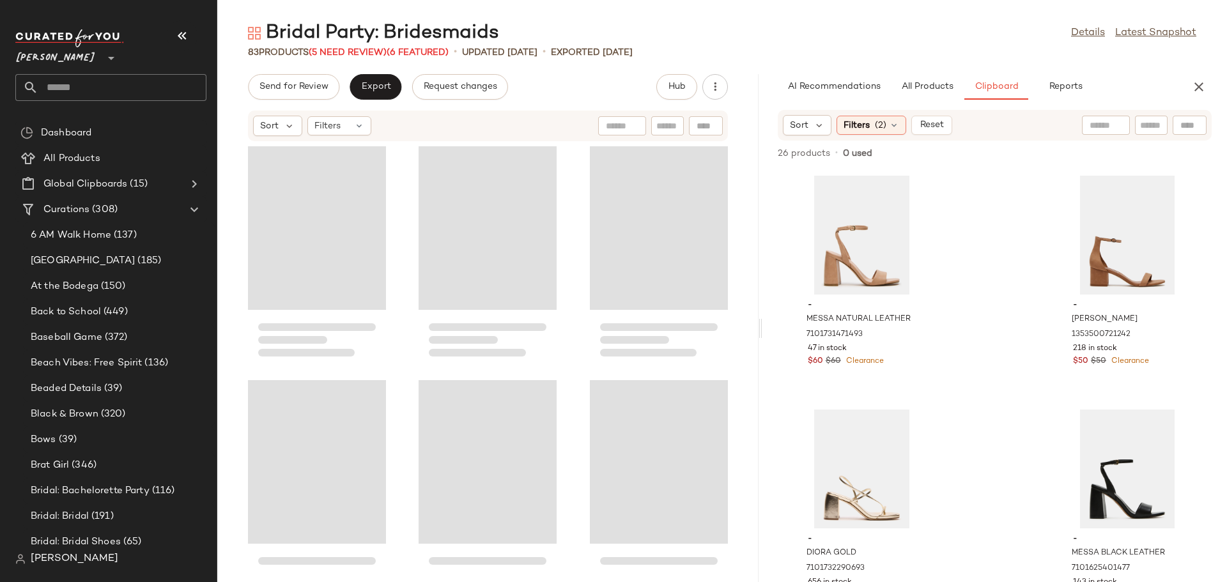
drag, startPoint x: 722, startPoint y: 334, endPoint x: 768, endPoint y: 332, distance: 46.1
click at [768, 332] on div "Bridal Party: Bridesmaids Details Latest Snapshot 83 Products (5 Need Review) (…" at bounding box center [722, 301] width 1010 height 562
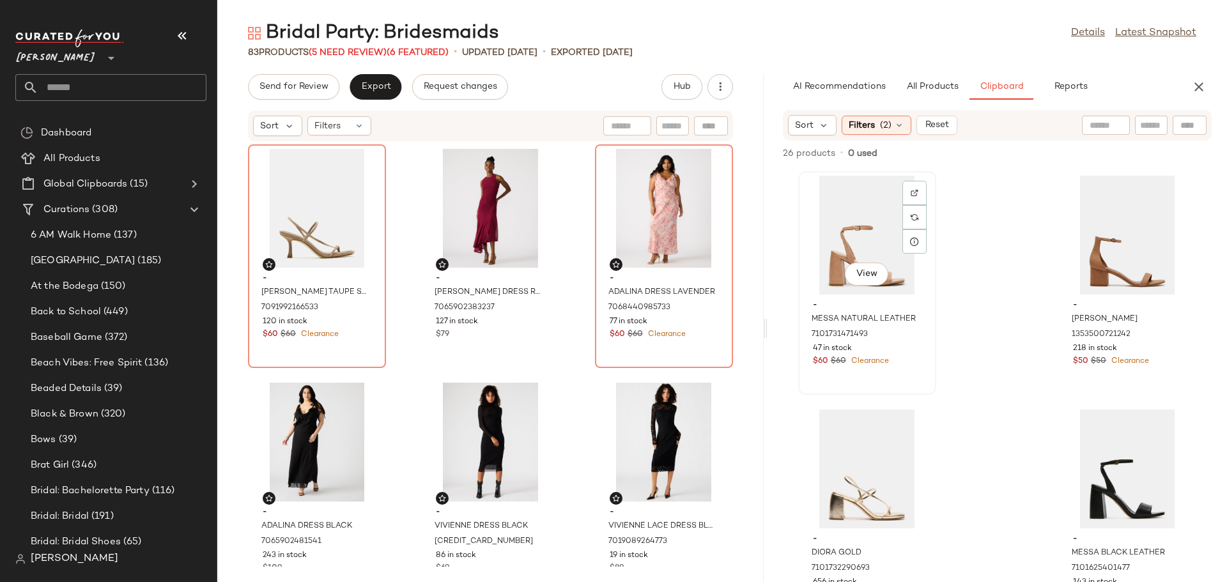
click at [855, 233] on div "View" at bounding box center [867, 235] width 129 height 119
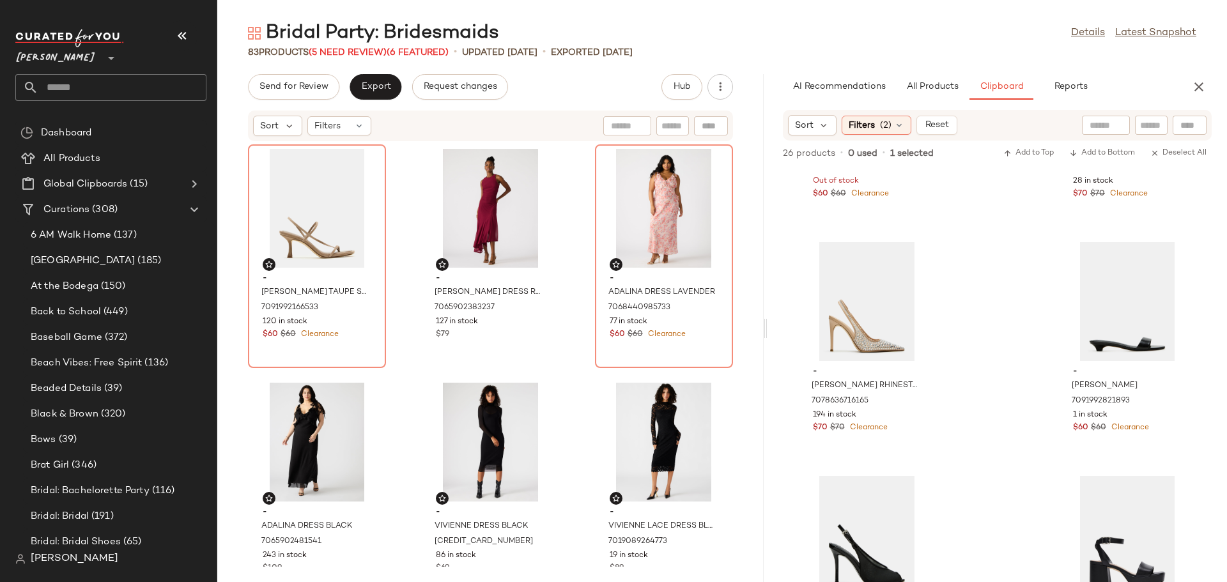
scroll to position [2631, 0]
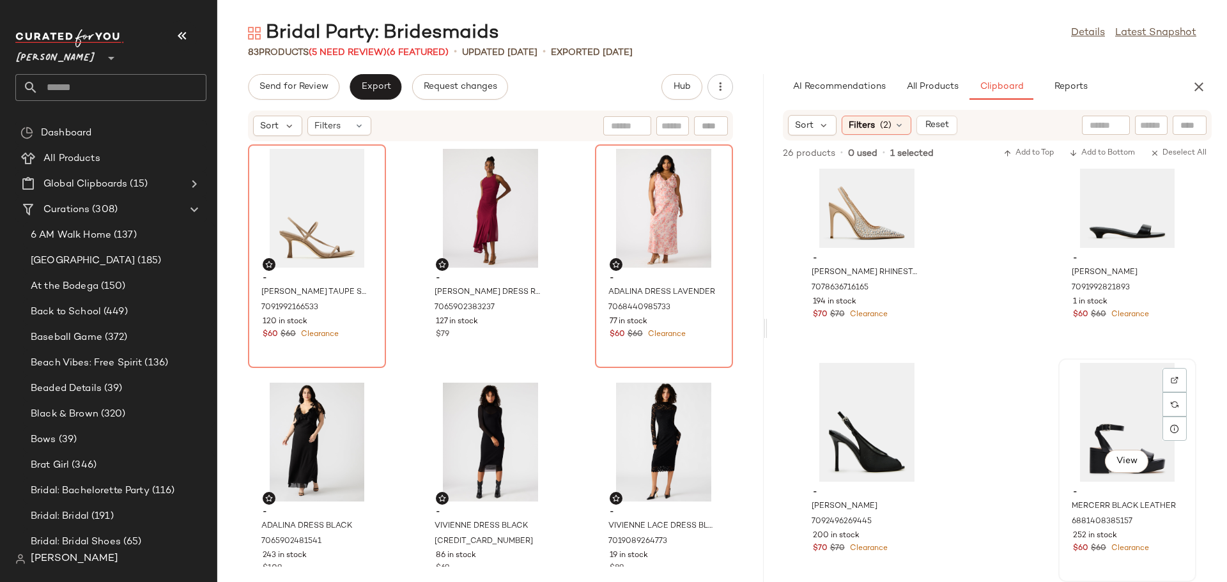
click at [1120, 415] on div "View" at bounding box center [1127, 422] width 129 height 119
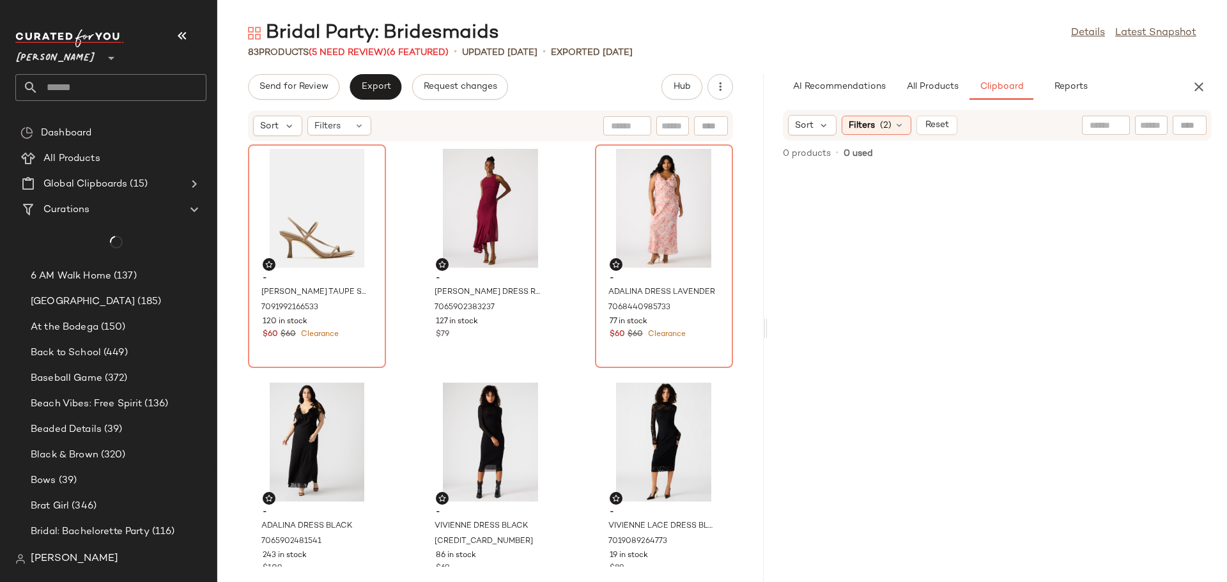
scroll to position [0, 0]
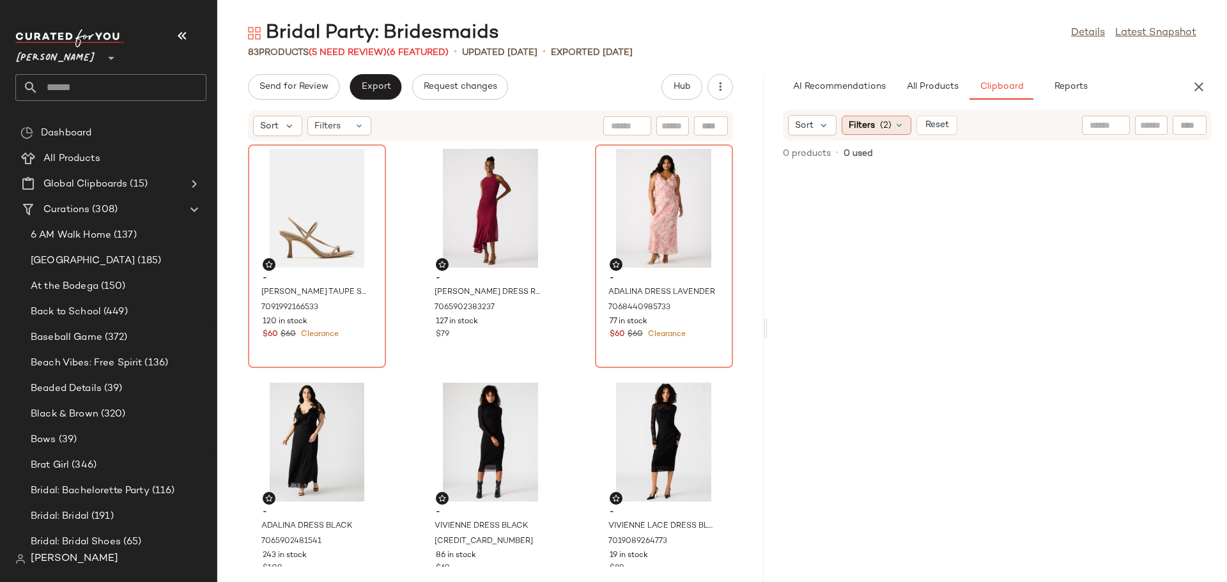
click at [892, 127] on div "Filters (2)" at bounding box center [877, 125] width 70 height 19
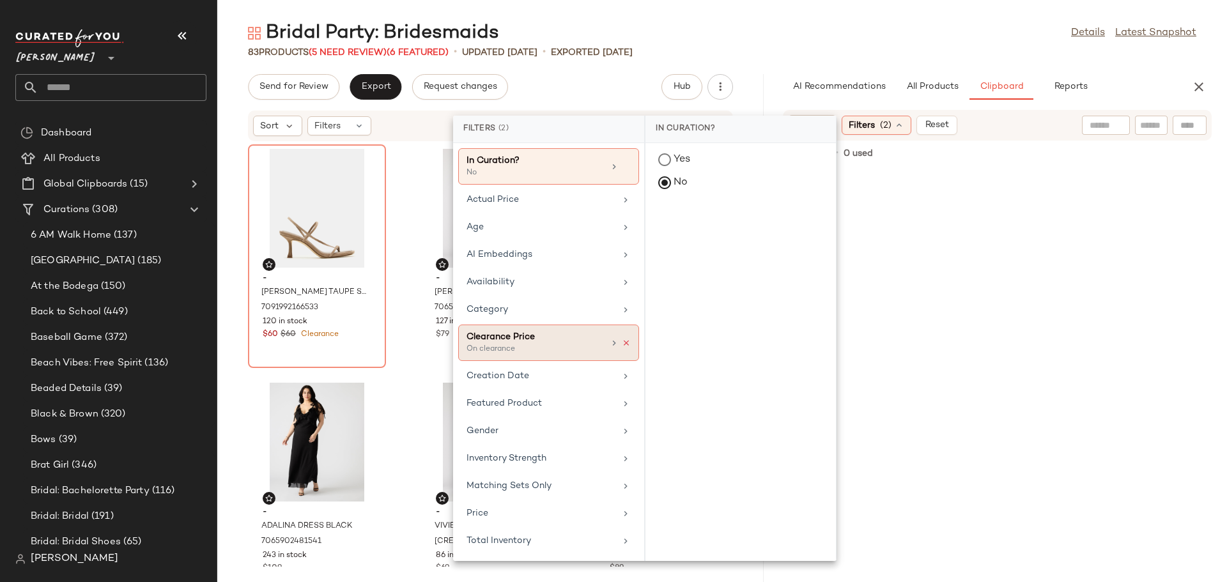
click at [627, 344] on icon at bounding box center [626, 343] width 9 height 9
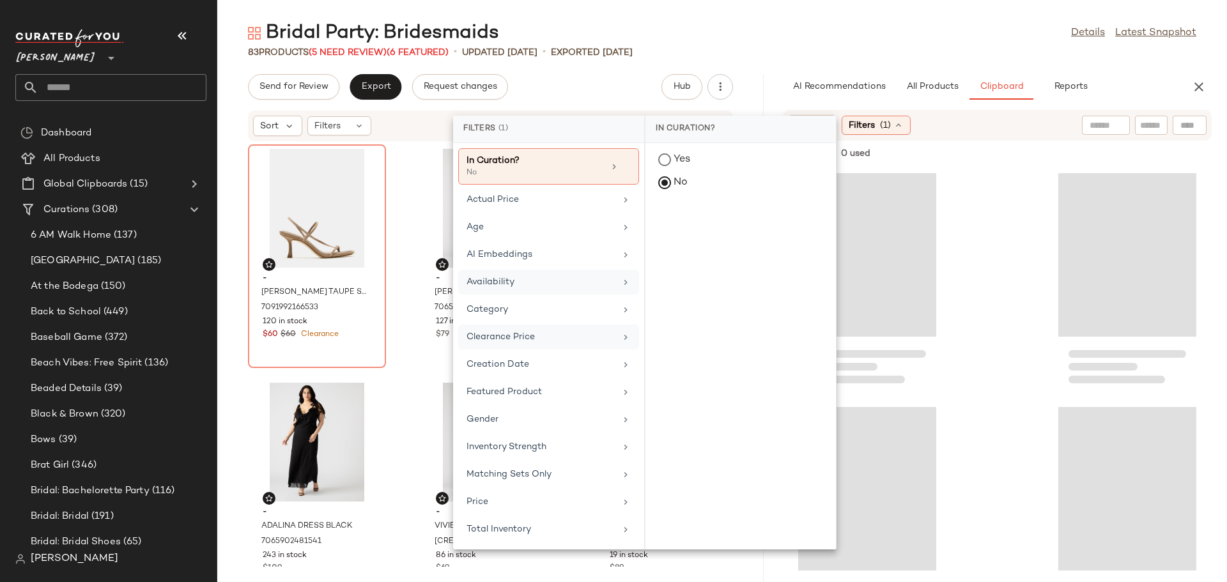
click at [618, 297] on div "Availability" at bounding box center [548, 309] width 181 height 25
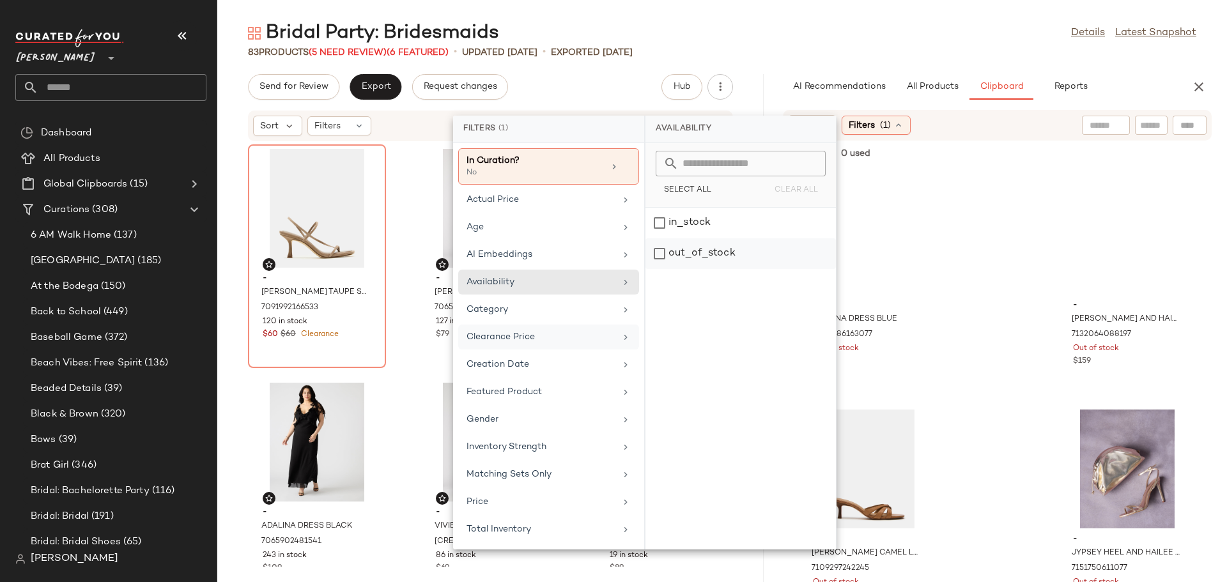
click at [661, 251] on div "out_of_stock" at bounding box center [741, 253] width 191 height 31
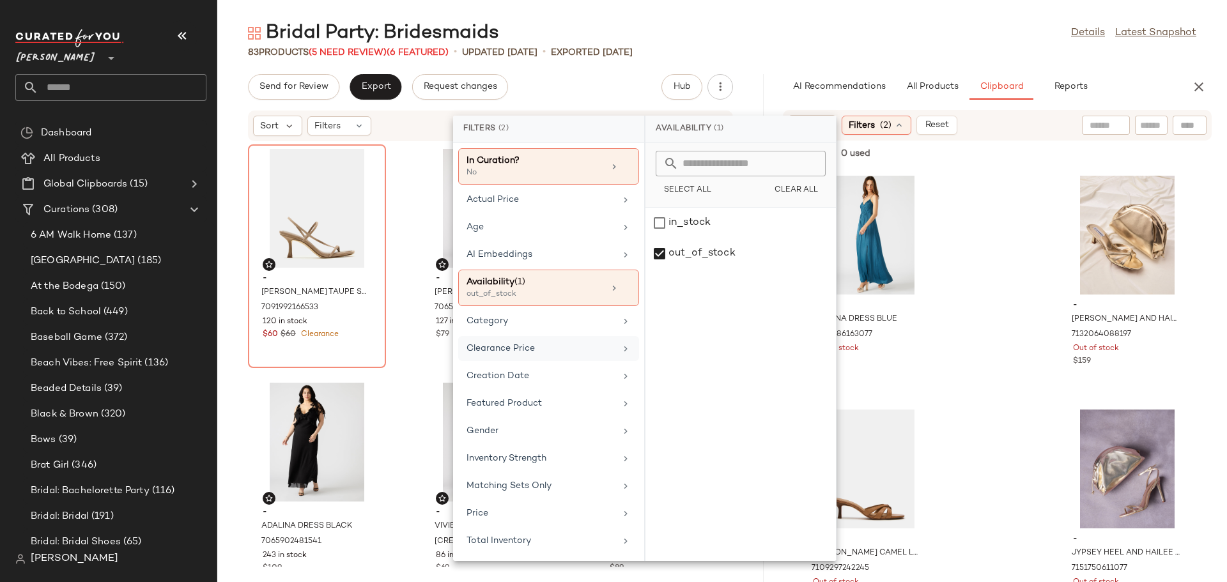
click at [981, 345] on div "- BRIANNA DRESS BLUE 7040286163077 Out of stock $119 - CARY HEEL AND HAILEE BAG…" at bounding box center [998, 376] width 460 height 414
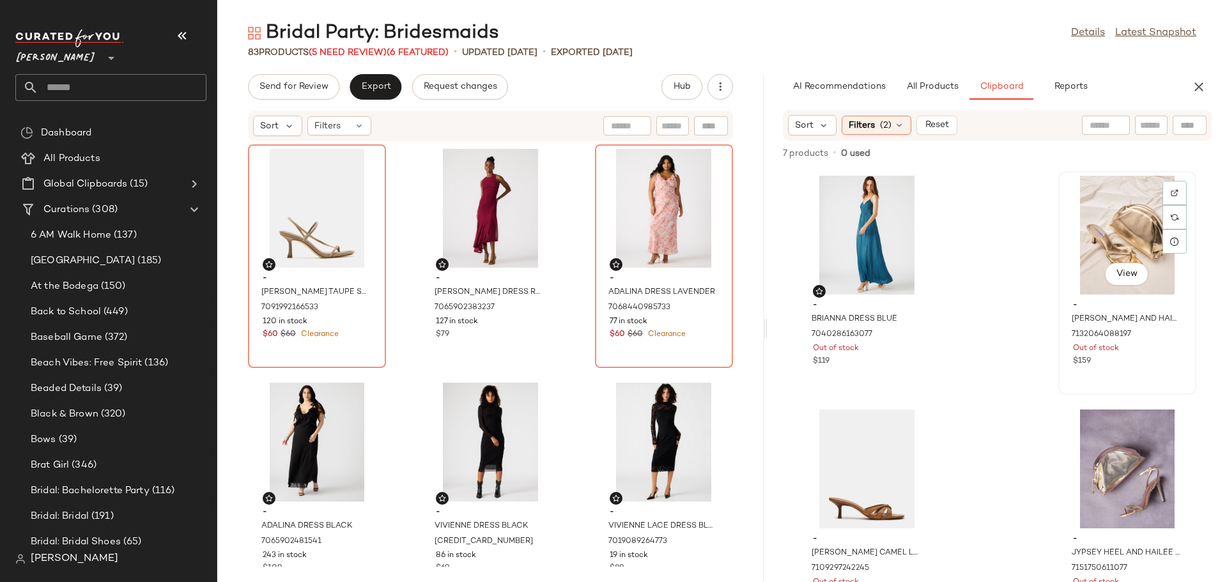
click at [1089, 253] on div "View" at bounding box center [1127, 235] width 129 height 119
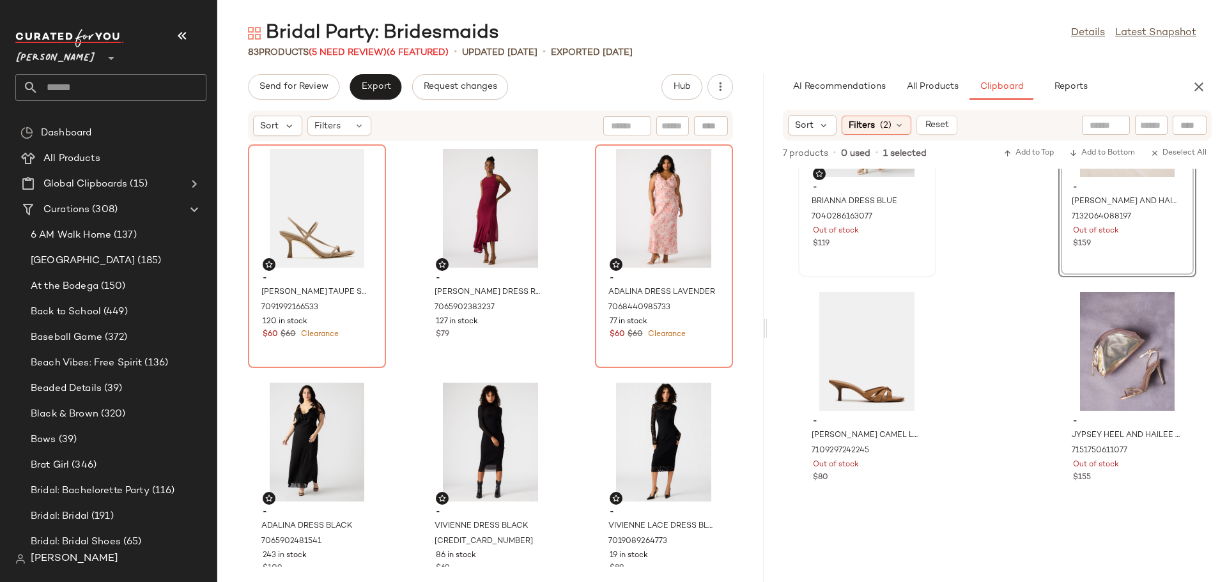
scroll to position [128, 0]
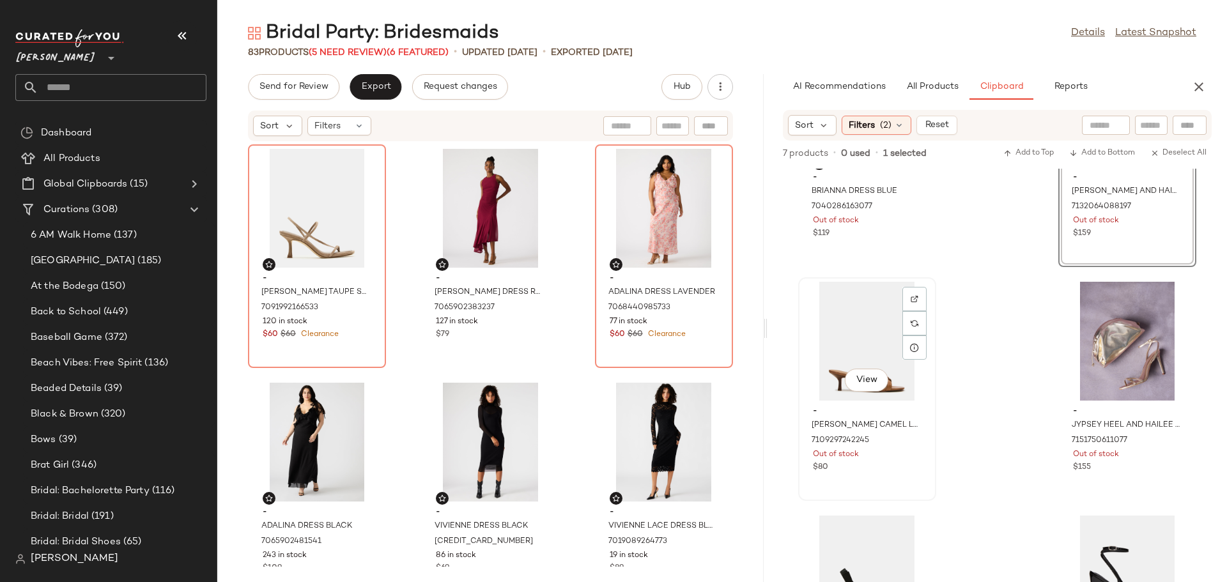
click at [867, 342] on div "View" at bounding box center [867, 341] width 129 height 119
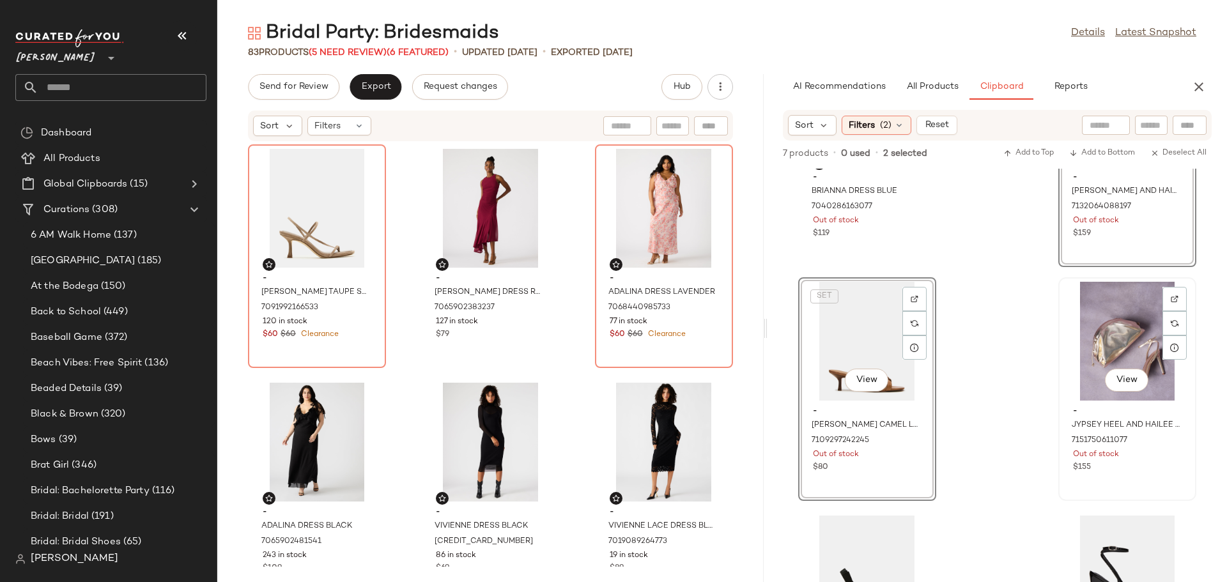
click at [1133, 336] on div "View" at bounding box center [1127, 341] width 129 height 119
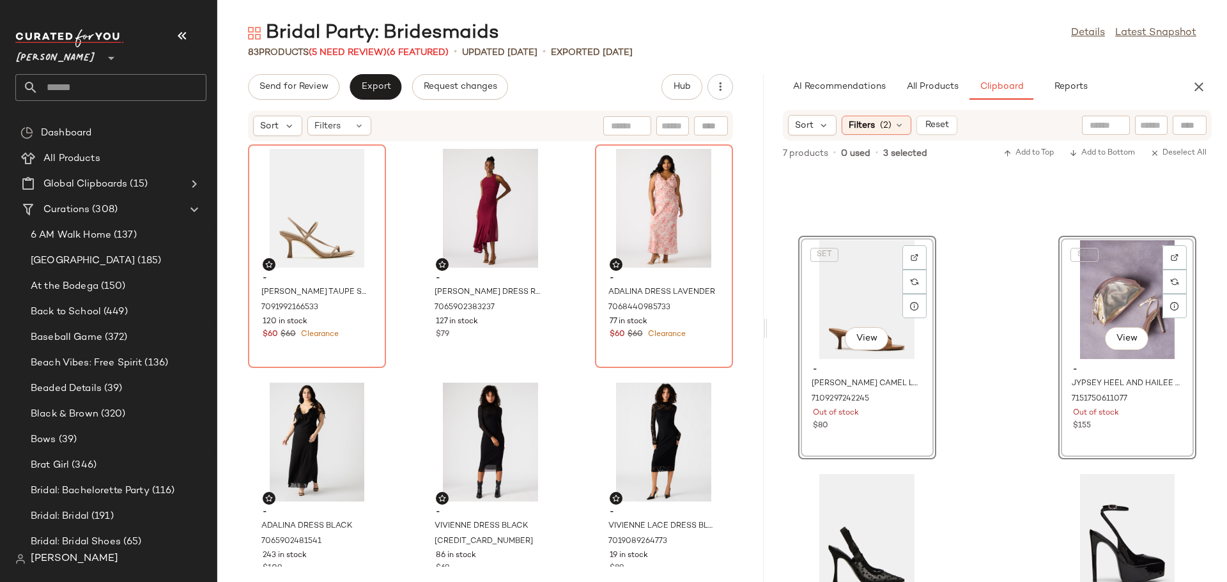
scroll to position [330, 0]
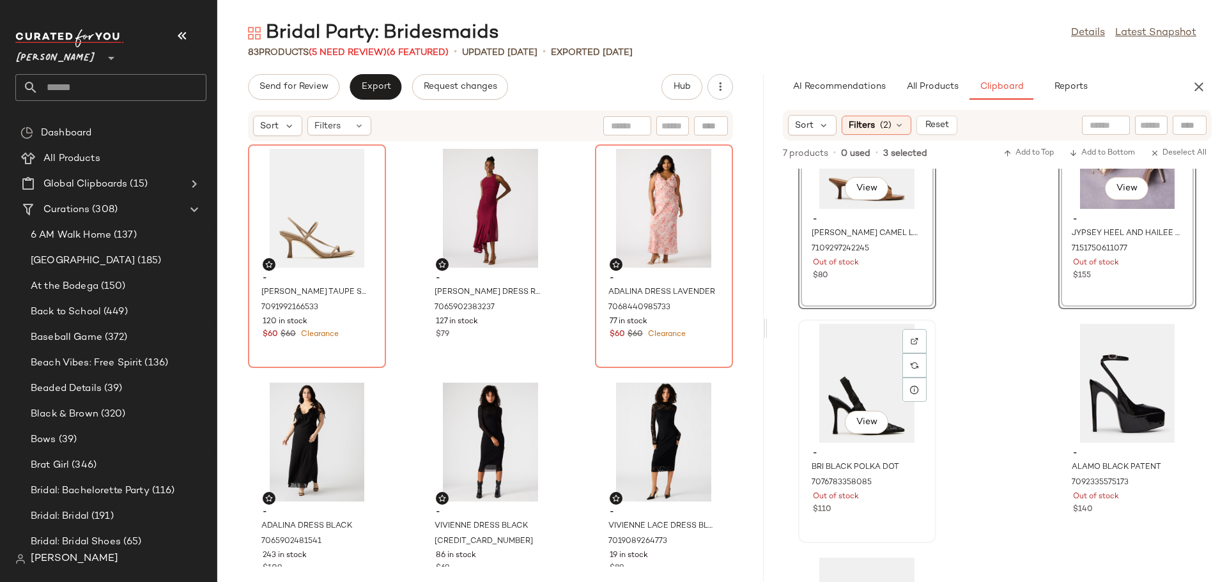
click at [863, 361] on div "View" at bounding box center [867, 383] width 129 height 119
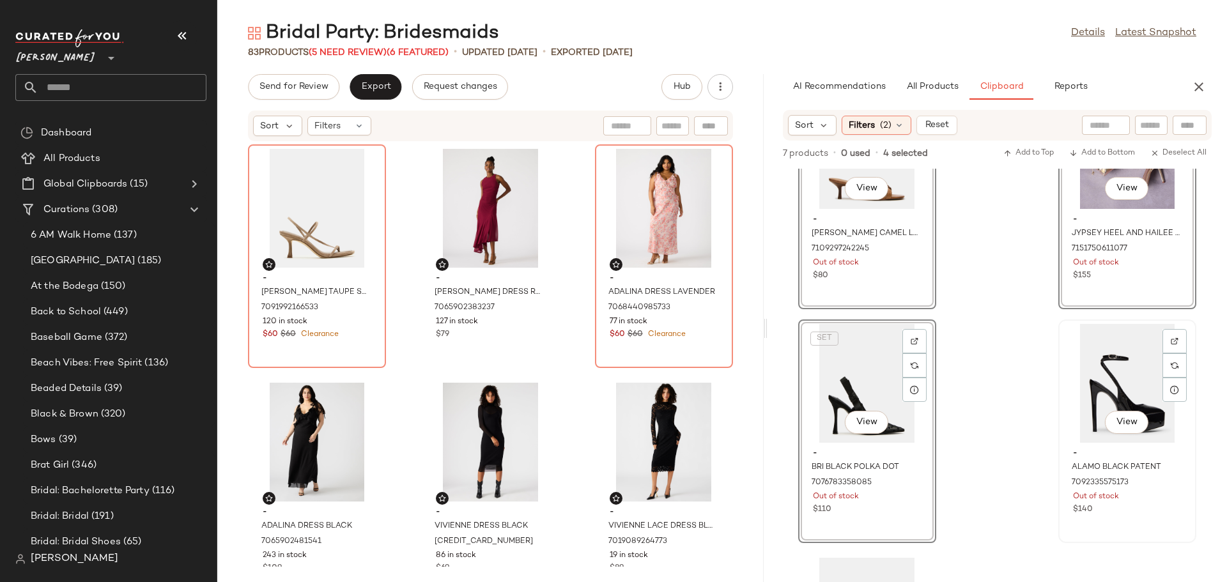
click at [1093, 368] on div "View" at bounding box center [1127, 383] width 129 height 119
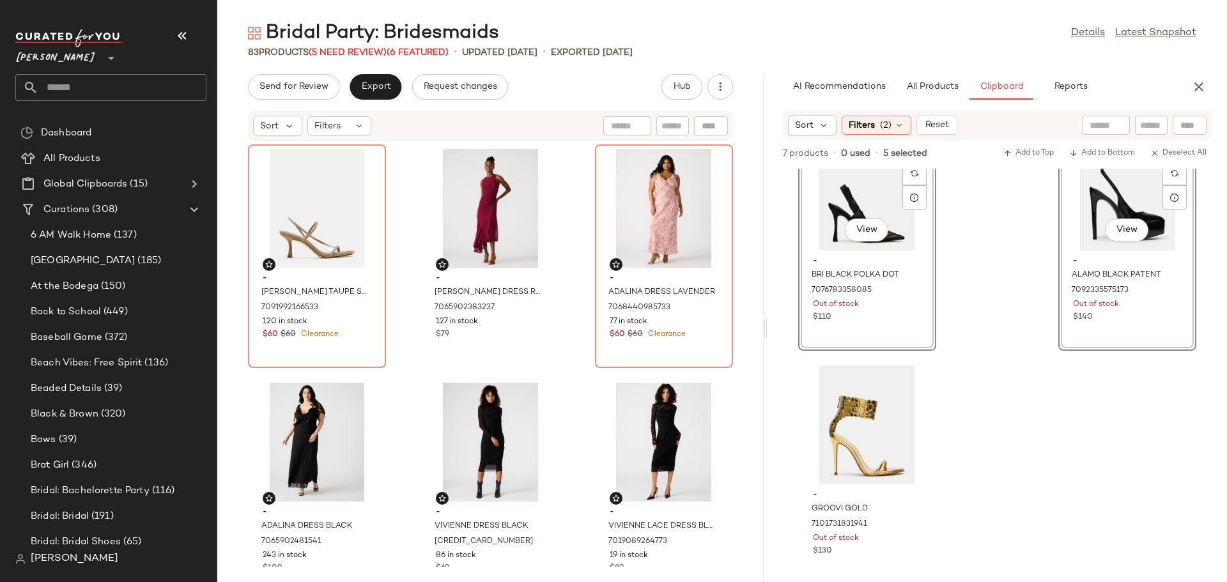
scroll to position [525, 0]
click at [860, 396] on div "View" at bounding box center [867, 422] width 129 height 119
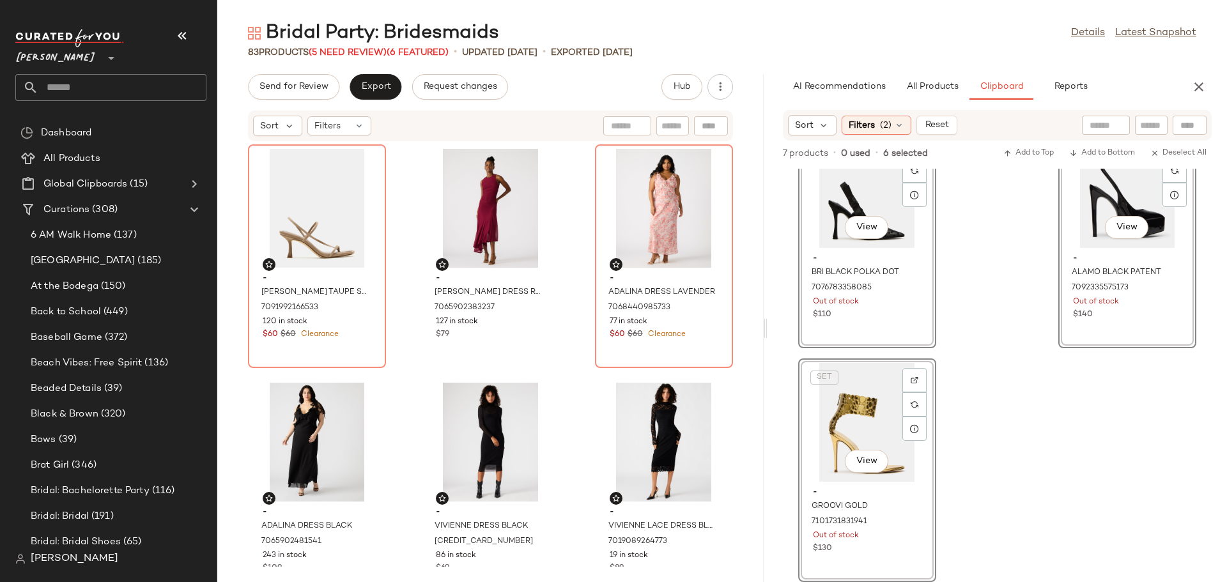
scroll to position [0, 0]
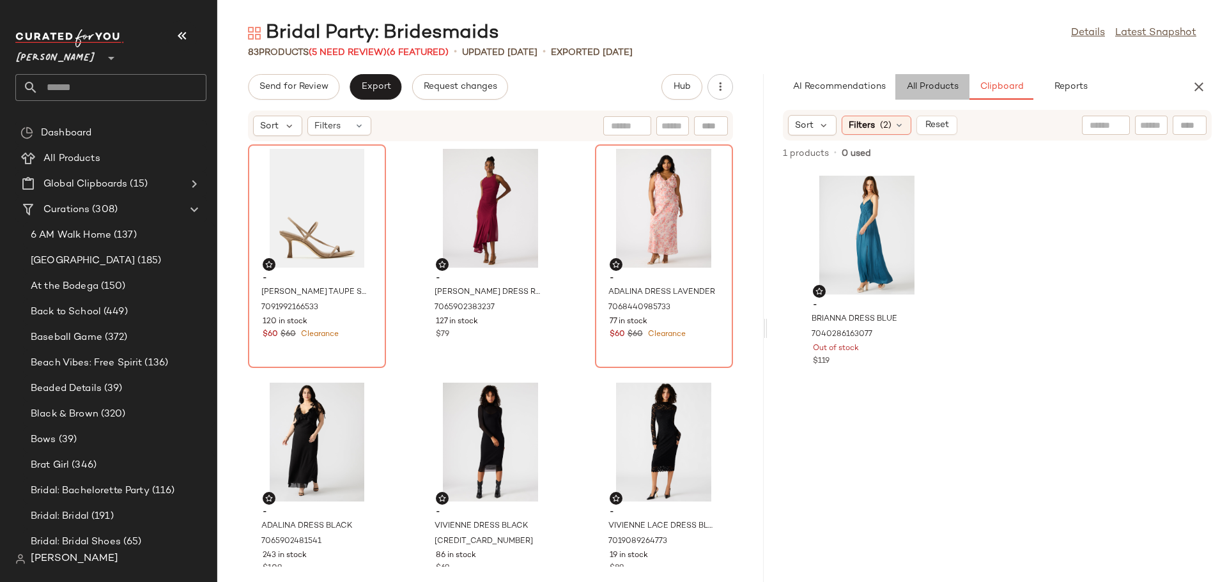
click at [943, 88] on span "All Products" at bounding box center [933, 87] width 52 height 10
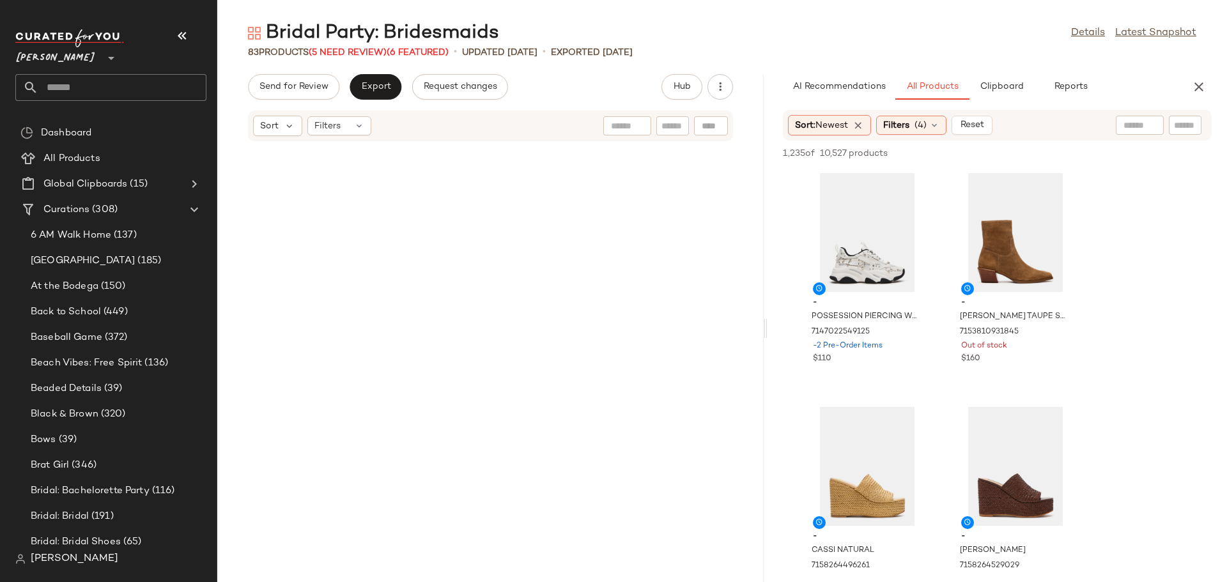
scroll to position [6129, 0]
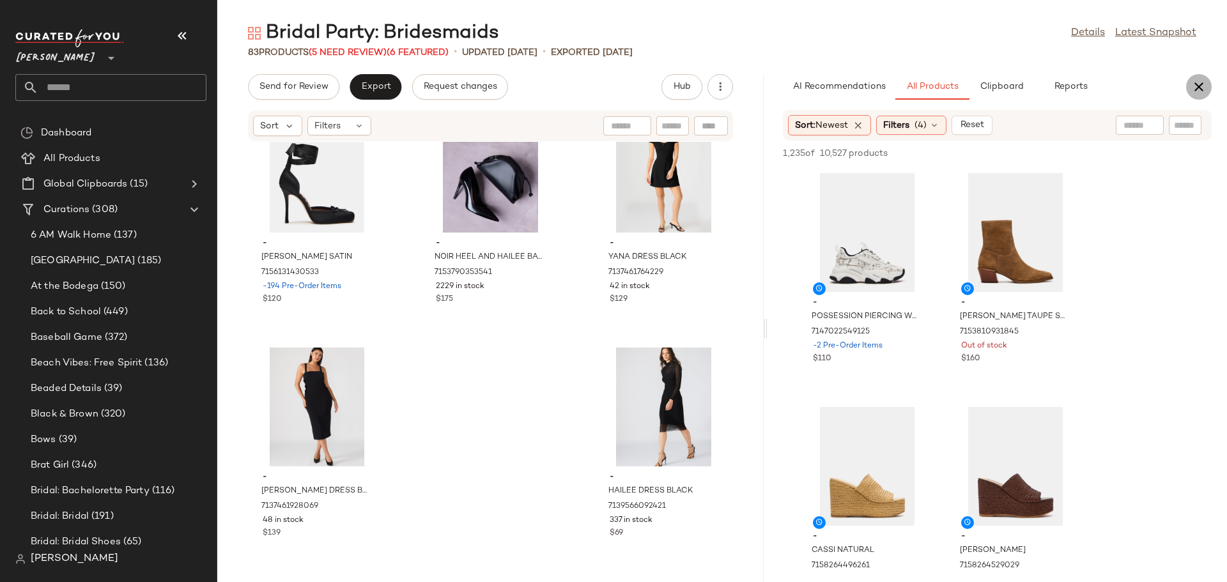
click at [1197, 91] on icon "button" at bounding box center [1199, 86] width 15 height 15
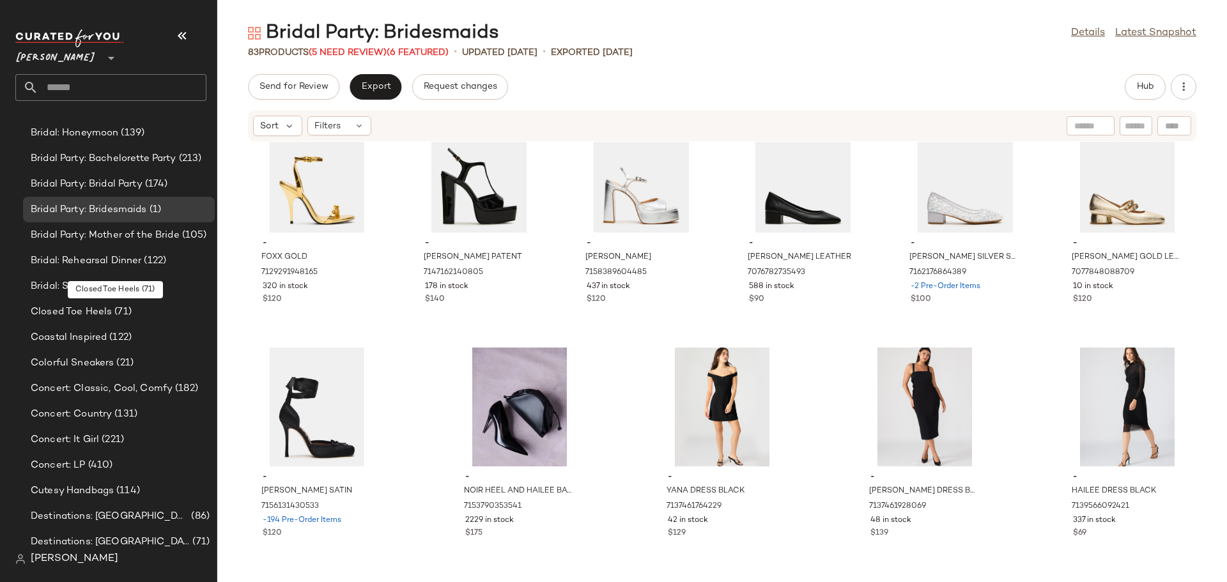
scroll to position [448, 0]
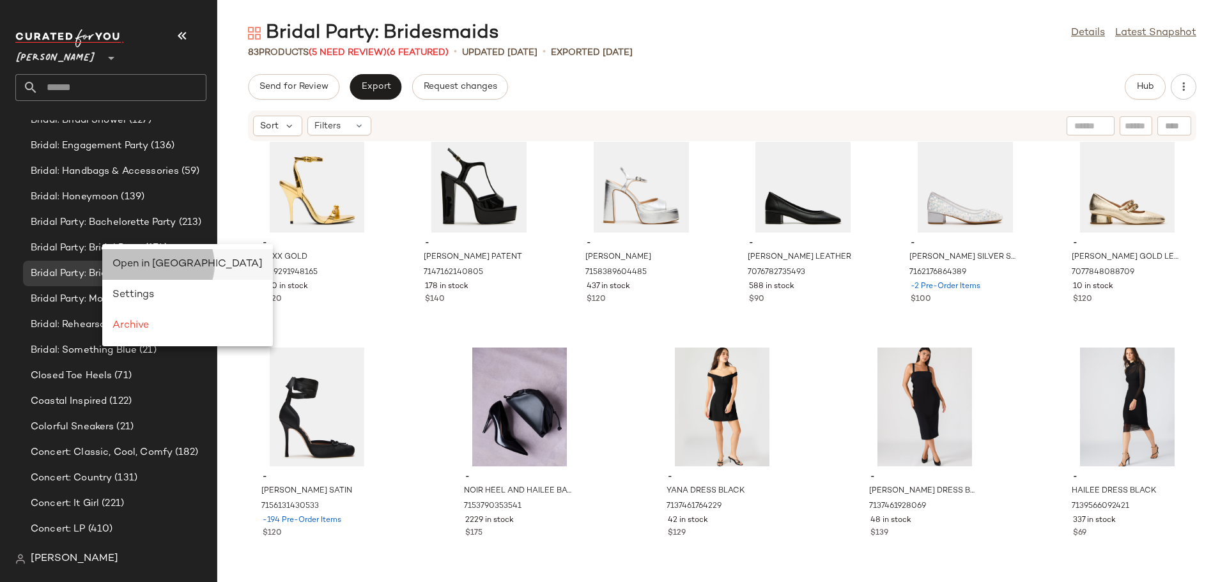
click at [151, 260] on span "Open in Split View" at bounding box center [188, 264] width 150 height 11
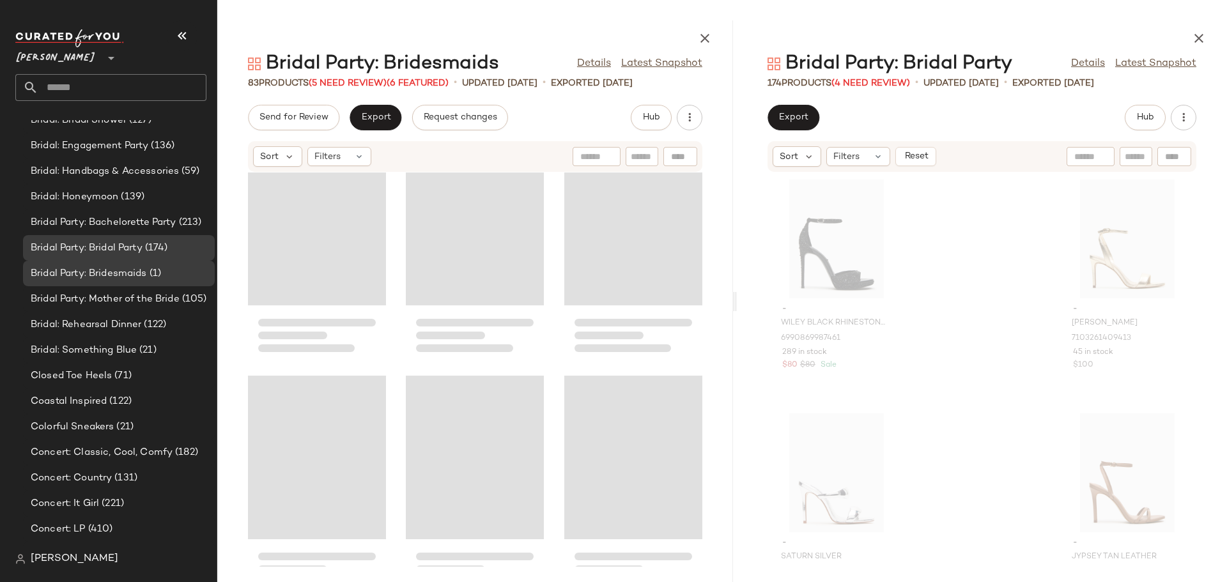
scroll to position [3555, 0]
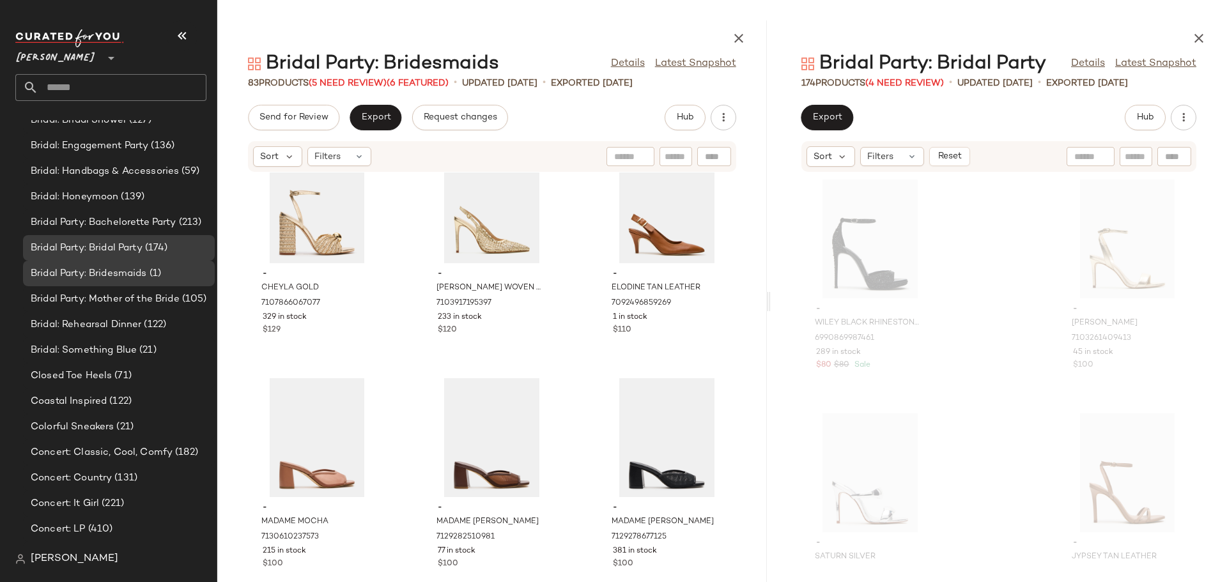
drag, startPoint x: 722, startPoint y: 306, endPoint x: 771, endPoint y: 302, distance: 49.4
click at [771, 302] on div "Bridal Party: Bridesmaids Details Latest Snapshot 83 Products (5 Need Review) (…" at bounding box center [722, 301] width 1010 height 562
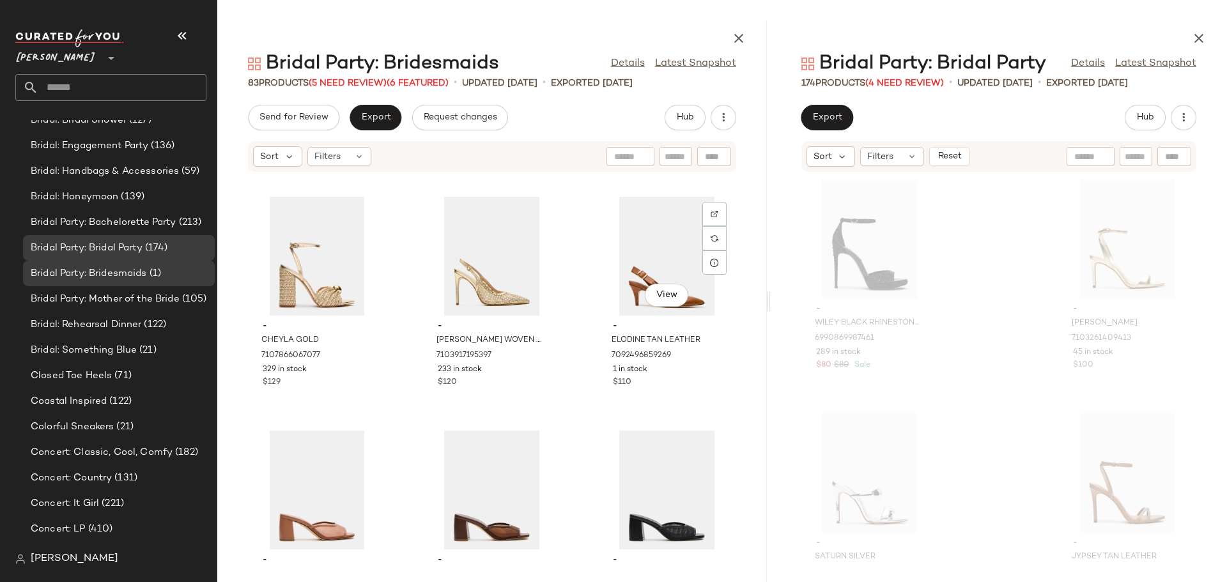
scroll to position [3463, 0]
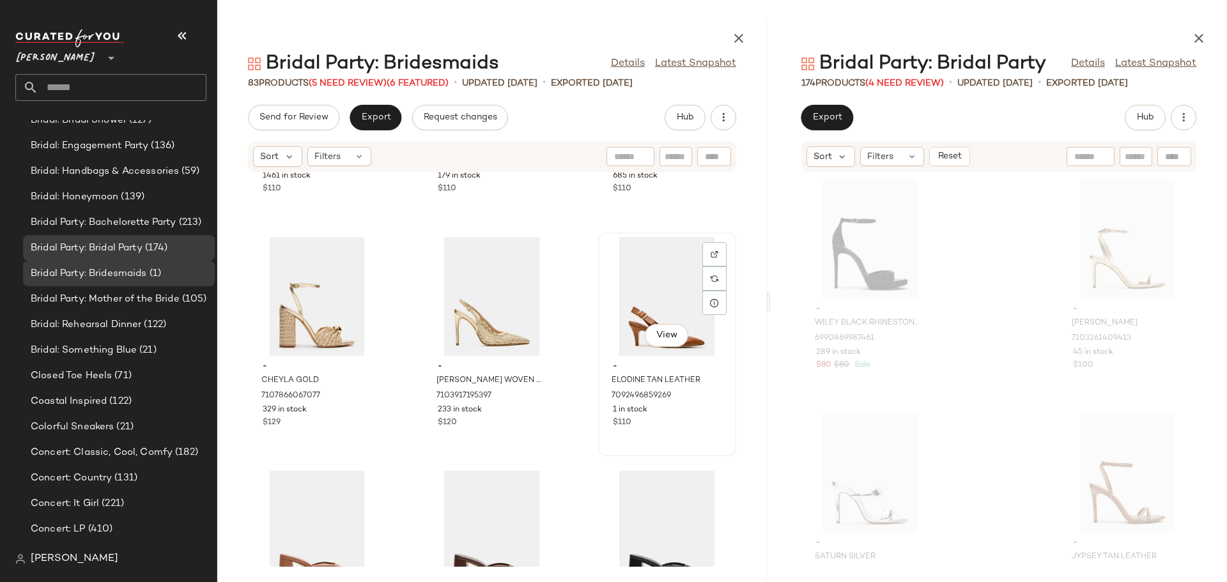
click at [664, 293] on div "View" at bounding box center [667, 296] width 129 height 119
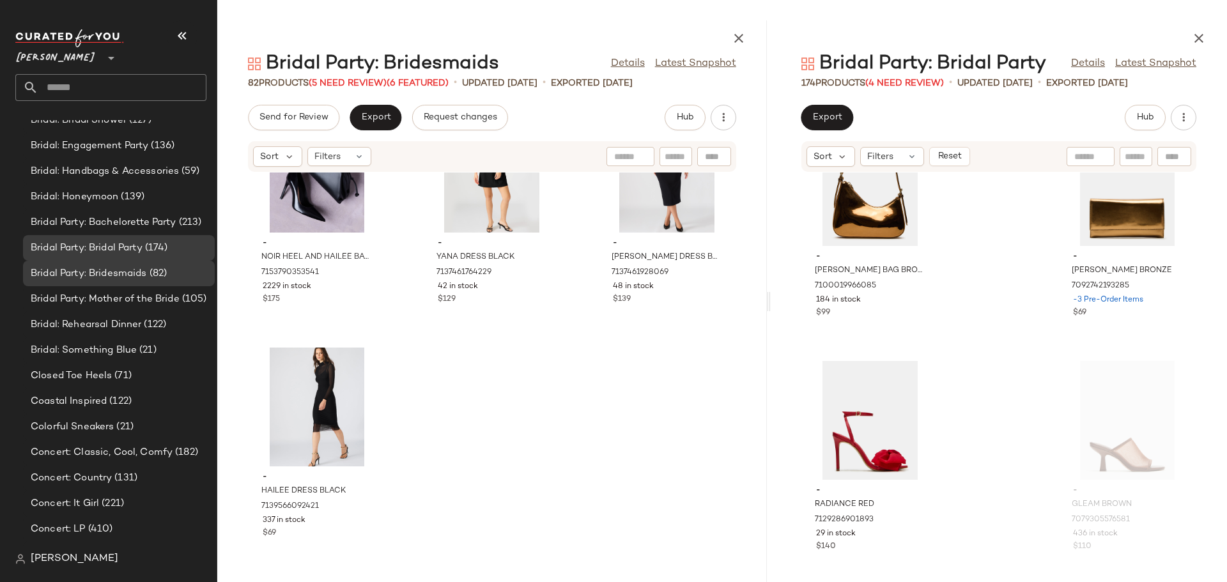
scroll to position [9664, 0]
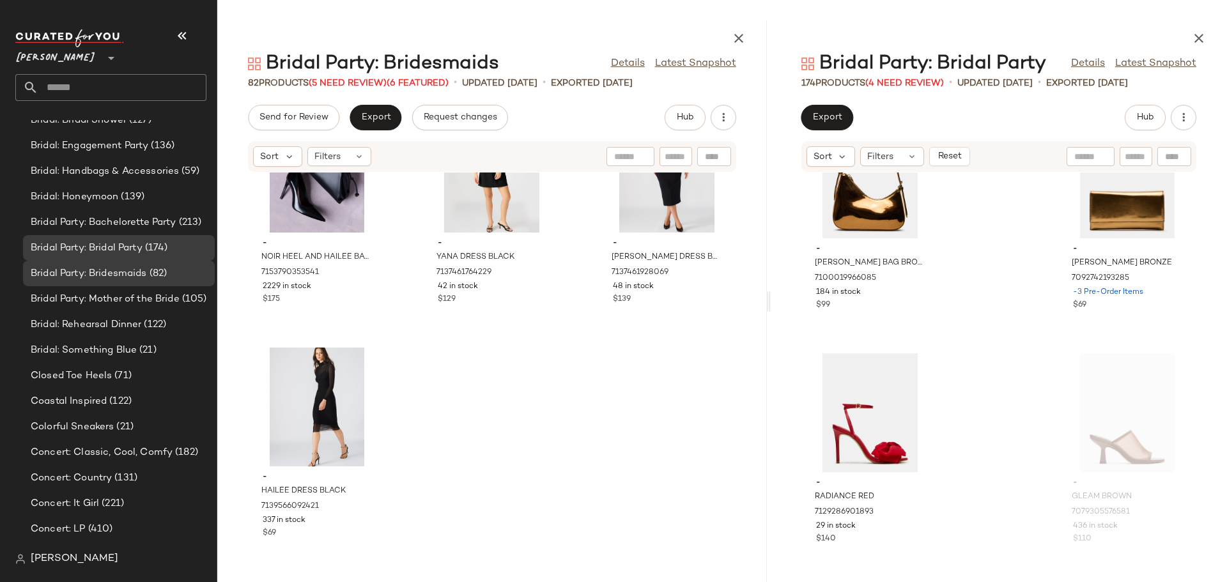
click at [373, 159] on div "Sort Filters" at bounding box center [409, 156] width 312 height 20
click at [366, 160] on div "Filters" at bounding box center [340, 156] width 64 height 19
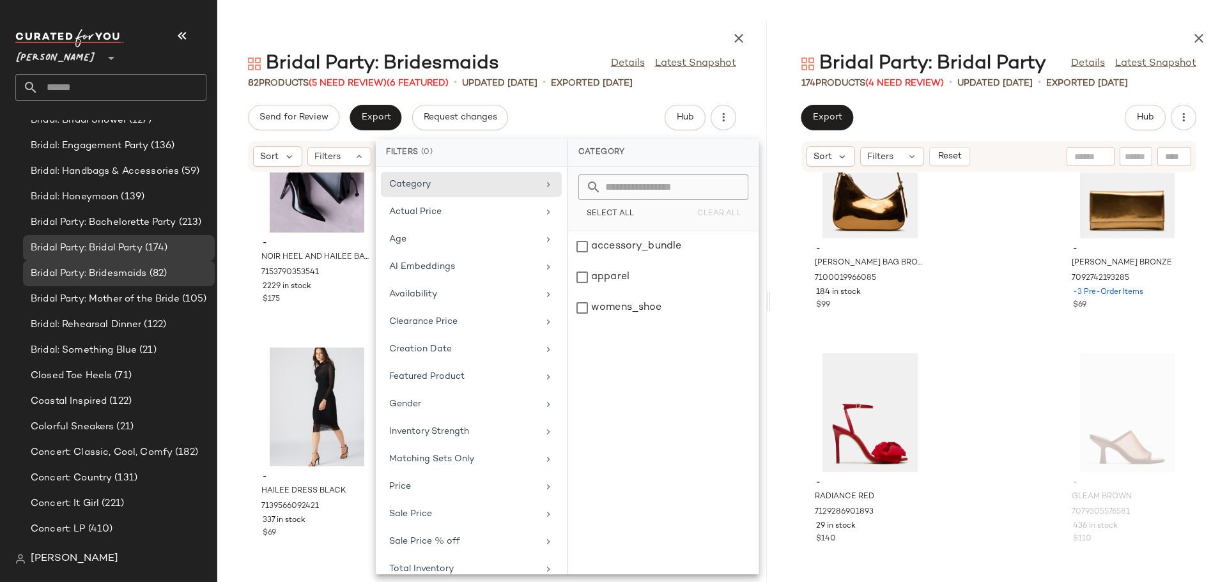
click at [230, 298] on div "- NOIR HEEL AND HAILEE BAG BLACK BUNDLE 7153790353541 2229 in stock $175 - YANA…" at bounding box center [492, 370] width 550 height 394
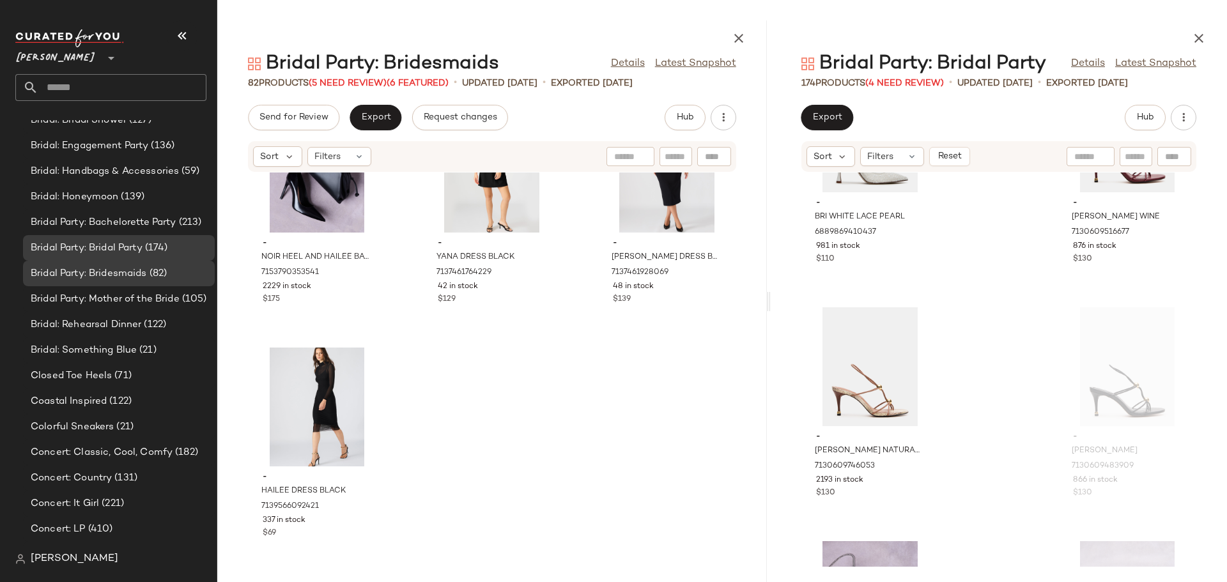
scroll to position [11518, 0]
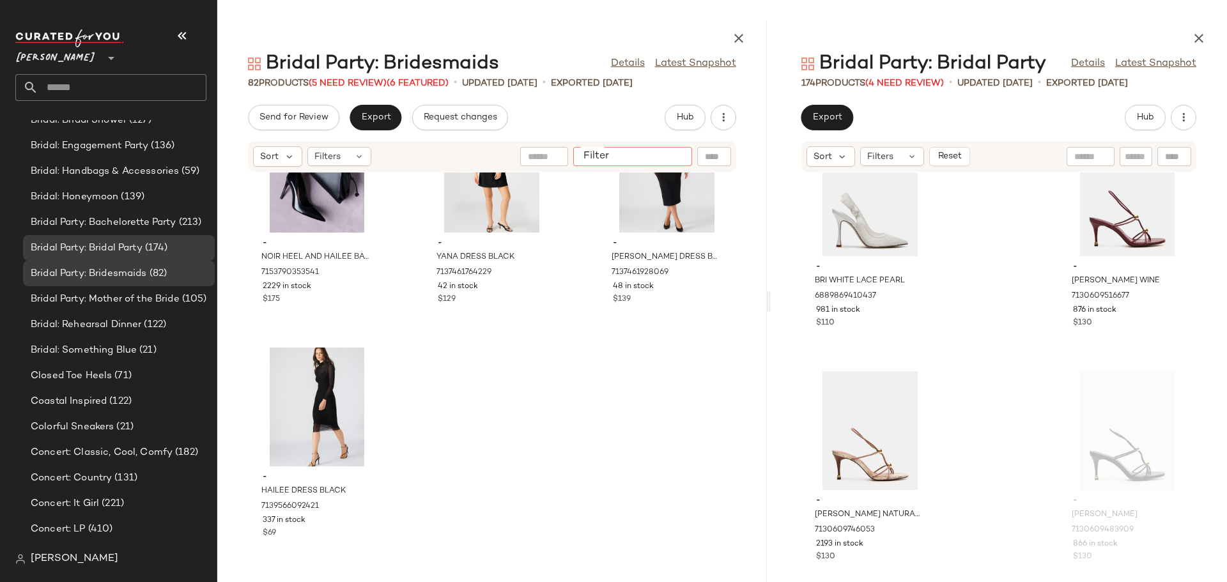
click at [673, 153] on input "Filter" at bounding box center [633, 156] width 109 height 13
type input "****"
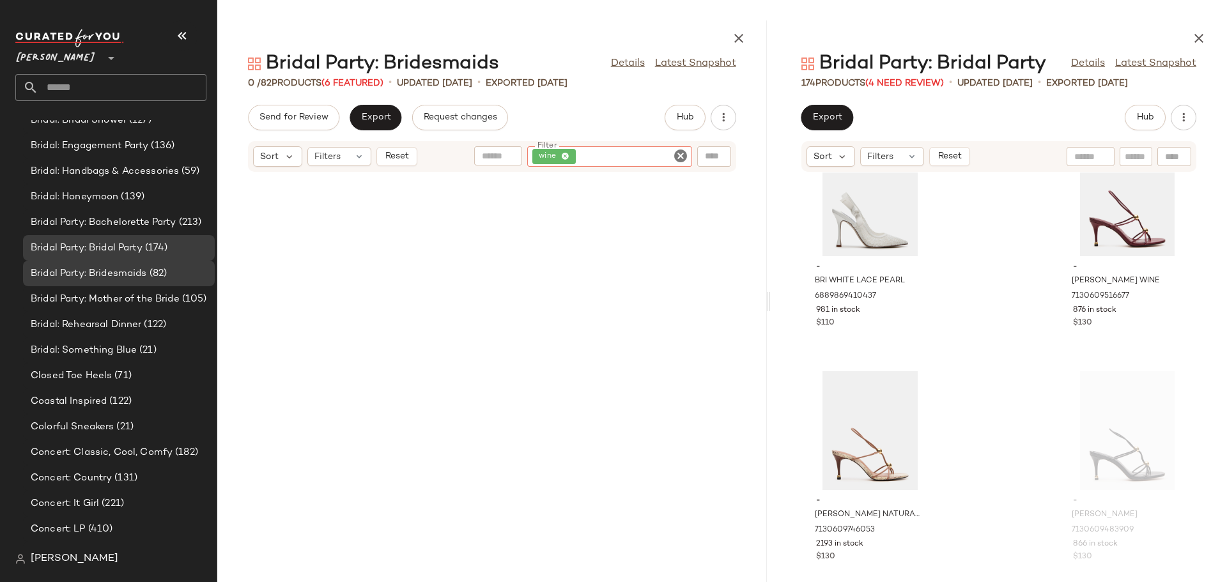
click at [681, 152] on icon "Clear Filter" at bounding box center [680, 155] width 15 height 15
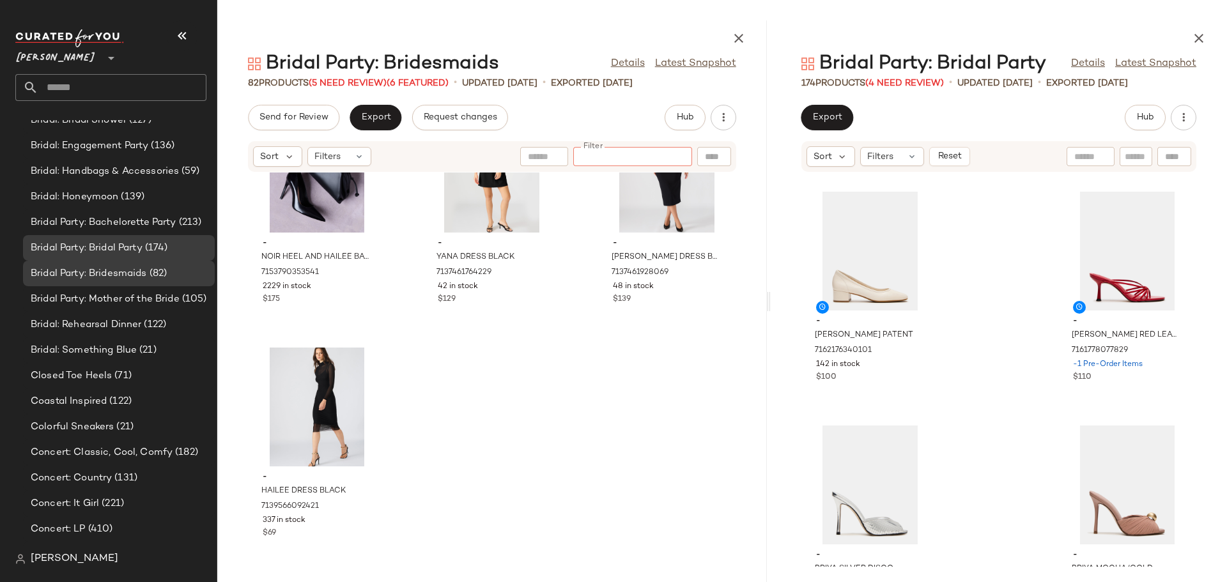
scroll to position [17783, 0]
type input "****"
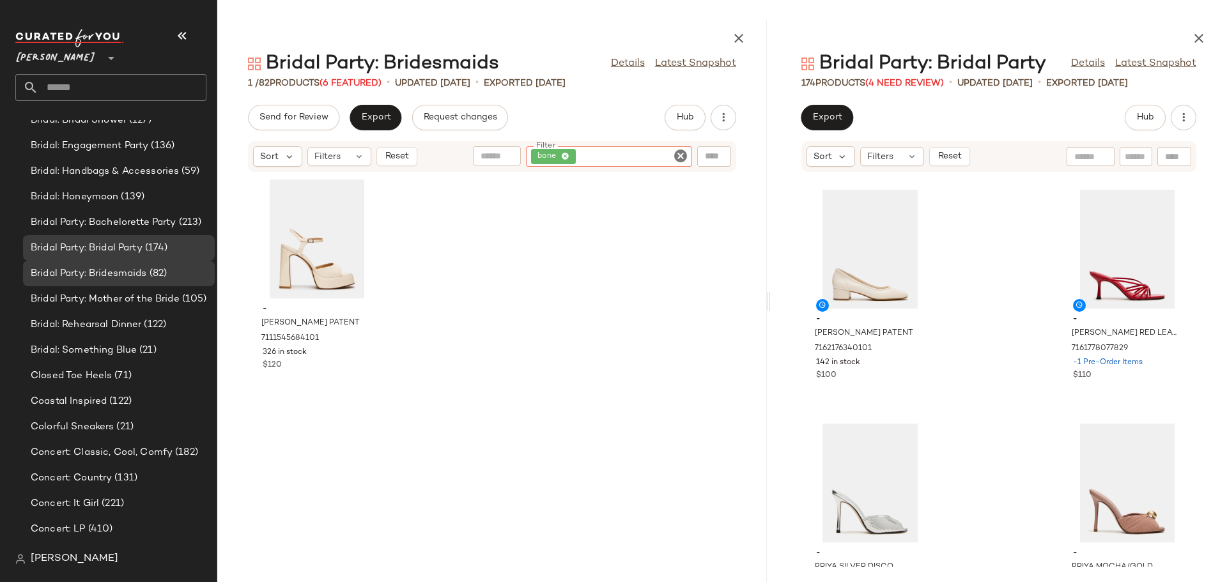
click at [676, 156] on icon "Clear Filter" at bounding box center [680, 155] width 15 height 15
click at [649, 159] on input "Filter" at bounding box center [633, 156] width 109 height 13
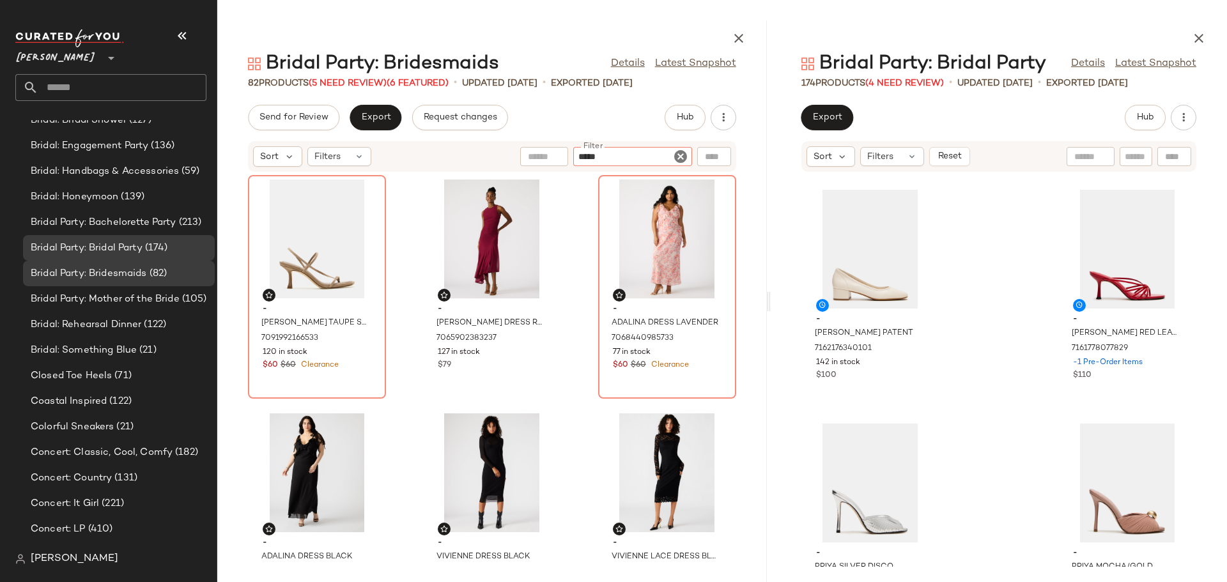
type input "******"
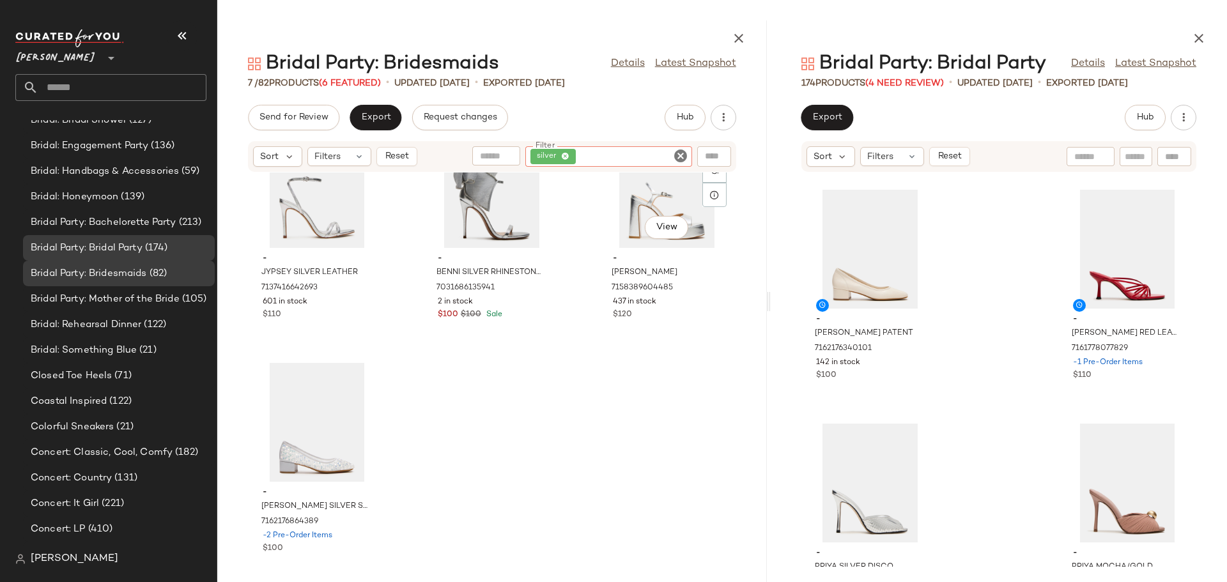
scroll to position [310, 0]
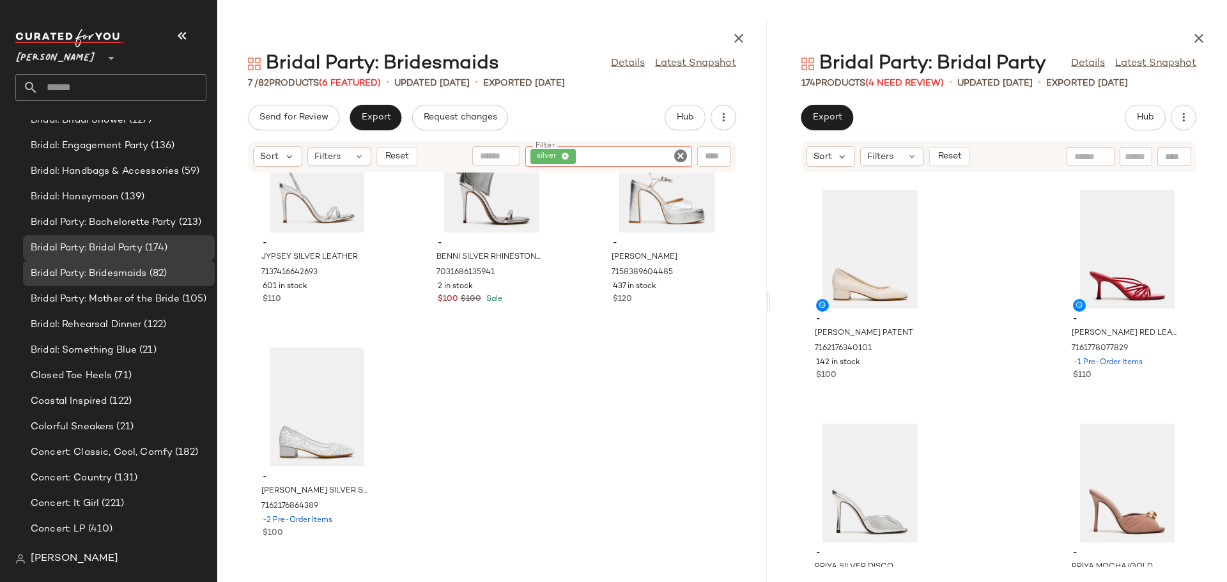
click at [680, 156] on icon "Clear Filter" at bounding box center [680, 155] width 15 height 15
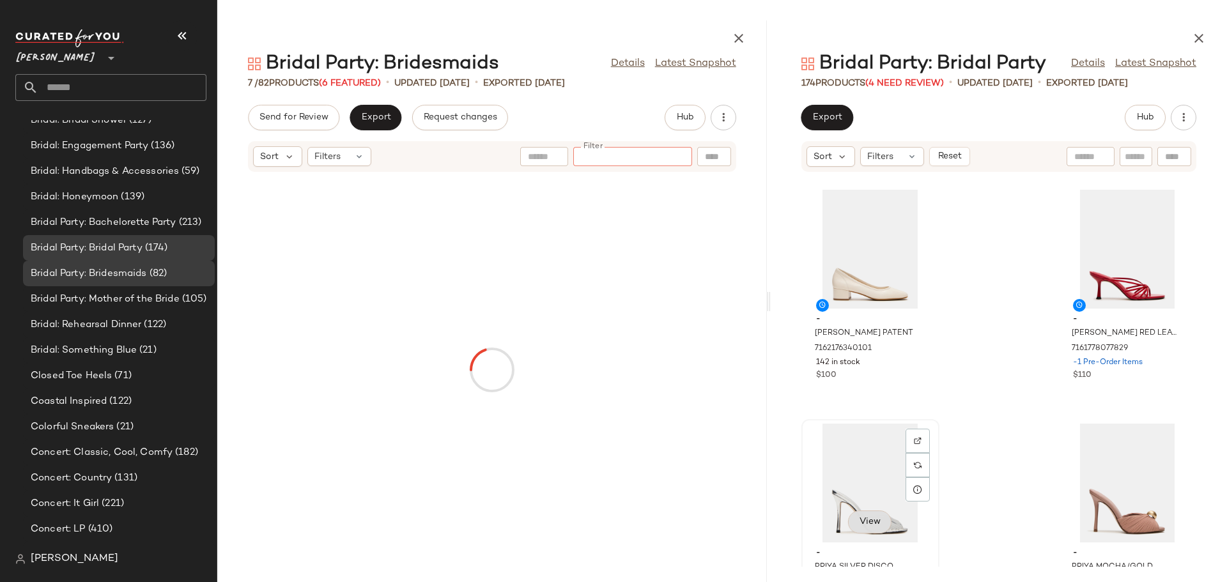
click at [876, 523] on span "View" at bounding box center [870, 522] width 22 height 10
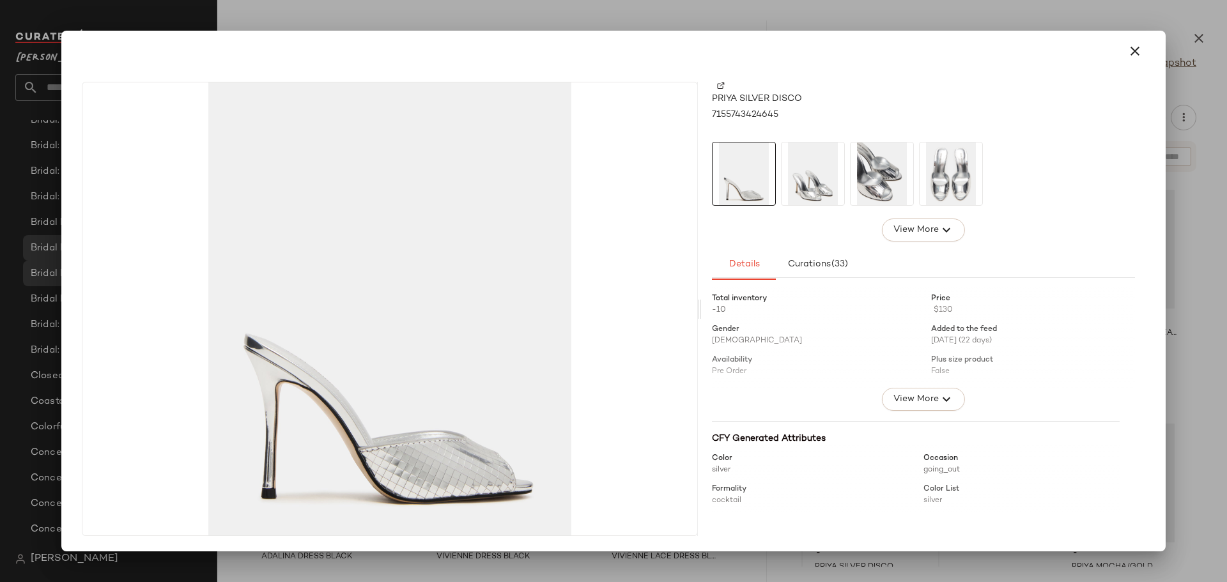
click at [811, 183] on img at bounding box center [813, 174] width 63 height 63
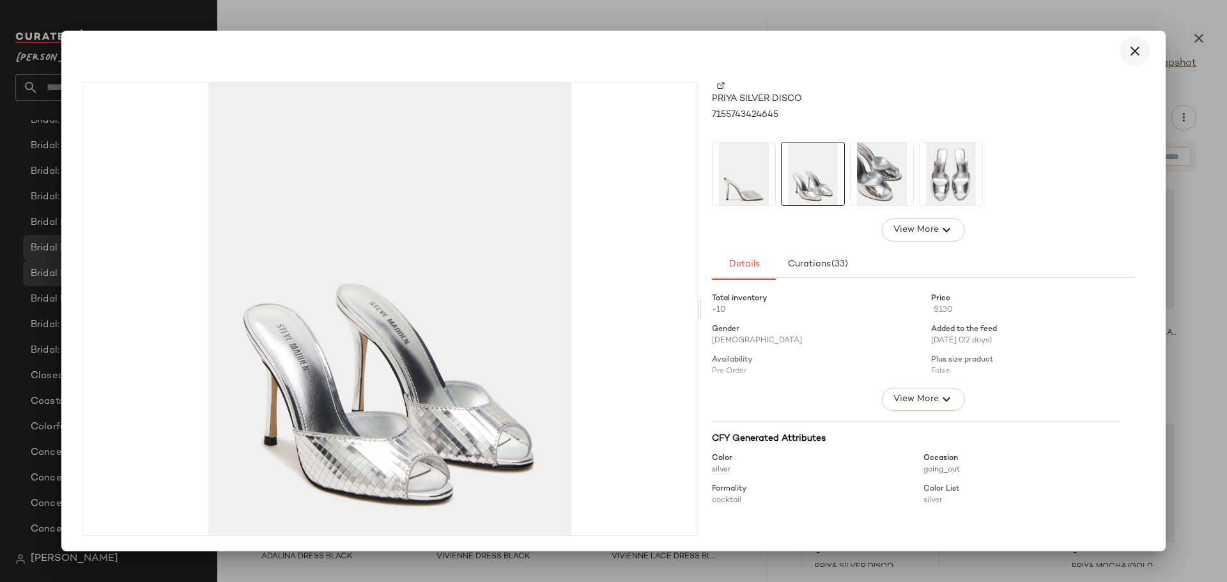
click at [1137, 50] on icon "button" at bounding box center [1135, 50] width 15 height 15
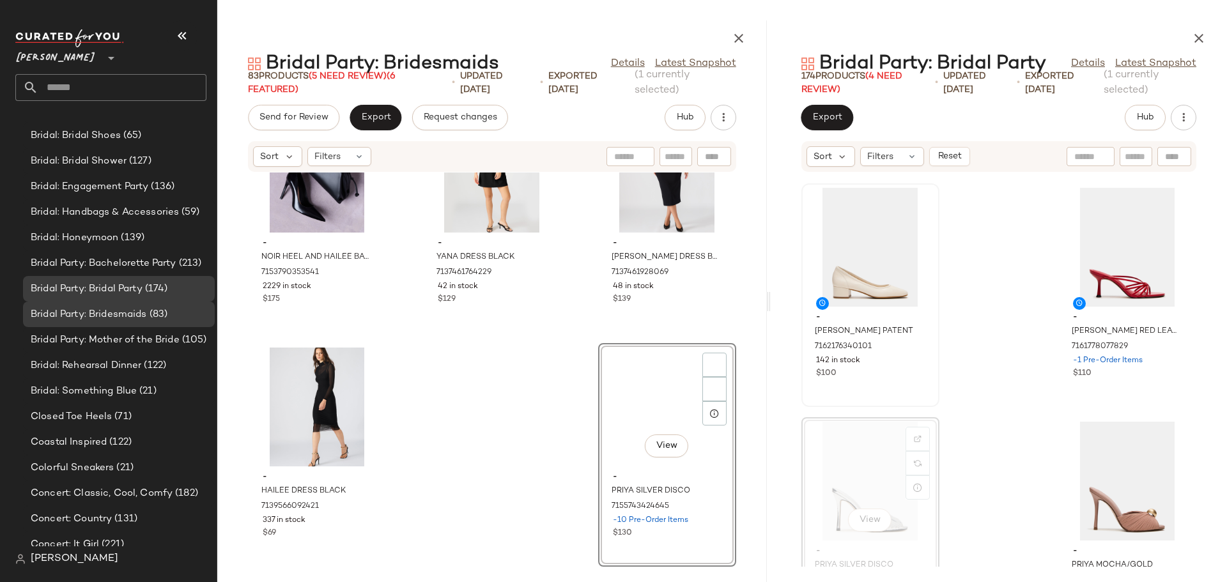
scroll to position [448, 0]
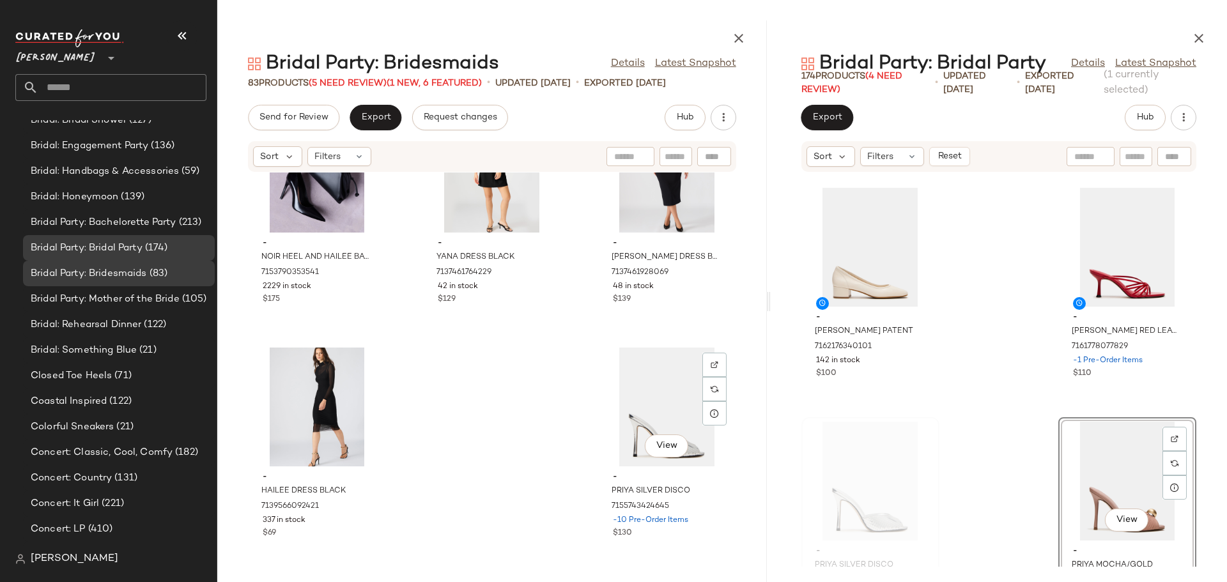
scroll to position [448, 0]
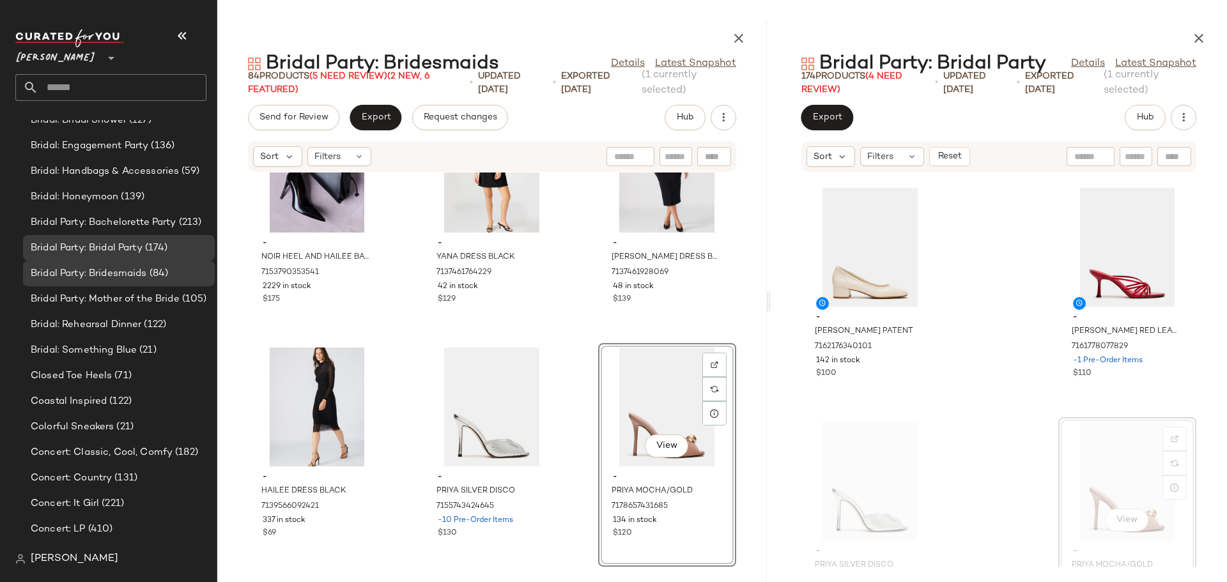
click at [660, 155] on div at bounding box center [676, 156] width 33 height 19
type input "*****"
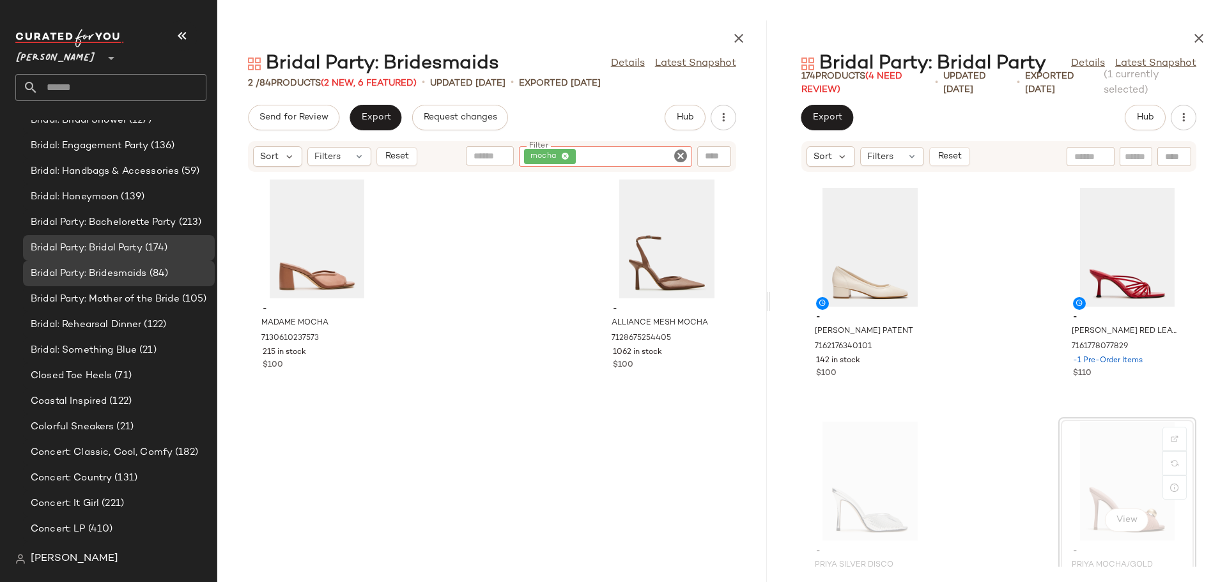
click at [681, 157] on icon "Clear Filter" at bounding box center [680, 155] width 15 height 15
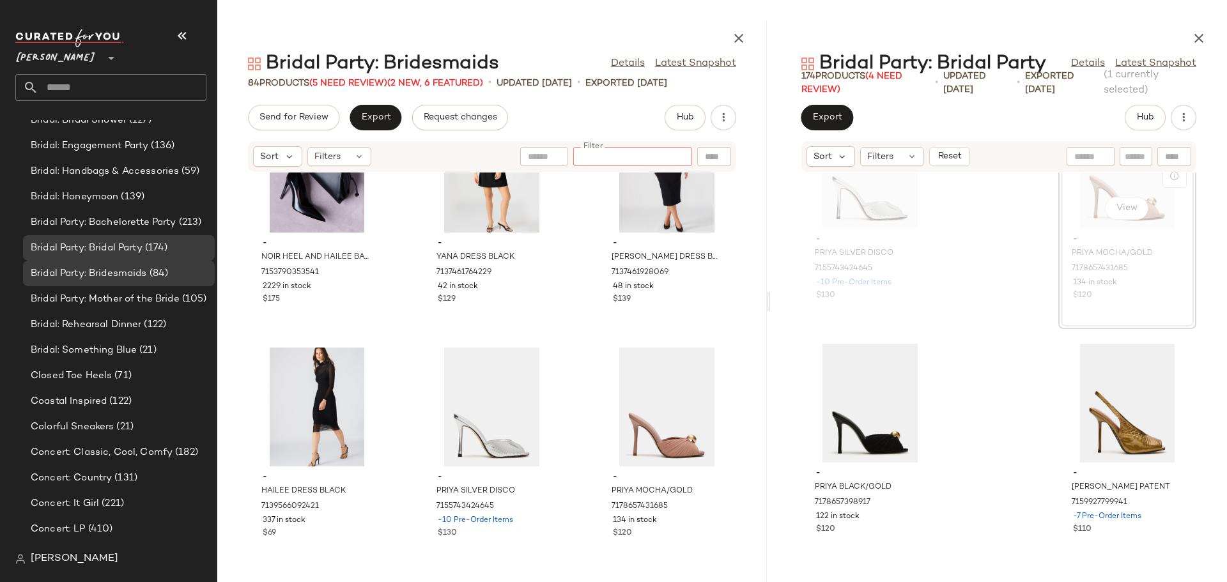
scroll to position [18105, 0]
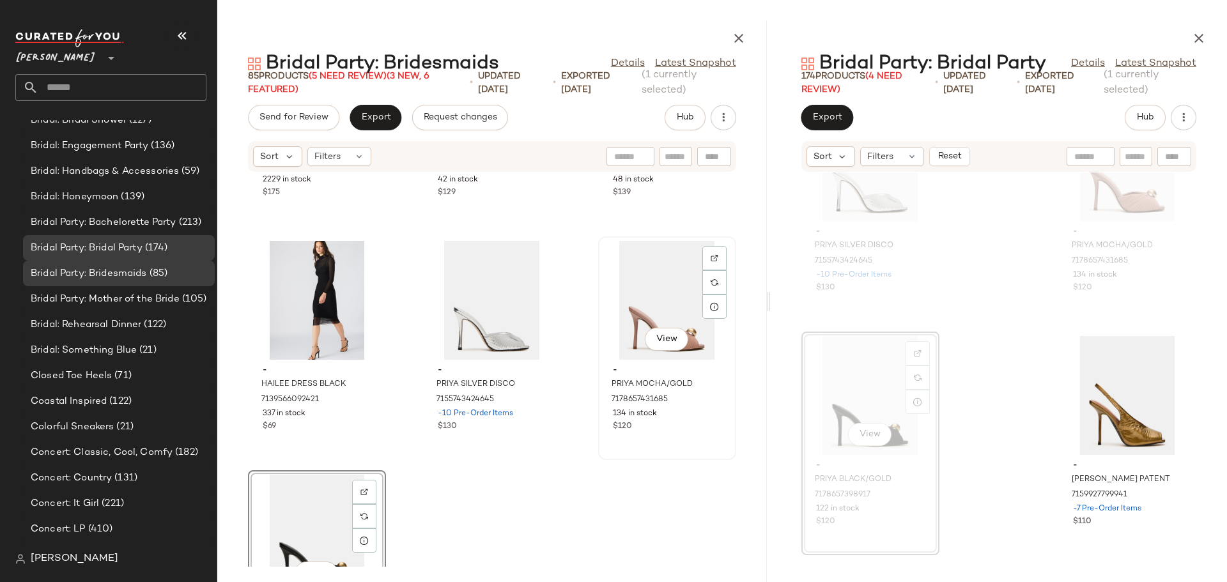
scroll to position [6288, 0]
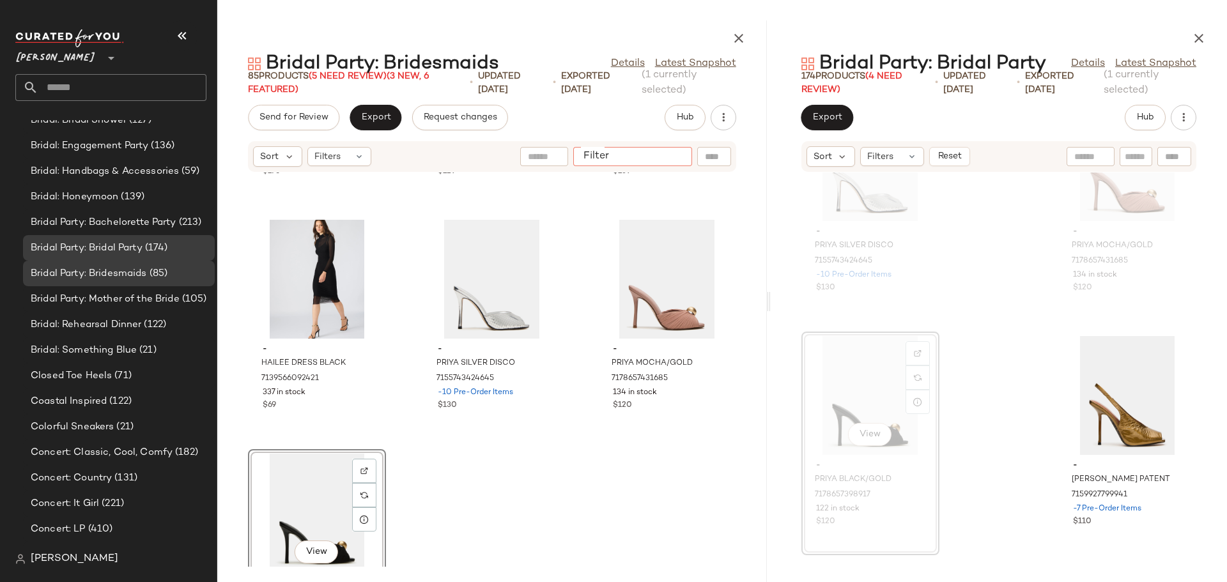
click at [683, 161] on input "Filter" at bounding box center [633, 156] width 109 height 13
type input "****"
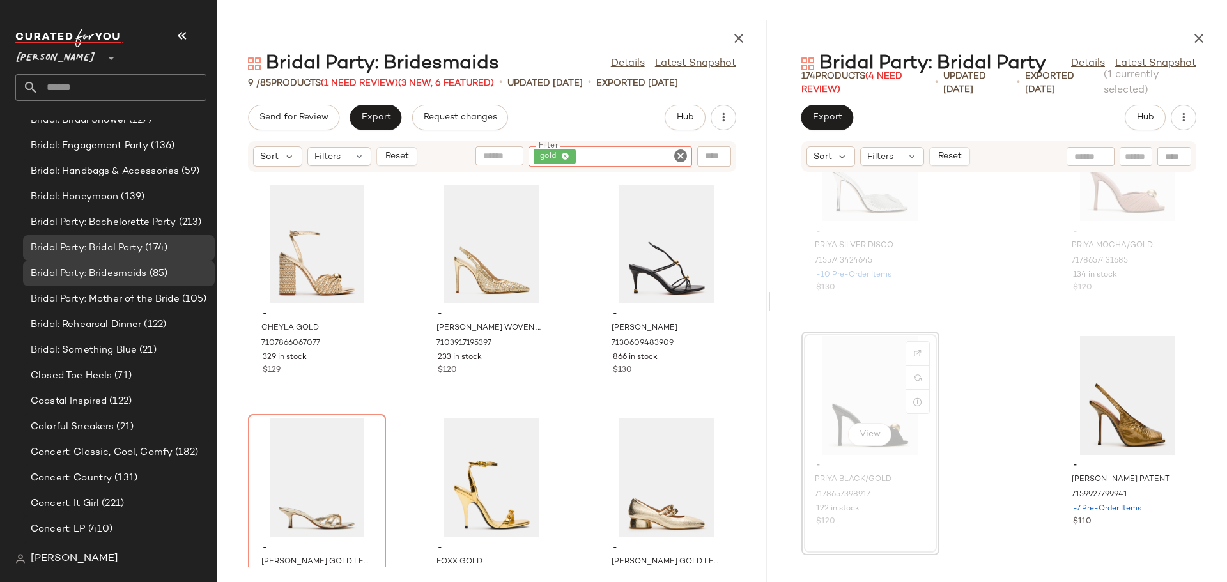
scroll to position [310, 0]
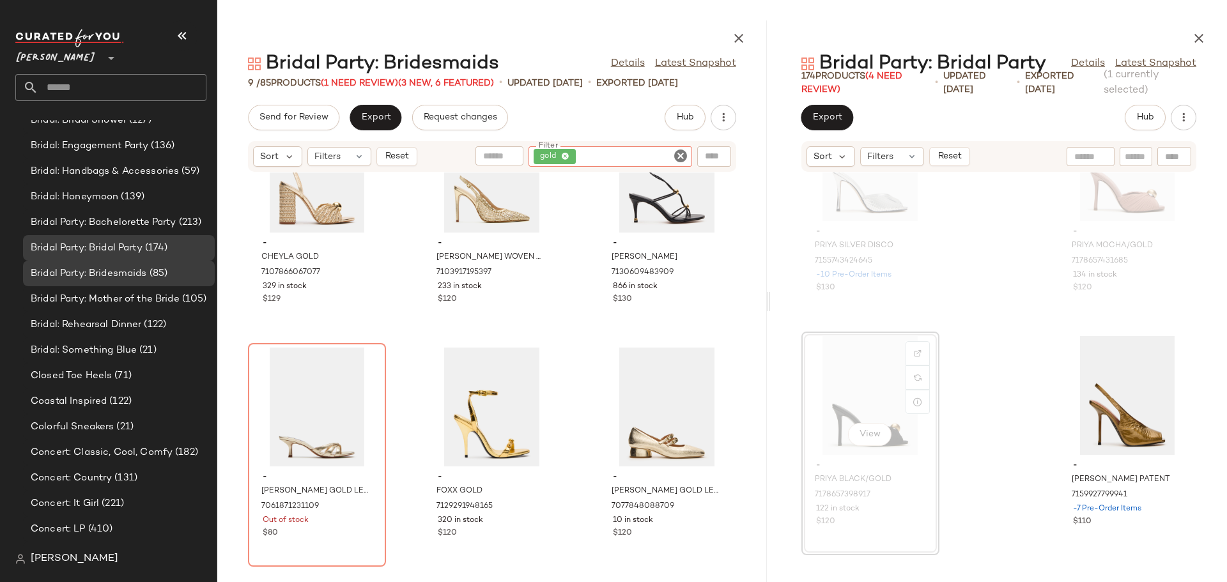
click at [675, 155] on icon "Clear Filter" at bounding box center [680, 155] width 15 height 15
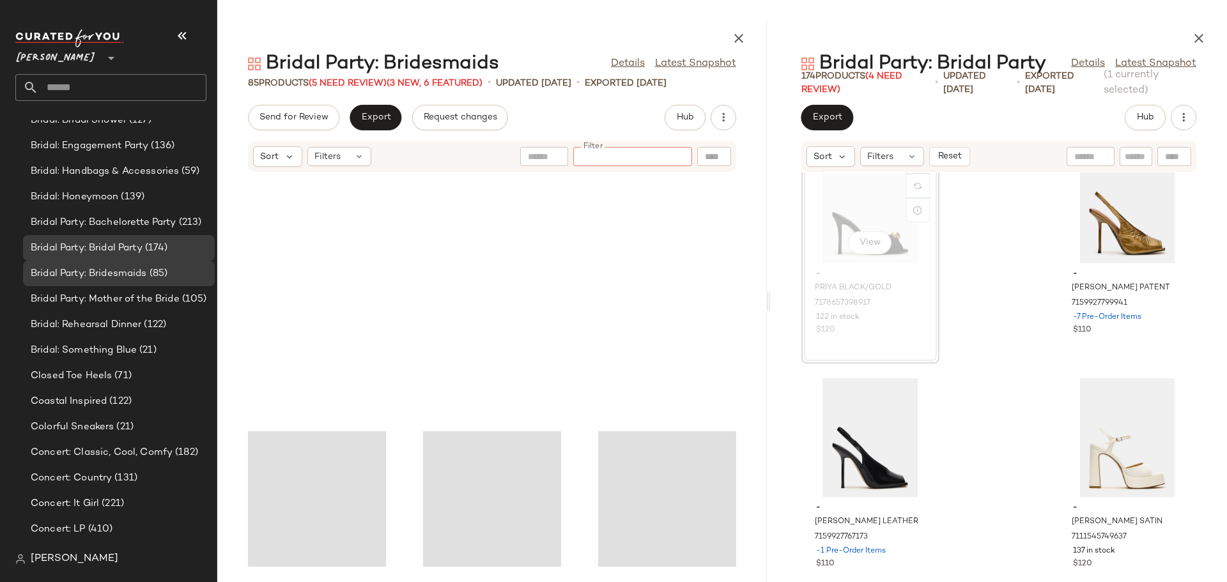
scroll to position [6394, 0]
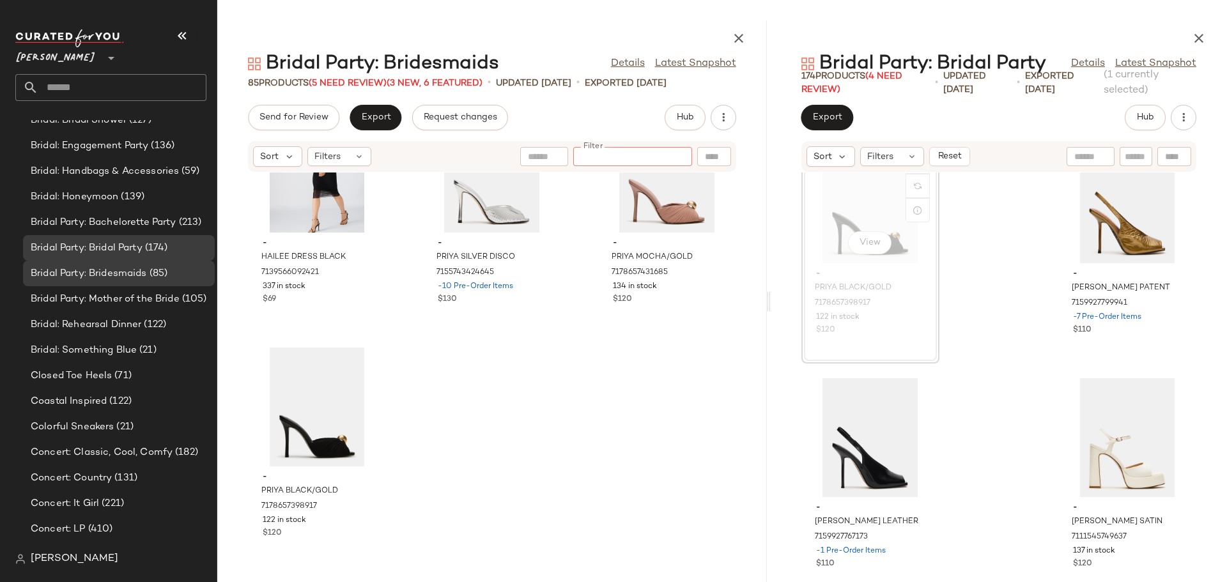
click at [646, 159] on input "Filter" at bounding box center [633, 156] width 109 height 13
type input "*****"
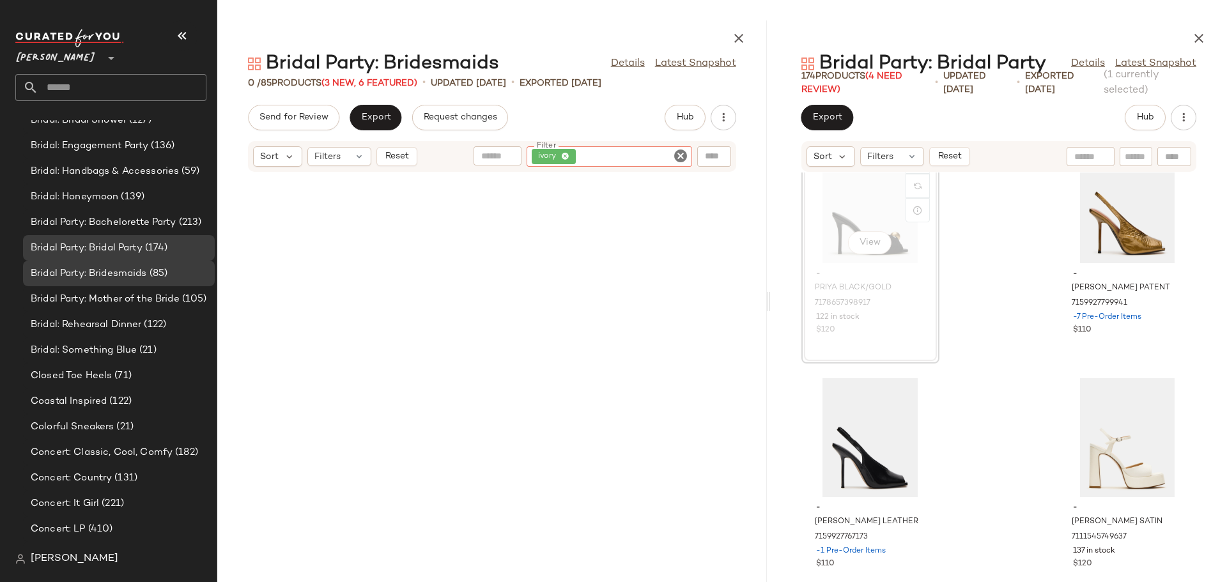
click at [680, 154] on icon "Clear Filter" at bounding box center [680, 155] width 15 height 15
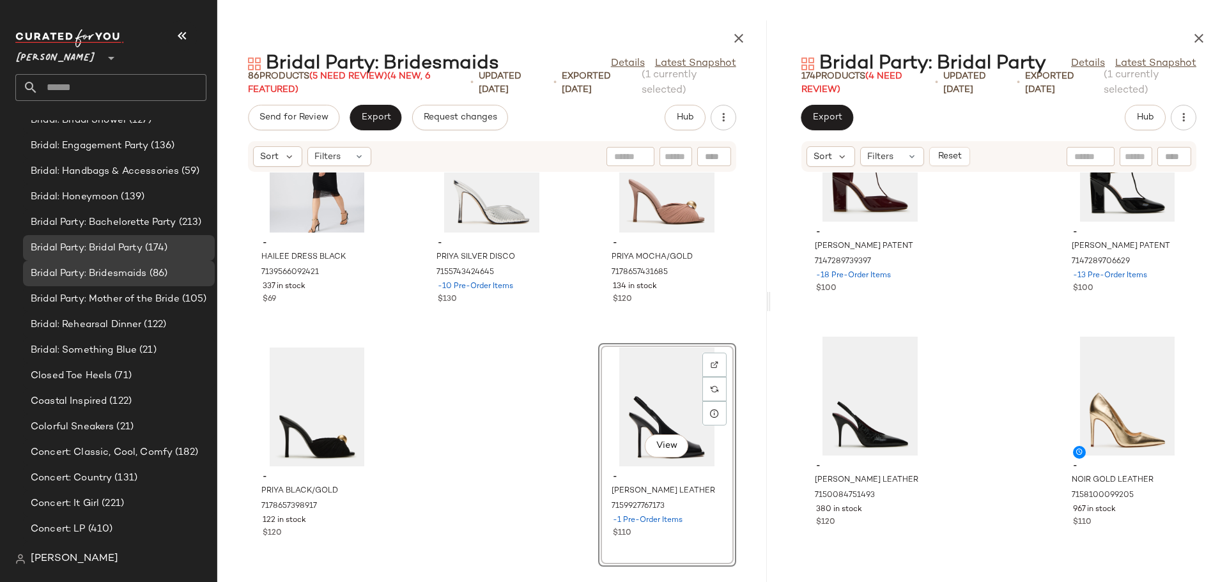
scroll to position [18808, 0]
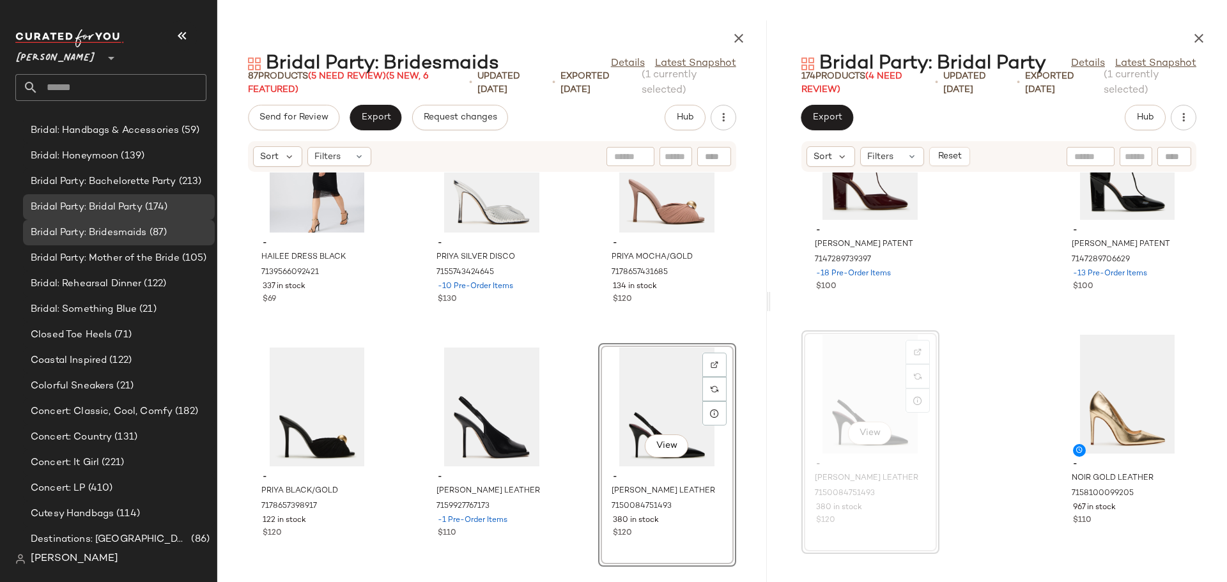
scroll to position [448, 0]
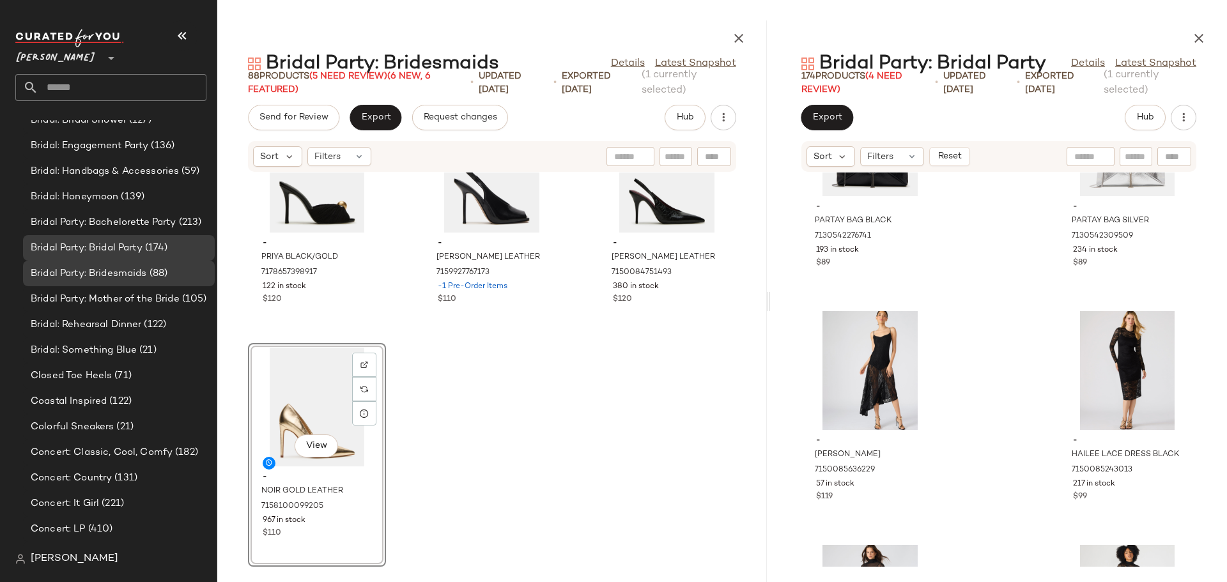
scroll to position [19831, 0]
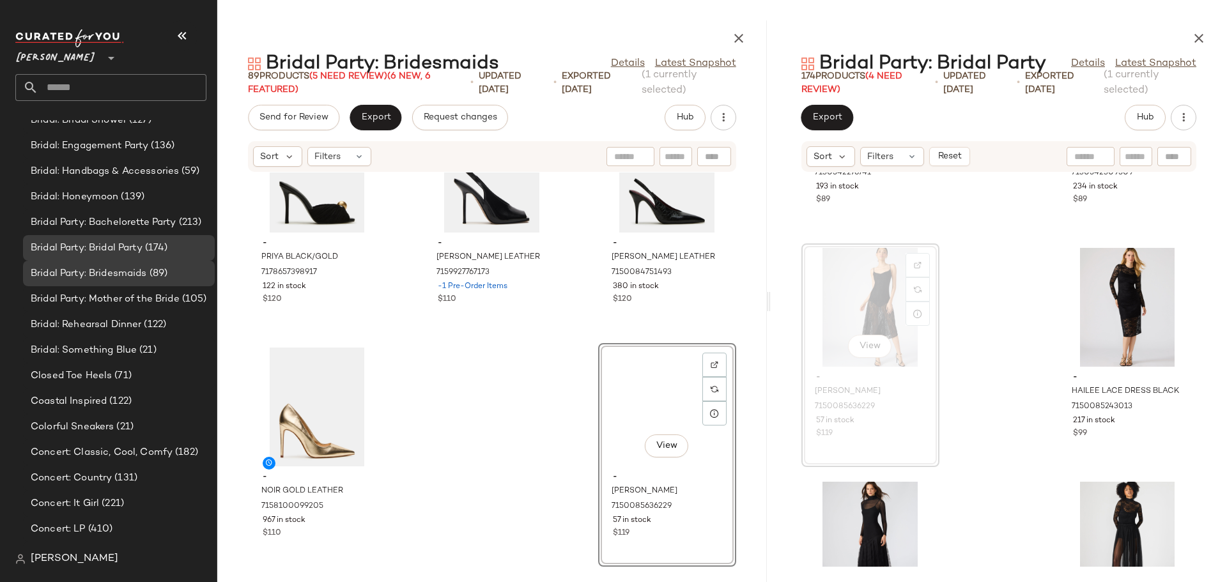
scroll to position [448, 0]
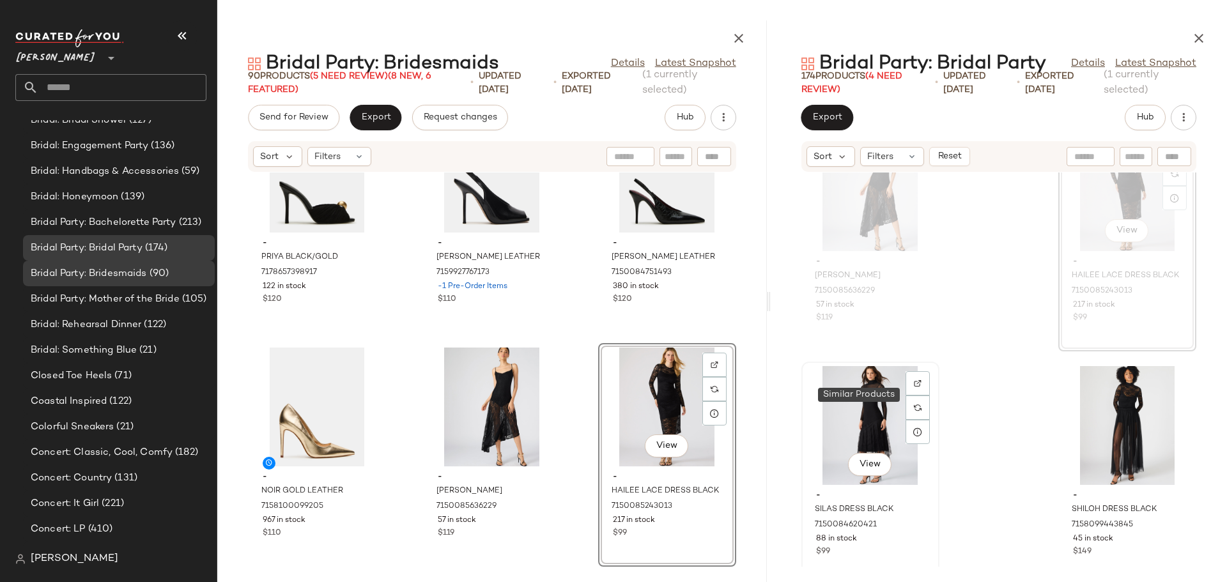
scroll to position [19959, 0]
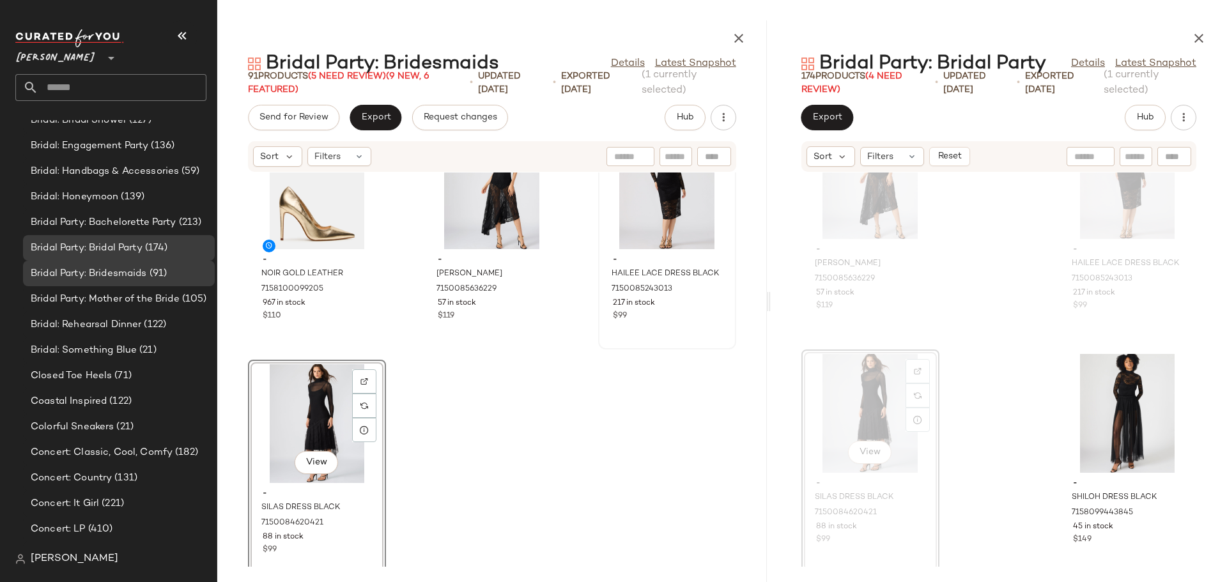
scroll to position [6862, 0]
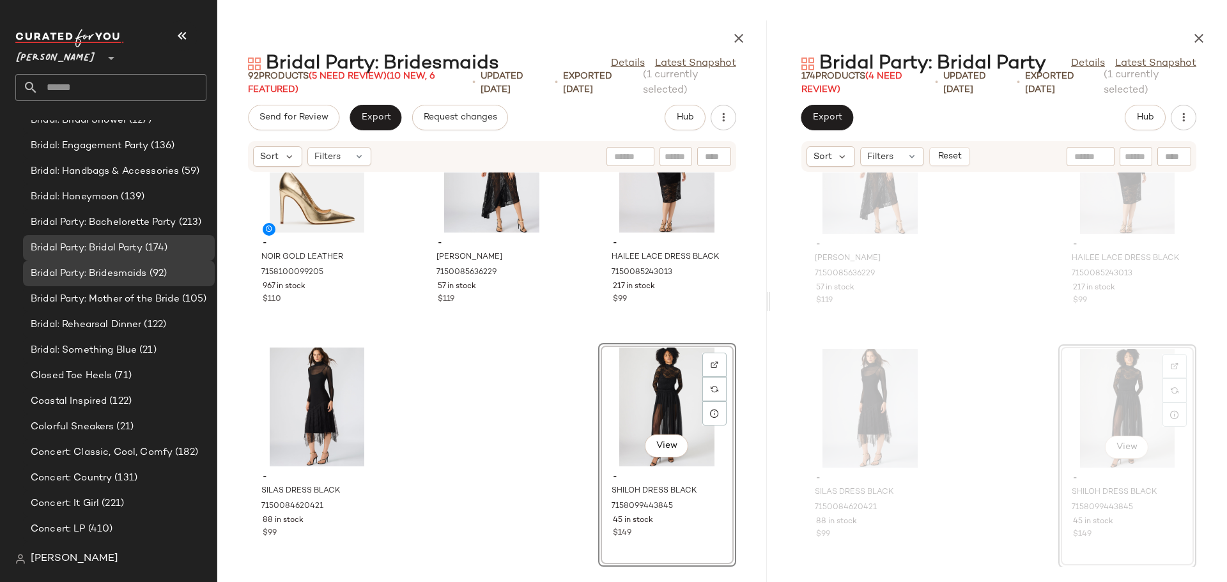
scroll to position [19965, 0]
click at [1137, 160] on input "Filter" at bounding box center [1093, 156] width 109 height 13
type input "****"
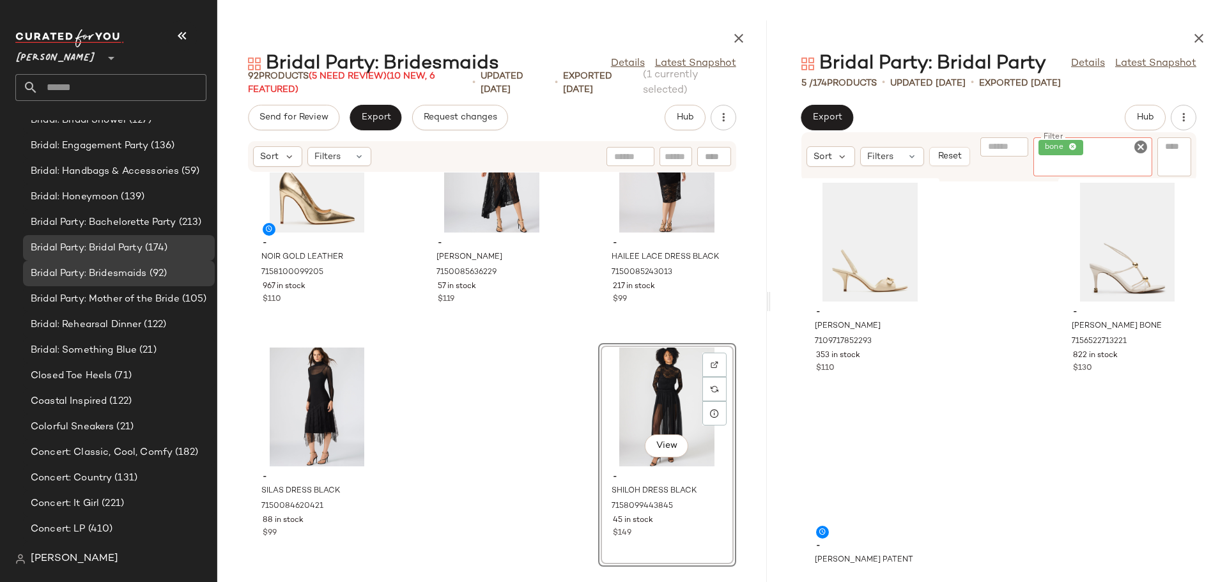
scroll to position [310, 0]
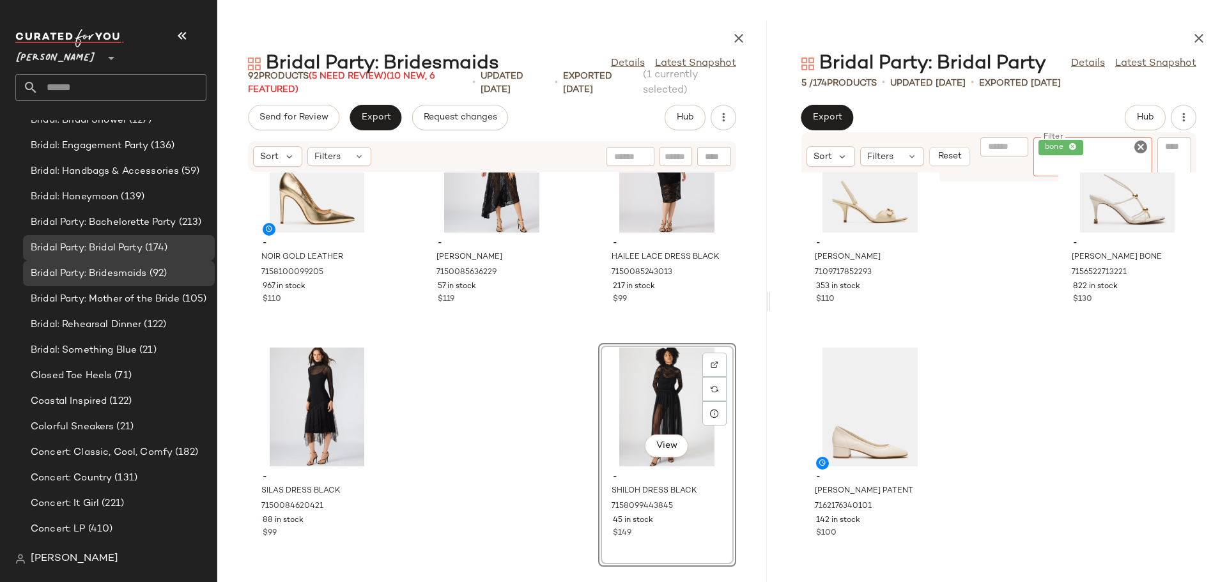
click at [1141, 144] on icon "Clear Filter" at bounding box center [1140, 146] width 15 height 15
click at [1201, 35] on icon "button" at bounding box center [1199, 38] width 15 height 15
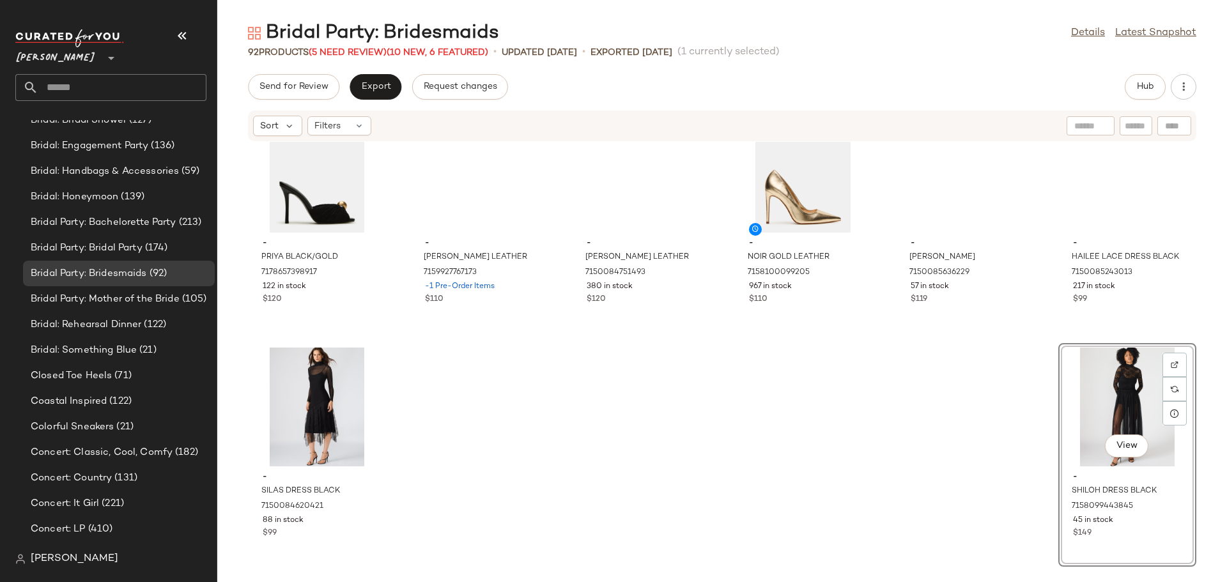
scroll to position [3276, 0]
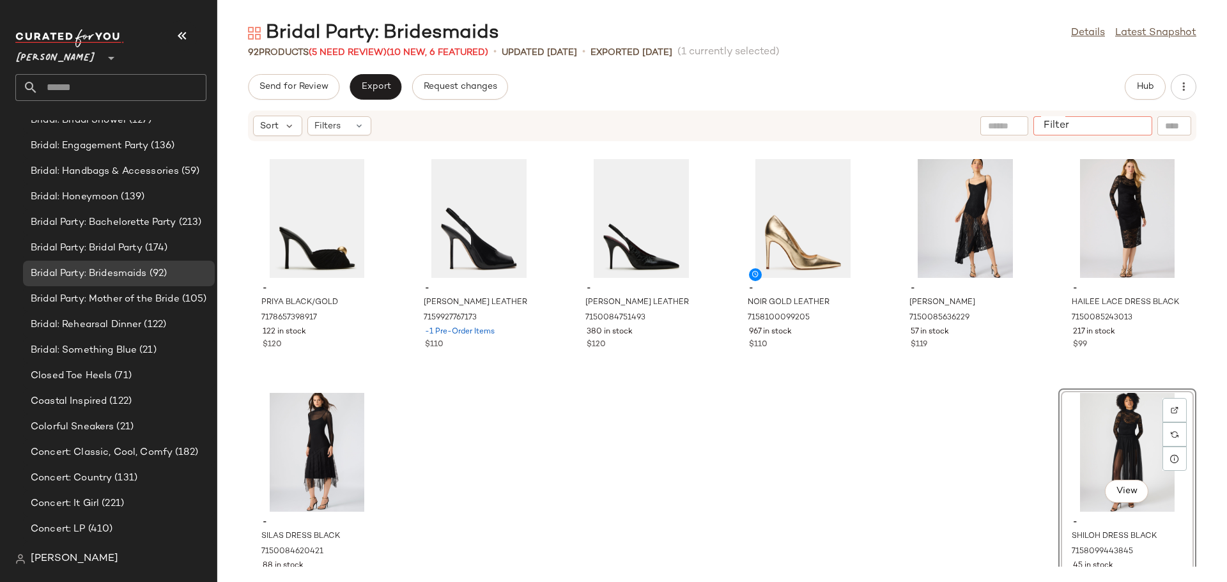
click at [1132, 124] on input "Filter" at bounding box center [1093, 126] width 109 height 13
type input "****"
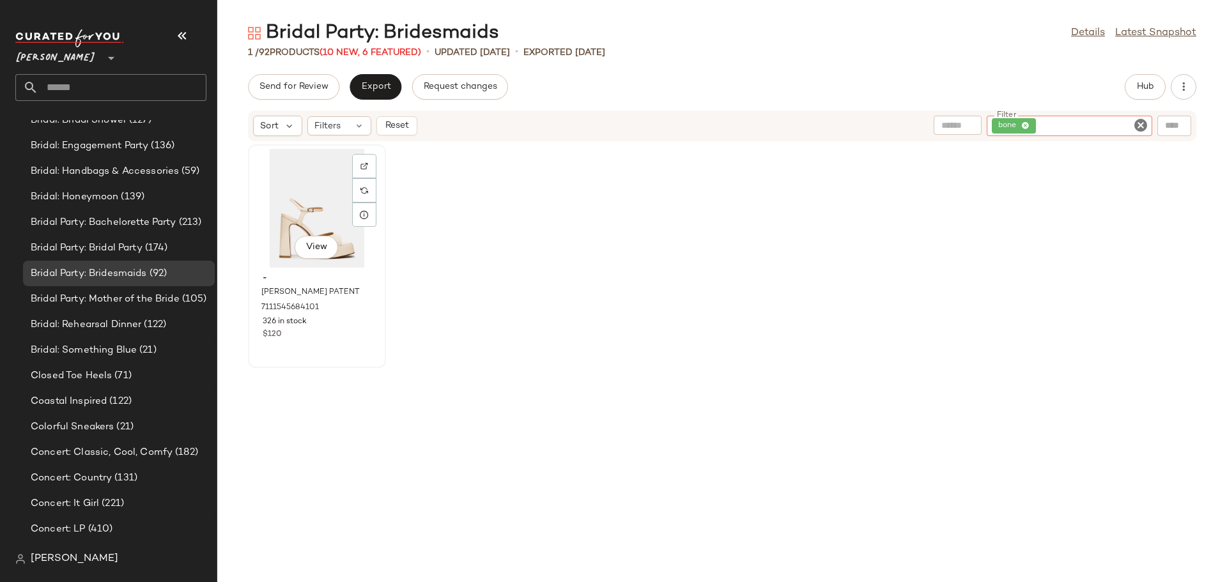
click at [300, 189] on div "View" at bounding box center [317, 208] width 129 height 119
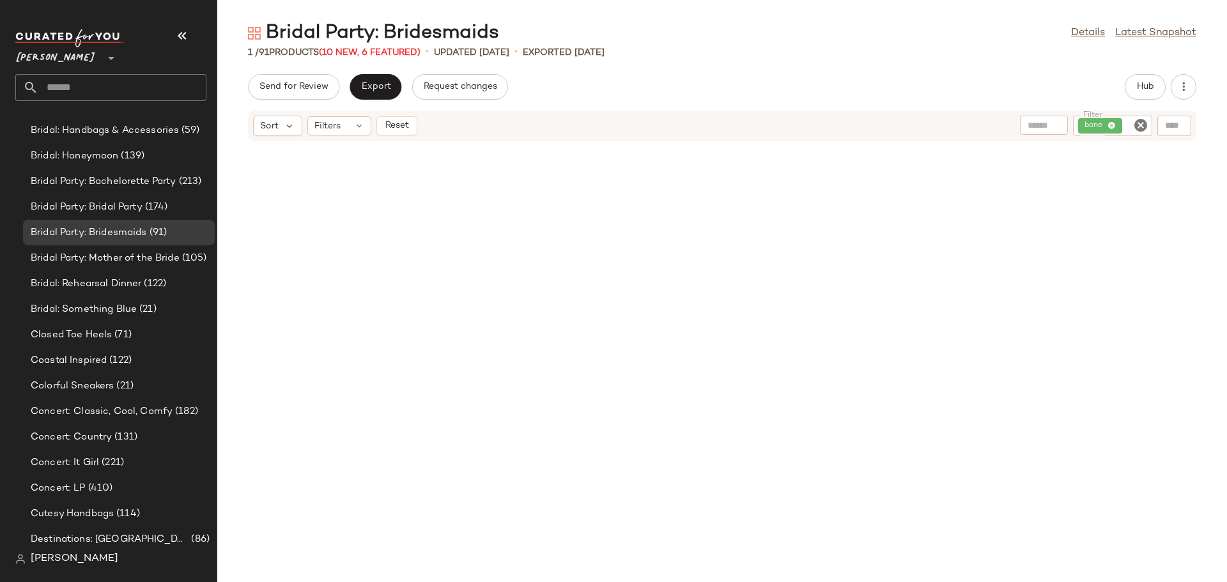
scroll to position [448, 0]
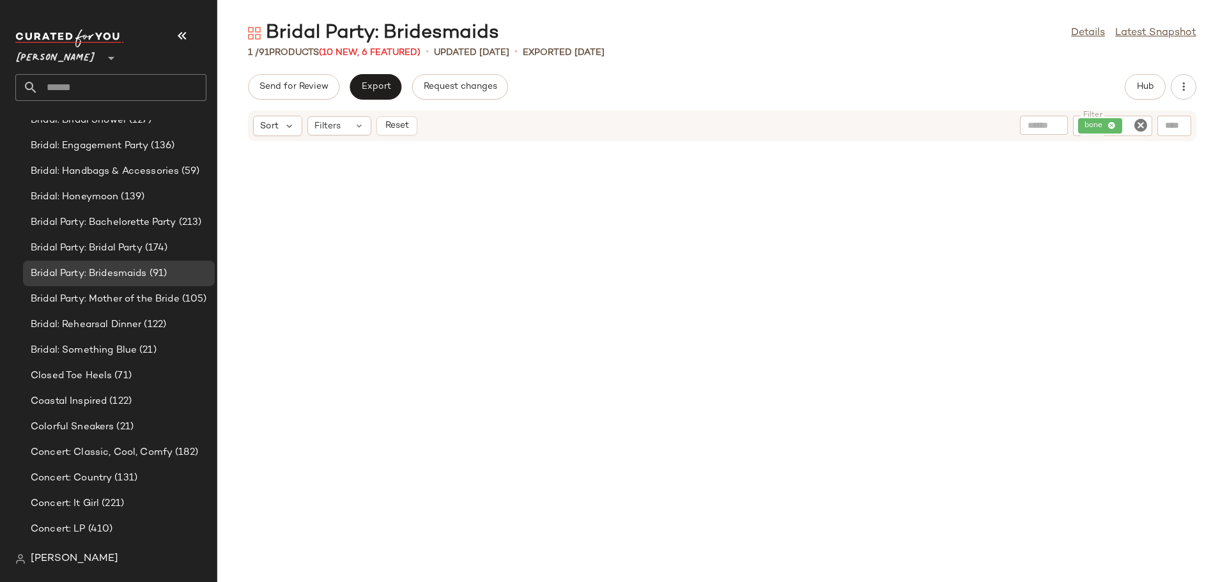
click at [1144, 125] on icon "Clear Filter" at bounding box center [1140, 125] width 15 height 15
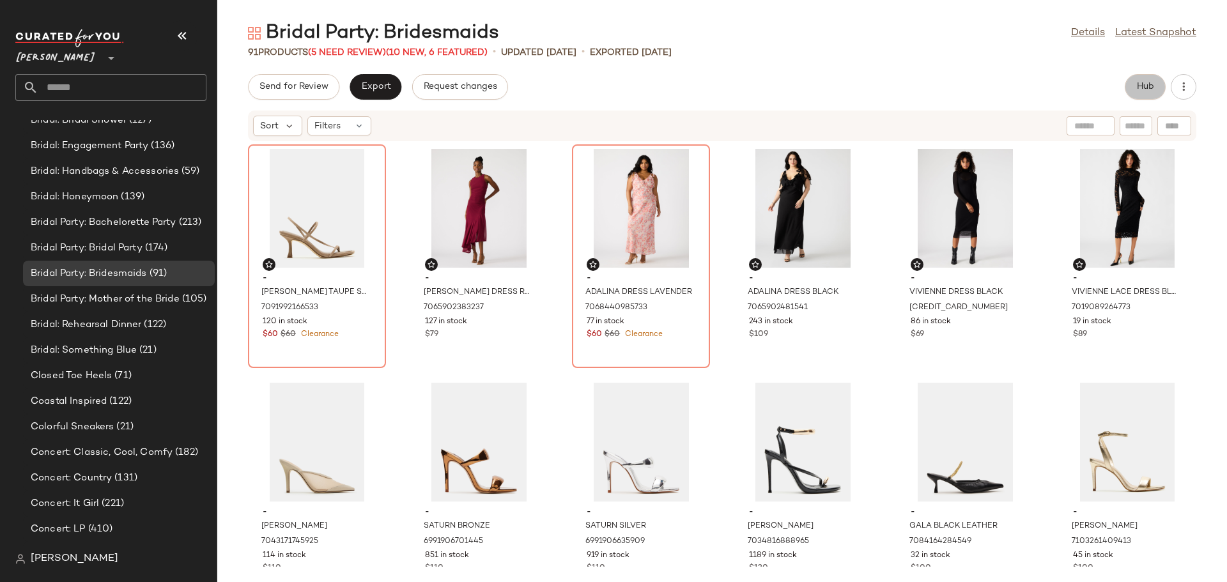
click at [1144, 83] on span "Hub" at bounding box center [1146, 87] width 18 height 10
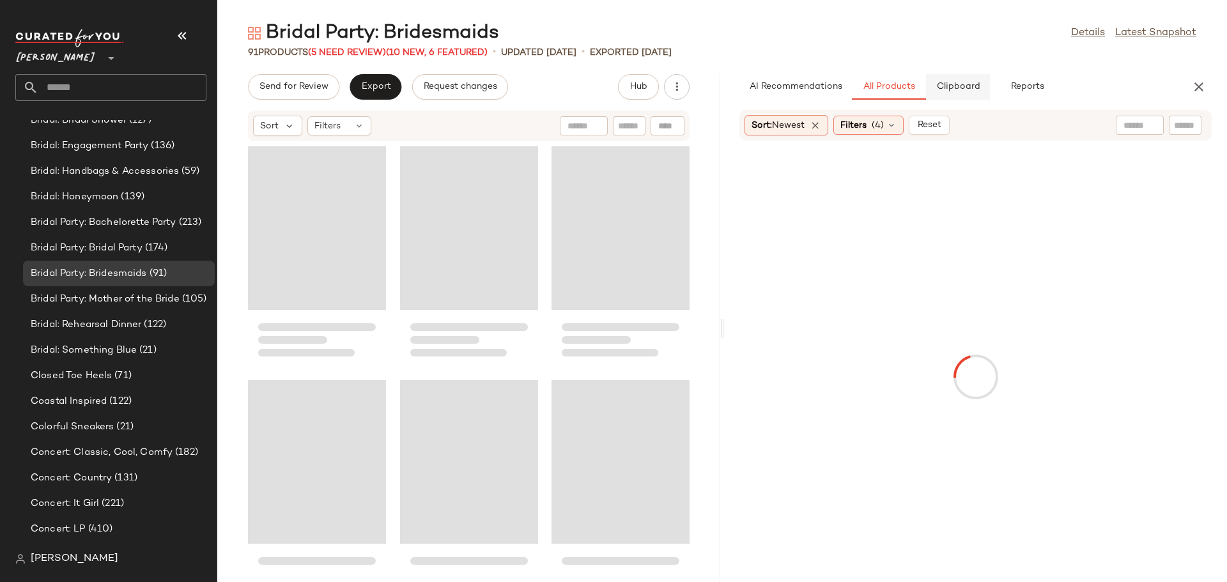
click at [949, 91] on span "Clipboard" at bounding box center [958, 87] width 44 height 10
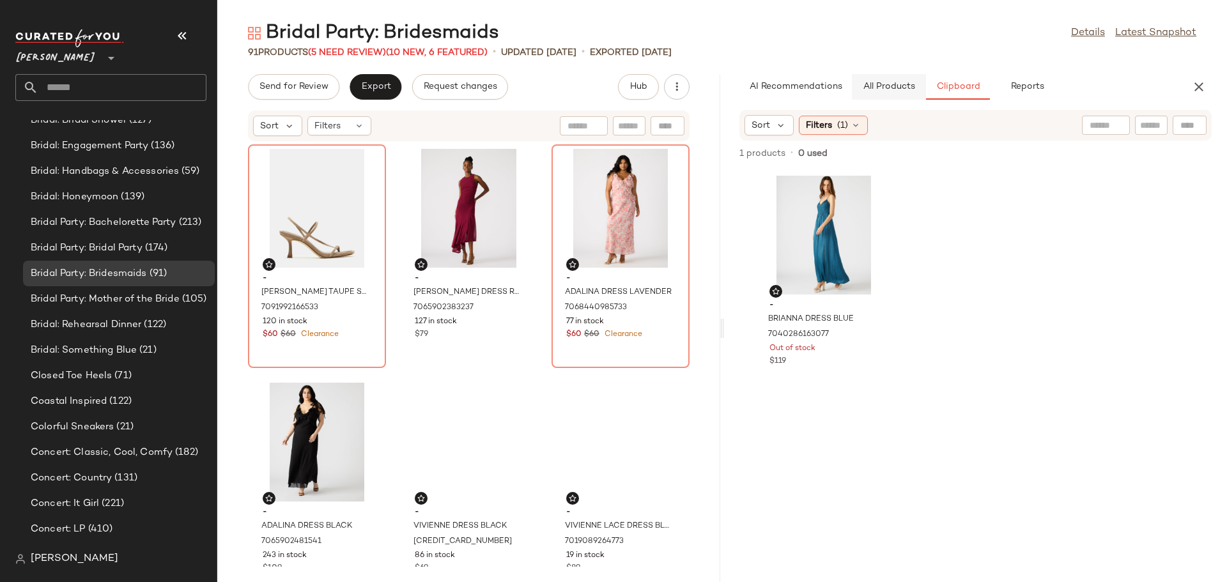
click at [889, 87] on span "All Products" at bounding box center [889, 87] width 52 height 10
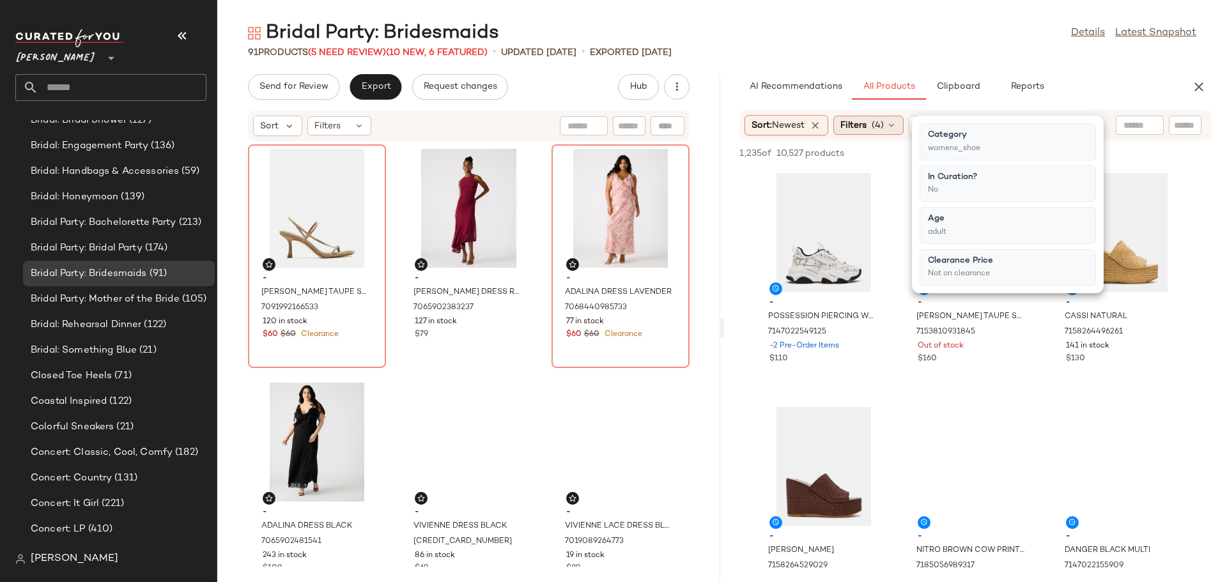
click at [897, 125] on icon at bounding box center [892, 125] width 10 height 10
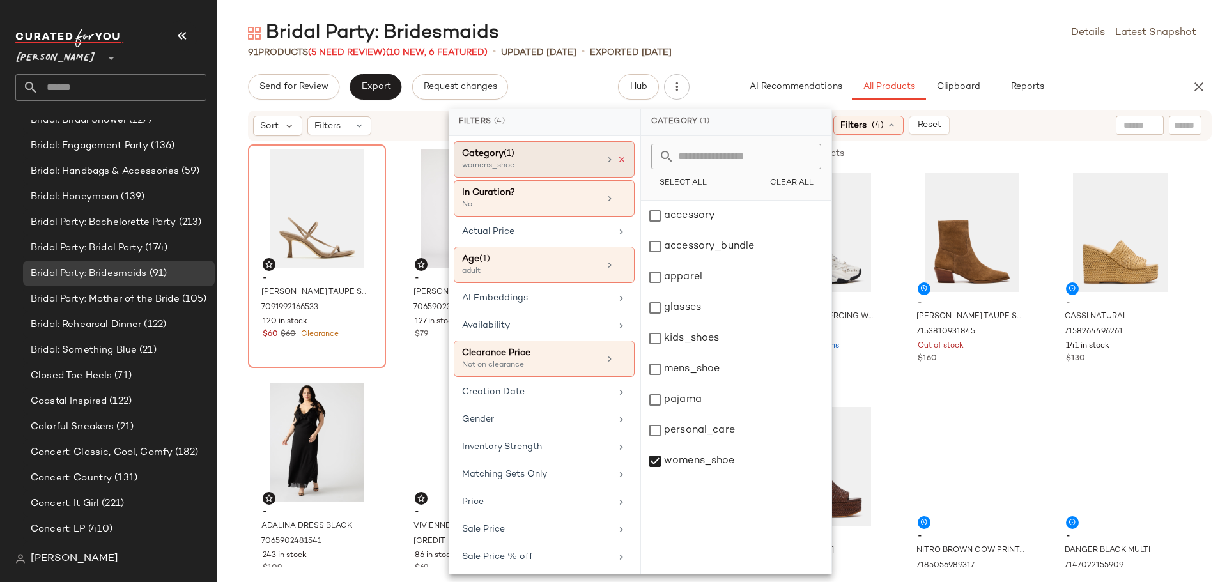
click at [618, 160] on icon at bounding box center [622, 159] width 9 height 9
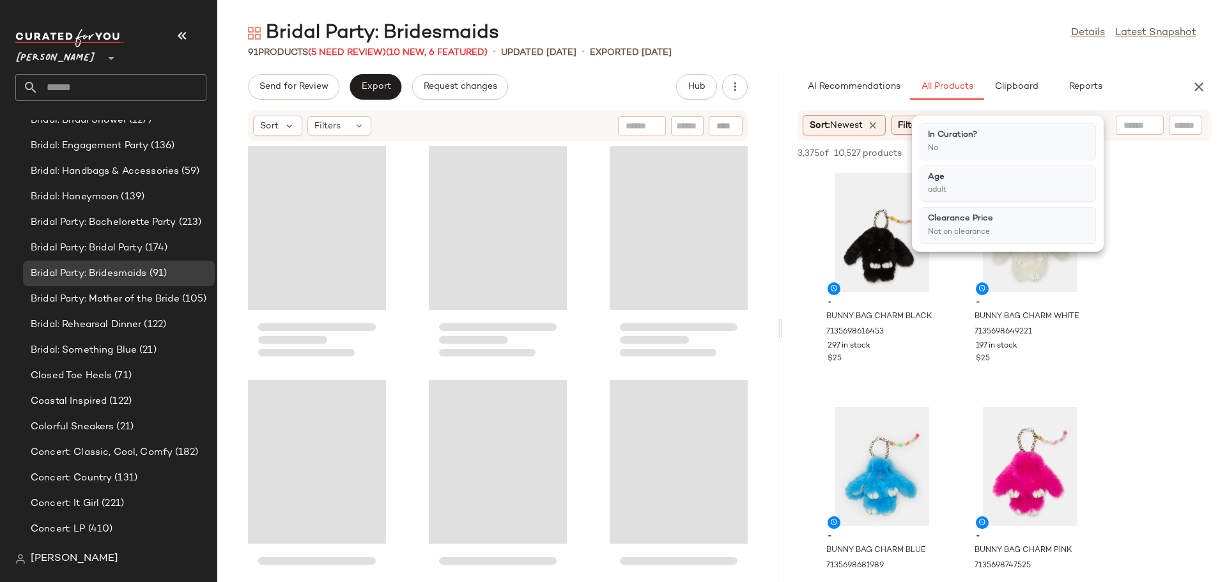
drag, startPoint x: 724, startPoint y: 323, endPoint x: 821, endPoint y: 323, distance: 97.2
click at [821, 323] on div "Bridal Party: Bridesmaids Details Latest Snapshot 91 Products (5 Need Review) (…" at bounding box center [722, 301] width 1010 height 562
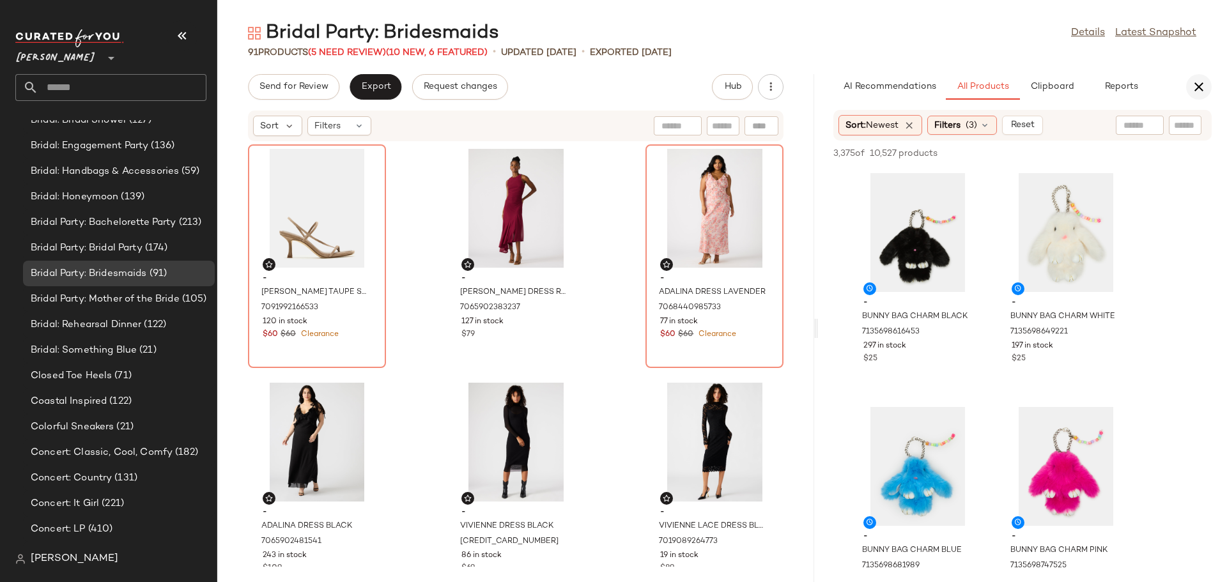
click at [1204, 82] on icon "button" at bounding box center [1199, 86] width 15 height 15
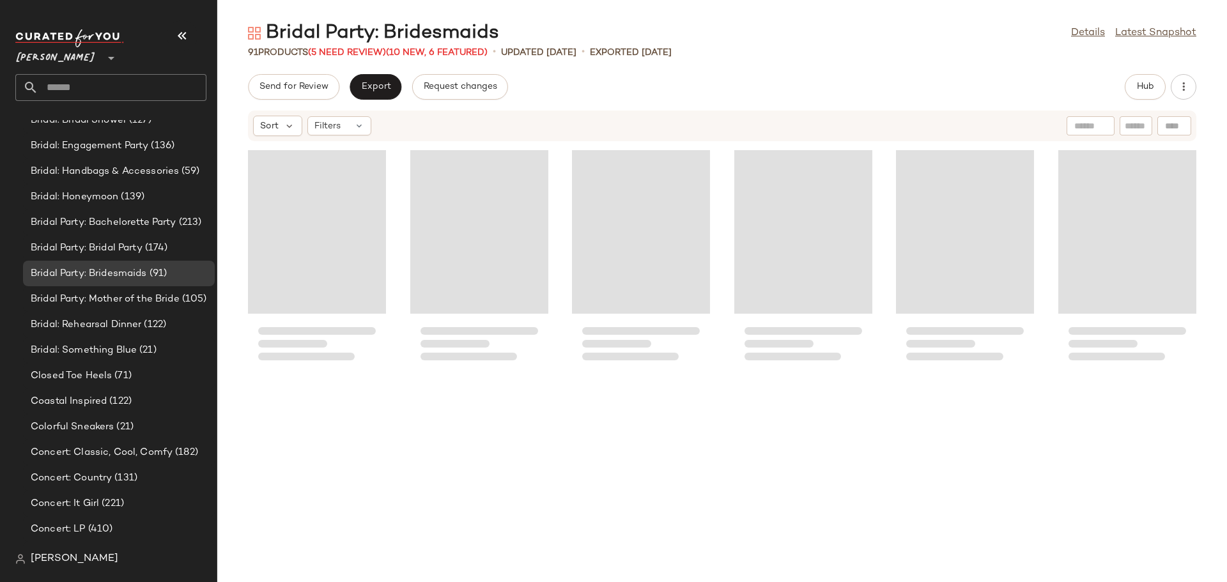
scroll to position [3321, 0]
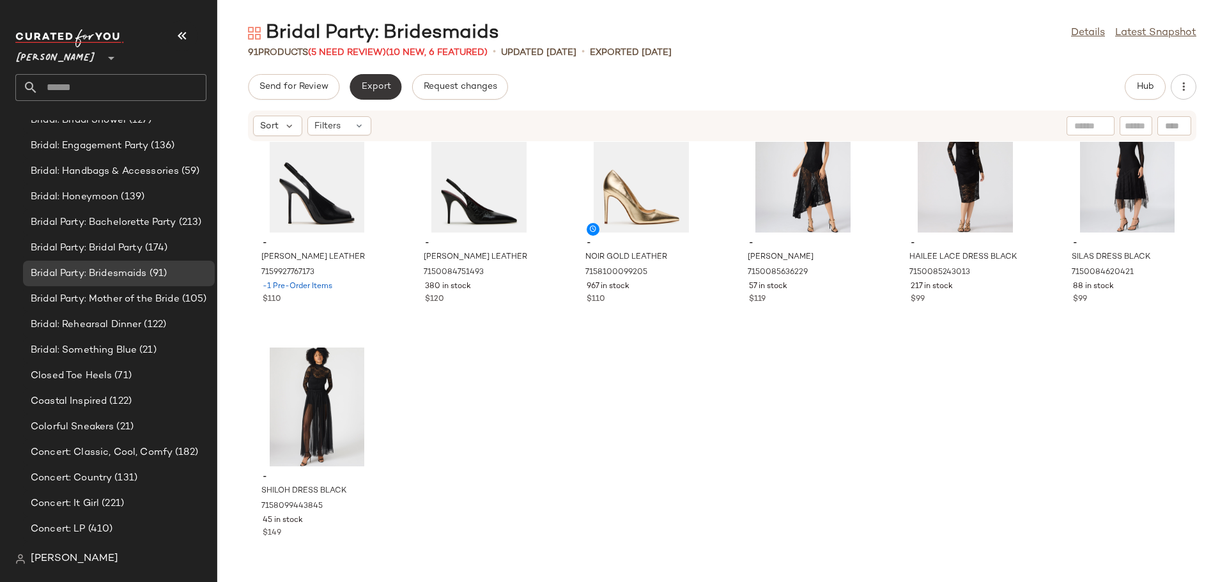
click at [373, 82] on span "Export" at bounding box center [376, 87] width 30 height 10
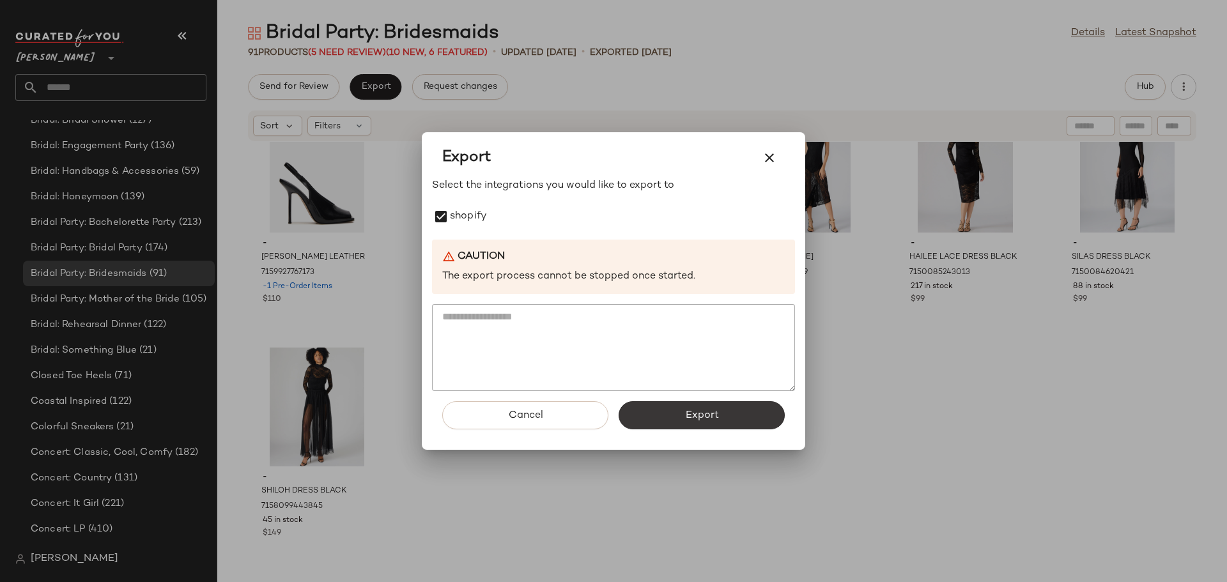
click at [676, 412] on button "Export" at bounding box center [702, 415] width 166 height 28
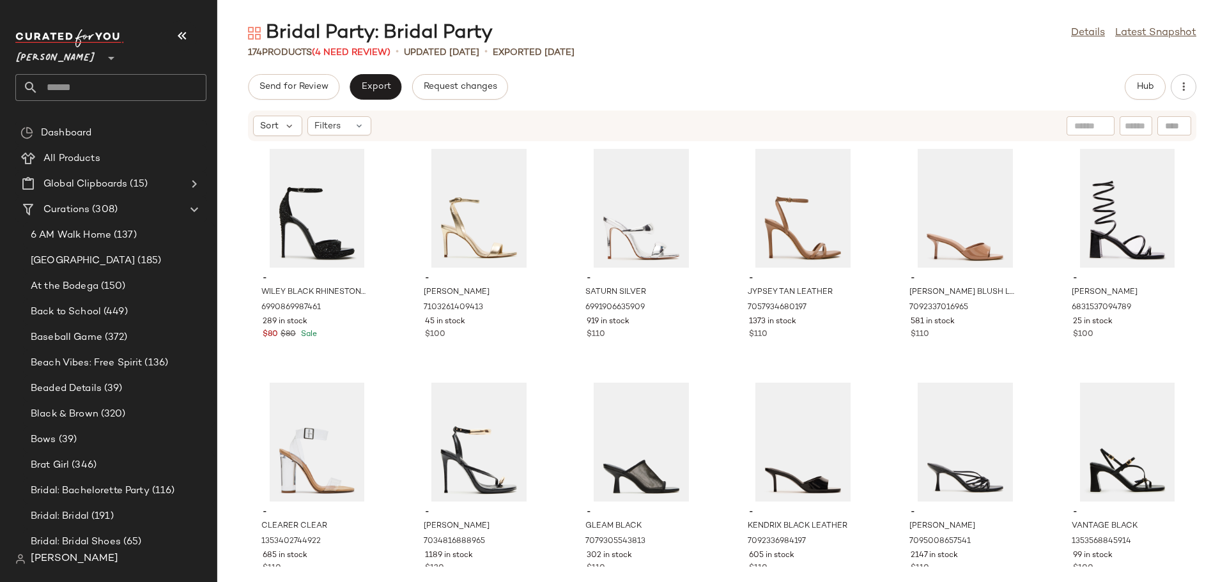
click at [1132, 129] on input "text" at bounding box center [1136, 126] width 22 height 13
type input "******"
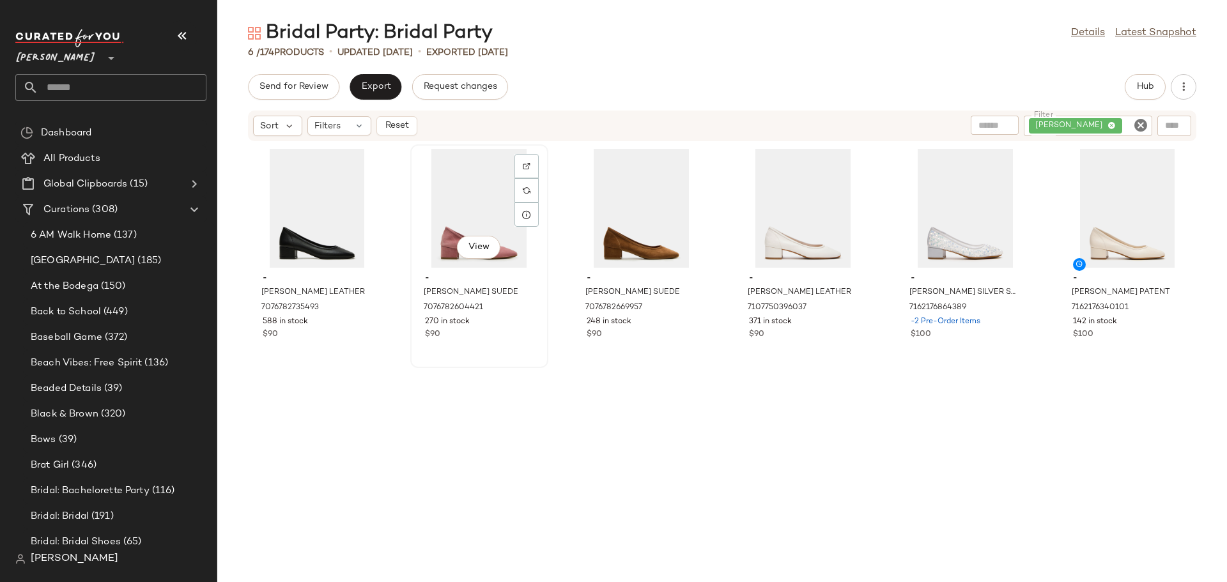
click at [473, 210] on div "View" at bounding box center [479, 208] width 129 height 119
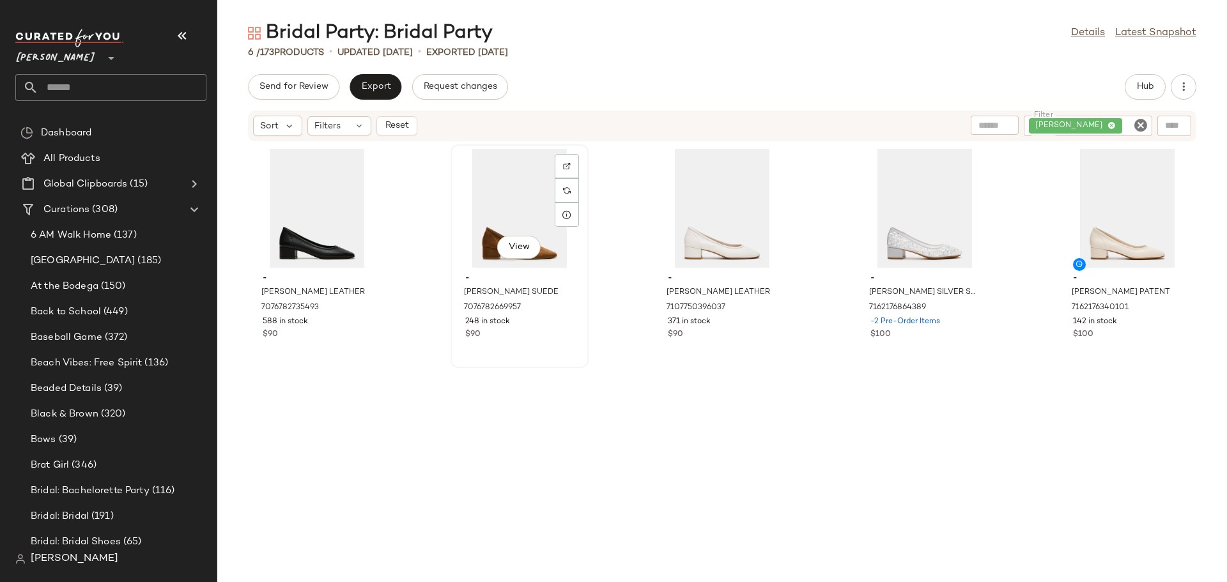
click at [520, 217] on div "View" at bounding box center [519, 208] width 129 height 119
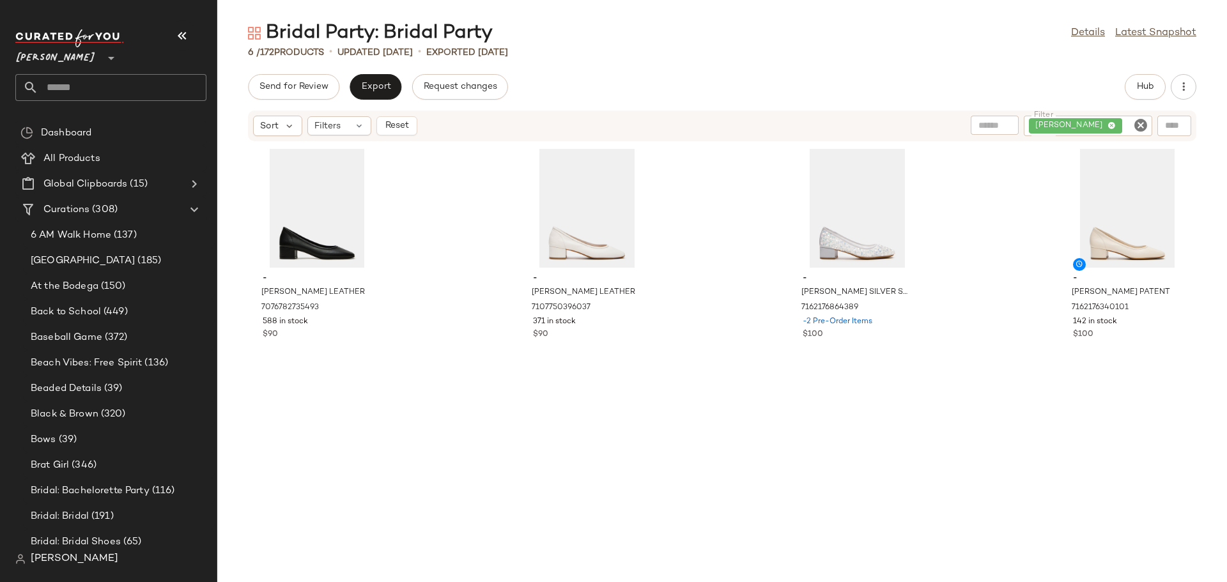
click at [1146, 125] on icon "Clear Filter" at bounding box center [1140, 125] width 15 height 15
click at [1114, 121] on input "Filter" at bounding box center [1093, 126] width 109 height 13
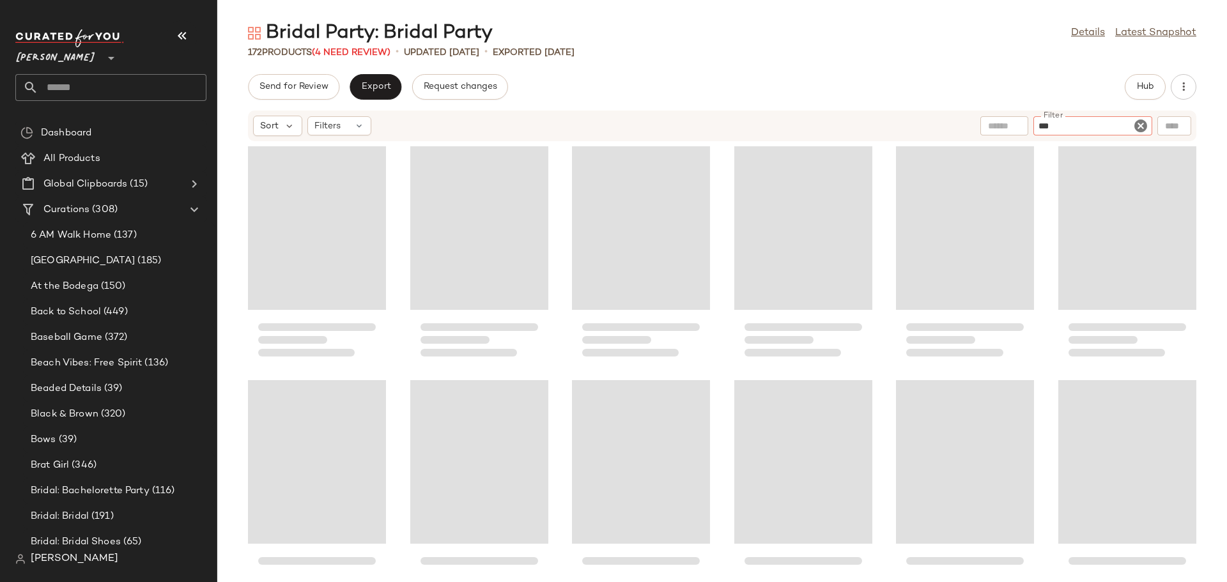
type input "****"
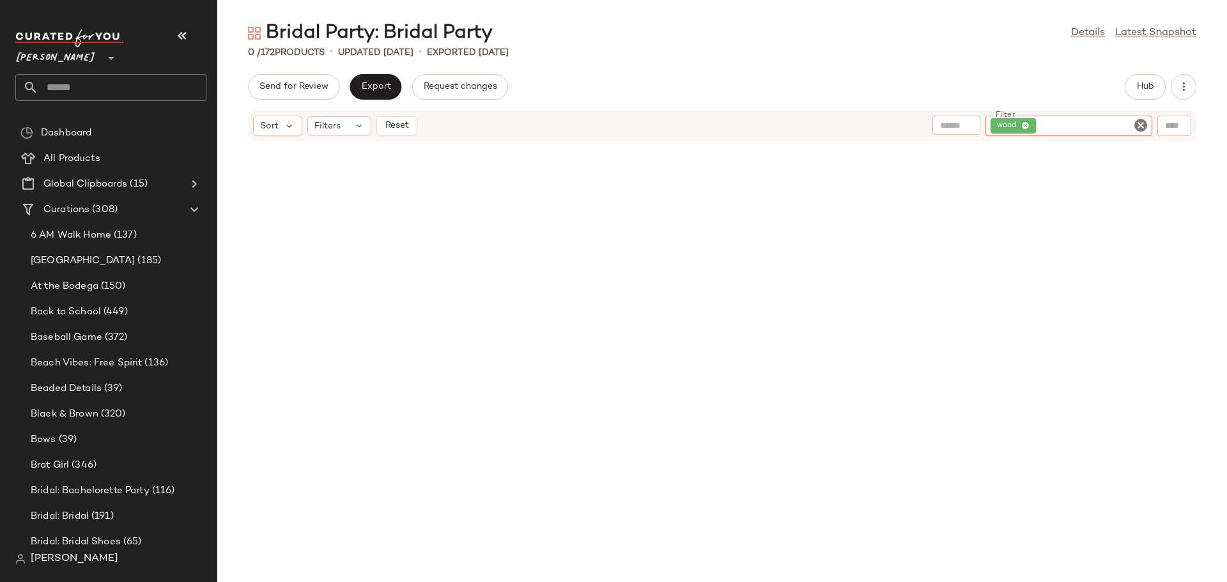
click at [1137, 125] on icon "Clear Filter" at bounding box center [1140, 125] width 15 height 15
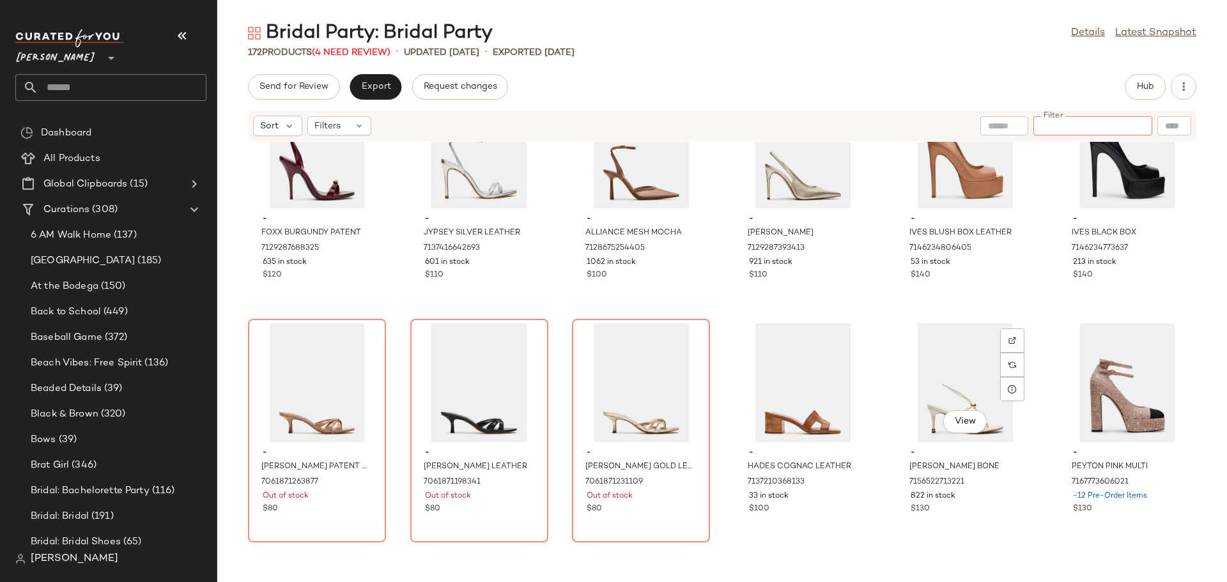
scroll to position [4294, 0]
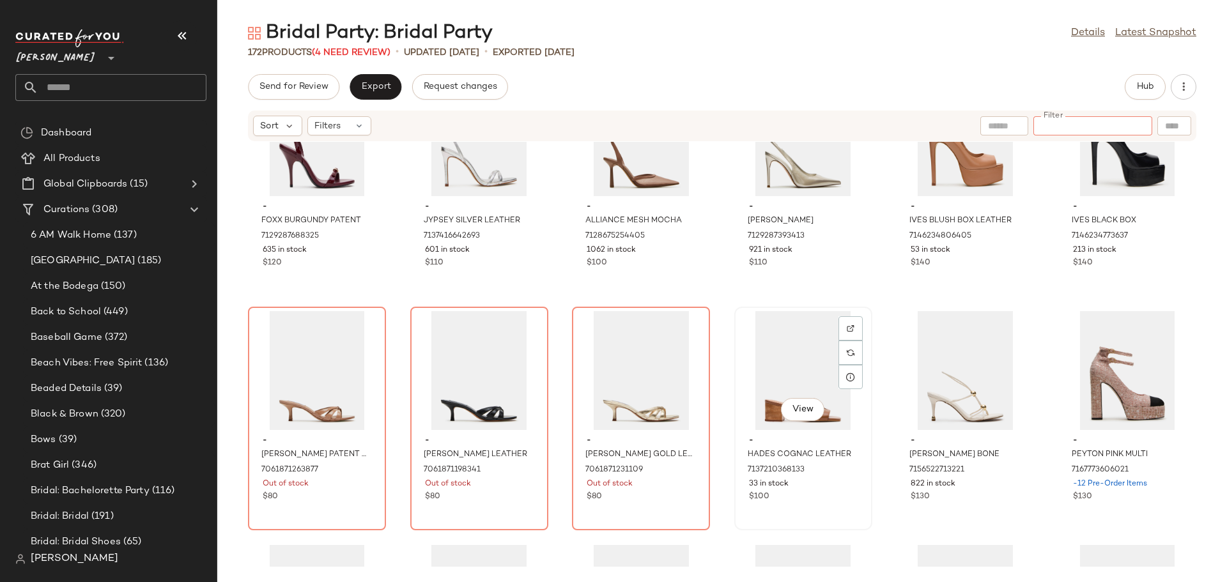
click at [823, 502] on div "$100" at bounding box center [803, 498] width 109 height 12
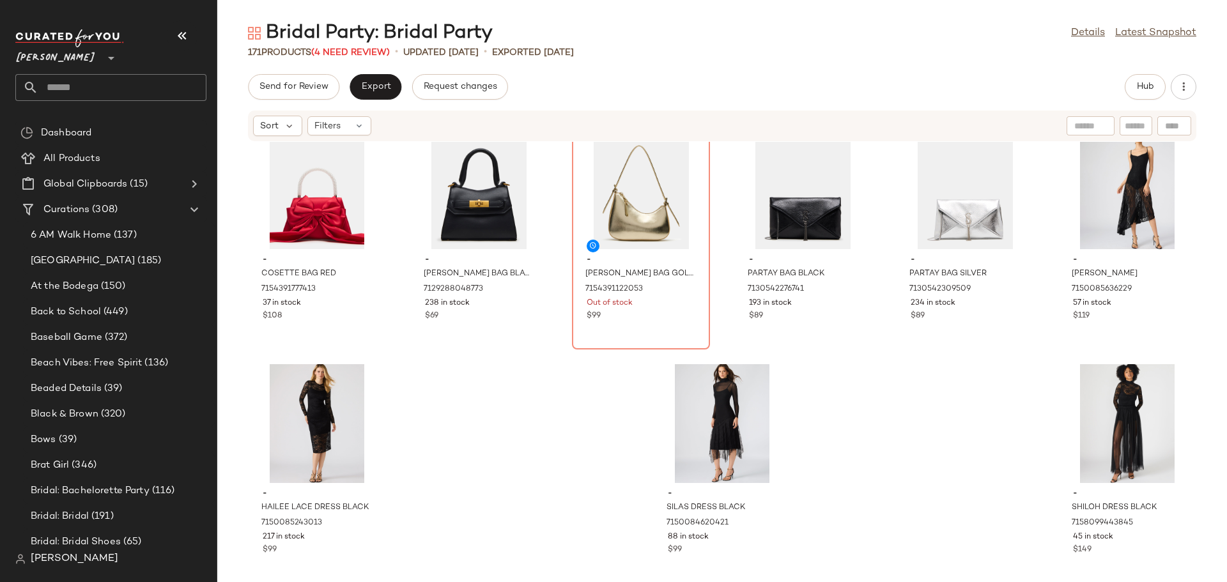
scroll to position [6363, 0]
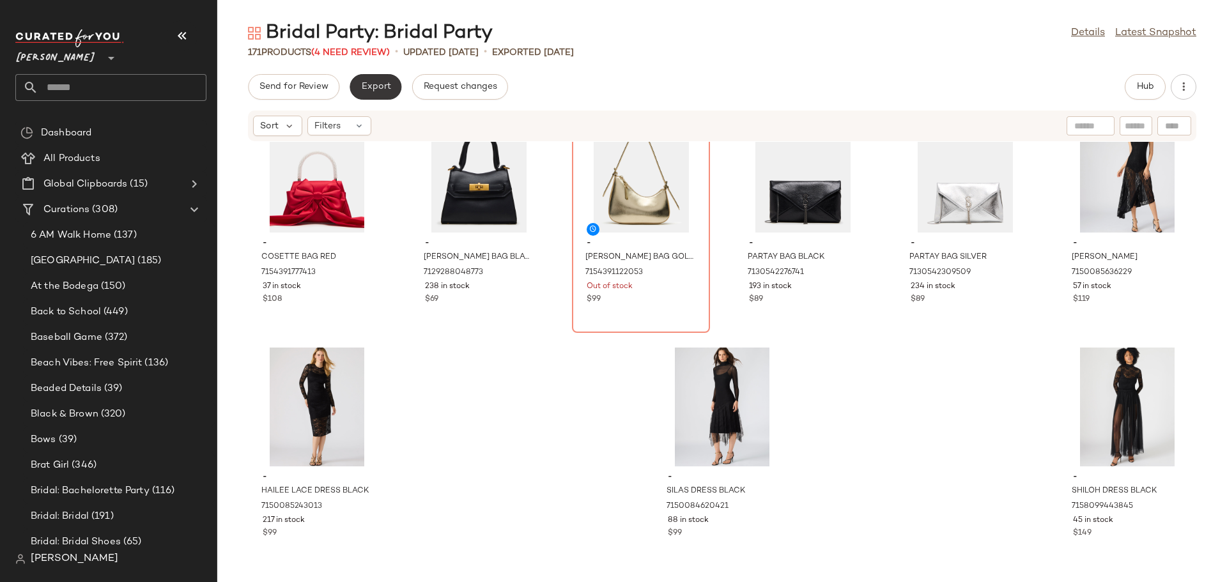
click at [387, 91] on span "Export" at bounding box center [376, 87] width 30 height 10
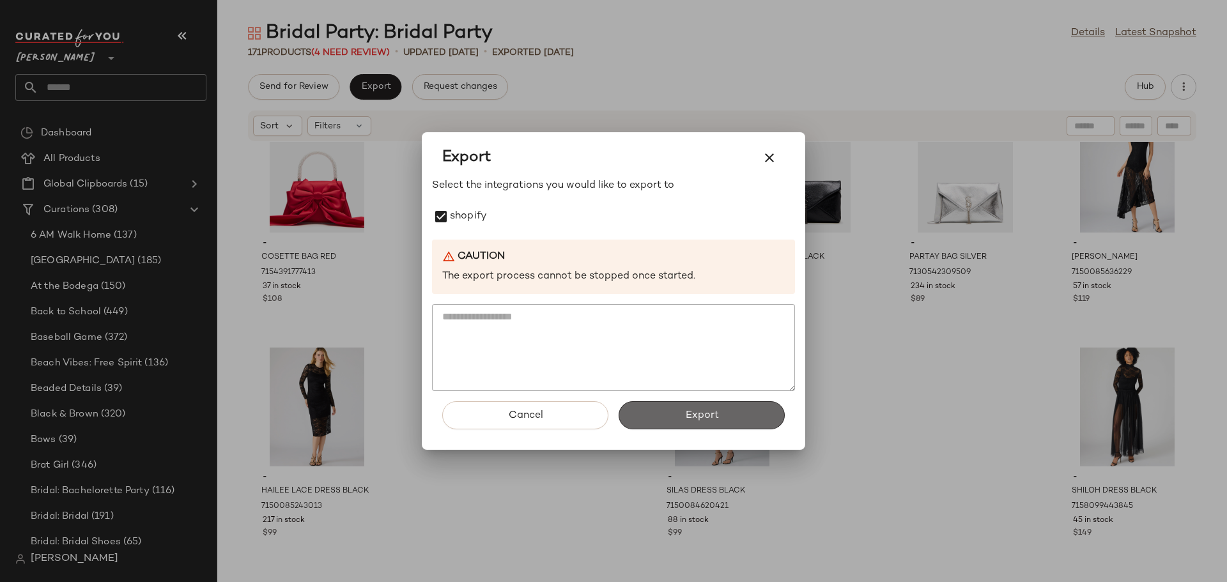
click at [774, 415] on button "Export" at bounding box center [702, 415] width 166 height 28
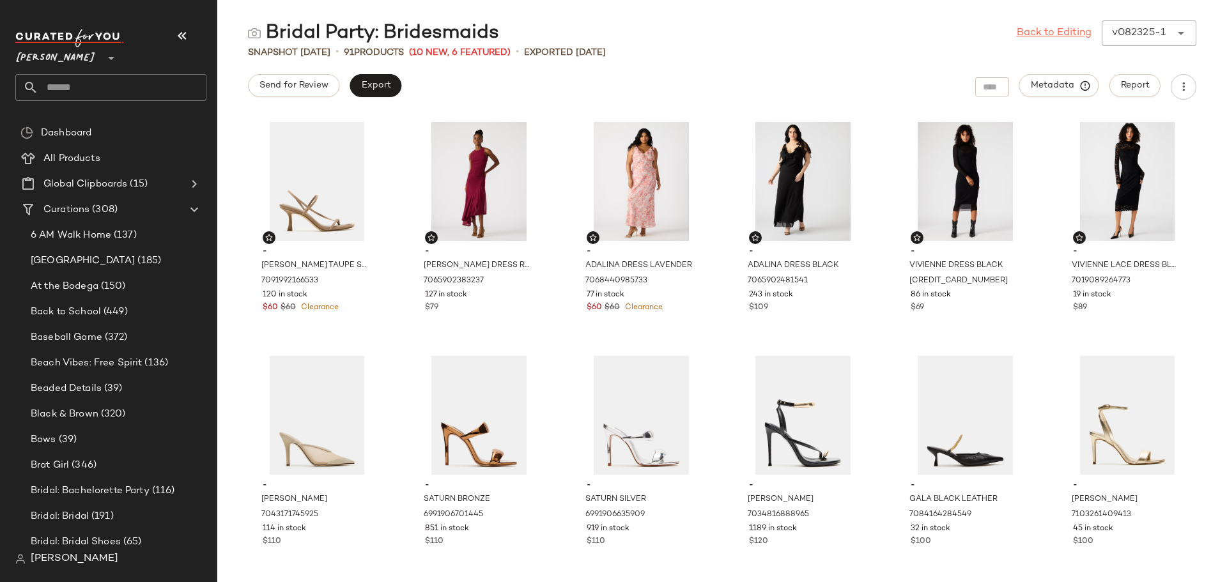
click at [1032, 31] on link "Back to Editing" at bounding box center [1054, 33] width 75 height 15
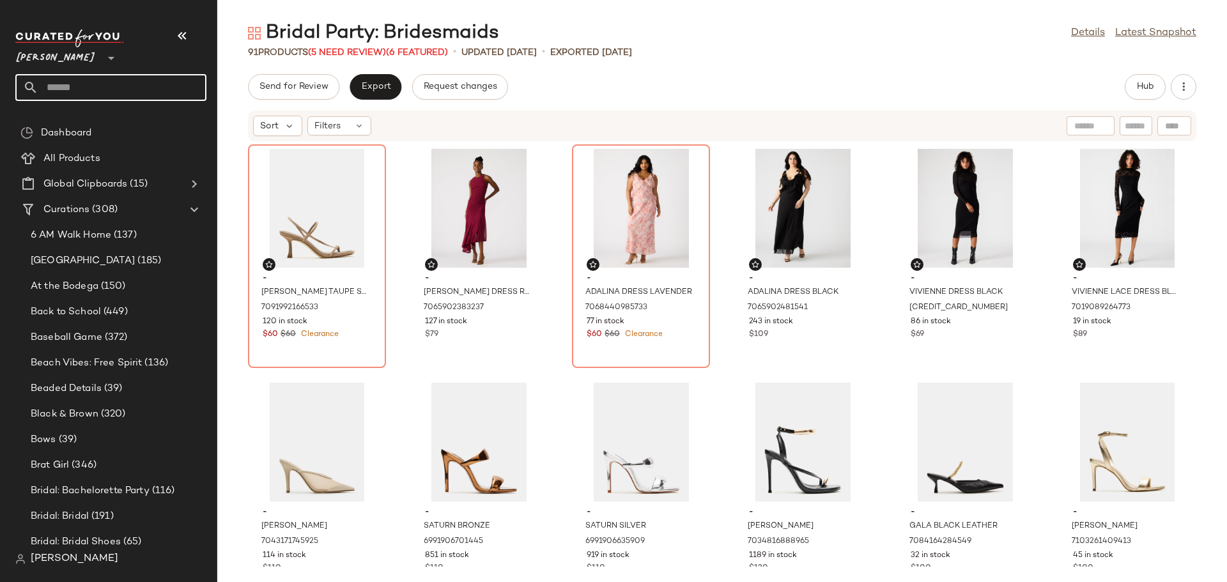
click at [63, 91] on input "text" at bounding box center [122, 87] width 168 height 27
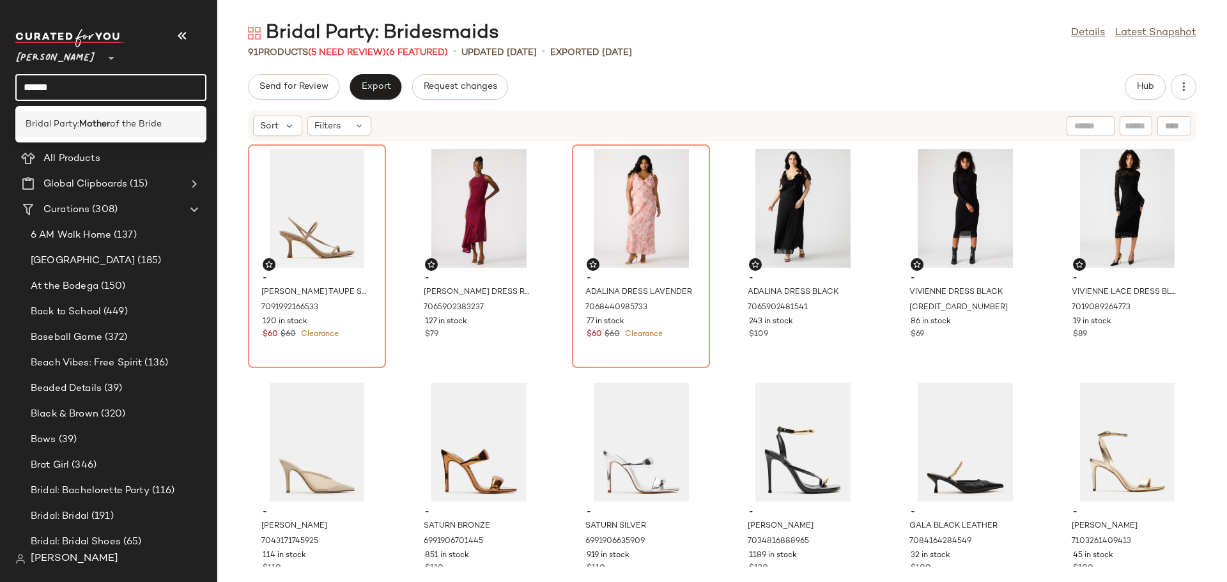
type input "******"
click at [86, 126] on b "Mother" at bounding box center [94, 124] width 31 height 13
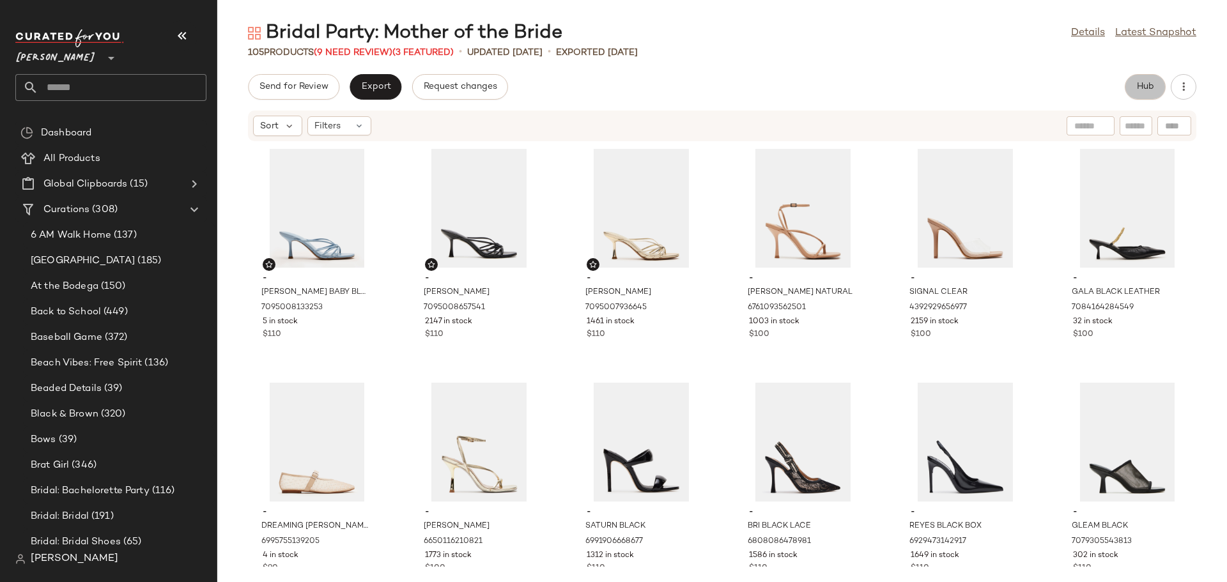
click at [1144, 86] on span "Hub" at bounding box center [1146, 87] width 18 height 10
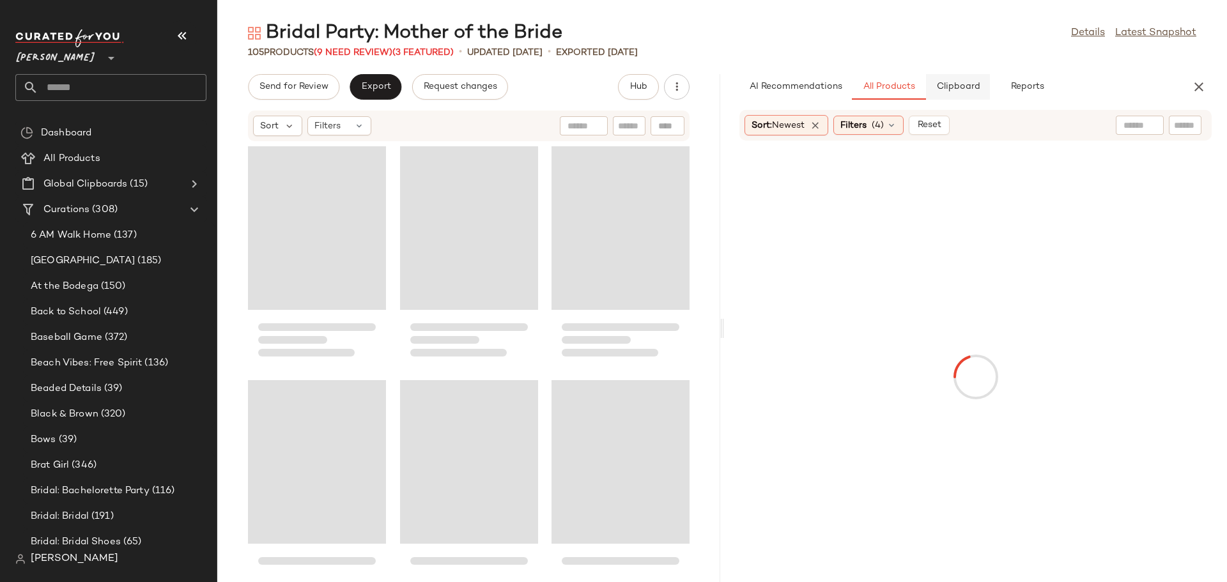
drag, startPoint x: 972, startPoint y: 89, endPoint x: 958, endPoint y: 97, distance: 16.3
click at [969, 90] on span "Clipboard" at bounding box center [958, 87] width 44 height 10
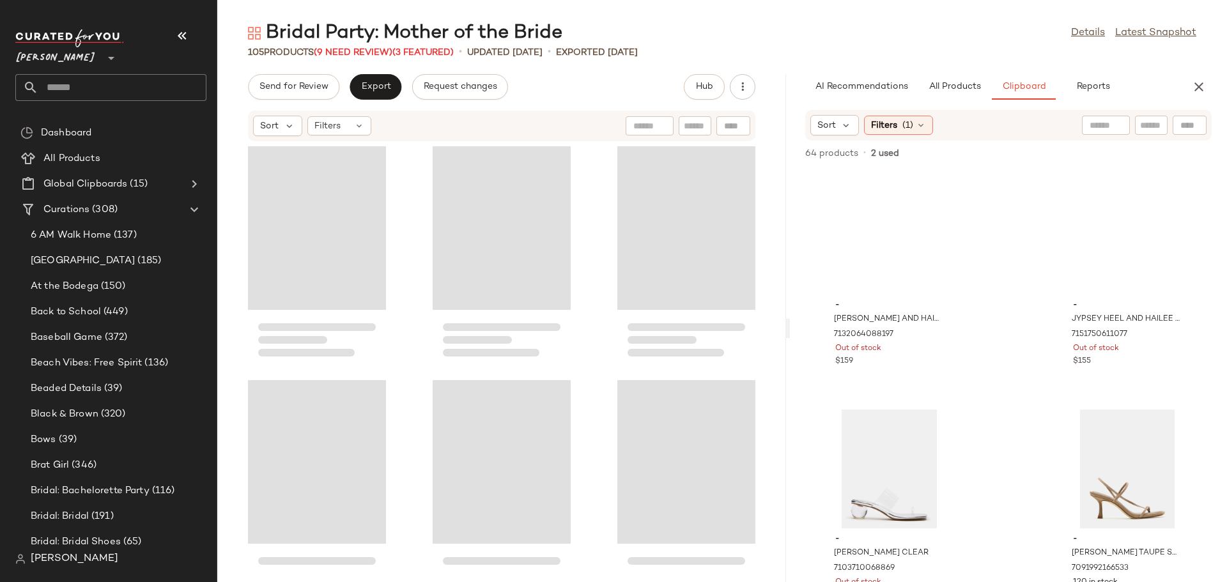
drag, startPoint x: 720, startPoint y: 324, endPoint x: 790, endPoint y: 324, distance: 70.3
click at [790, 324] on div "Bridal Party: Mother of the Bride Details Latest Snapshot 105 Products (9 Need …" at bounding box center [722, 301] width 1010 height 562
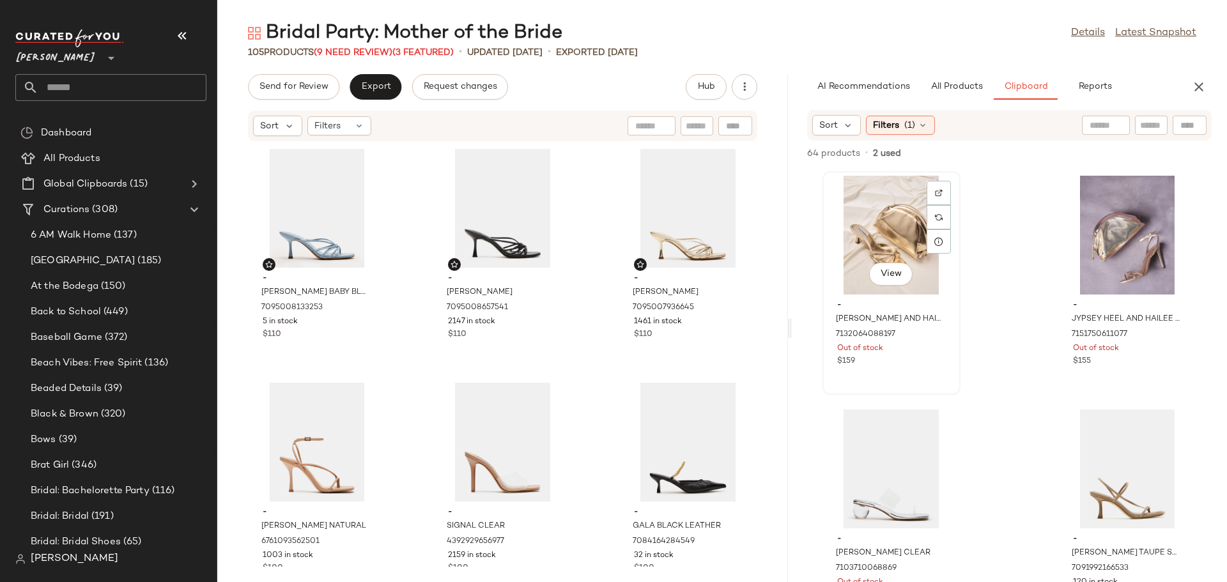
click at [884, 235] on div "View" at bounding box center [891, 235] width 129 height 119
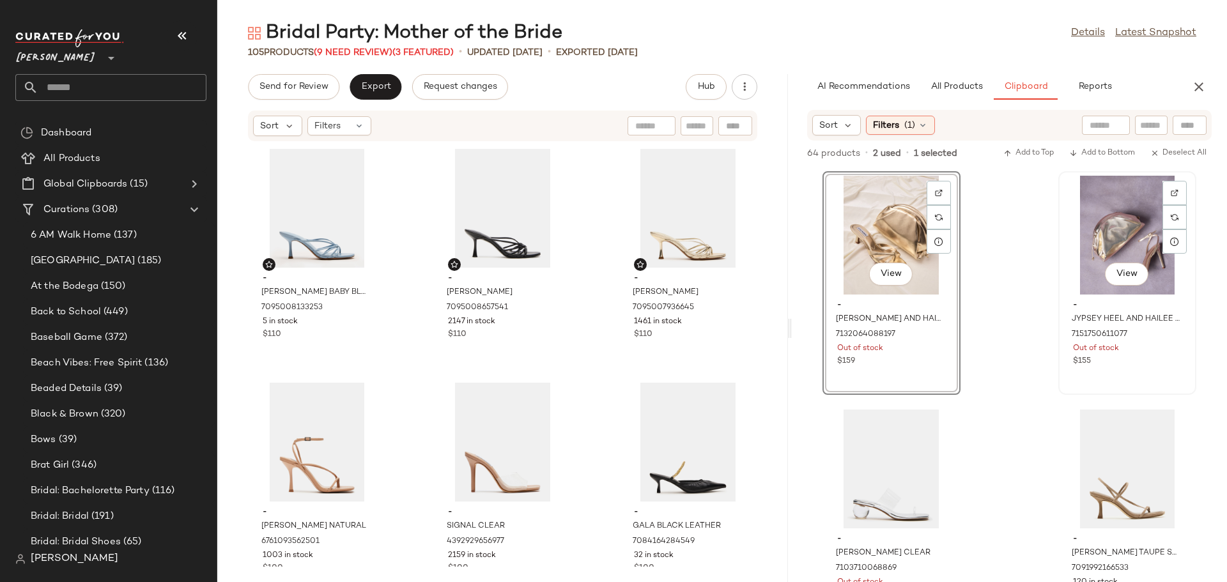
click at [1087, 230] on div "View" at bounding box center [1127, 235] width 129 height 119
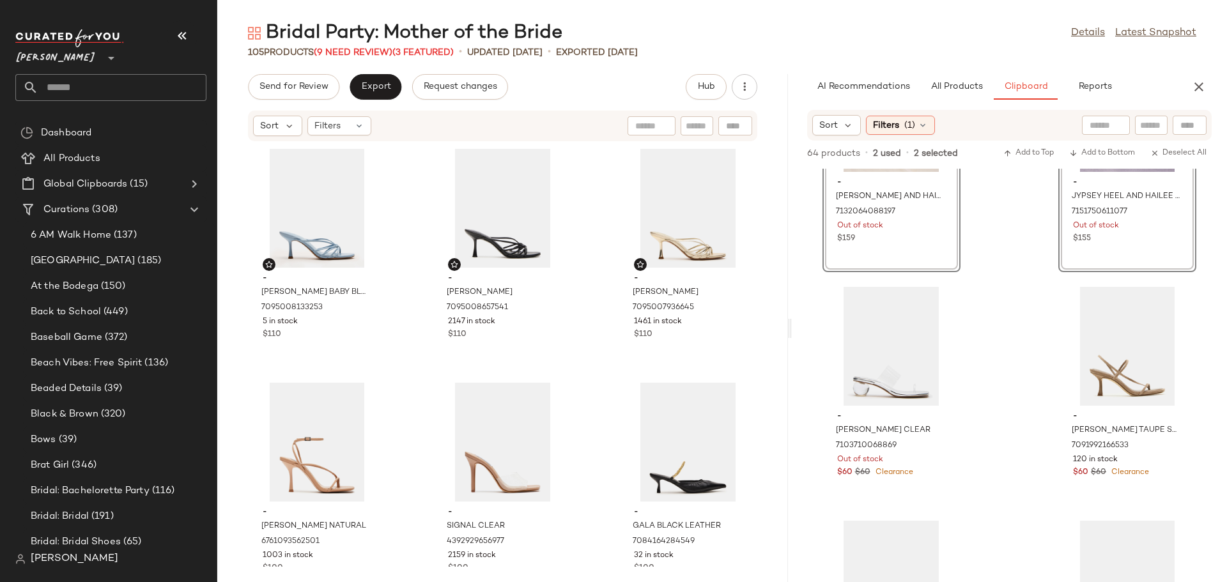
scroll to position [128, 0]
click at [928, 127] on icon at bounding box center [923, 125] width 10 height 10
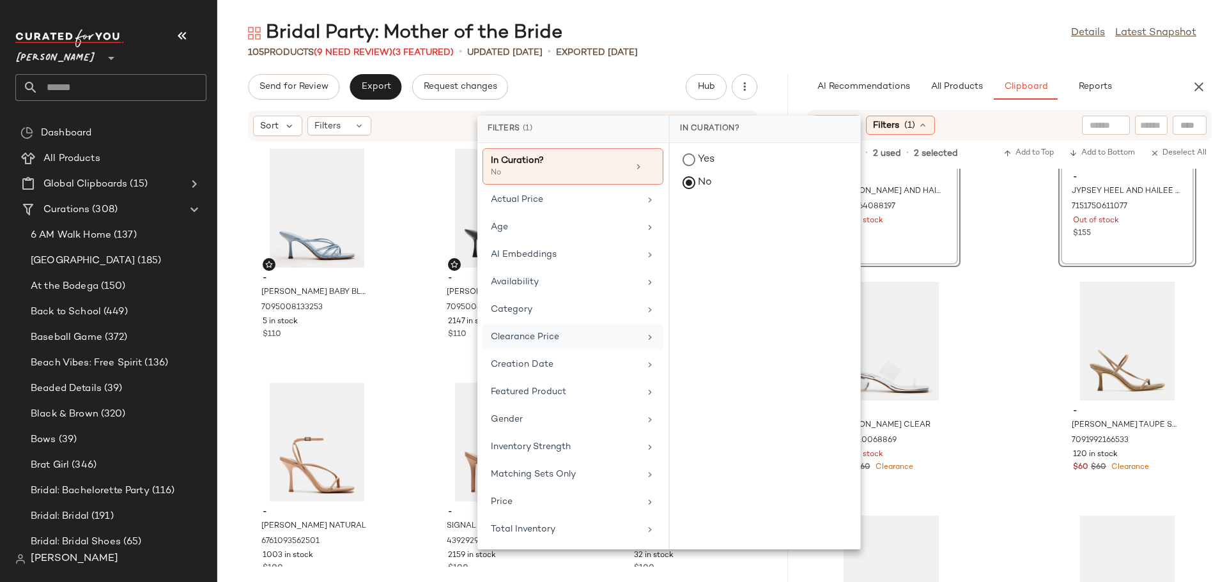
click at [594, 333] on div "Clearance Price" at bounding box center [565, 337] width 149 height 13
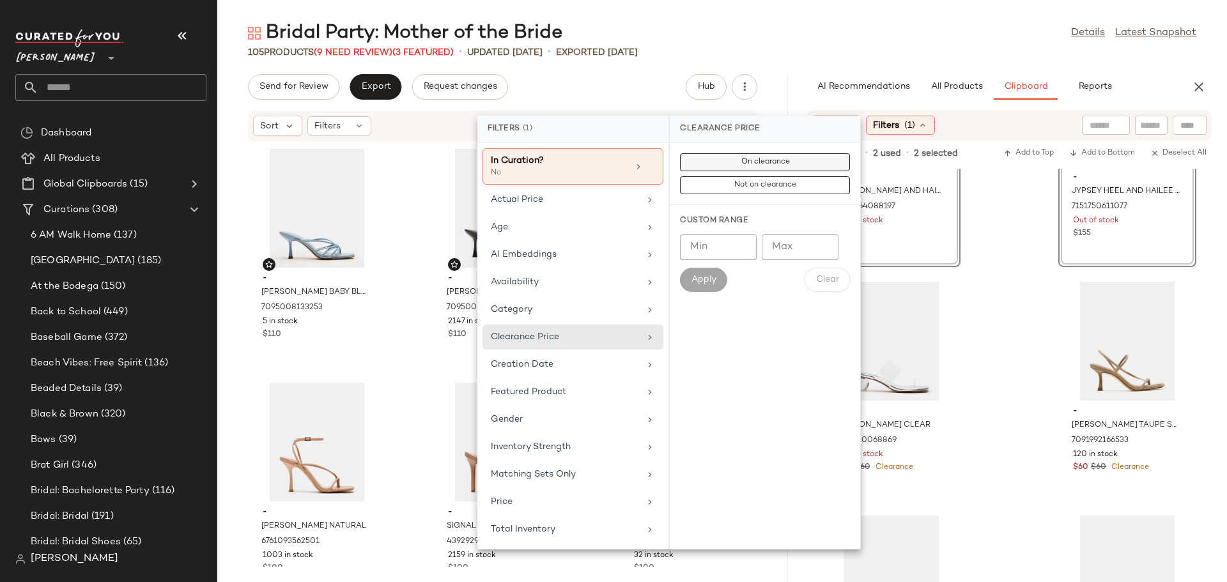
click at [773, 161] on span "On clearance" at bounding box center [764, 162] width 49 height 9
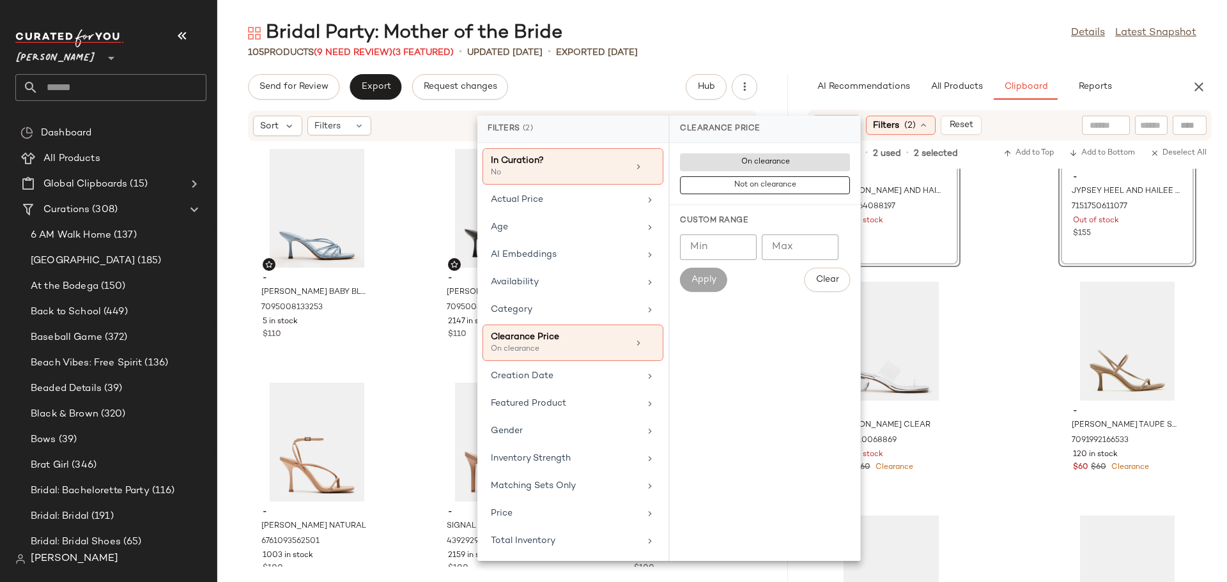
click at [1001, 341] on div "SET View - [PERSON_NAME] HEEL AND HAILEE BAG GOLD BUNDLE 7132064088197 Out of s…" at bounding box center [1009, 376] width 435 height 414
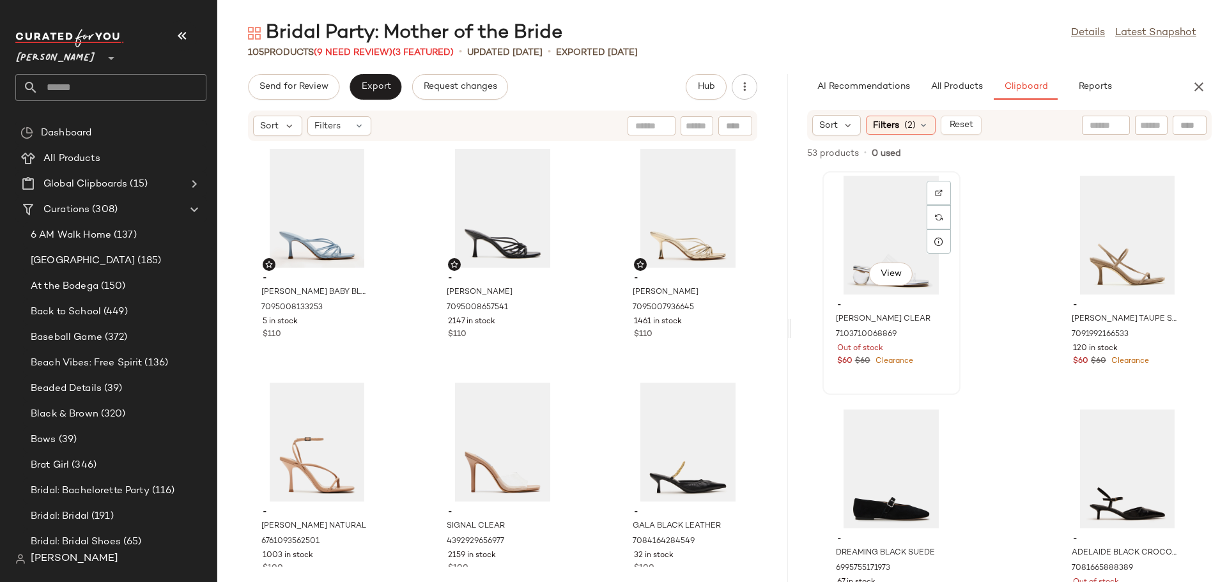
click at [887, 240] on div "View" at bounding box center [891, 235] width 129 height 119
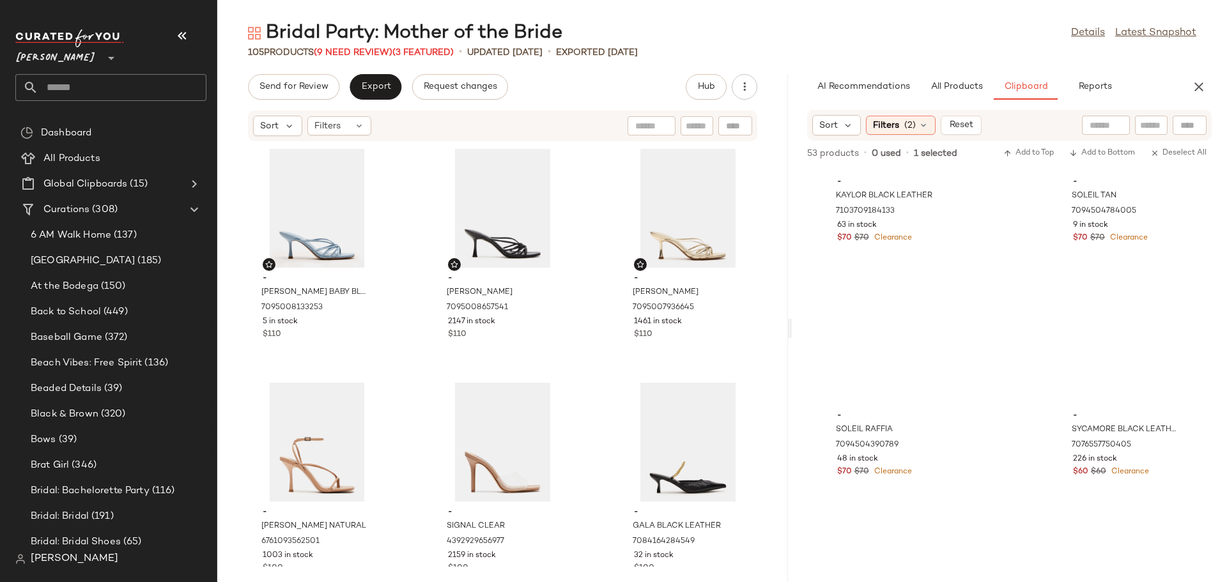
scroll to position [5907, 0]
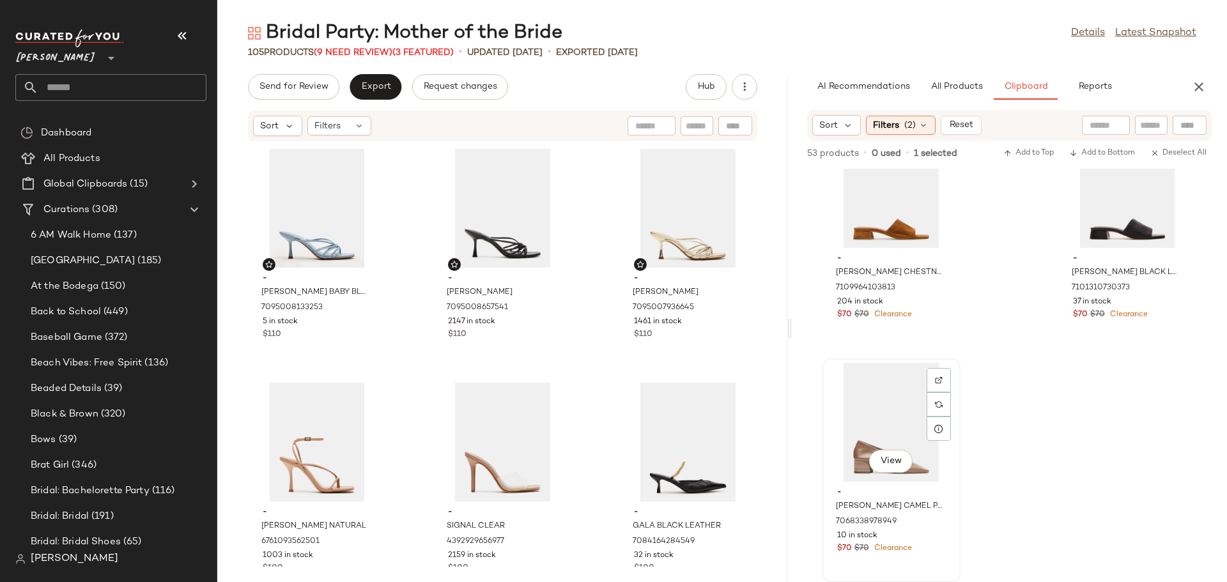
click at [881, 421] on div "View" at bounding box center [891, 422] width 129 height 119
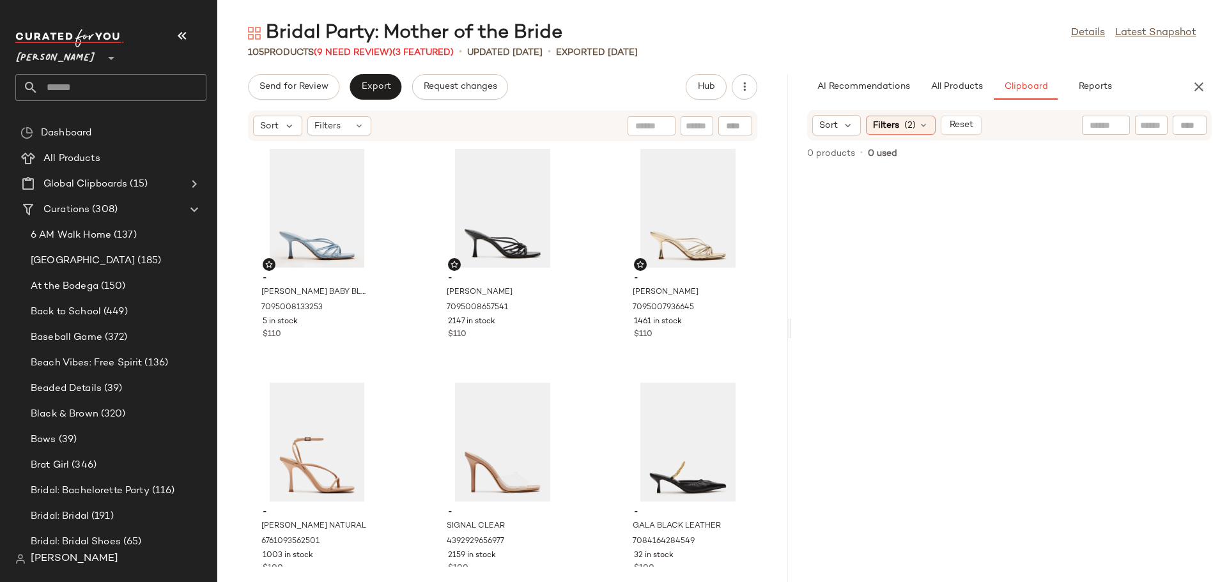
scroll to position [0, 0]
click at [917, 130] on div "Filters (2)" at bounding box center [901, 125] width 70 height 19
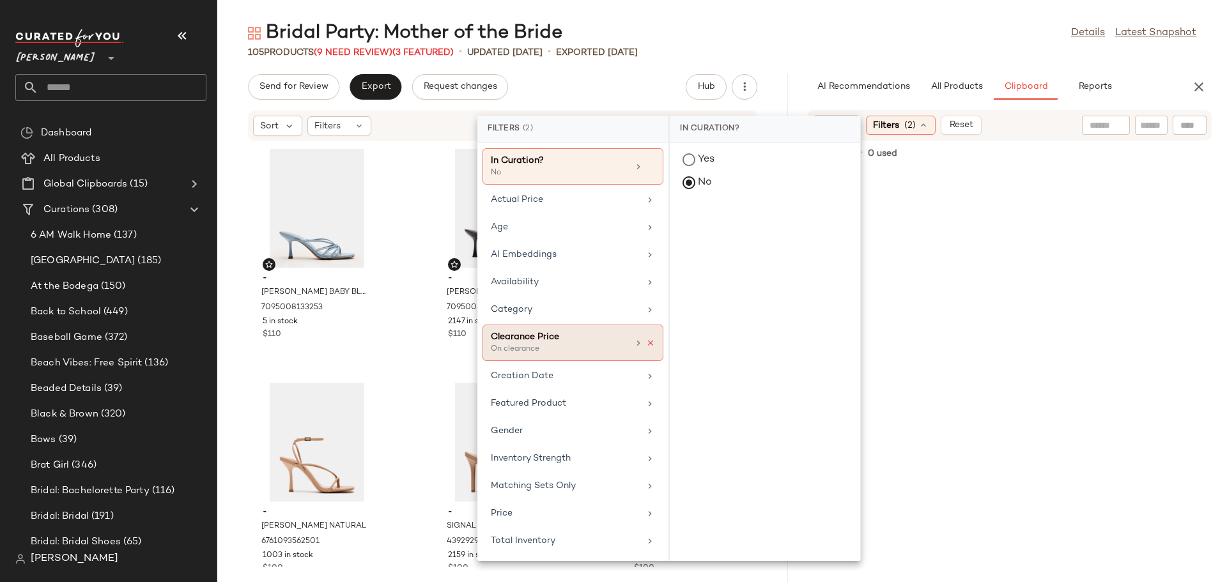
click at [646, 343] on icon at bounding box center [650, 343] width 9 height 9
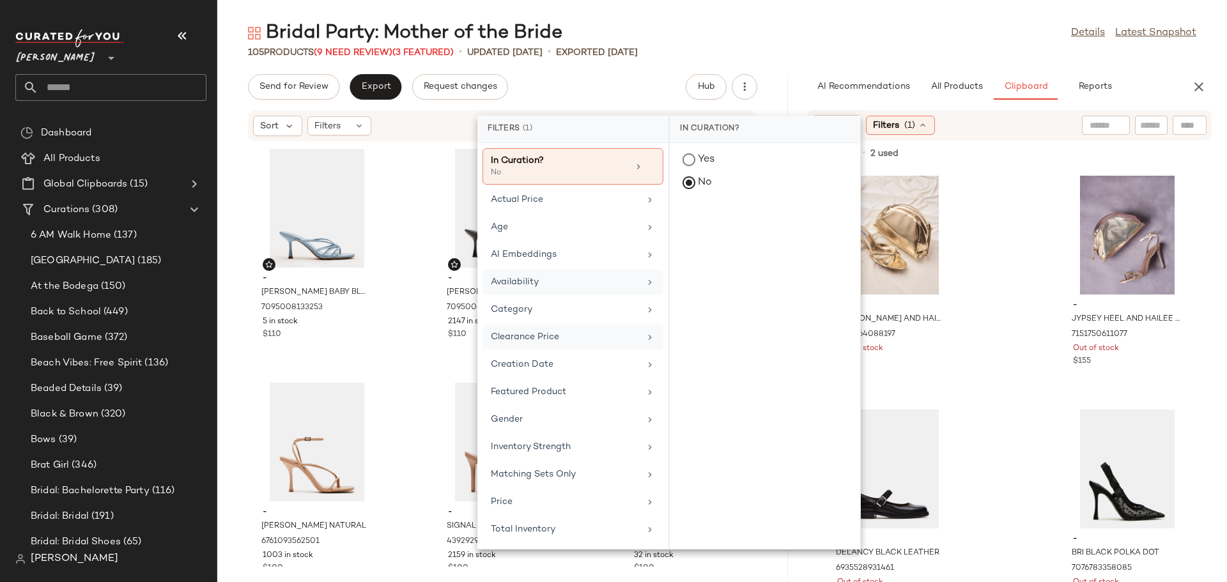
click at [610, 279] on div "Availability" at bounding box center [565, 282] width 149 height 13
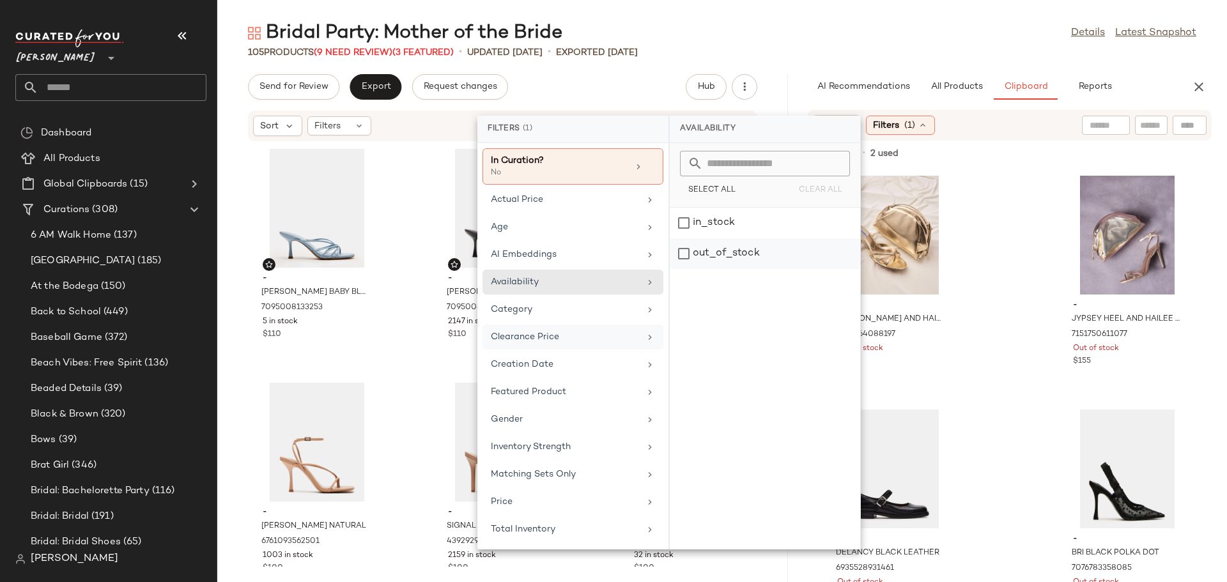
click at [675, 253] on div "out_of_stock" at bounding box center [765, 253] width 191 height 31
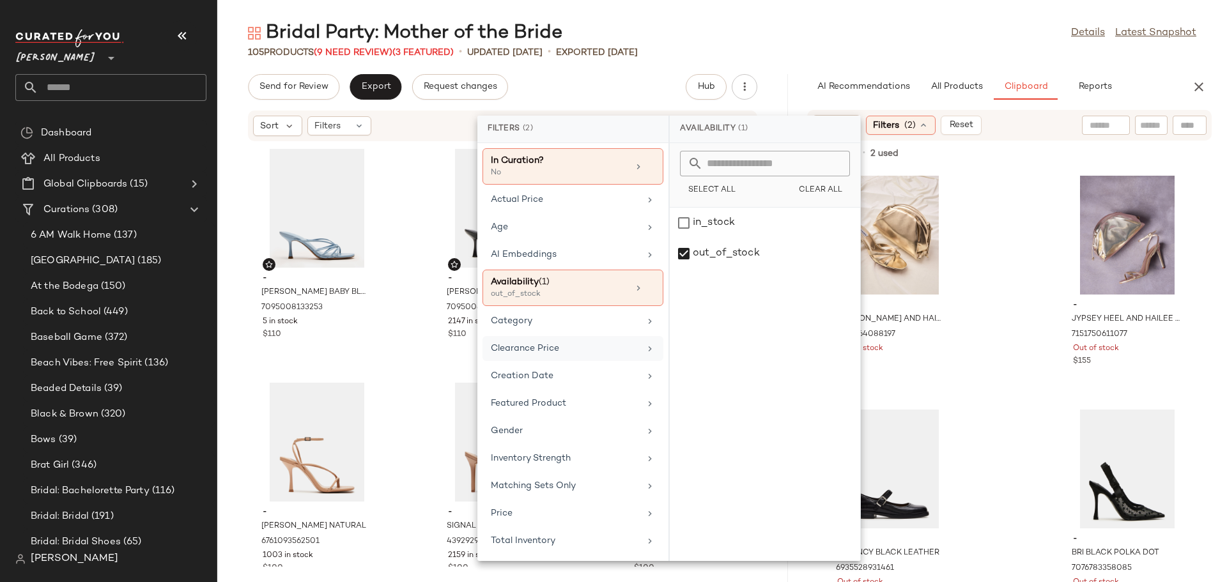
click at [1001, 323] on div "- [PERSON_NAME] HEEL AND HAILEE BAG GOLD BUNDLE 7132064088197 Out of stock $159…" at bounding box center [1009, 376] width 435 height 414
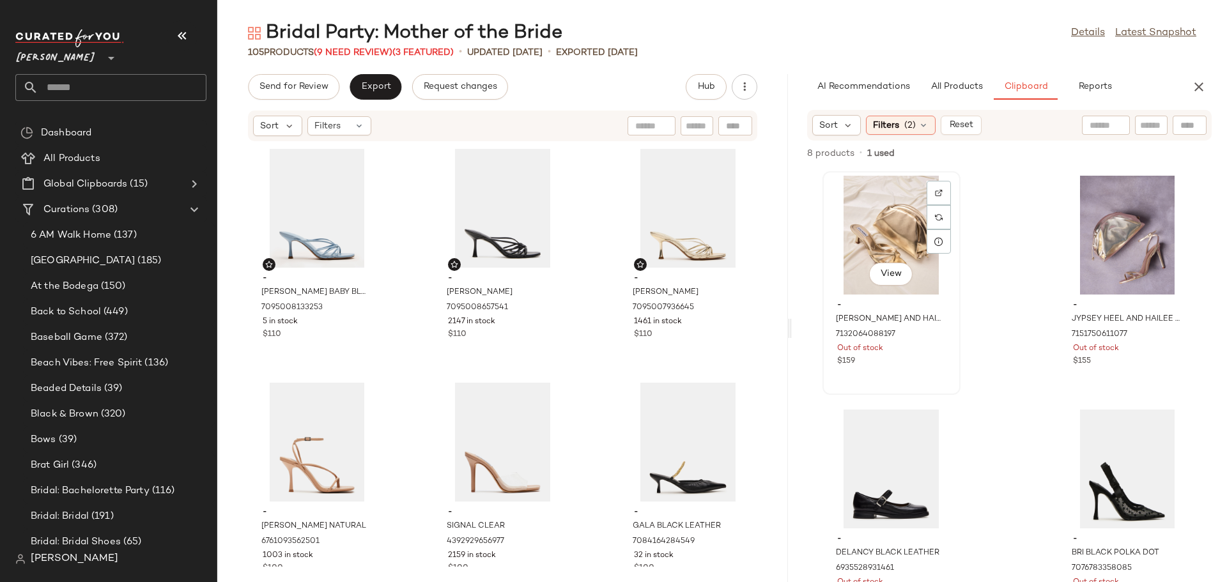
click at [862, 226] on div "View" at bounding box center [891, 235] width 129 height 119
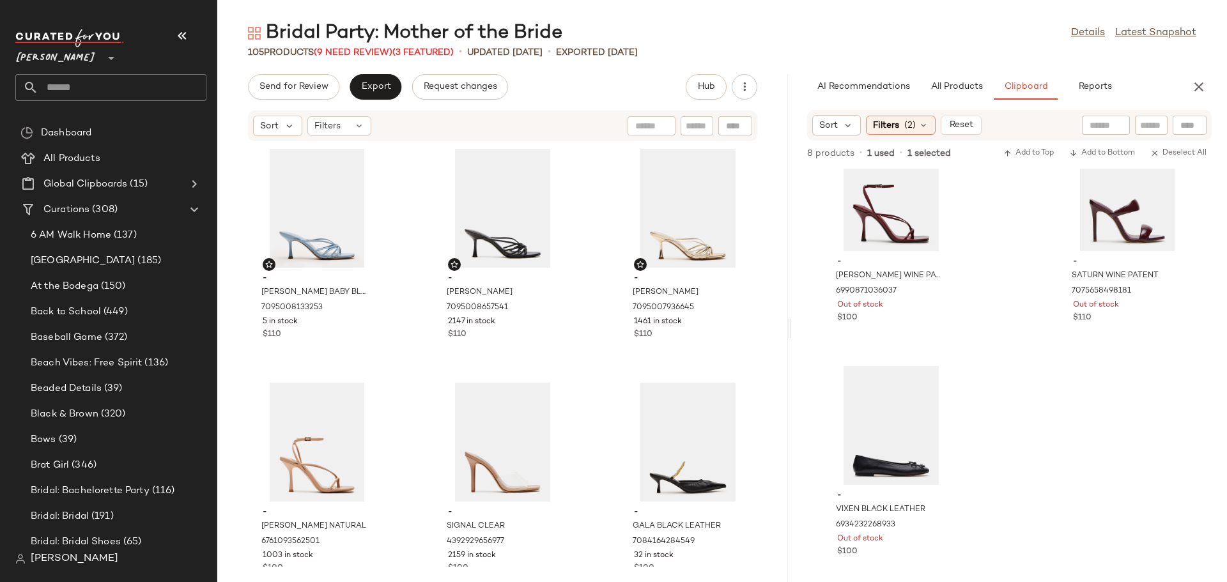
scroll to position [525, 0]
click at [890, 398] on div "View" at bounding box center [891, 422] width 129 height 119
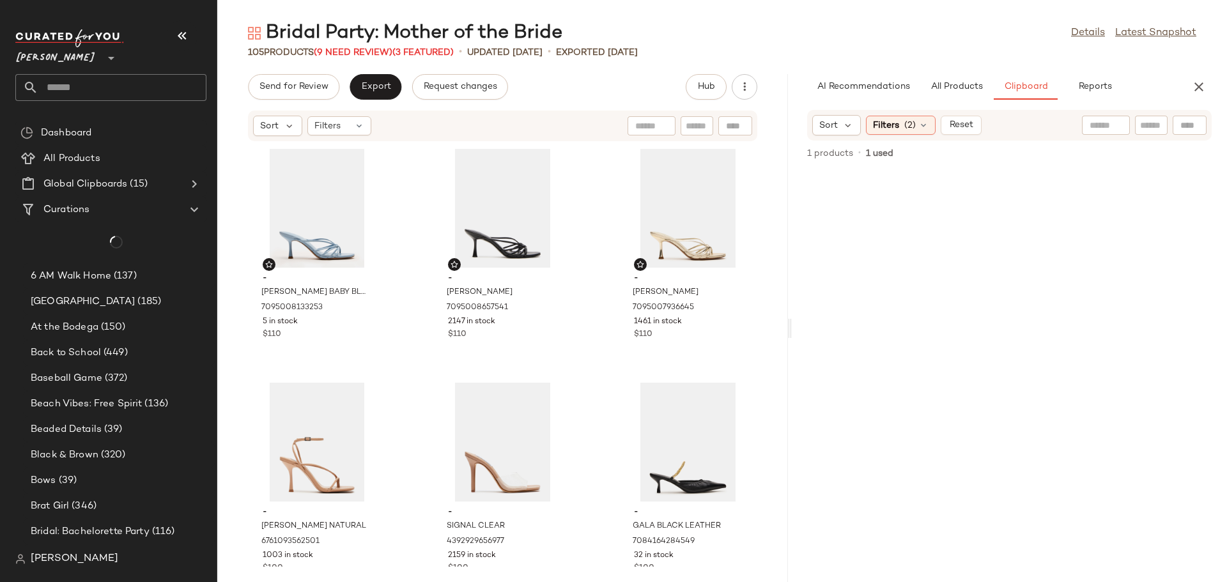
scroll to position [0, 0]
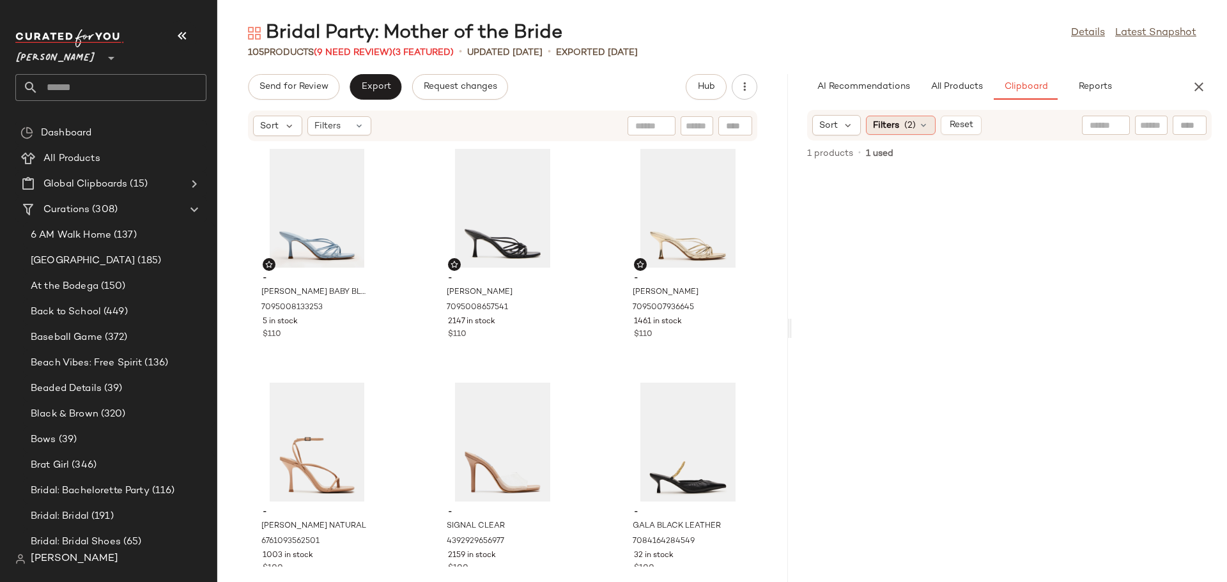
click at [921, 122] on icon at bounding box center [924, 125] width 10 height 10
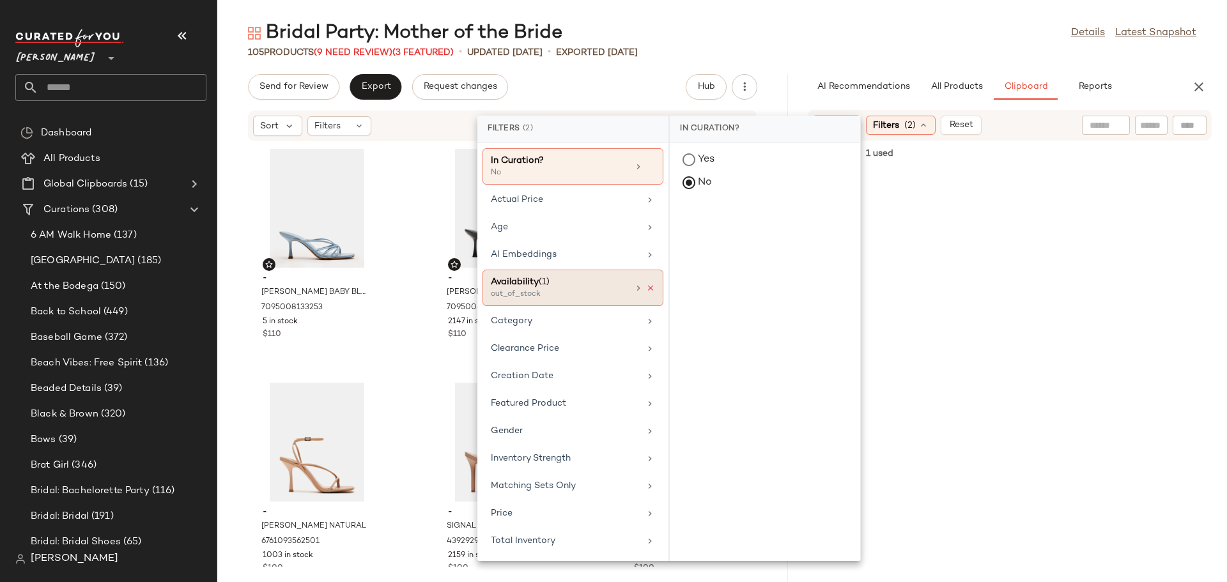
click at [648, 290] on icon at bounding box center [650, 288] width 9 height 9
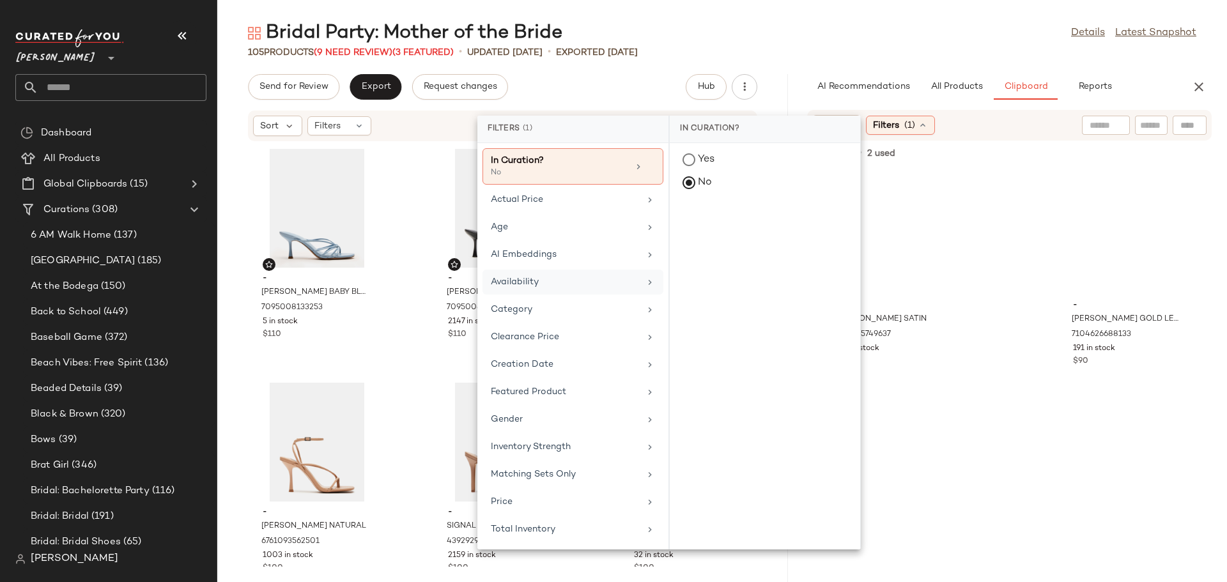
click at [1016, 297] on div "- [PERSON_NAME] SATIN 7111545749637 137 in stock $120 - [PERSON_NAME] GOLD LEAT…" at bounding box center [1009, 376] width 435 height 414
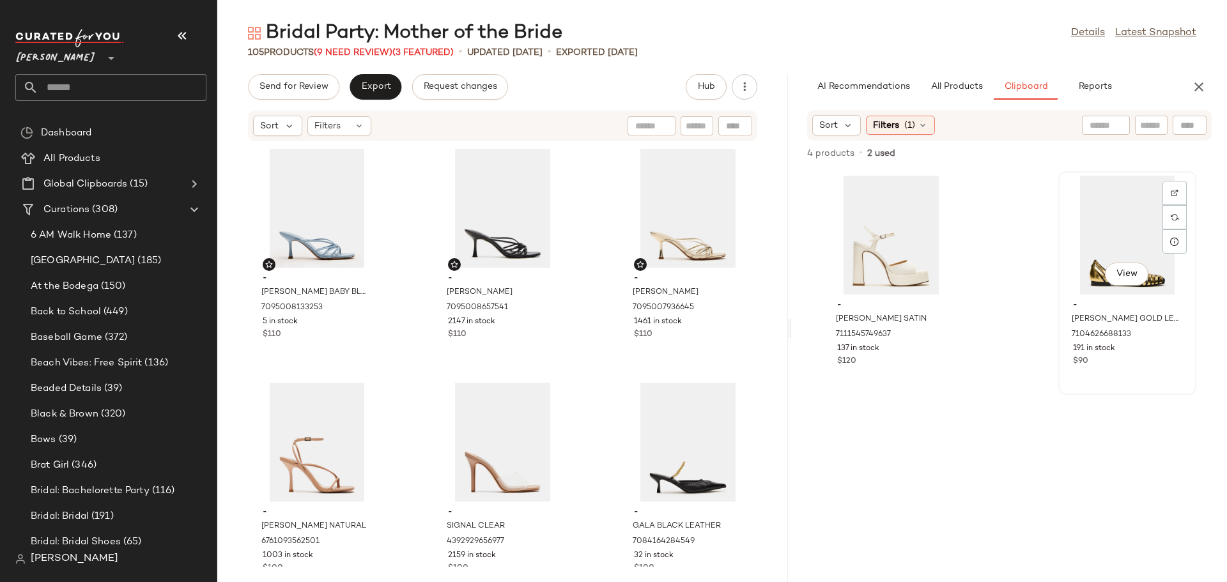
click at [1104, 235] on div "View" at bounding box center [1127, 235] width 129 height 119
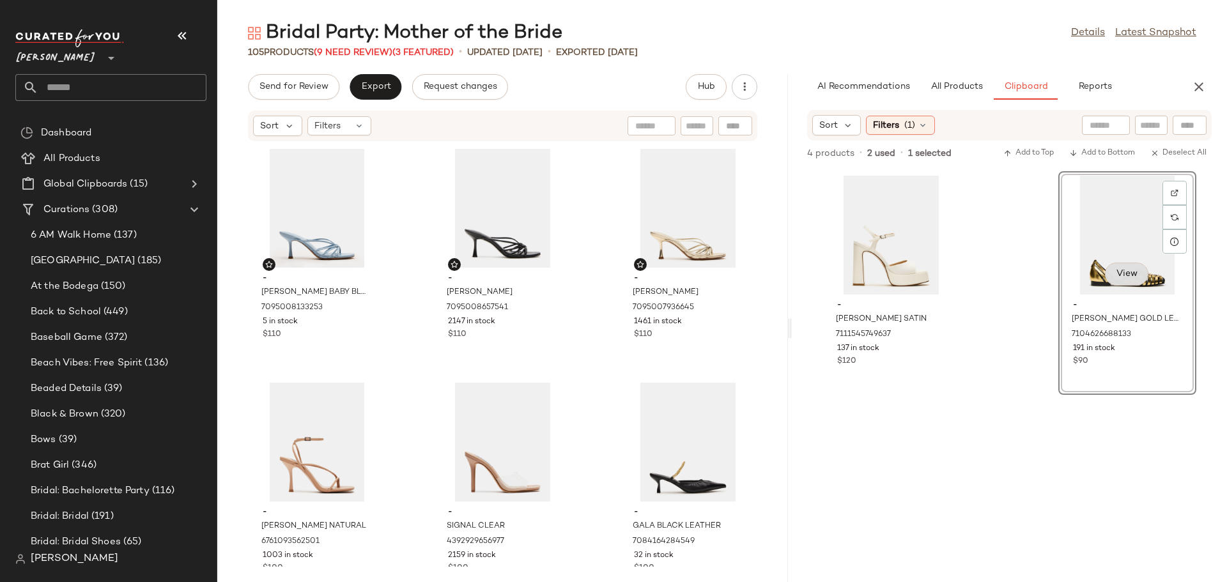
click at [1116, 275] on span "View" at bounding box center [1127, 274] width 22 height 10
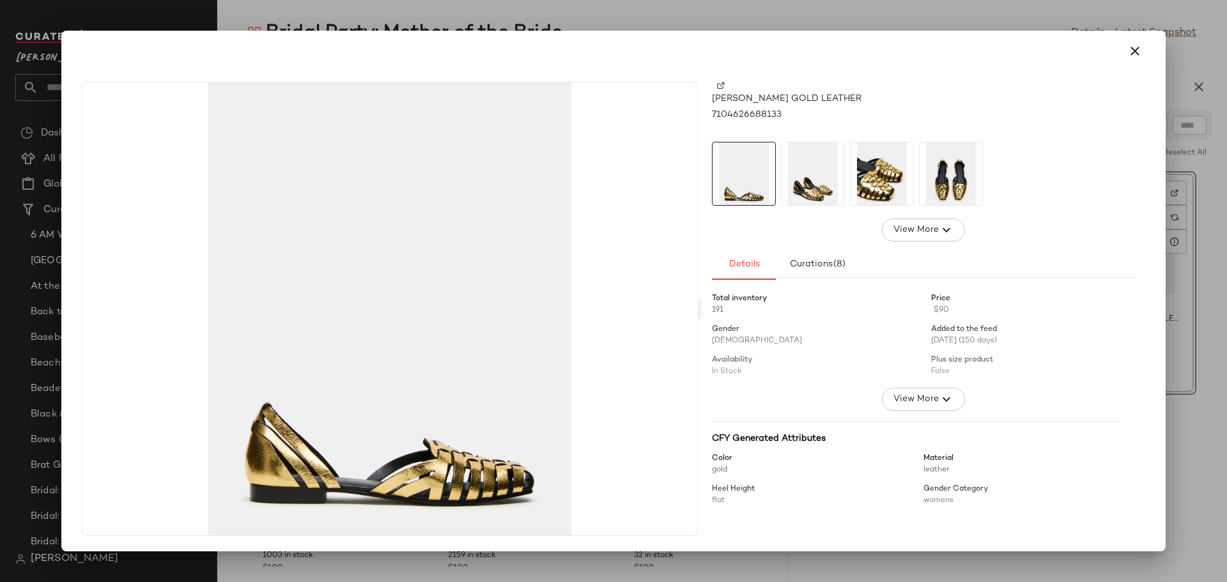
click at [801, 174] on img at bounding box center [813, 174] width 63 height 63
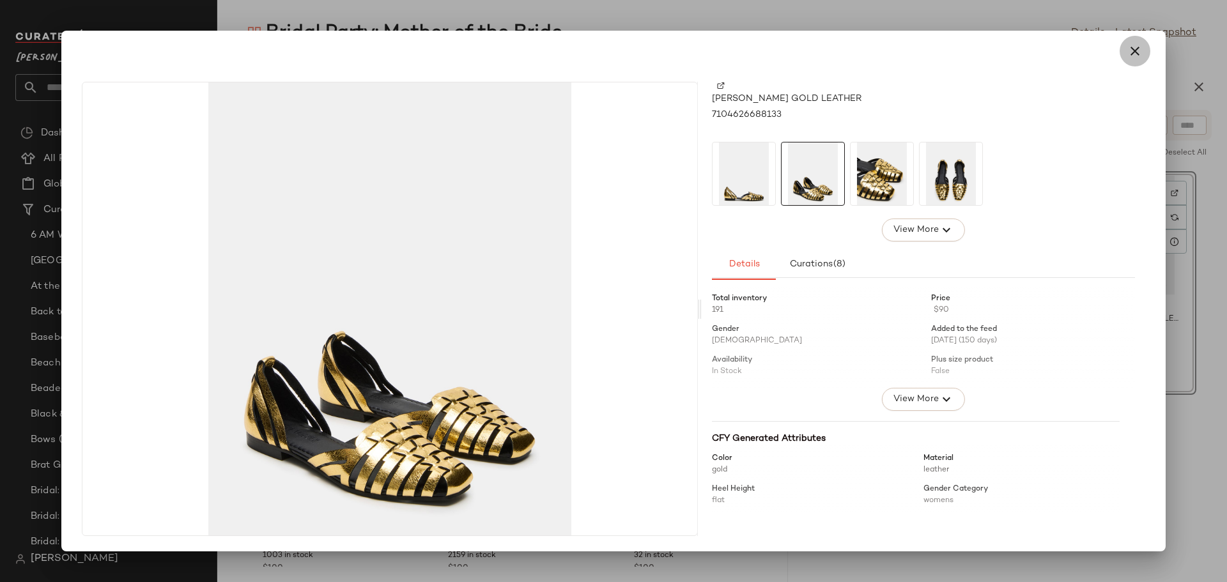
click at [1139, 51] on icon "button" at bounding box center [1135, 50] width 15 height 15
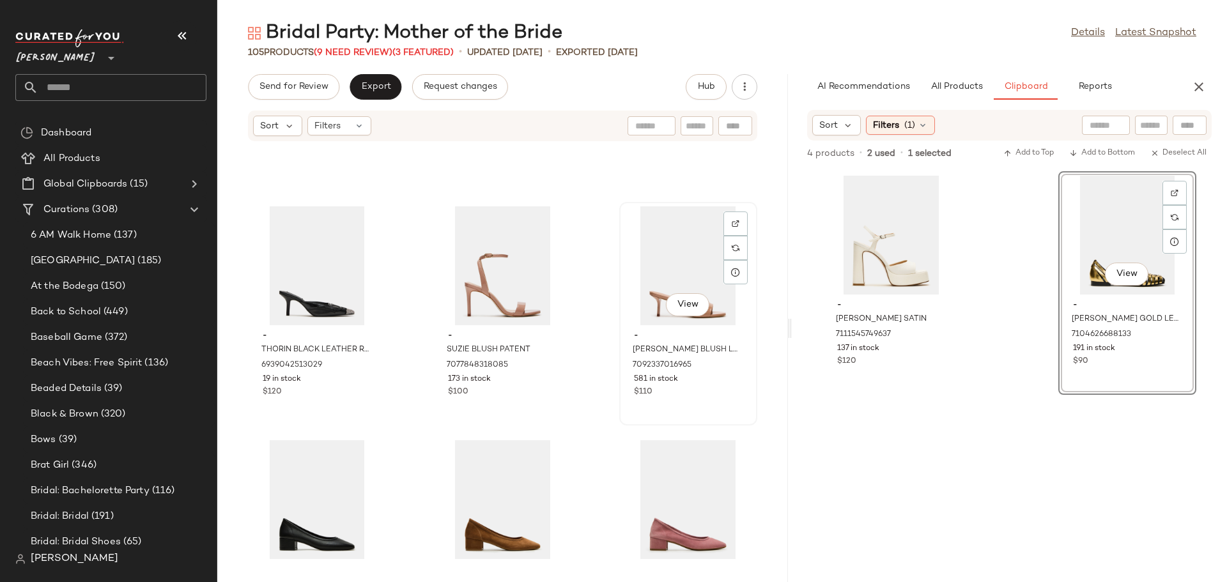
scroll to position [2759, 0]
click at [694, 128] on input "text" at bounding box center [697, 126] width 22 height 13
type input "*****"
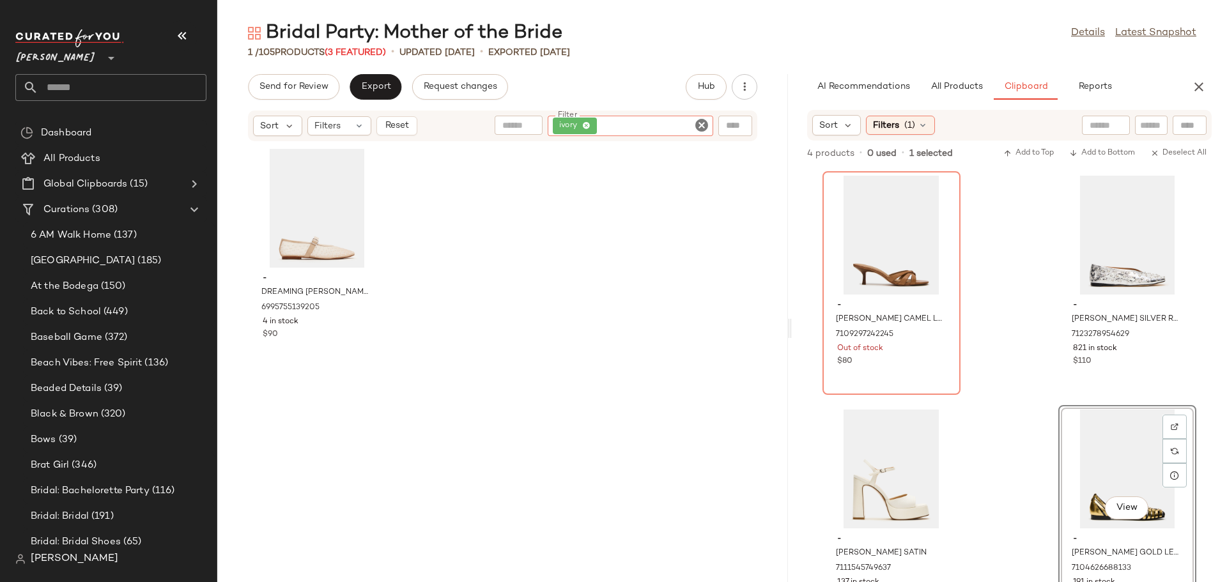
click at [697, 125] on icon "Clear Filter" at bounding box center [701, 125] width 15 height 15
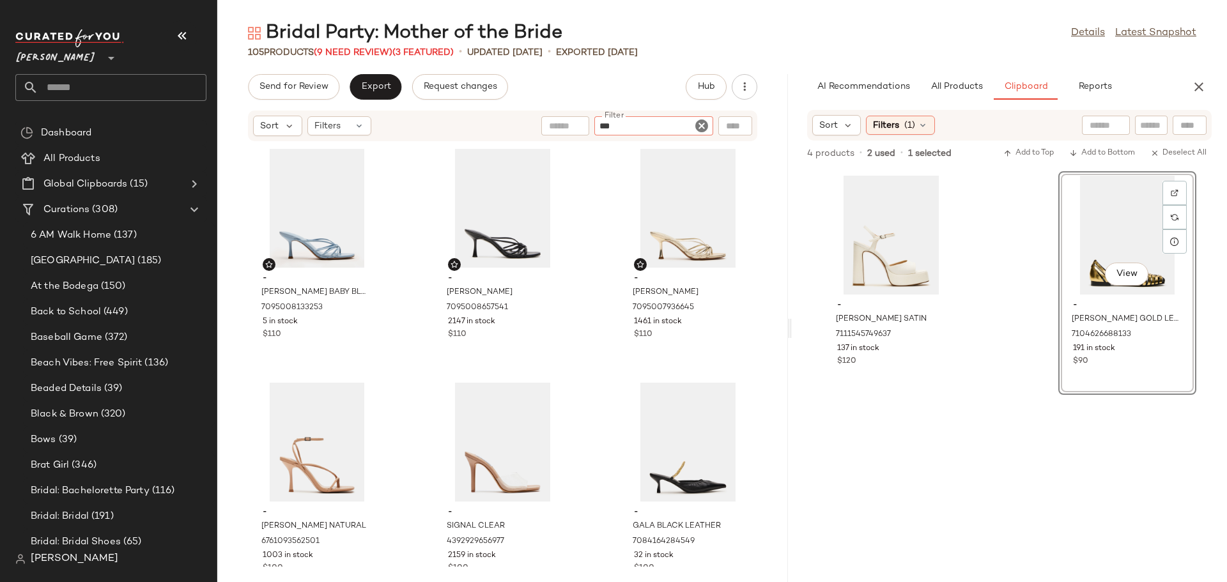
type input "****"
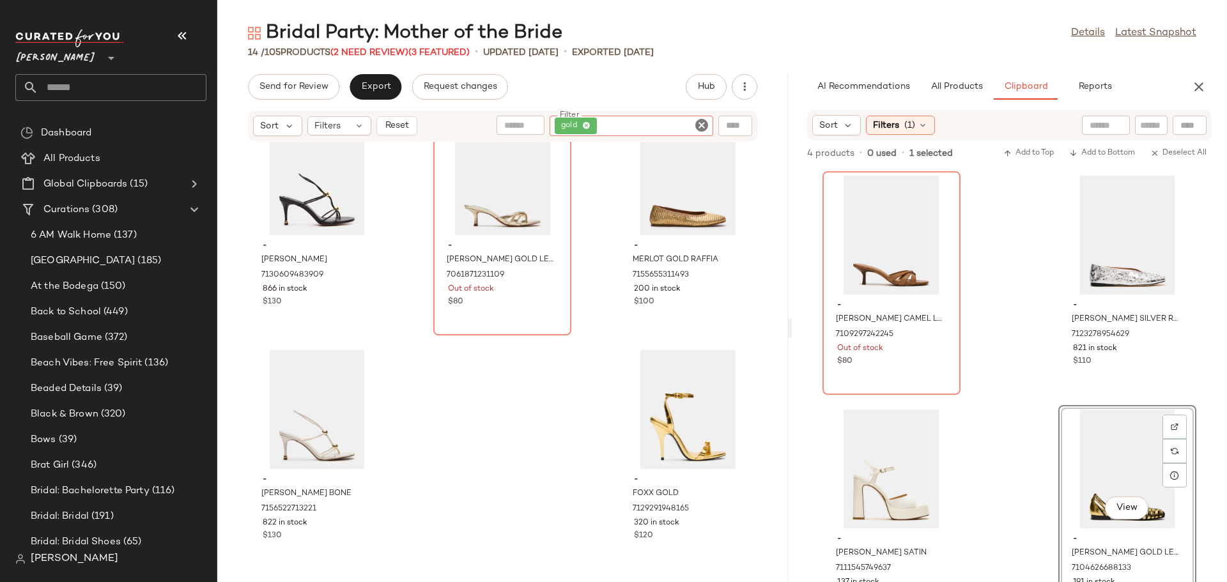
scroll to position [747, 0]
click at [702, 121] on icon "Clear Filter" at bounding box center [701, 125] width 15 height 15
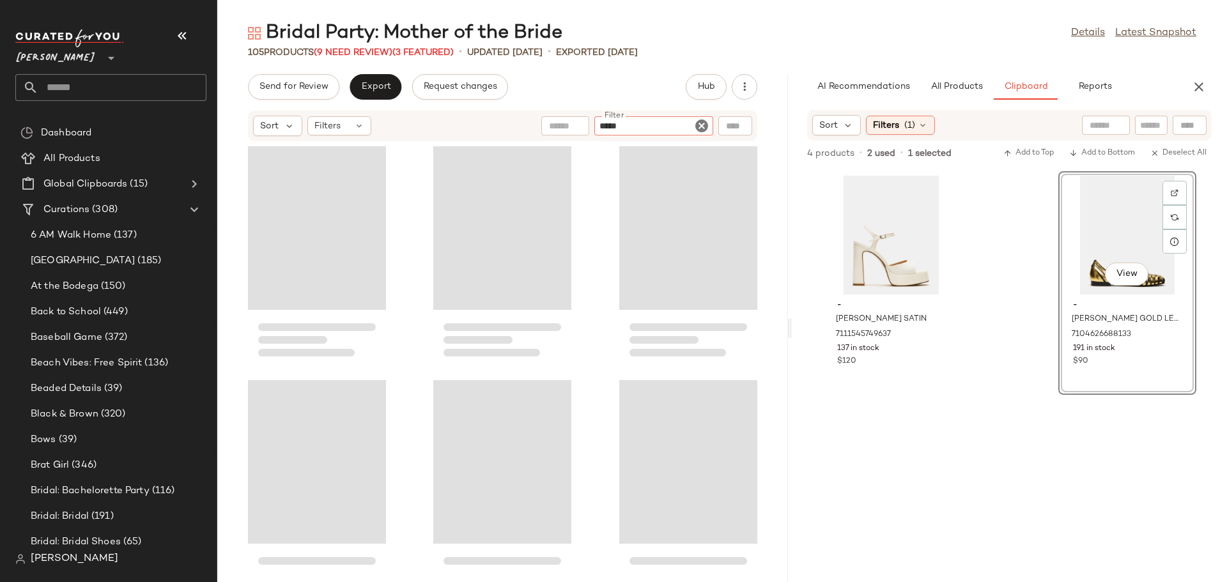
type input "******"
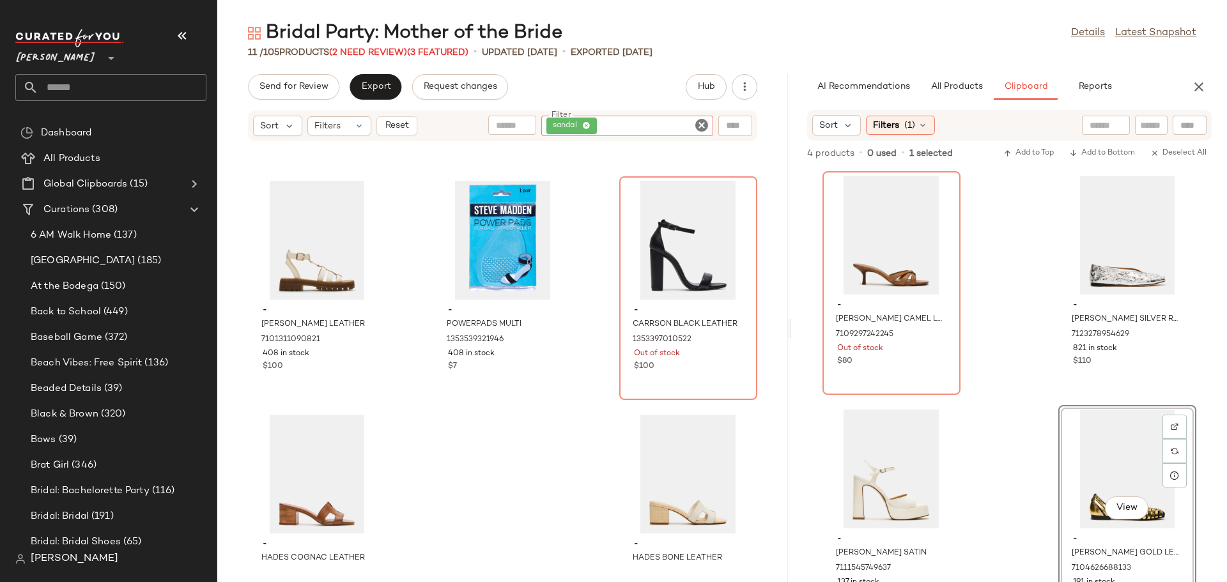
scroll to position [513, 0]
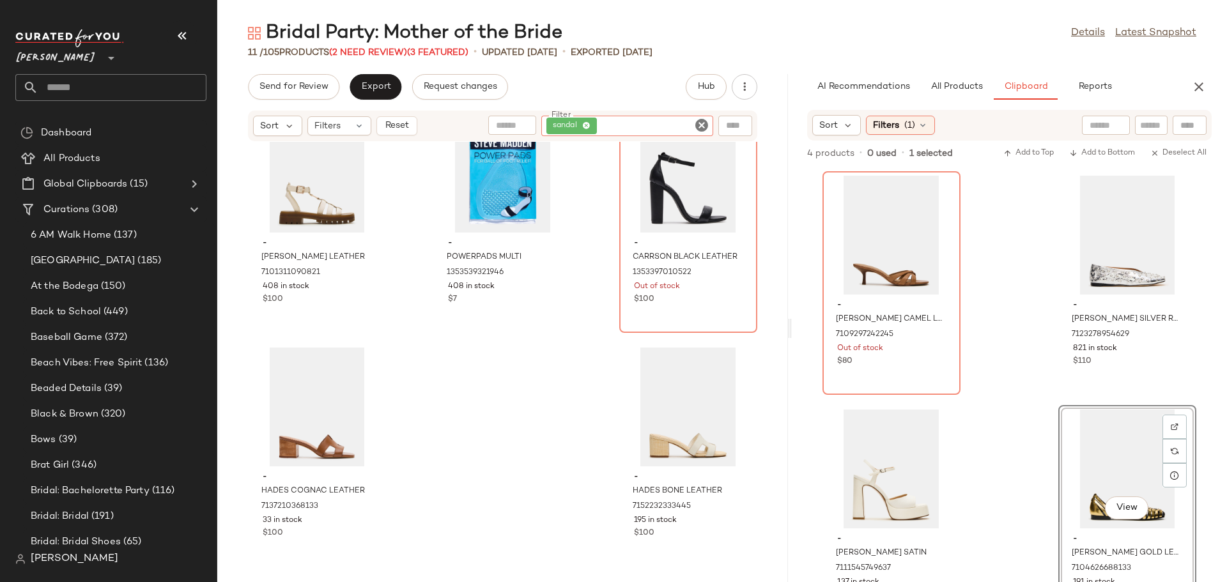
click at [698, 125] on icon "Clear Filter" at bounding box center [701, 125] width 15 height 15
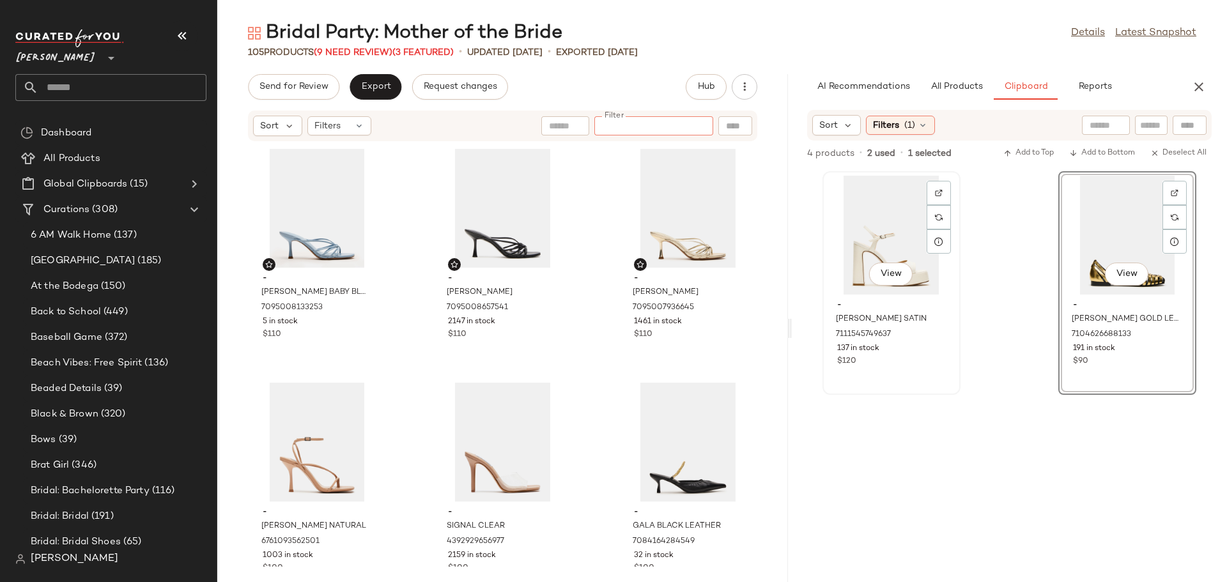
click at [874, 220] on div "View" at bounding box center [891, 235] width 129 height 119
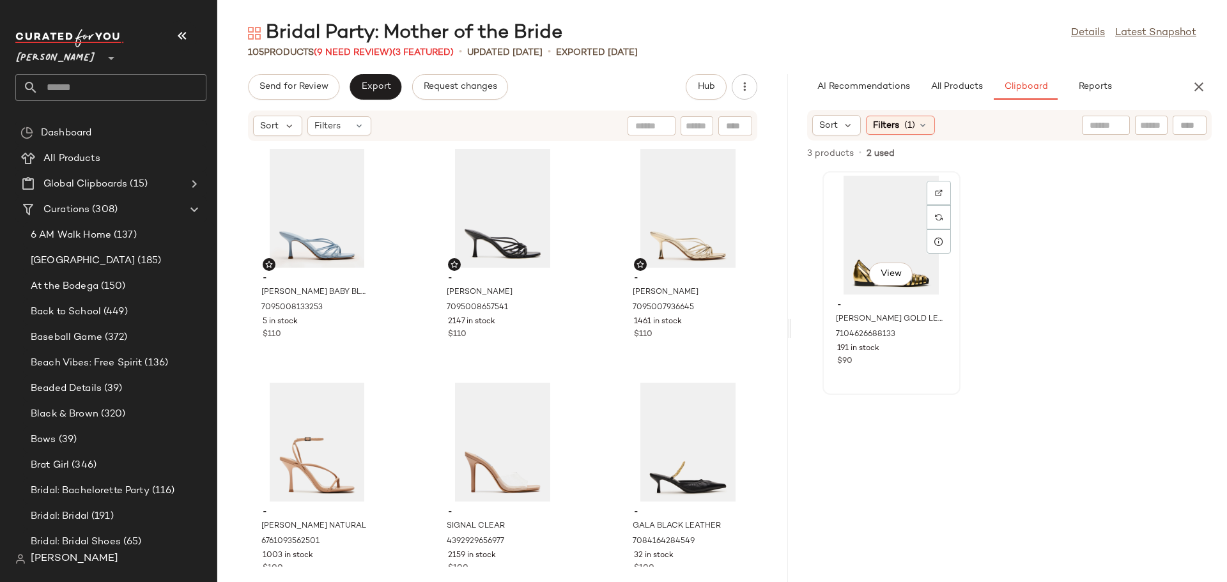
click at [898, 226] on div "View" at bounding box center [891, 235] width 129 height 119
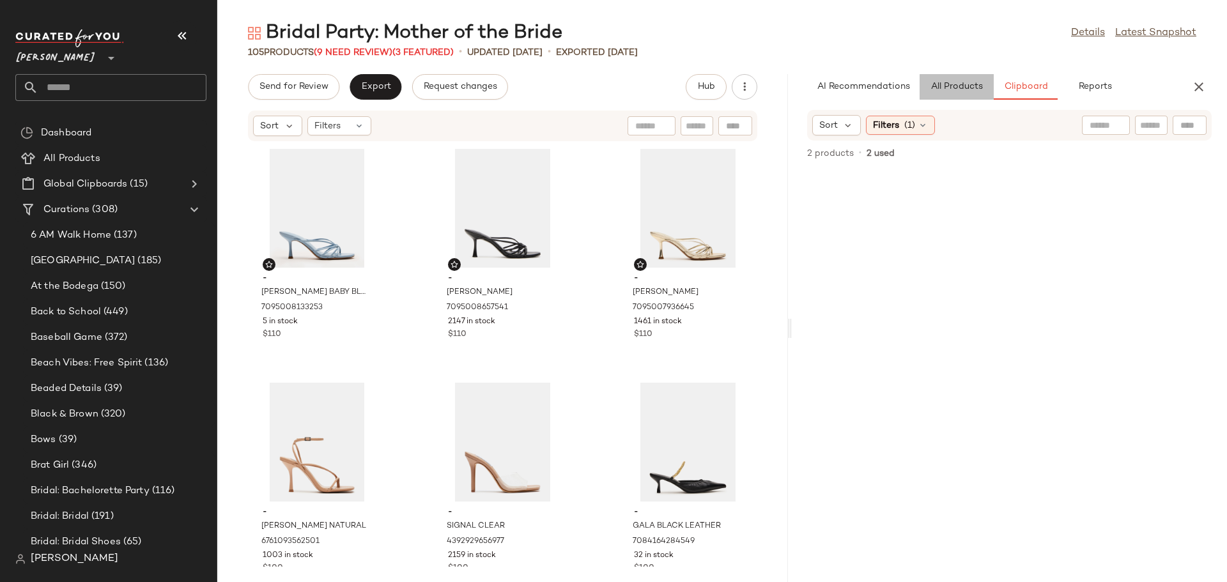
click at [945, 92] on span "All Products" at bounding box center [956, 87] width 52 height 10
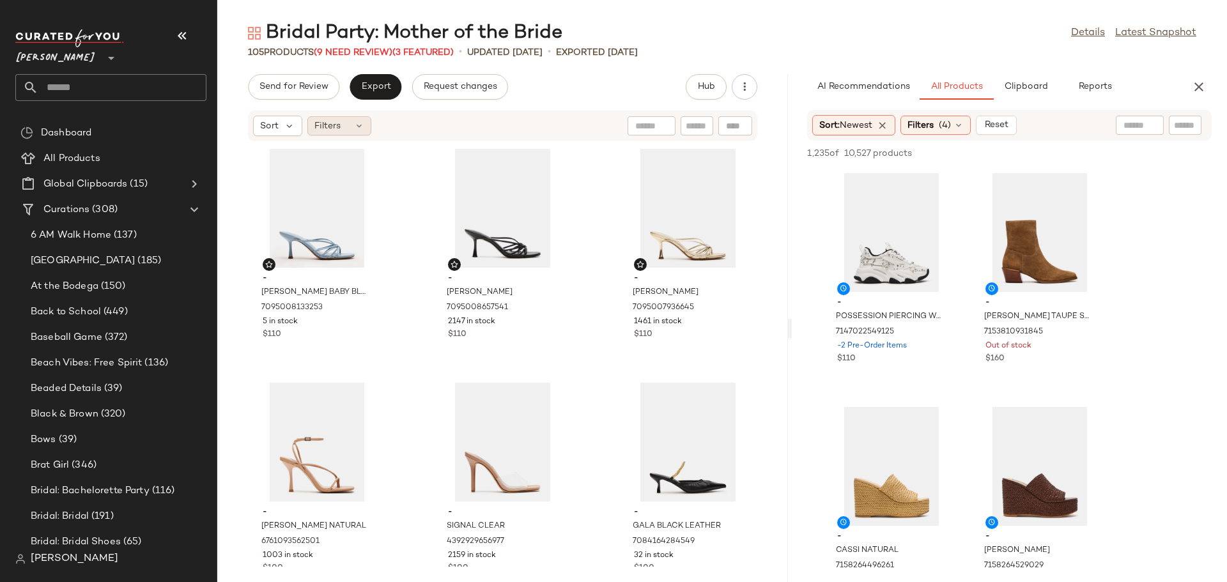
click at [352, 125] on div "Filters" at bounding box center [340, 125] width 64 height 19
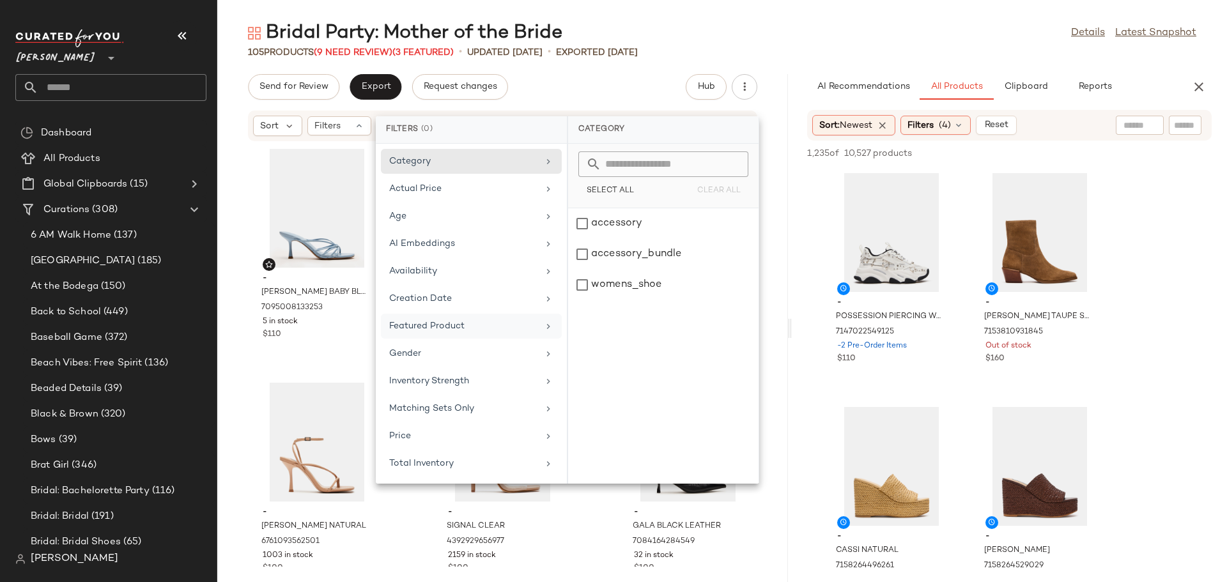
click at [419, 322] on div "Featured Product" at bounding box center [463, 326] width 149 height 13
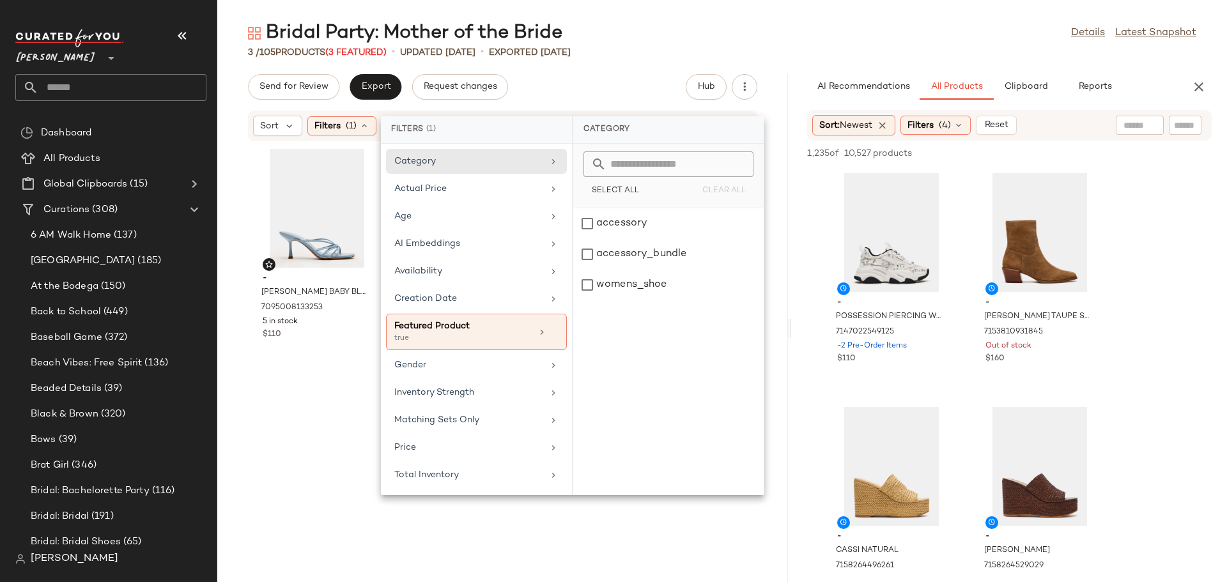
click at [236, 432] on div "- EDNA BABY BLUE LEATHER 7095008133253 5 in stock $110 - EDNA BLACK LEATHER 709…" at bounding box center [502, 354] width 571 height 425
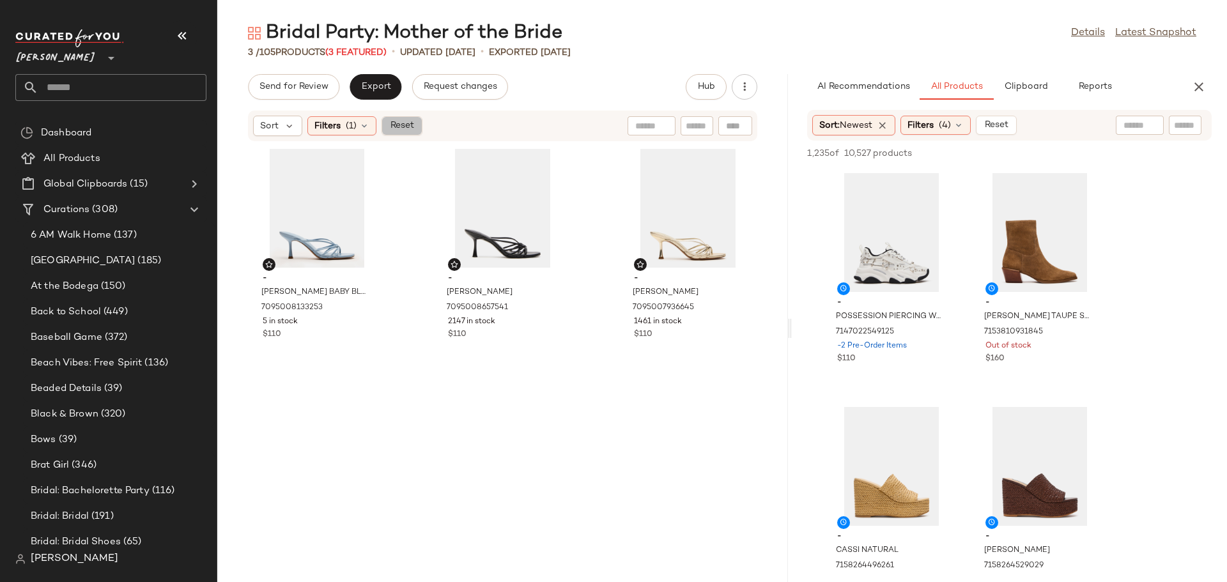
click at [401, 125] on span "Reset" at bounding box center [401, 126] width 24 height 10
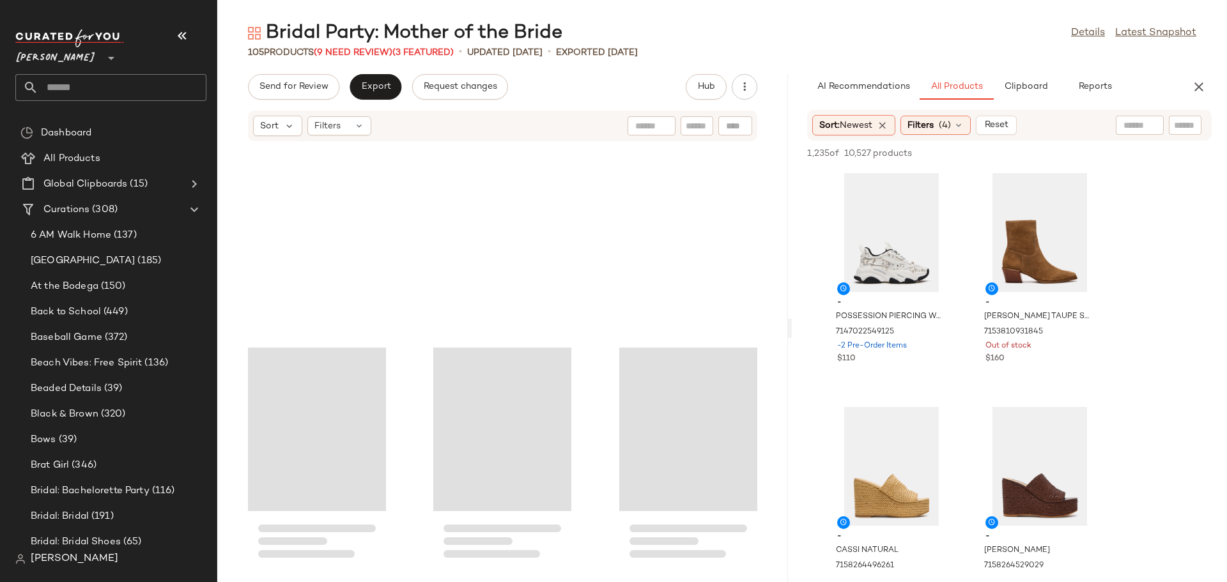
scroll to position [7767, 0]
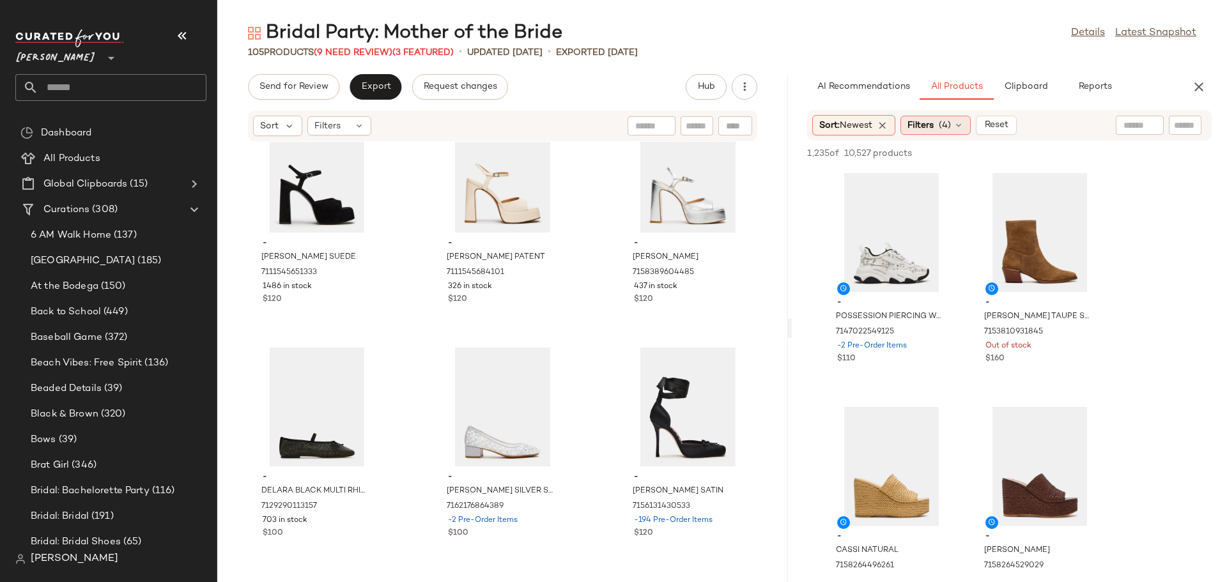
click at [964, 125] on icon at bounding box center [959, 125] width 10 height 10
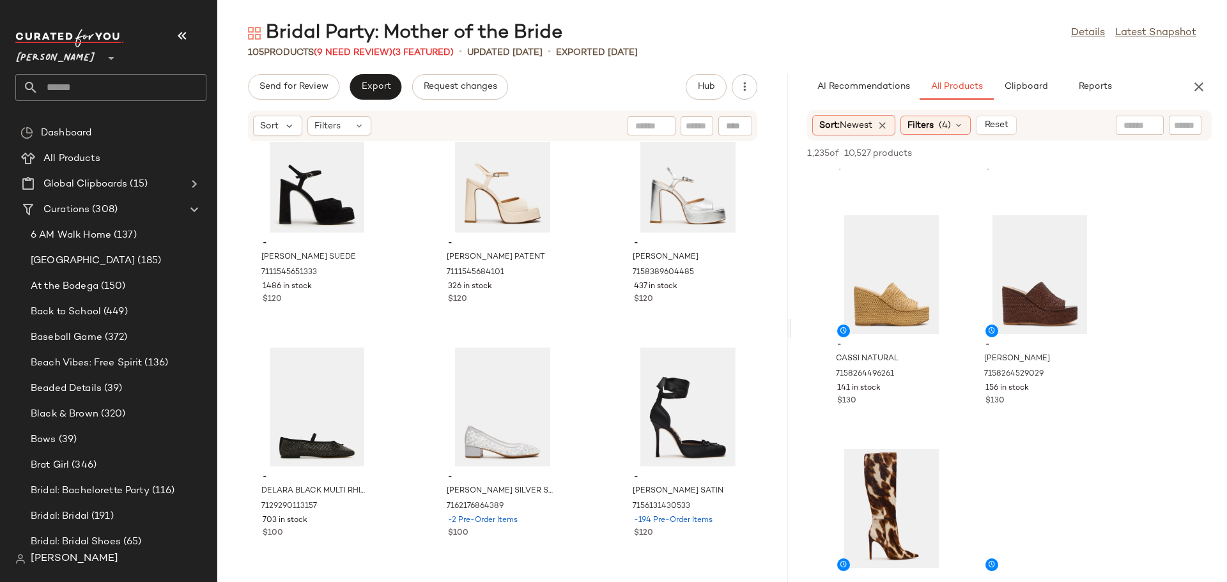
scroll to position [320, 0]
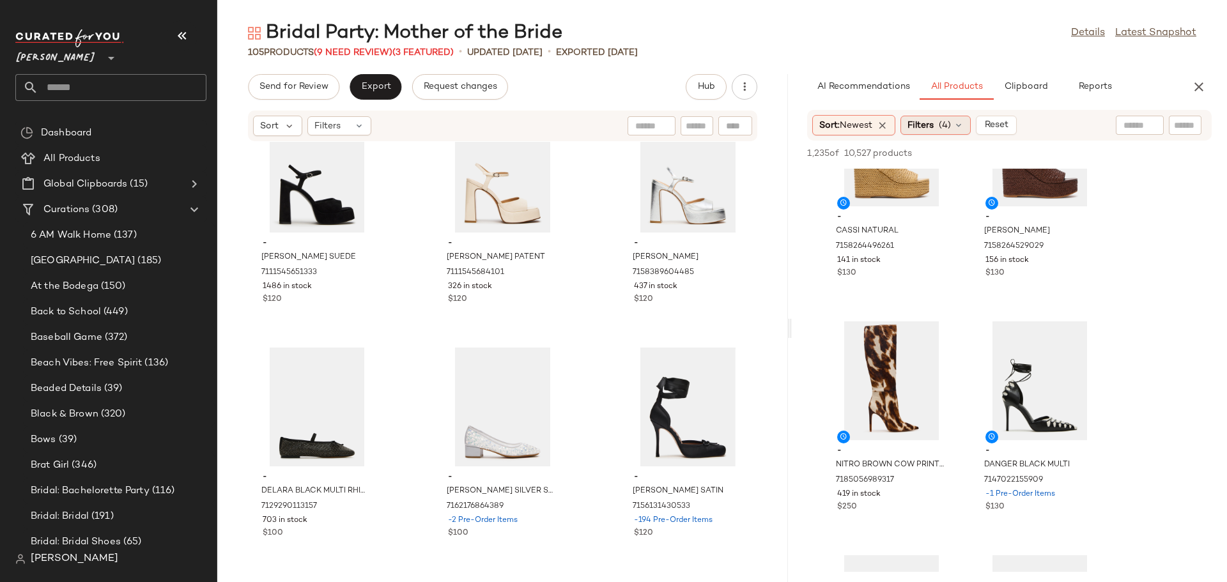
click at [969, 128] on div "Filters (4)" at bounding box center [936, 125] width 70 height 19
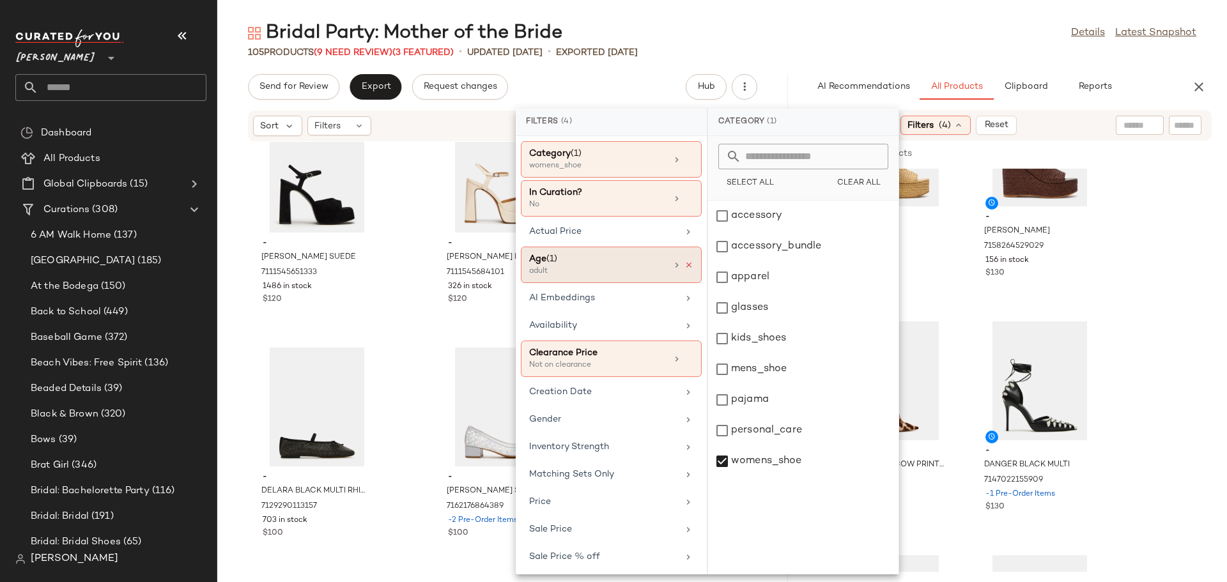
click at [685, 266] on icon at bounding box center [689, 265] width 9 height 9
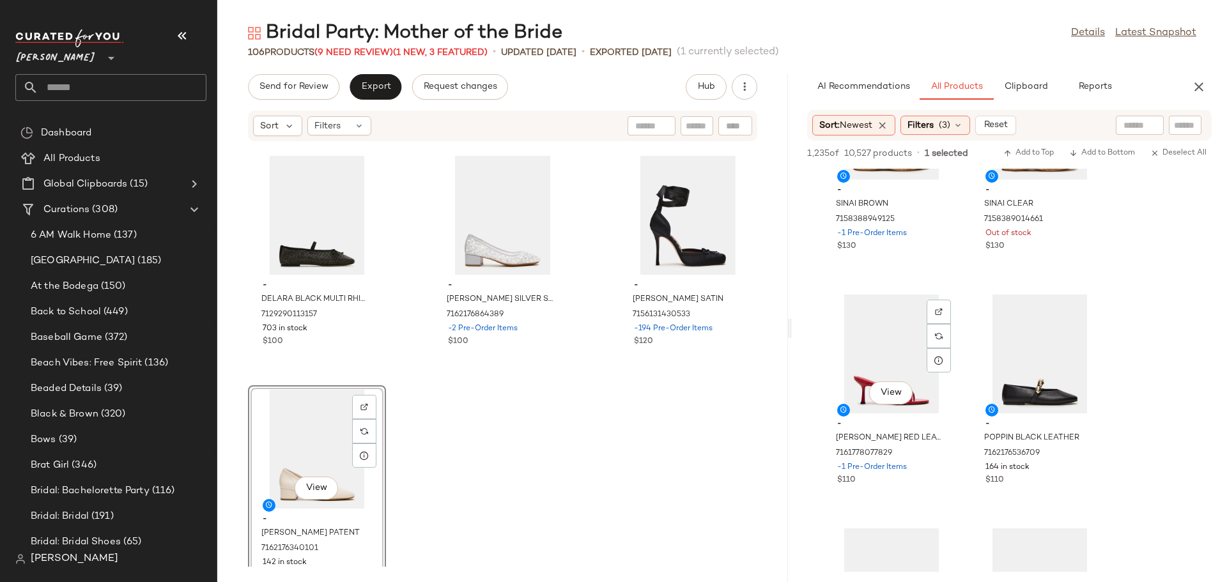
scroll to position [3452, 0]
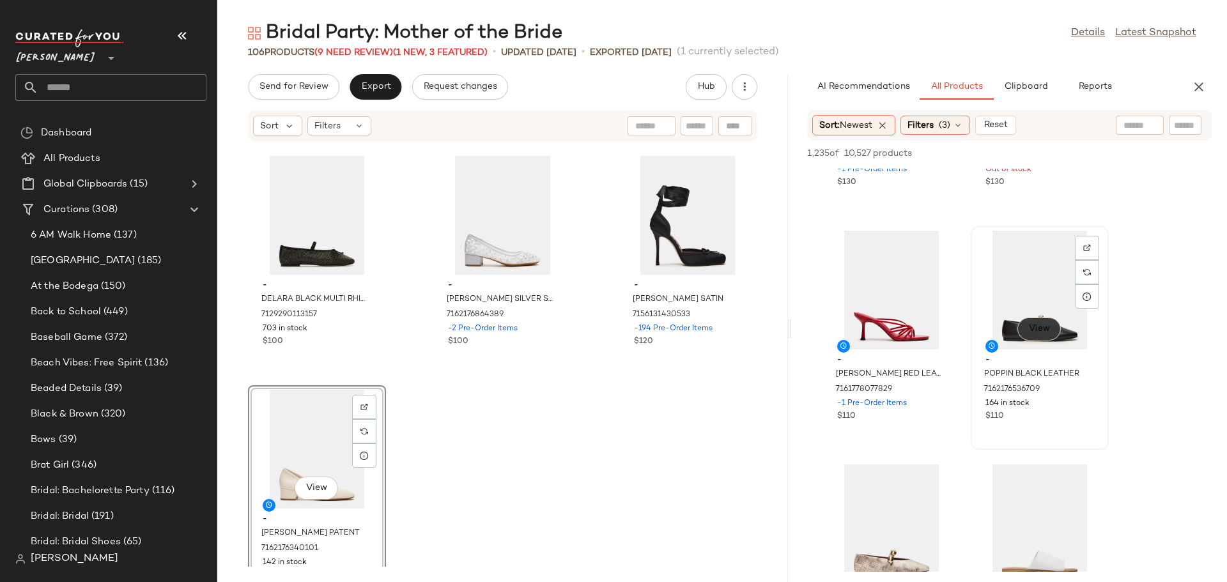
click at [1047, 331] on span "View" at bounding box center [1040, 329] width 22 height 10
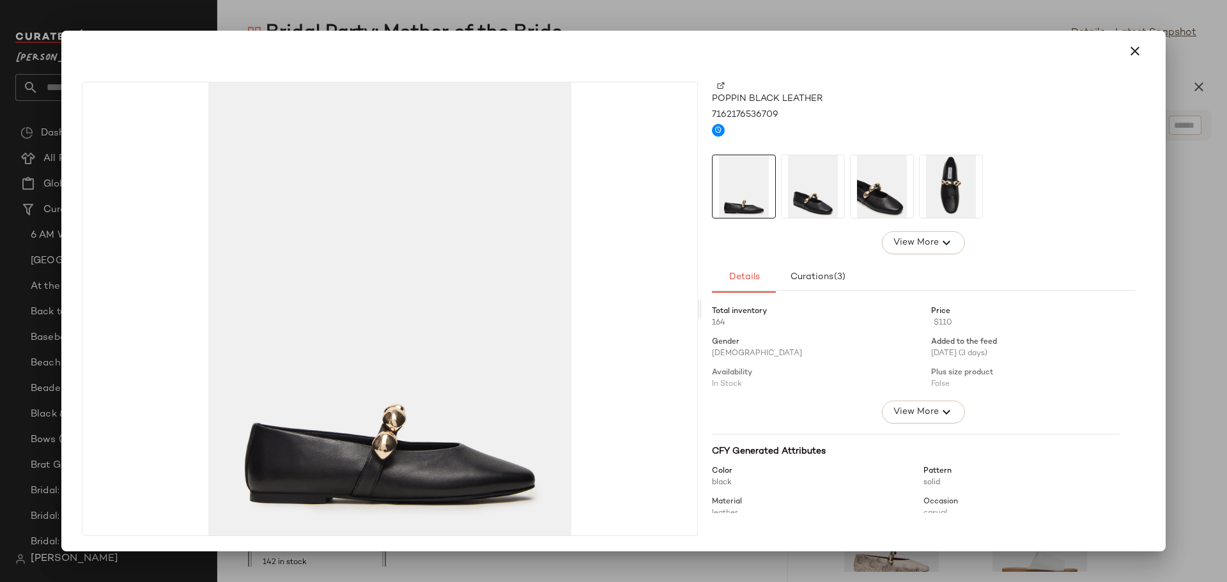
click at [827, 196] on img at bounding box center [813, 186] width 63 height 63
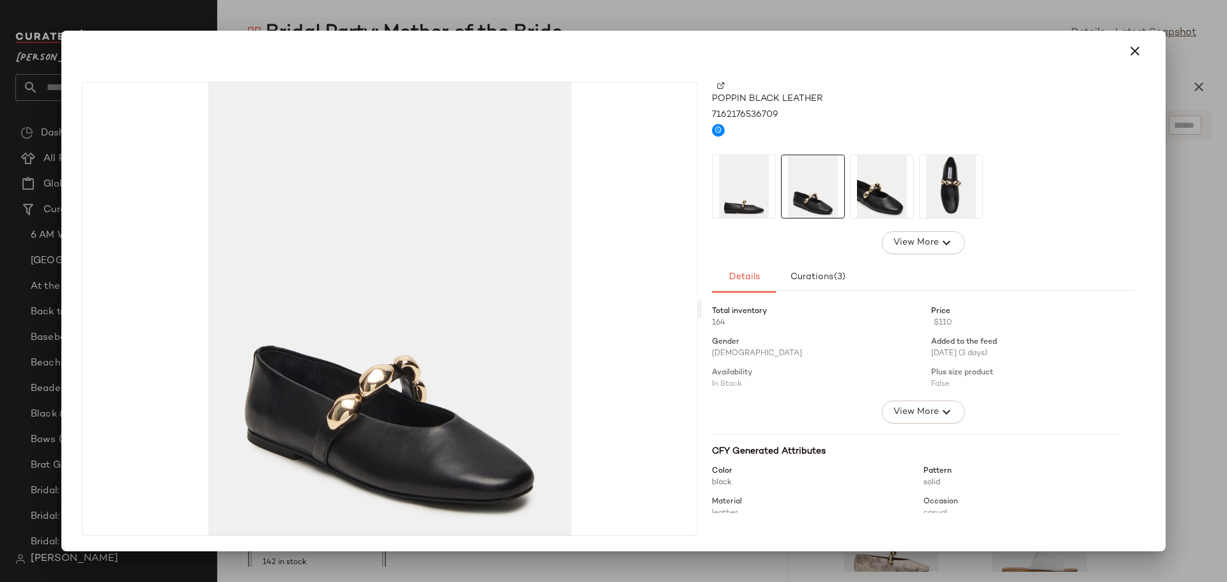
click at [892, 192] on img at bounding box center [882, 186] width 63 height 63
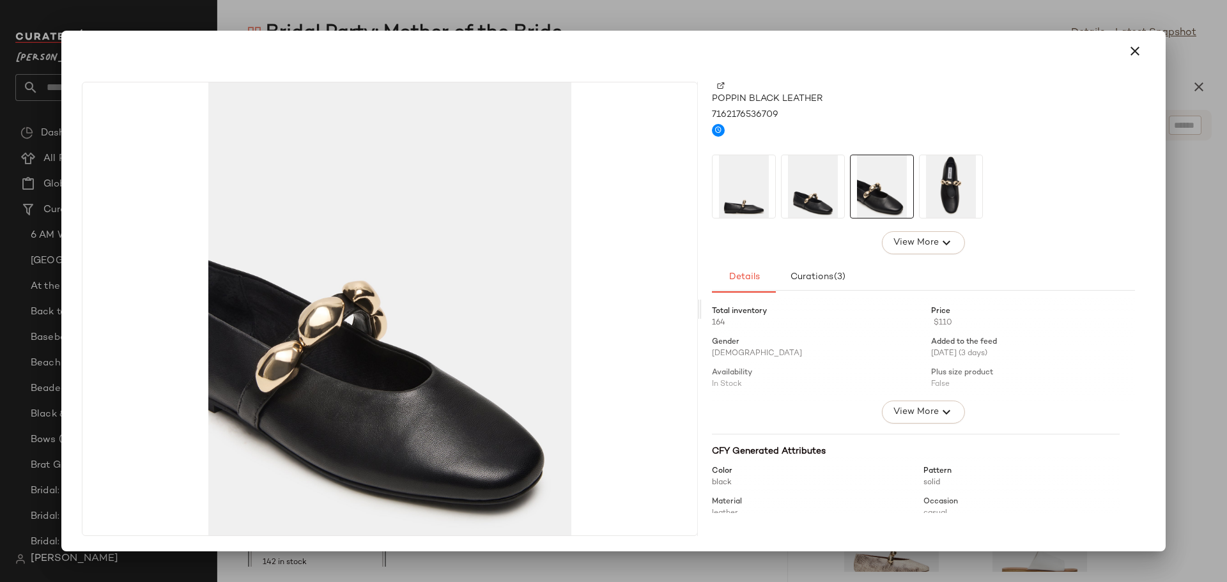
click at [951, 186] on img at bounding box center [951, 186] width 63 height 63
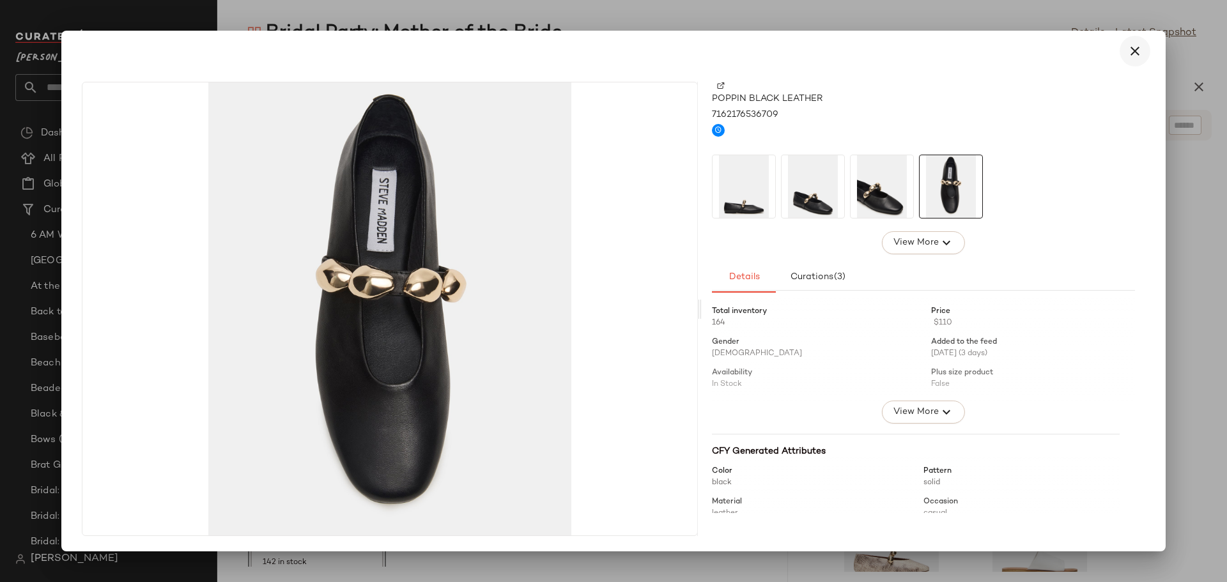
click at [1132, 51] on icon "button" at bounding box center [1135, 50] width 15 height 15
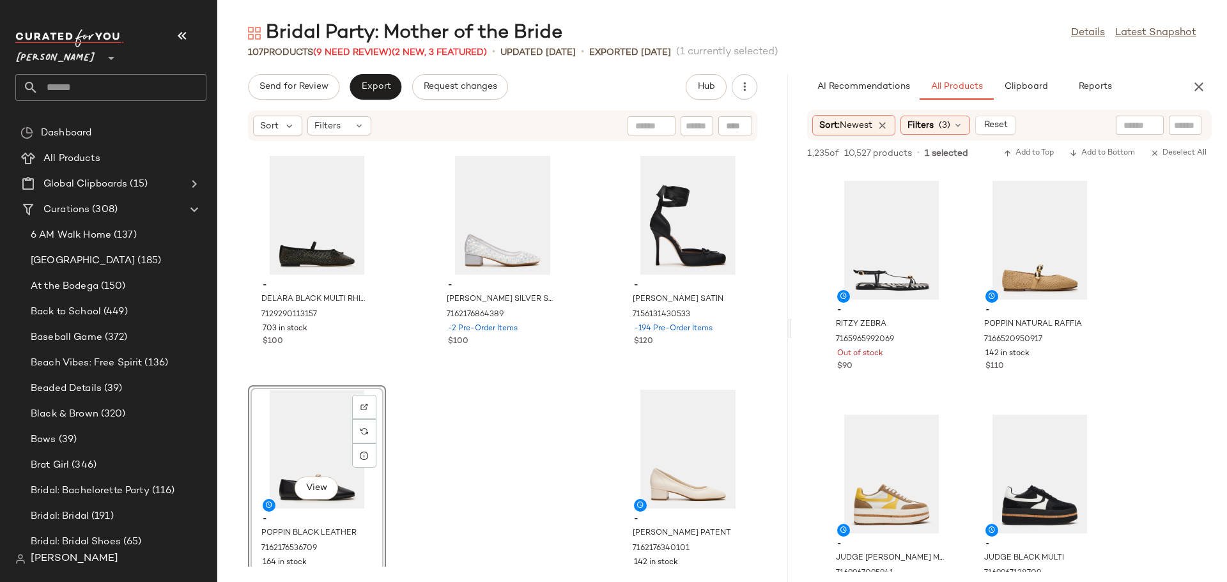
scroll to position [4219, 0]
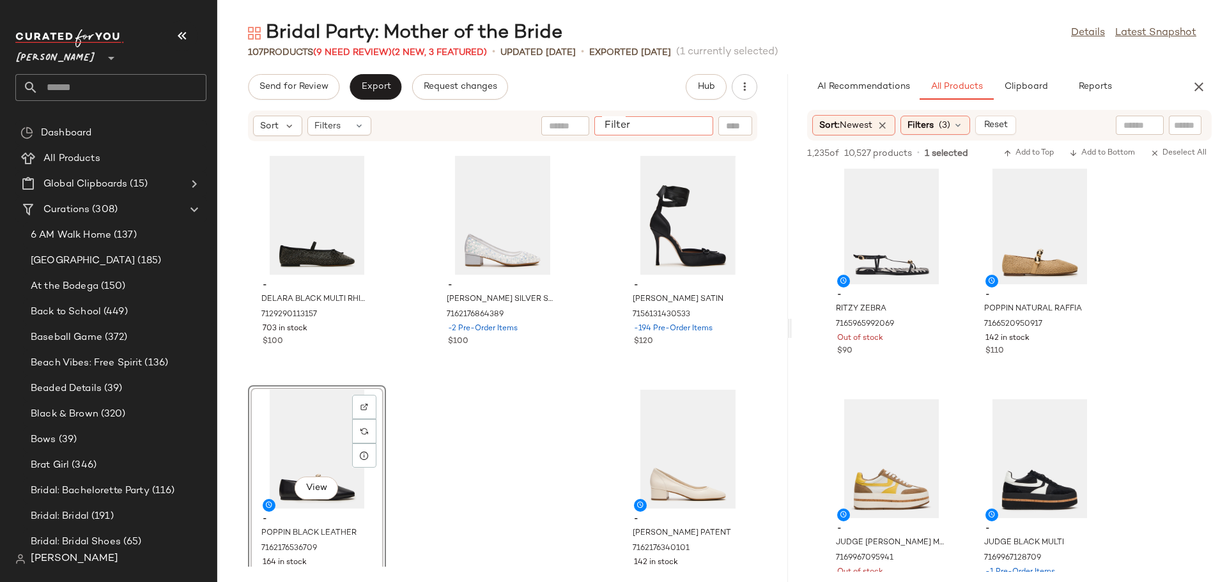
click at [699, 124] on input "Filter" at bounding box center [654, 126] width 109 height 13
type input "******"
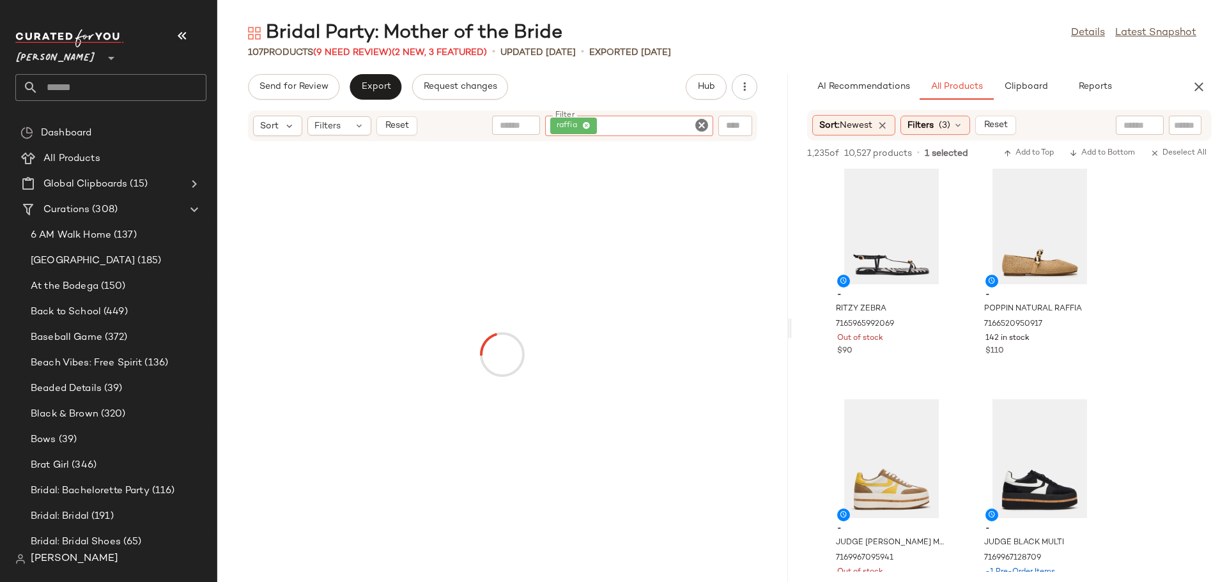
scroll to position [4453, 0]
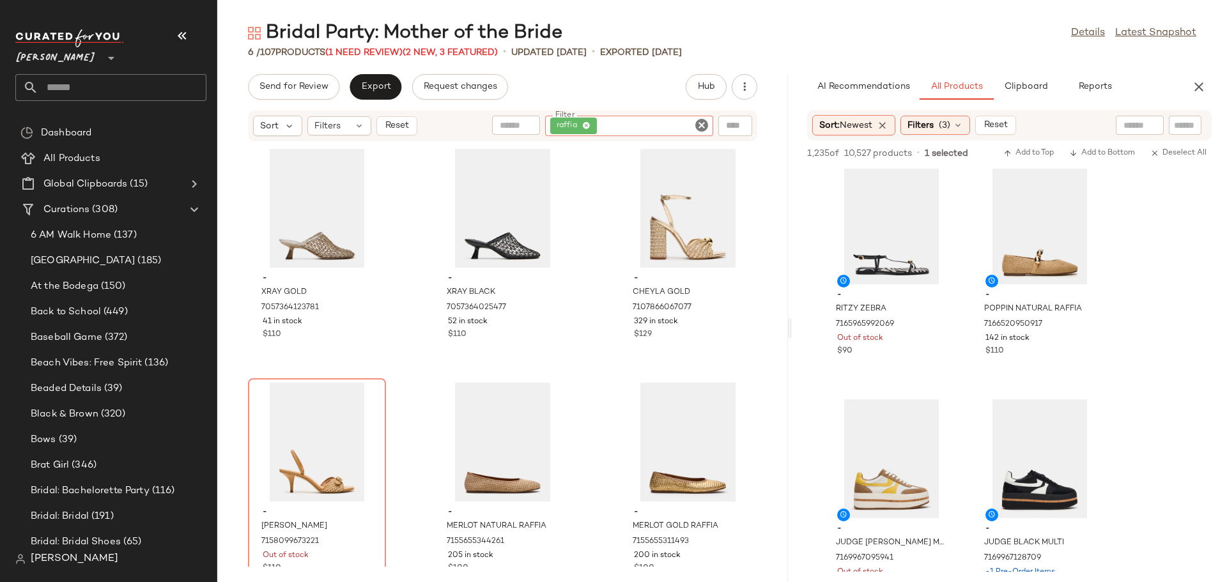
click at [697, 125] on icon "Clear Filter" at bounding box center [701, 125] width 15 height 15
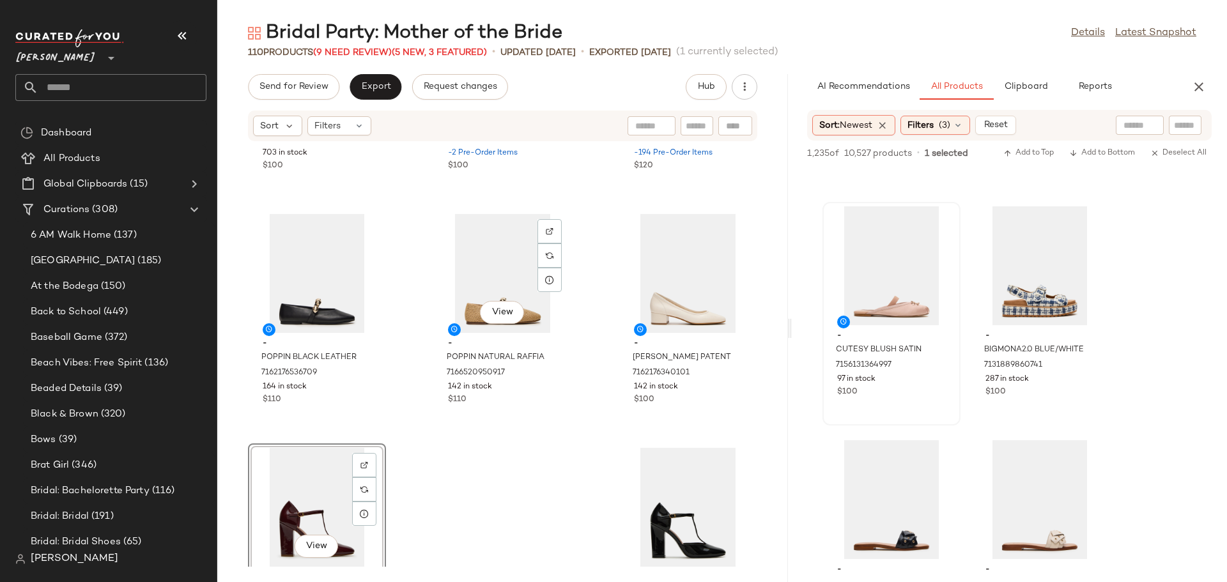
scroll to position [8235, 0]
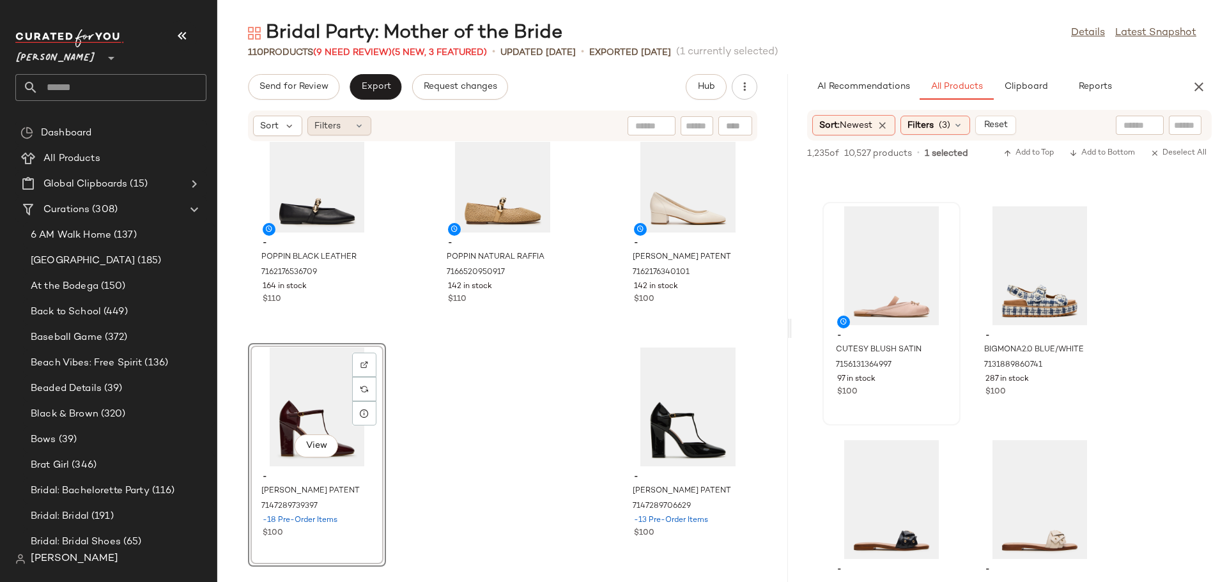
click at [355, 127] on icon at bounding box center [359, 126] width 10 height 10
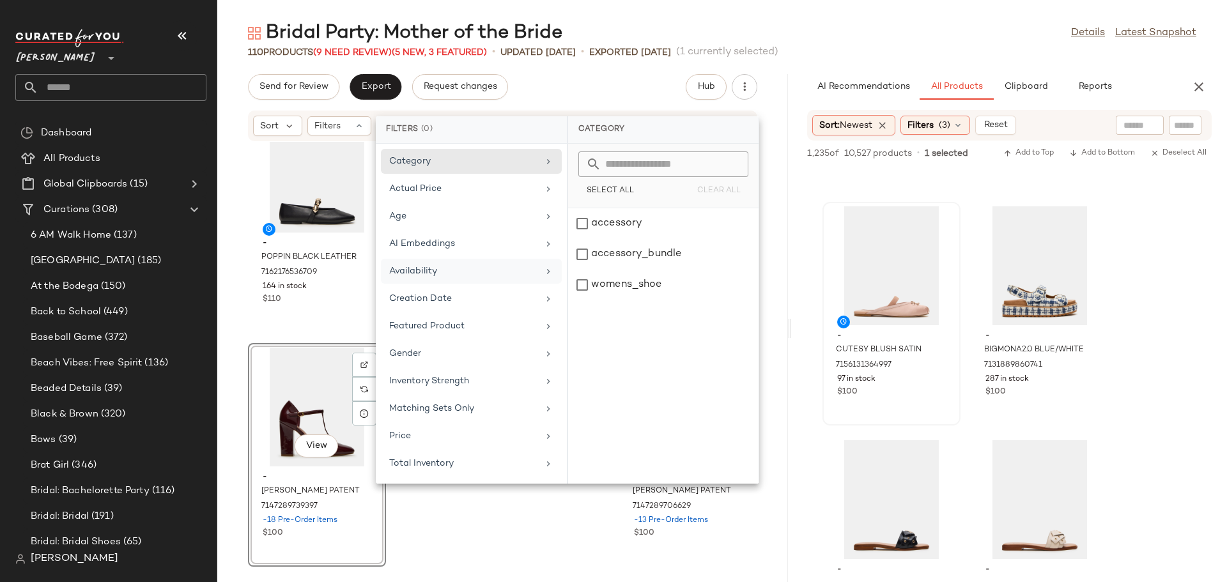
click at [469, 270] on div "Availability" at bounding box center [463, 271] width 149 height 13
click at [578, 270] on div "out_of_stock" at bounding box center [663, 285] width 191 height 31
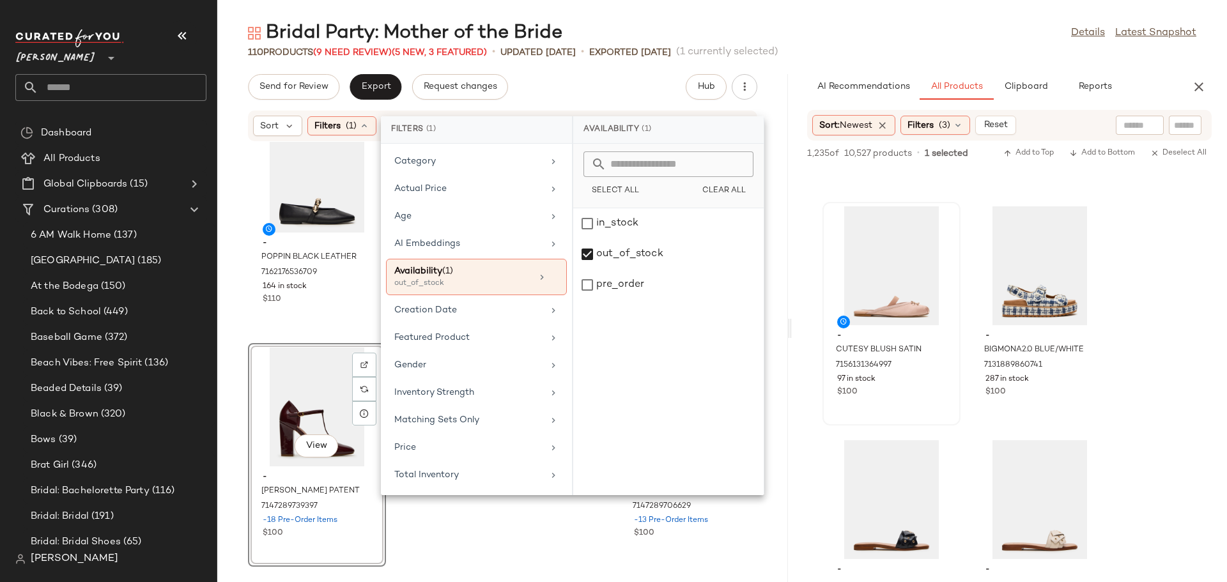
click at [533, 511] on div "- POPPIN BLACK LEATHER 7162176536709 164 in stock $110 - POPPIN NATURAL RAFFIA …" at bounding box center [502, 354] width 571 height 425
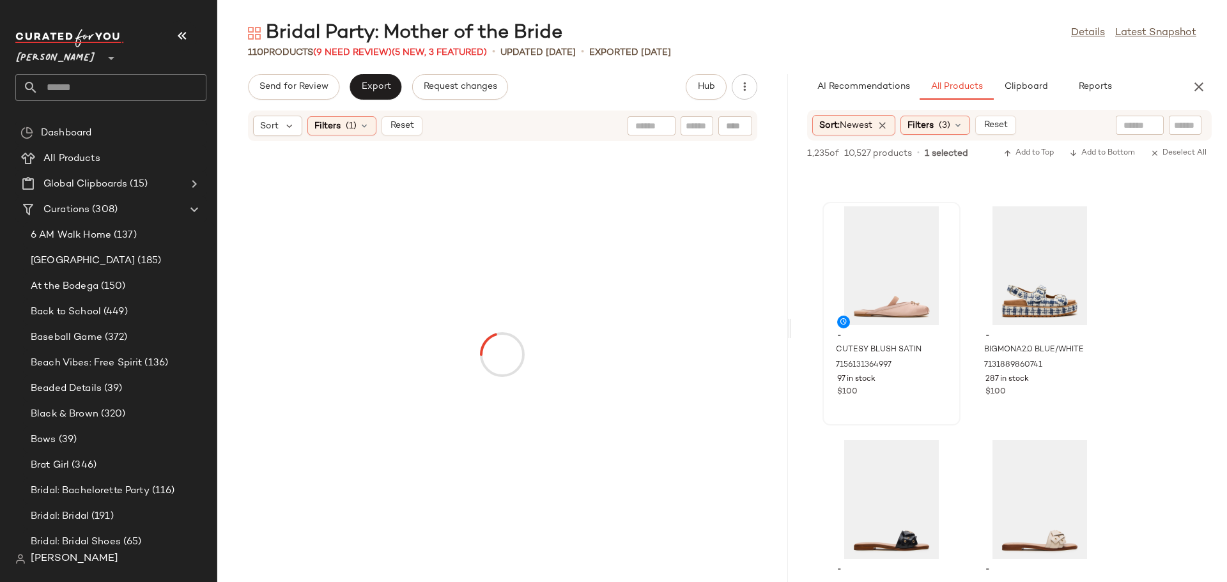
scroll to position [5348, 0]
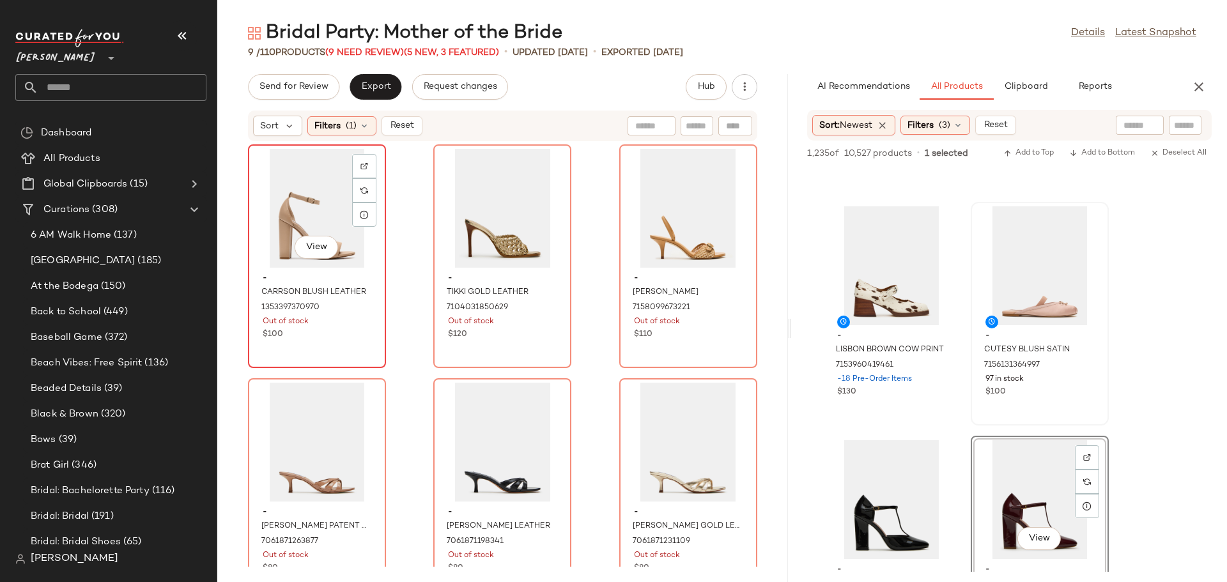
click at [312, 194] on div "View" at bounding box center [317, 208] width 129 height 119
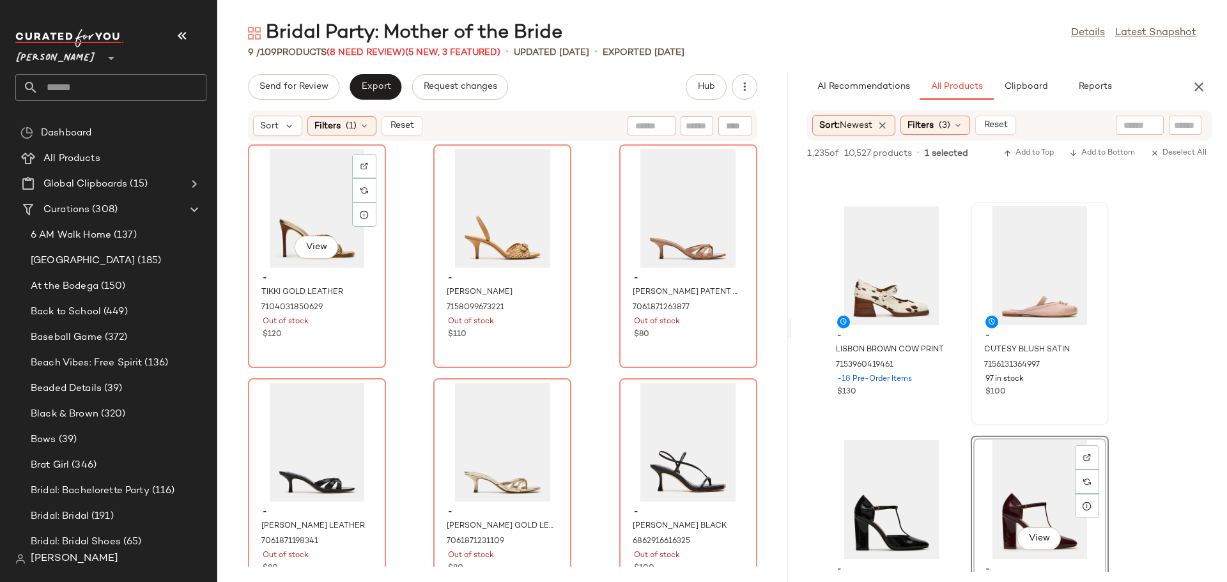
click at [312, 194] on div "View" at bounding box center [317, 208] width 129 height 119
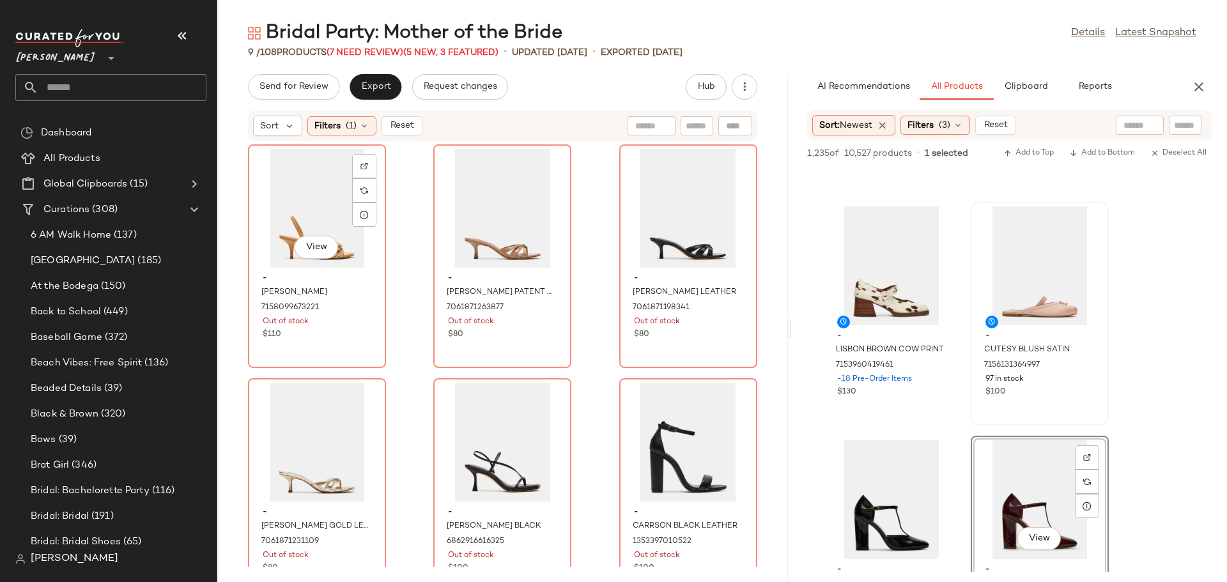
click at [312, 194] on div "View" at bounding box center [317, 208] width 129 height 119
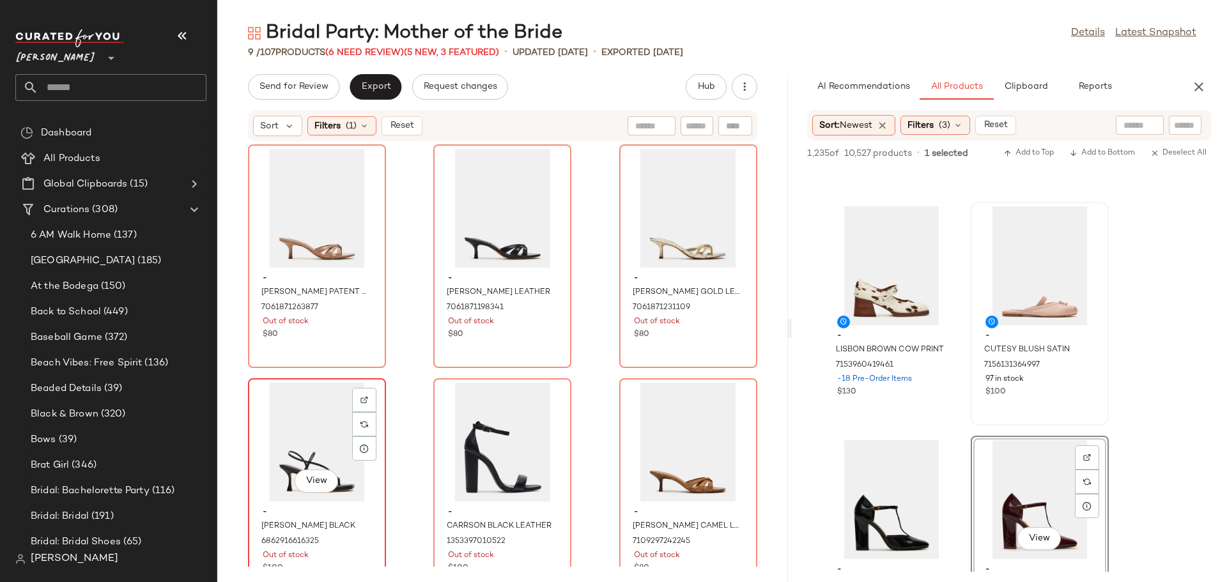
click at [297, 442] on div "View" at bounding box center [317, 442] width 129 height 119
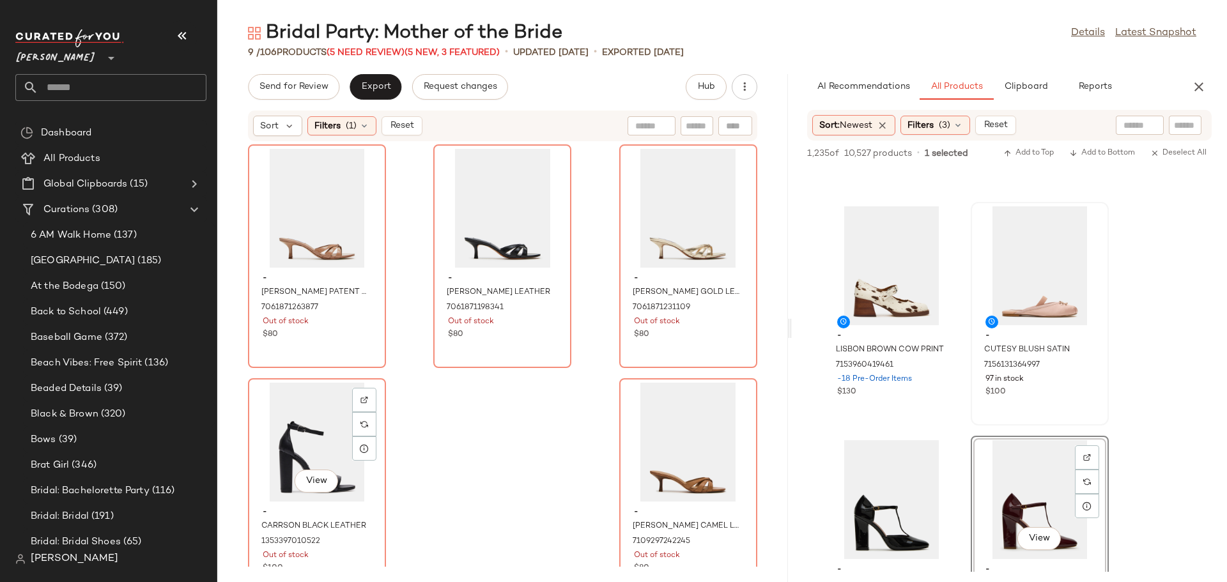
click at [297, 442] on div "View" at bounding box center [317, 442] width 129 height 119
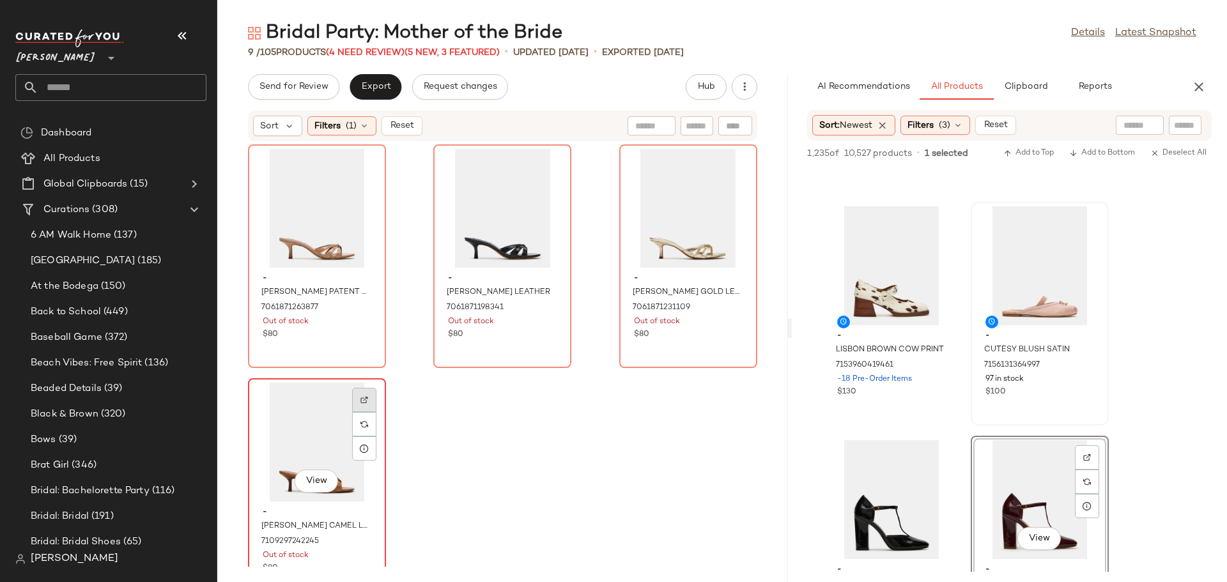
click at [371, 412] on div at bounding box center [364, 424] width 24 height 24
click at [403, 126] on span "Reset" at bounding box center [401, 126] width 24 height 10
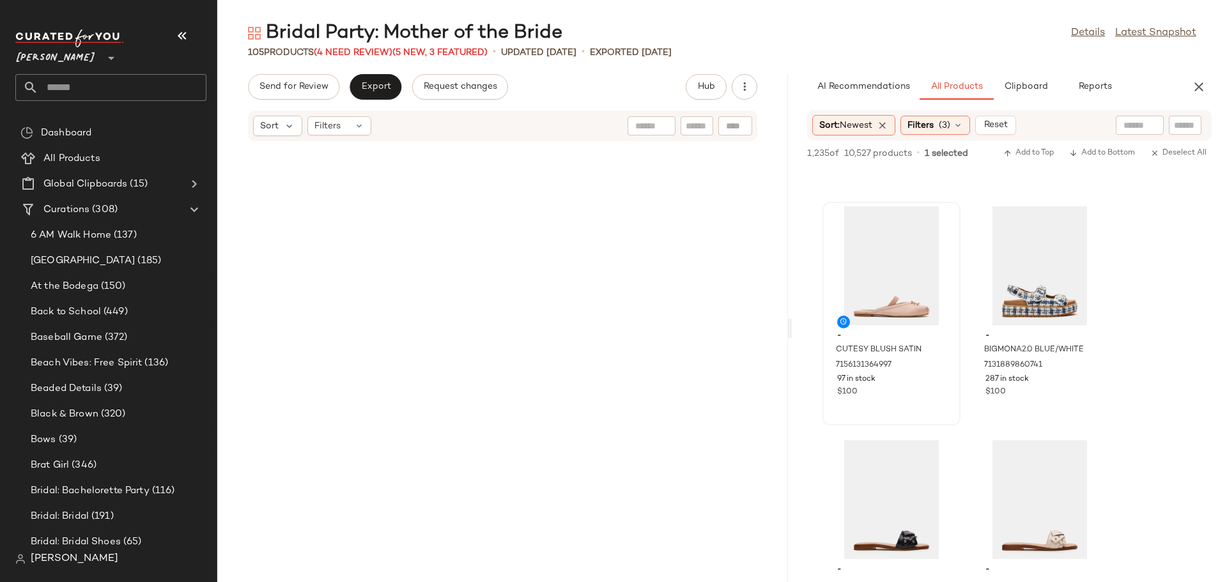
scroll to position [7767, 0]
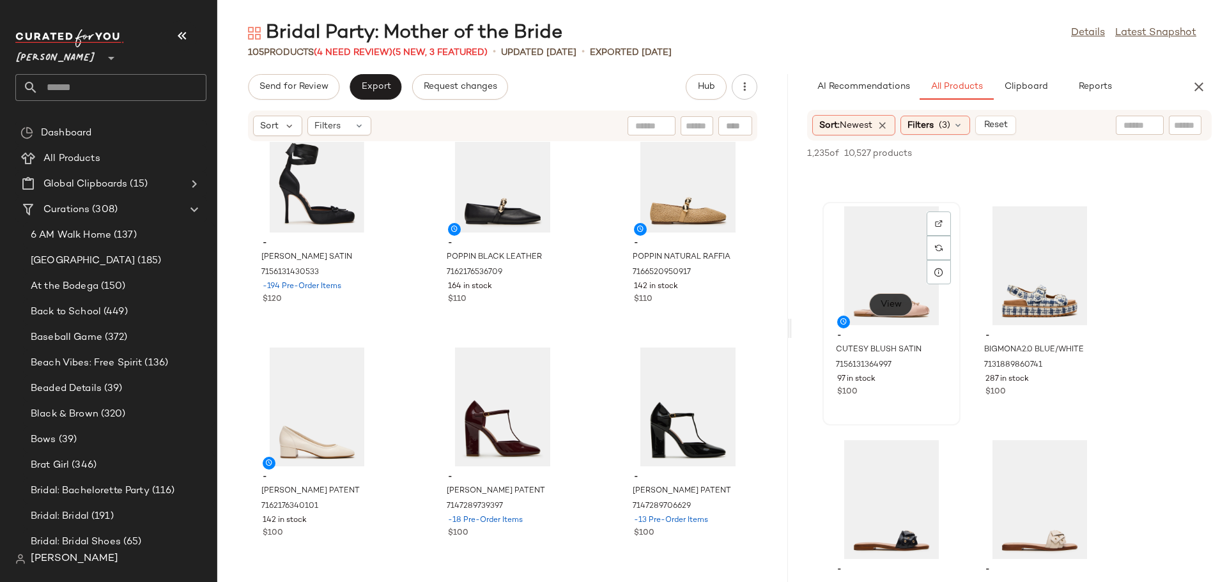
click at [900, 306] on span "View" at bounding box center [891, 305] width 22 height 10
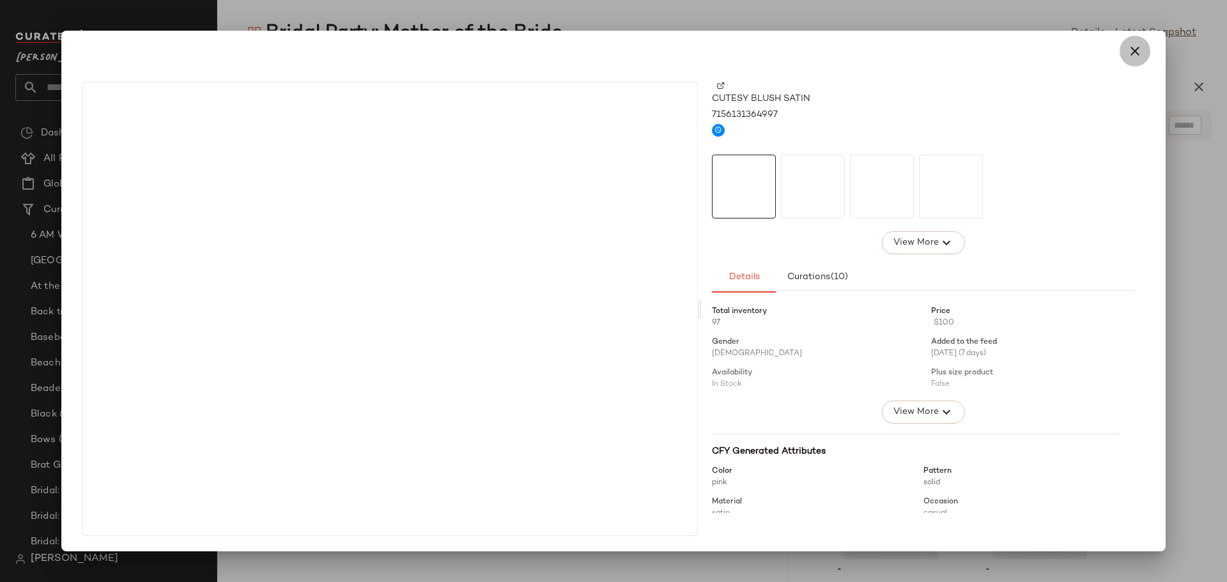
click at [1135, 49] on icon "button" at bounding box center [1135, 50] width 15 height 15
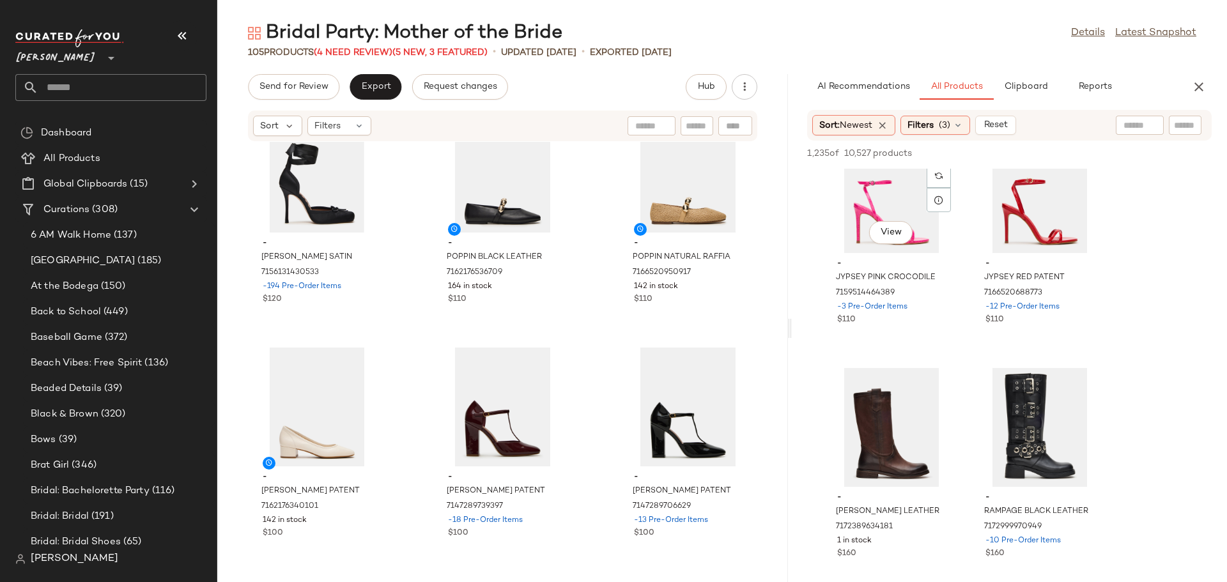
scroll to position [20550, 0]
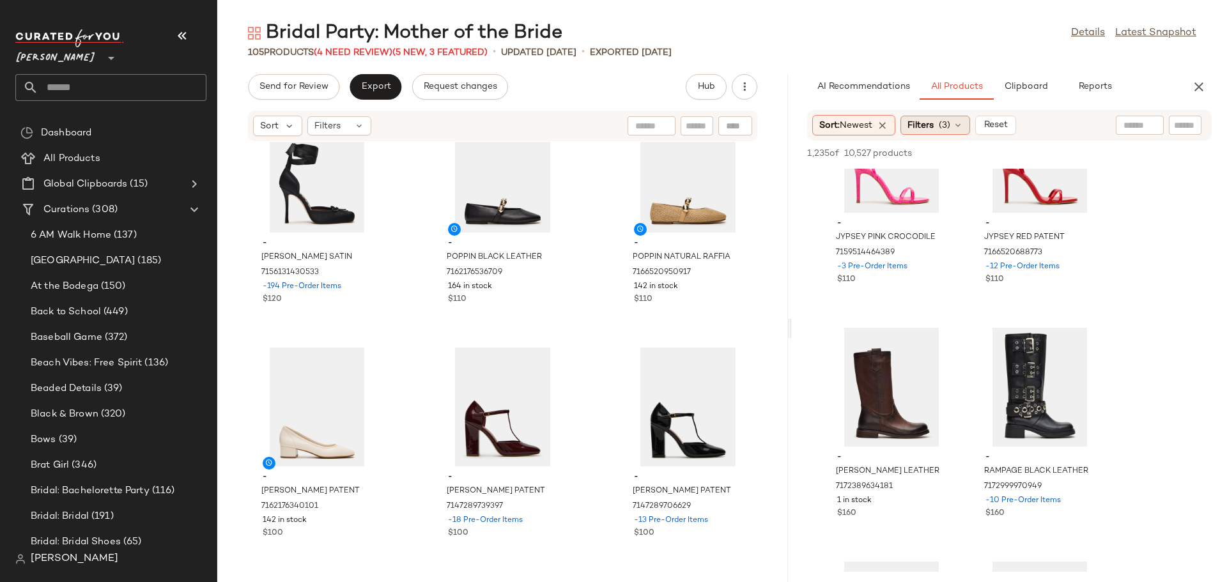
click at [962, 124] on icon at bounding box center [958, 125] width 10 height 10
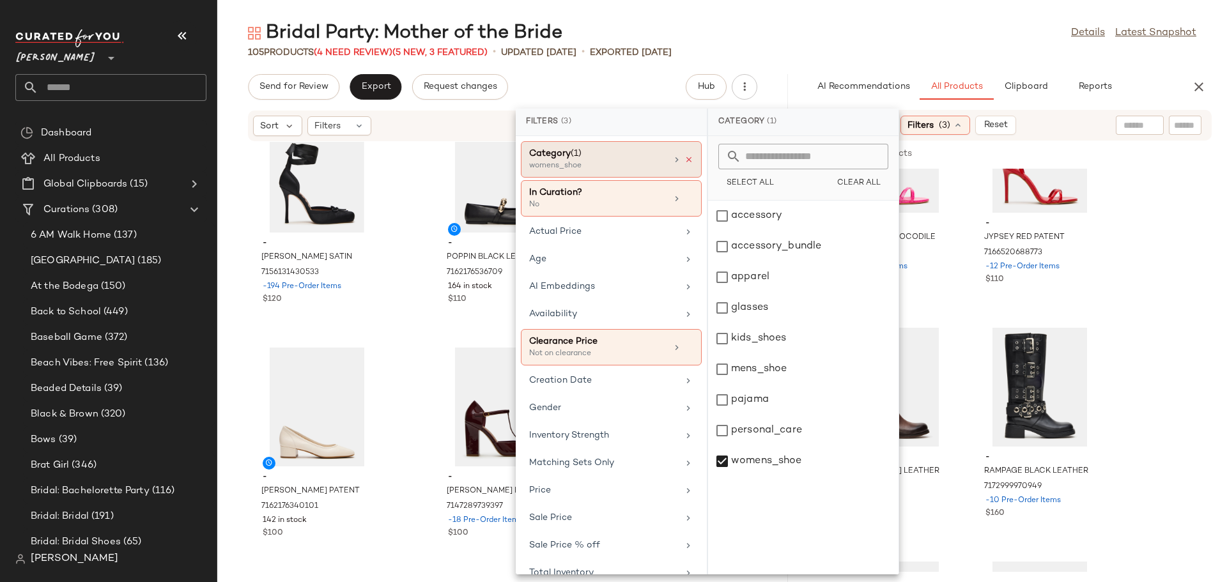
click at [688, 159] on icon at bounding box center [689, 159] width 9 height 9
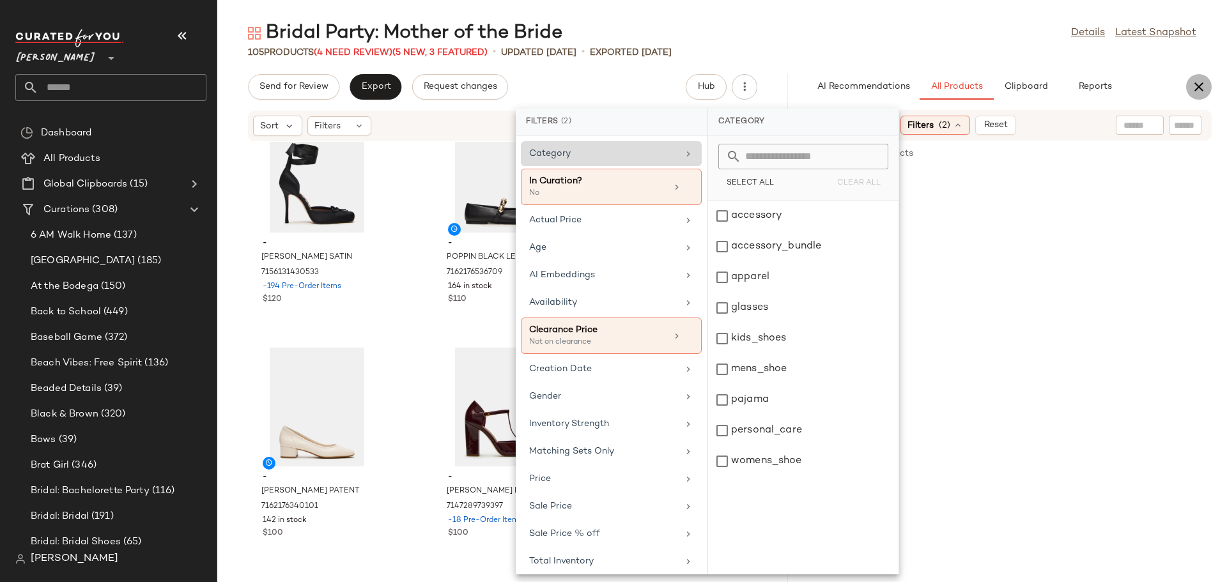
click at [1197, 81] on icon "button" at bounding box center [1199, 86] width 15 height 15
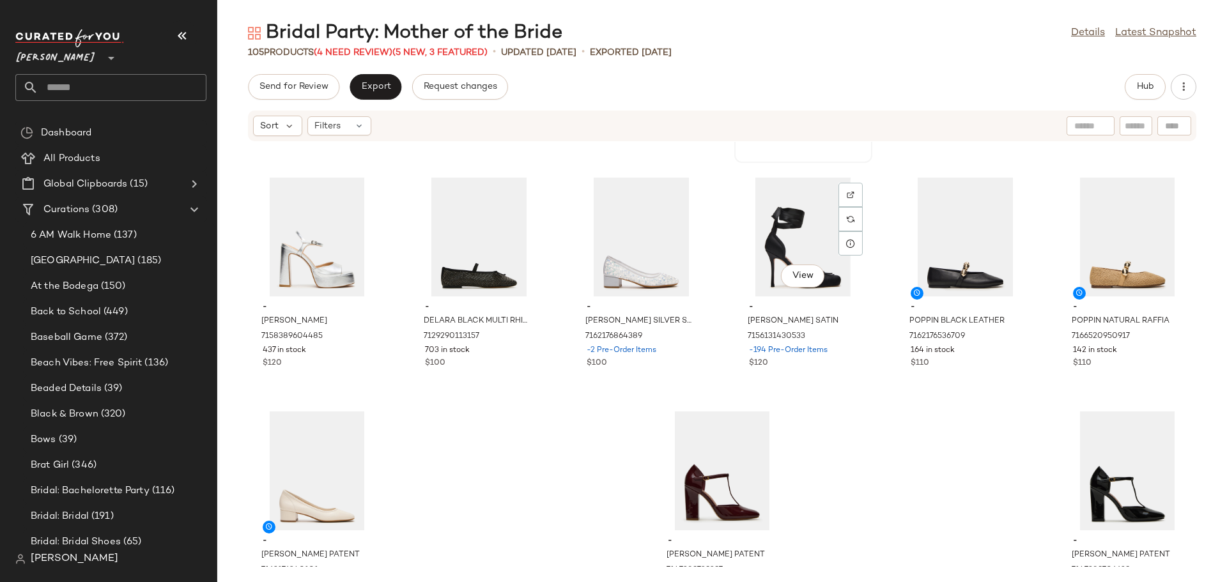
scroll to position [3789, 0]
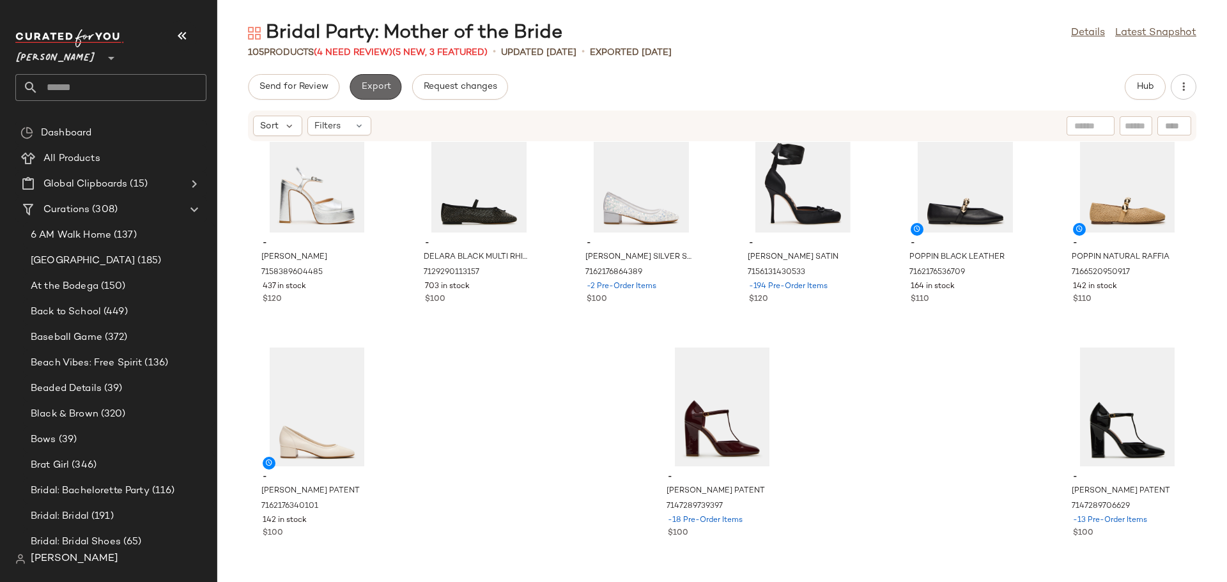
click at [377, 83] on span "Export" at bounding box center [376, 87] width 30 height 10
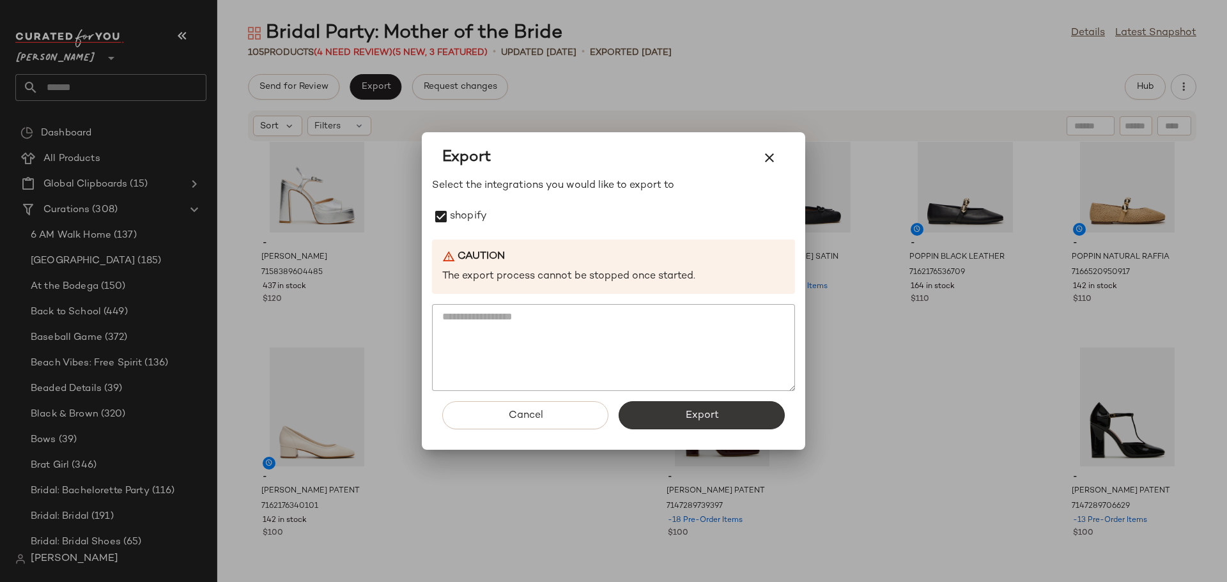
click at [685, 414] on span "Export" at bounding box center [702, 416] width 34 height 12
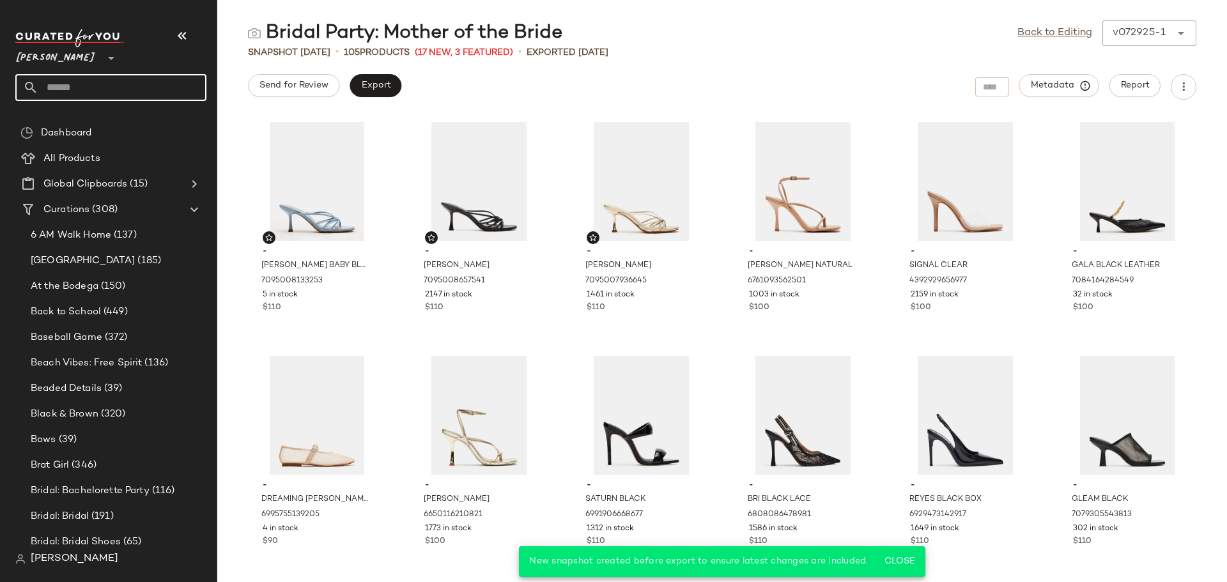
click at [138, 86] on input "text" at bounding box center [122, 87] width 168 height 27
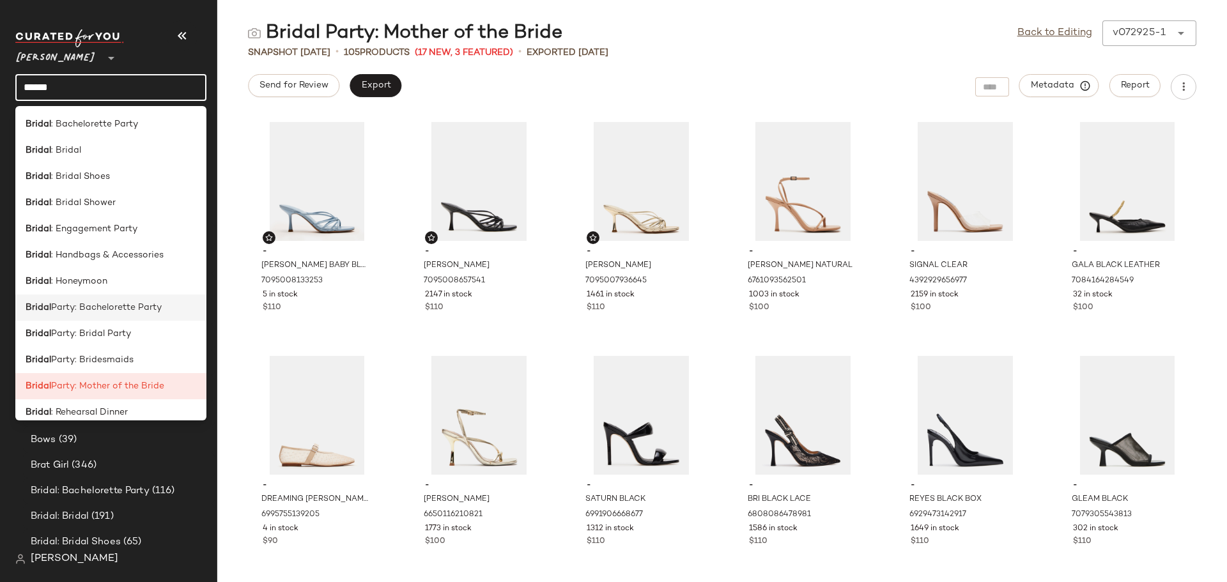
type input "******"
click at [116, 306] on span "Party: Bachelorette Party" at bounding box center [106, 307] width 111 height 13
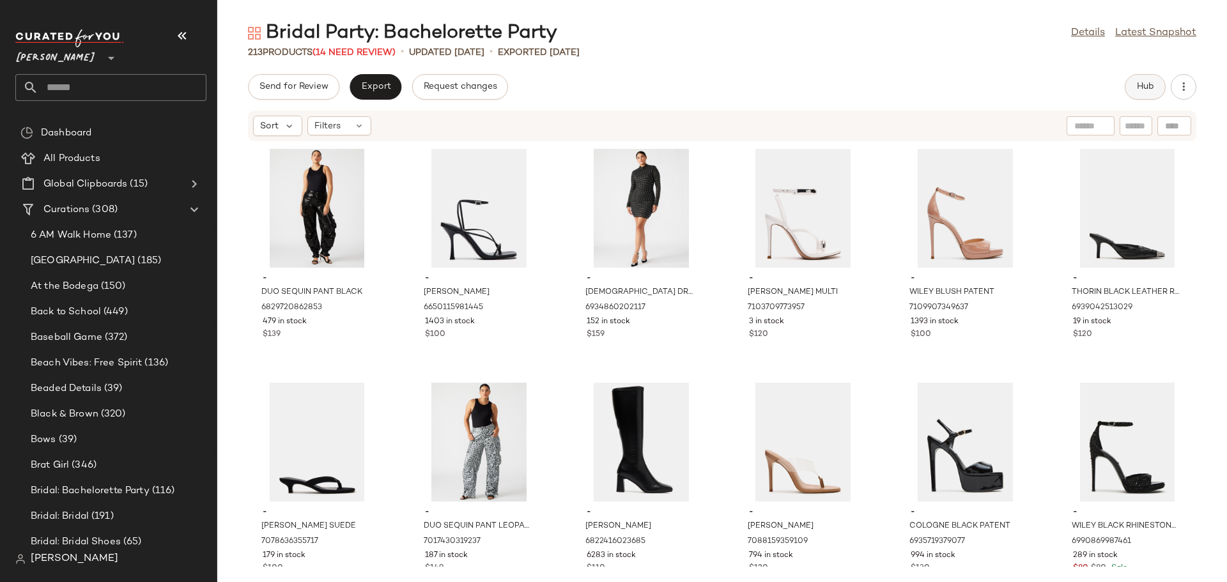
click at [1141, 80] on button "Hub" at bounding box center [1145, 87] width 41 height 26
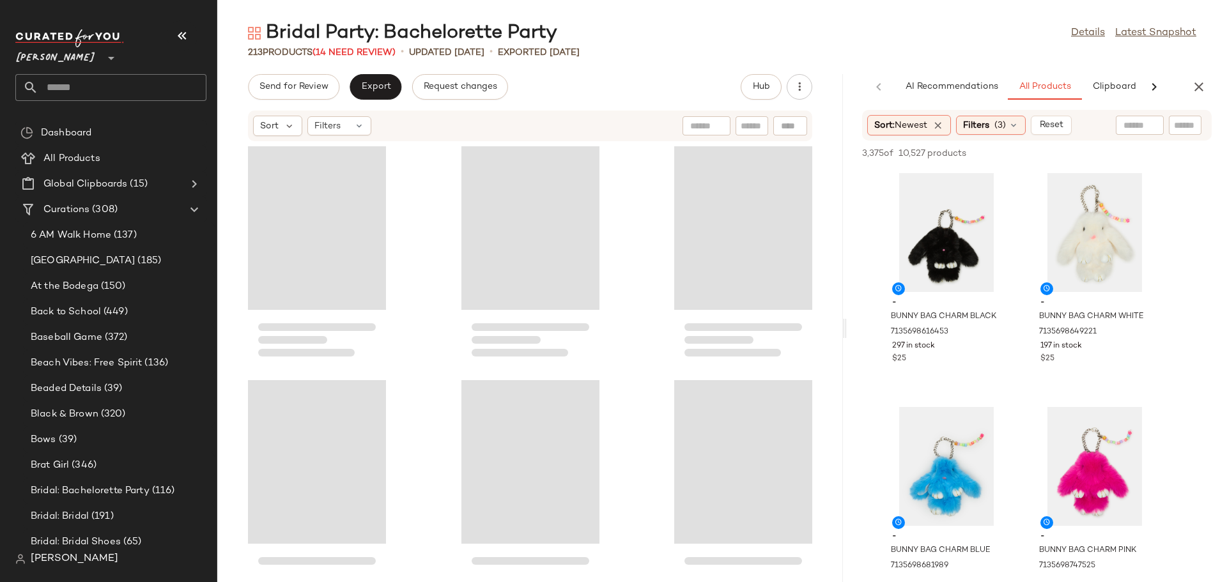
drag, startPoint x: 722, startPoint y: 328, endPoint x: 848, endPoint y: 325, distance: 126.0
click at [848, 325] on div "Bridal Party: Bachelorette Party Details Latest Snapshot 213 Products (14 Need …" at bounding box center [722, 301] width 1010 height 562
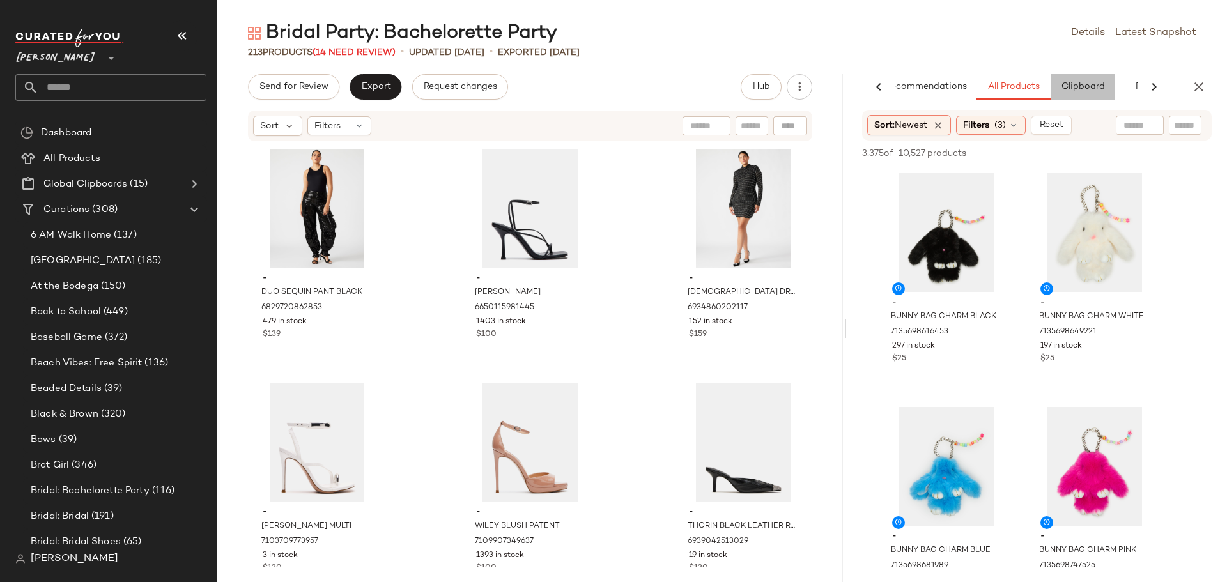
click at [1109, 82] on button "Clipboard" at bounding box center [1083, 87] width 64 height 26
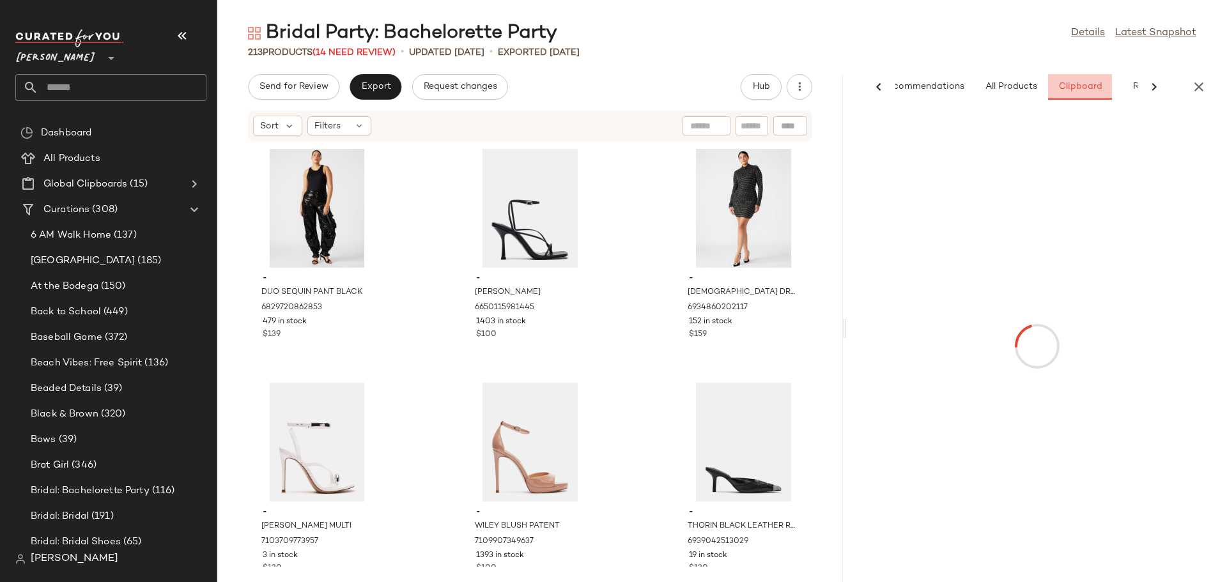
scroll to position [0, 34]
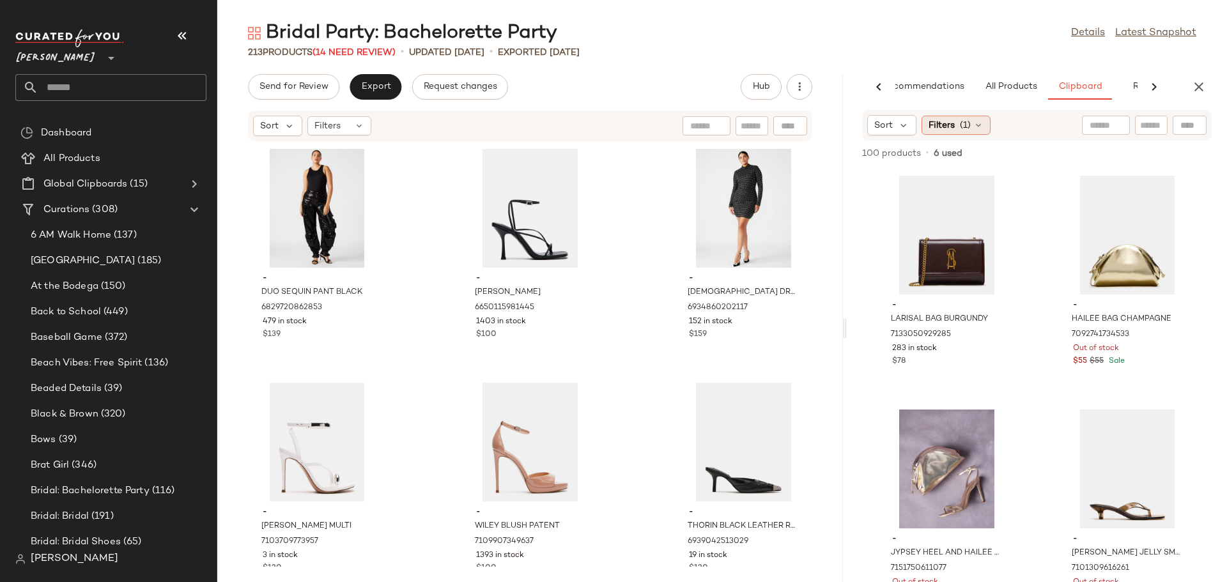
click at [976, 129] on icon at bounding box center [979, 125] width 10 height 10
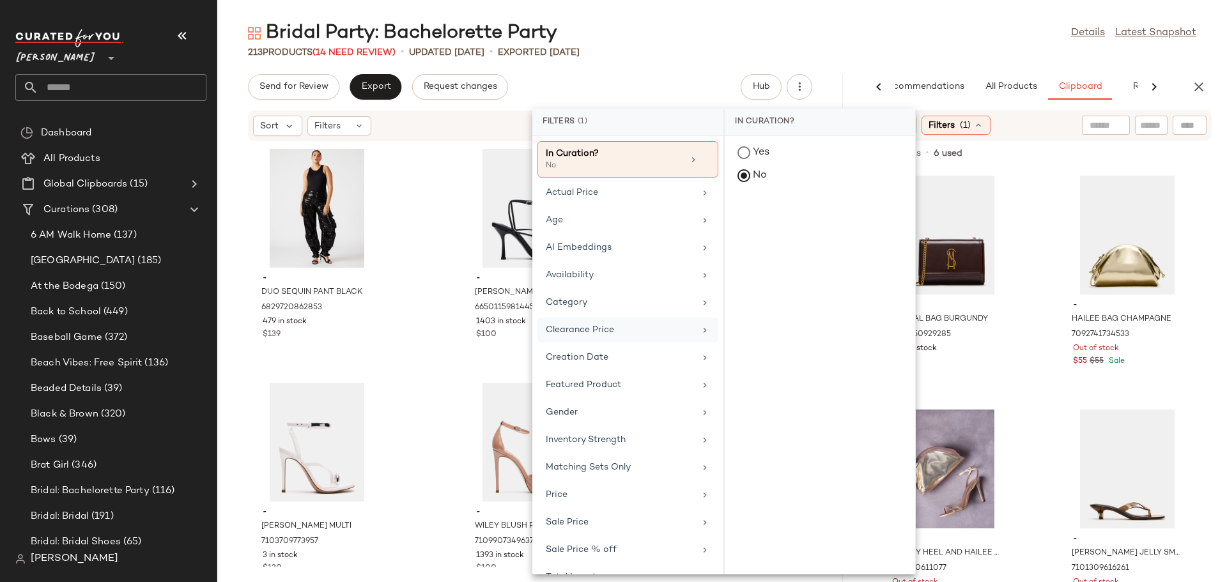
click at [639, 327] on div "Clearance Price" at bounding box center [620, 329] width 149 height 13
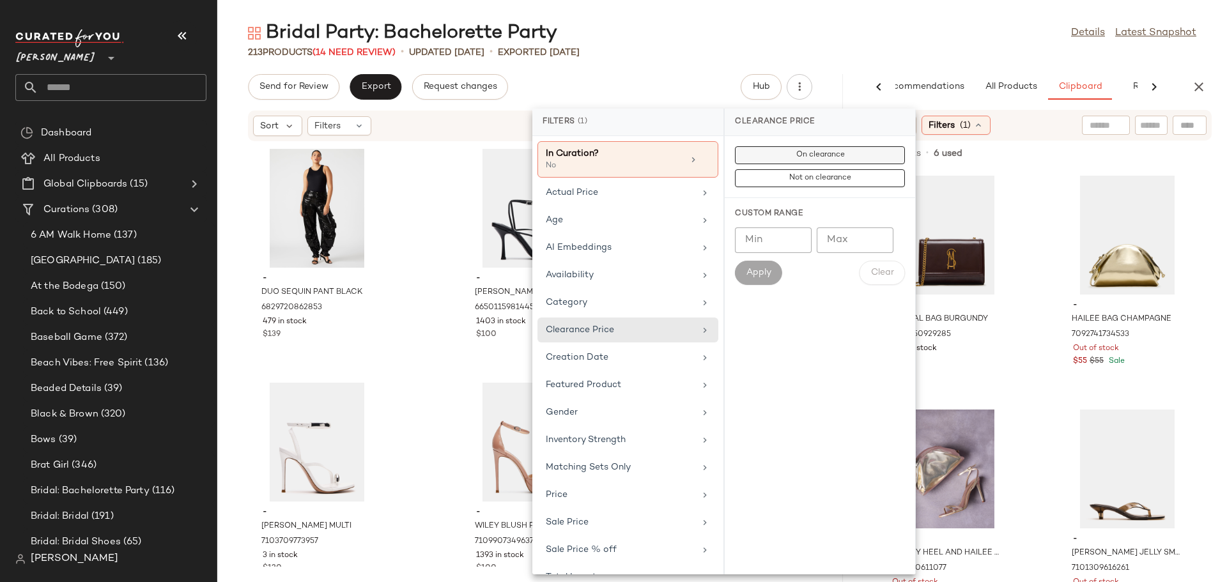
click at [826, 160] on span "On clearance" at bounding box center [819, 155] width 49 height 9
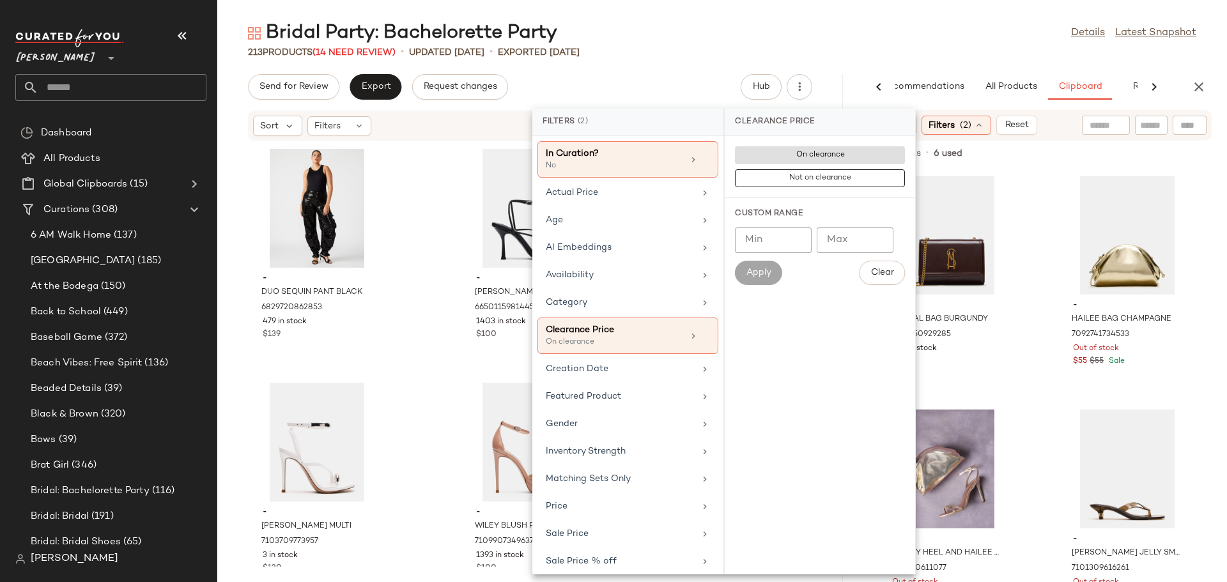
click at [1036, 309] on div "- LARISAL BAG BURGUNDY 7133050929285 283 in stock $78 - HAILEE BAG CHAMPAGNE 70…" at bounding box center [1037, 376] width 380 height 414
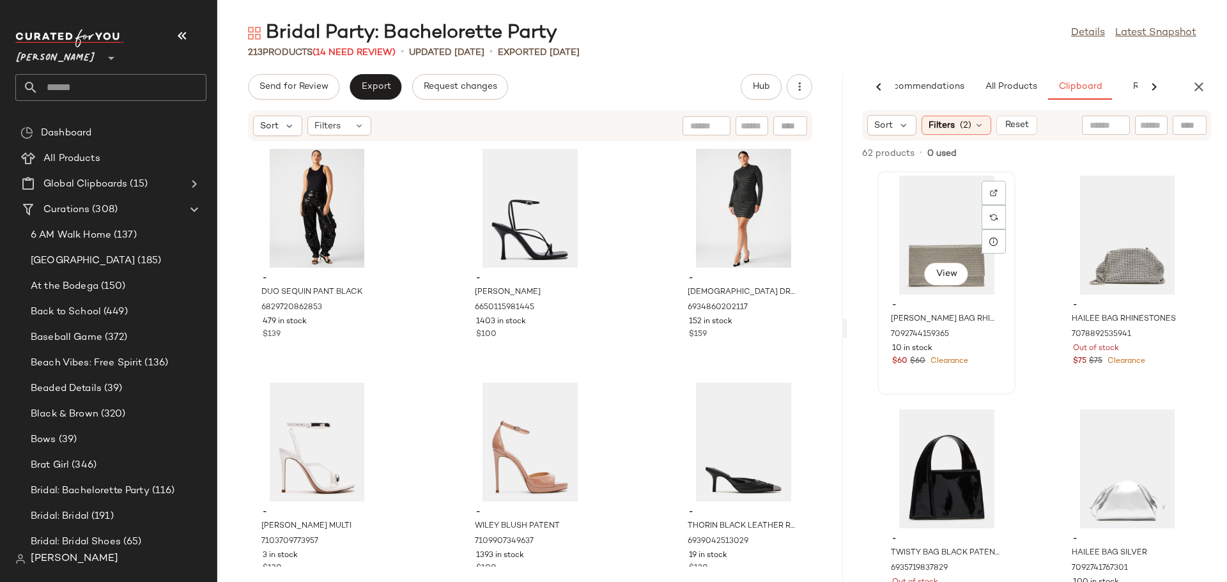
click at [930, 241] on div "View" at bounding box center [946, 235] width 129 height 119
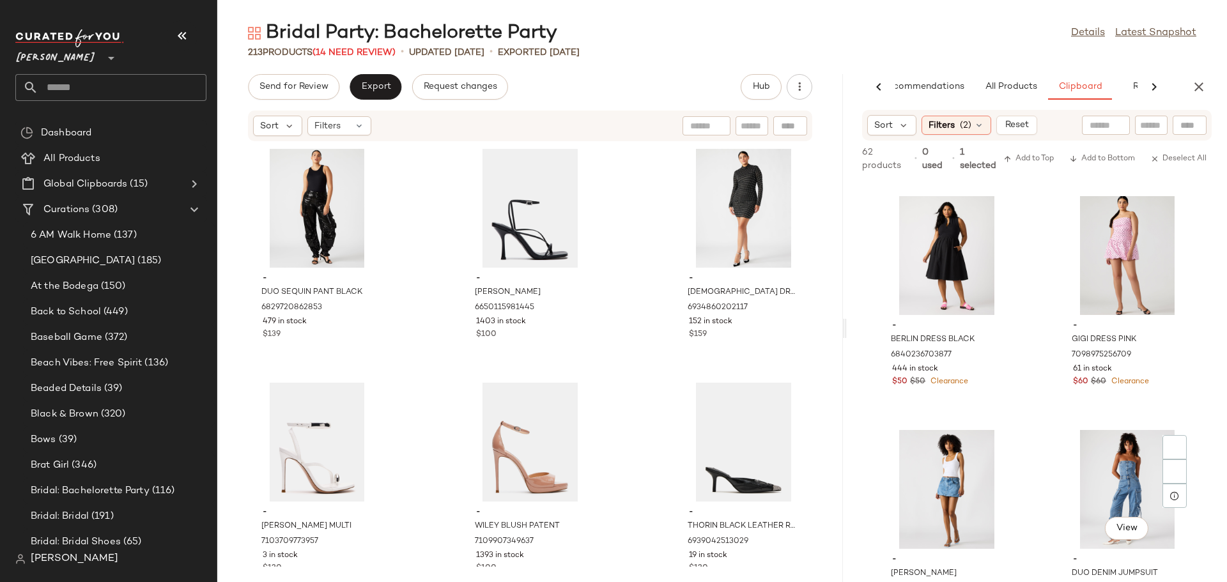
scroll to position [6854, 0]
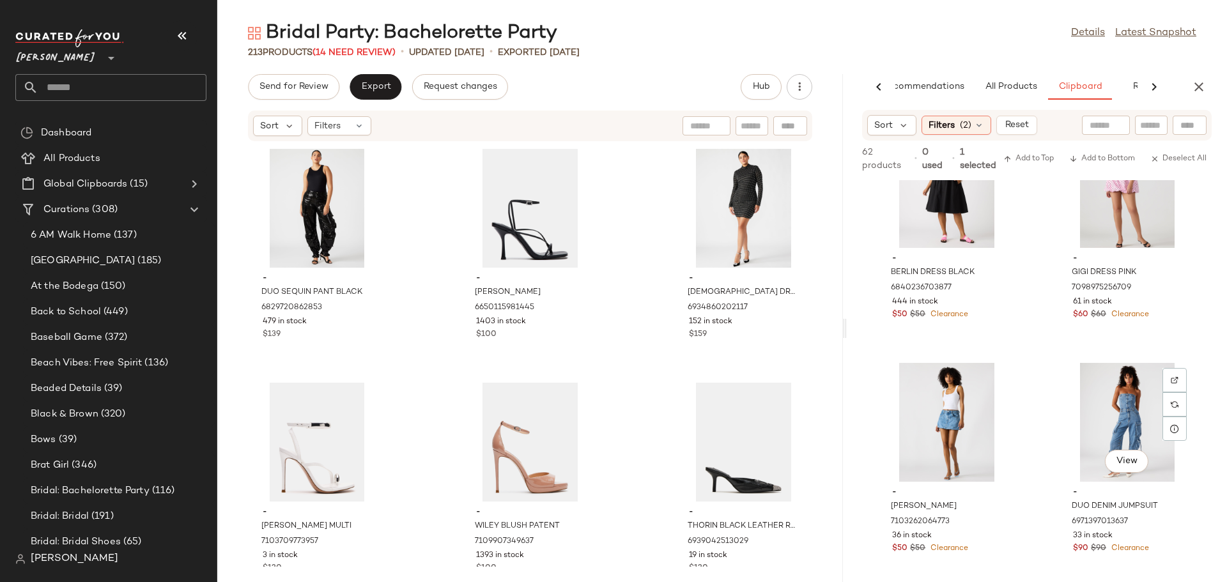
click at [1139, 437] on div "View" at bounding box center [1127, 422] width 129 height 119
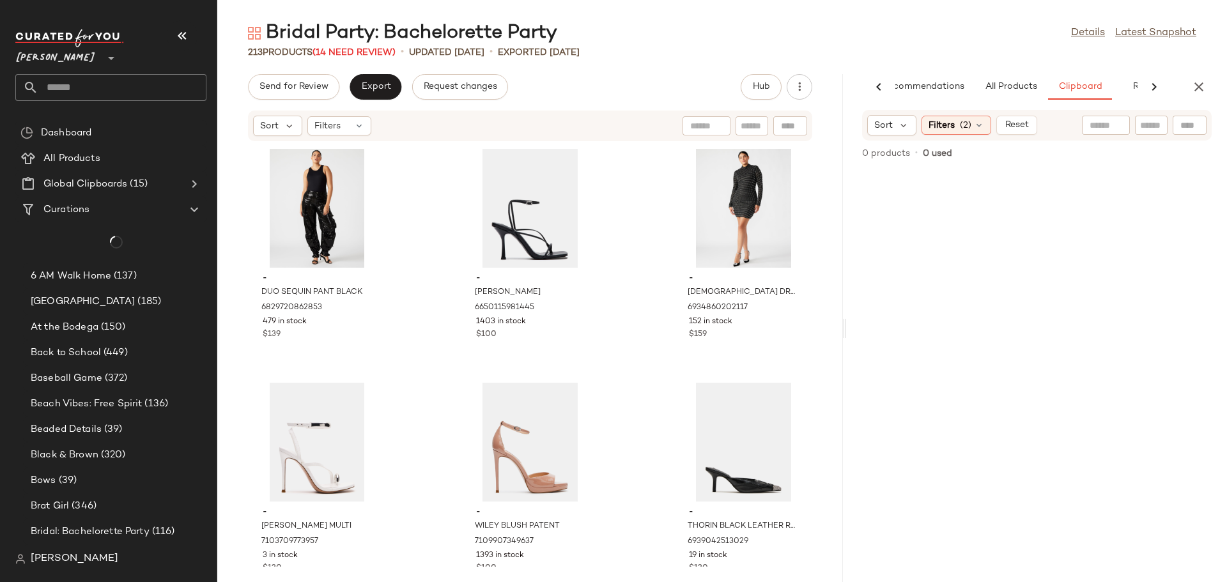
scroll to position [0, 0]
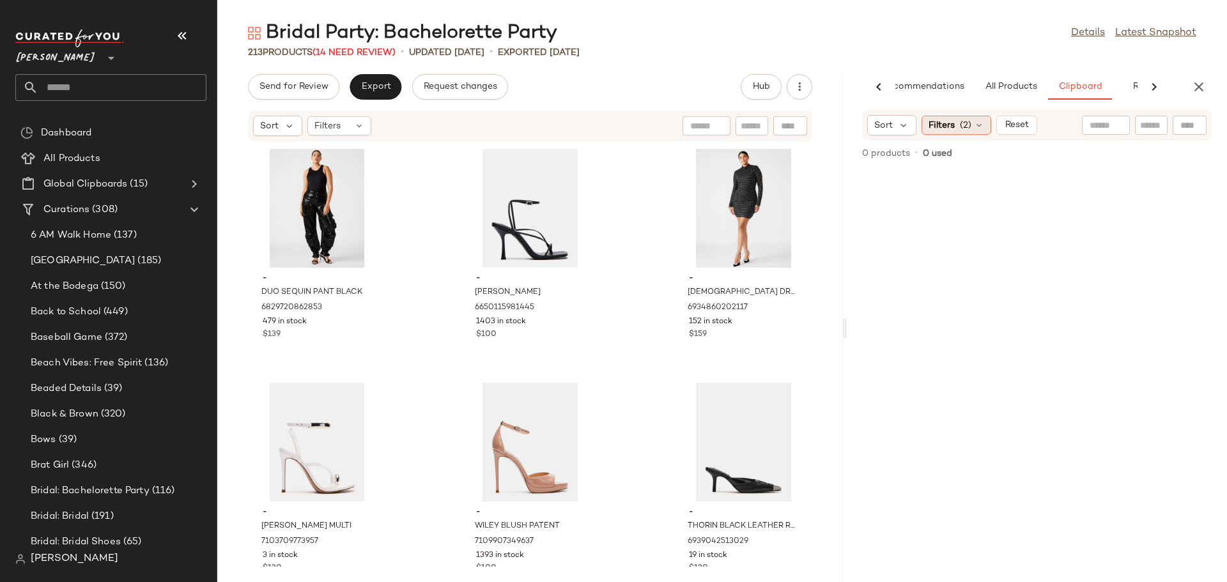
click at [979, 123] on icon at bounding box center [979, 125] width 10 height 10
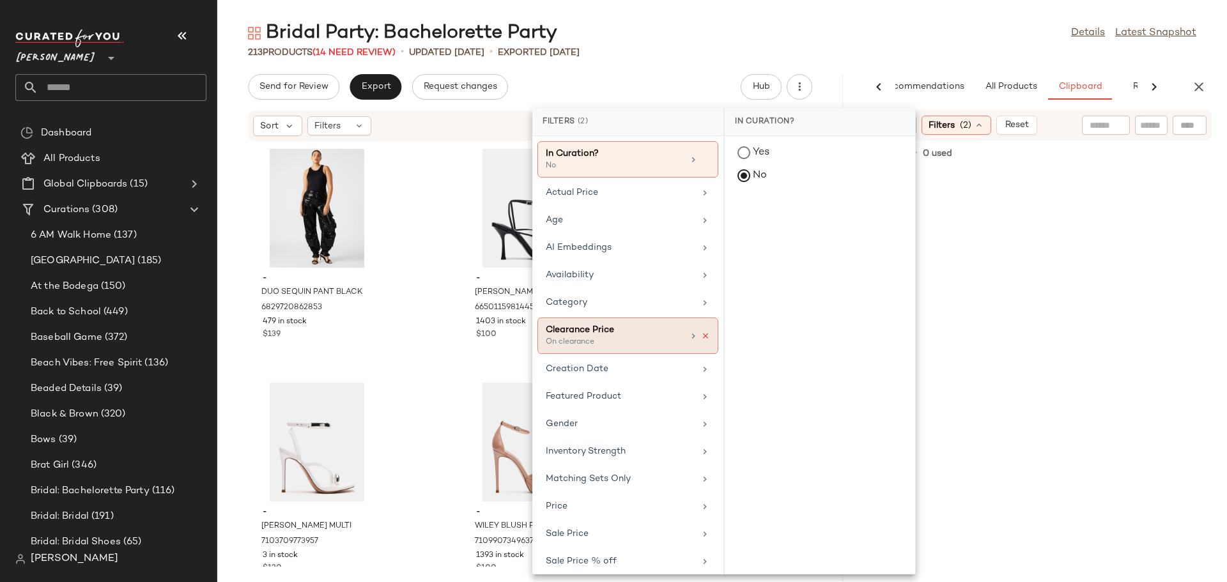
click at [703, 332] on icon at bounding box center [705, 336] width 9 height 9
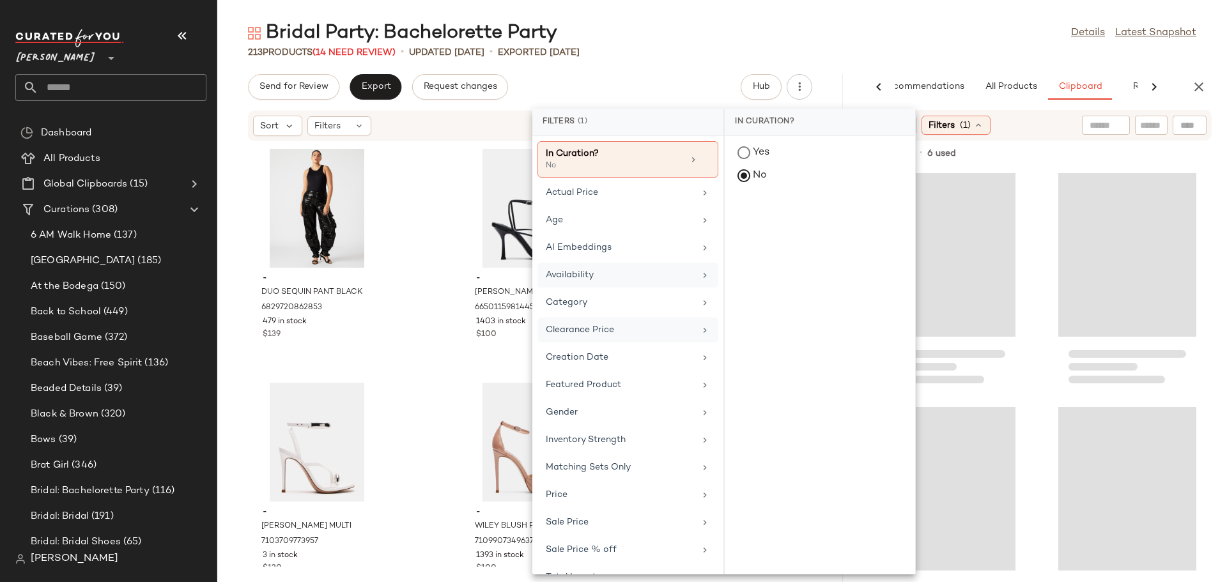
click at [688, 275] on div "Availability" at bounding box center [620, 275] width 149 height 13
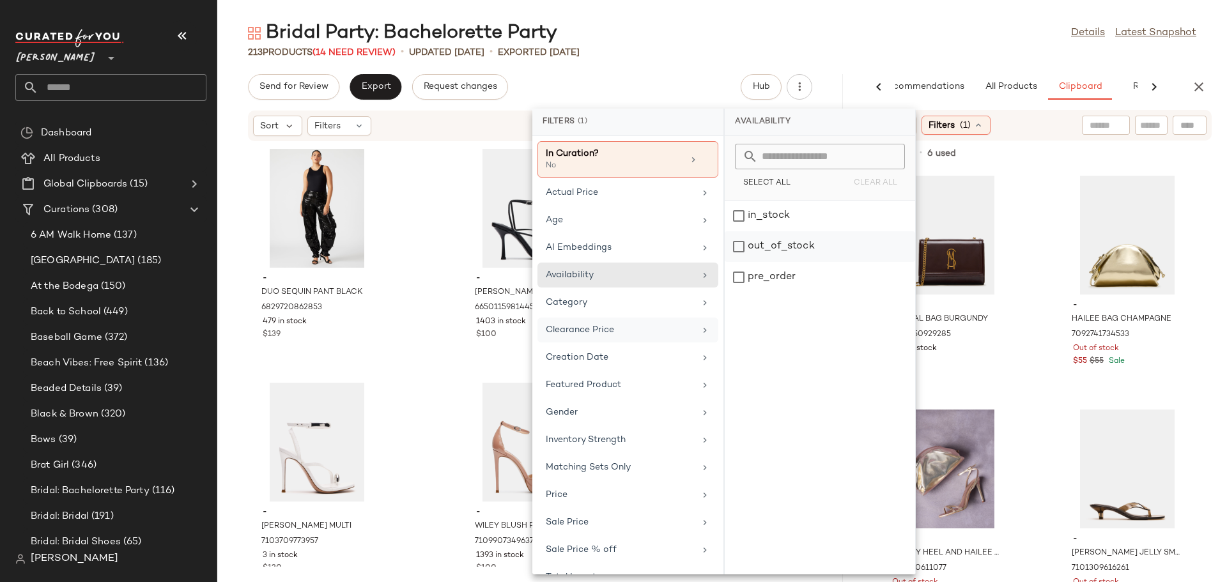
click at [741, 262] on div "out_of_stock" at bounding box center [820, 277] width 191 height 31
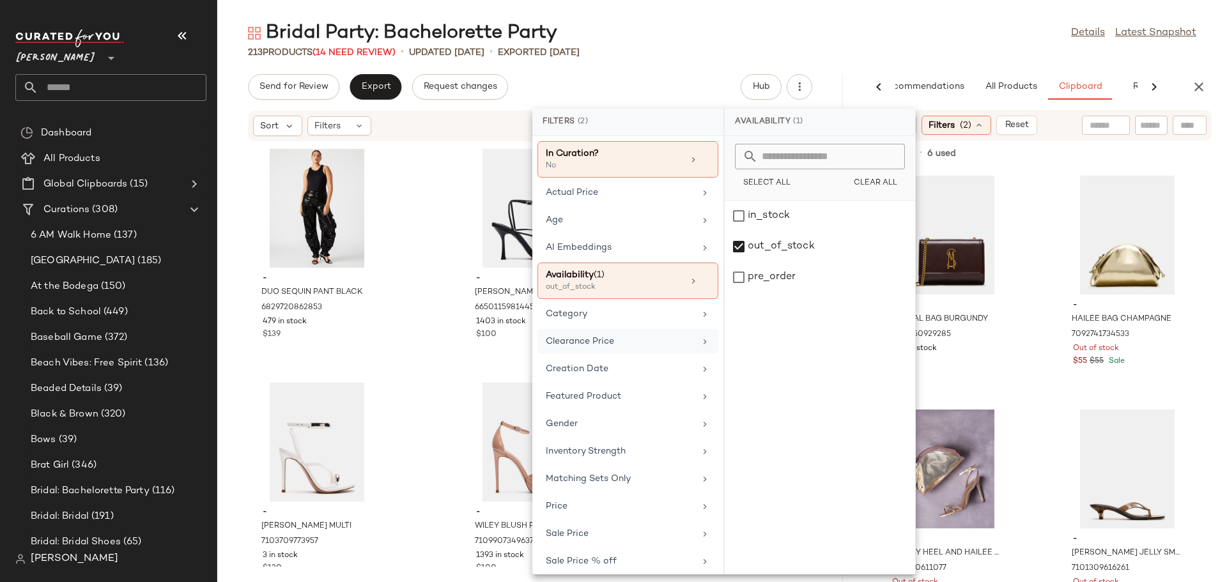
click at [1044, 330] on div "- LARISAL BAG BURGUNDY 7133050929285 283 in stock $78 - HAILEE BAG CHAMPAGNE 70…" at bounding box center [1037, 376] width 380 height 414
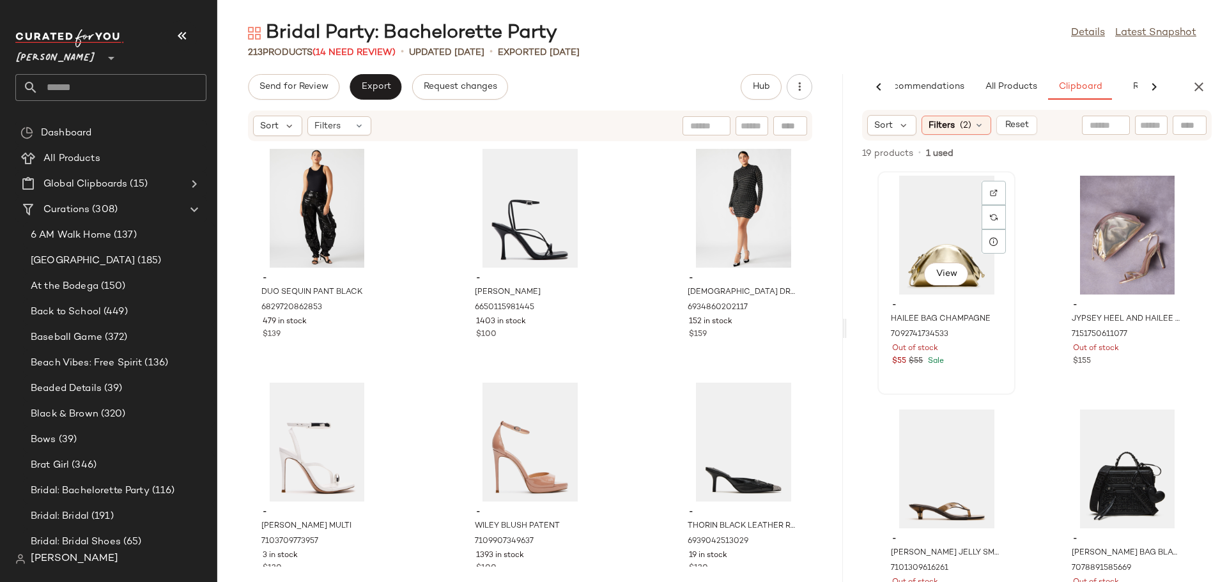
click at [933, 231] on div "View" at bounding box center [946, 235] width 129 height 119
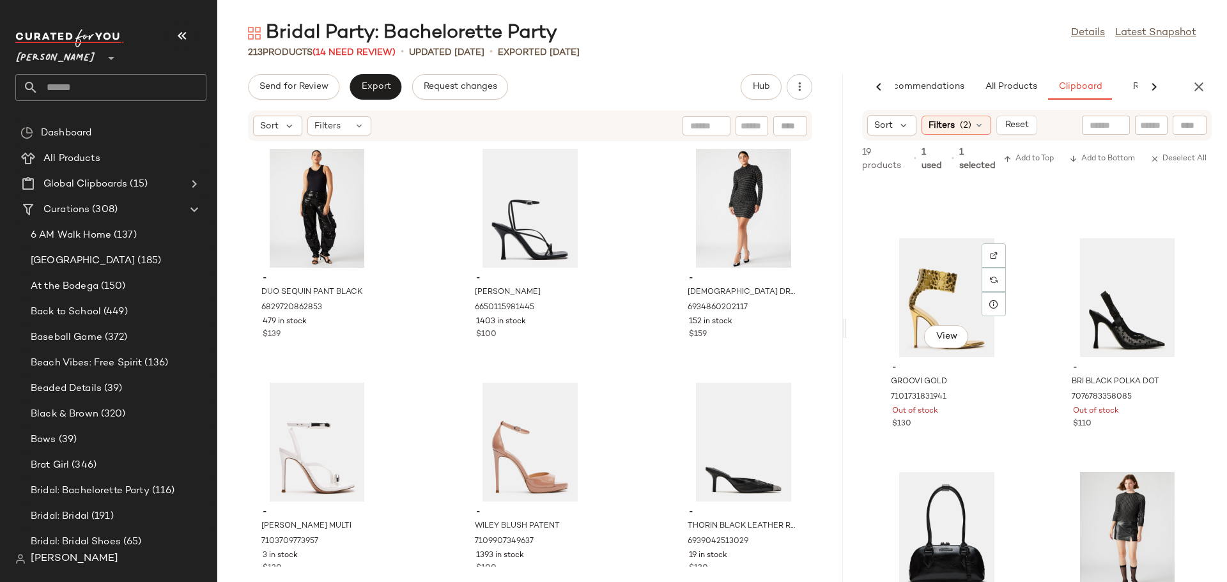
scroll to position [1706, 0]
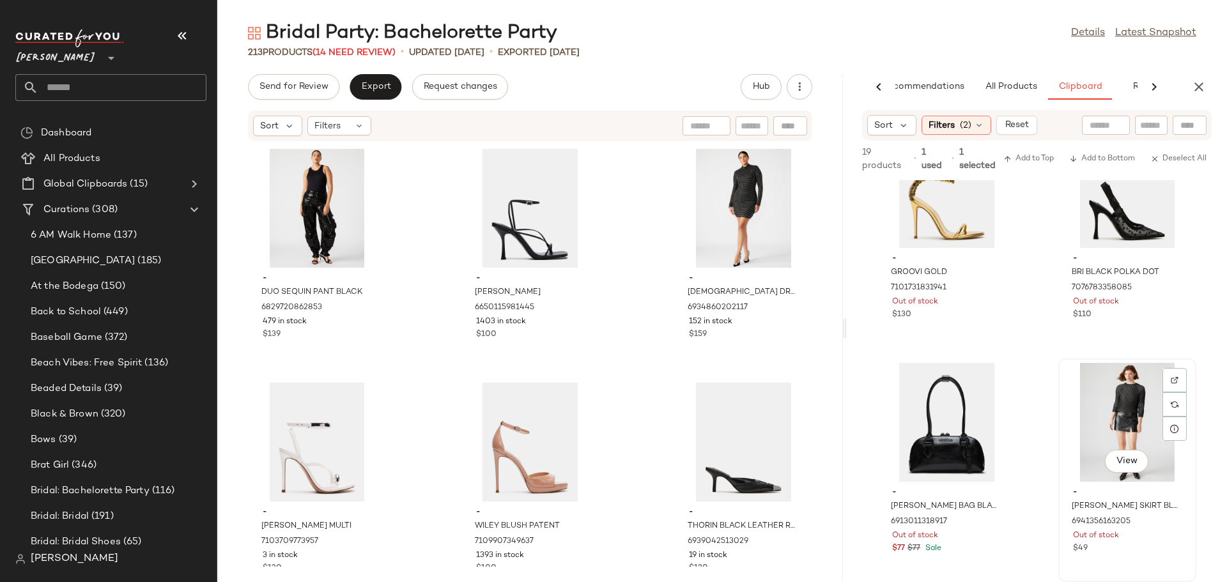
click at [1090, 385] on div "View" at bounding box center [1127, 422] width 129 height 119
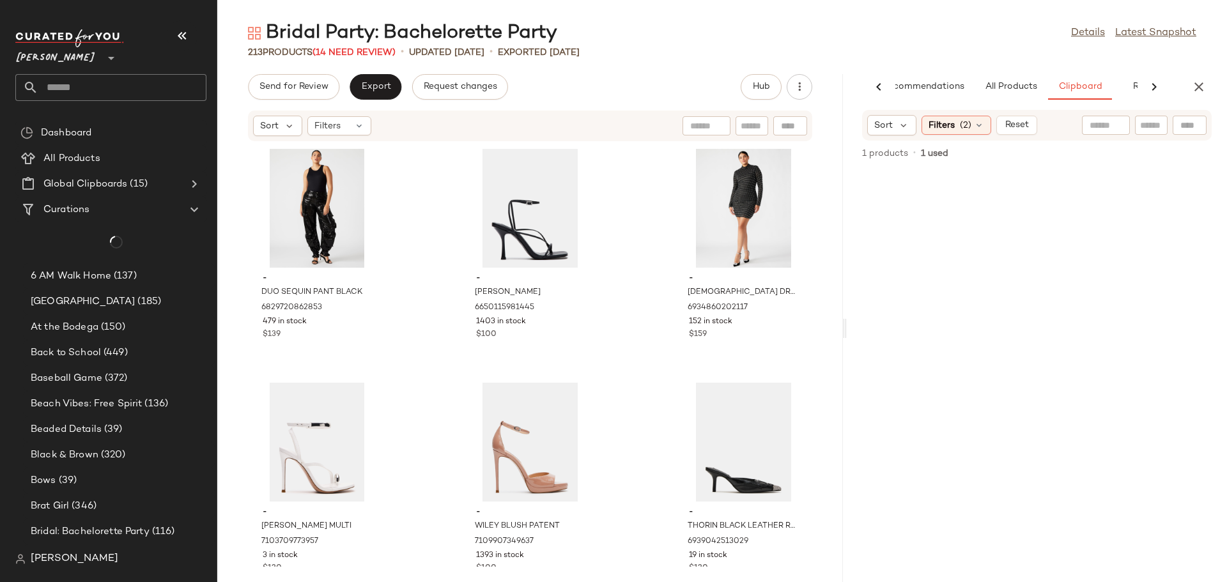
scroll to position [0, 0]
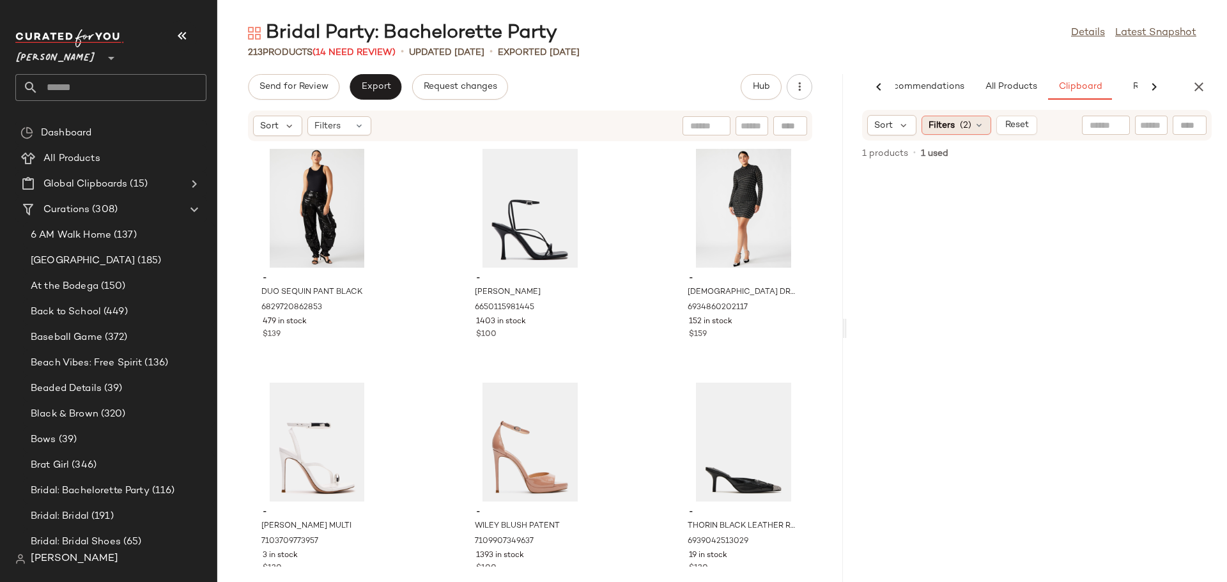
click at [982, 124] on icon at bounding box center [979, 125] width 10 height 10
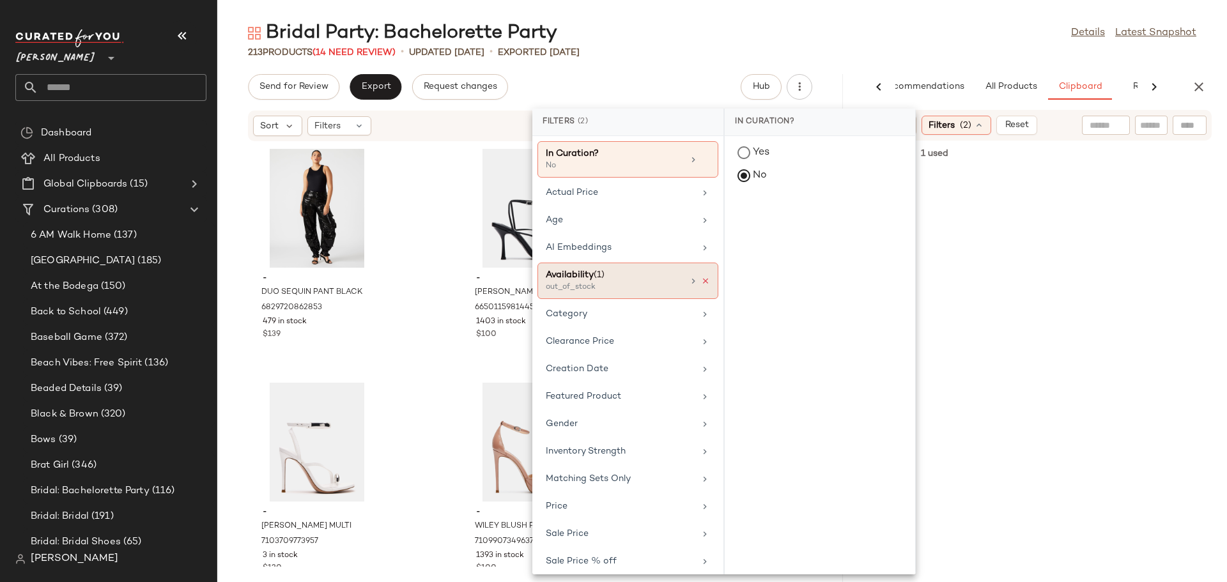
click at [701, 281] on icon at bounding box center [705, 281] width 9 height 9
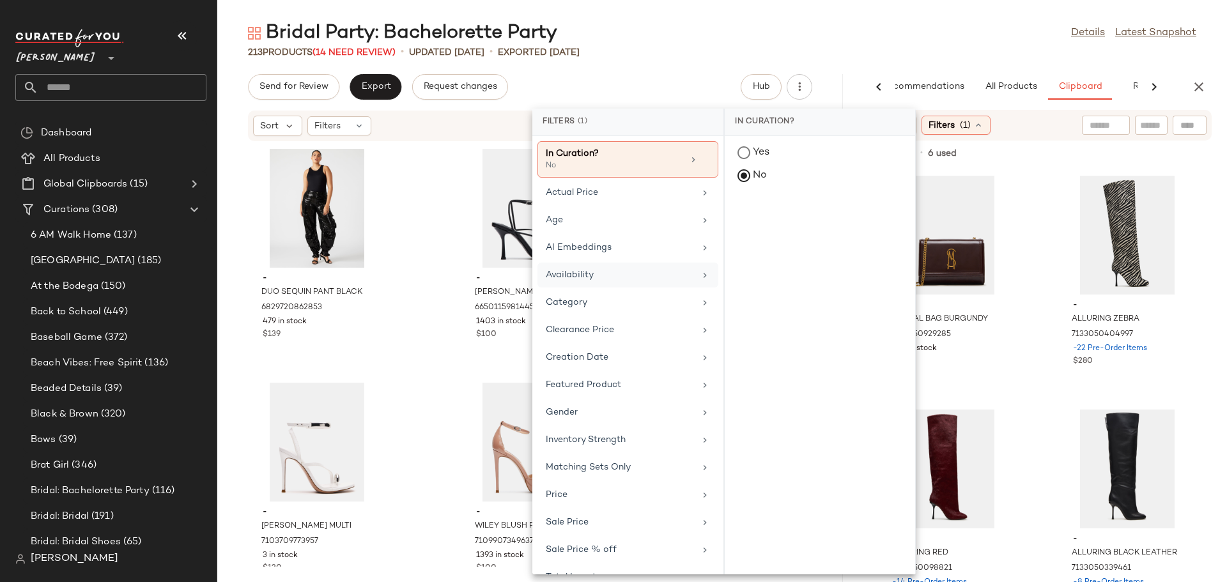
click at [1025, 318] on div "- LARISAL BAG BURGUNDY 7133050929285 283 in stock $78 - ALLURING ZEBRA 71330504…" at bounding box center [1037, 376] width 380 height 414
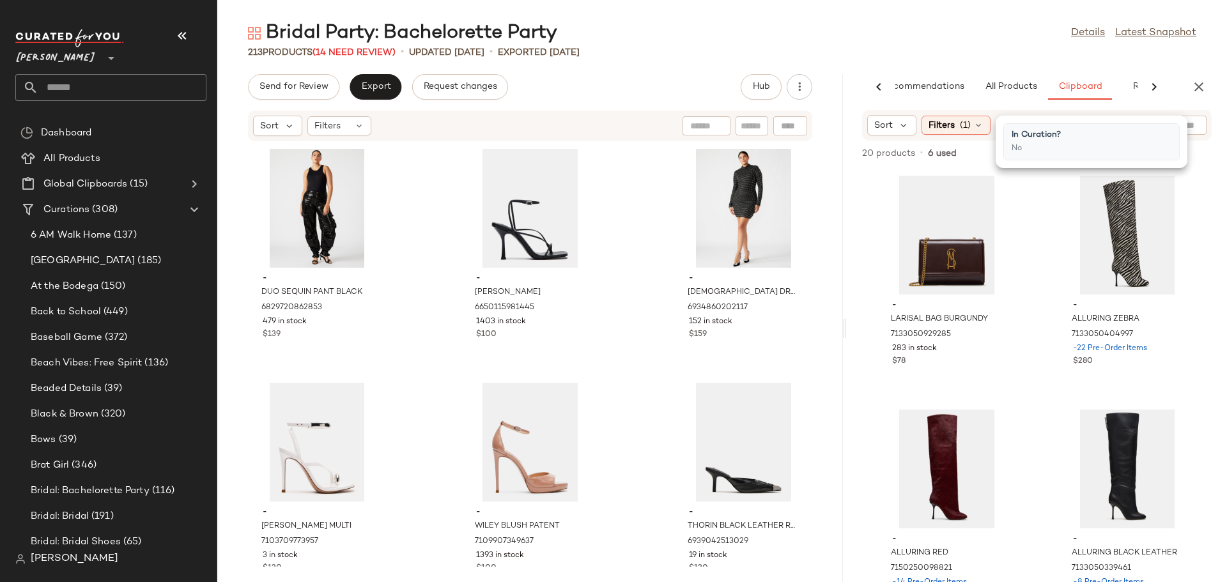
click at [1039, 216] on div "- LARISAL BAG BURGUNDY 7133050929285 283 in stock $78 - ALLURING ZEBRA 71330504…" at bounding box center [1037, 376] width 380 height 414
click at [757, 125] on input "Filter" at bounding box center [709, 126] width 109 height 13
type input "****"
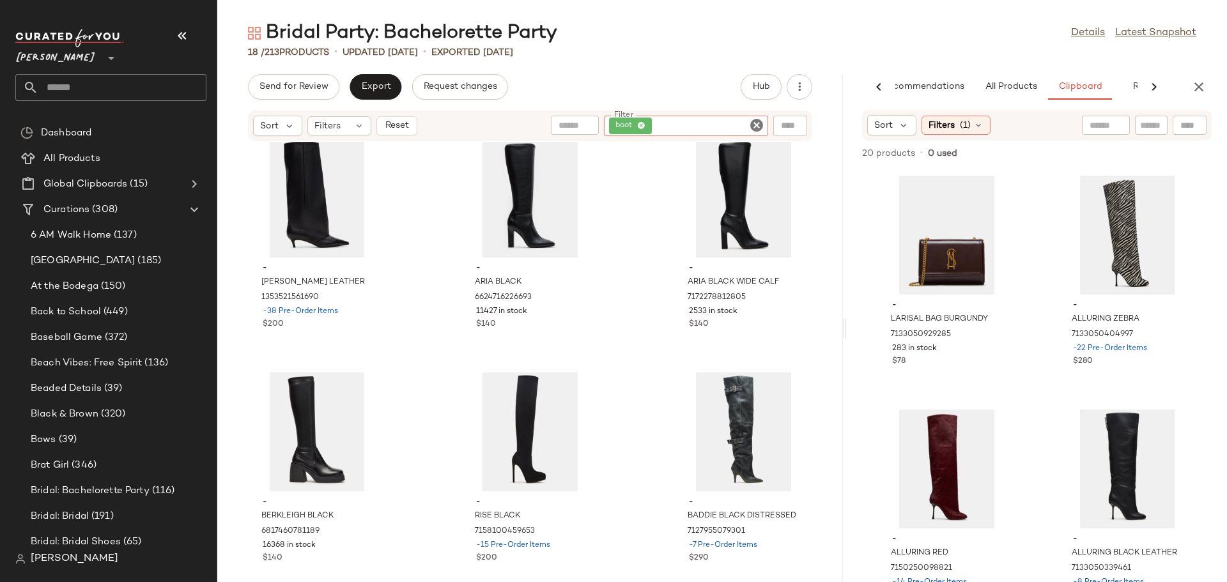
scroll to position [981, 0]
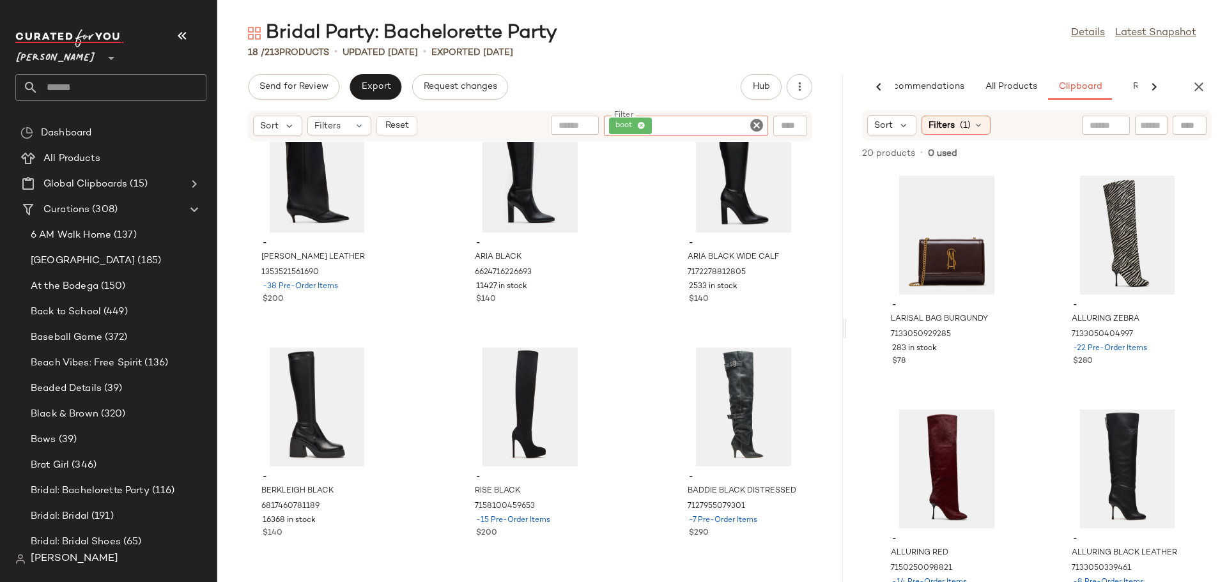
click at [758, 126] on icon "Clear Filter" at bounding box center [756, 125] width 15 height 15
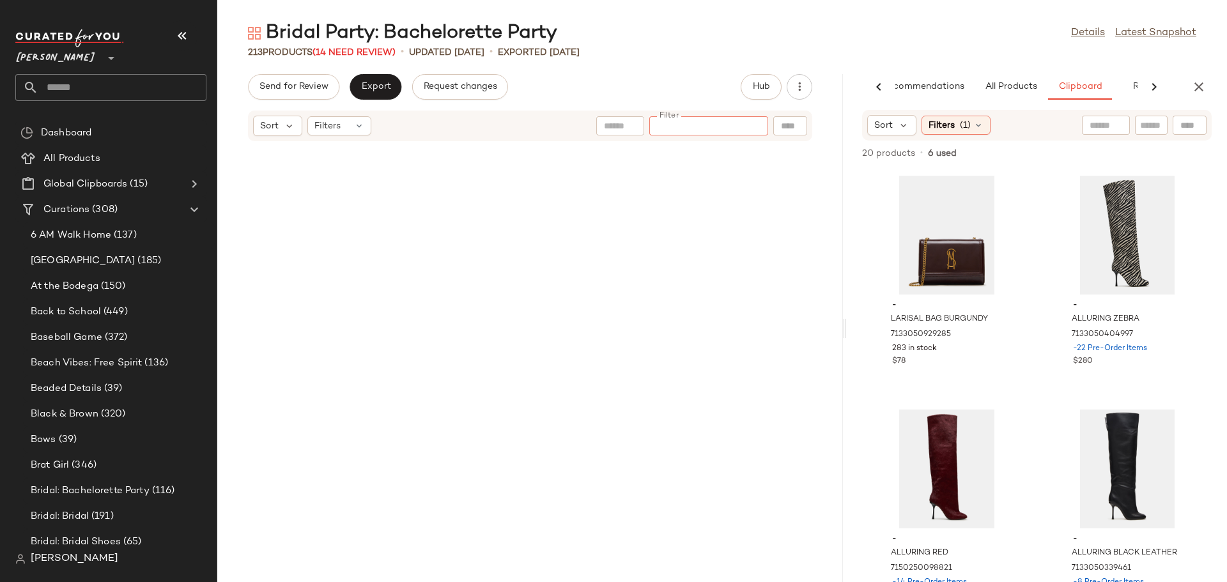
scroll to position [16191, 0]
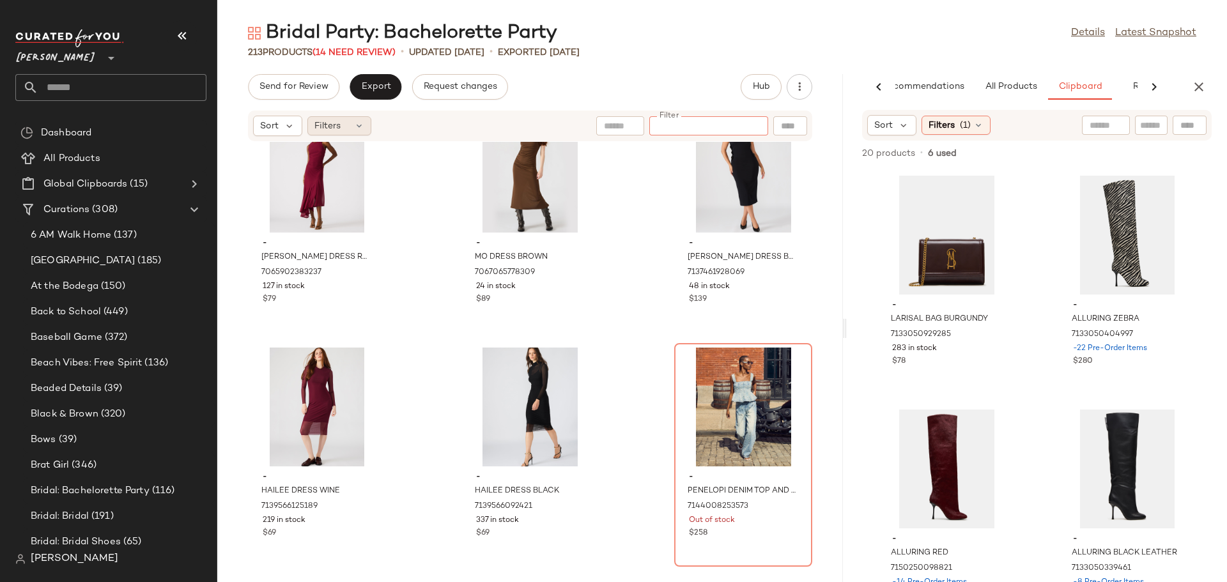
click at [357, 128] on icon at bounding box center [359, 126] width 10 height 10
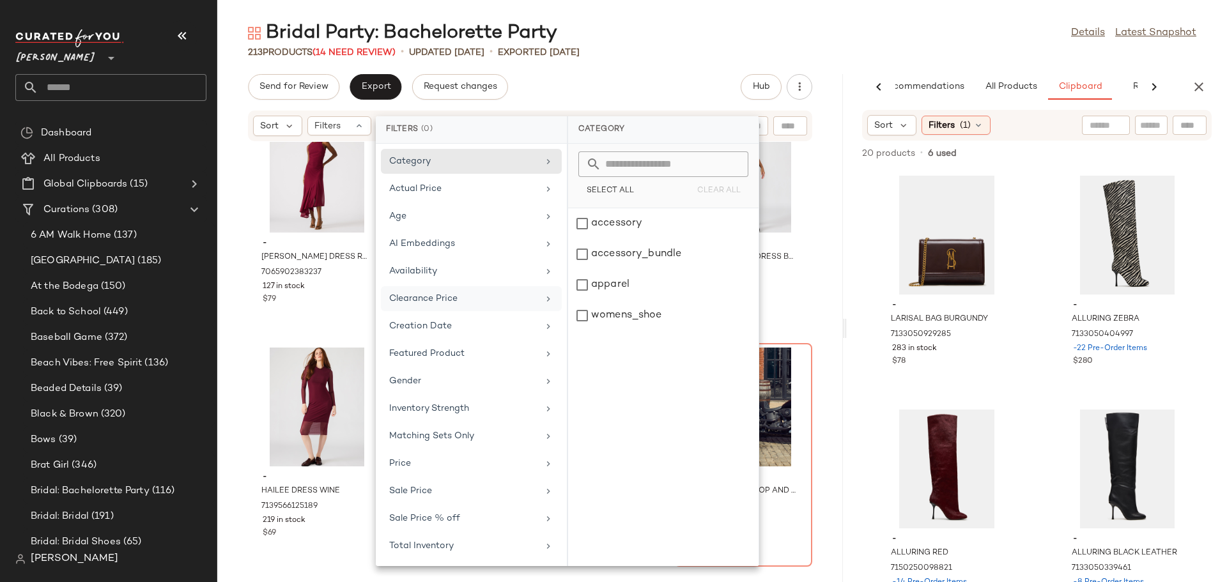
click at [435, 296] on div "Clearance Price" at bounding box center [463, 298] width 149 height 13
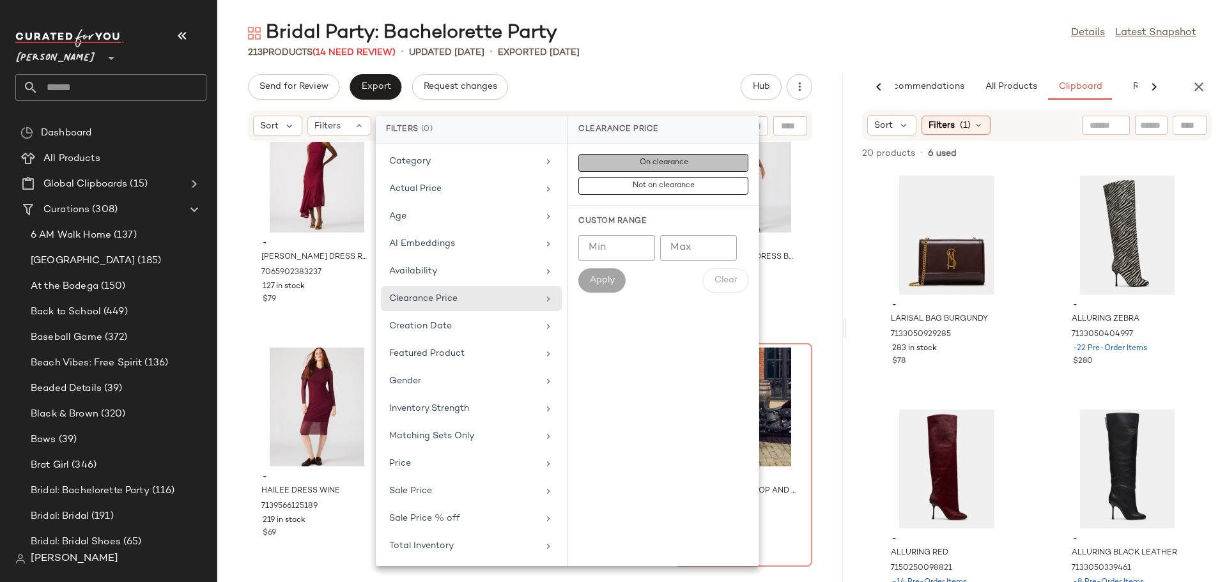
click at [657, 163] on span "On clearance" at bounding box center [663, 163] width 49 height 9
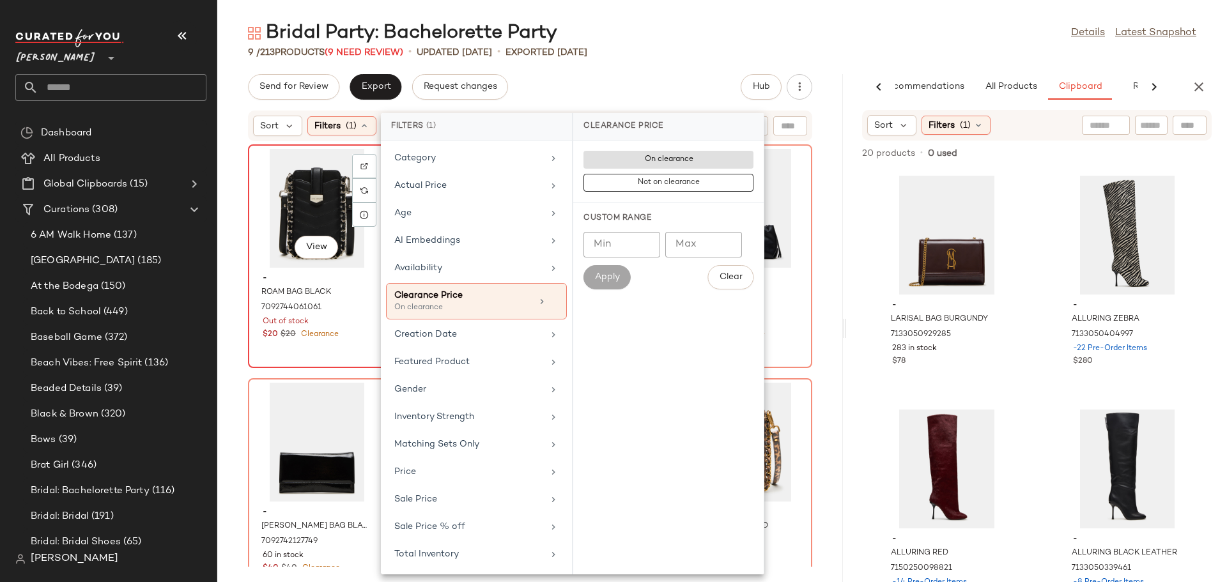
click at [319, 235] on div "View" at bounding box center [317, 208] width 129 height 119
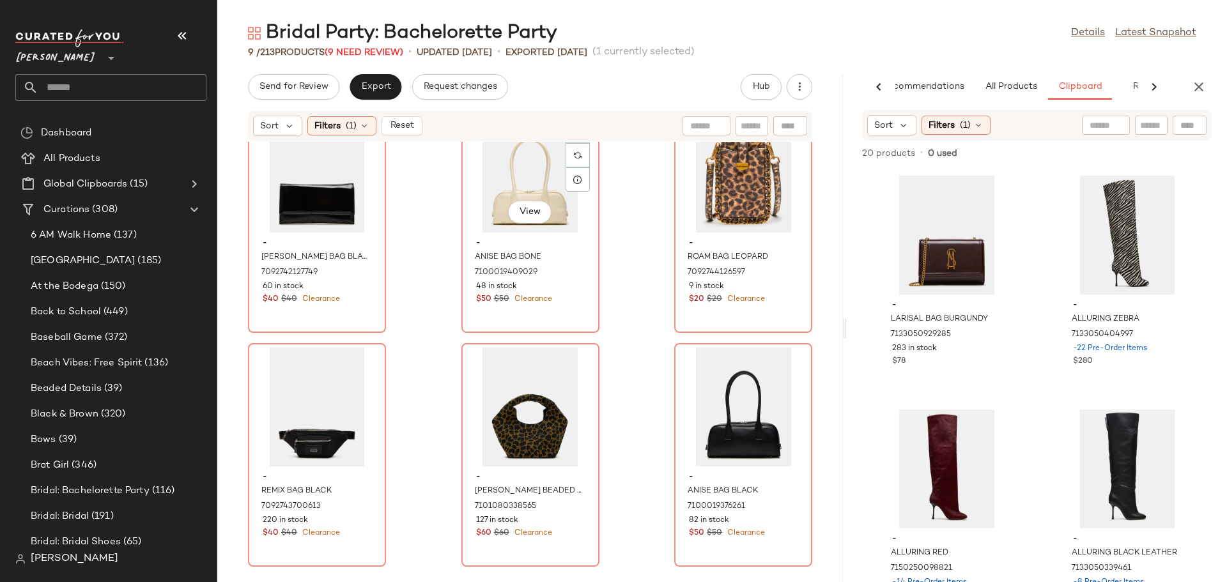
scroll to position [279, 0]
click at [679, 471] on div "- ANISE BAG BLACK 7100019376261 82 in stock $50 $50 Clearance" at bounding box center [743, 504] width 129 height 74
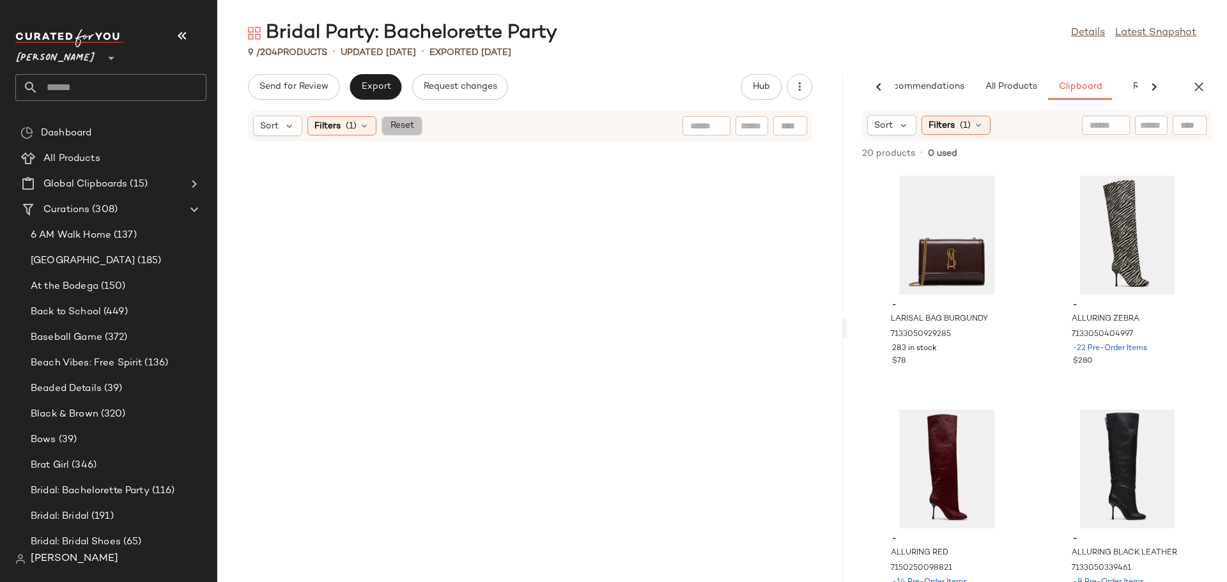
click at [407, 123] on span "Reset" at bounding box center [401, 126] width 24 height 10
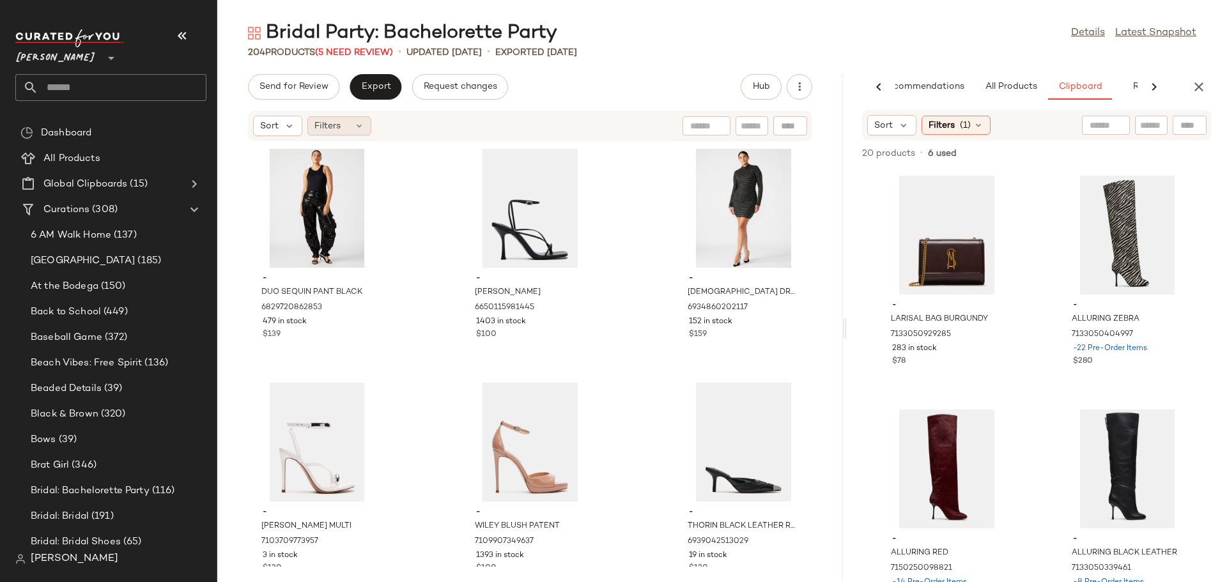
click at [359, 126] on icon at bounding box center [359, 126] width 10 height 10
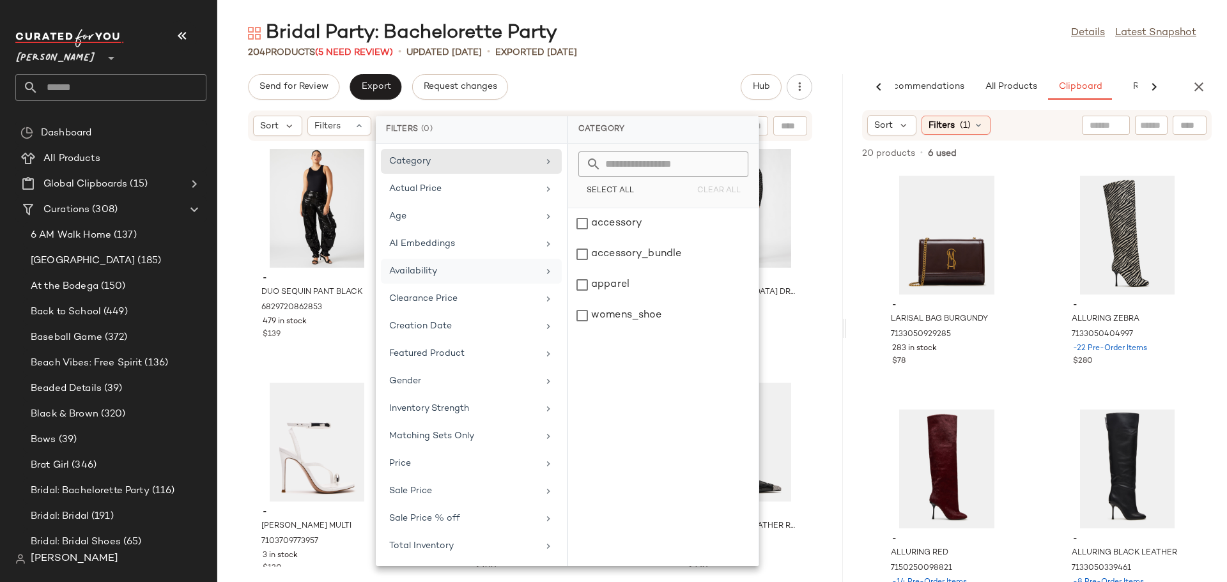
click at [433, 274] on div "Availability" at bounding box center [463, 271] width 149 height 13
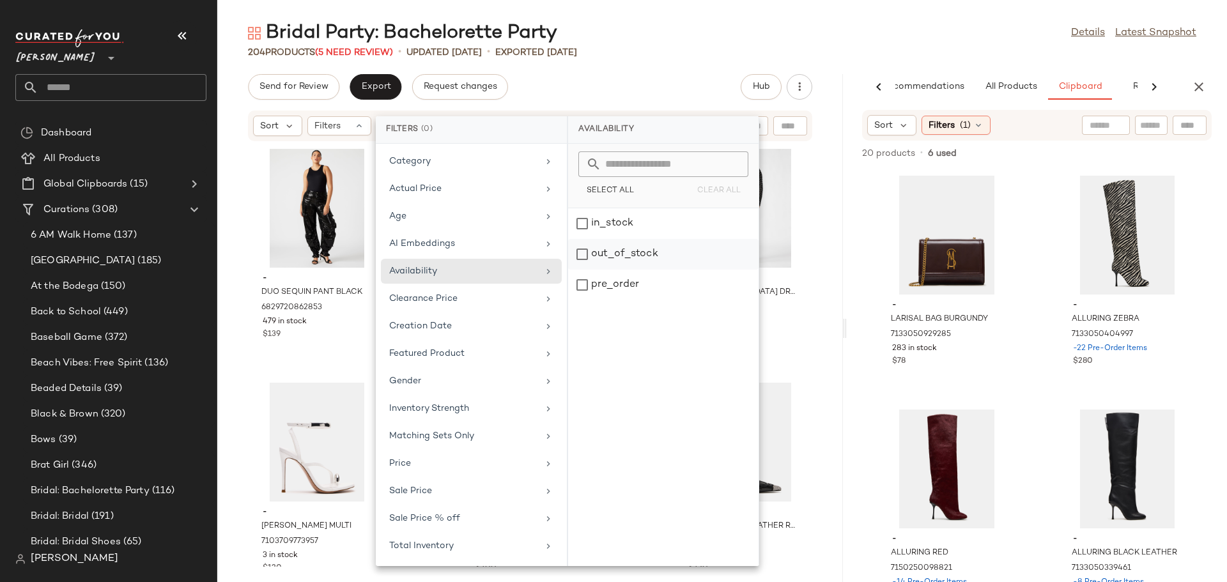
click at [580, 270] on div "out_of_stock" at bounding box center [663, 285] width 191 height 31
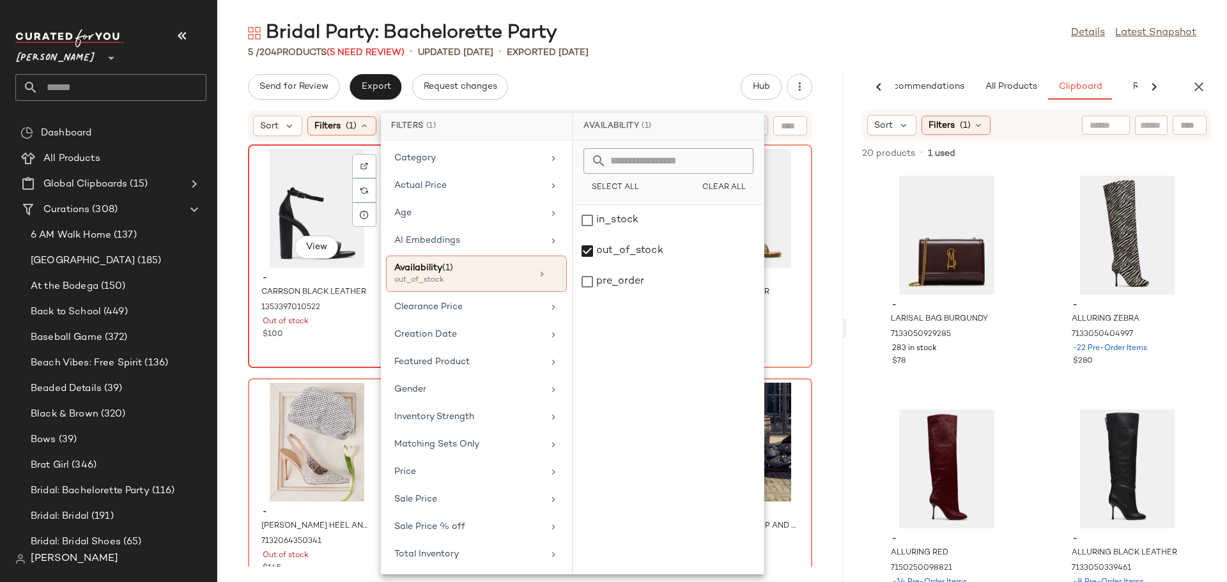
click at [278, 217] on div "View" at bounding box center [317, 208] width 129 height 119
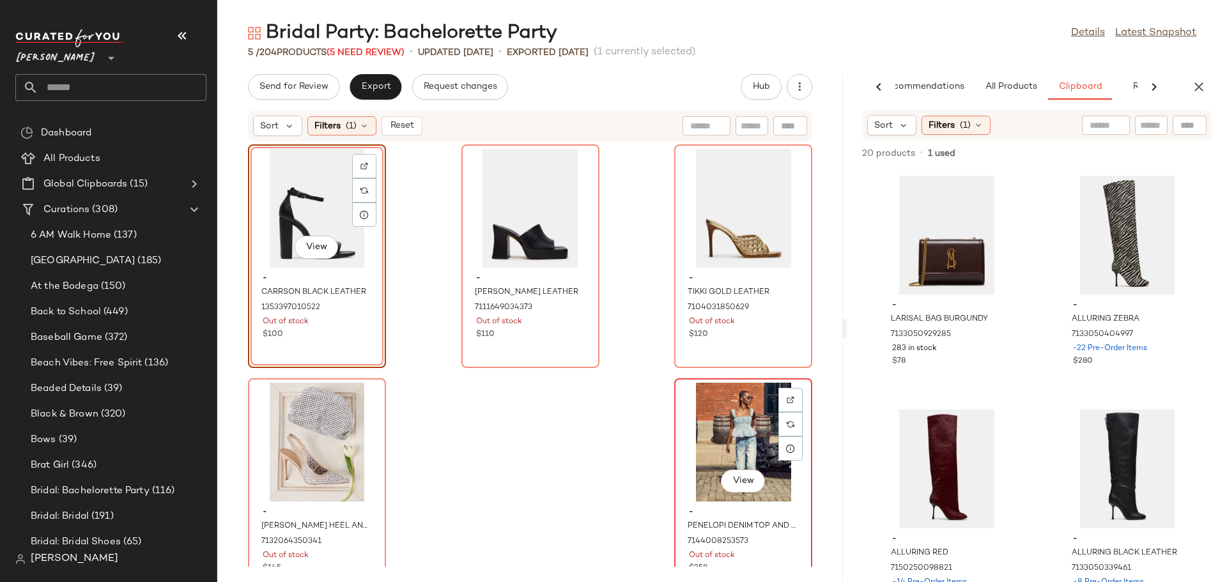
click at [684, 425] on div "View" at bounding box center [743, 442] width 129 height 119
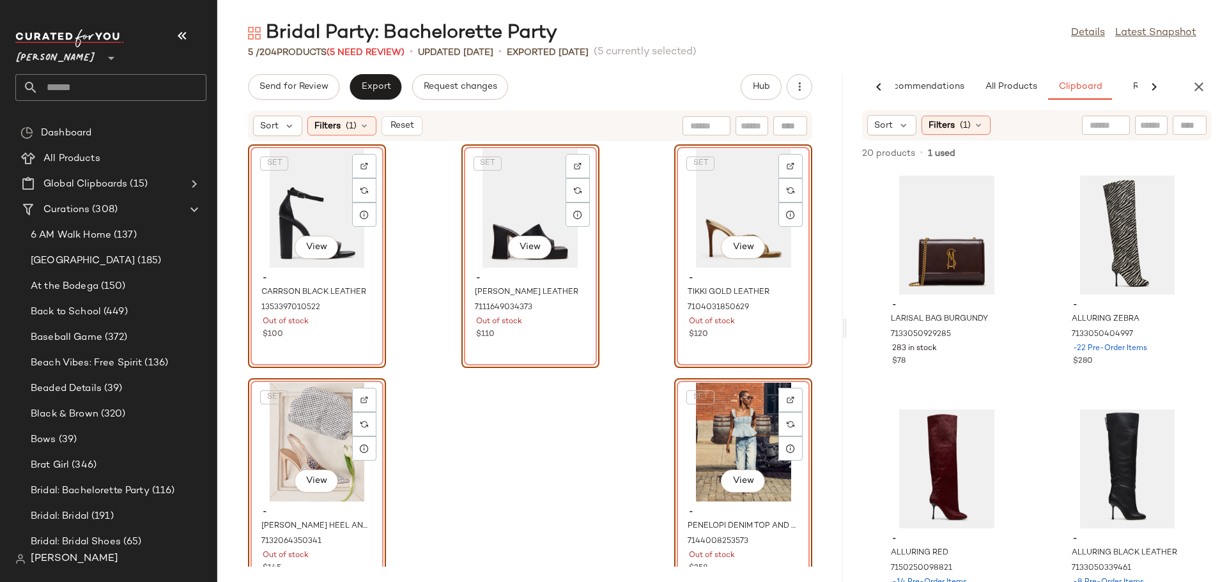
scroll to position [35, 0]
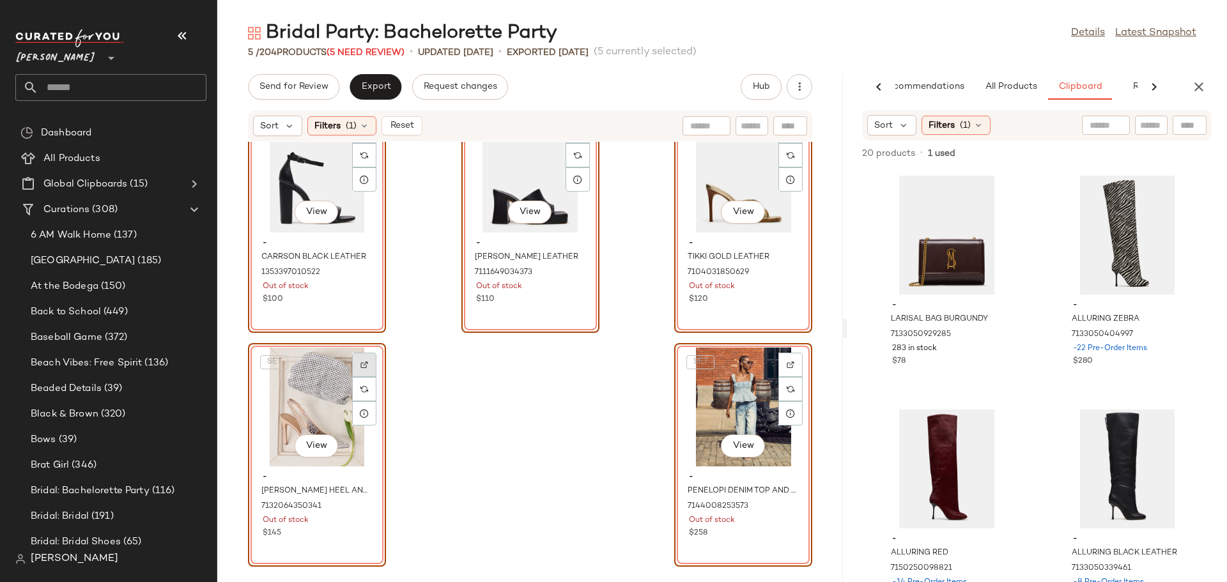
click at [365, 364] on img at bounding box center [365, 365] width 8 height 8
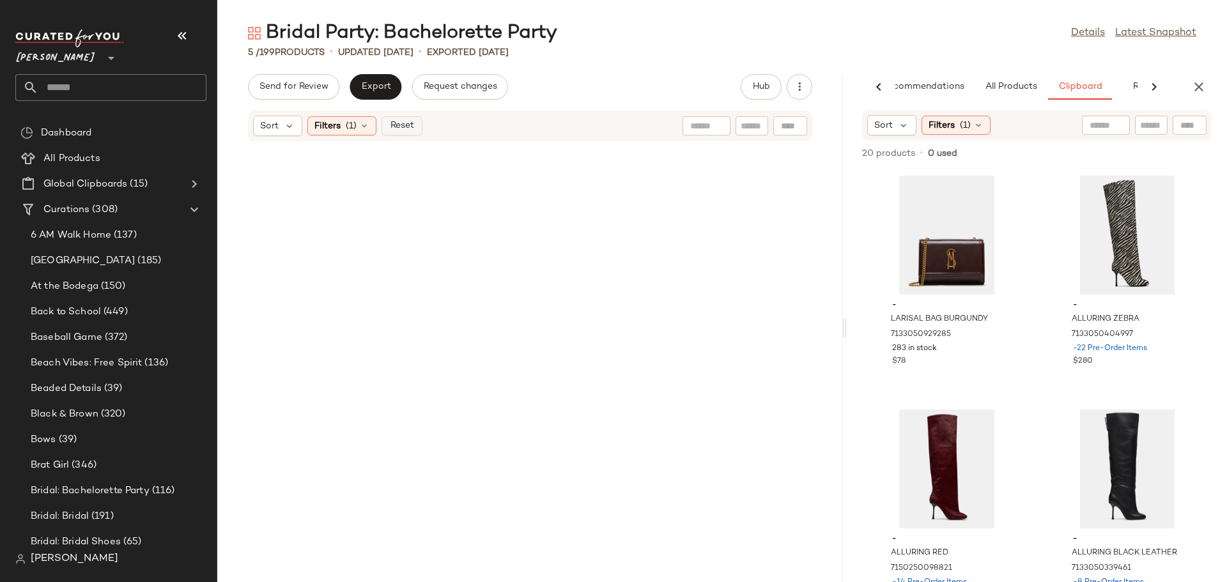
click at [397, 126] on span "Reset" at bounding box center [401, 126] width 24 height 10
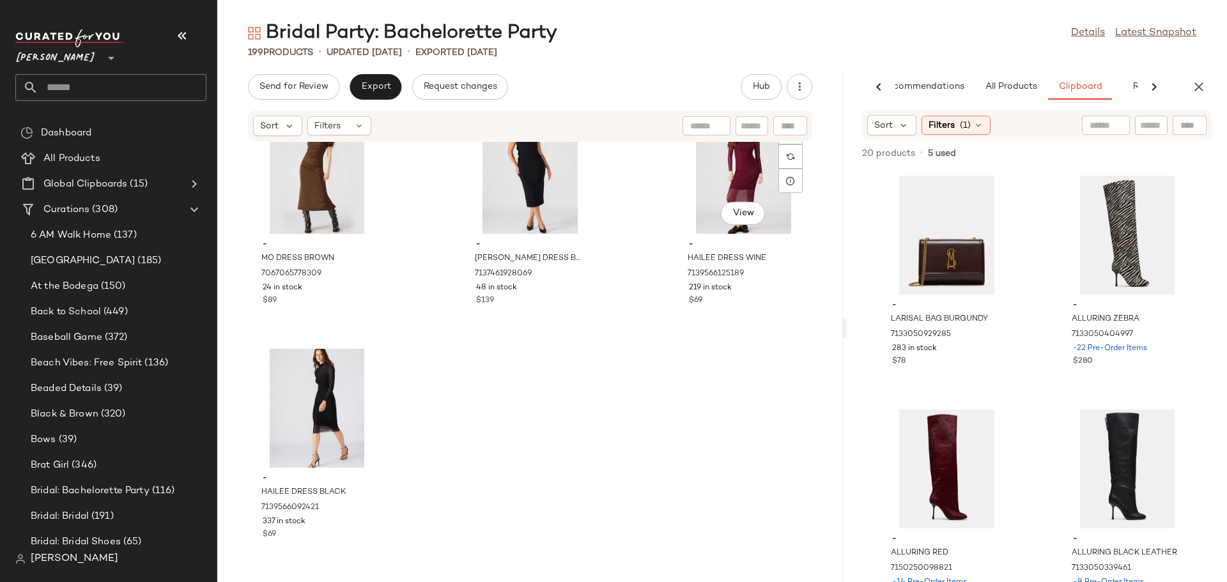
scroll to position [15255, 0]
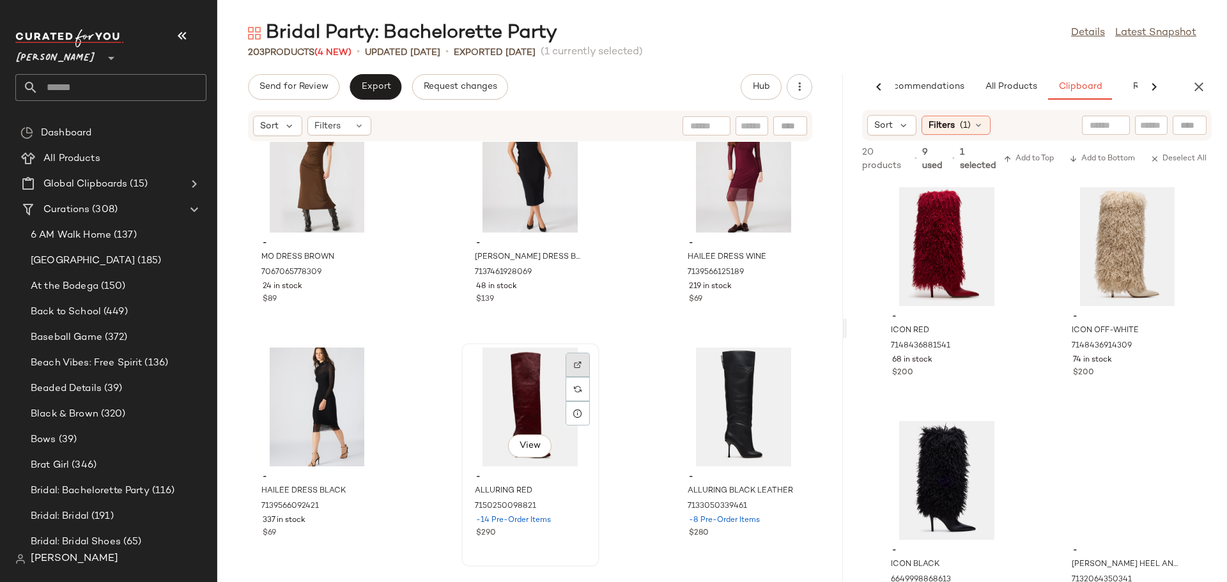
click at [574, 377] on div at bounding box center [578, 389] width 24 height 24
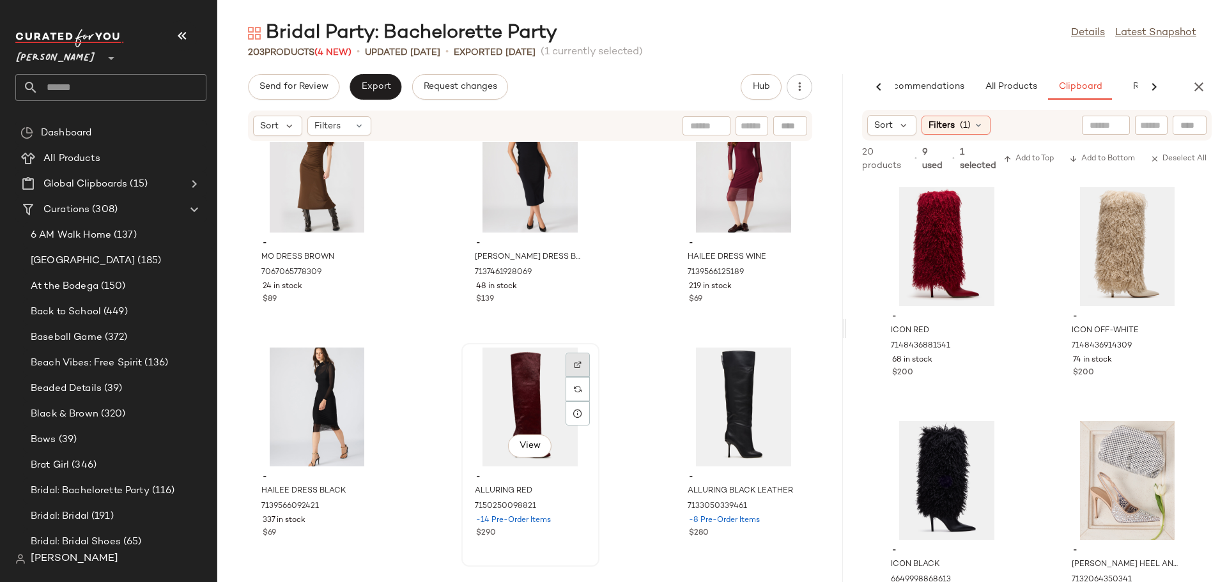
click at [575, 377] on div at bounding box center [578, 389] width 24 height 24
click at [694, 379] on div "View" at bounding box center [743, 407] width 129 height 119
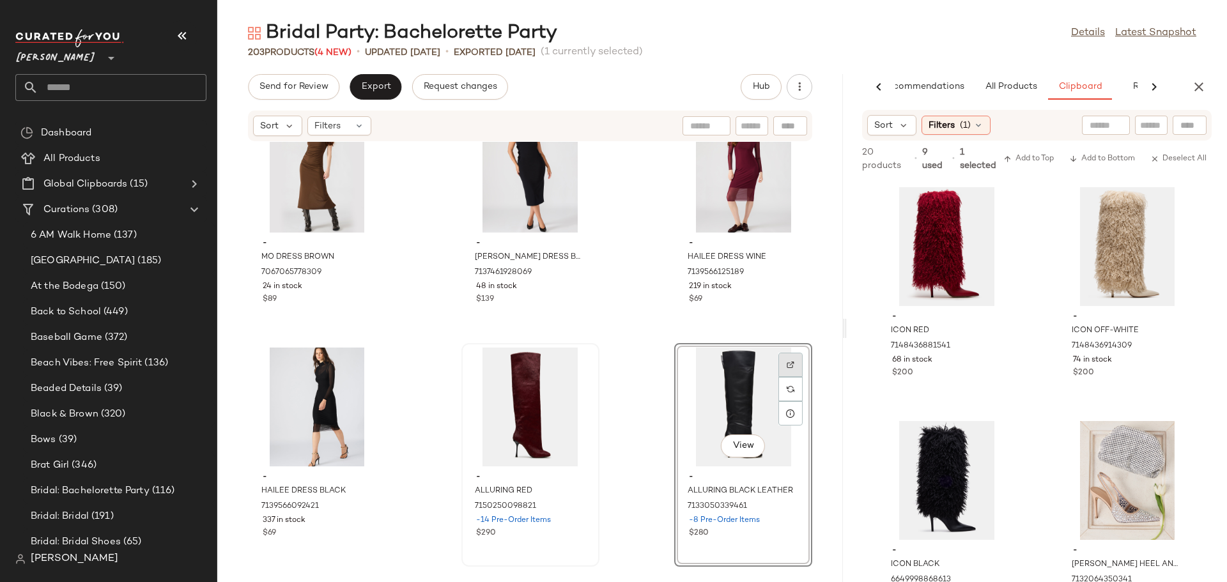
click at [787, 366] on img at bounding box center [791, 365] width 8 height 8
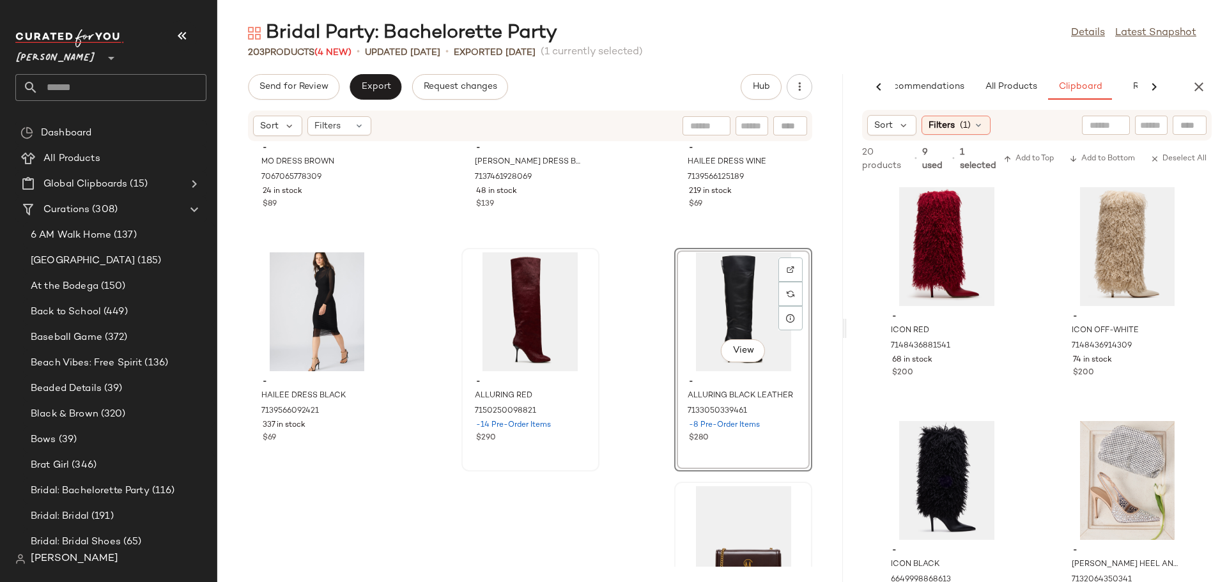
scroll to position [15489, 0]
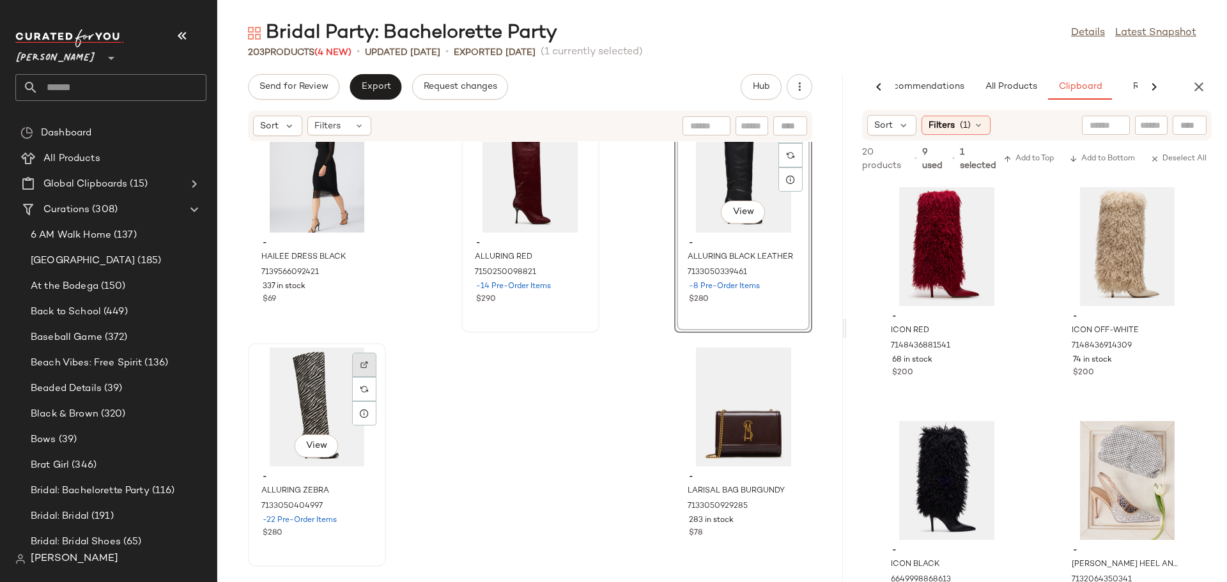
click at [361, 368] on img at bounding box center [365, 365] width 8 height 8
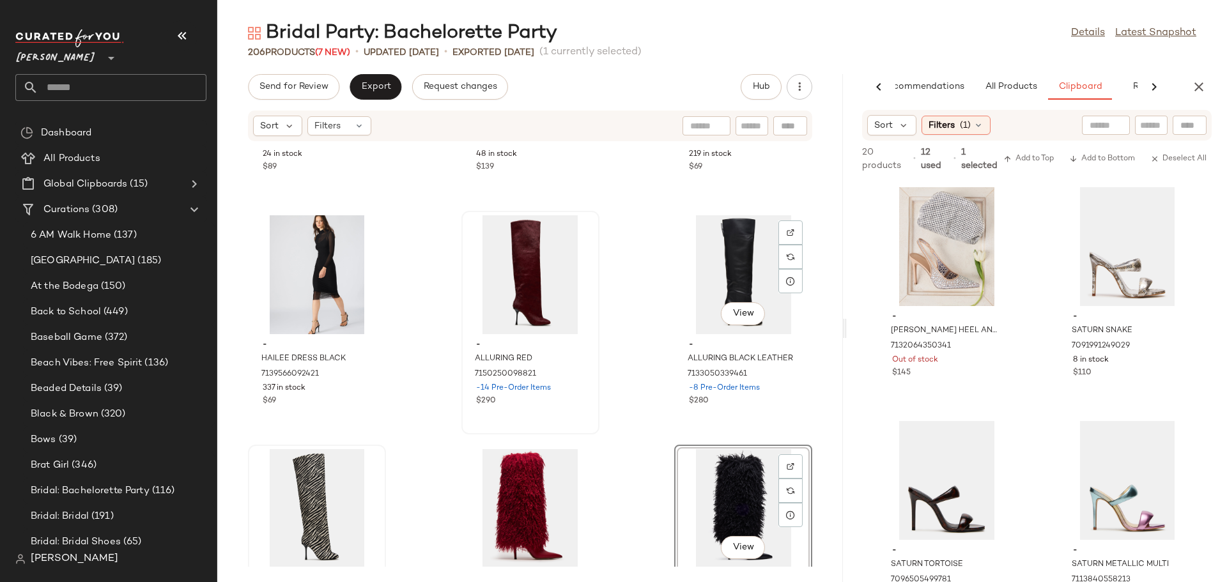
scroll to position [15361, 0]
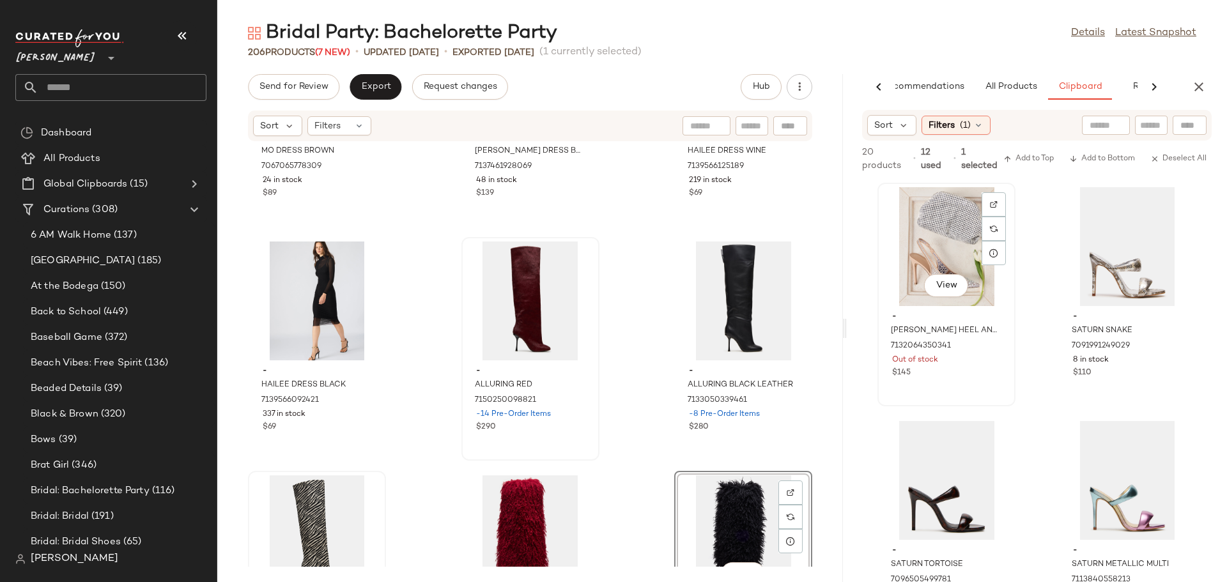
click at [926, 260] on div "View" at bounding box center [946, 246] width 129 height 119
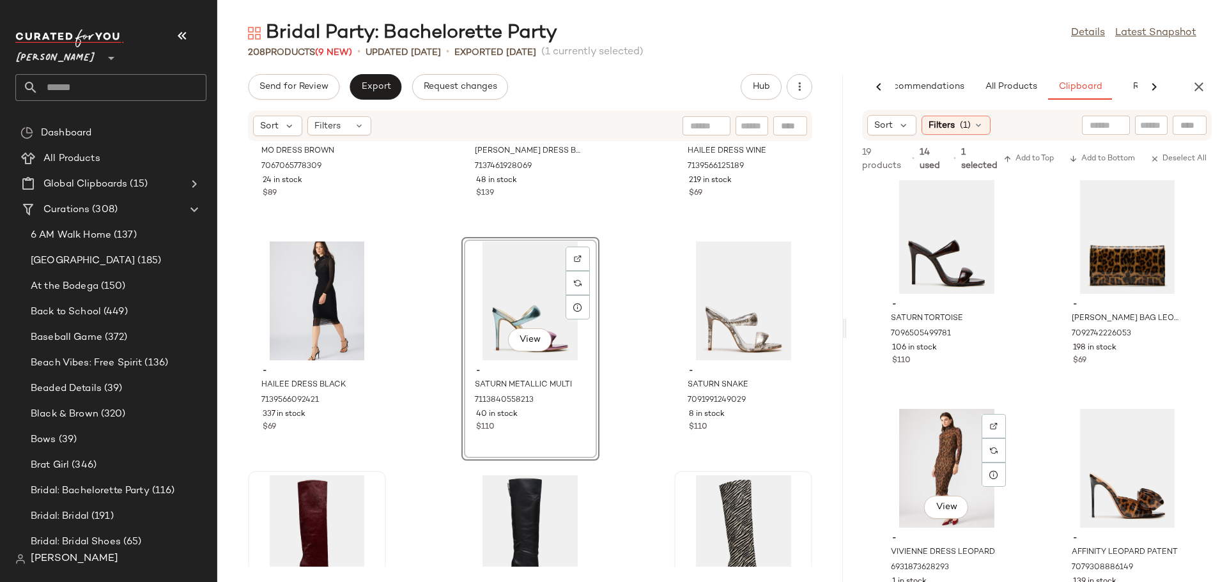
scroll to position [0, 0]
click at [960, 288] on div "View" at bounding box center [946, 235] width 129 height 119
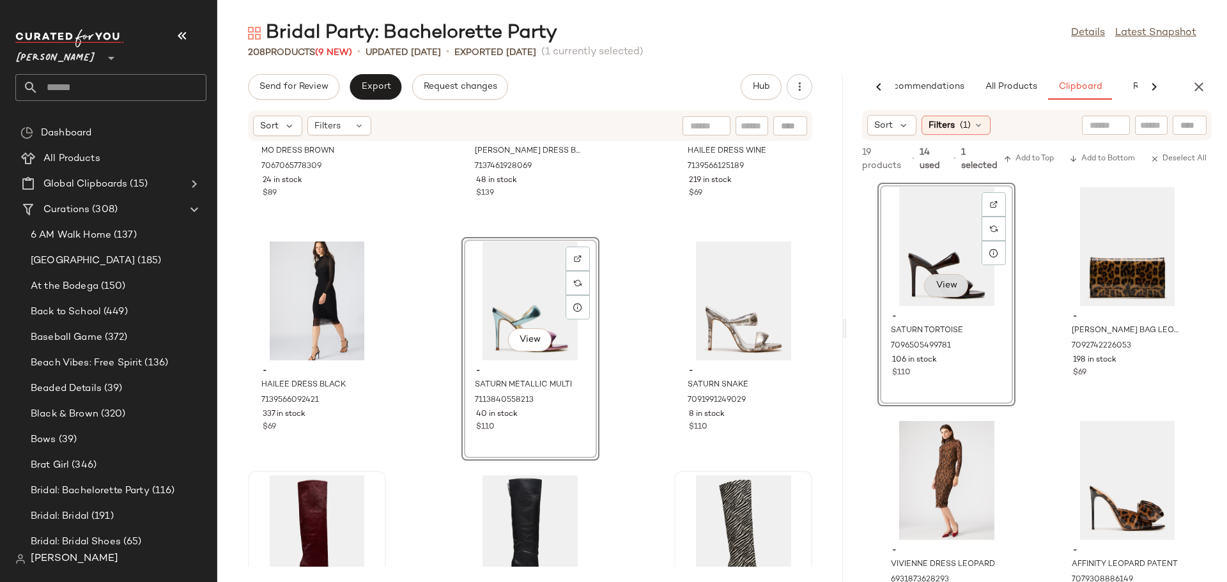
click at [960, 288] on button "View" at bounding box center [945, 285] width 43 height 23
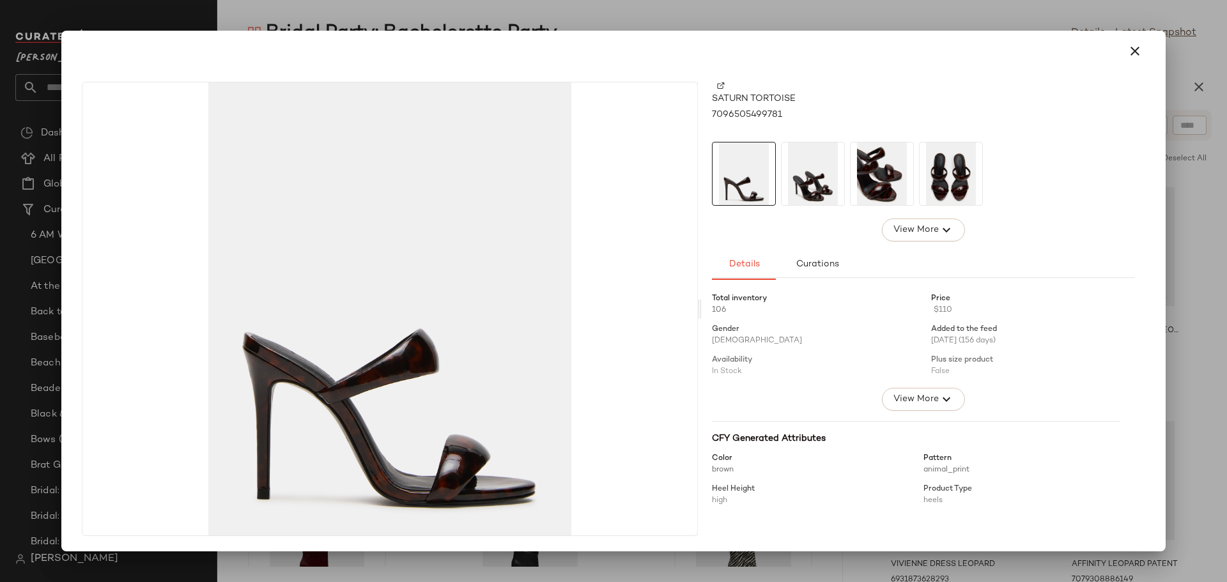
click at [807, 185] on img at bounding box center [813, 174] width 63 height 63
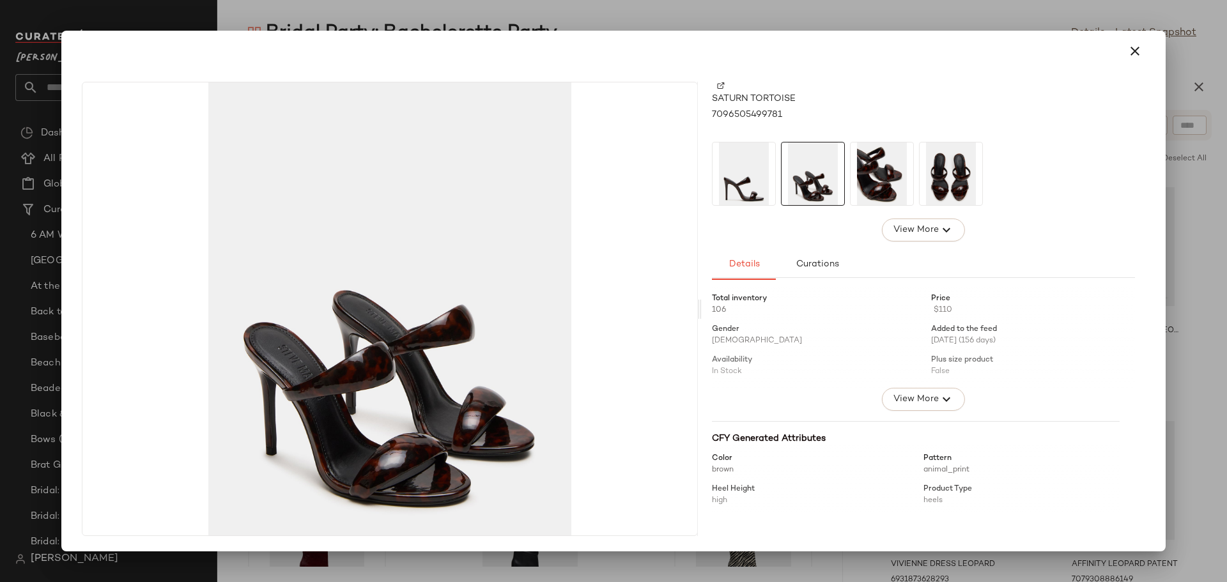
click at [866, 185] on img at bounding box center [882, 174] width 63 height 63
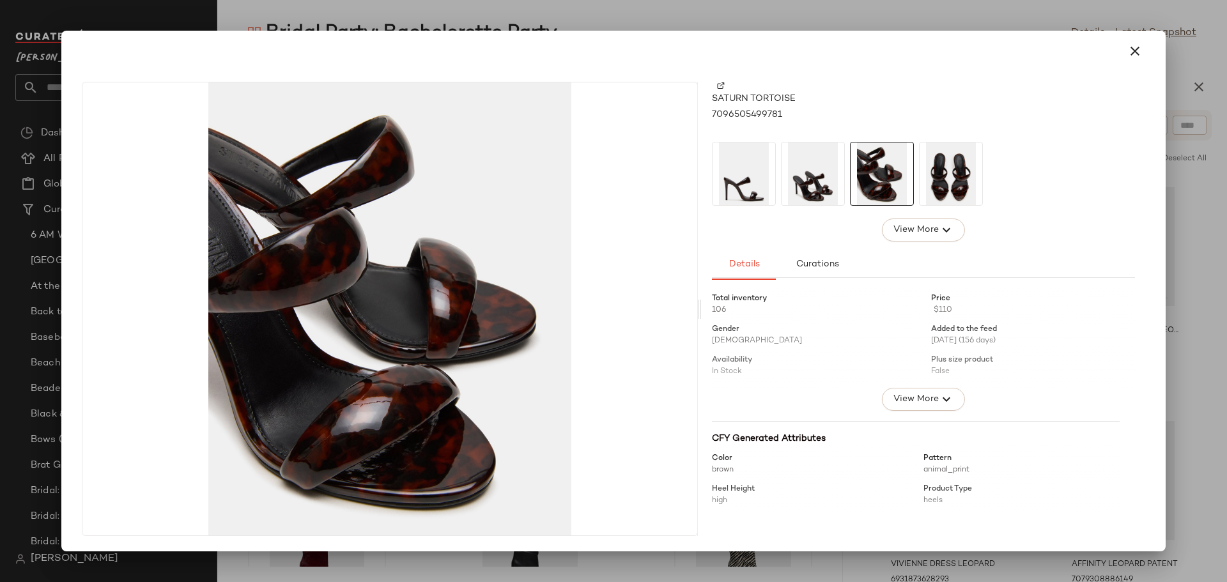
click at [954, 182] on img at bounding box center [951, 174] width 63 height 63
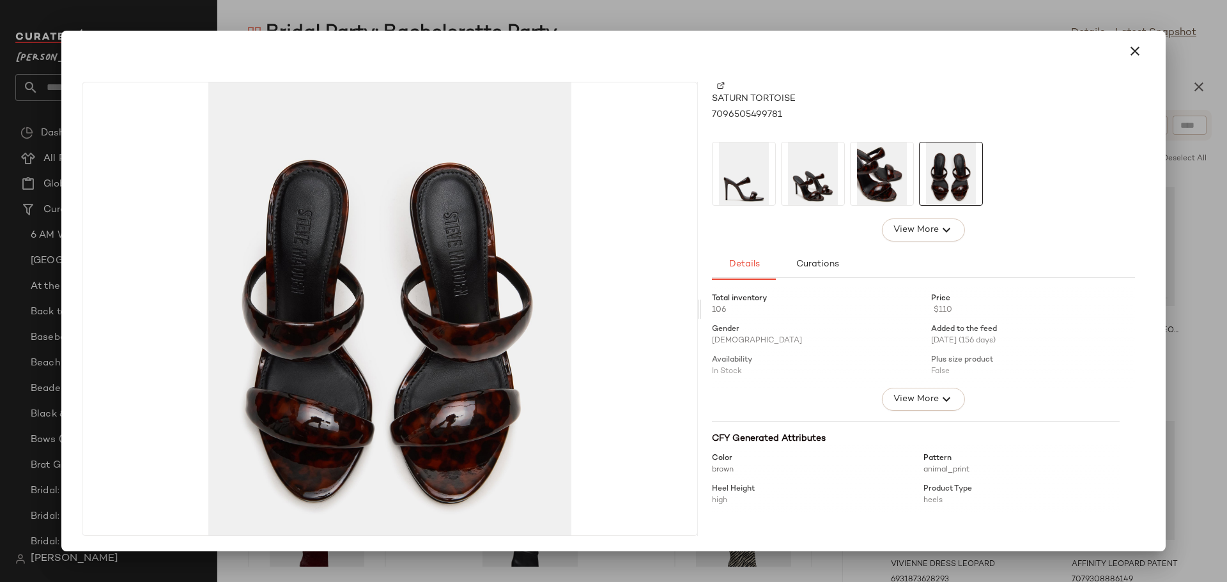
click at [880, 190] on img at bounding box center [882, 174] width 63 height 63
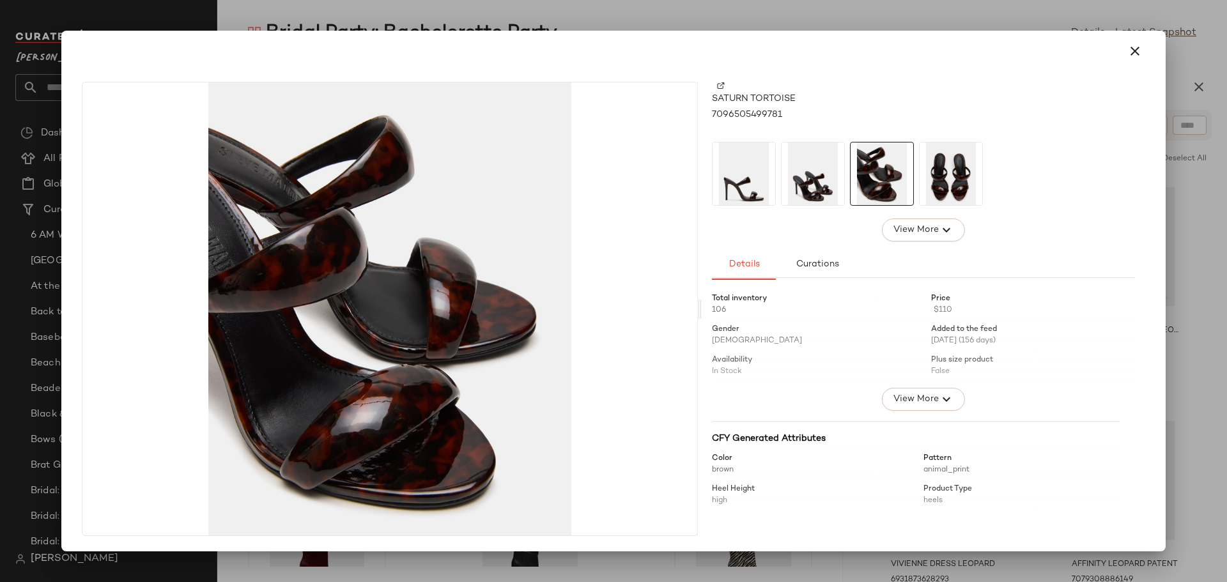
click at [812, 187] on img at bounding box center [813, 174] width 63 height 63
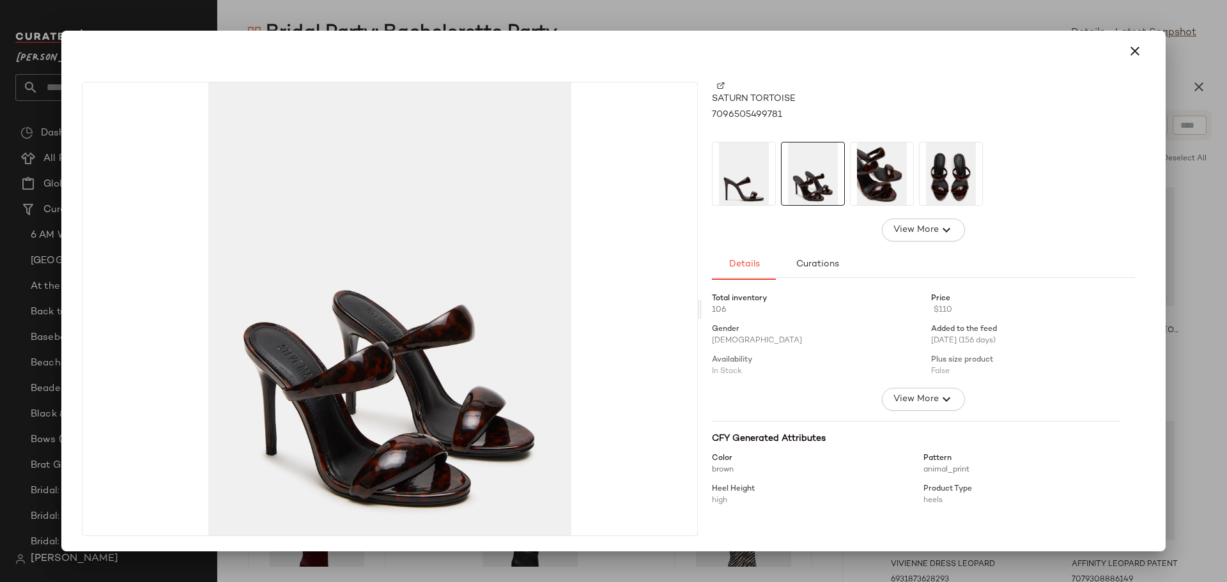
click at [765, 184] on img at bounding box center [744, 174] width 63 height 63
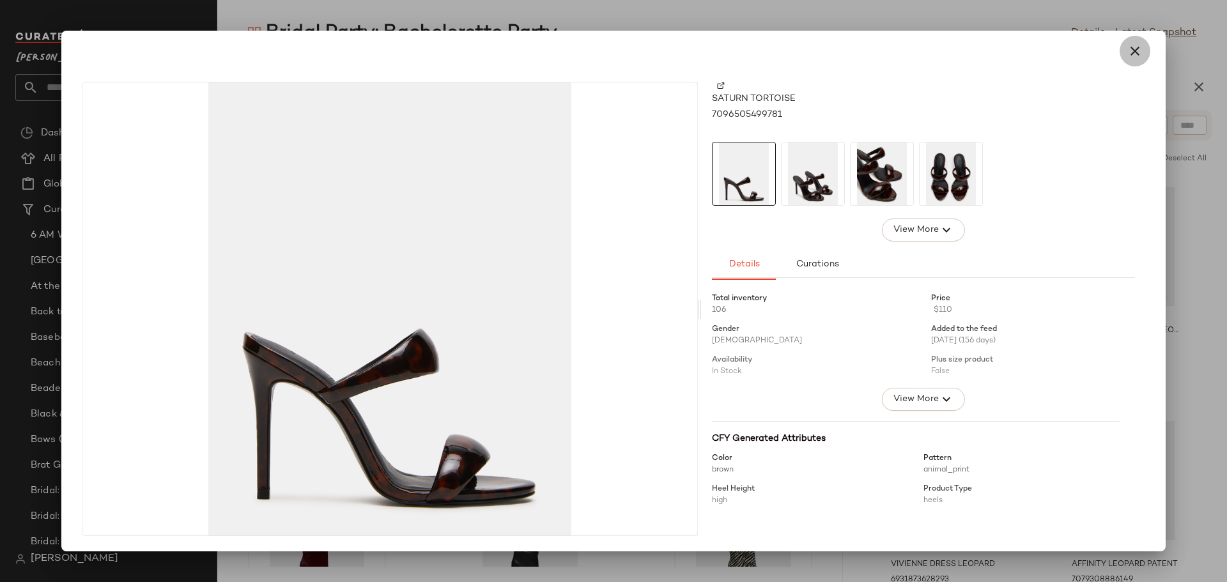
click at [1141, 49] on icon "button" at bounding box center [1135, 50] width 15 height 15
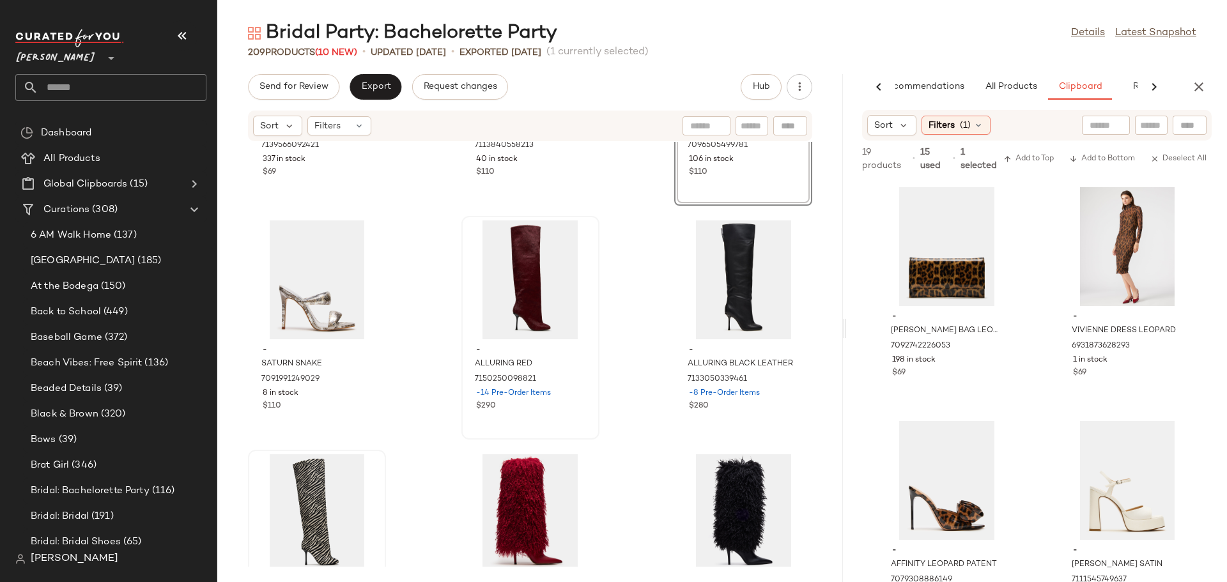
scroll to position [15616, 0]
click at [758, 123] on input "text" at bounding box center [752, 126] width 22 height 13
type input "*******"
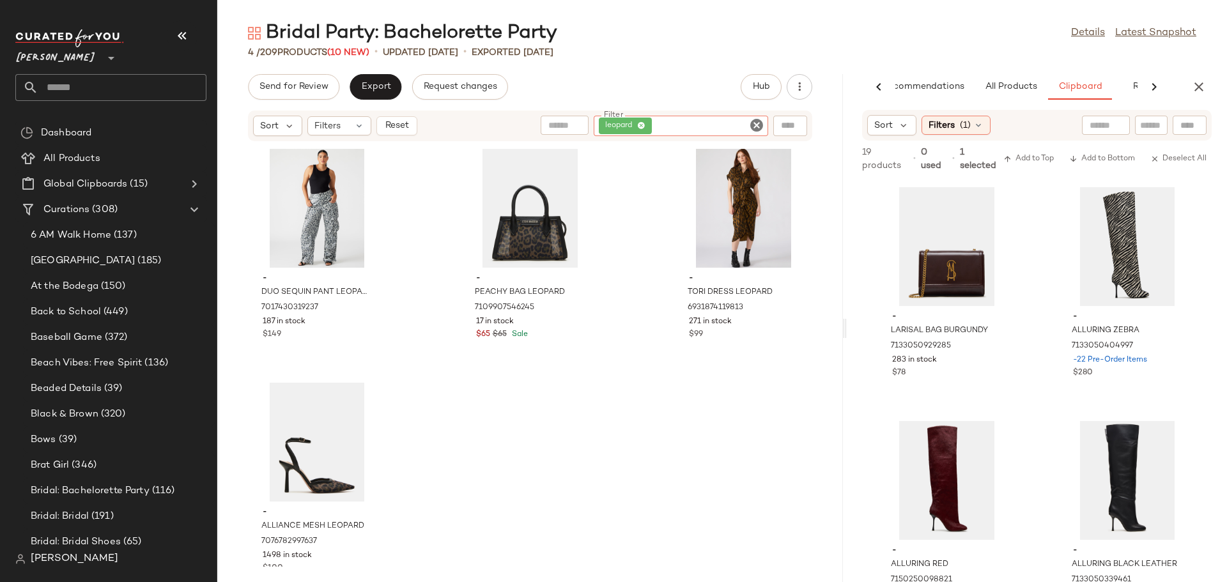
click at [758, 123] on icon "Clear Filter" at bounding box center [756, 125] width 15 height 15
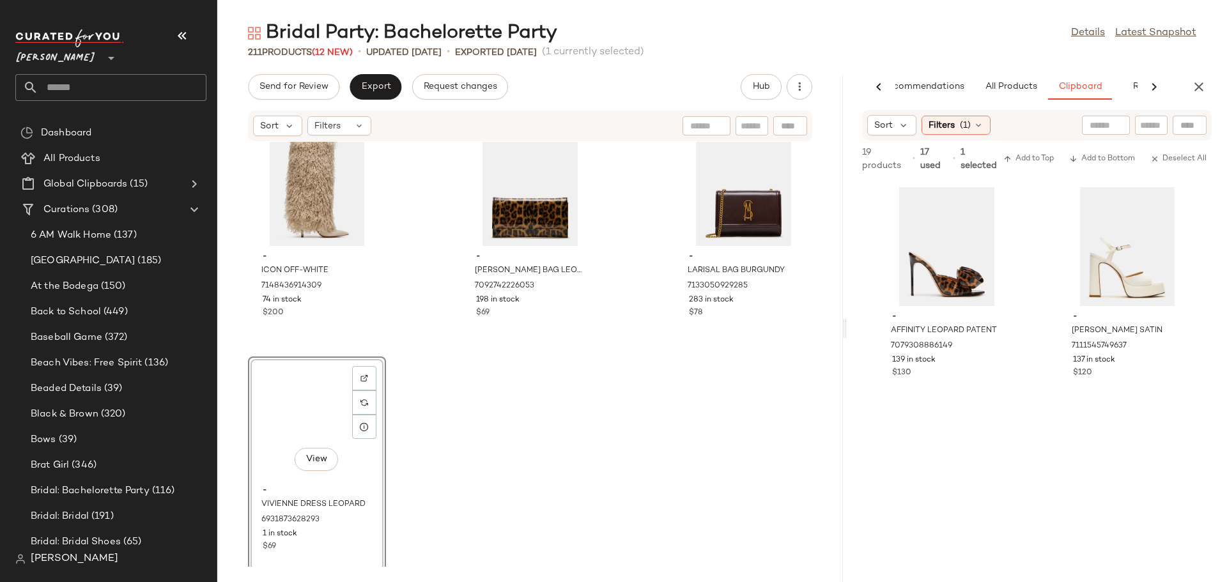
scroll to position [16191, 0]
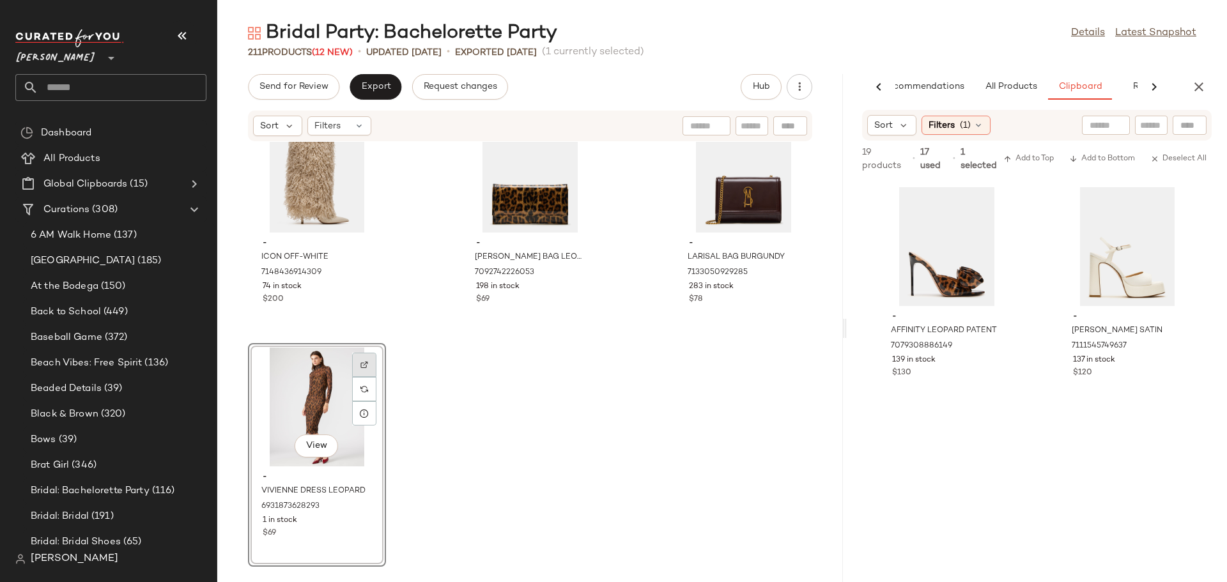
click at [364, 364] on img at bounding box center [365, 365] width 8 height 8
click at [291, 405] on div "View" at bounding box center [317, 407] width 129 height 119
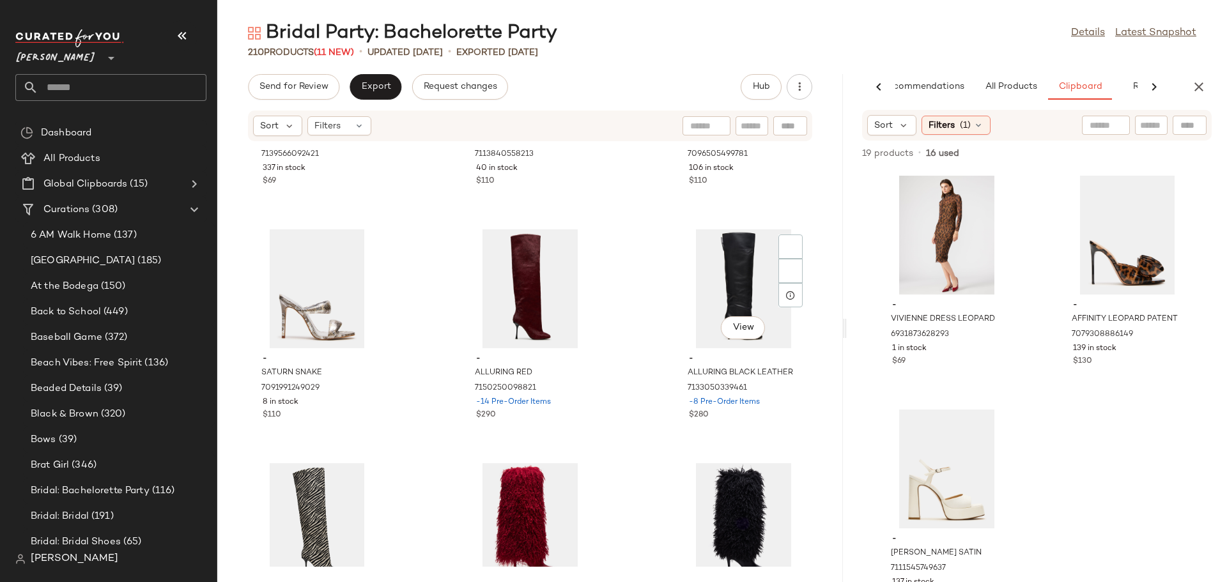
scroll to position [15573, 0]
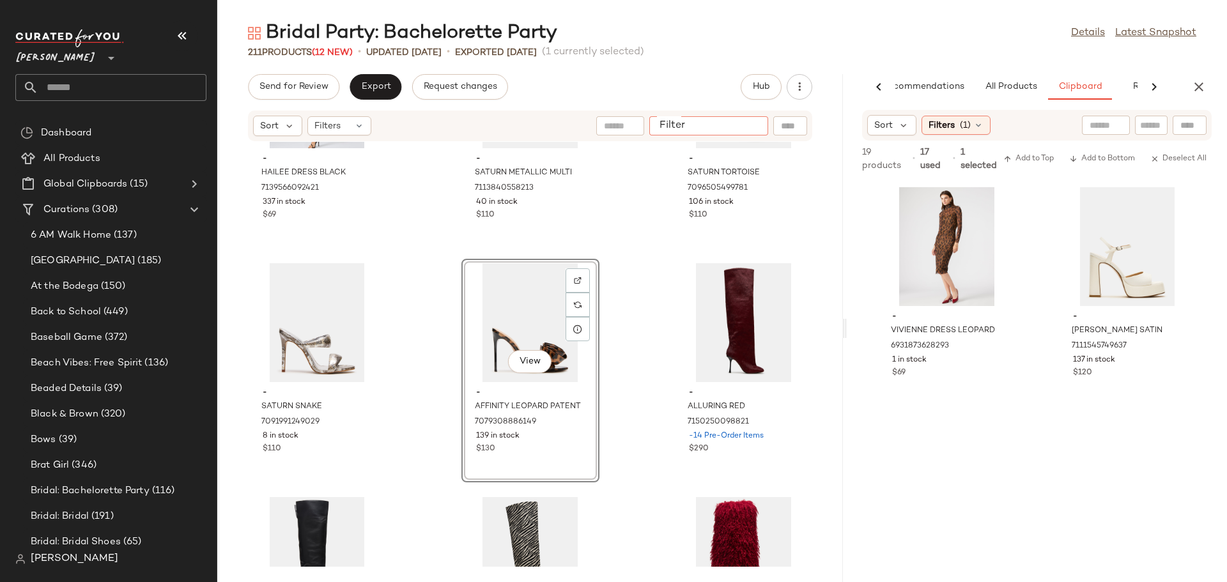
click at [742, 126] on input "Filter" at bounding box center [709, 126] width 109 height 13
type input "*******"
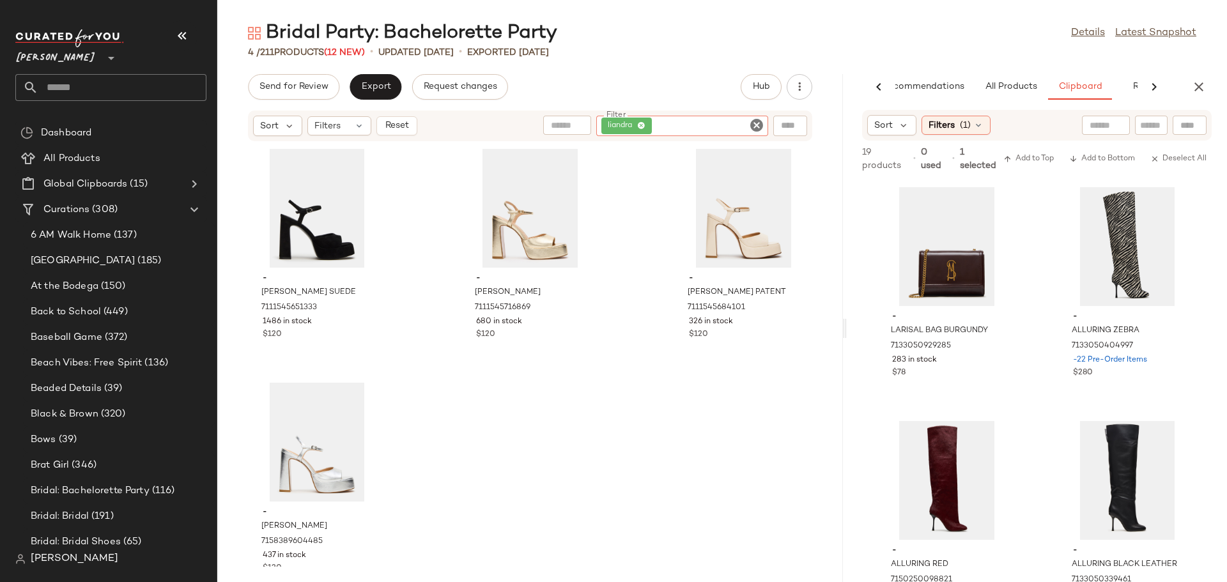
click at [758, 123] on icon "Clear Filter" at bounding box center [756, 125] width 15 height 15
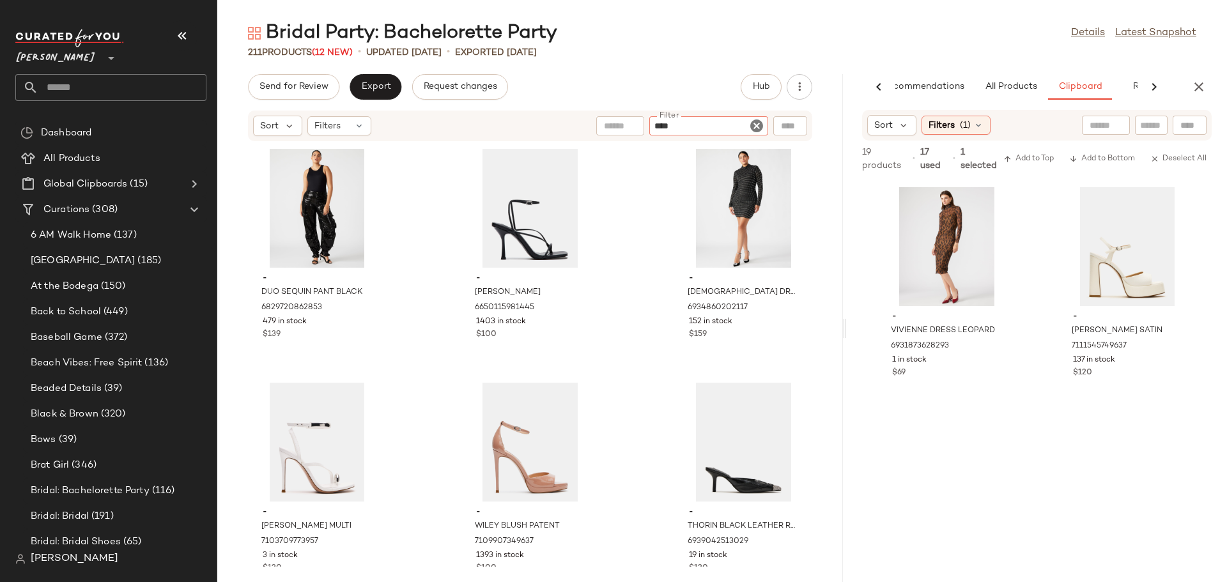
type input "*****"
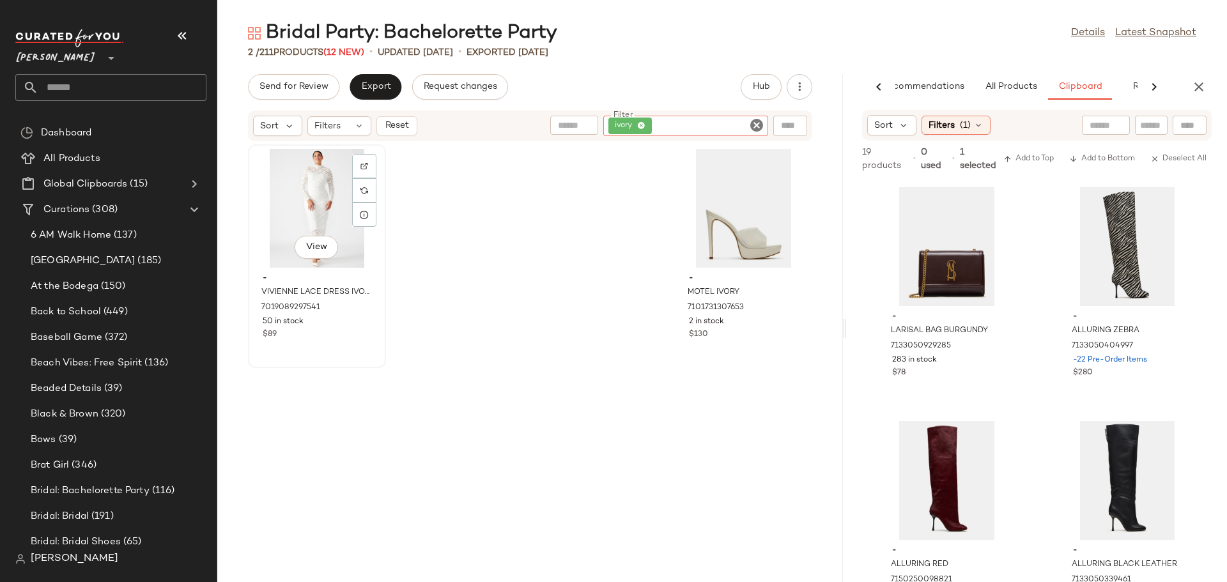
click at [302, 200] on div "View" at bounding box center [317, 208] width 129 height 119
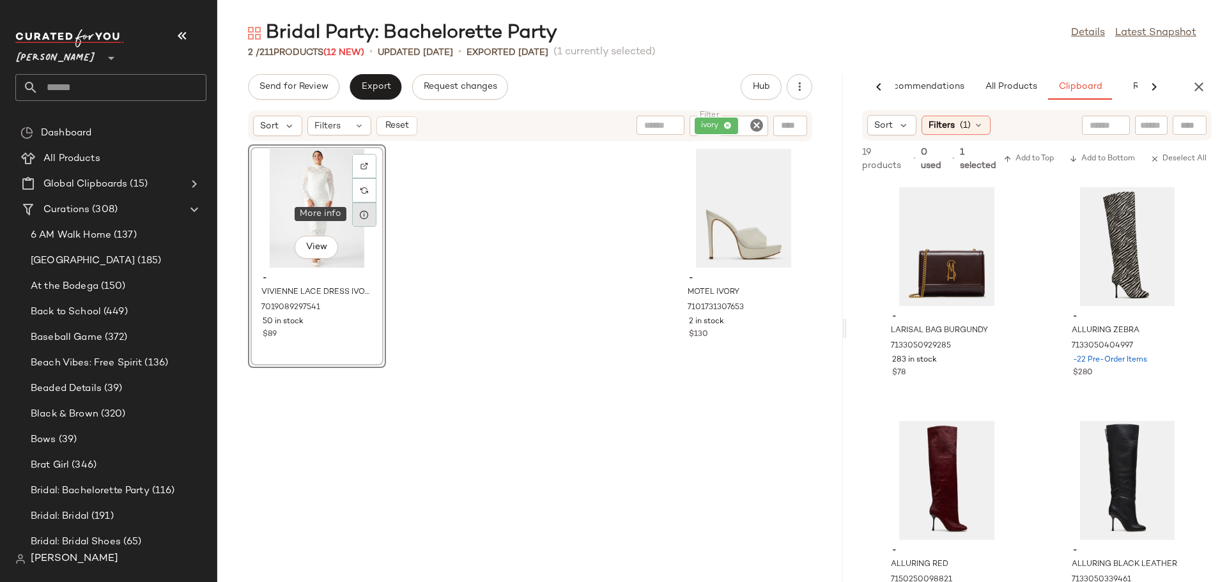
click at [366, 217] on icon at bounding box center [364, 215] width 10 height 10
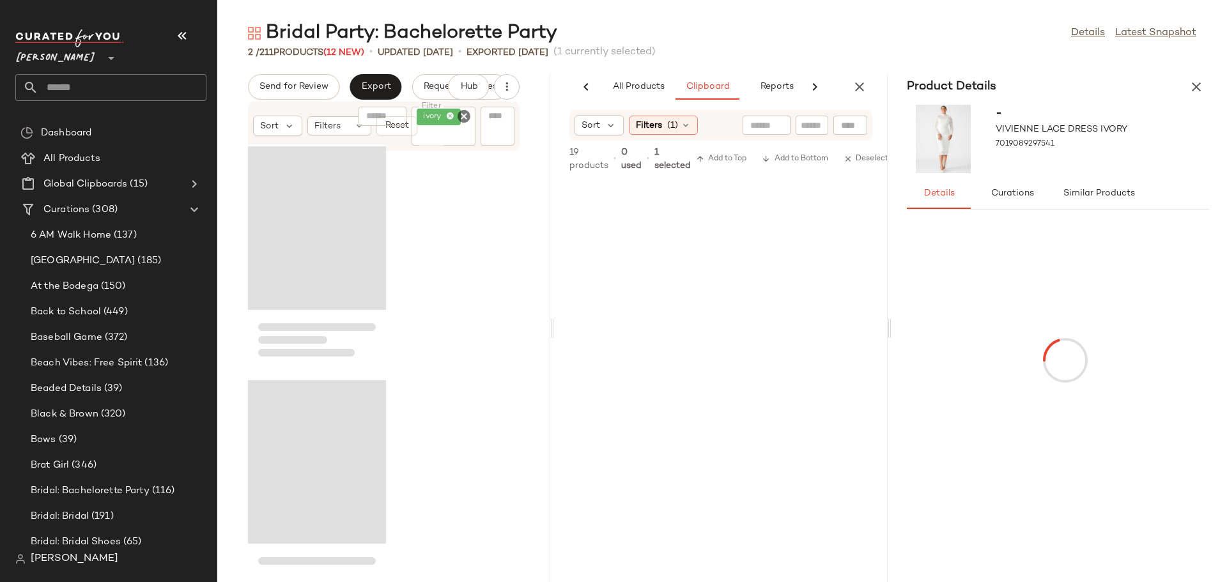
scroll to position [3978, 0]
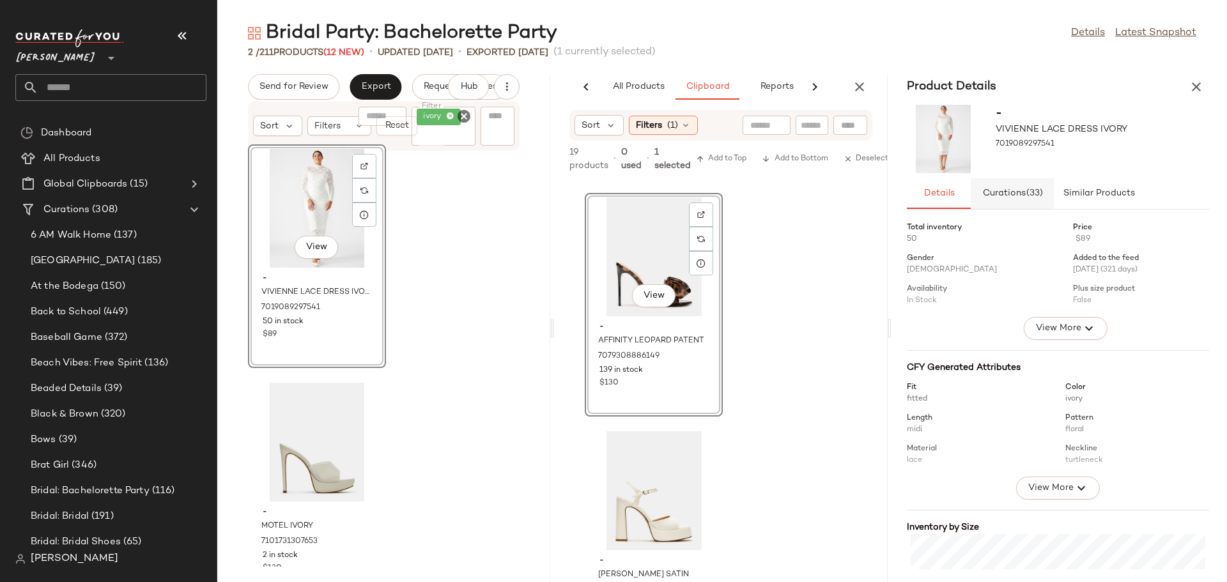
click at [1016, 191] on span "Curations (33)" at bounding box center [1012, 194] width 61 height 10
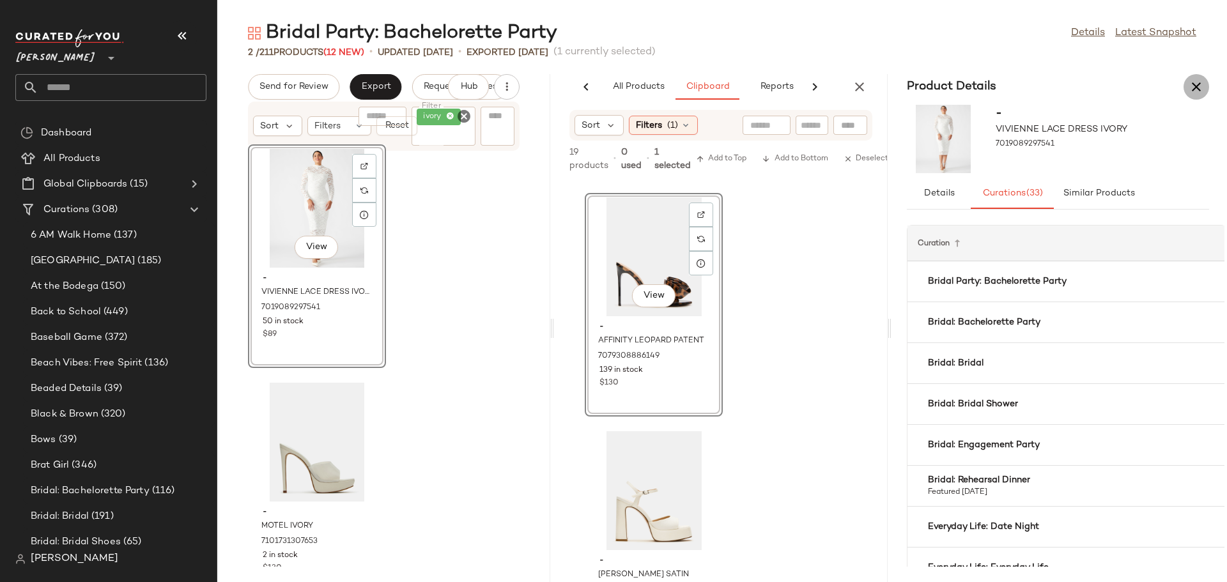
click at [1196, 84] on icon "button" at bounding box center [1196, 86] width 15 height 15
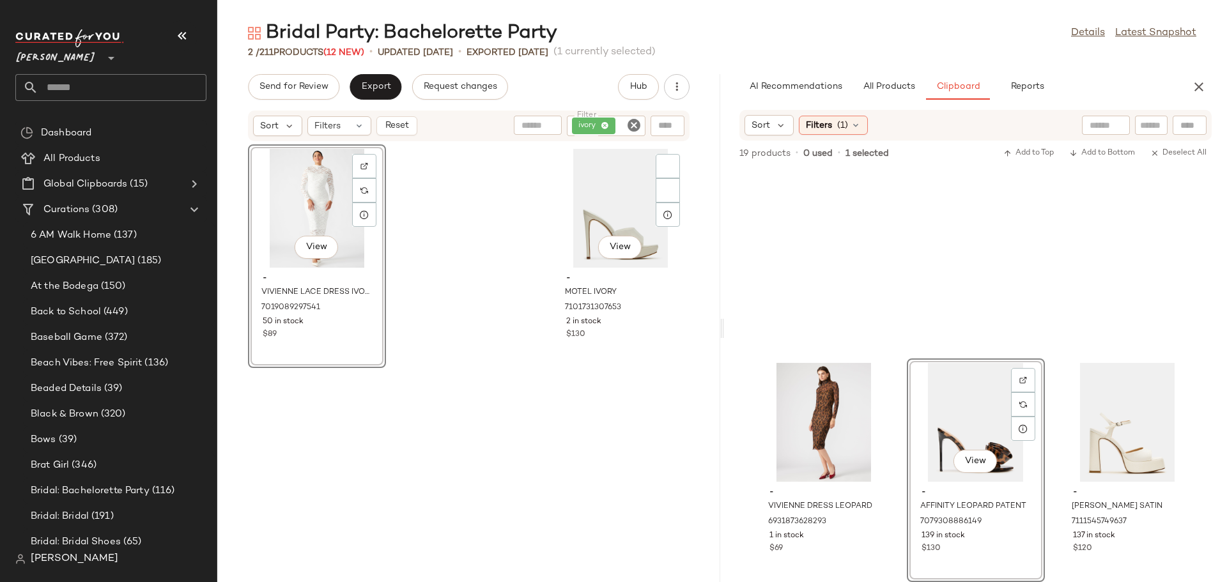
scroll to position [1872, 0]
click at [289, 192] on div "View" at bounding box center [317, 208] width 129 height 119
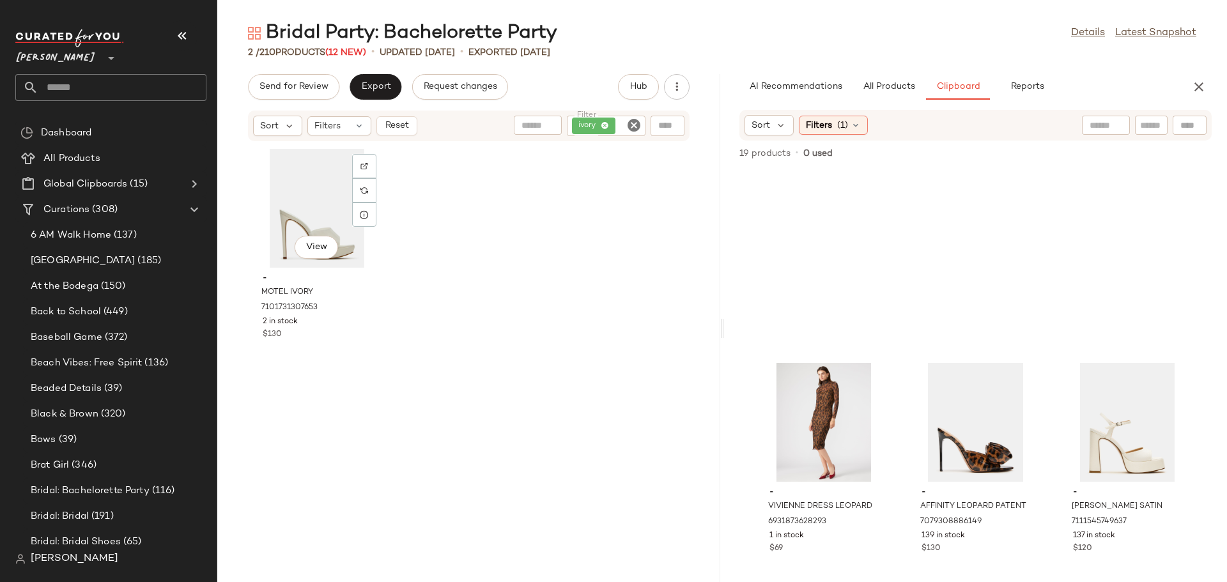
click at [289, 192] on div "View" at bounding box center [317, 208] width 129 height 119
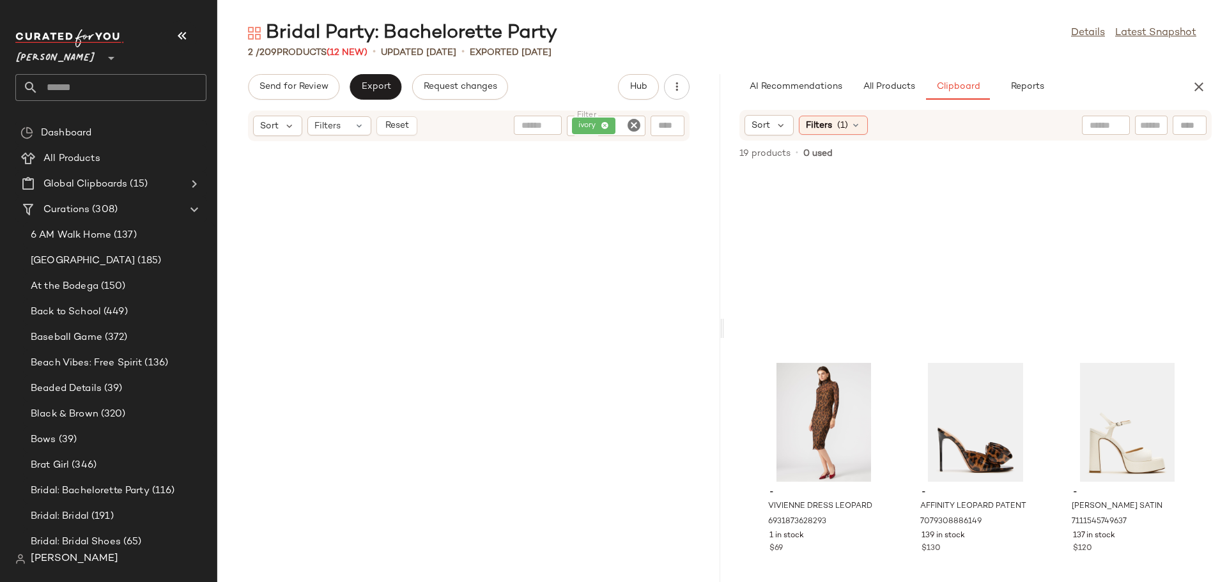
click at [639, 129] on icon "Clear Filter" at bounding box center [634, 125] width 15 height 15
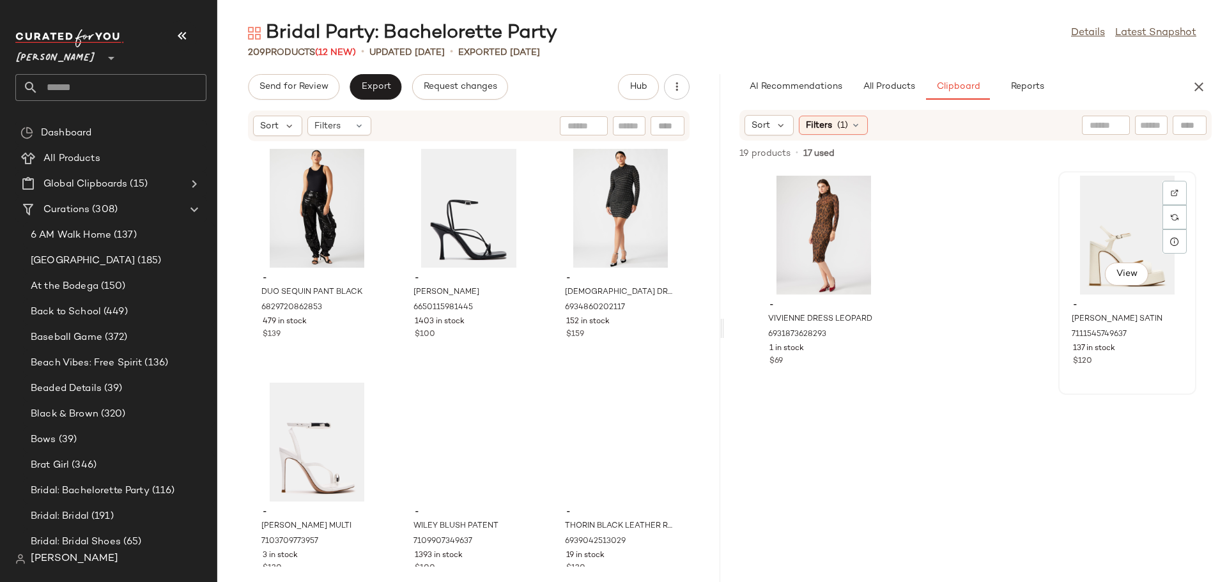
click at [1089, 231] on div "View" at bounding box center [1127, 235] width 129 height 119
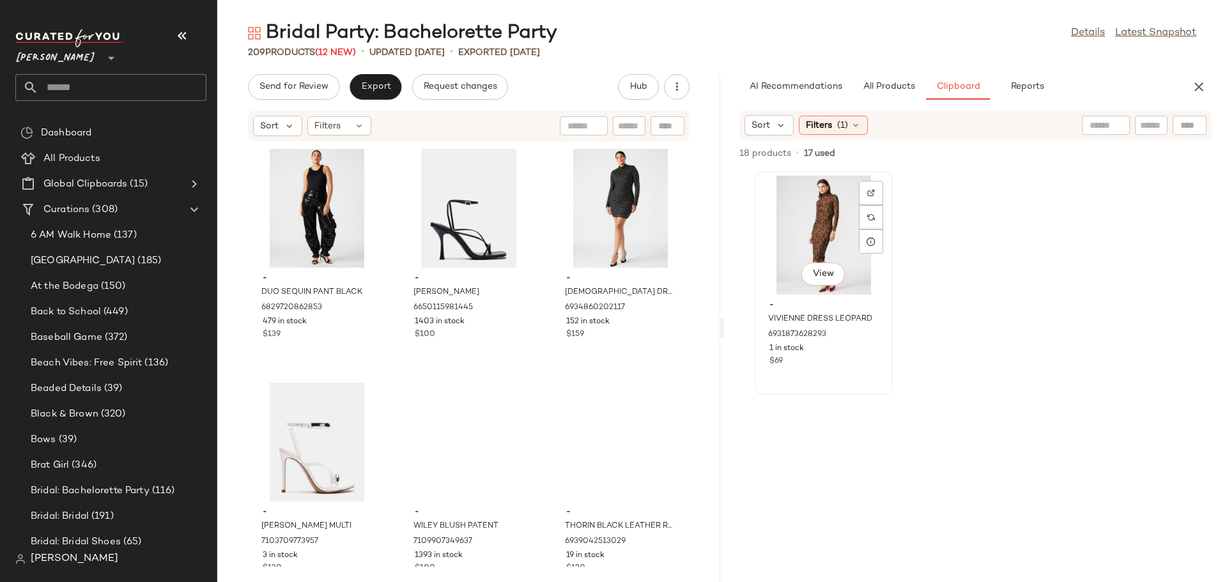
click at [795, 219] on div "View" at bounding box center [823, 235] width 129 height 119
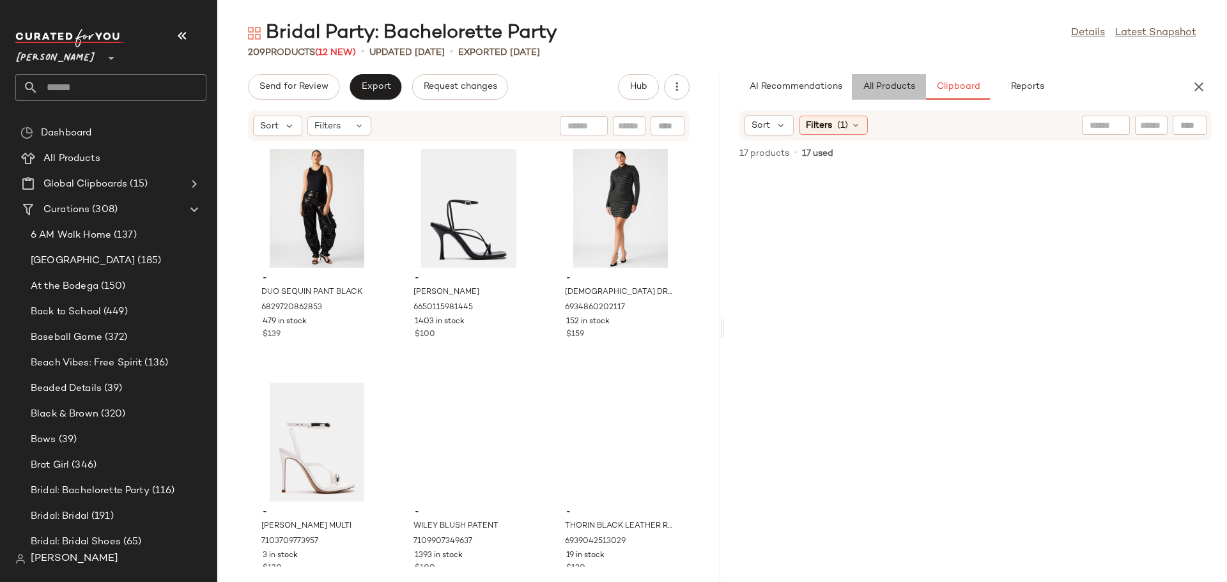
click at [892, 90] on span "All Products" at bounding box center [889, 87] width 52 height 10
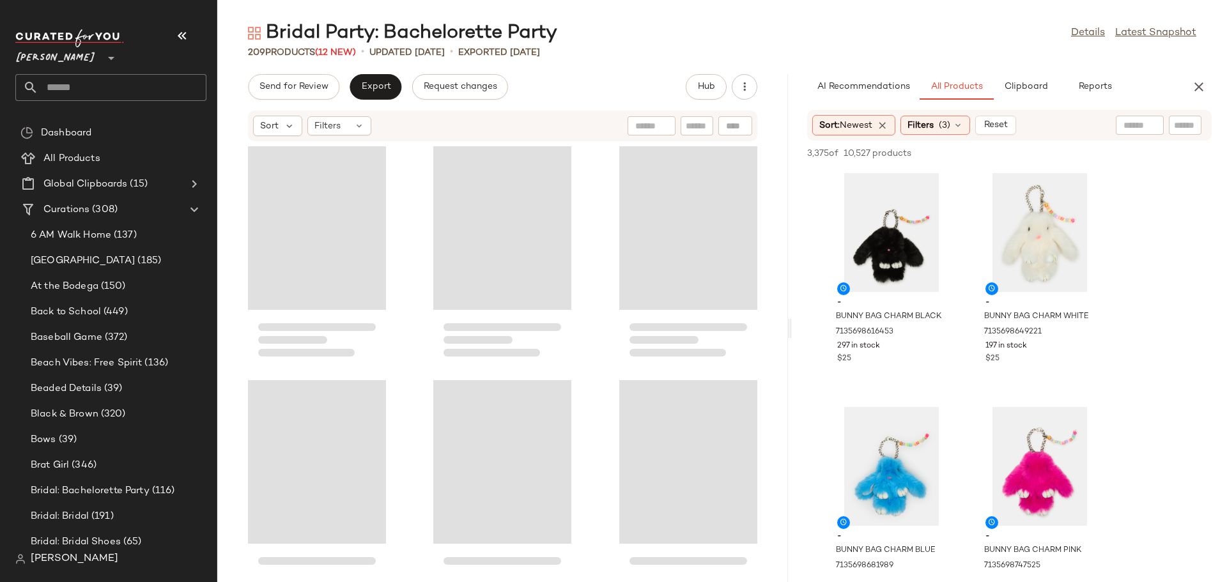
drag, startPoint x: 720, startPoint y: 326, endPoint x: 796, endPoint y: 326, distance: 76.1
click at [796, 326] on div "Bridal Party: Bachelorette Party Details Latest Snapshot 209 Products (12 New) …" at bounding box center [722, 301] width 1010 height 562
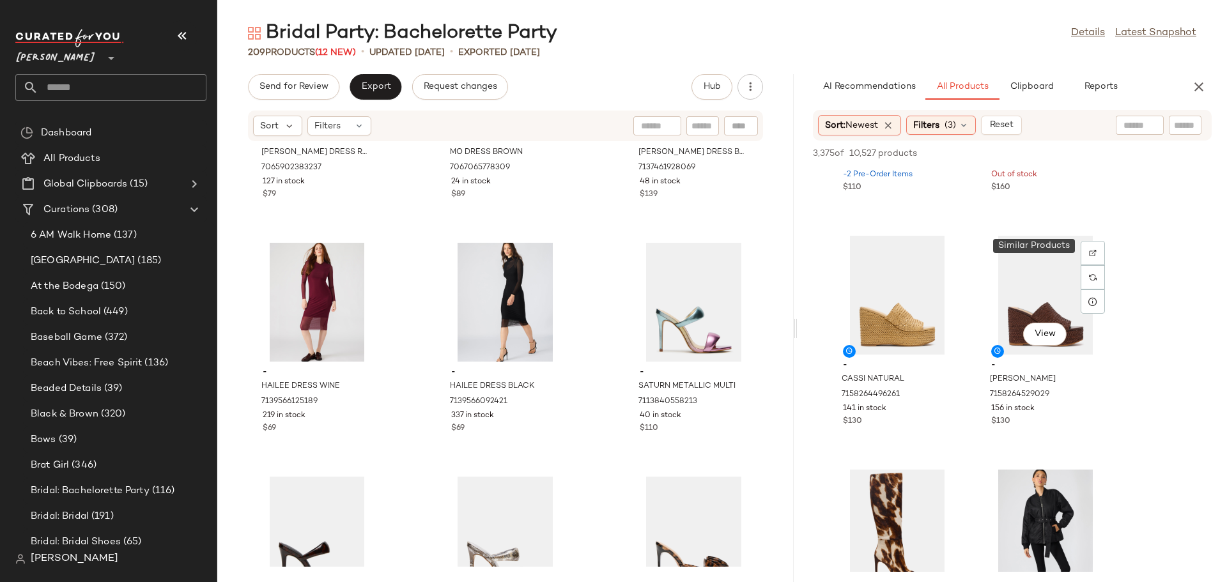
scroll to position [831, 0]
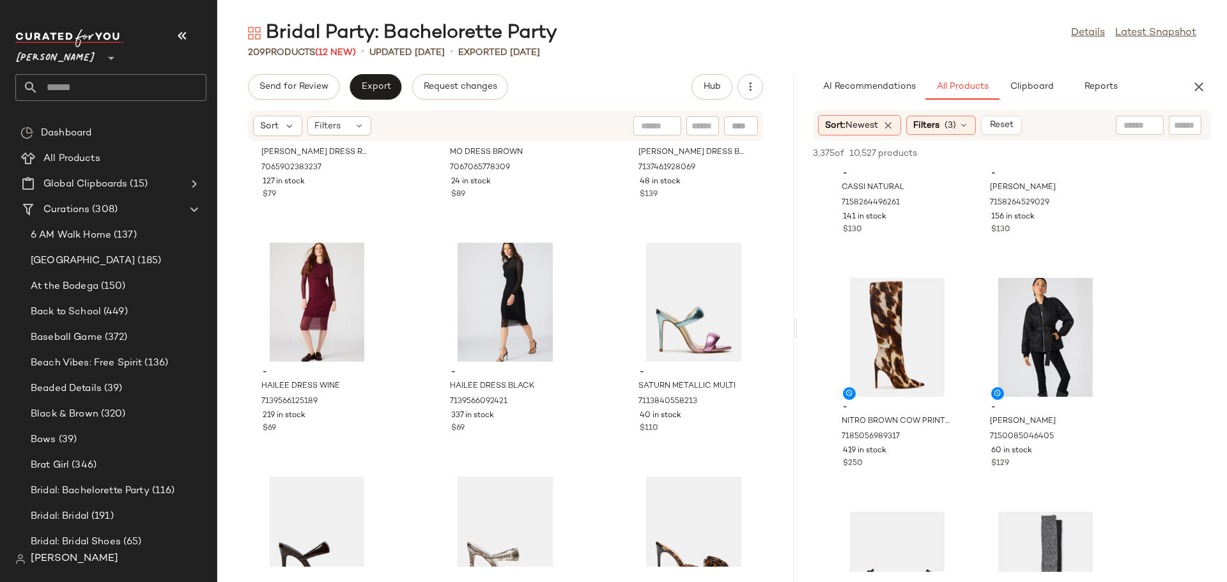
click at [708, 125] on input "text" at bounding box center [703, 126] width 22 height 13
type input "***"
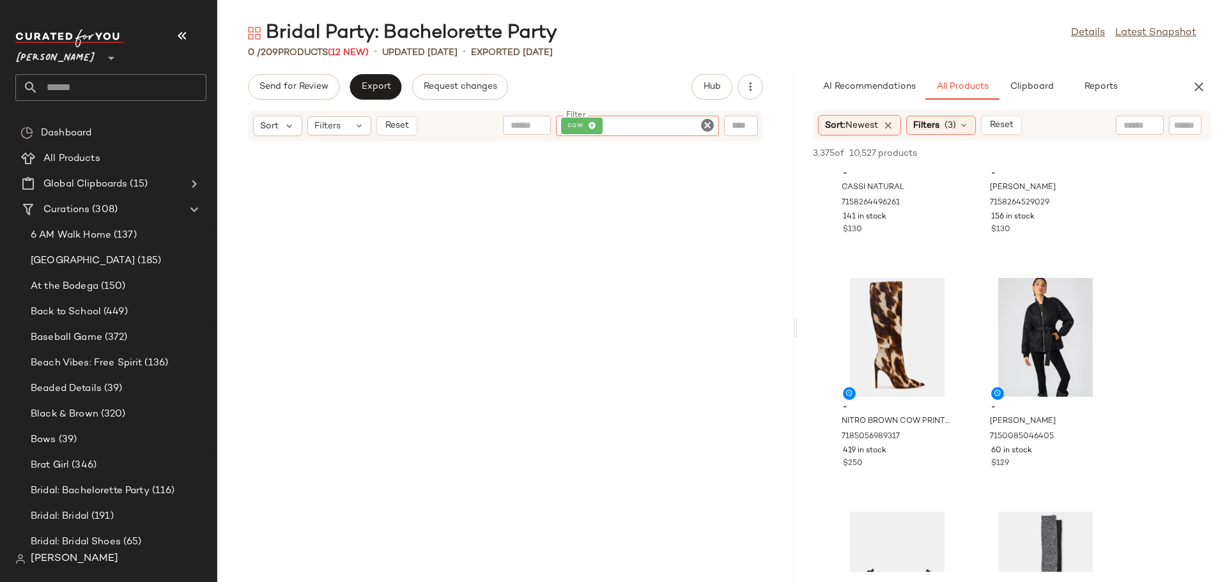
click at [708, 125] on icon "Clear Filter" at bounding box center [707, 125] width 15 height 15
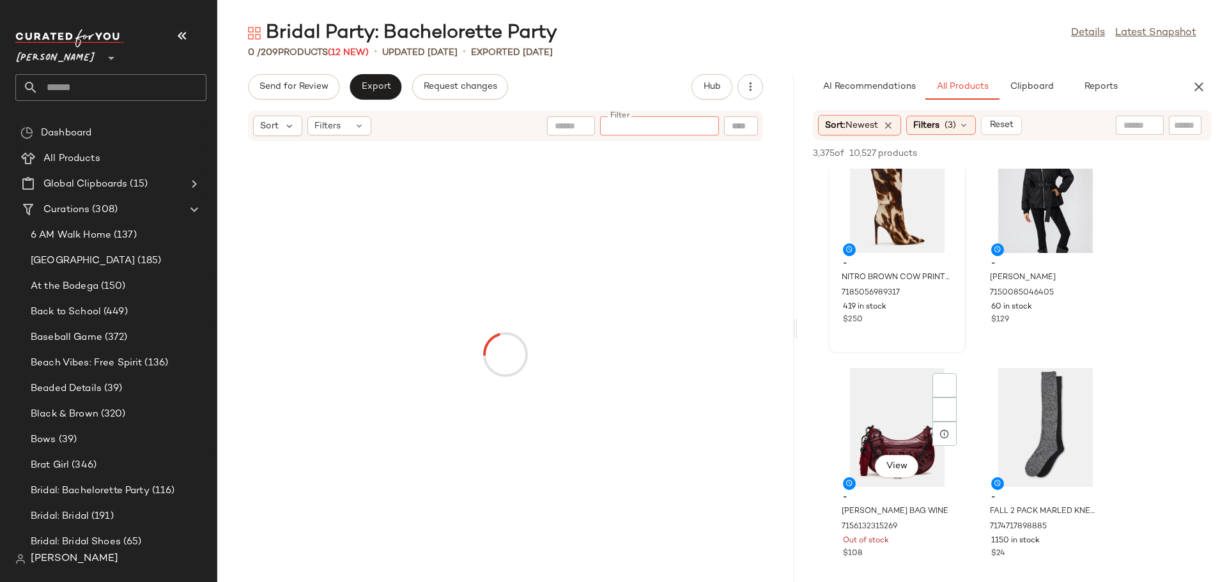
scroll to position [1023, 0]
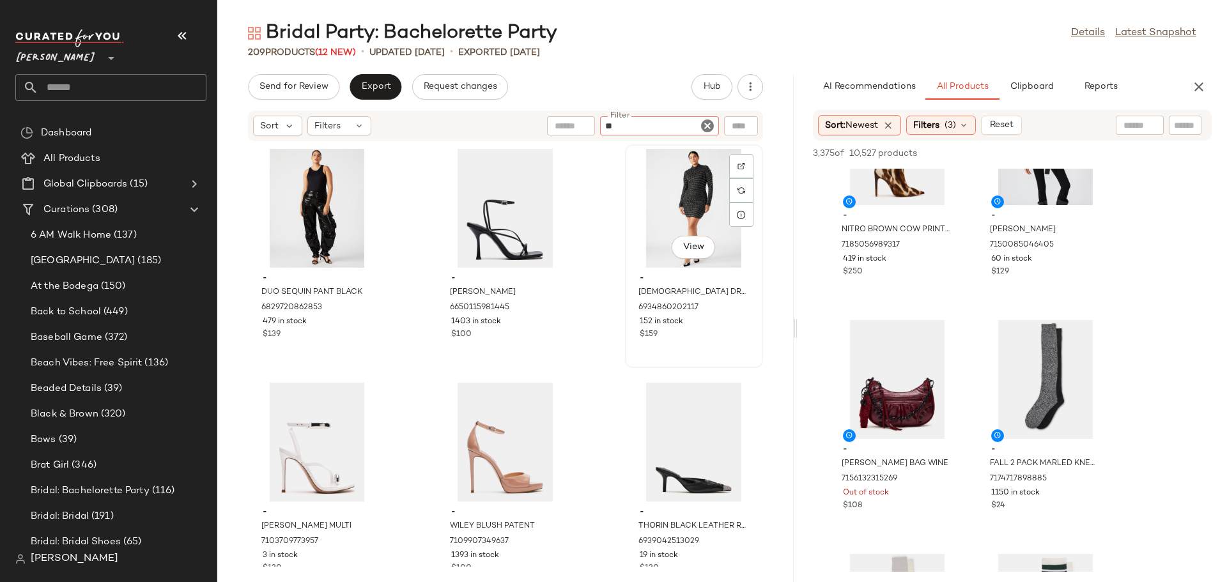
type input "***"
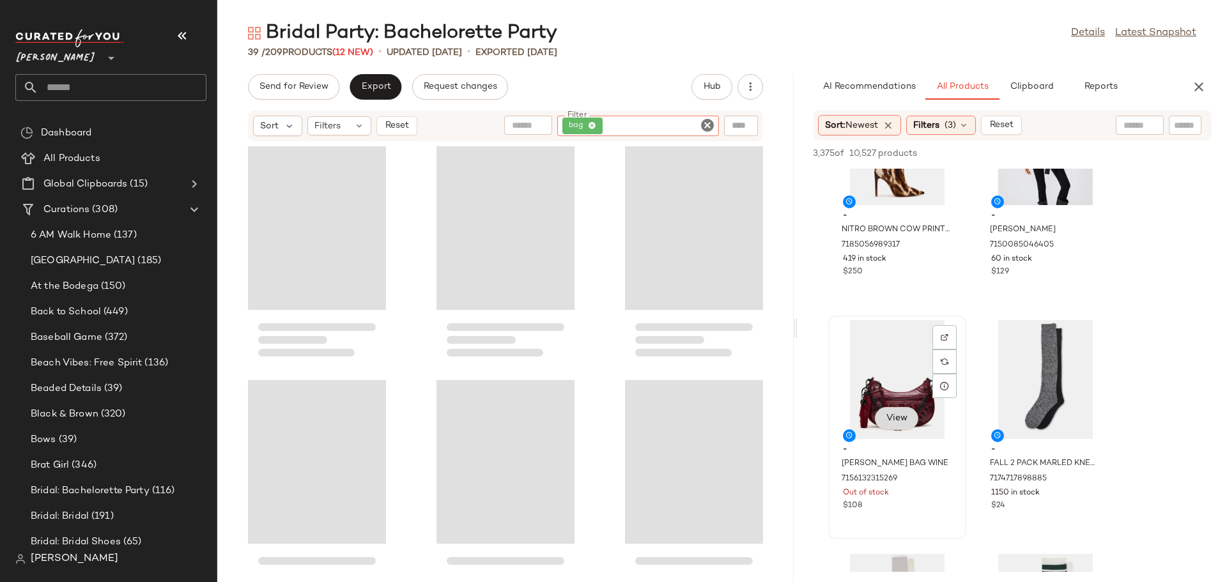
click at [907, 418] on span "View" at bounding box center [897, 419] width 22 height 10
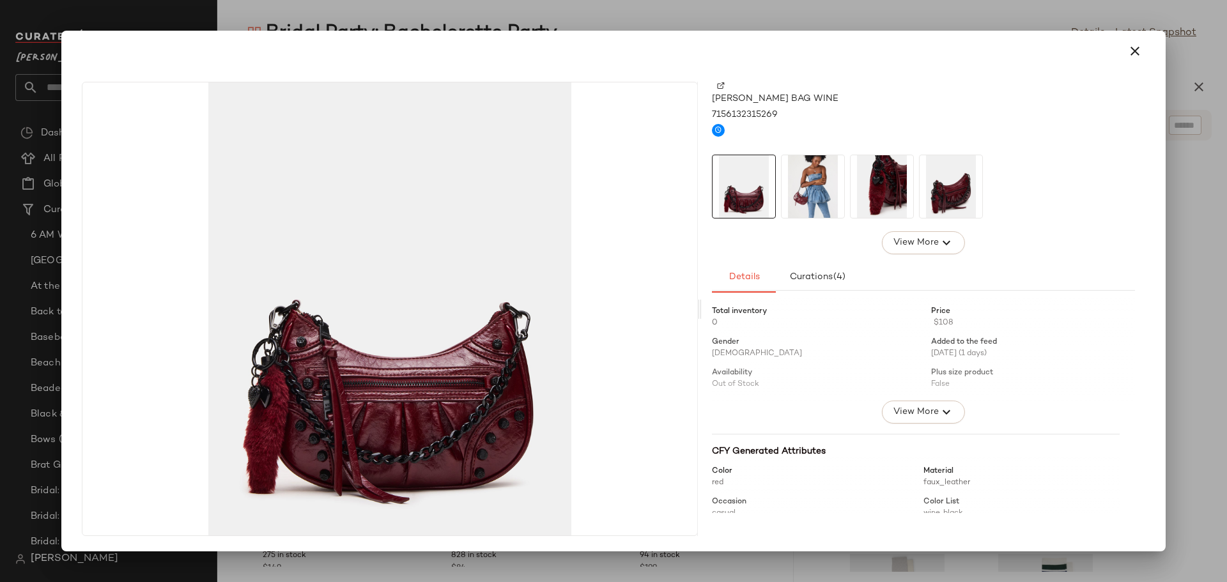
click at [811, 196] on img at bounding box center [813, 186] width 63 height 63
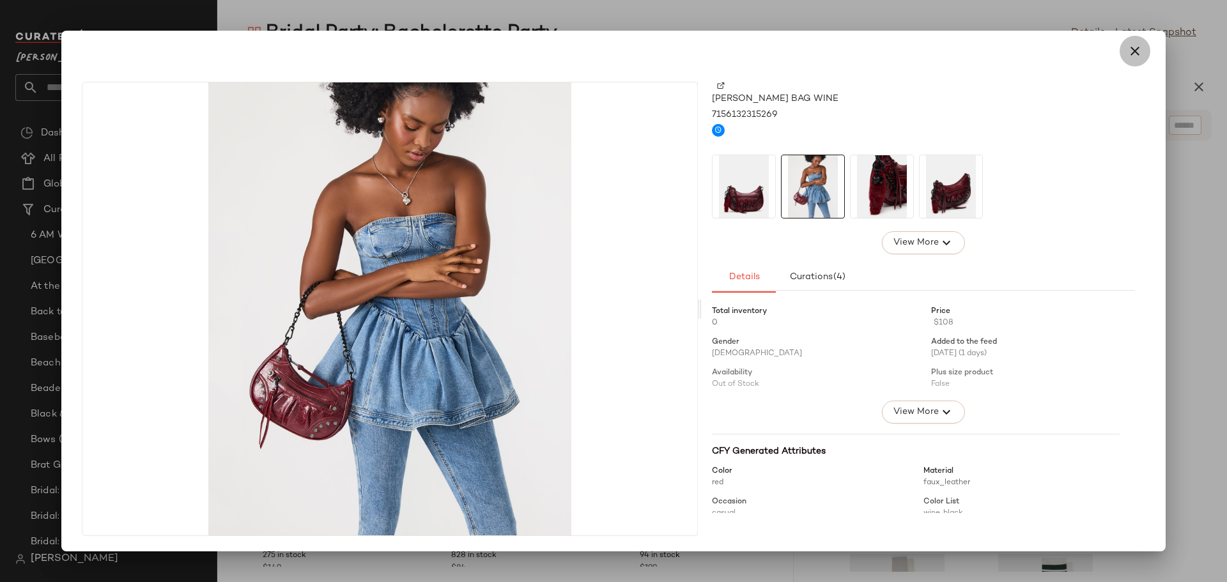
click at [1135, 51] on icon "button" at bounding box center [1135, 50] width 15 height 15
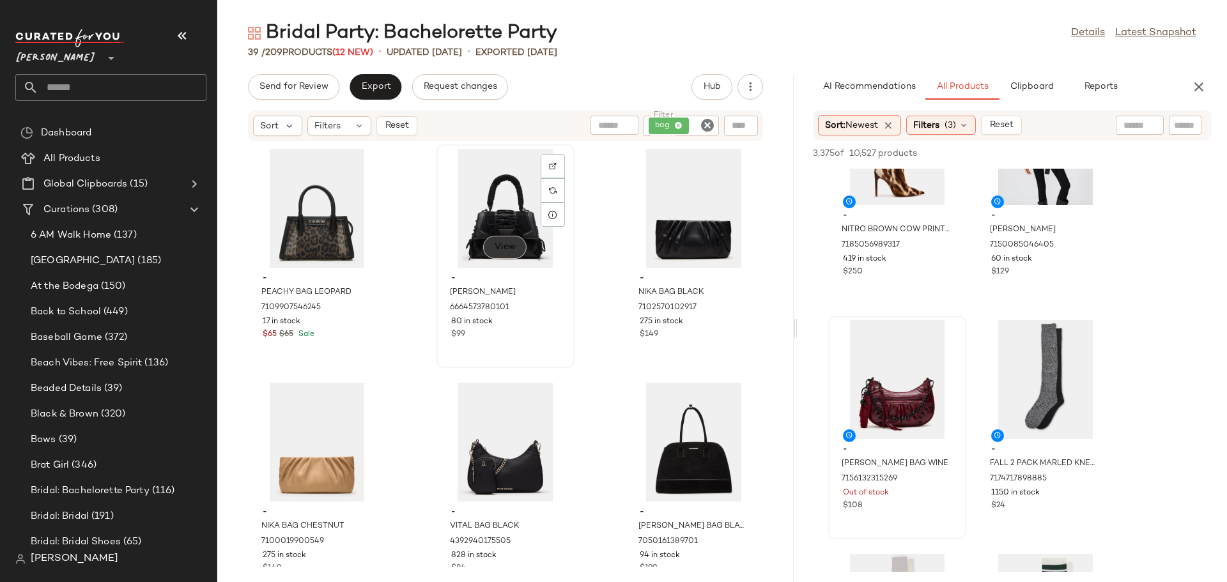
click at [502, 249] on span "View" at bounding box center [505, 247] width 22 height 10
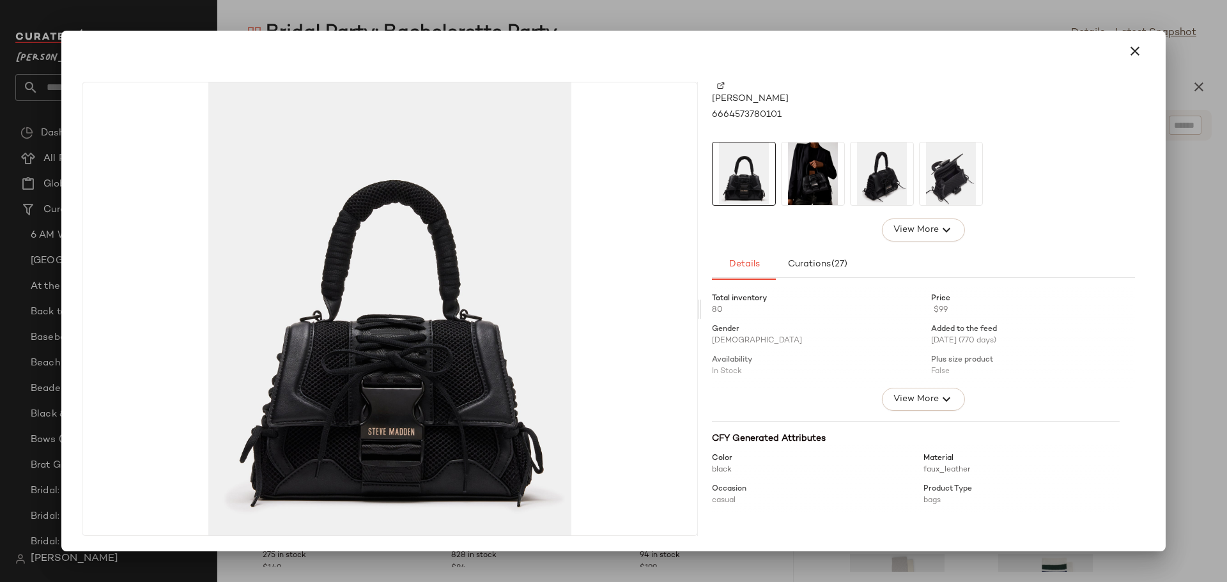
click at [821, 189] on img at bounding box center [813, 174] width 63 height 63
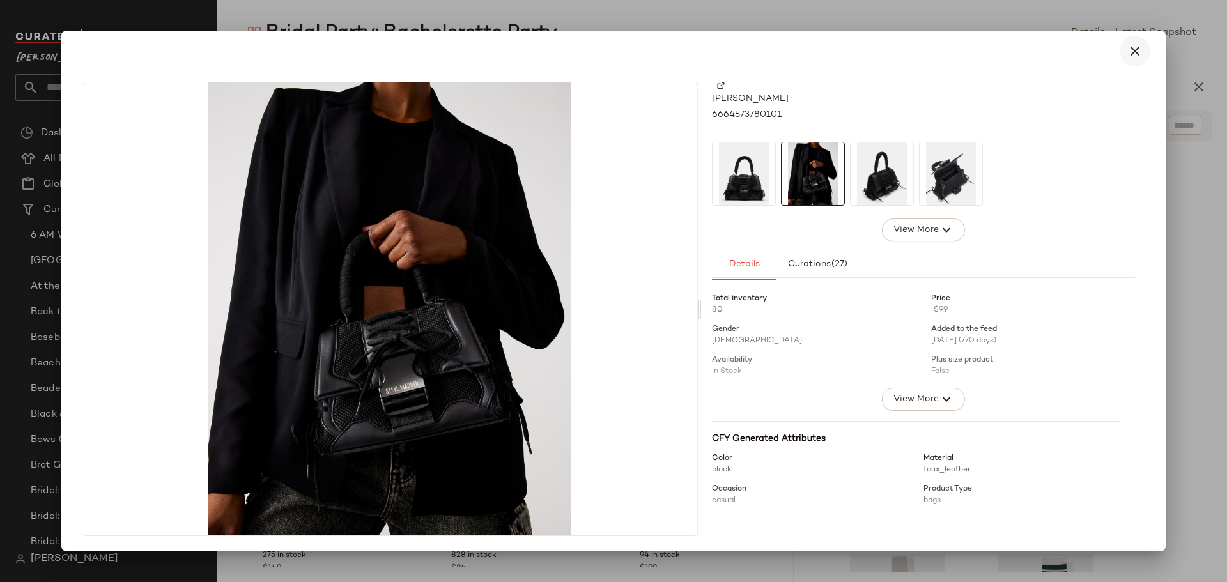
click at [1138, 54] on icon "button" at bounding box center [1135, 50] width 15 height 15
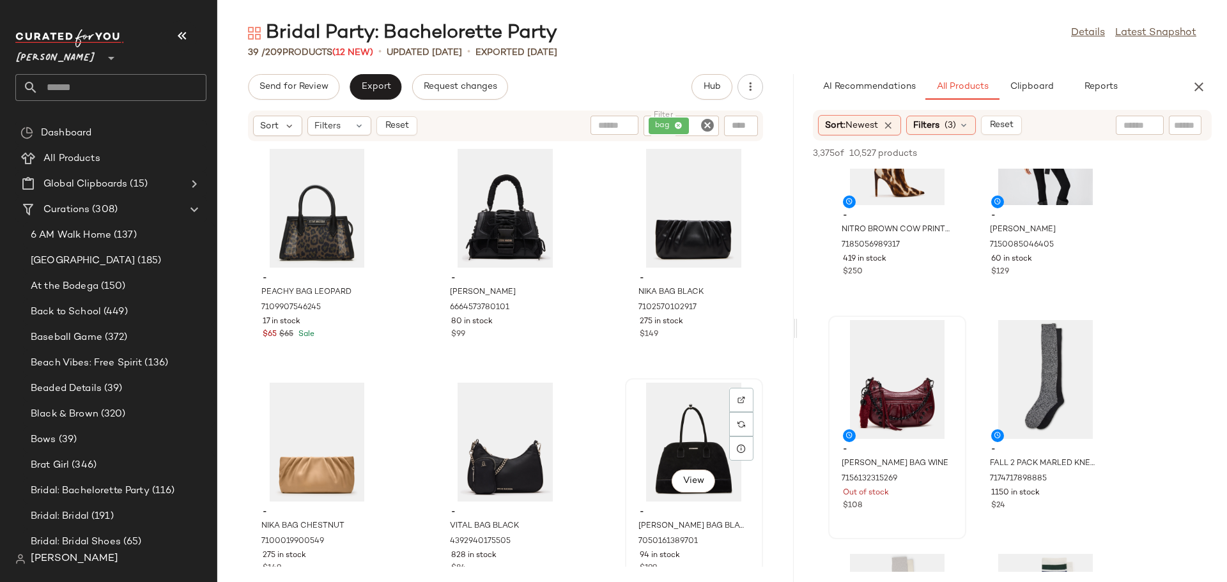
click at [669, 432] on div "View" at bounding box center [694, 442] width 129 height 119
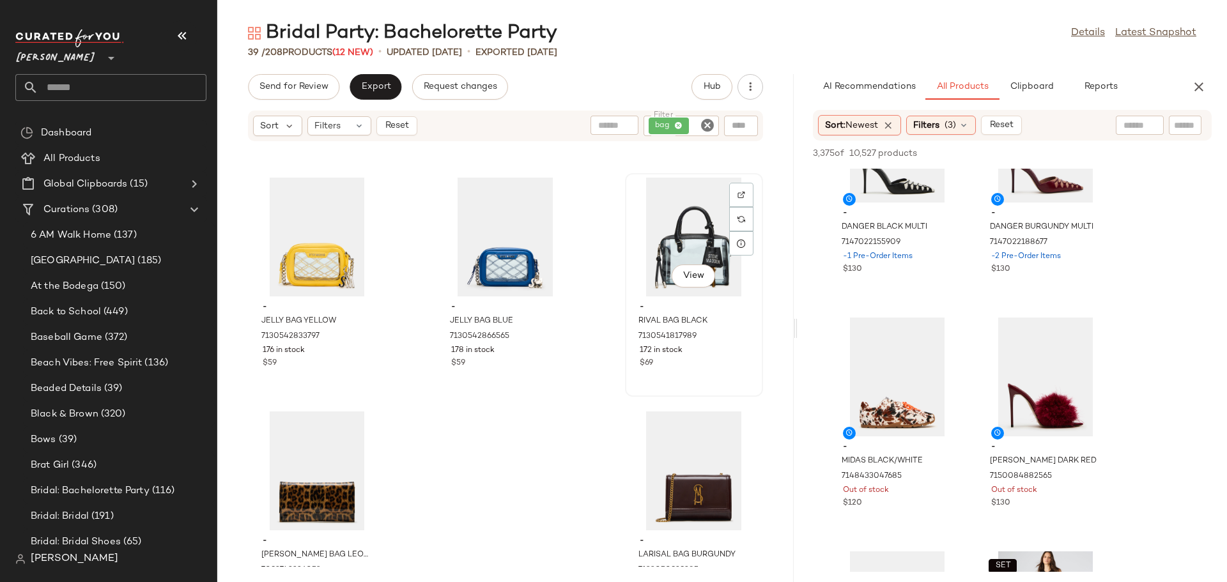
scroll to position [2619, 0]
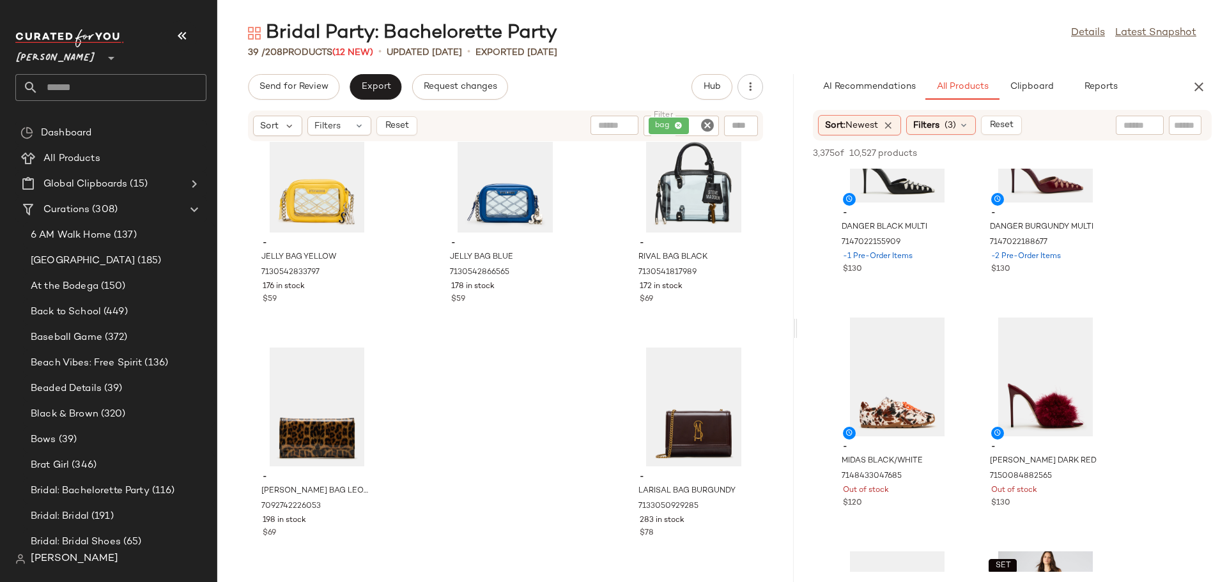
click at [712, 118] on icon "Clear Filter" at bounding box center [707, 125] width 15 height 15
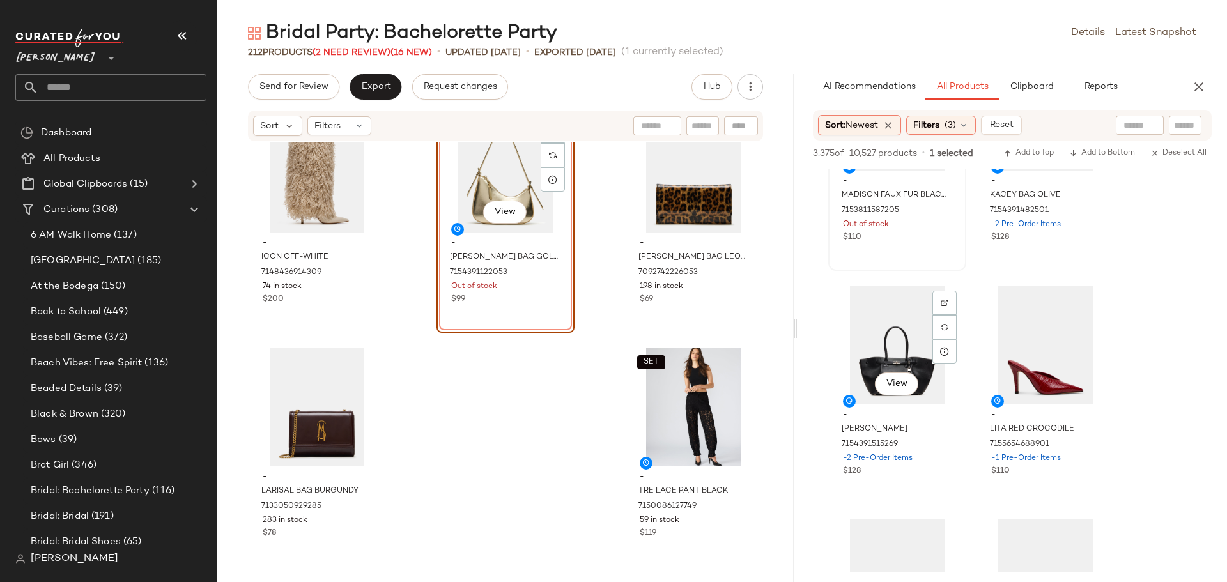
scroll to position [2941, 0]
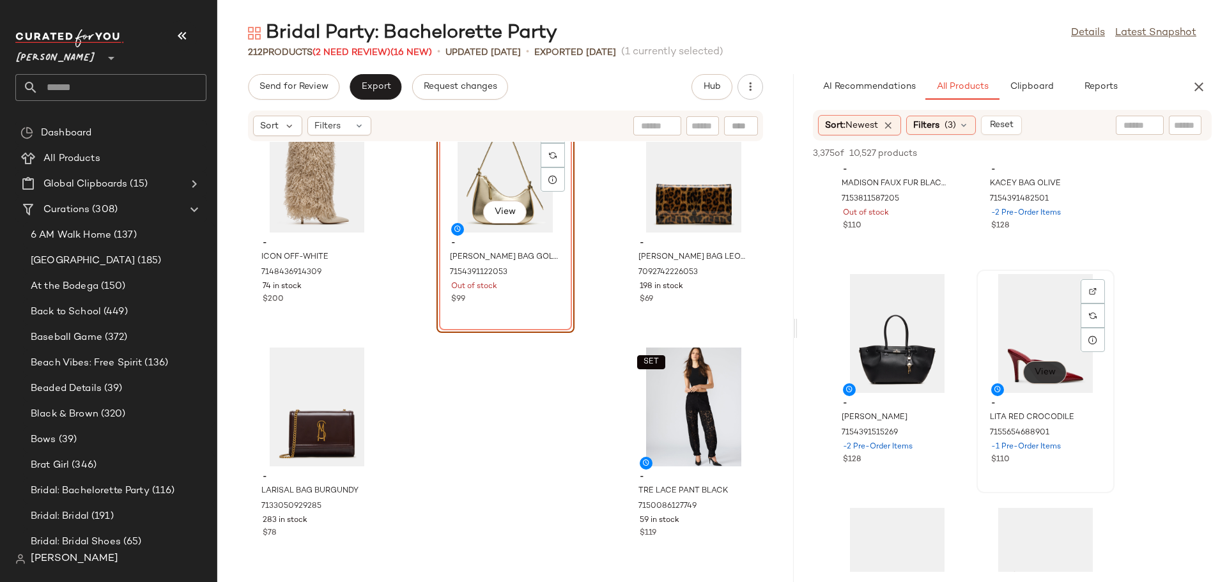
click at [1047, 374] on span "View" at bounding box center [1045, 373] width 22 height 10
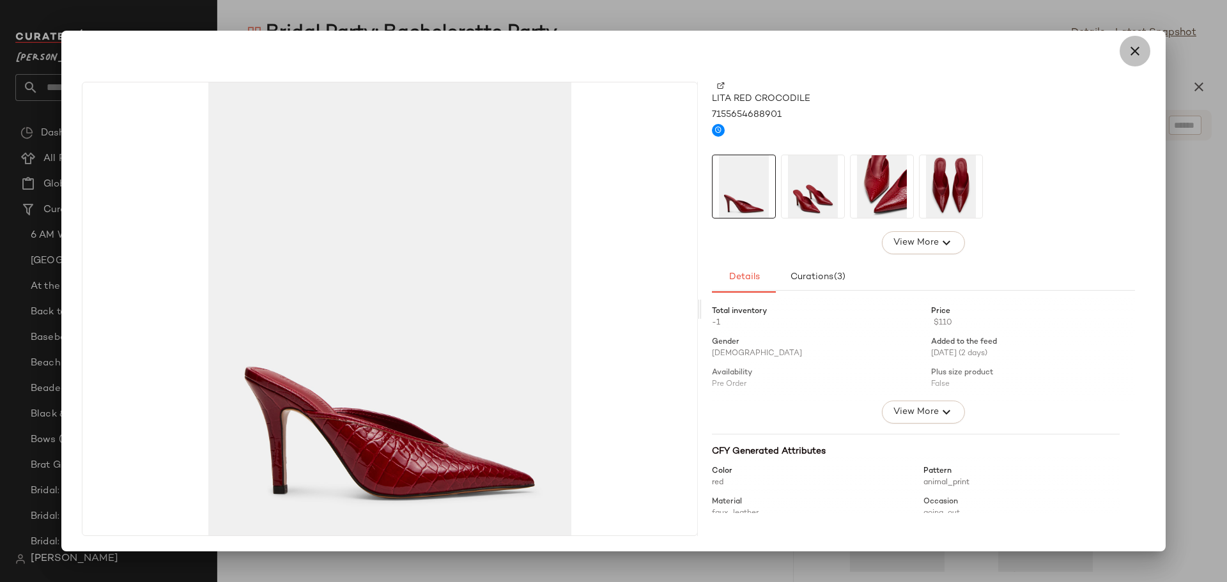
click at [1137, 49] on icon "button" at bounding box center [1135, 50] width 15 height 15
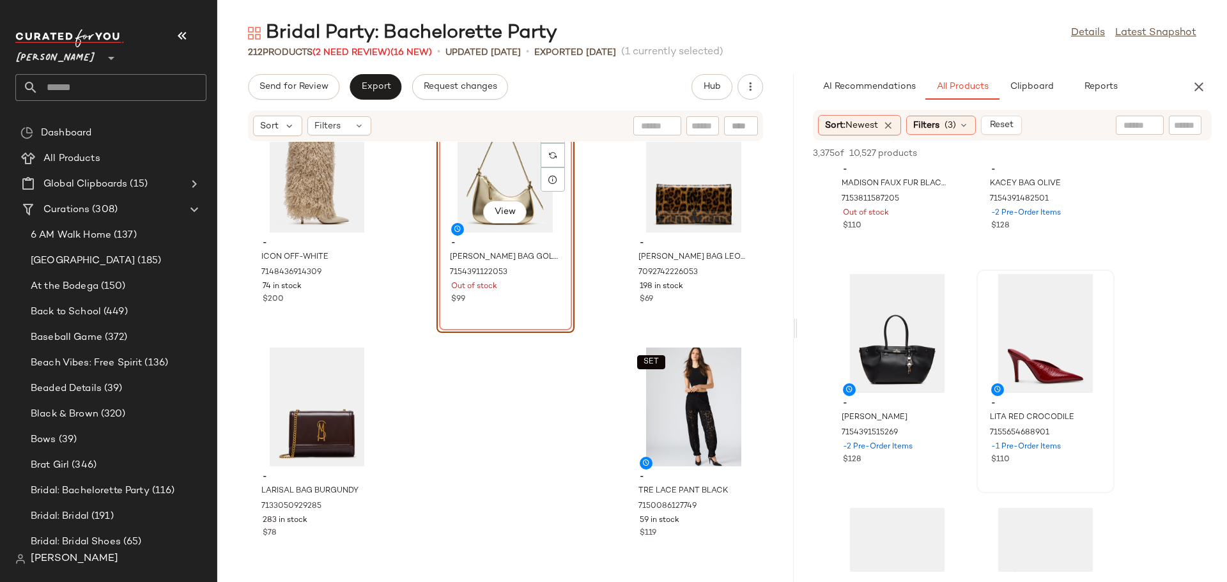
click at [699, 120] on input "text" at bounding box center [703, 126] width 22 height 13
type input "***"
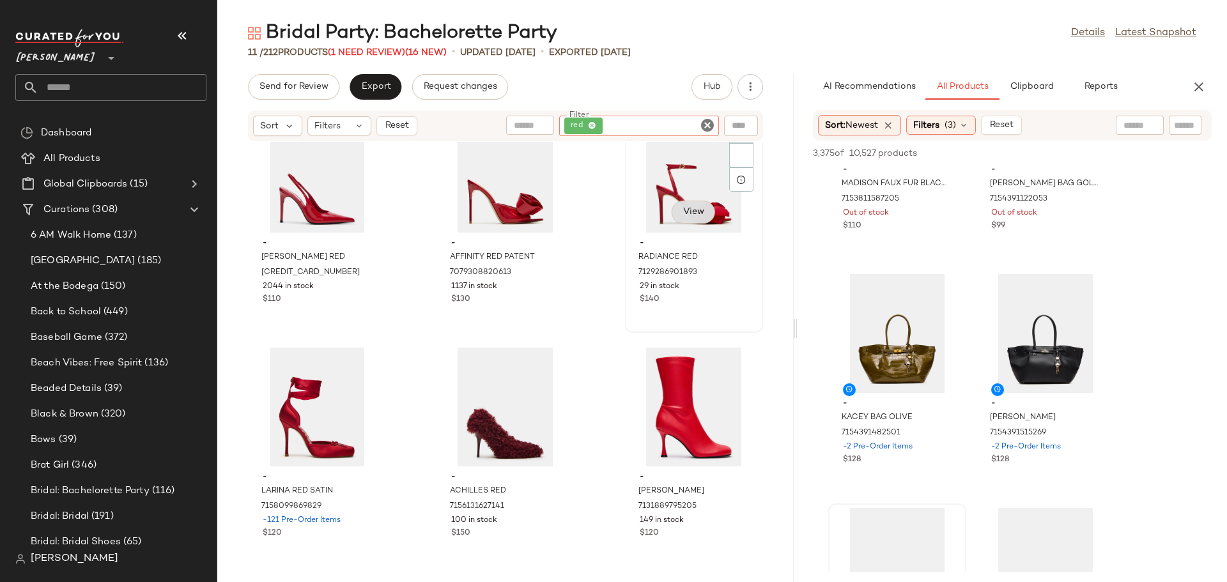
scroll to position [0, 0]
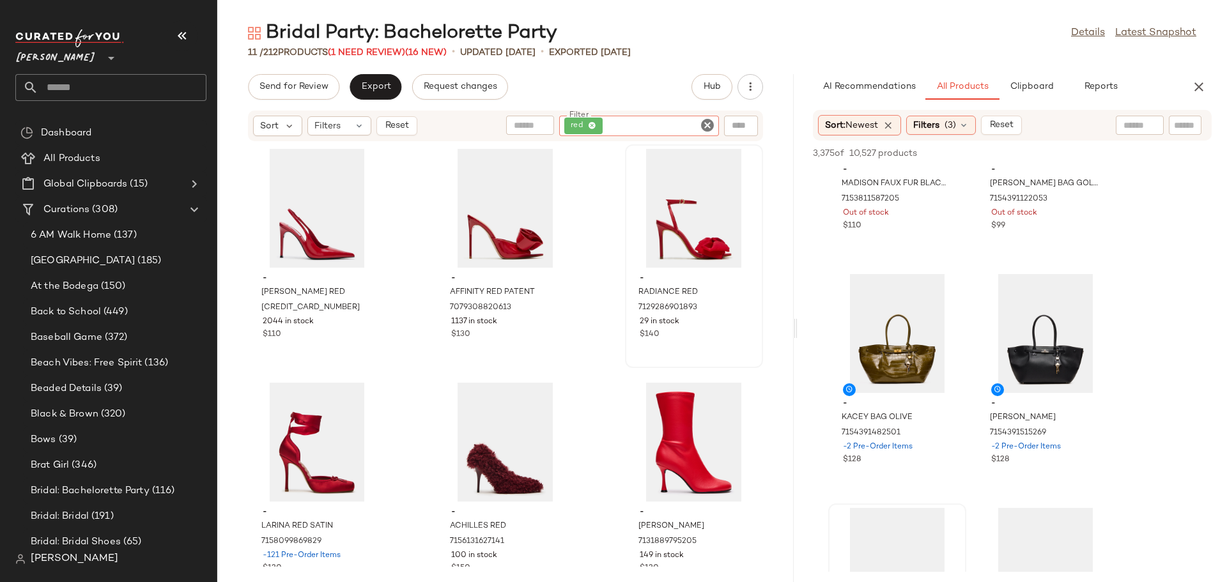
click at [706, 125] on icon "Clear Filter" at bounding box center [707, 125] width 15 height 15
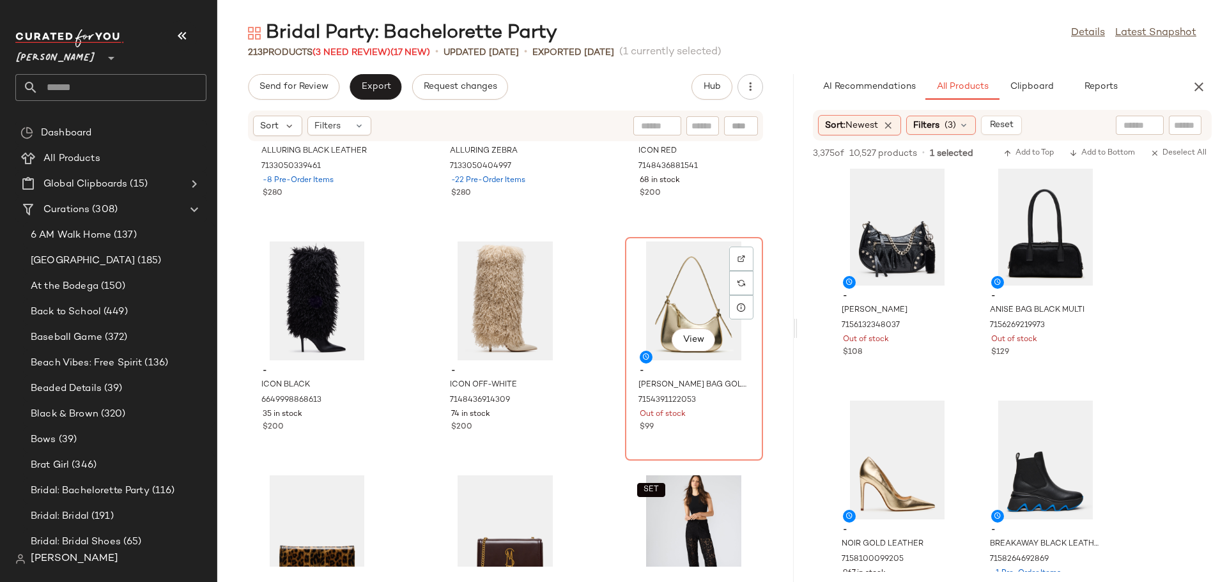
scroll to position [16127, 0]
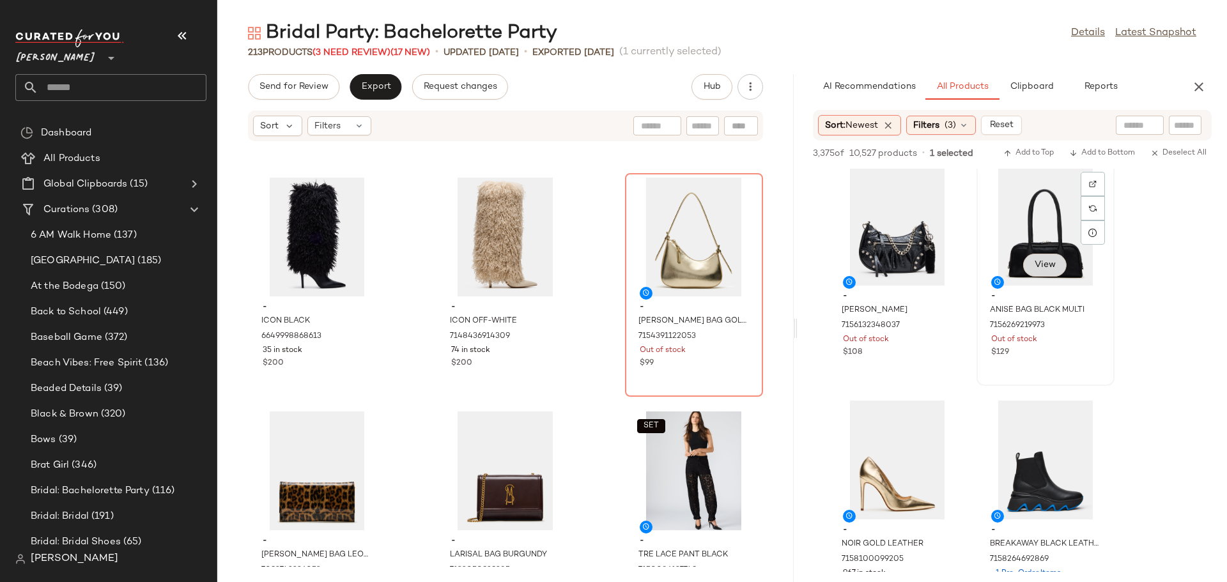
click at [1036, 267] on span "View" at bounding box center [1045, 265] width 22 height 10
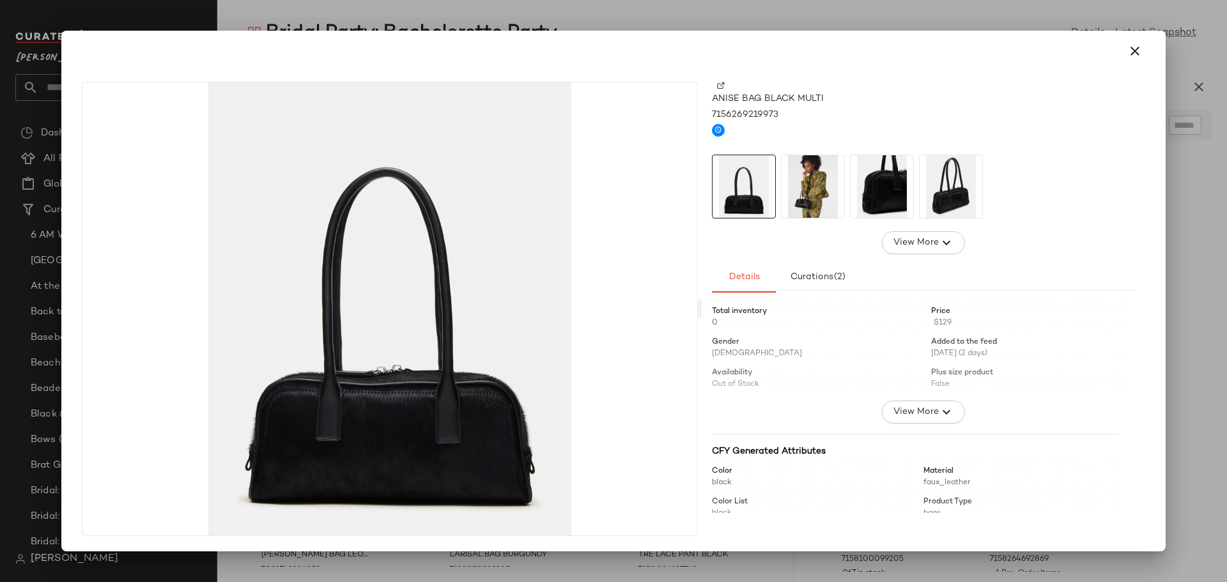
click at [797, 196] on img at bounding box center [813, 186] width 63 height 63
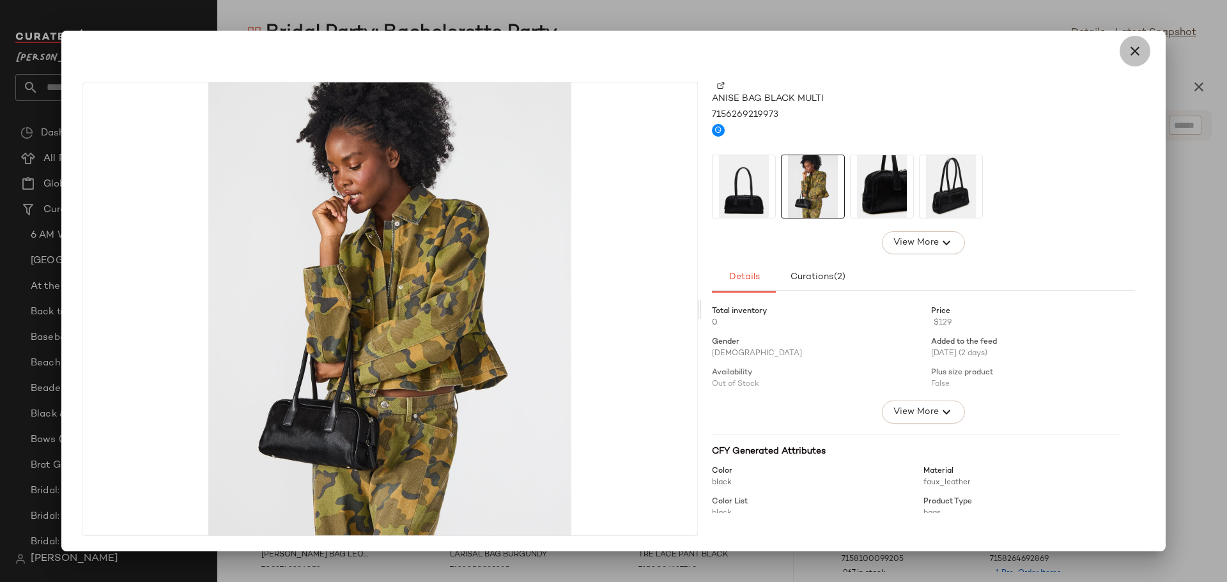
click at [1133, 46] on icon "button" at bounding box center [1135, 50] width 15 height 15
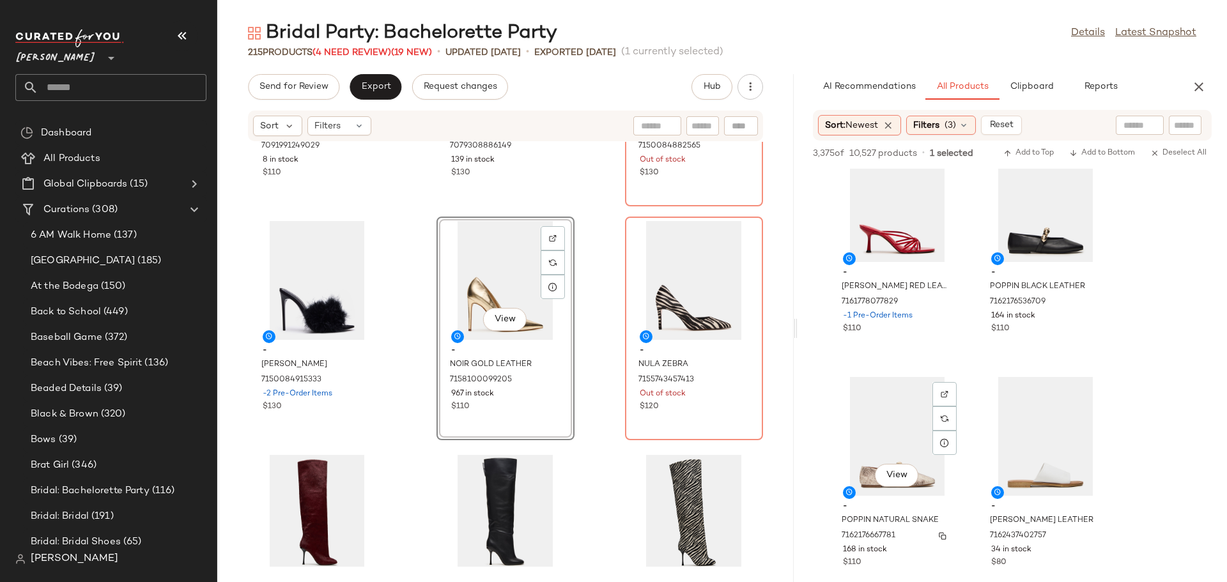
scroll to position [5818, 0]
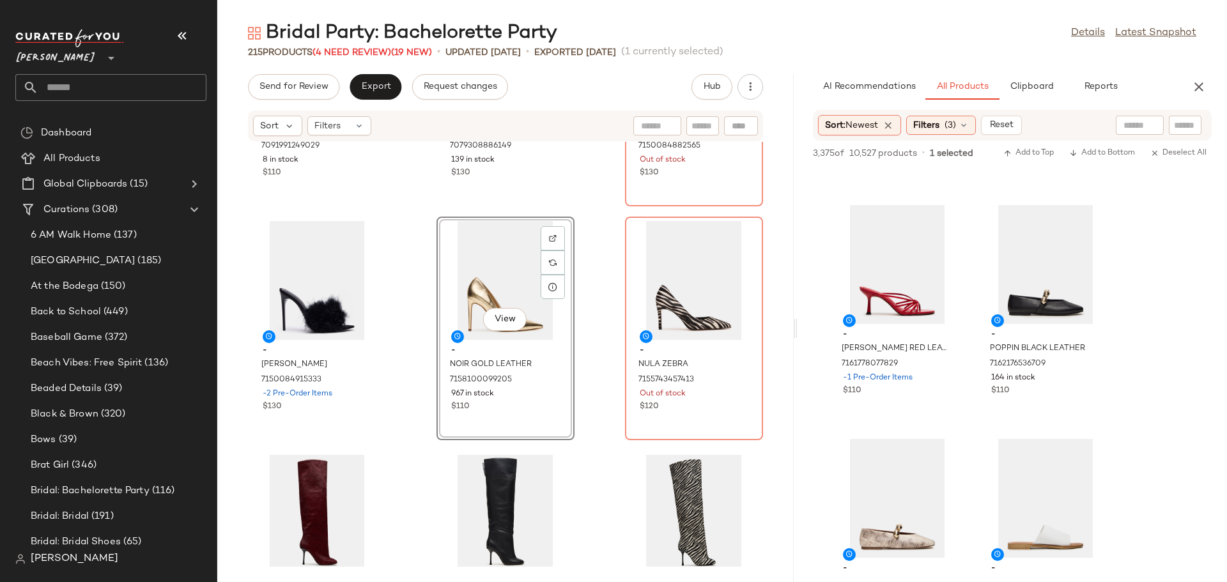
click at [707, 123] on input "text" at bounding box center [703, 126] width 22 height 13
type input "****"
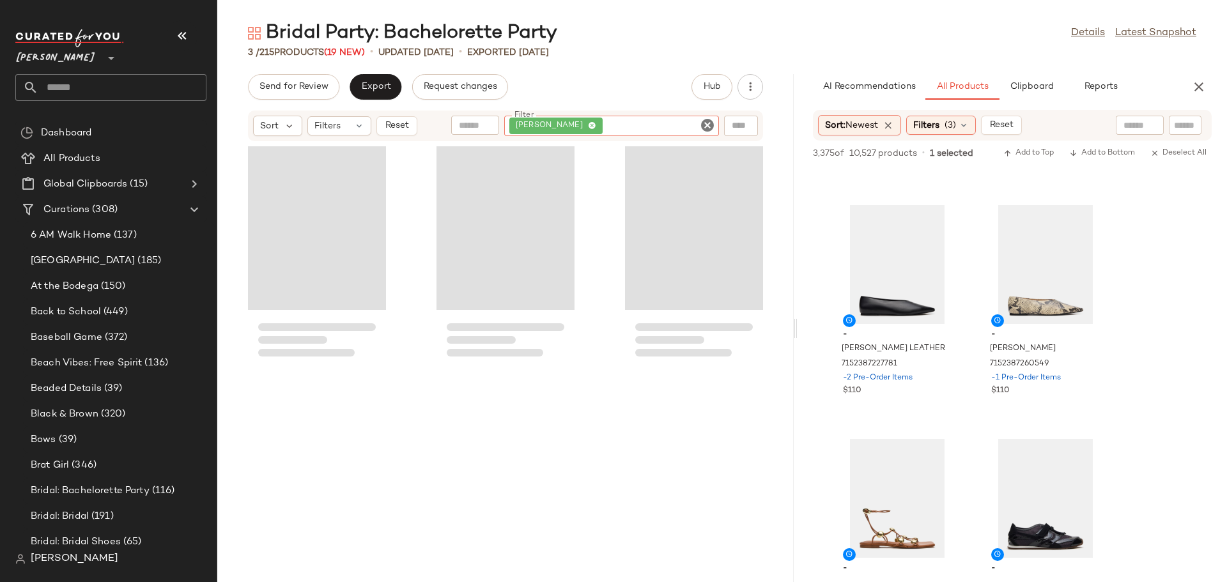
scroll to position [6520, 0]
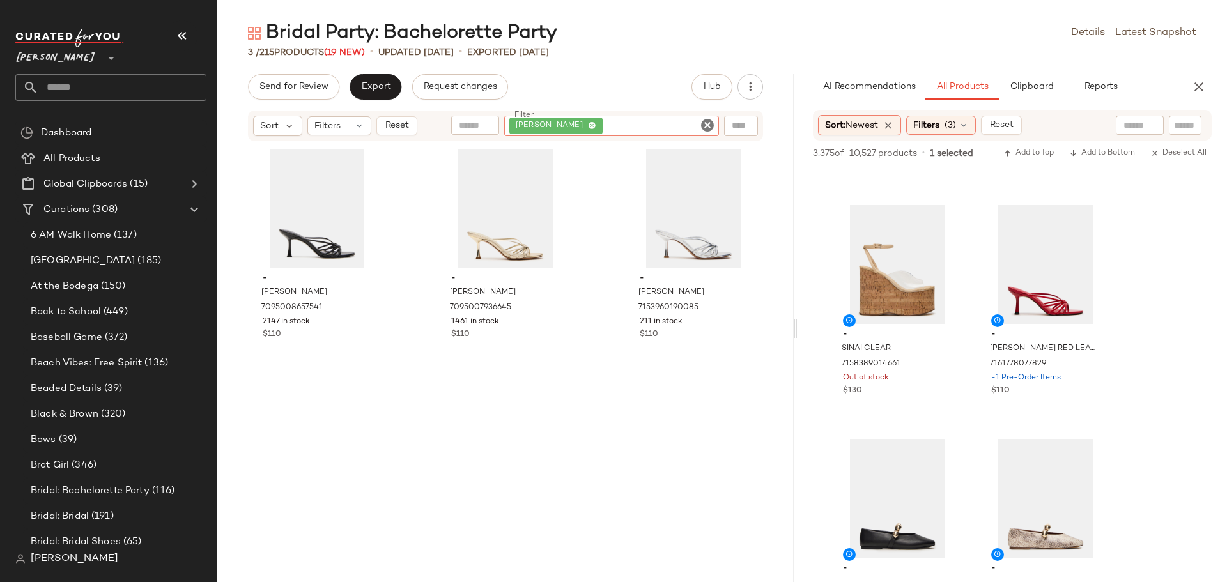
click at [708, 121] on icon "Clear Filter" at bounding box center [707, 125] width 15 height 15
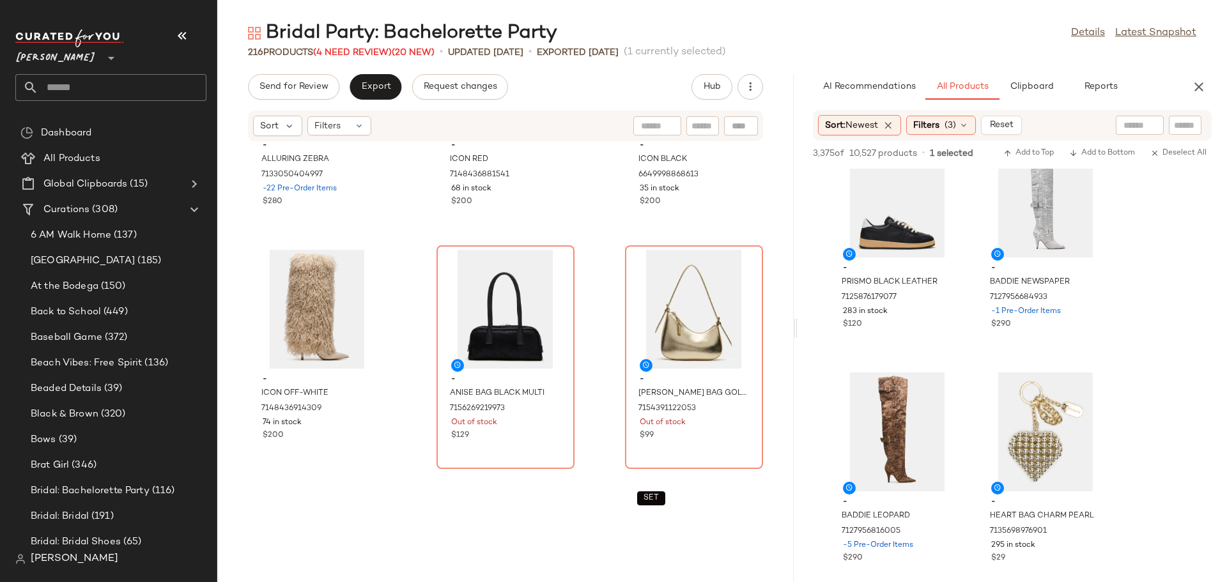
scroll to position [16297, 0]
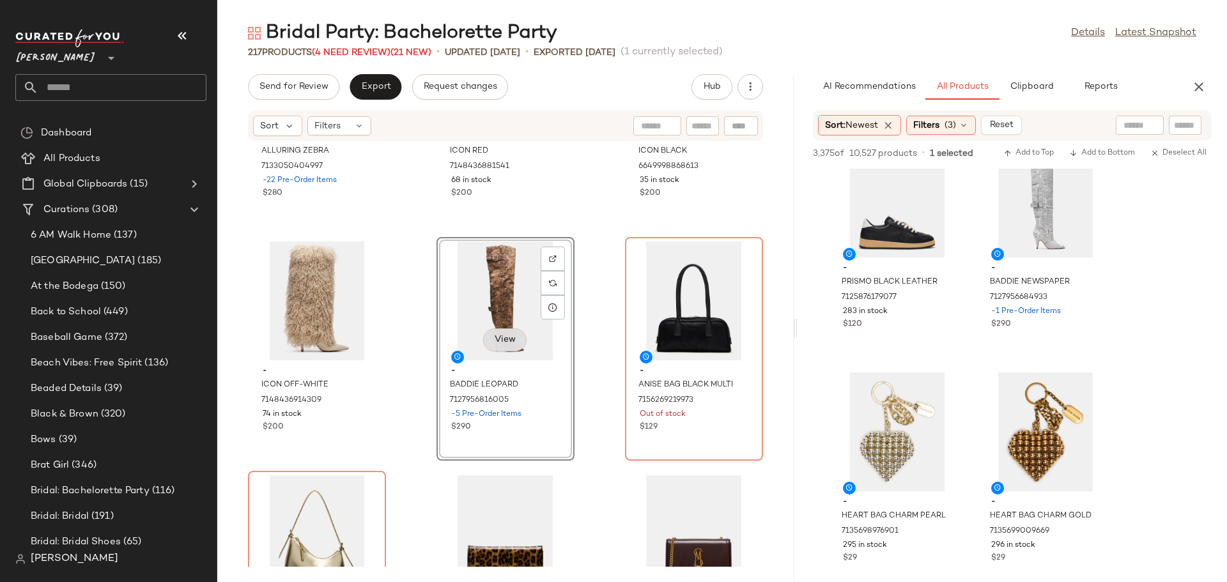
click at [502, 341] on span "View" at bounding box center [505, 340] width 22 height 10
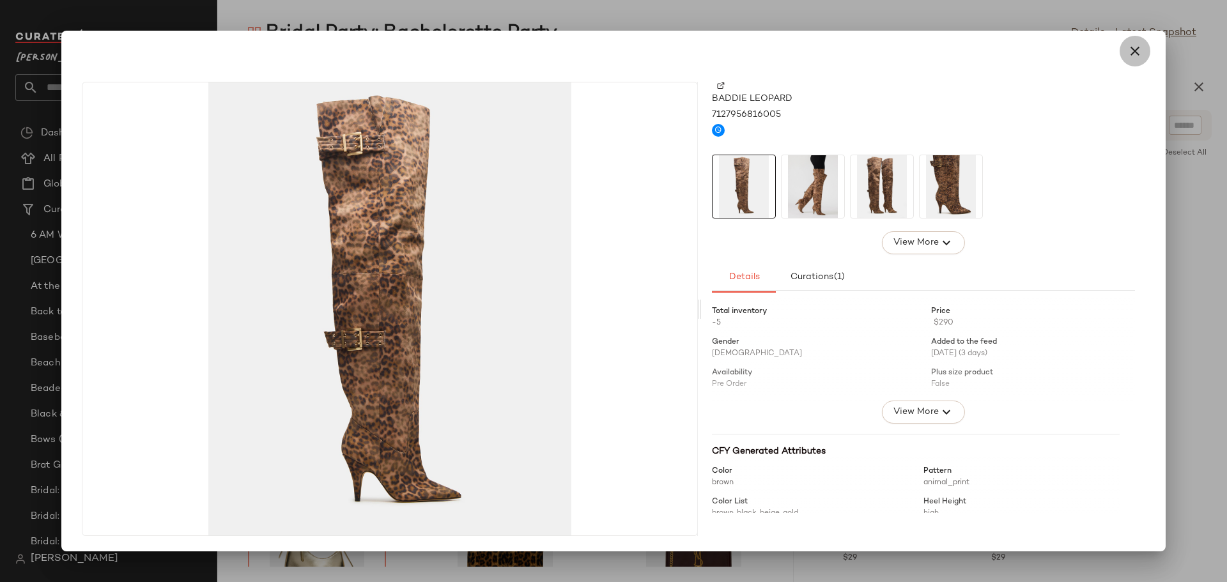
click at [1136, 52] on icon "button" at bounding box center [1135, 50] width 15 height 15
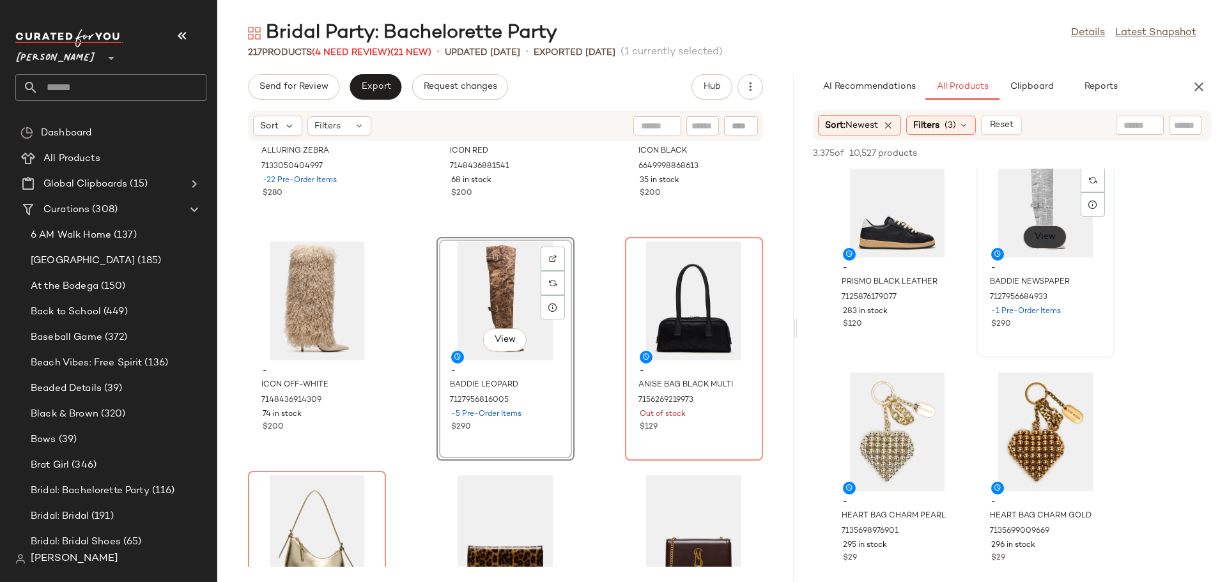
click at [1038, 238] on span "View" at bounding box center [1045, 237] width 22 height 10
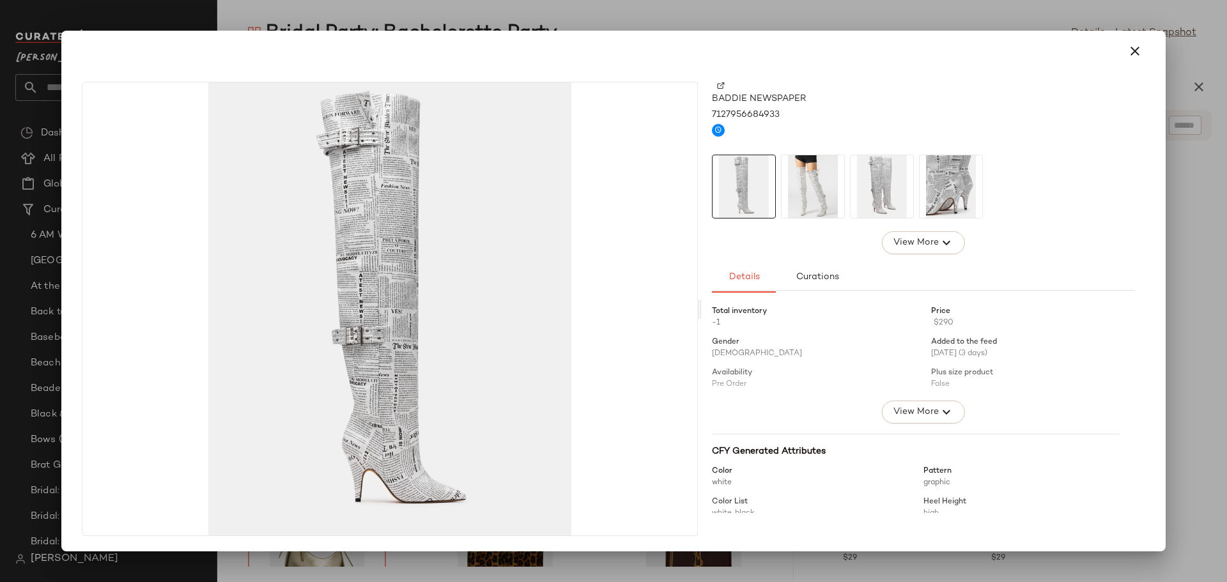
click at [822, 204] on img at bounding box center [813, 186] width 63 height 63
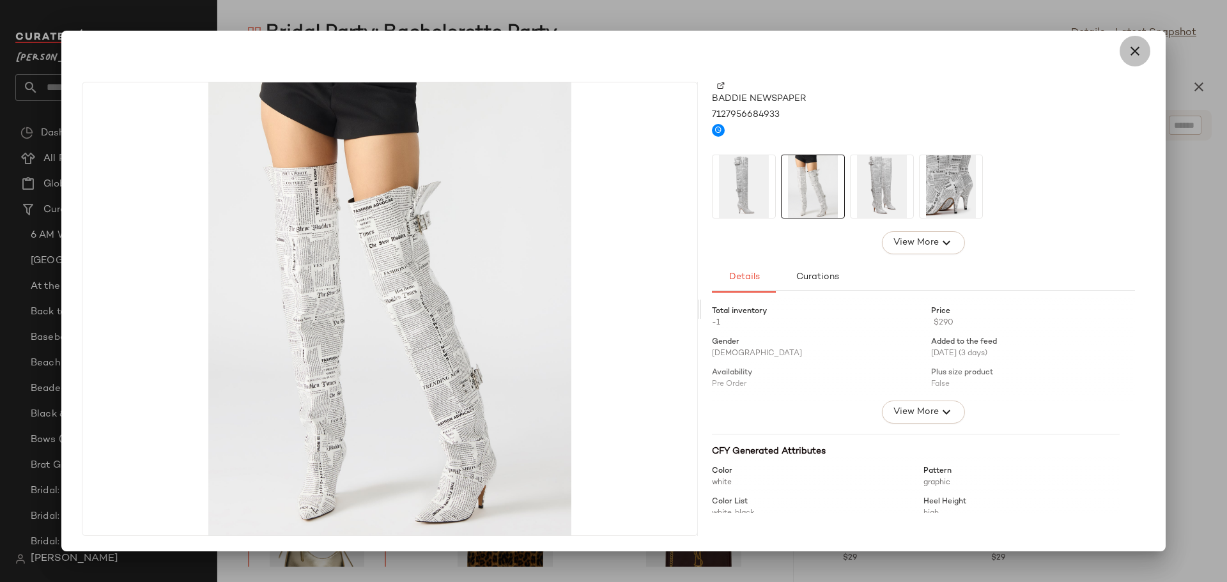
click at [1133, 53] on icon "button" at bounding box center [1135, 50] width 15 height 15
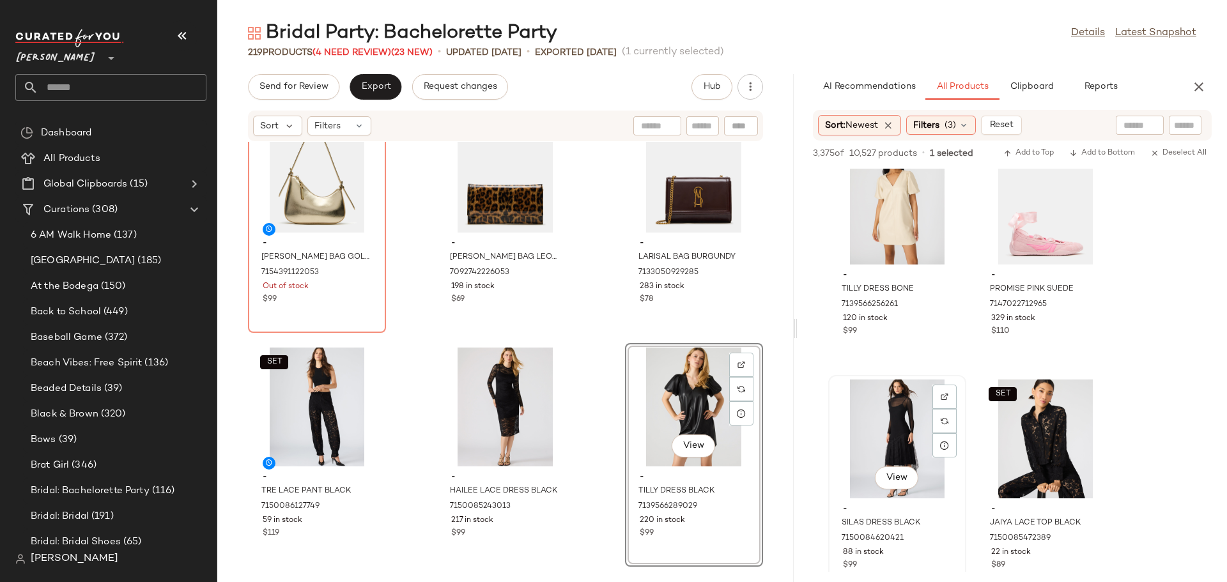
scroll to position [9206, 0]
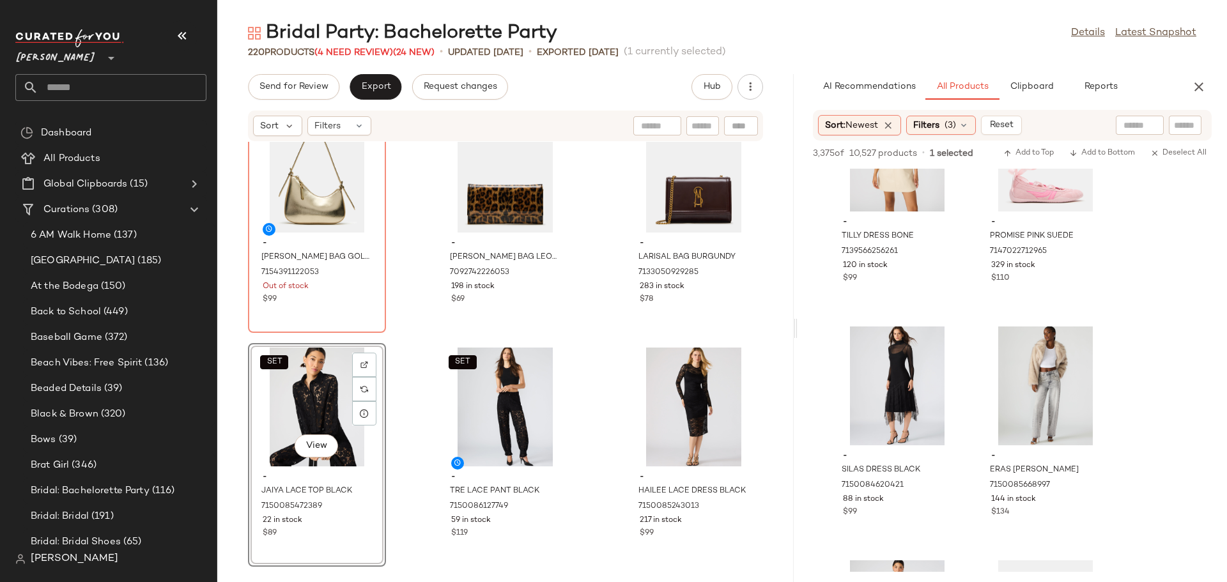
click at [301, 399] on div "SET View" at bounding box center [317, 407] width 129 height 119
click at [479, 413] on div "SET View" at bounding box center [505, 407] width 129 height 119
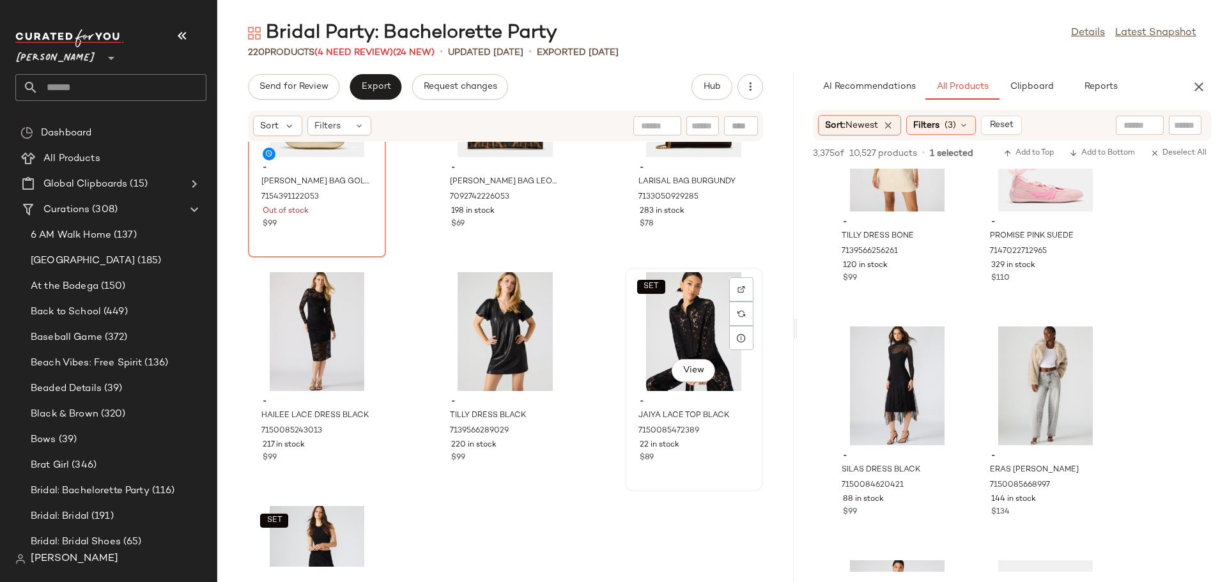
scroll to position [16808, 0]
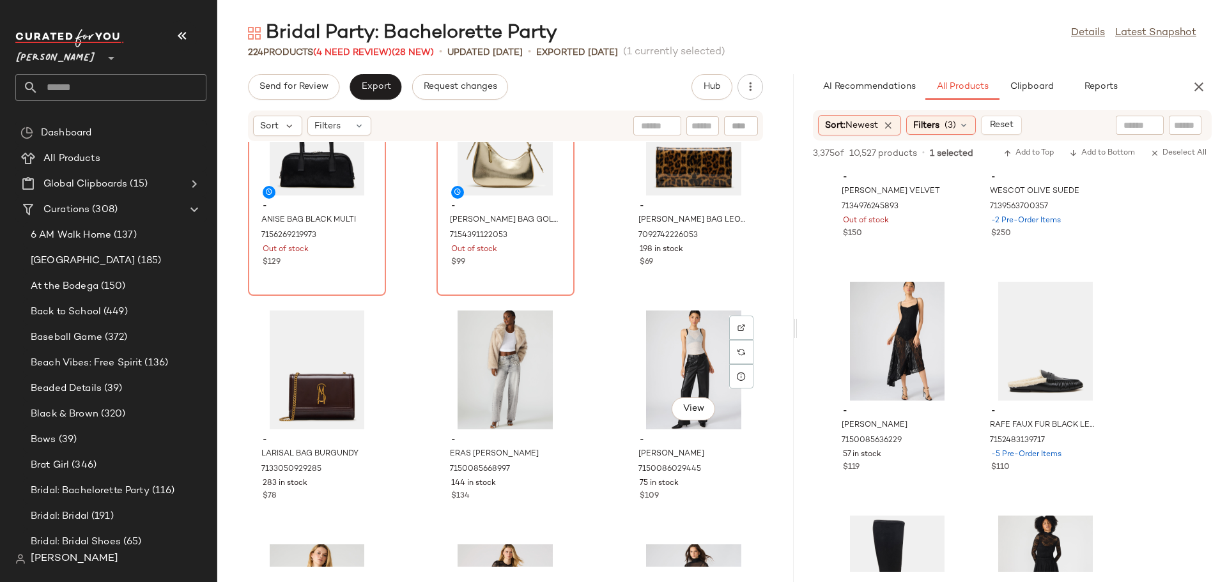
scroll to position [16808, 0]
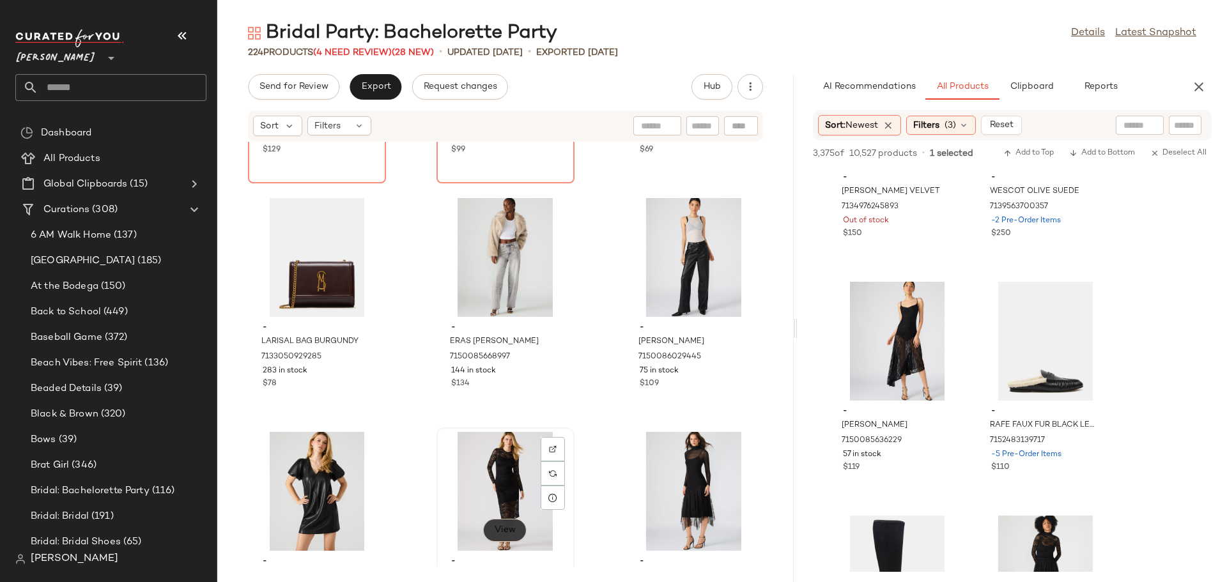
click at [501, 528] on span "View" at bounding box center [505, 531] width 22 height 10
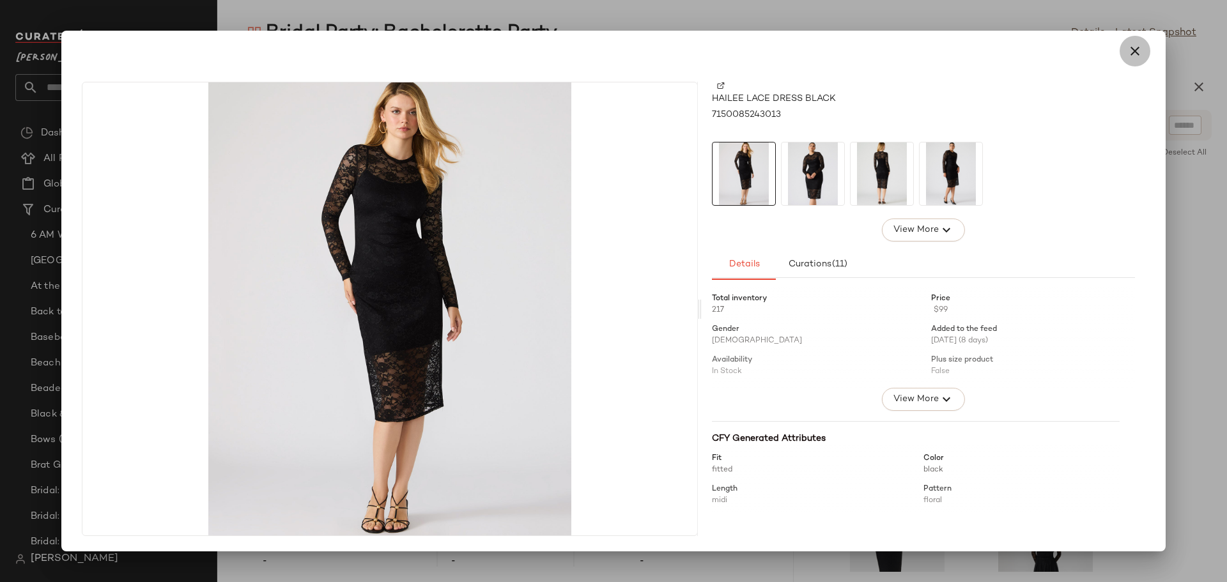
click at [1135, 51] on icon "button" at bounding box center [1135, 50] width 15 height 15
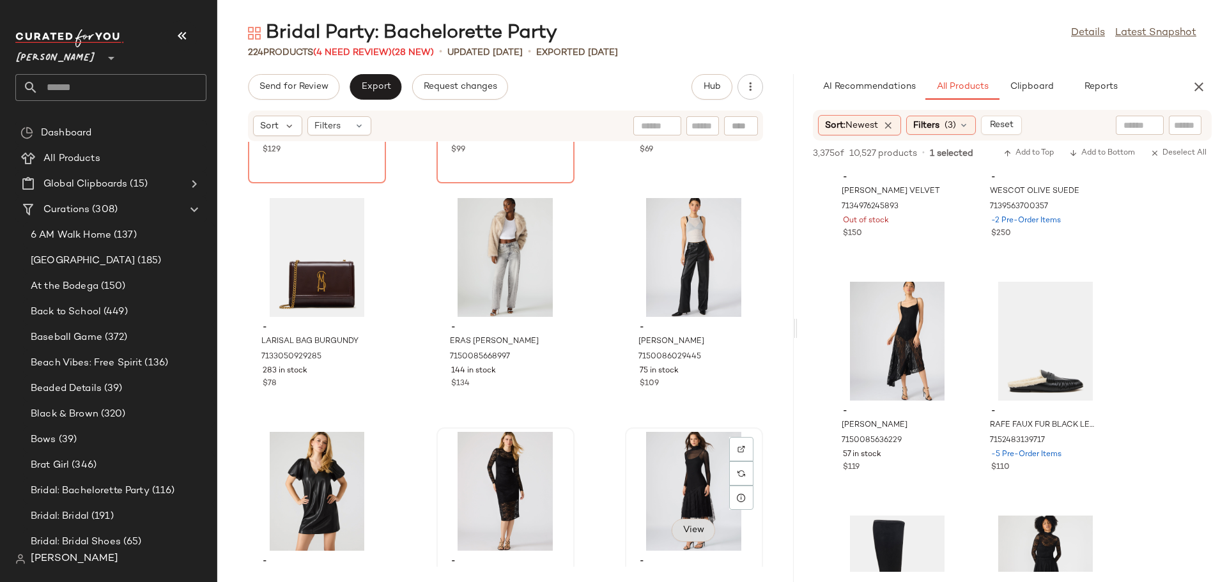
click at [684, 524] on button "View" at bounding box center [693, 530] width 43 height 23
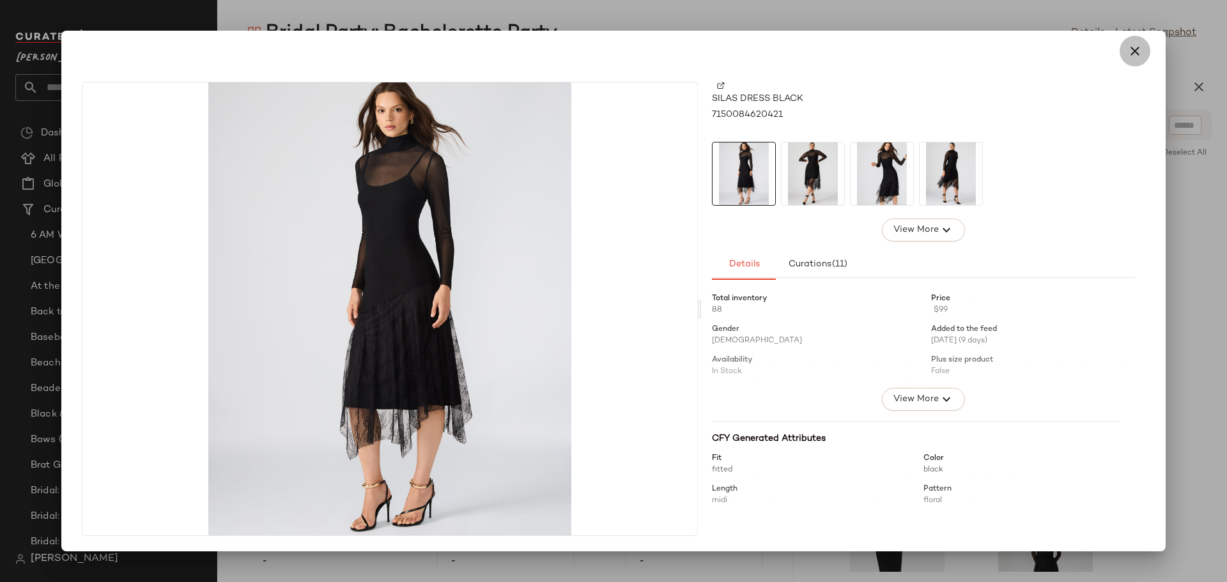
click at [1133, 51] on icon "button" at bounding box center [1135, 50] width 15 height 15
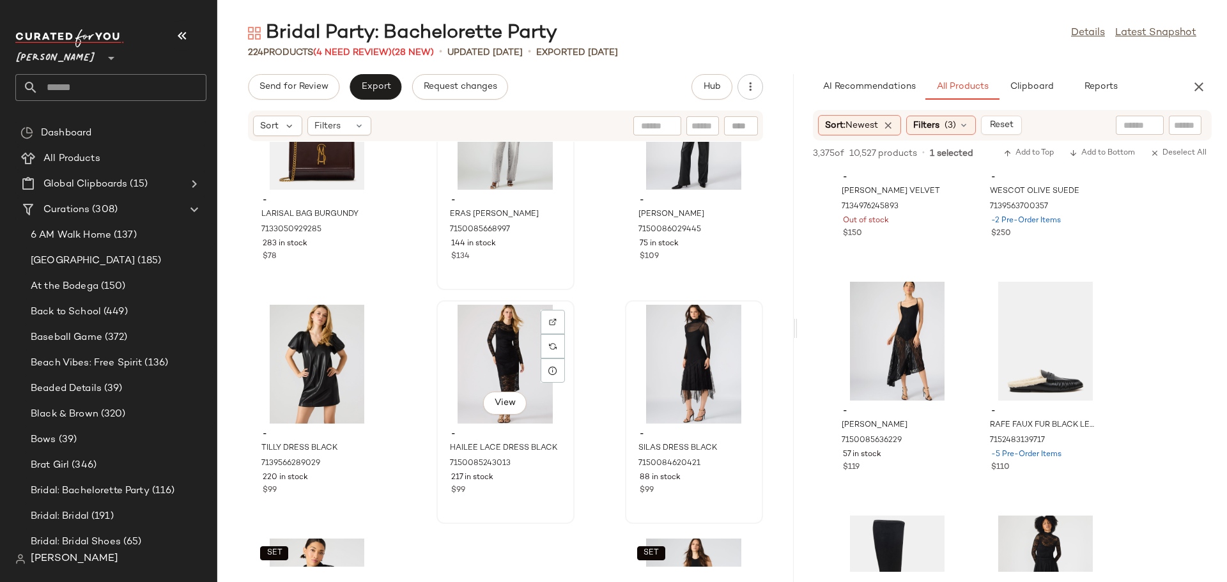
scroll to position [16936, 0]
click at [894, 382] on span "View" at bounding box center [897, 380] width 22 height 10
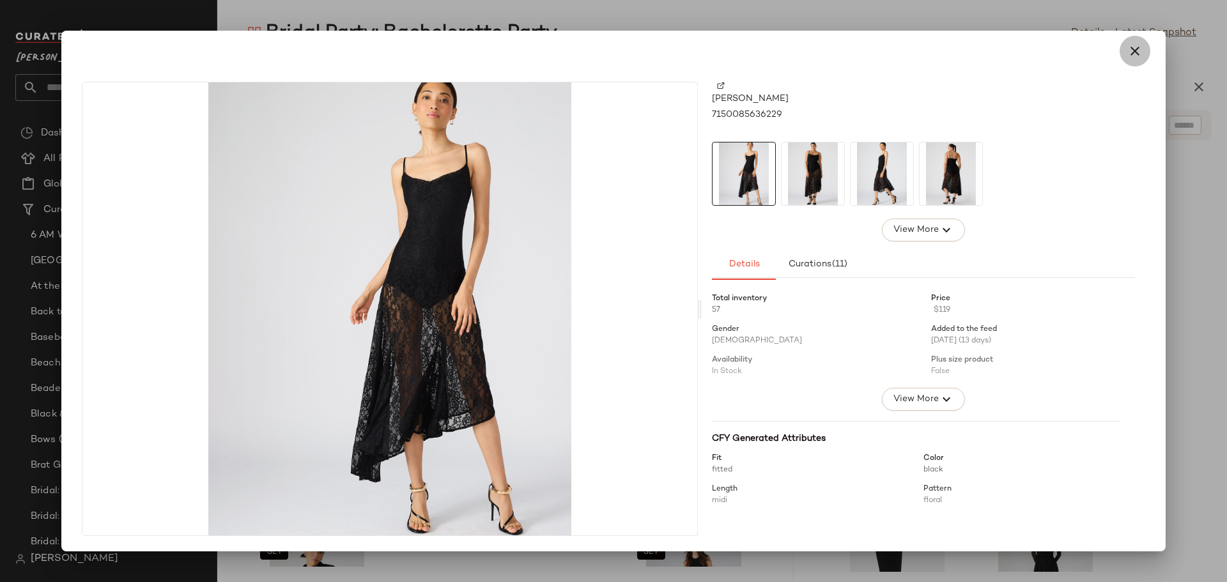
click at [1133, 54] on icon "button" at bounding box center [1135, 50] width 15 height 15
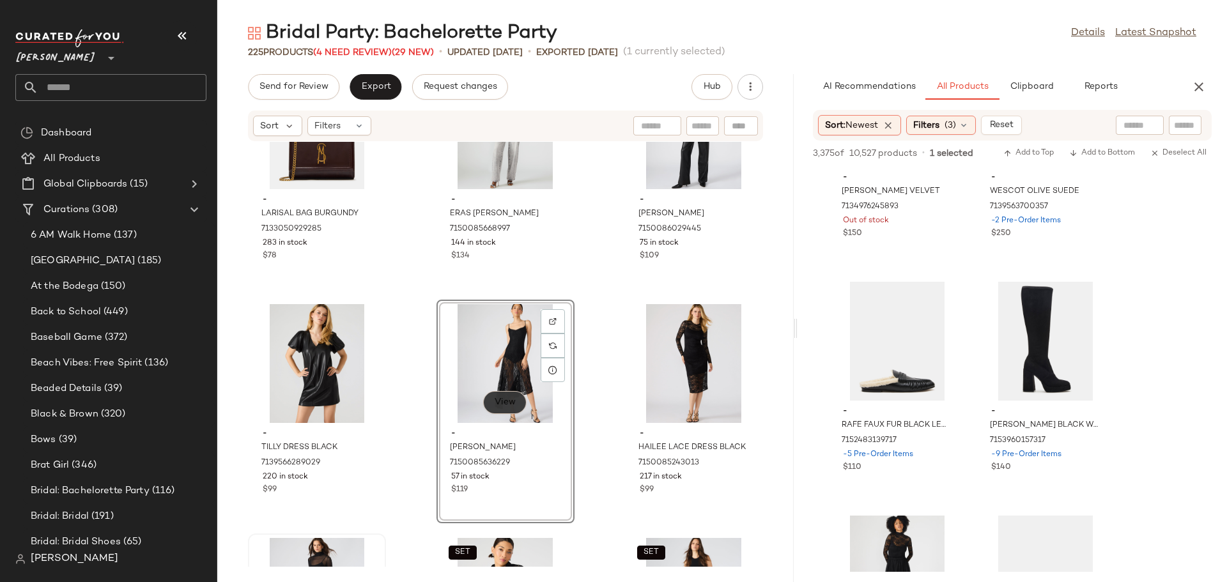
click at [504, 403] on span "View" at bounding box center [505, 403] width 22 height 10
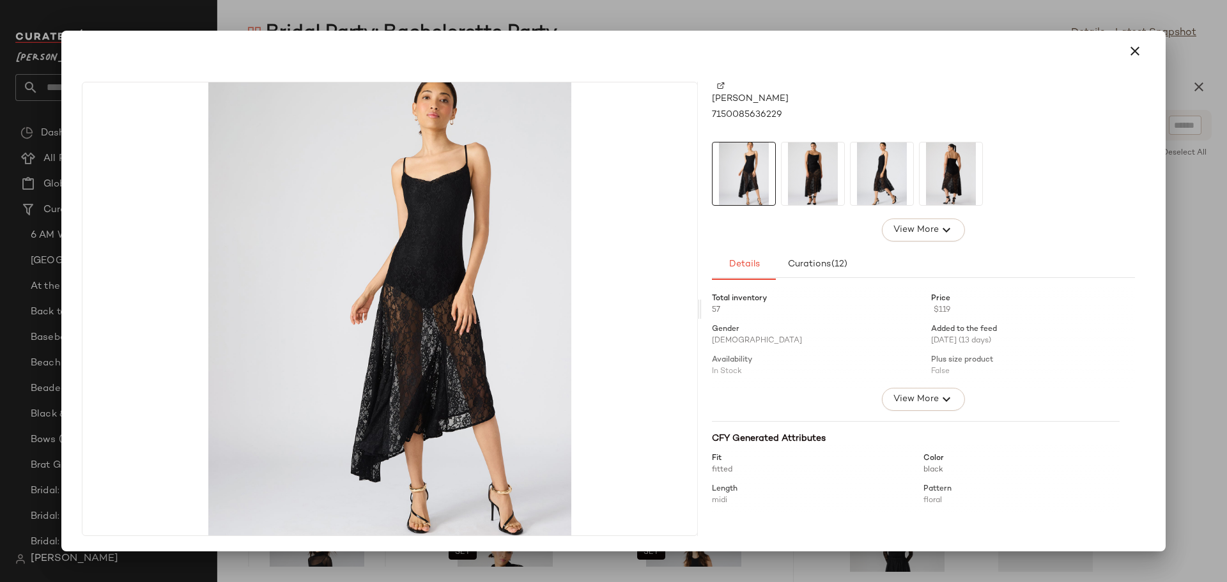
click at [893, 179] on img at bounding box center [882, 174] width 63 height 63
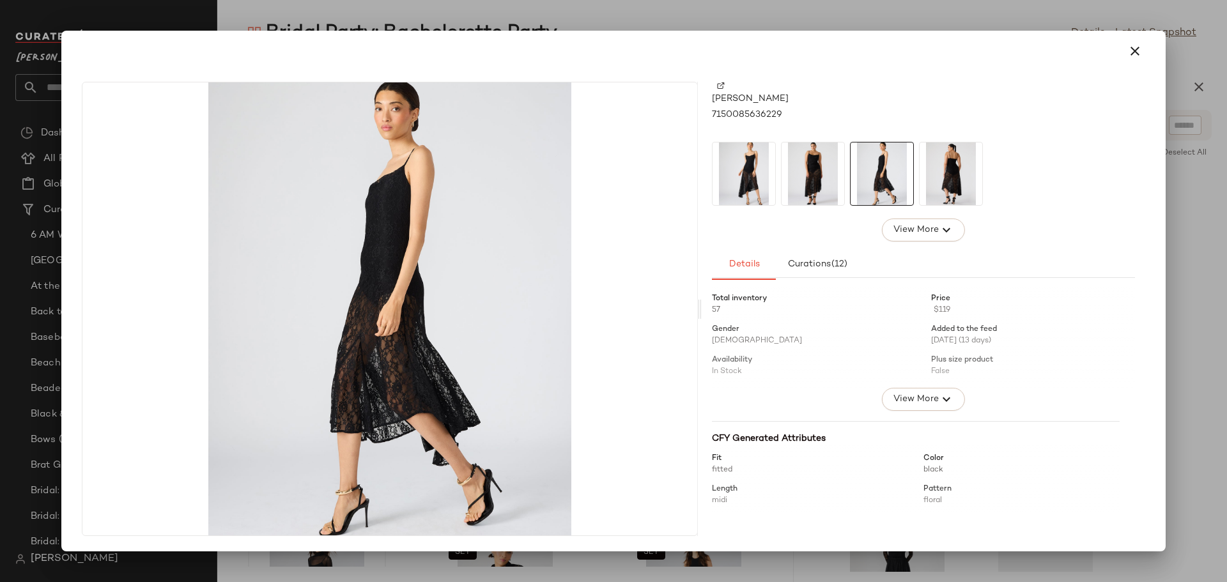
click at [940, 181] on img at bounding box center [951, 174] width 63 height 63
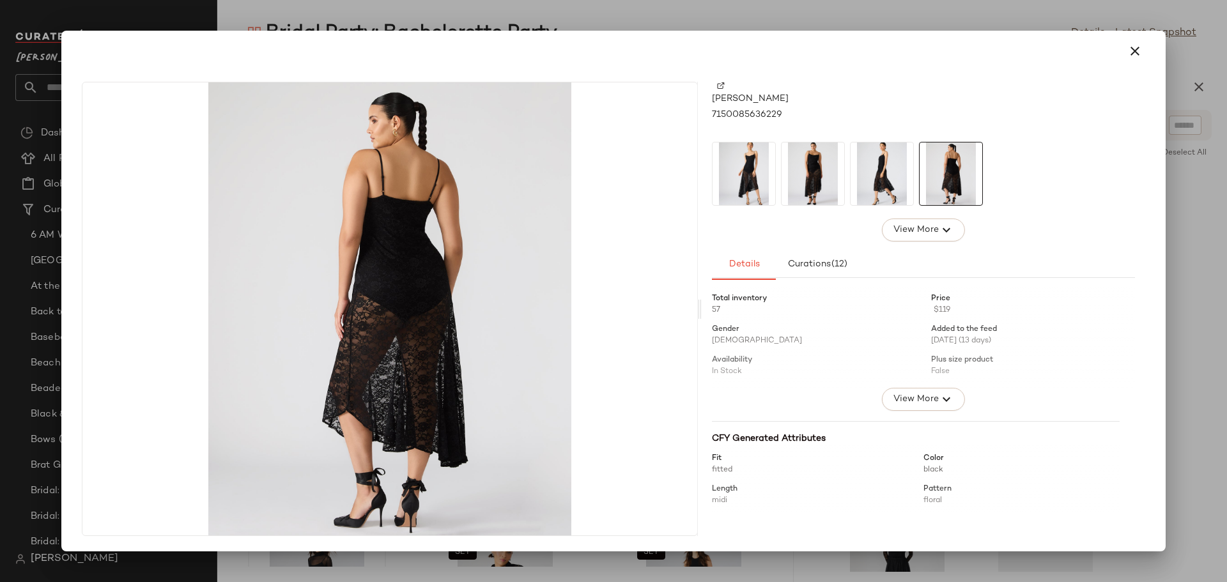
click at [888, 183] on img at bounding box center [882, 174] width 63 height 63
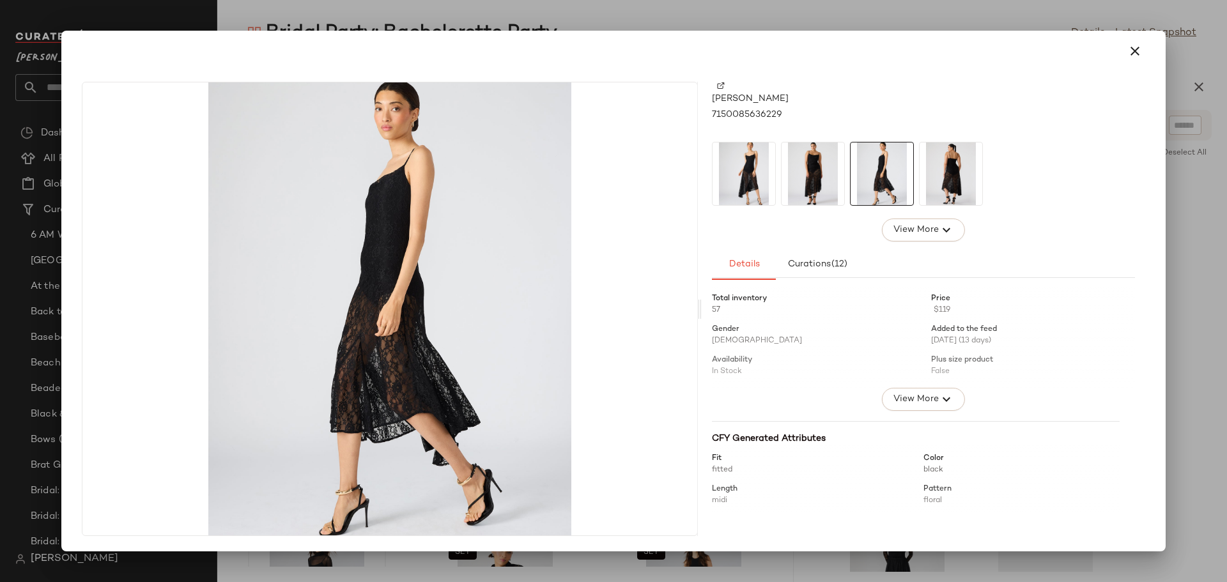
click at [745, 185] on img at bounding box center [744, 174] width 63 height 63
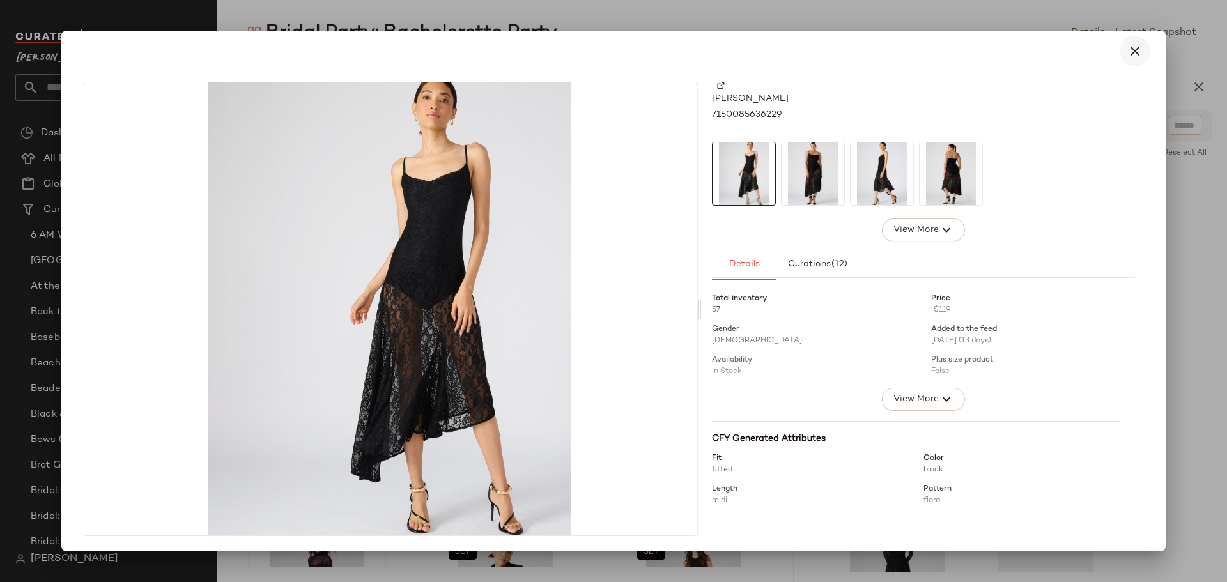
click at [1135, 51] on icon "button" at bounding box center [1135, 50] width 15 height 15
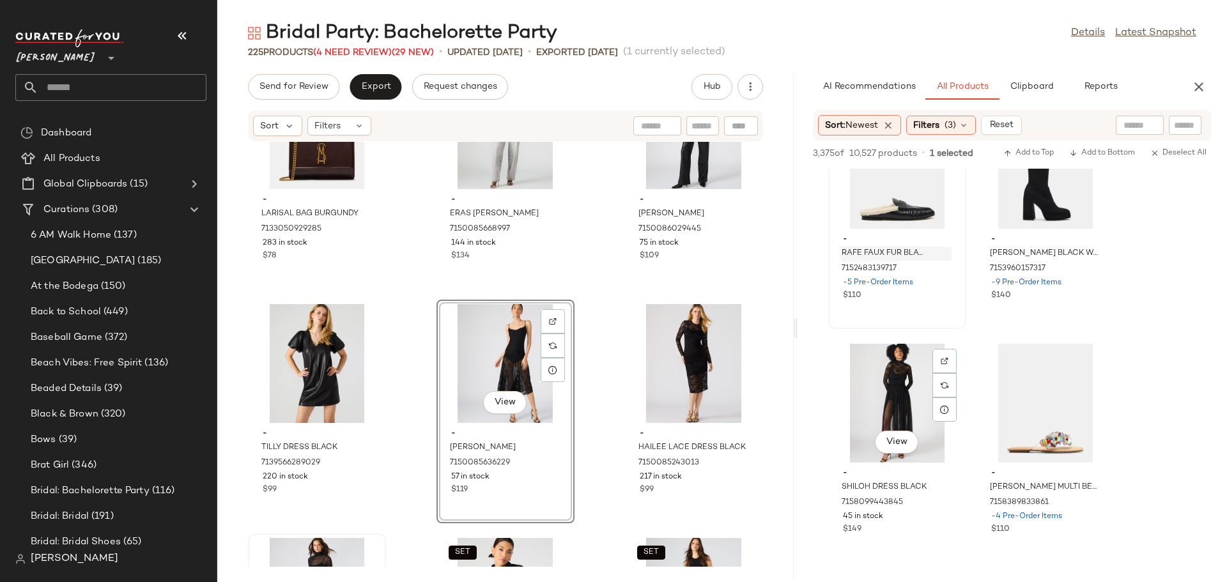
scroll to position [10613, 0]
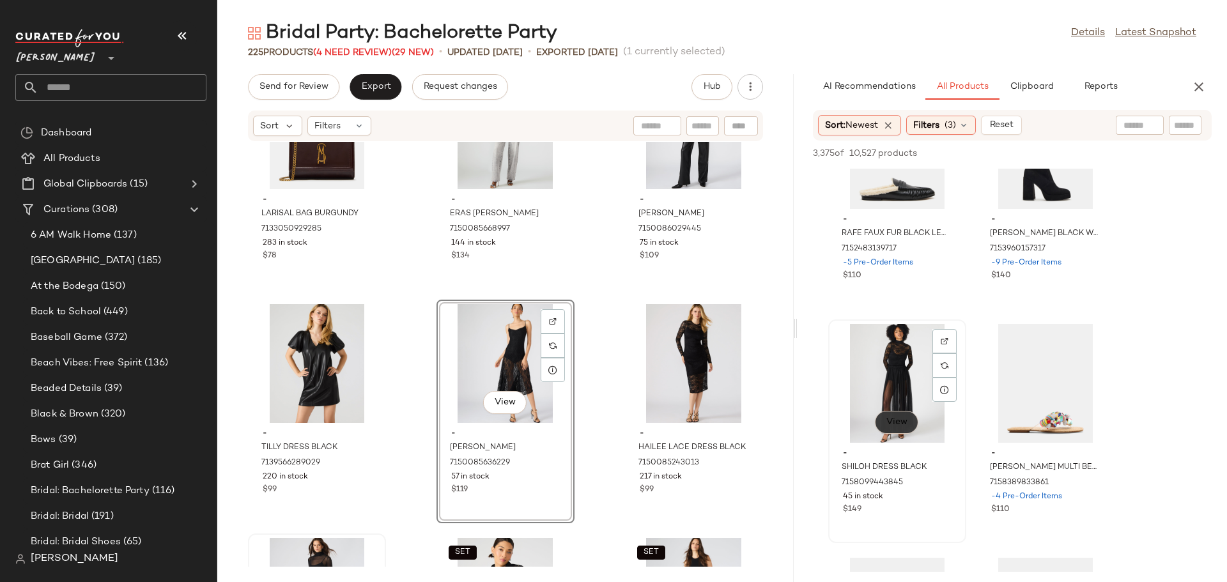
click at [901, 426] on span "View" at bounding box center [897, 422] width 22 height 10
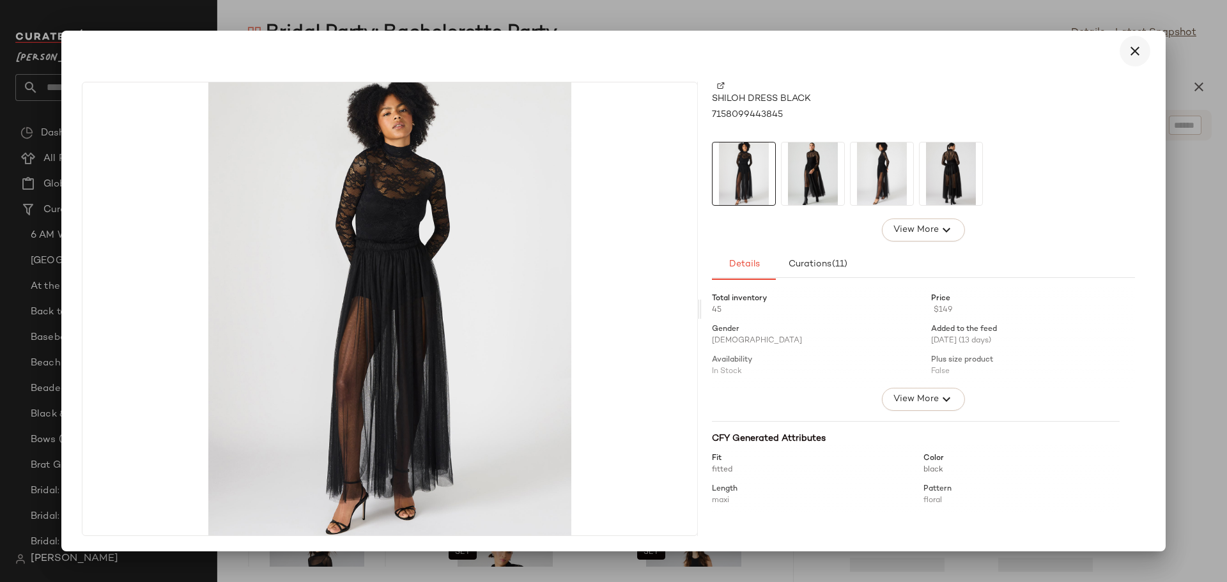
click at [1137, 46] on icon "button" at bounding box center [1135, 50] width 15 height 15
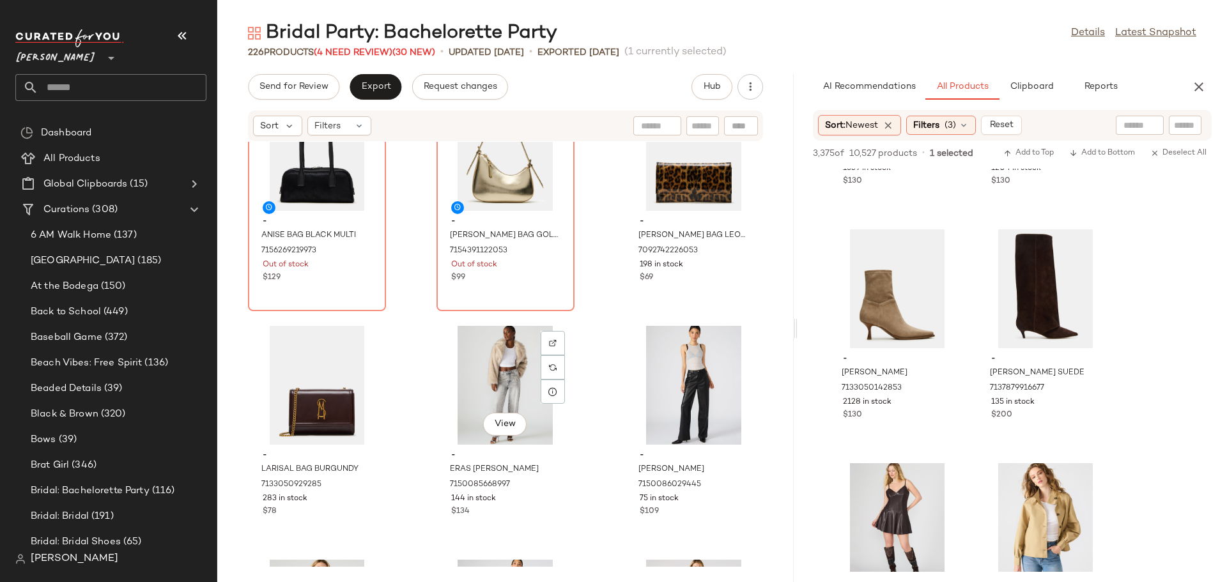
scroll to position [16679, 0]
click at [699, 127] on input "text" at bounding box center [703, 126] width 22 height 13
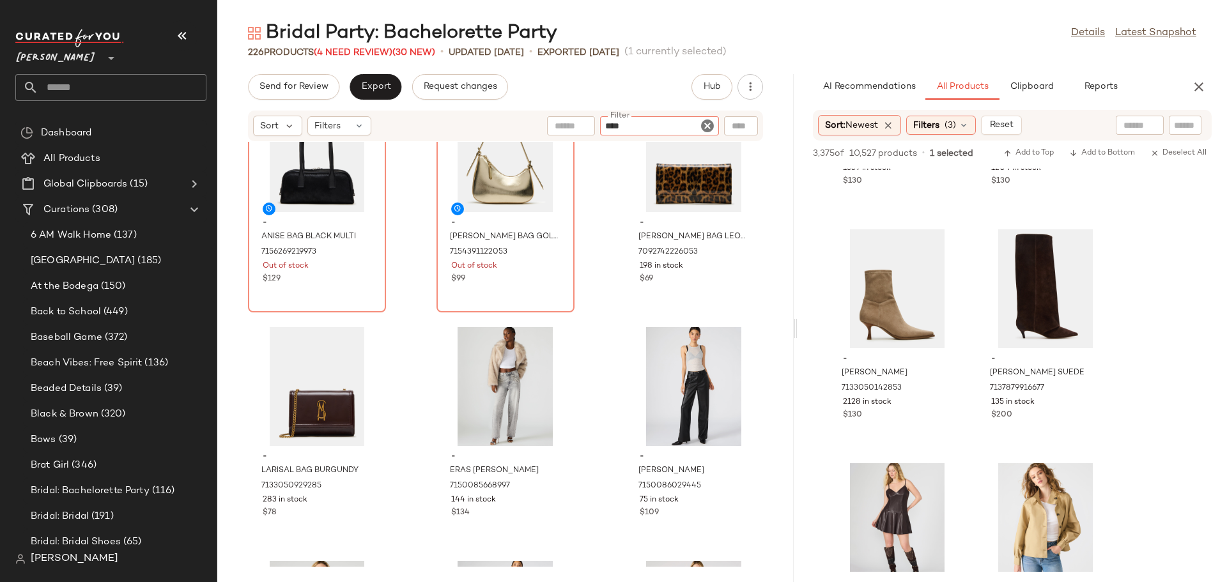
type input "*****"
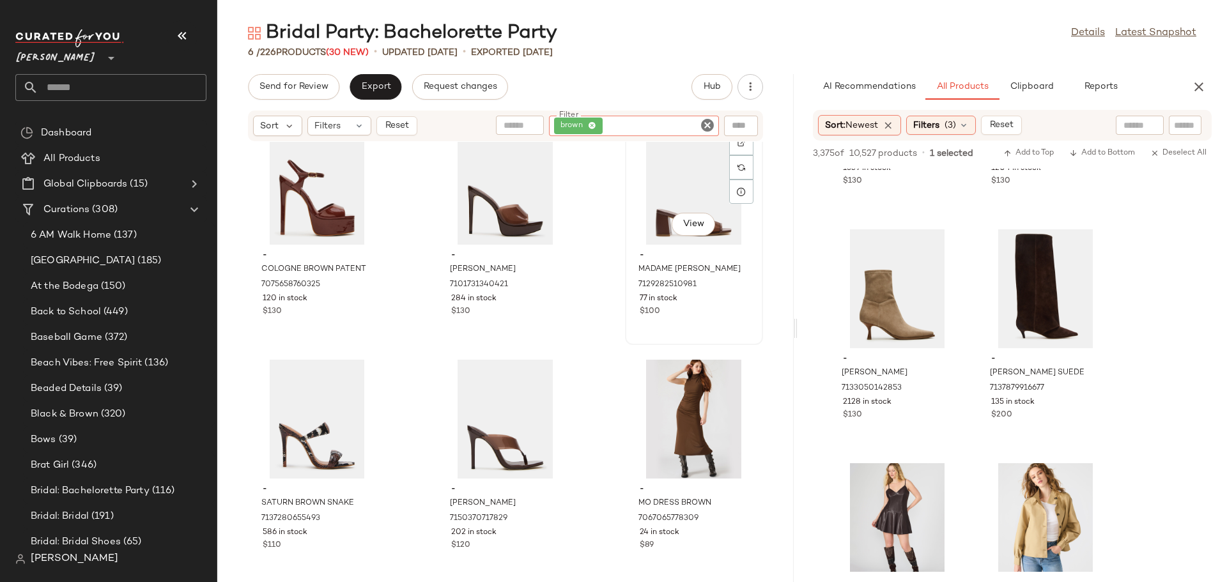
scroll to position [35, 0]
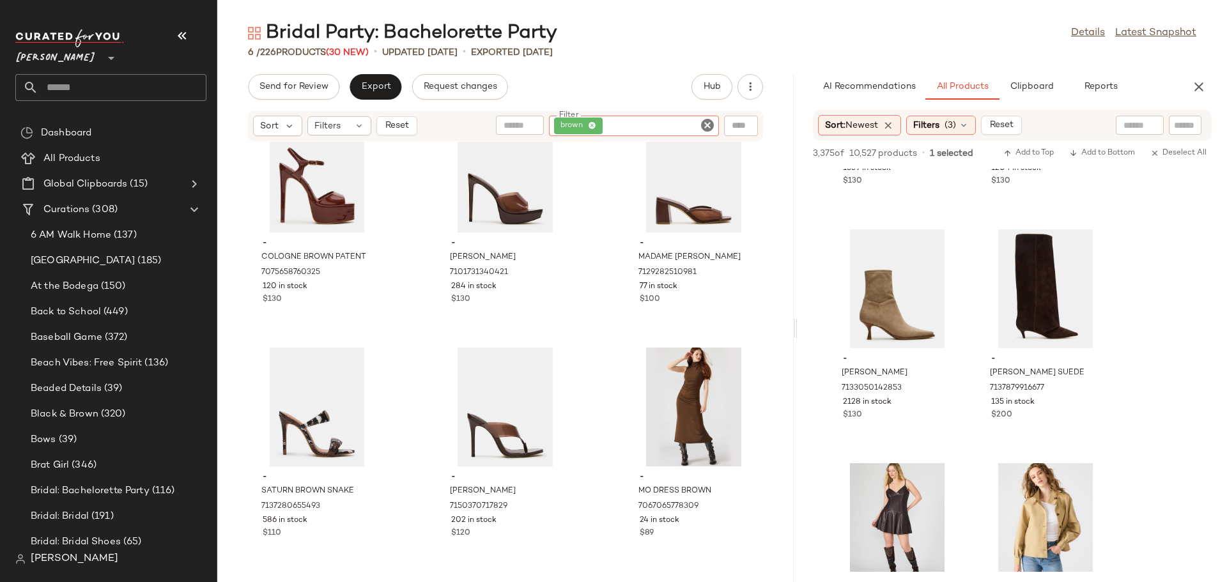
click at [708, 125] on icon "Clear Filter" at bounding box center [707, 125] width 15 height 15
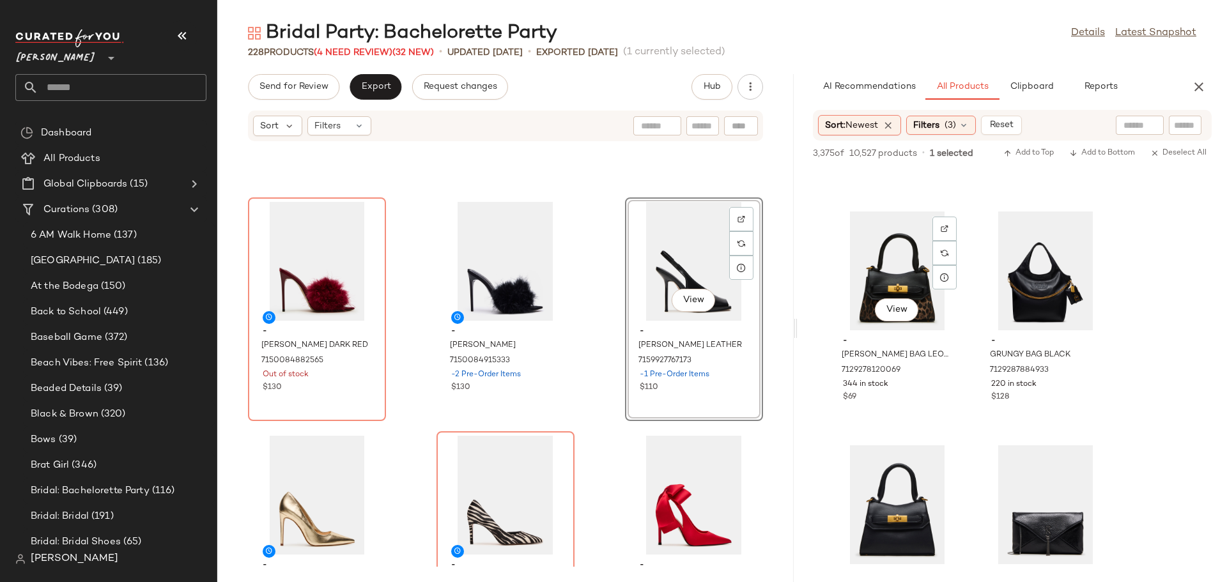
scroll to position [20943, 0]
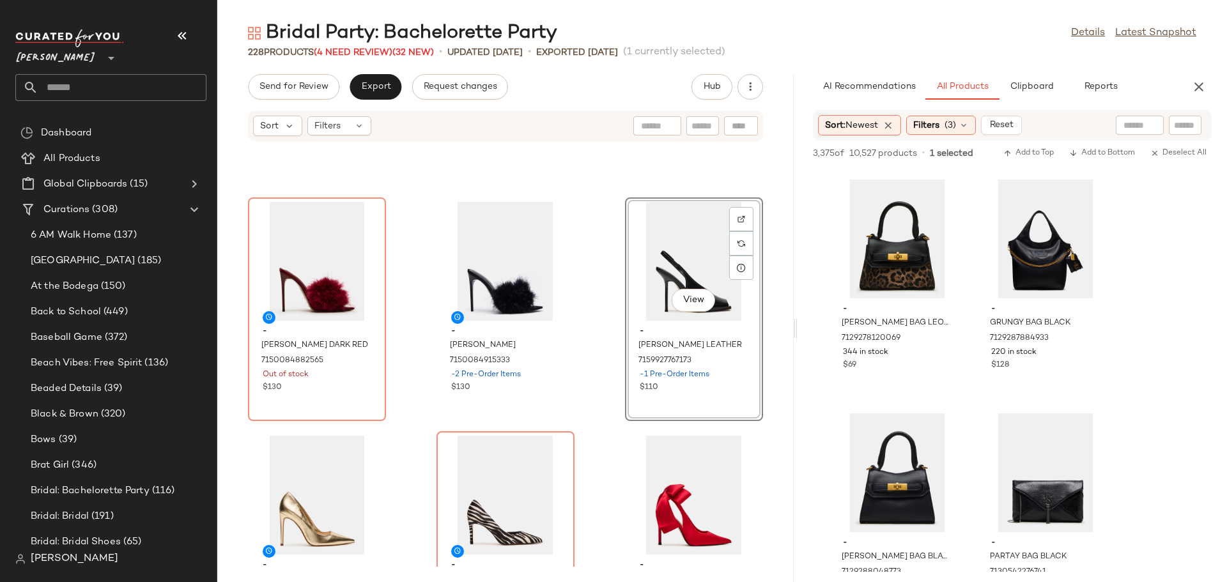
click at [704, 127] on input "text" at bounding box center [703, 126] width 22 height 13
type input "***"
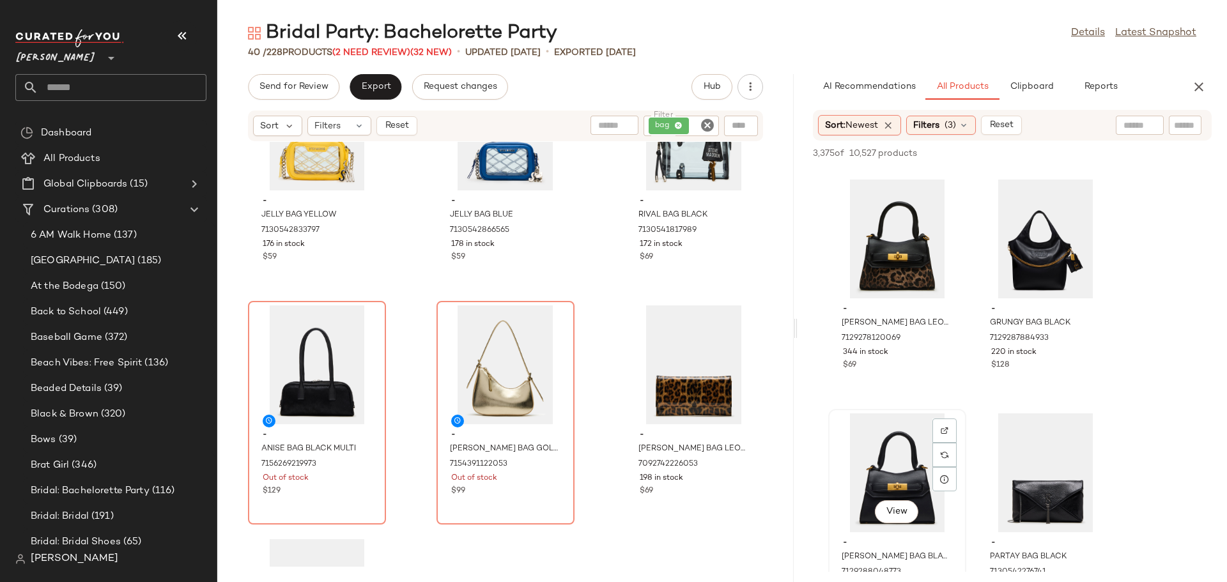
scroll to position [2663, 0]
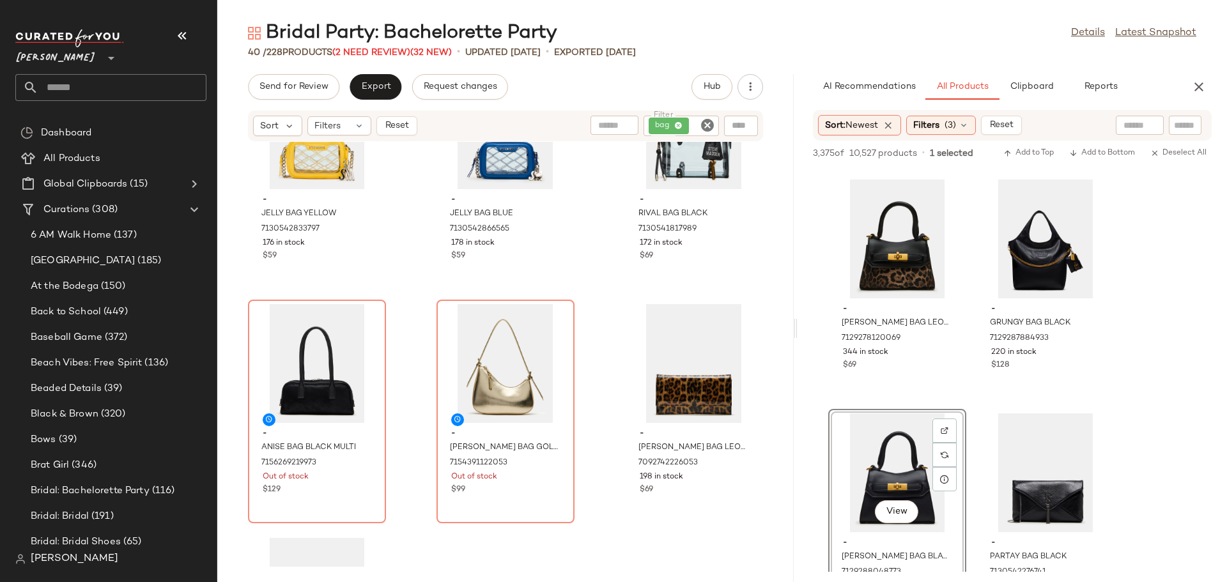
click at [710, 128] on icon "Clear Filter" at bounding box center [707, 125] width 15 height 15
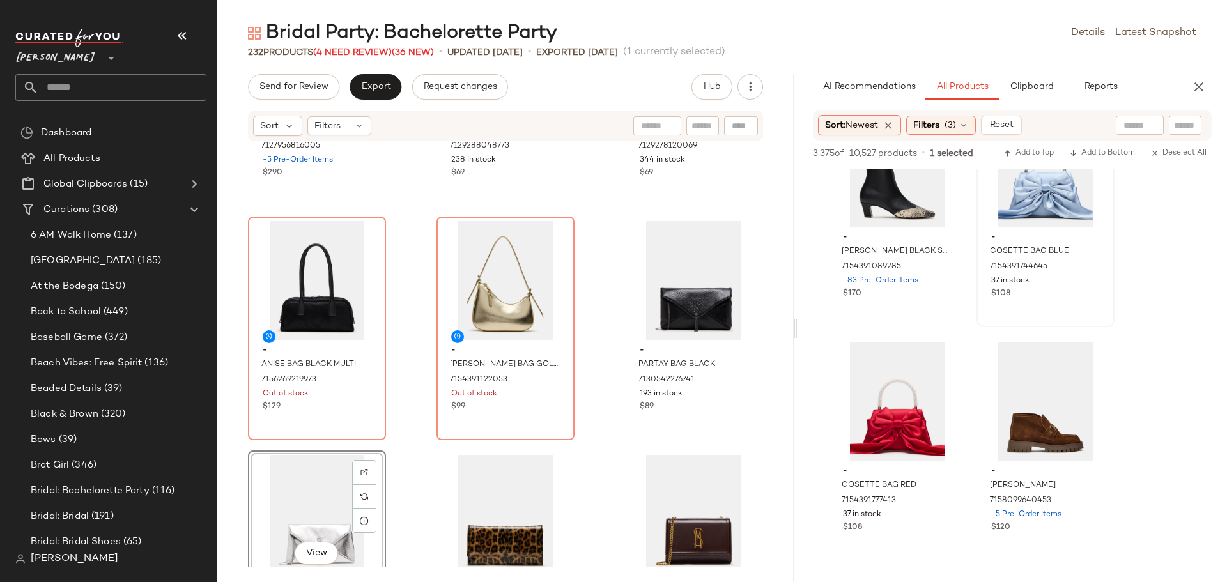
scroll to position [25664, 0]
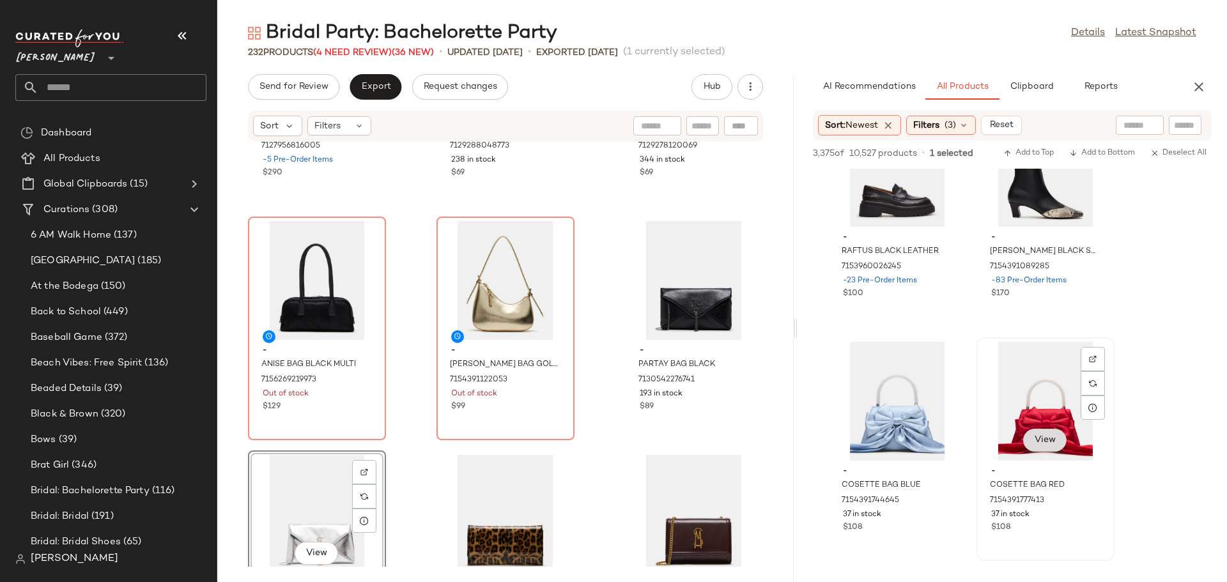
click at [1037, 439] on span "View" at bounding box center [1045, 440] width 22 height 10
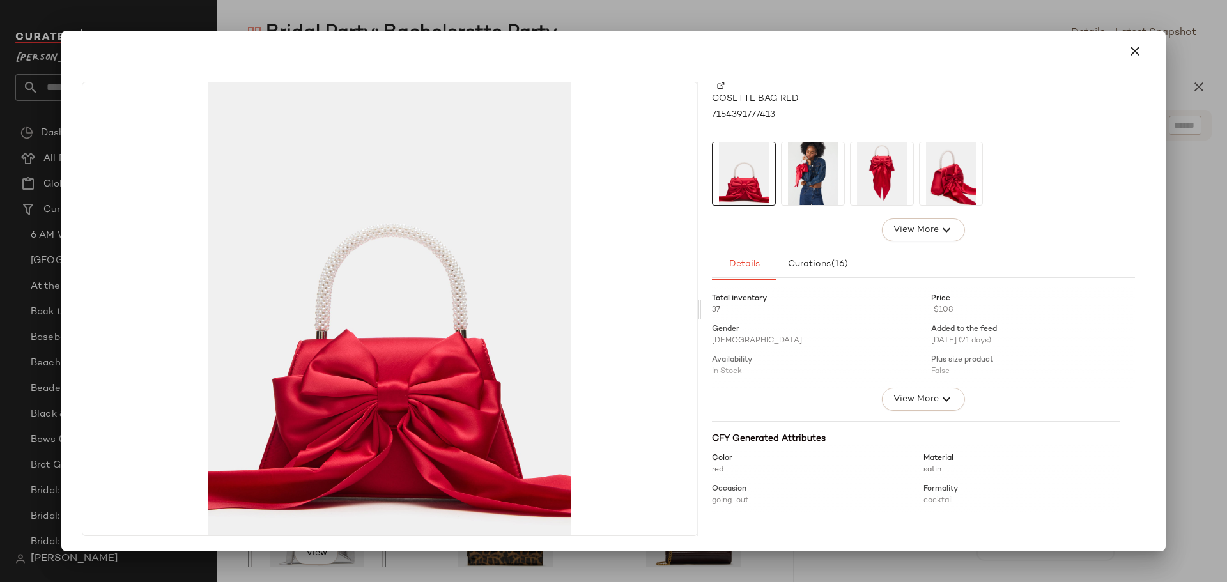
click at [816, 183] on img at bounding box center [813, 174] width 63 height 63
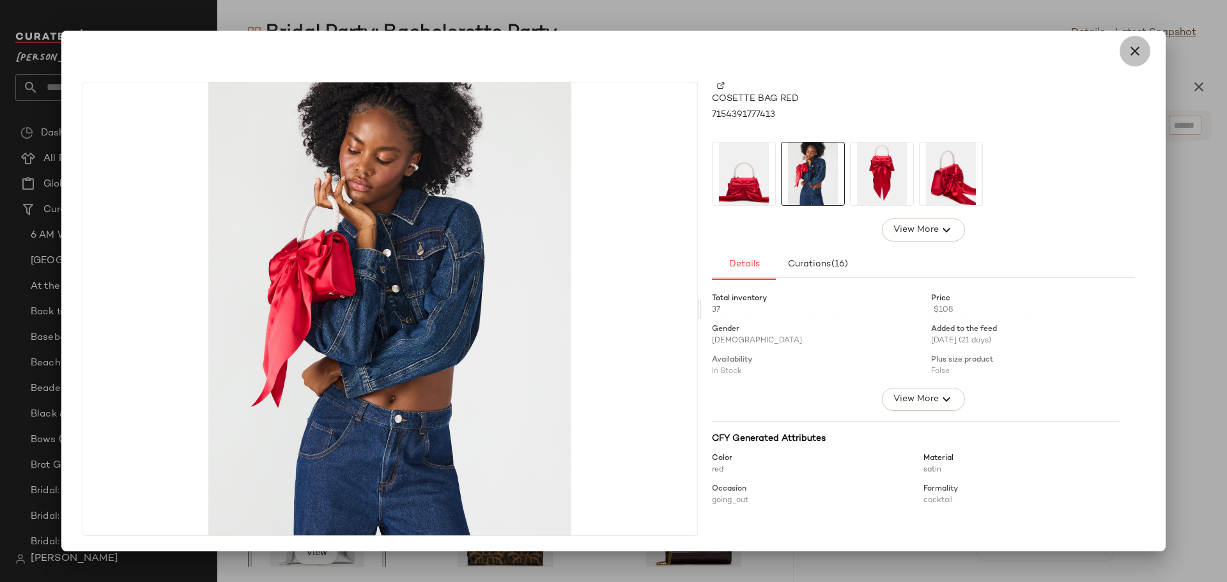
click at [1133, 50] on icon "button" at bounding box center [1135, 50] width 15 height 15
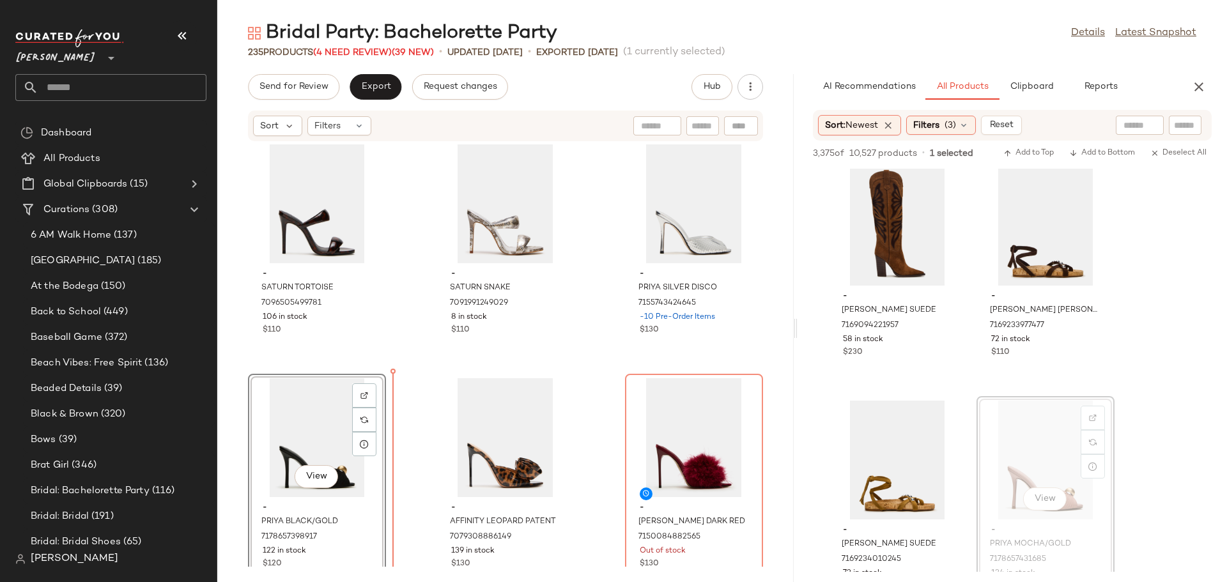
scroll to position [15469, 0]
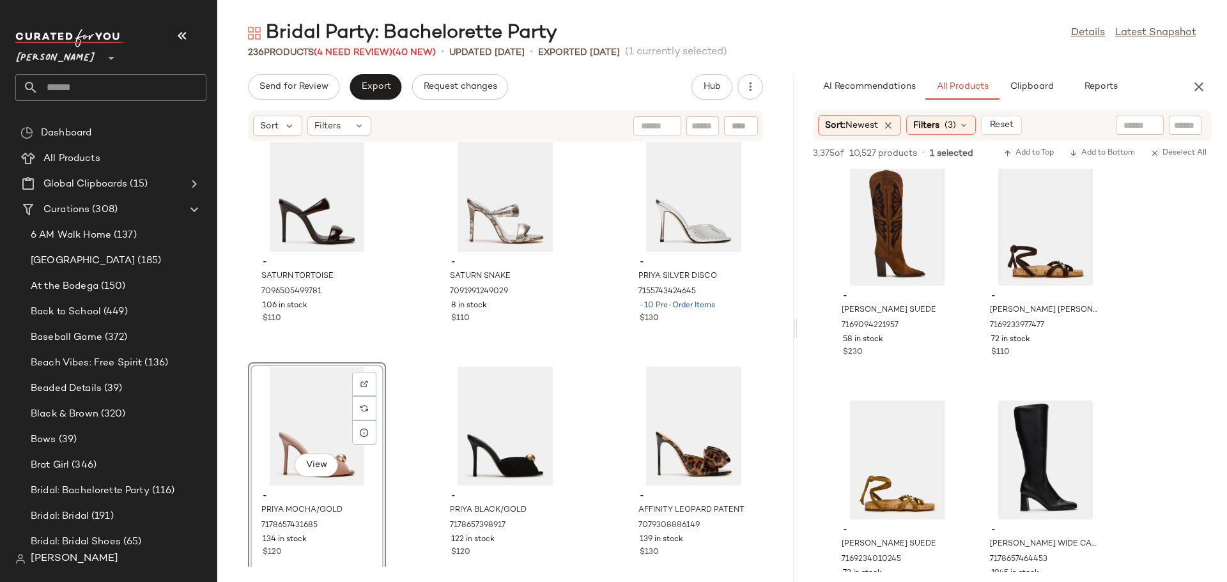
click at [692, 126] on input "text" at bounding box center [703, 126] width 22 height 13
type input "*****"
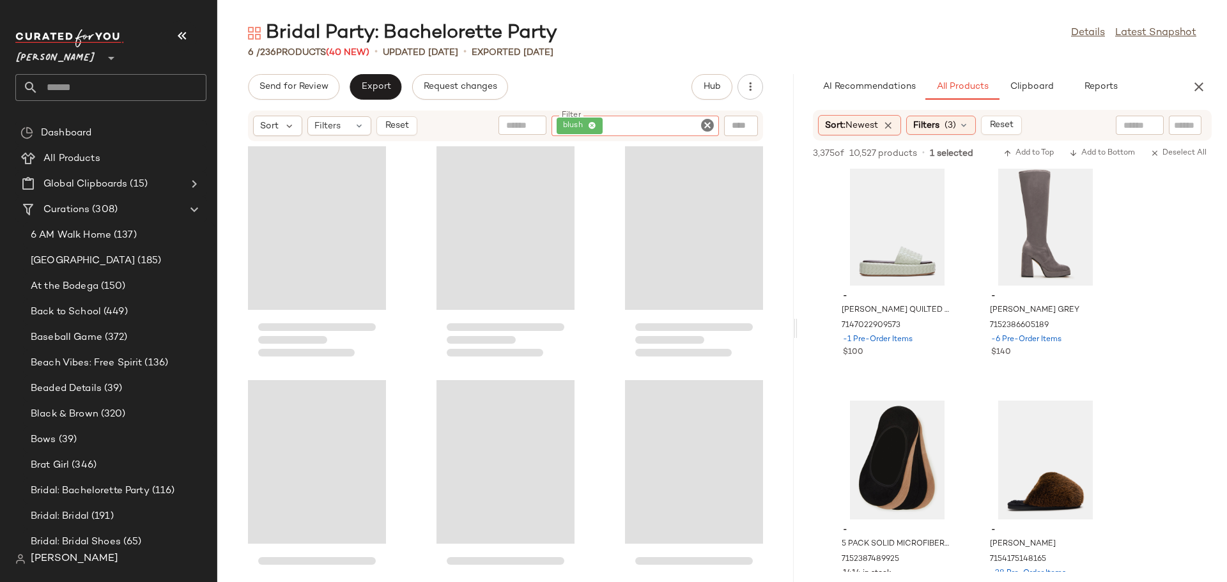
scroll to position [29503, 0]
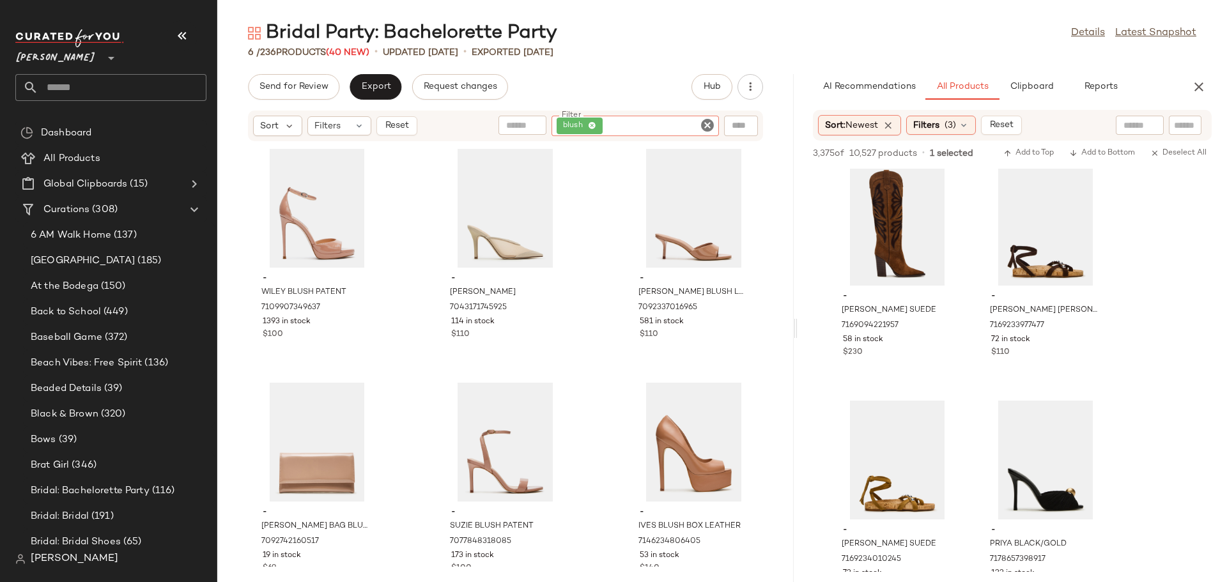
click at [706, 121] on icon "Clear Filter" at bounding box center [707, 125] width 15 height 15
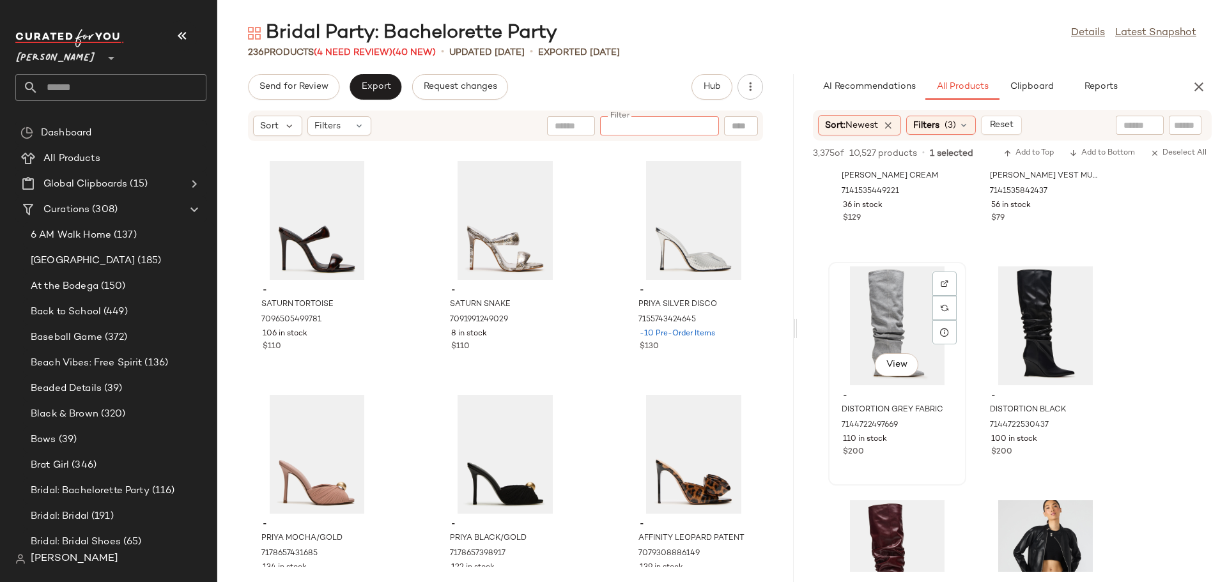
scroll to position [31334, 0]
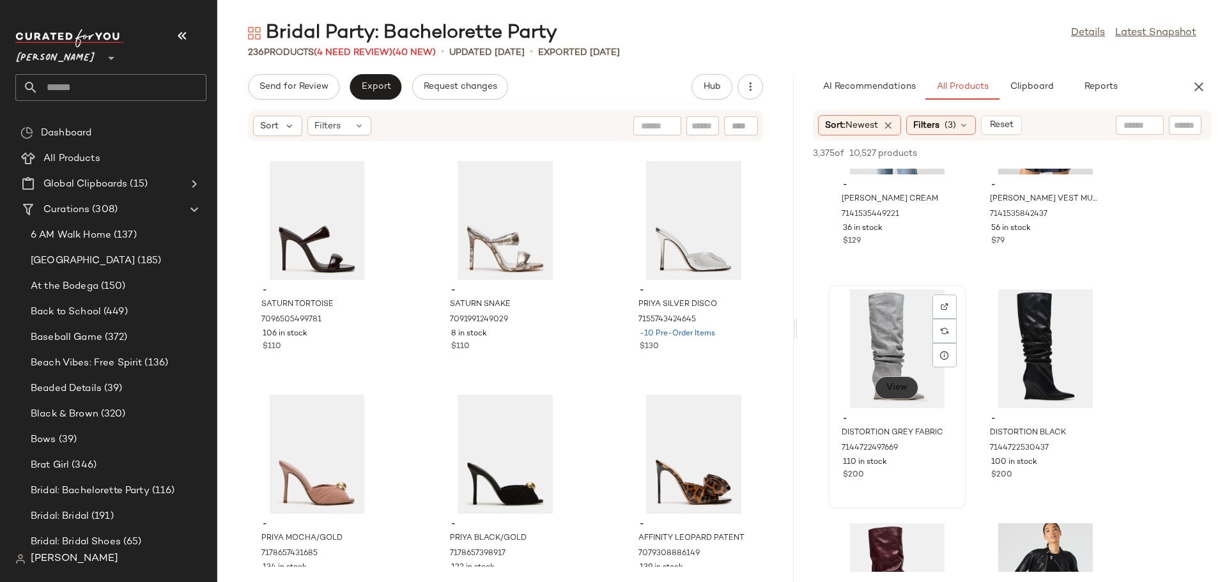
click at [901, 389] on span "View" at bounding box center [897, 388] width 22 height 10
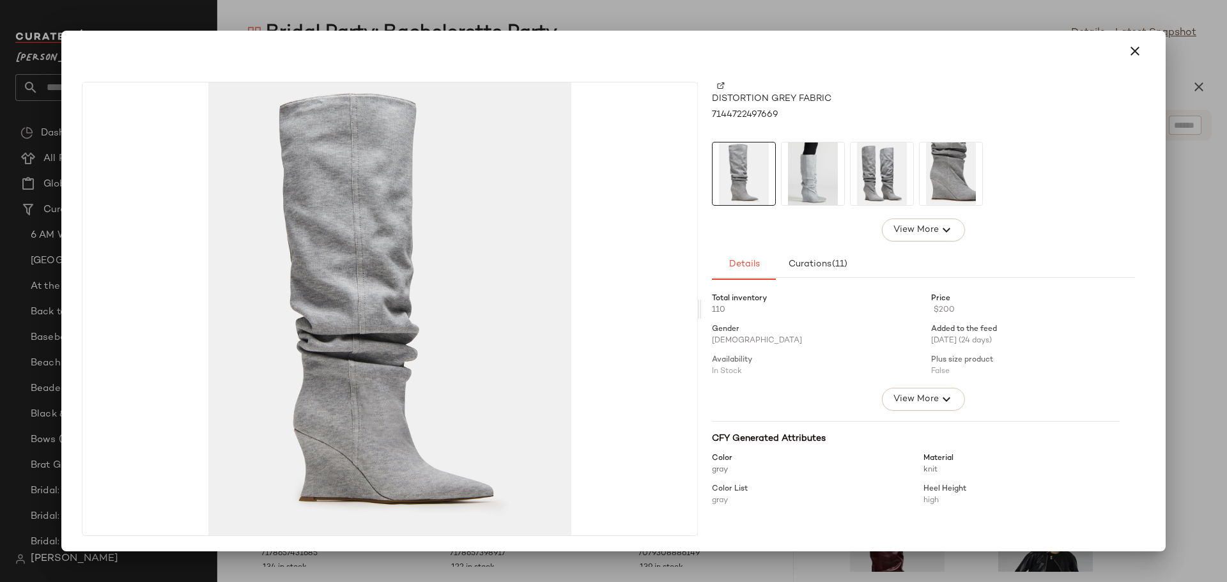
click at [823, 185] on img at bounding box center [813, 174] width 63 height 63
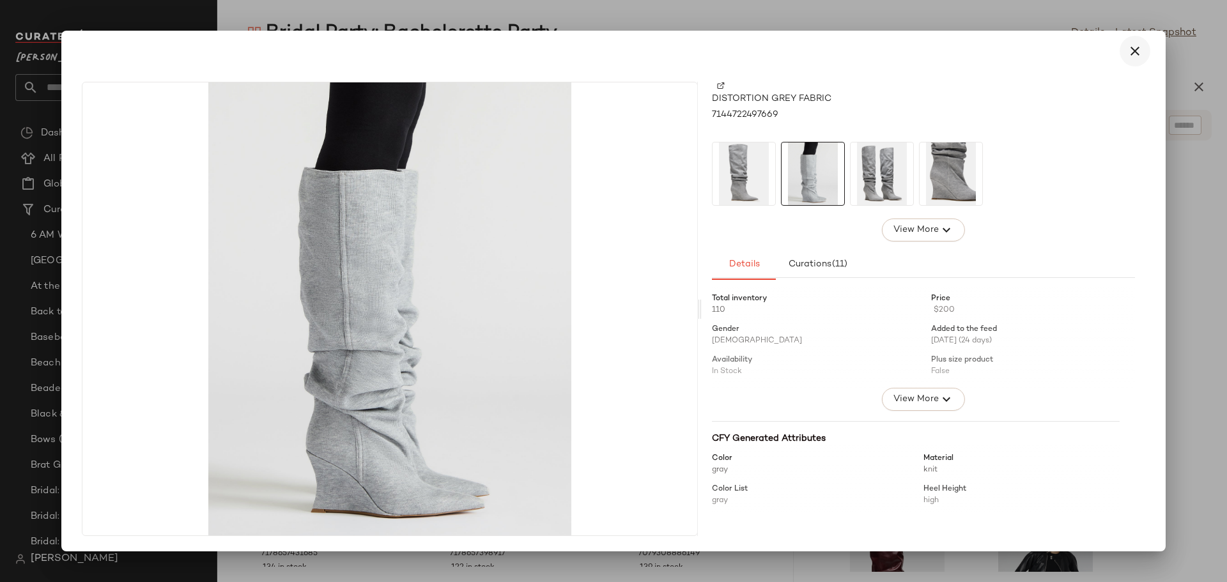
click at [1137, 52] on icon "button" at bounding box center [1135, 50] width 15 height 15
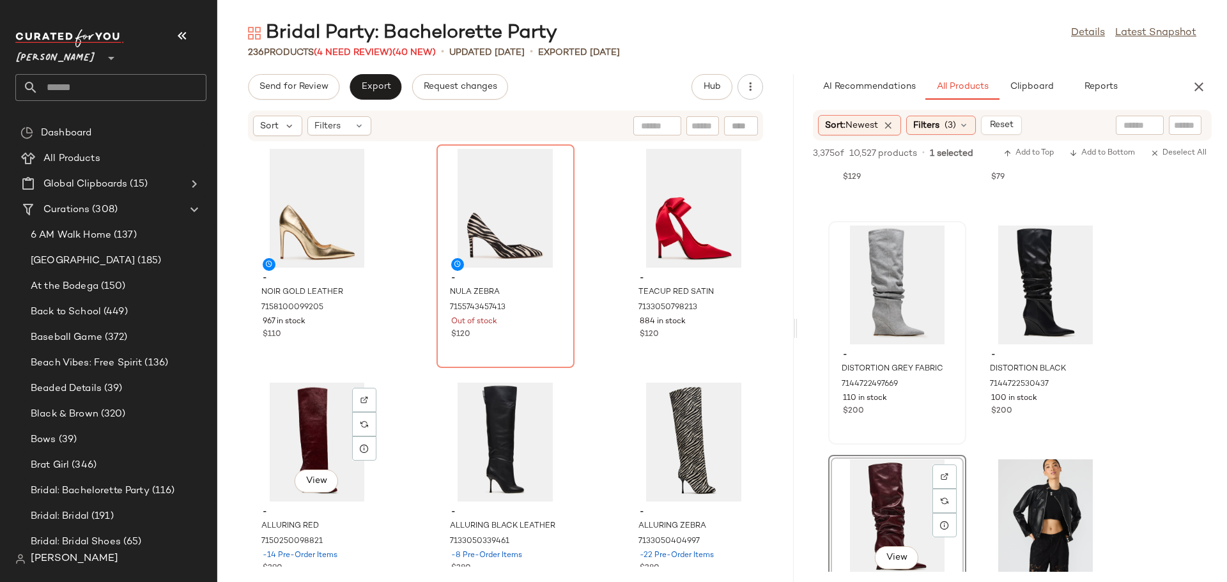
scroll to position [16155, 0]
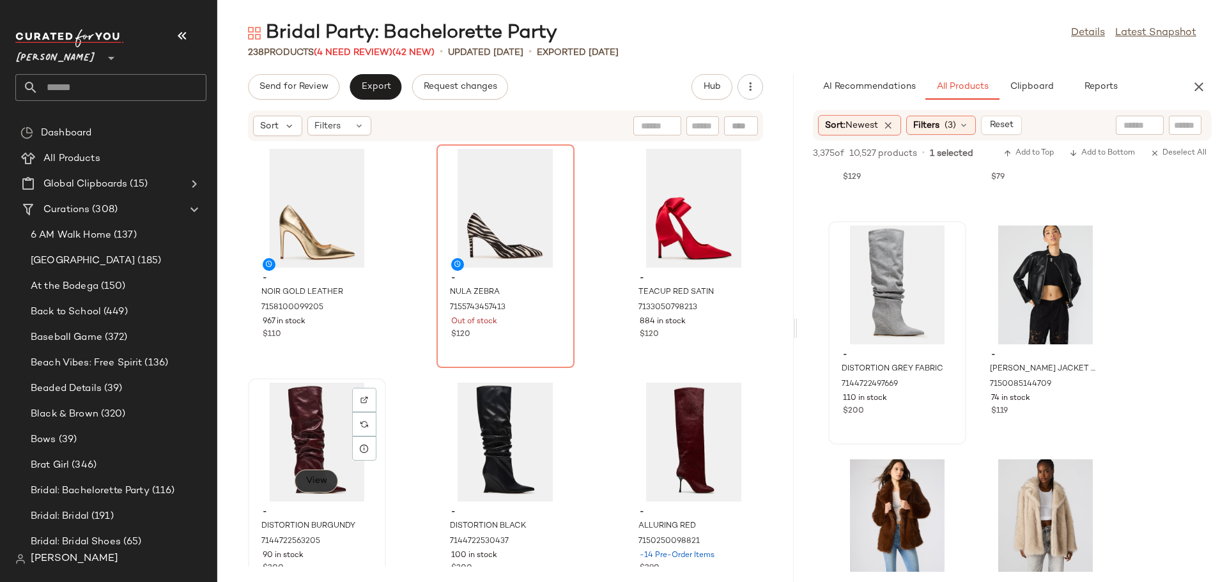
click at [322, 481] on span "View" at bounding box center [317, 481] width 22 height 10
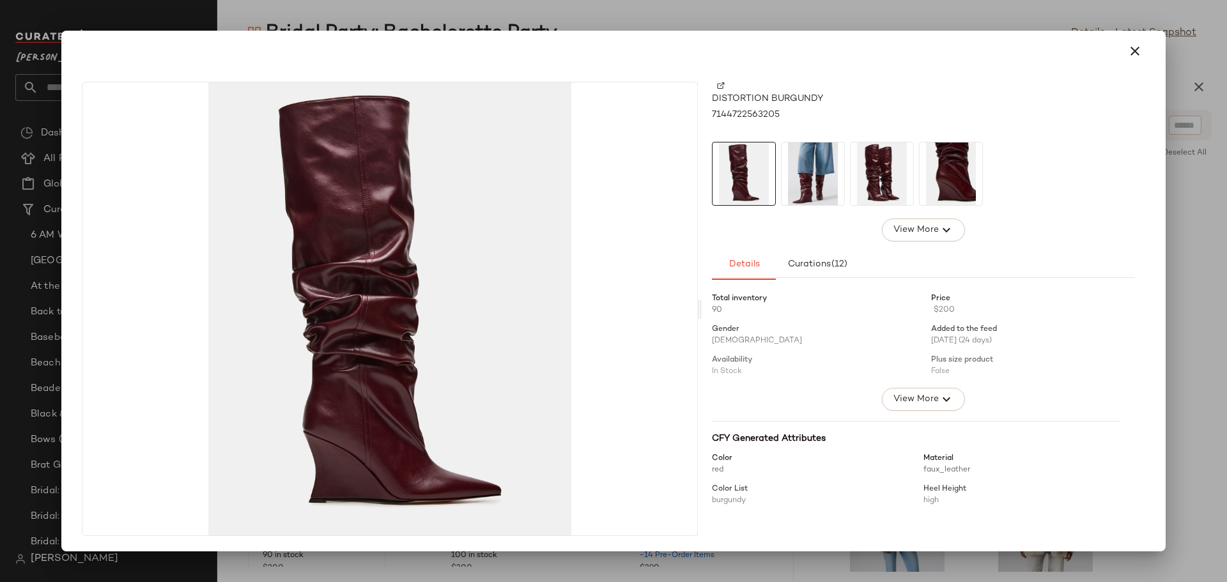
click at [813, 195] on img at bounding box center [813, 174] width 63 height 63
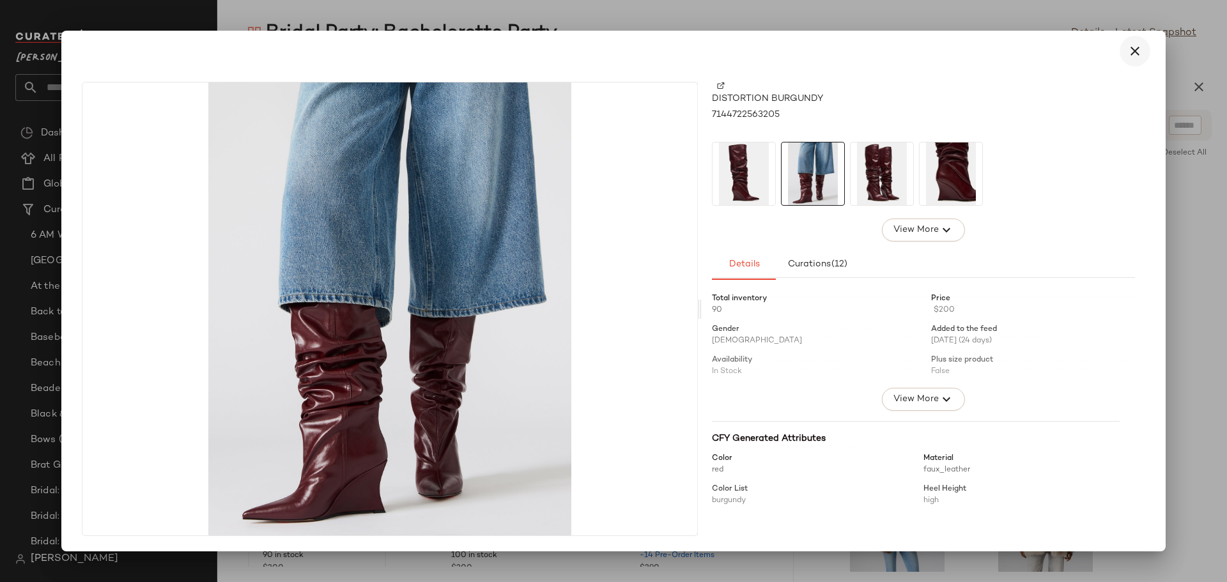
click at [1135, 52] on icon "button" at bounding box center [1135, 50] width 15 height 15
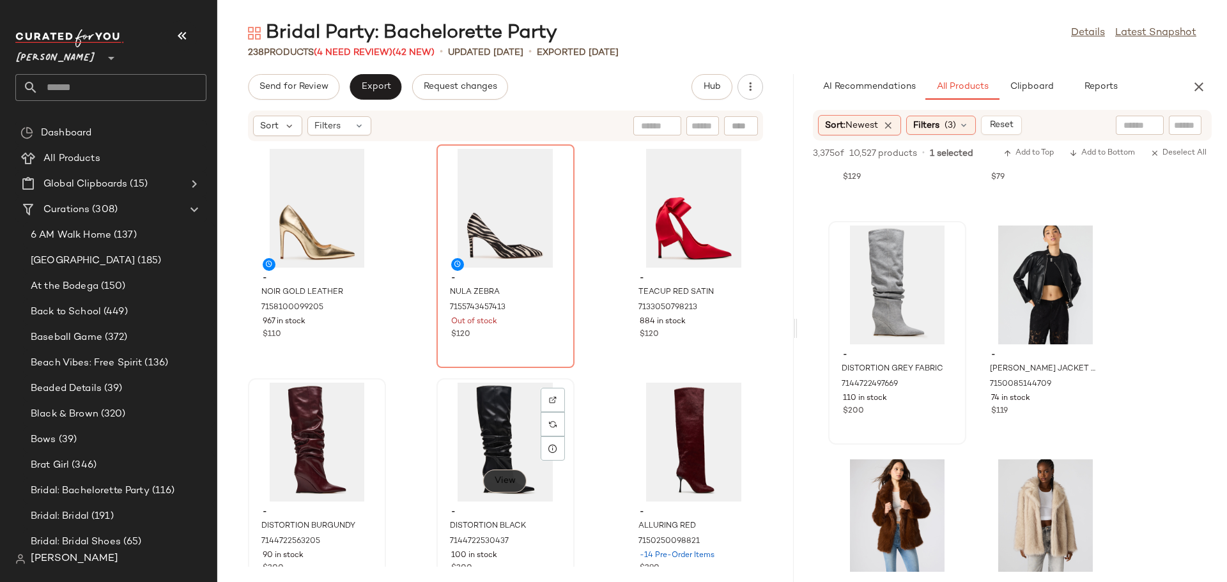
click at [501, 485] on span "View" at bounding box center [505, 481] width 22 height 10
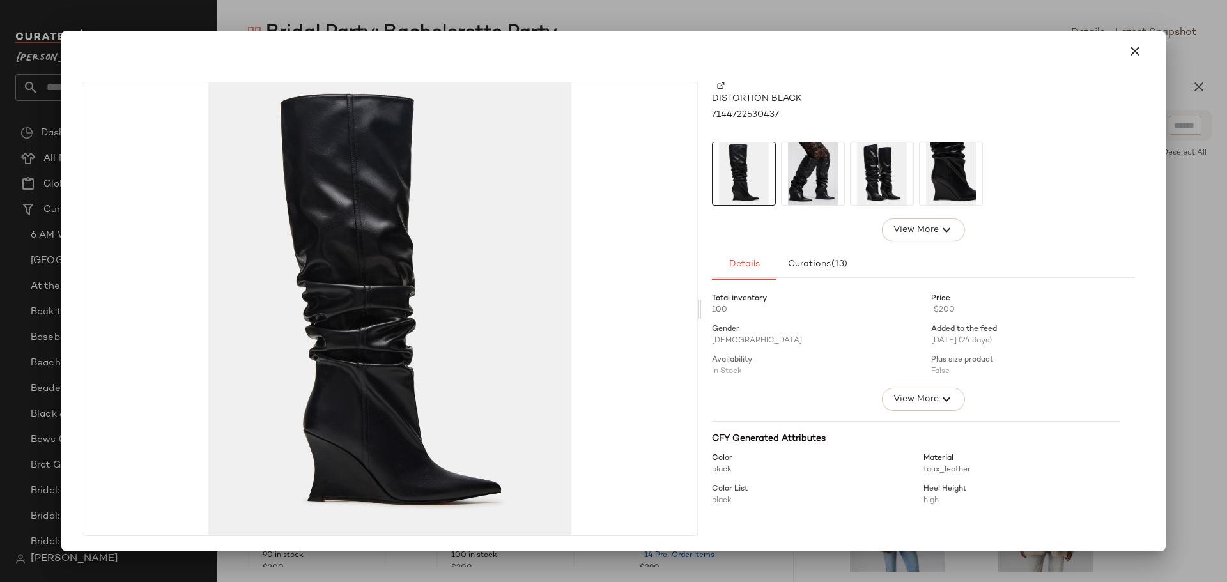
click at [797, 193] on img at bounding box center [813, 174] width 63 height 63
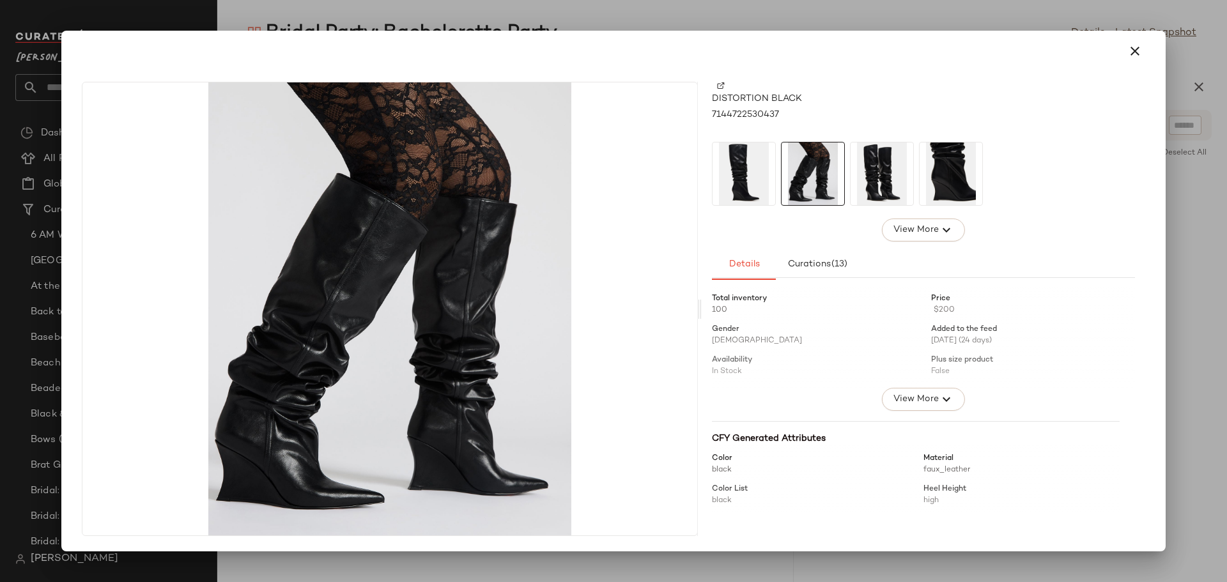
scroll to position [31398, 0]
click at [1137, 51] on icon "button" at bounding box center [1135, 50] width 15 height 15
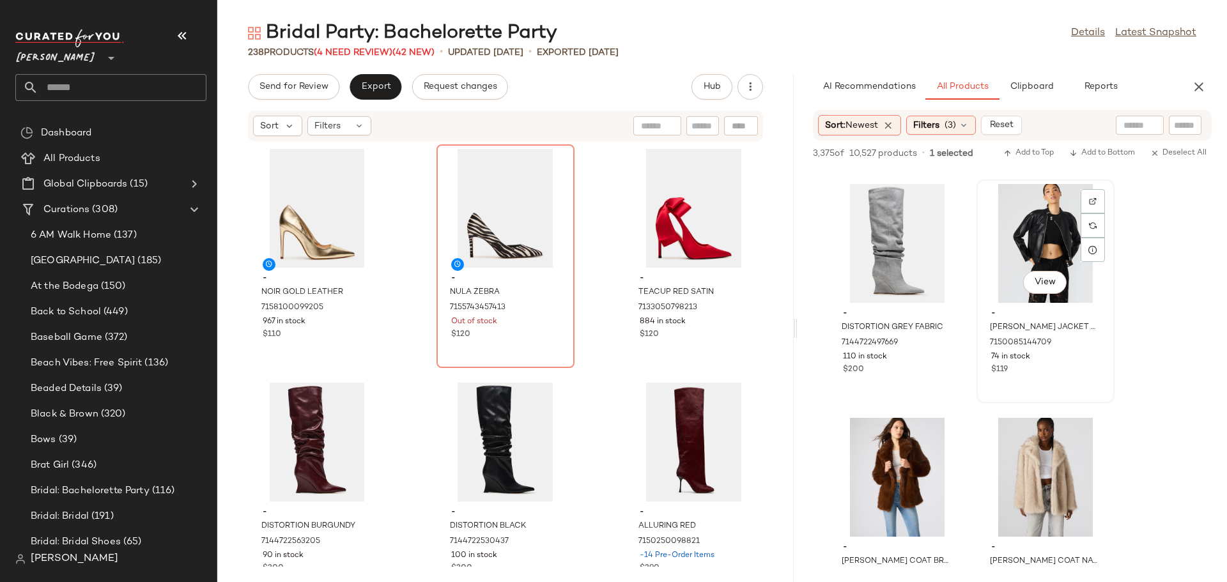
scroll to position [31462, 0]
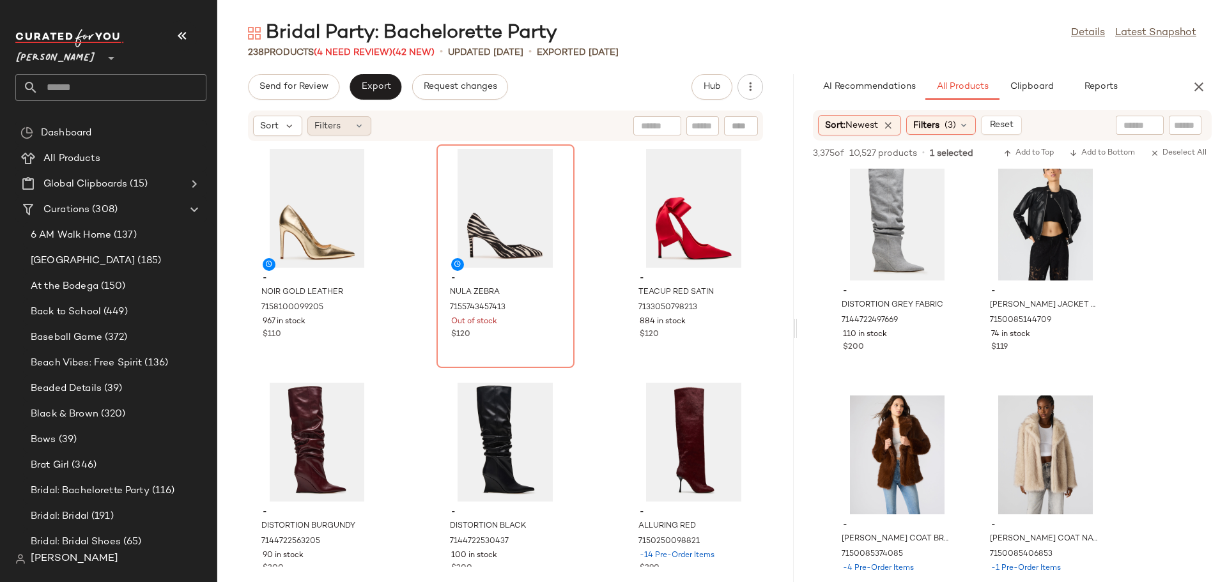
click at [361, 123] on icon at bounding box center [359, 126] width 10 height 10
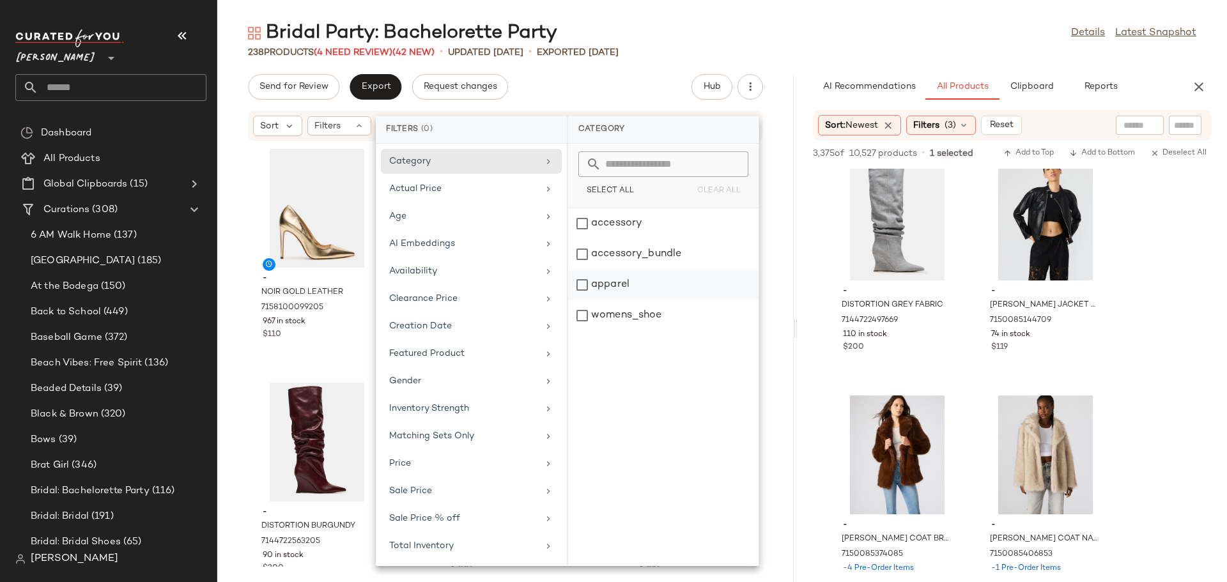
click at [582, 300] on div "apparel" at bounding box center [663, 315] width 191 height 31
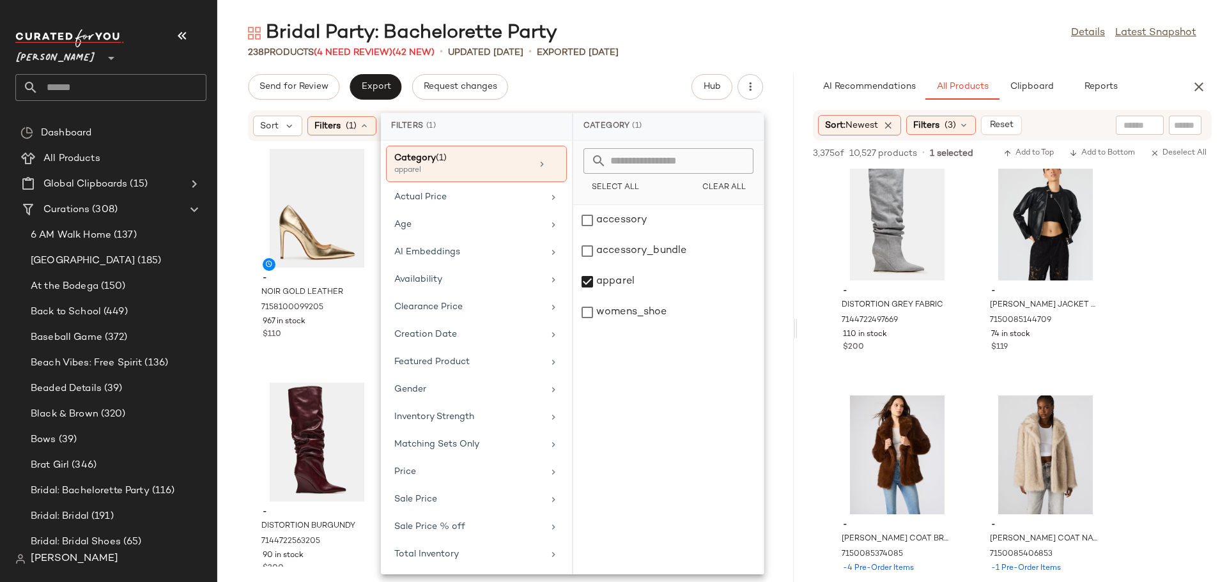
click at [230, 296] on div "- NOIR GOLD LEATHER 7158100099205 967 in stock $110 - NULA ZEBRA 7155743457413 …" at bounding box center [505, 354] width 577 height 425
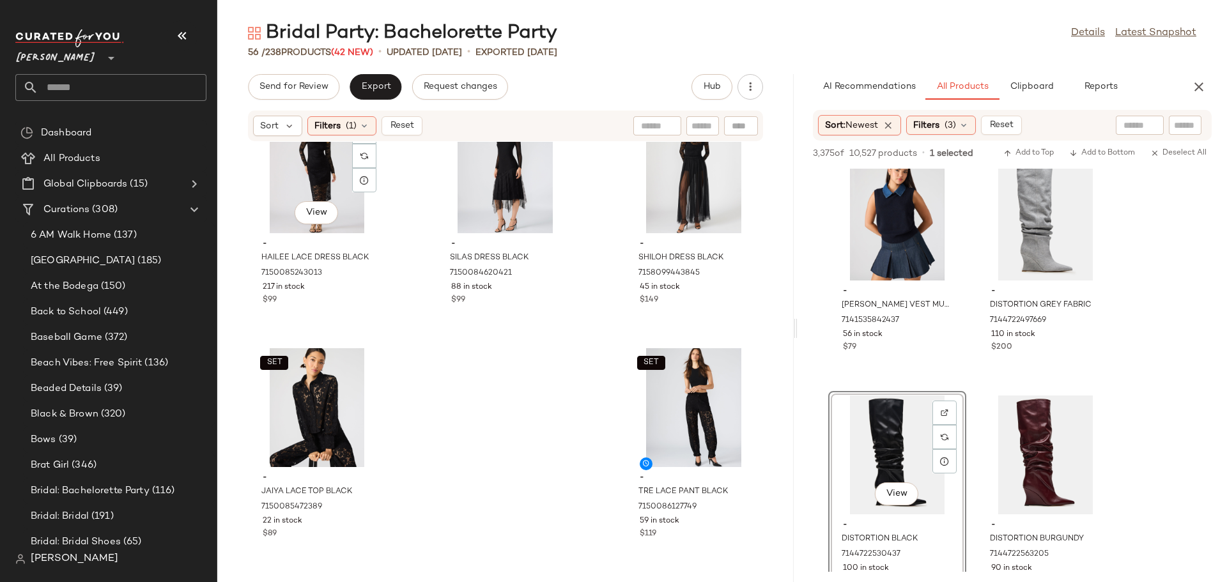
scroll to position [4023, 0]
click at [403, 121] on span "Reset" at bounding box center [401, 126] width 24 height 10
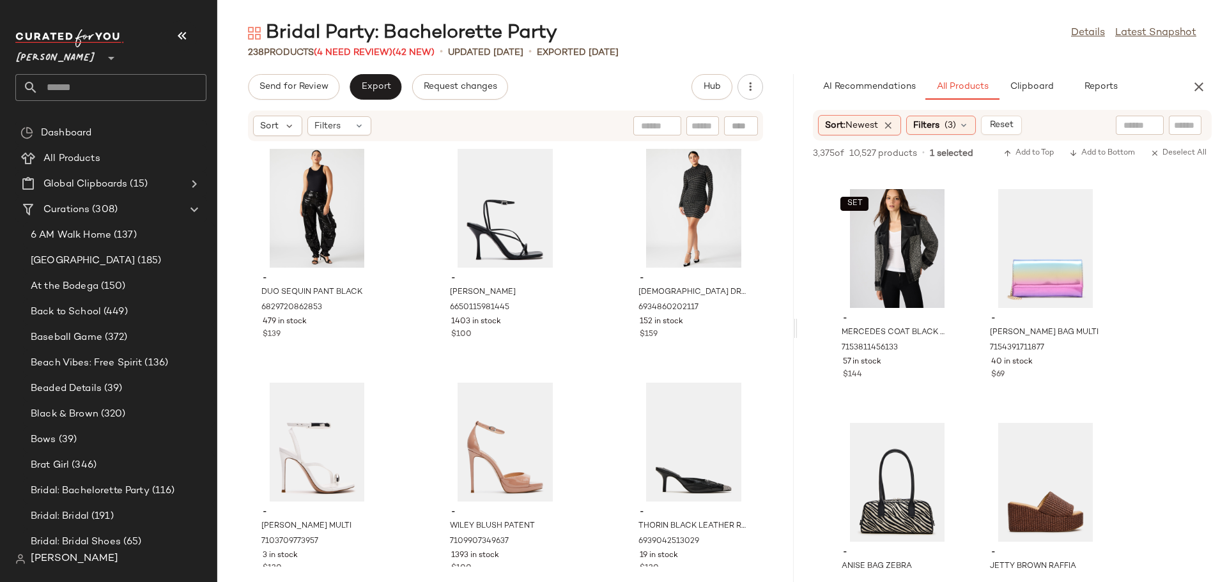
scroll to position [32196, 0]
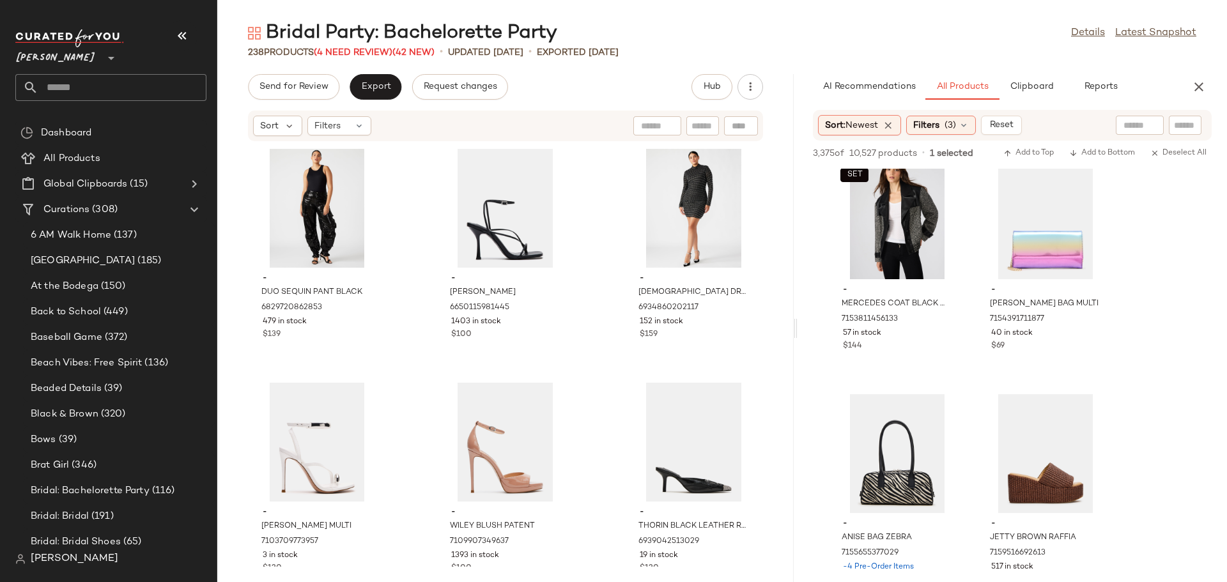
click at [699, 126] on input "text" at bounding box center [703, 126] width 22 height 13
type input "*****"
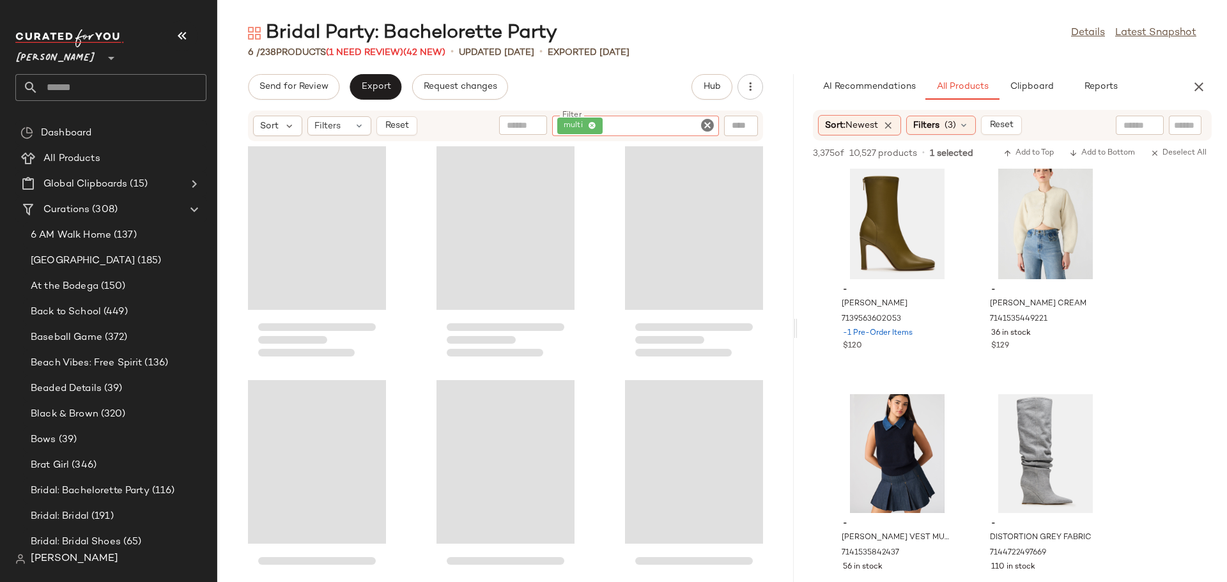
scroll to position [33417, 0]
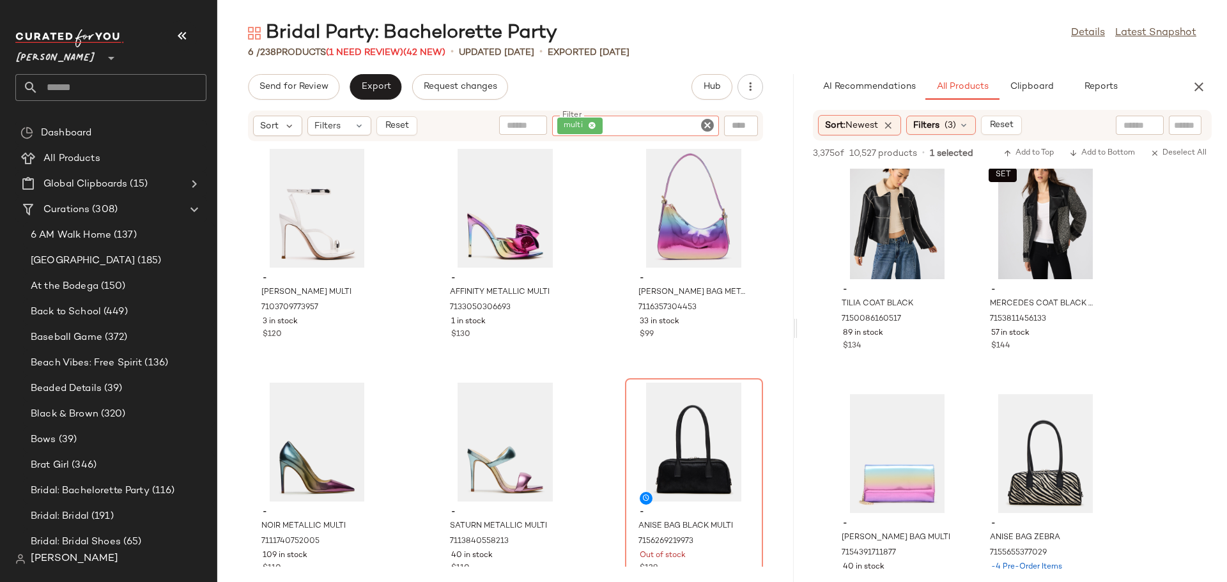
click at [703, 127] on icon "Clear Filter" at bounding box center [707, 125] width 15 height 15
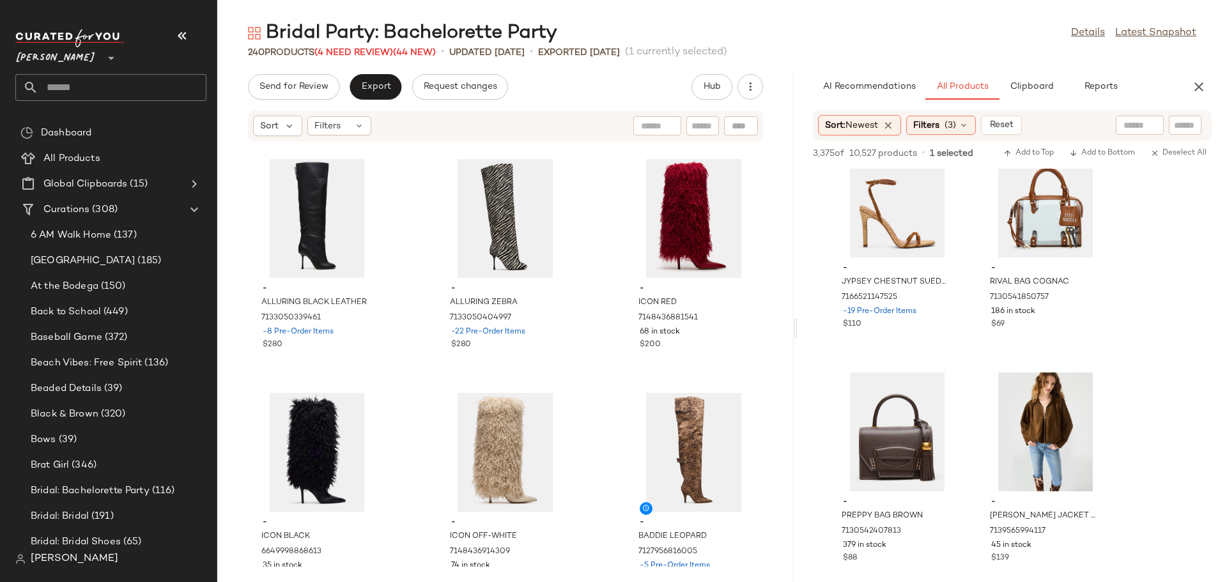
scroll to position [16570, 0]
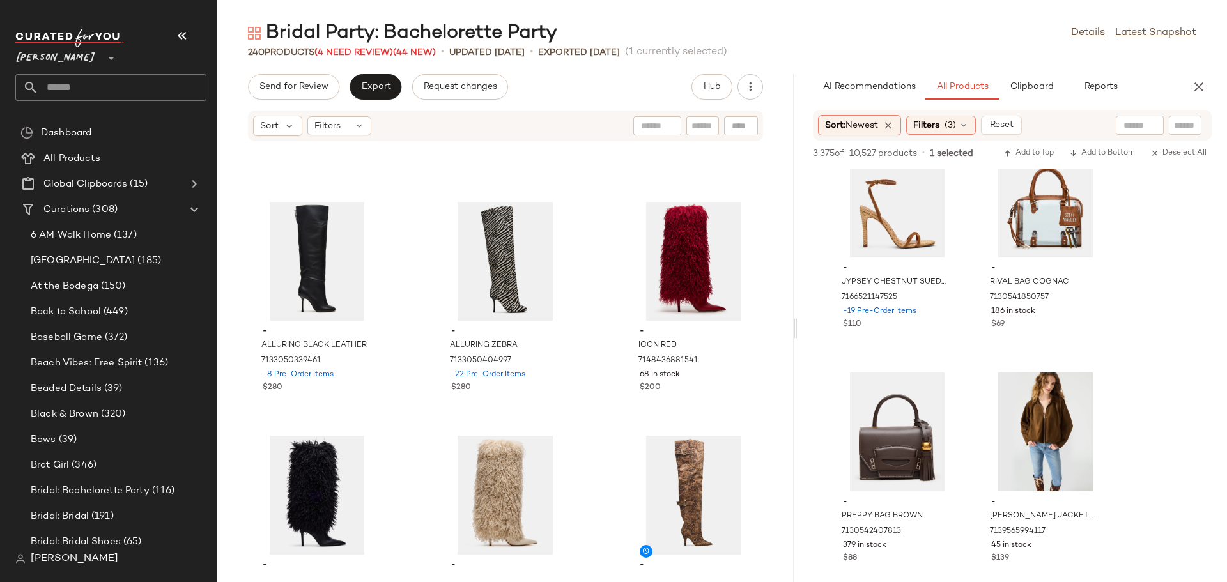
click at [701, 128] on input "text" at bounding box center [703, 126] width 22 height 13
type input "***"
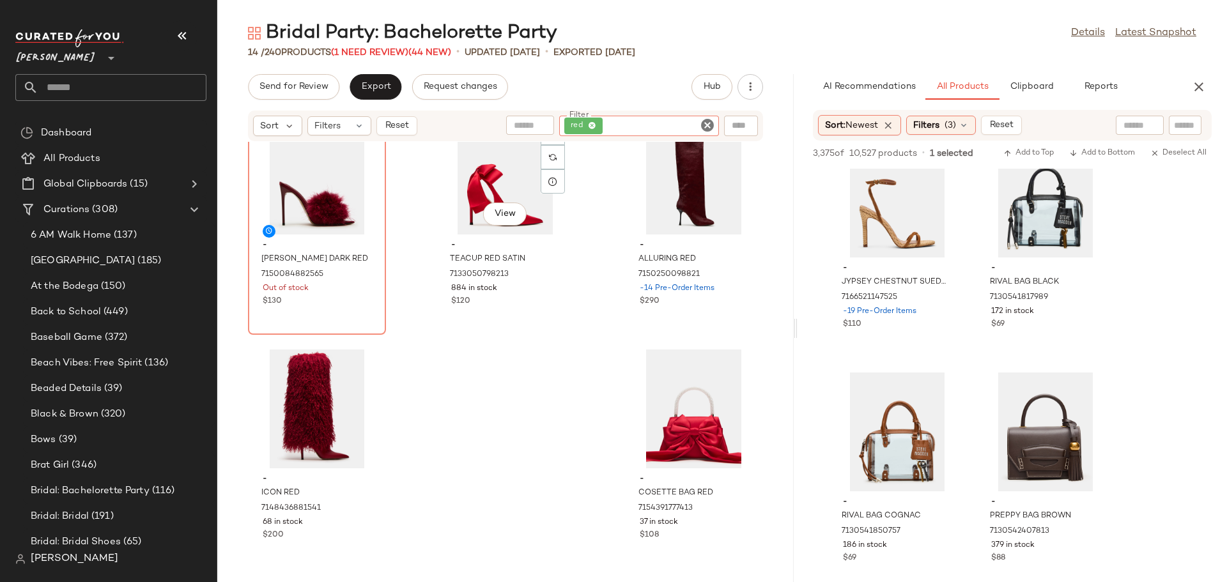
scroll to position [747, 0]
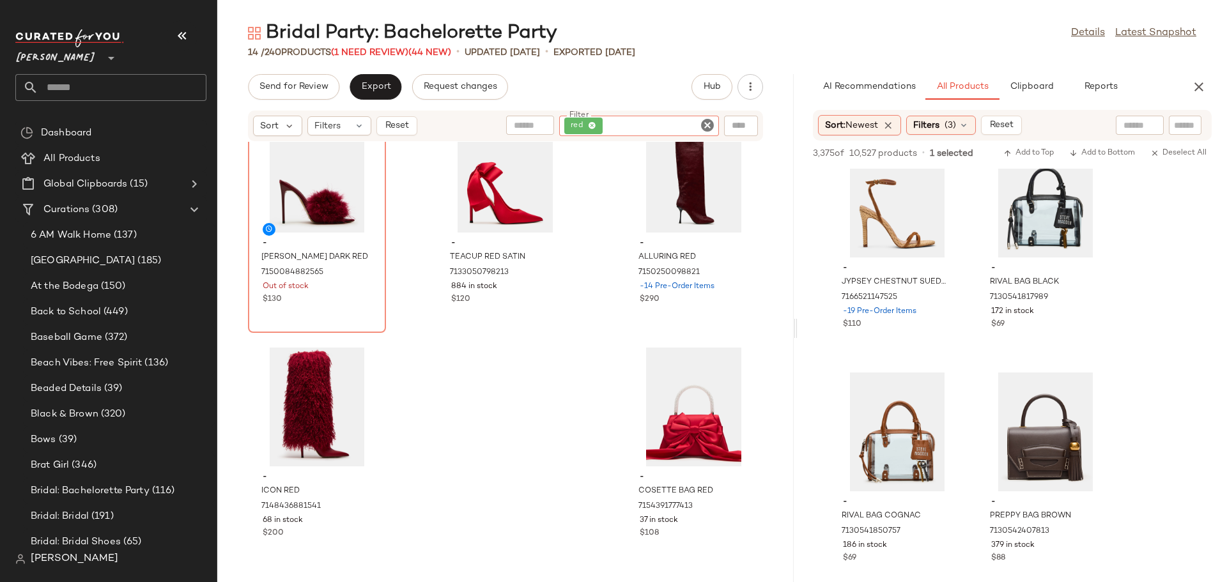
click at [706, 120] on icon "Clear Filter" at bounding box center [707, 125] width 15 height 15
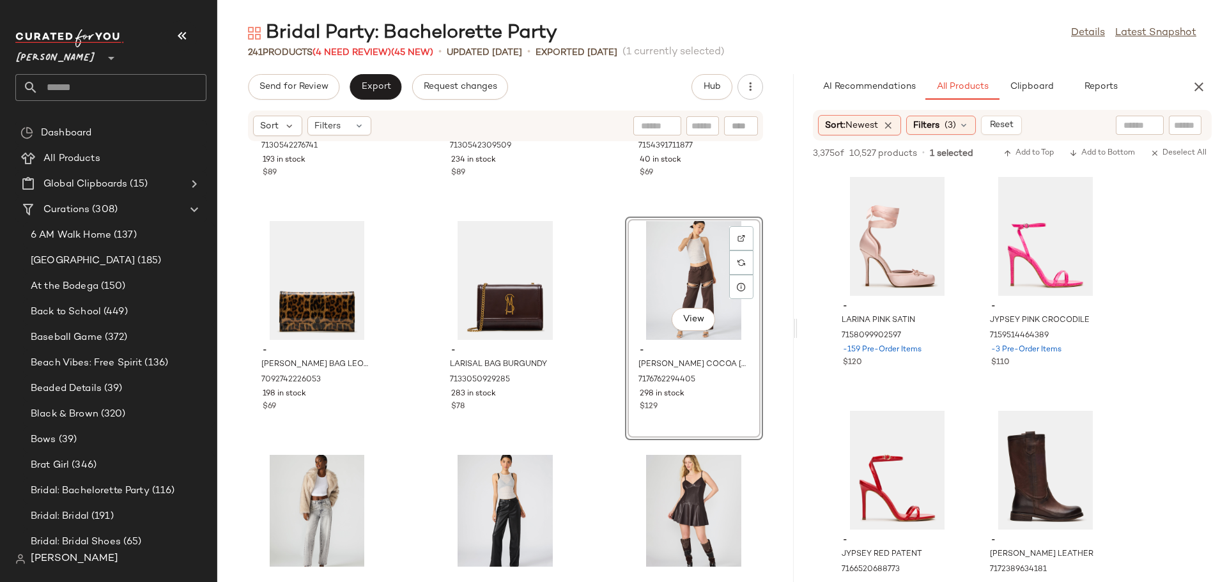
scroll to position [36109, 0]
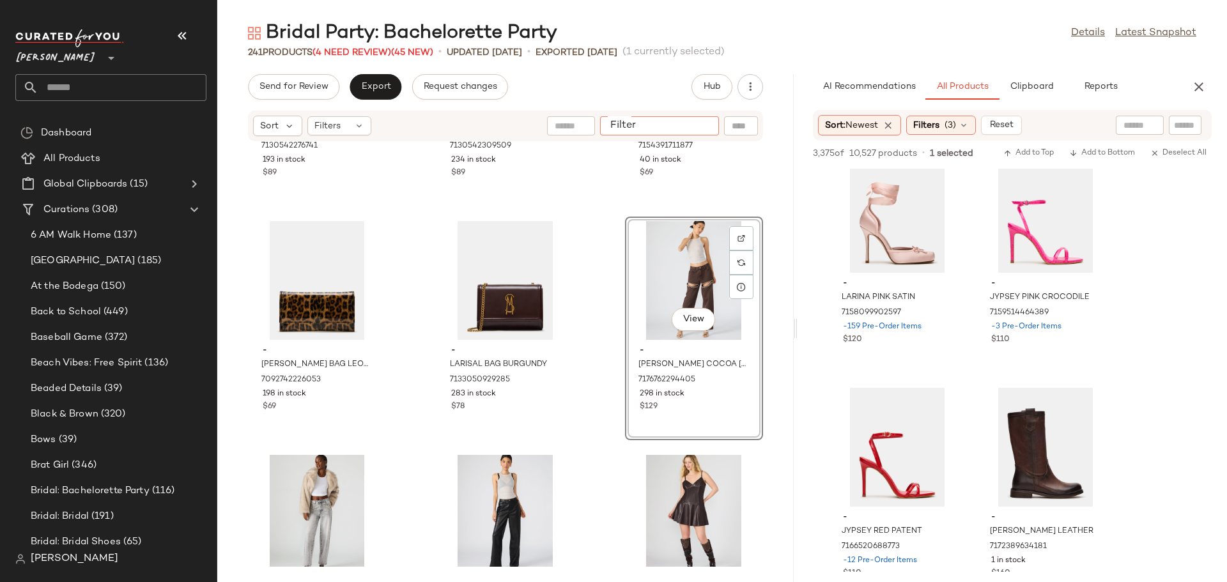
click at [701, 129] on input "Filter" at bounding box center [659, 126] width 109 height 13
type input "******"
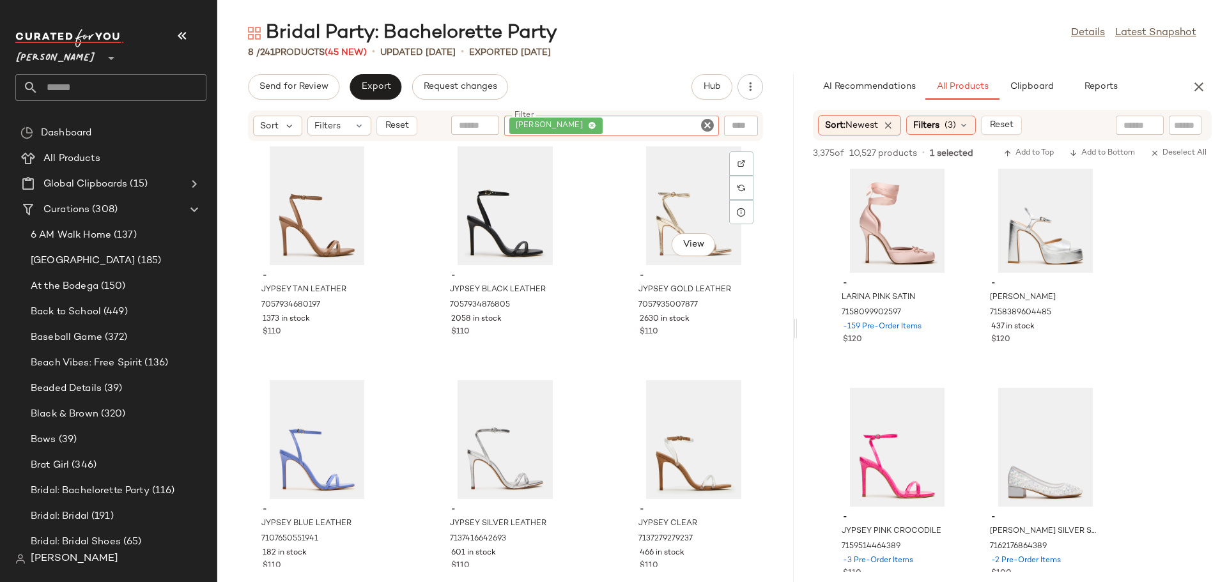
scroll to position [0, 0]
click at [708, 123] on icon "Clear Filter" at bounding box center [707, 125] width 15 height 15
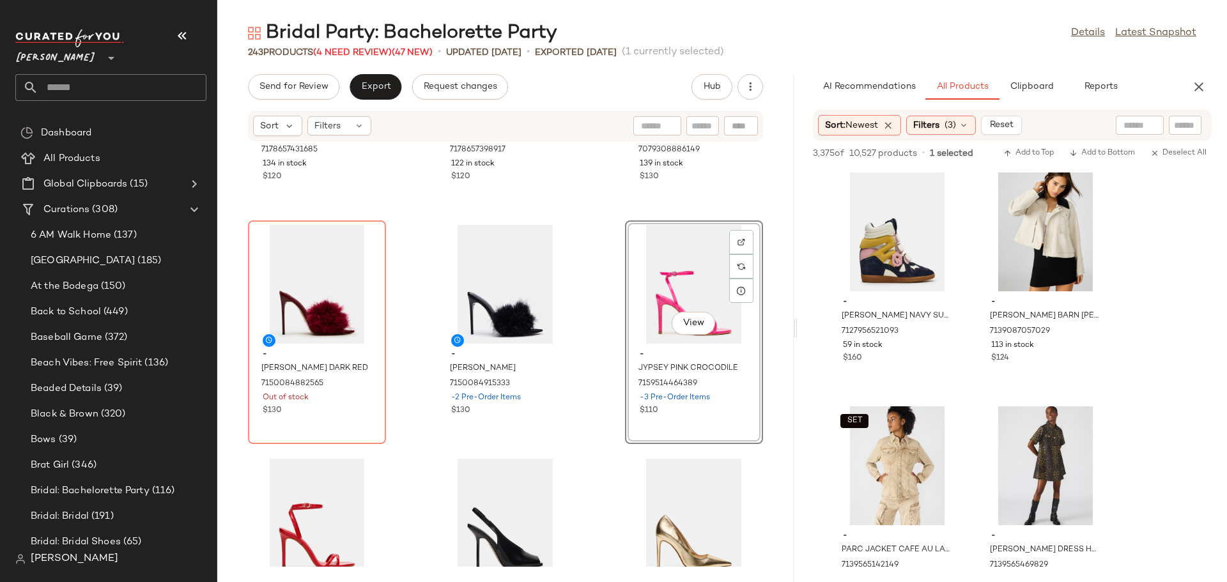
scroll to position [40247, 0]
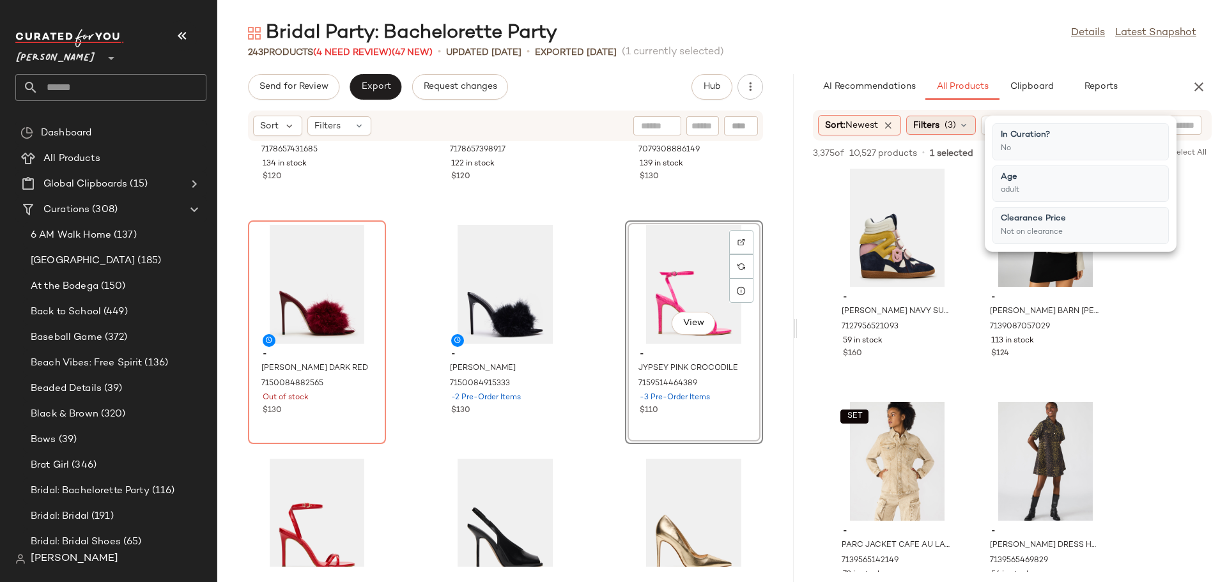
click at [969, 127] on icon at bounding box center [964, 125] width 10 height 10
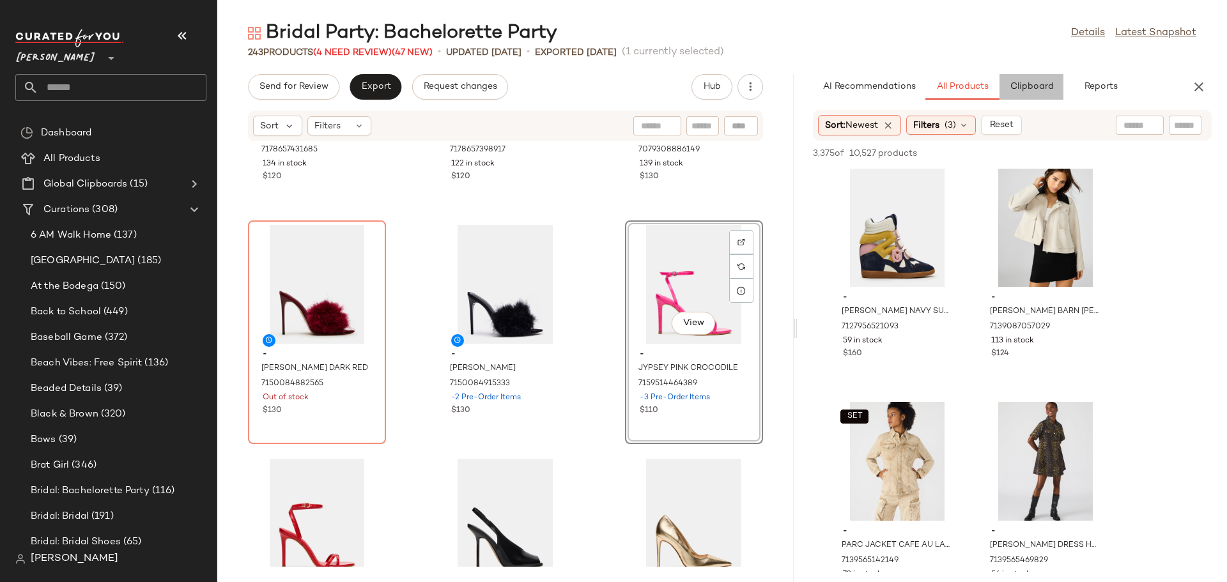
click at [1026, 90] on span "Clipboard" at bounding box center [1031, 87] width 44 height 10
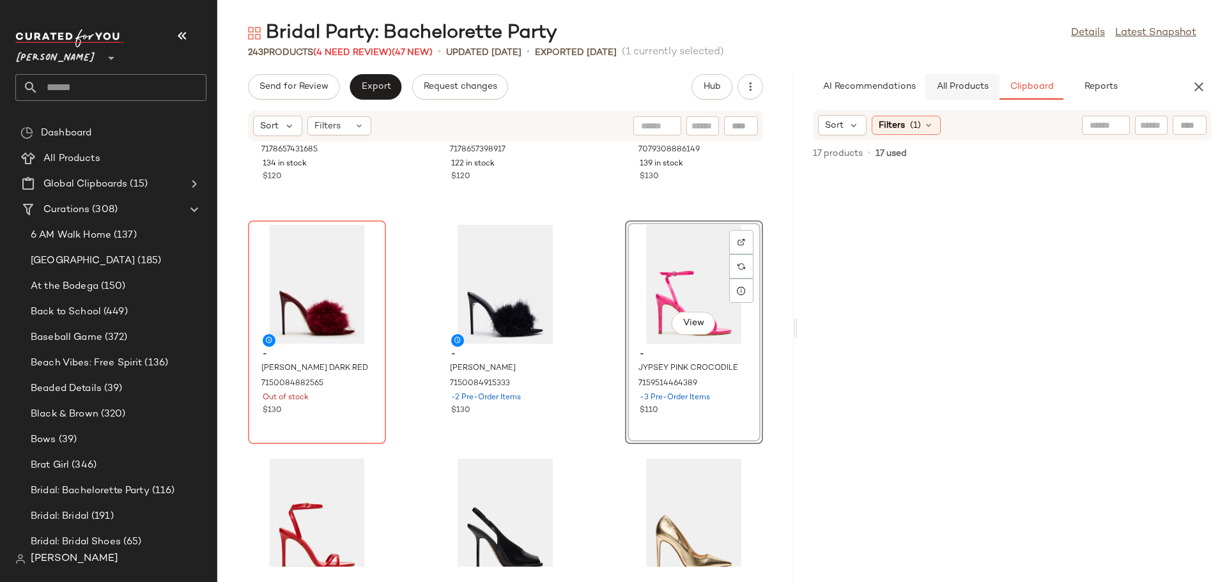
click at [974, 90] on span "All Products" at bounding box center [962, 87] width 52 height 10
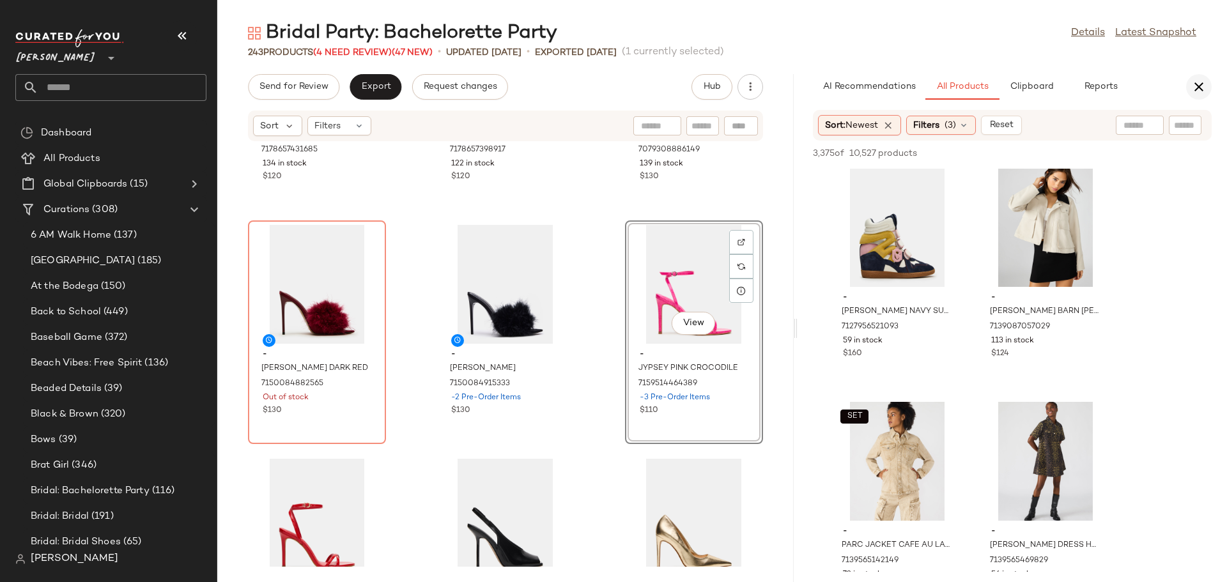
click at [1201, 90] on icon "button" at bounding box center [1199, 86] width 15 height 15
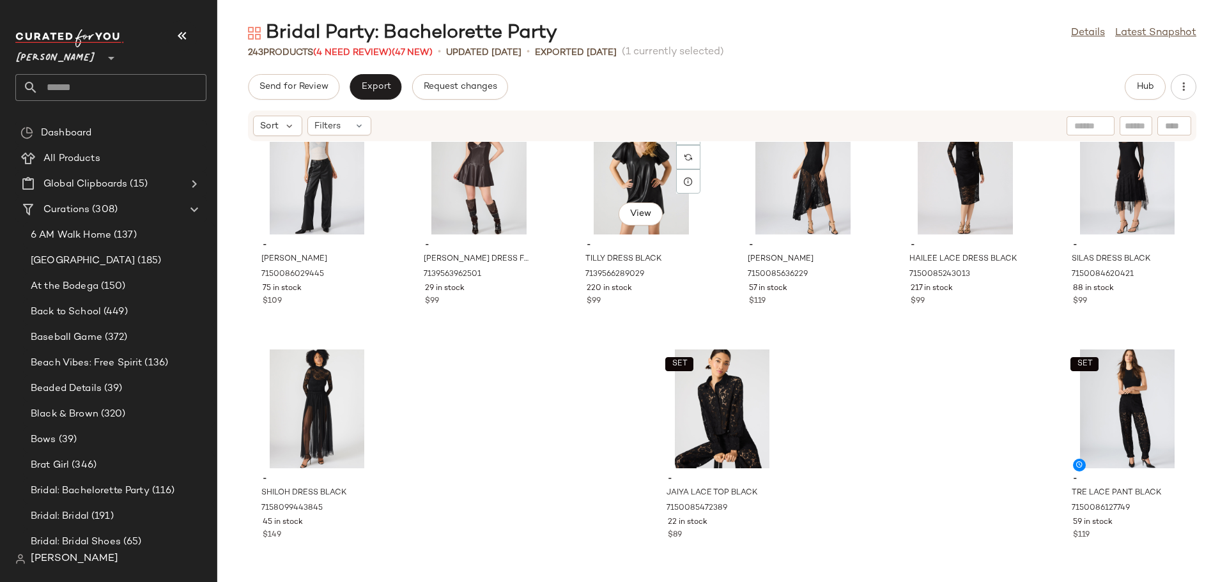
scroll to position [9171, 0]
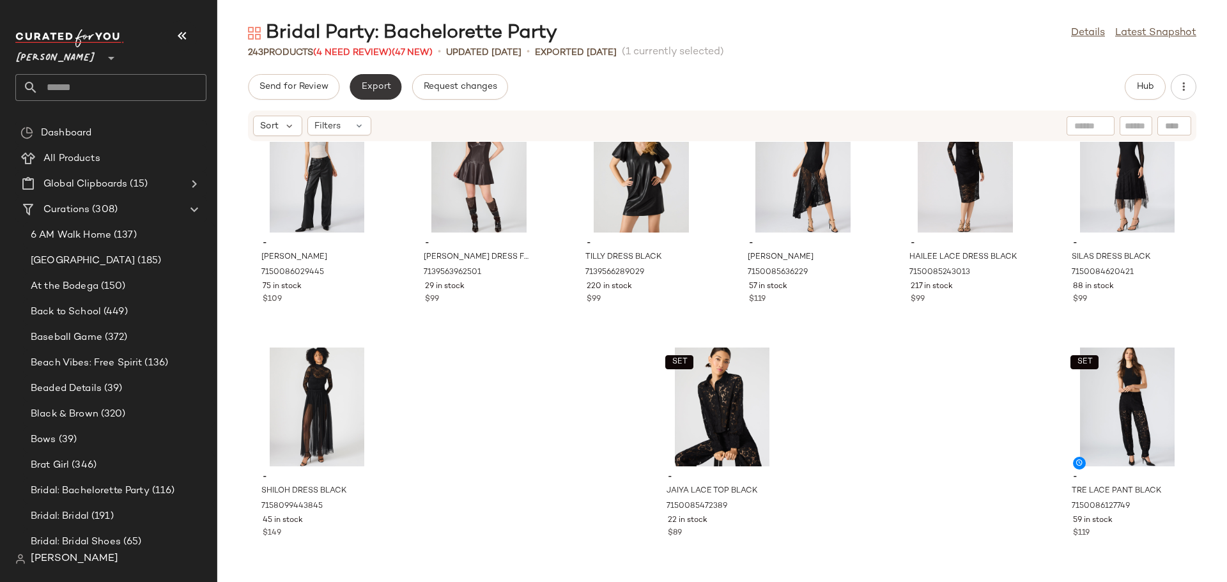
click at [373, 81] on button "Export" at bounding box center [376, 87] width 52 height 26
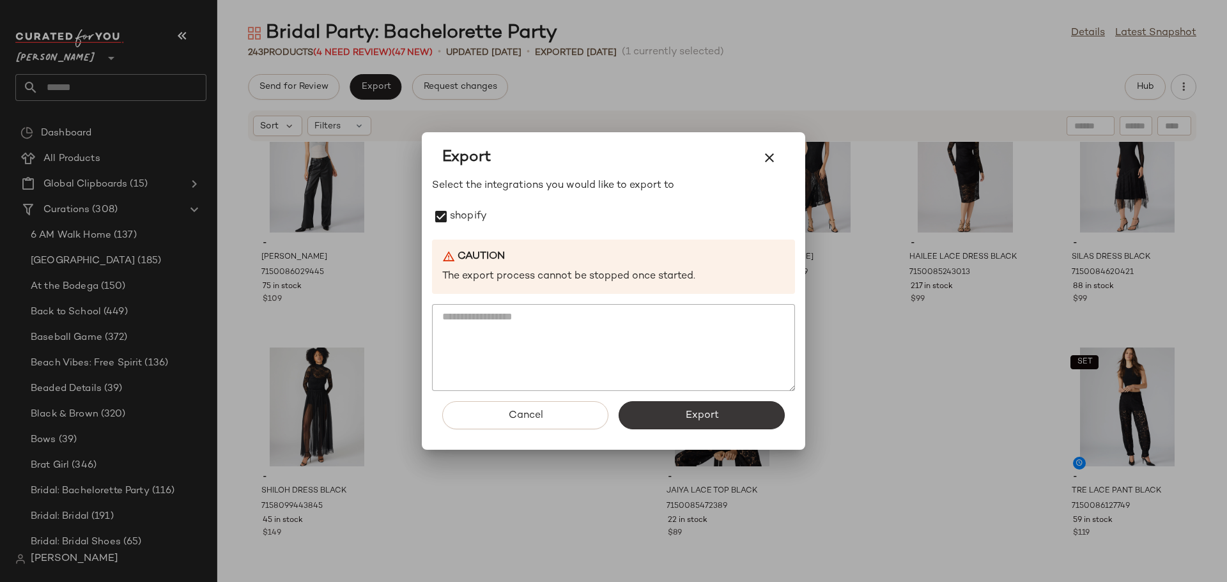
click at [699, 419] on span "Export" at bounding box center [702, 416] width 34 height 12
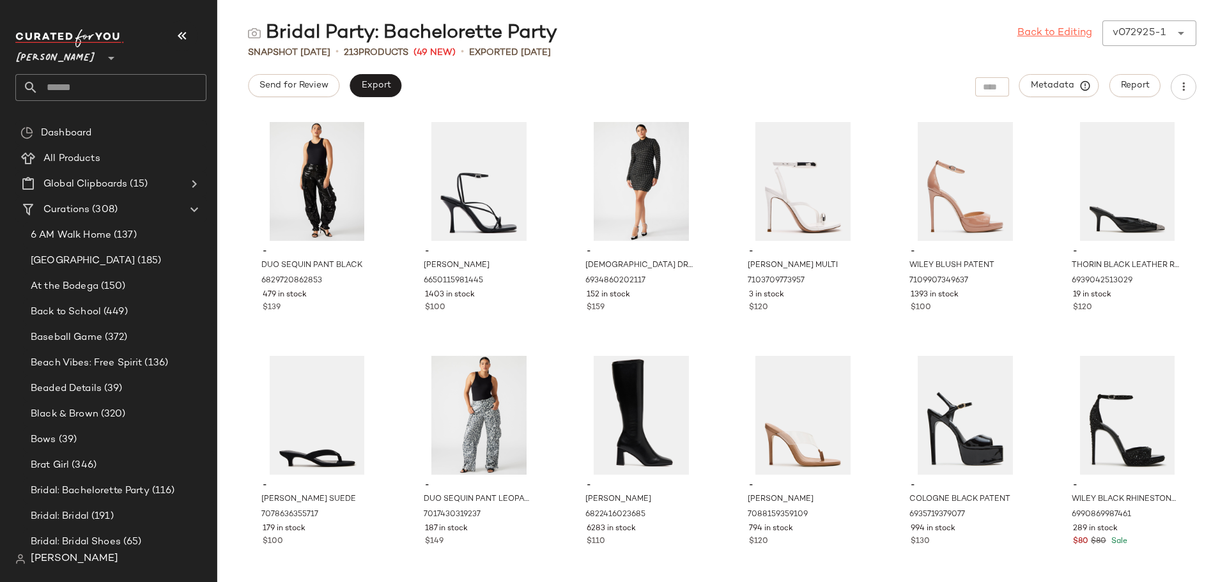
click at [1037, 30] on link "Back to Editing" at bounding box center [1055, 33] width 75 height 15
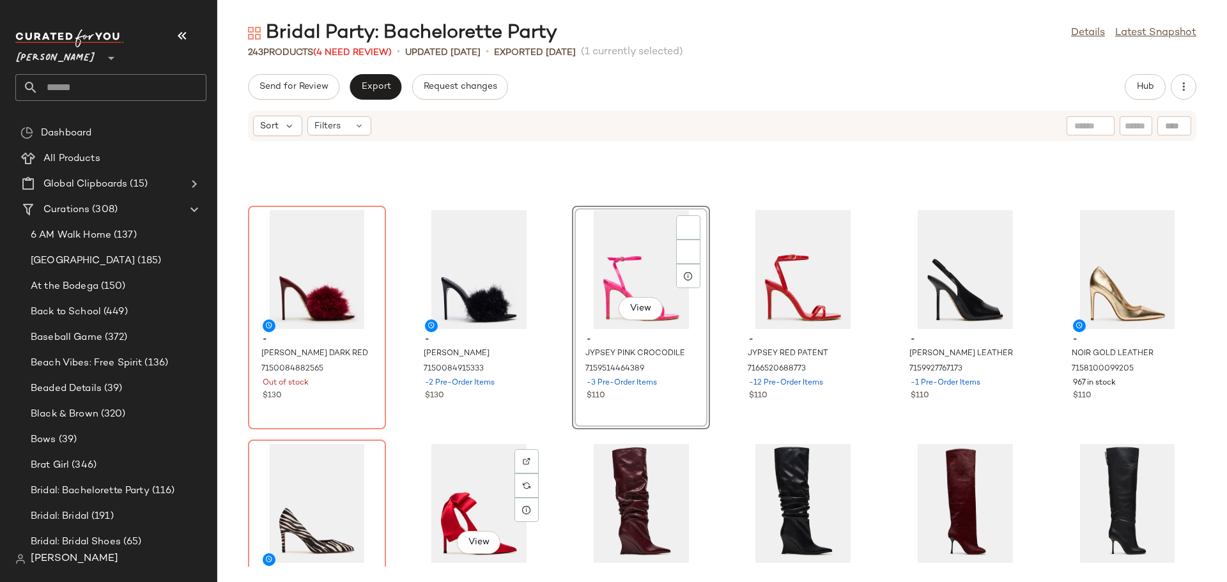
scroll to position [7892, 0]
